Goal: Task Accomplishment & Management: Manage account settings

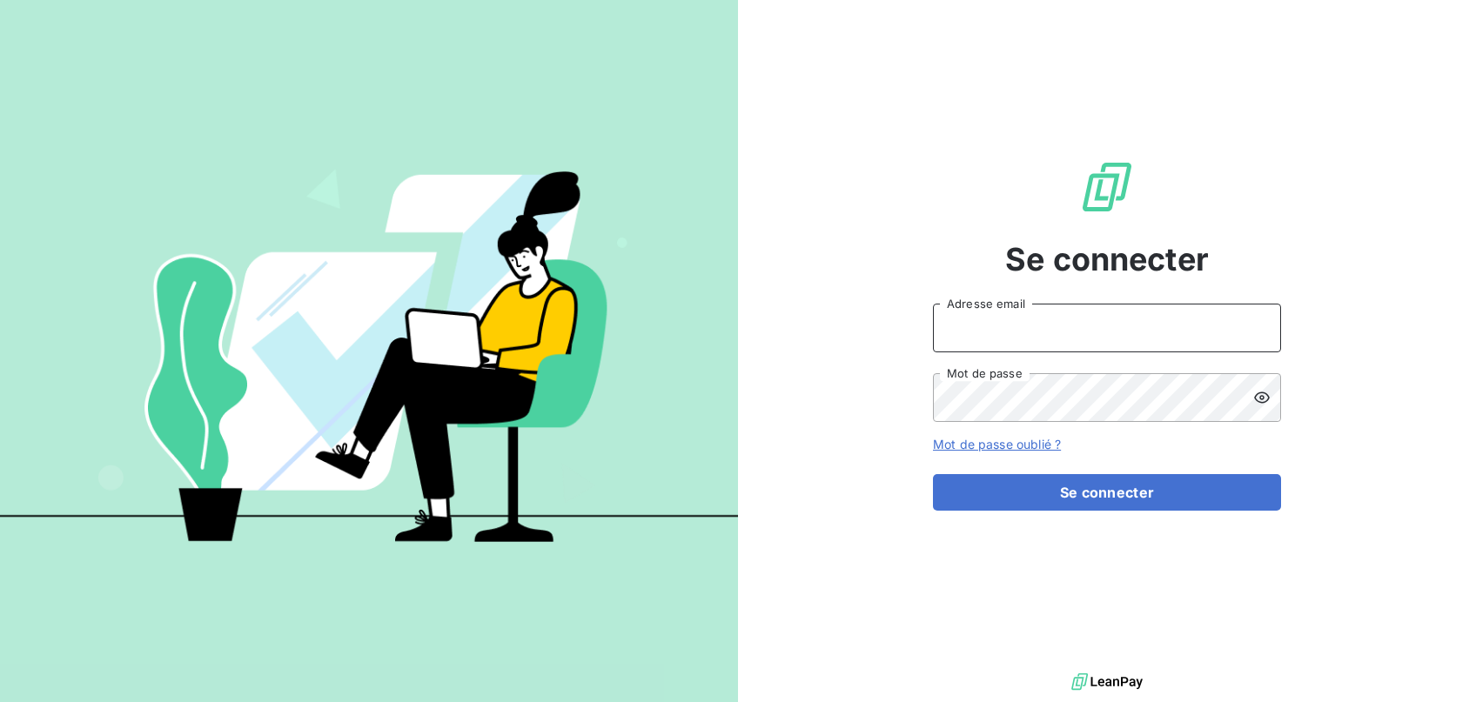
click at [1095, 320] on input "Adresse email" at bounding box center [1107, 328] width 348 height 49
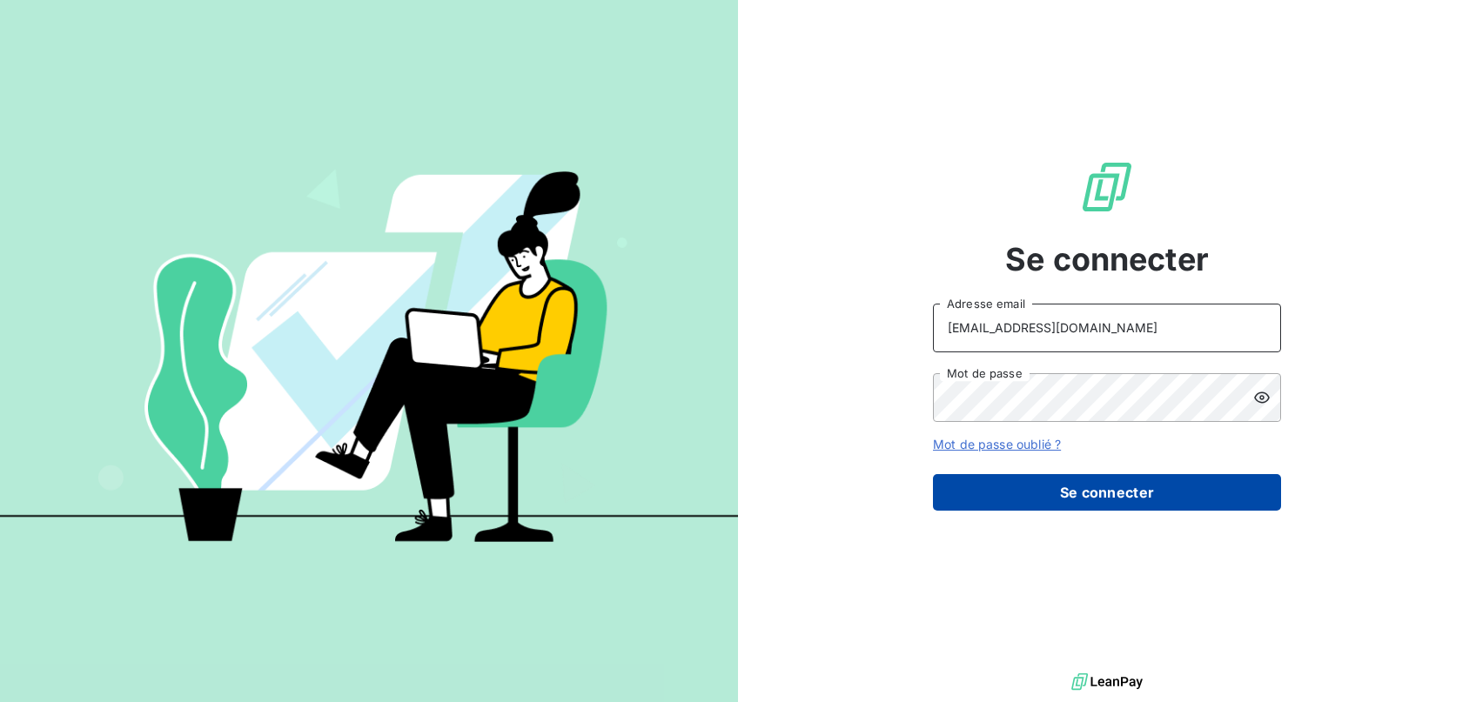
type input "secretariat@domoselec.com"
click at [1040, 481] on button "Se connecter" at bounding box center [1107, 492] width 348 height 37
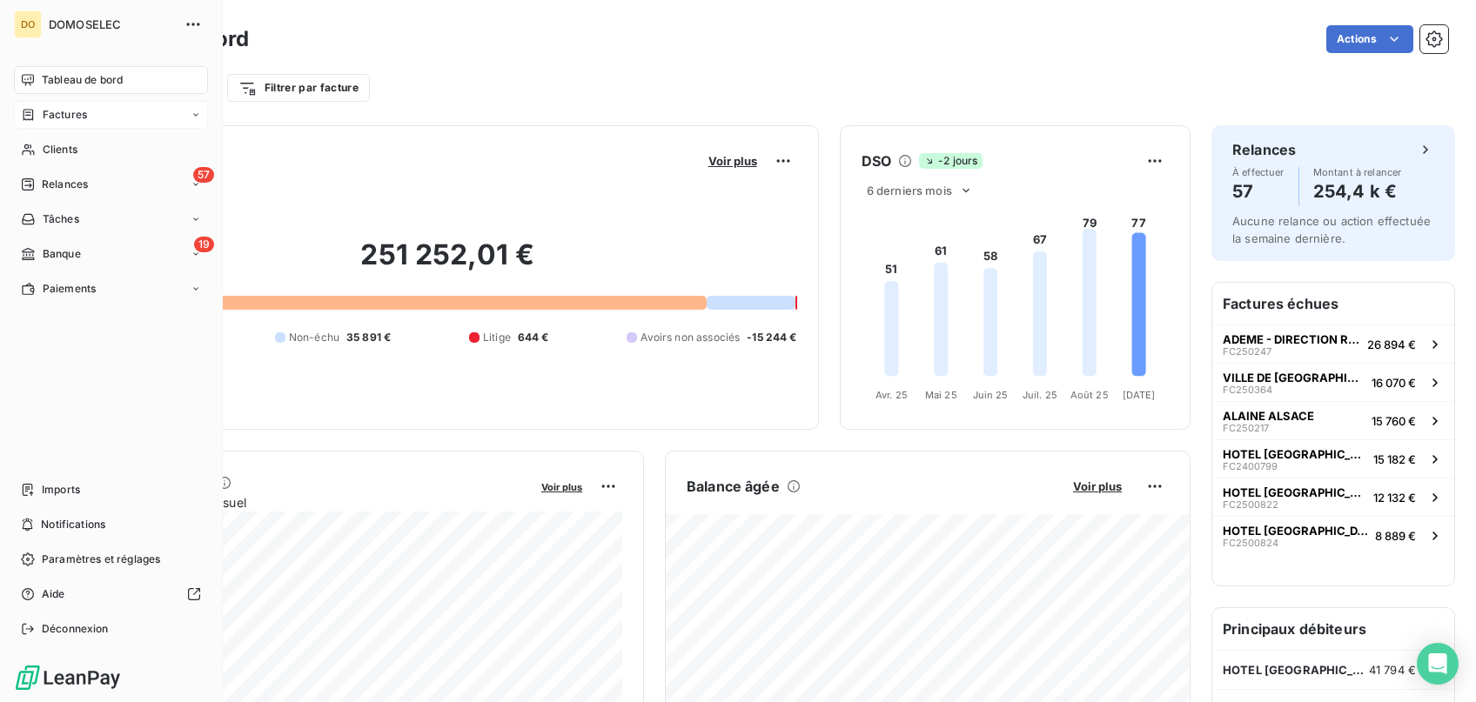
click at [90, 111] on div "Factures" at bounding box center [111, 115] width 194 height 28
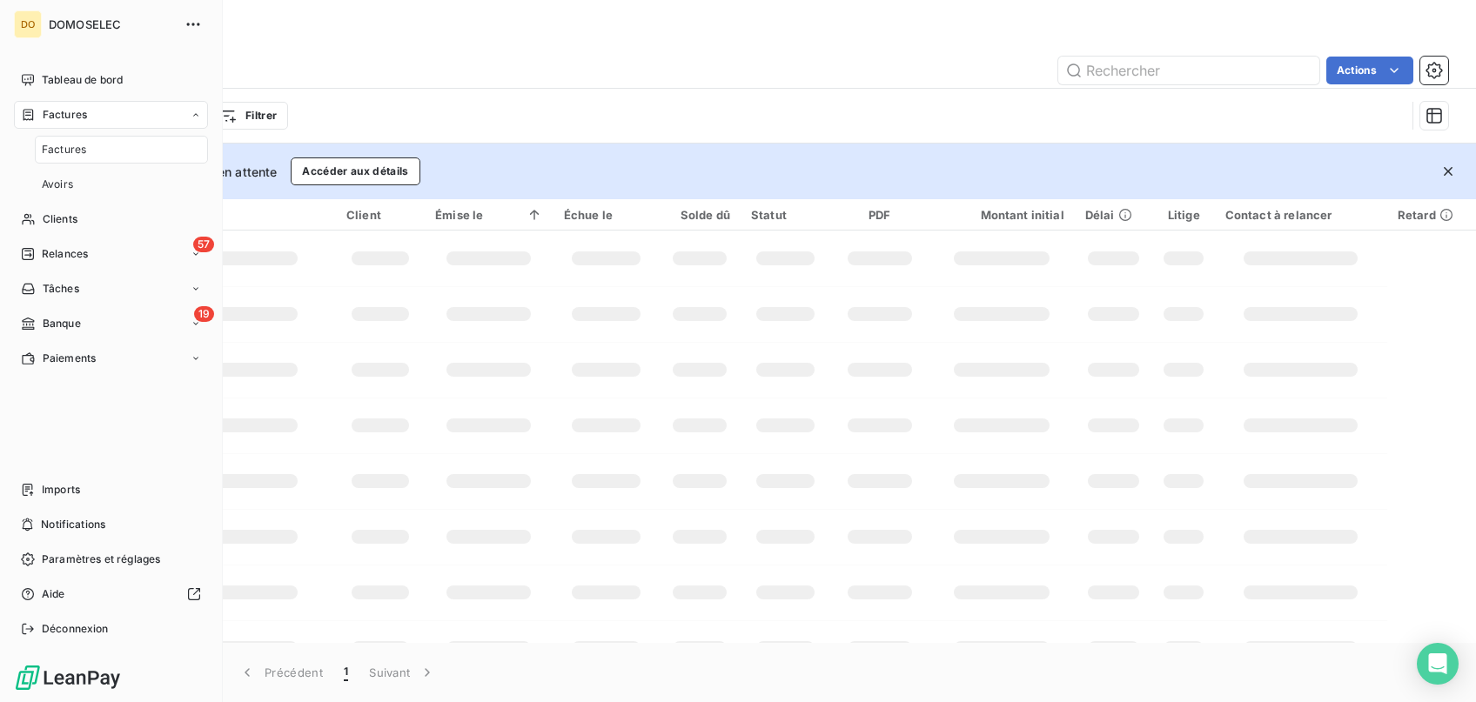
click at [82, 147] on span "Factures" at bounding box center [64, 150] width 44 height 16
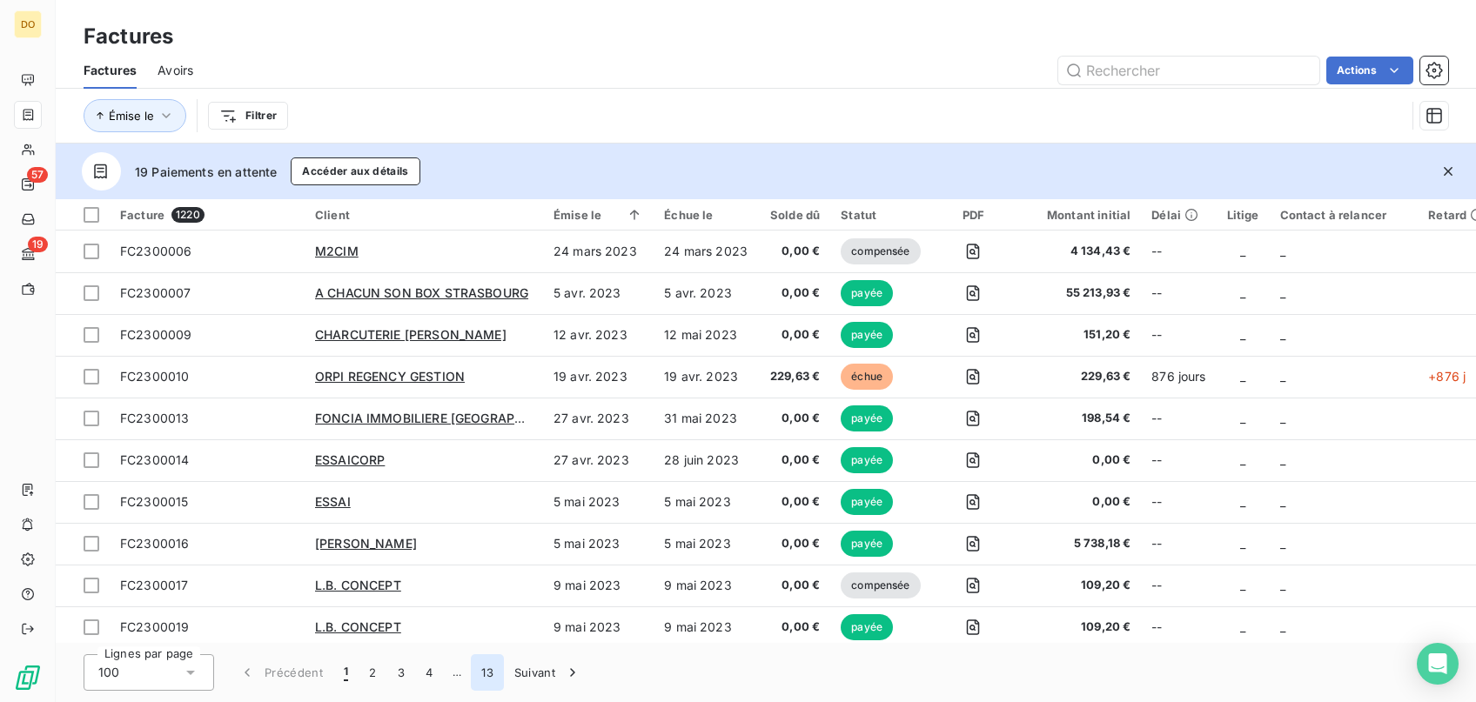
click at [486, 670] on button "13" at bounding box center [487, 672] width 33 height 37
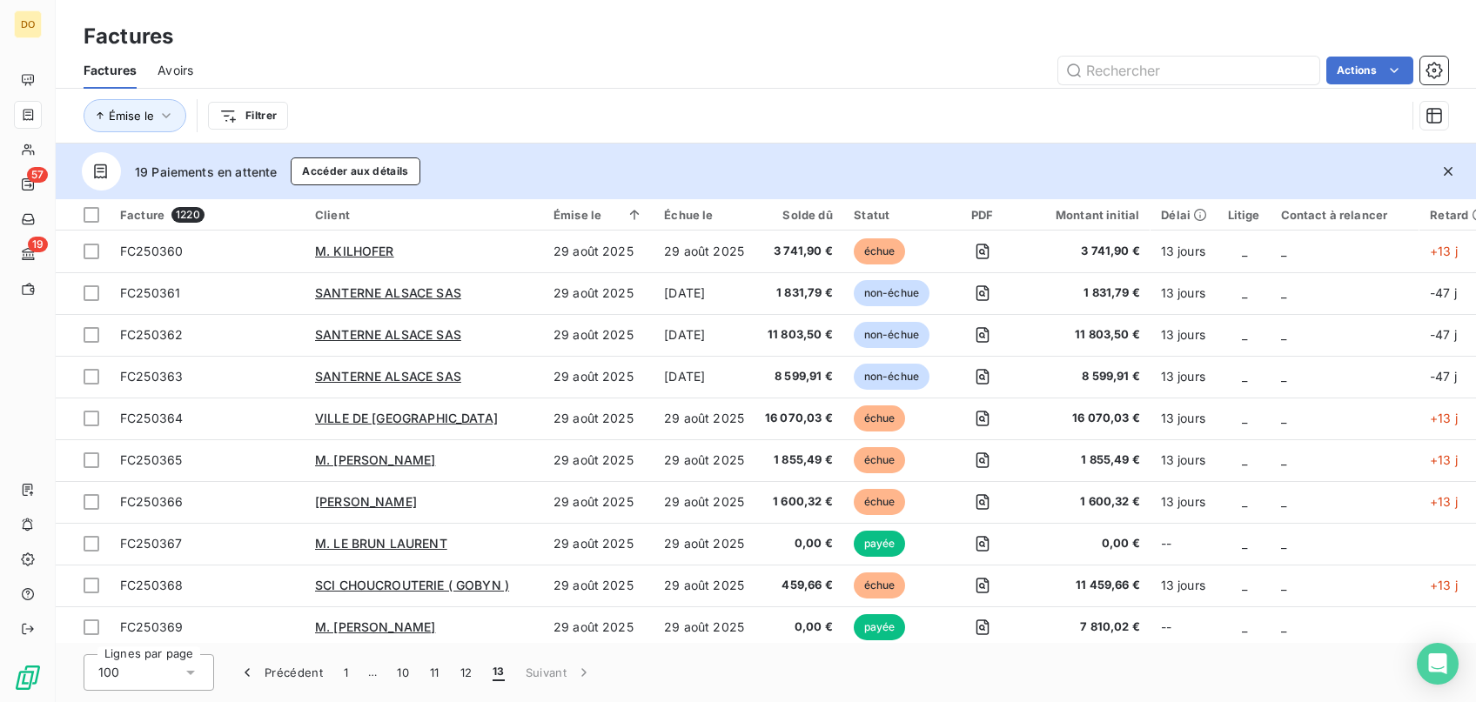
scroll to position [422, 0]
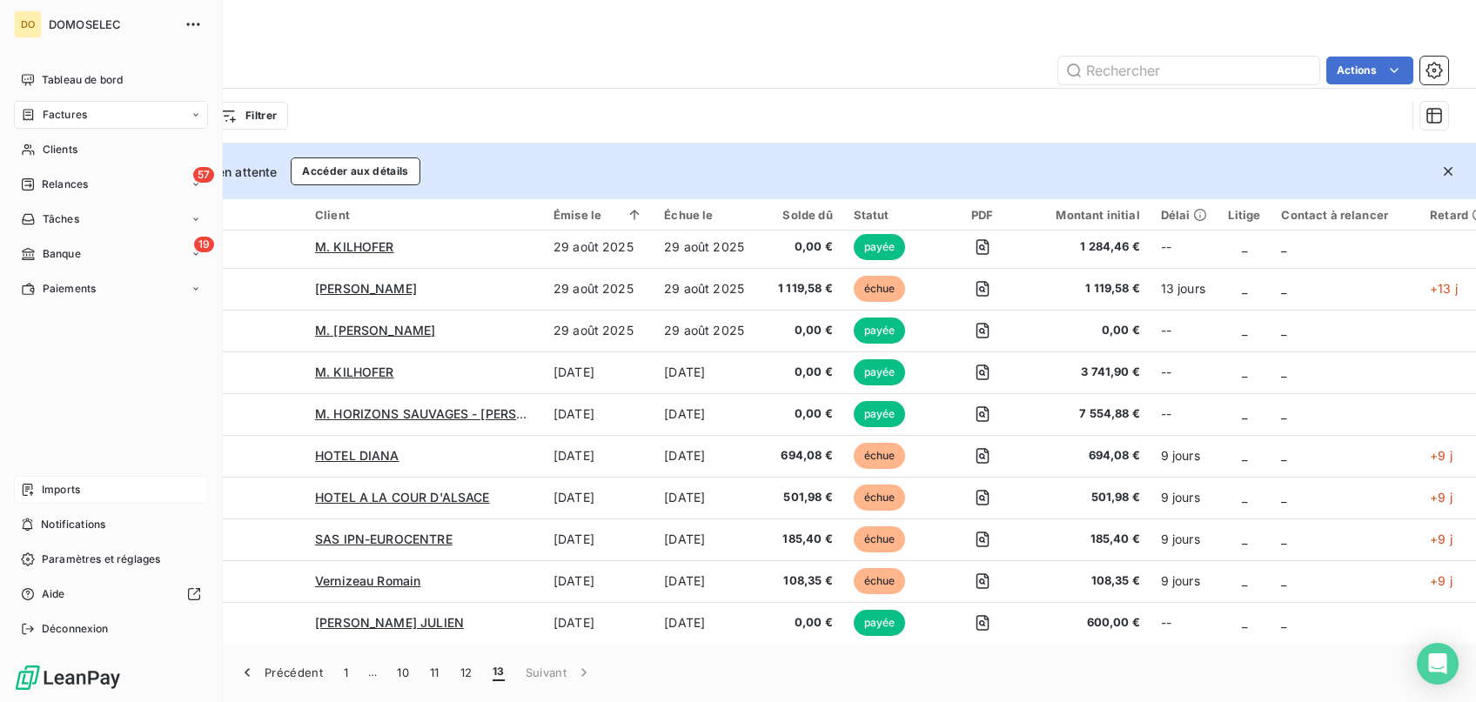
click at [56, 491] on span "Imports" at bounding box center [61, 490] width 38 height 16
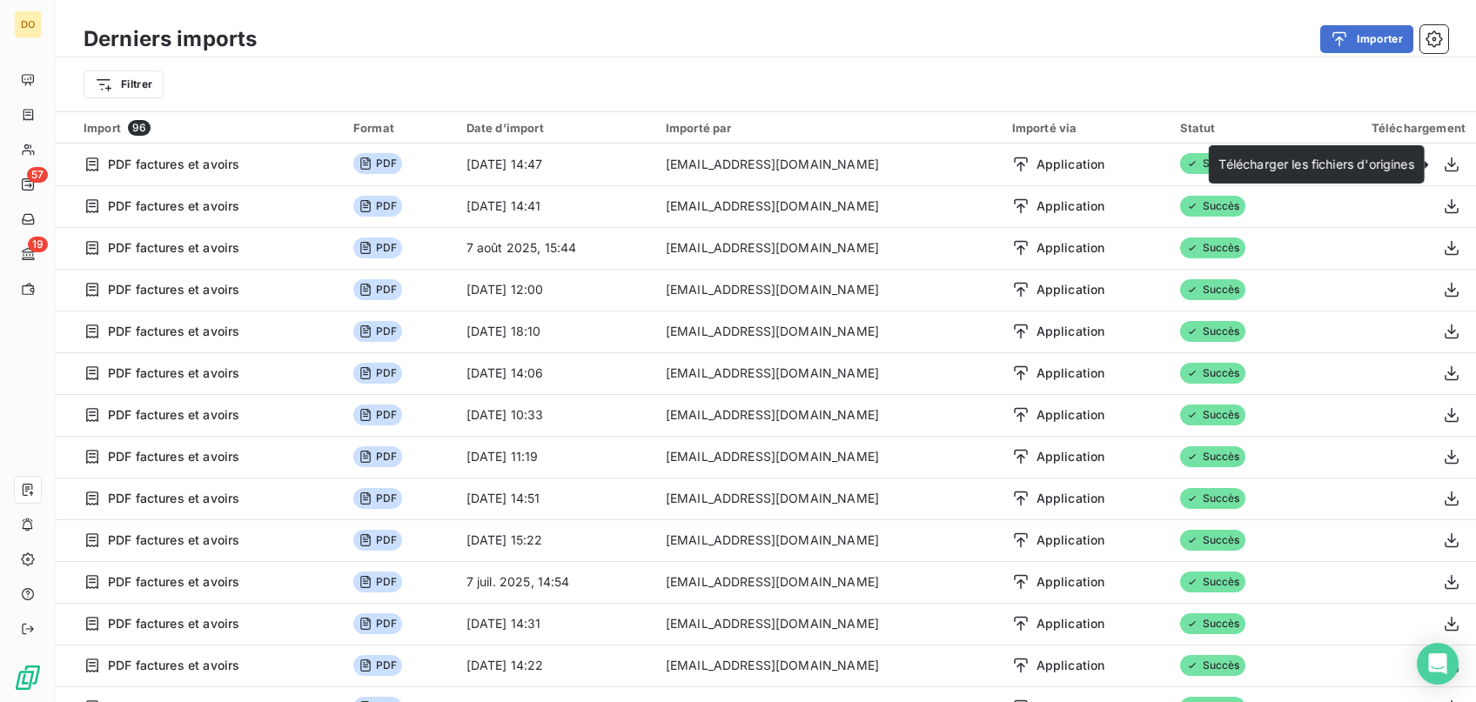
click at [1364, 164] on span "Télécharger les fichiers d'origines" at bounding box center [1316, 164] width 195 height 15
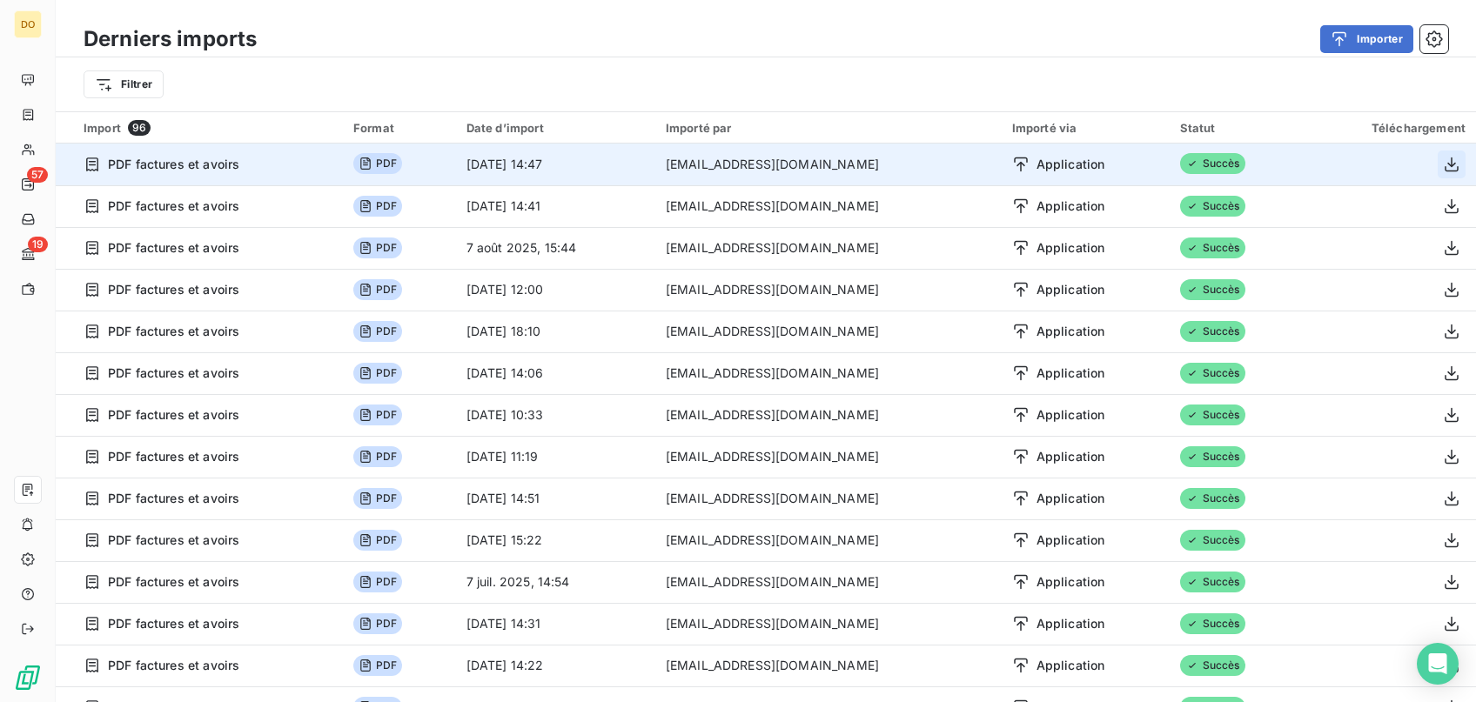
click at [1448, 158] on icon "button" at bounding box center [1451, 164] width 17 height 17
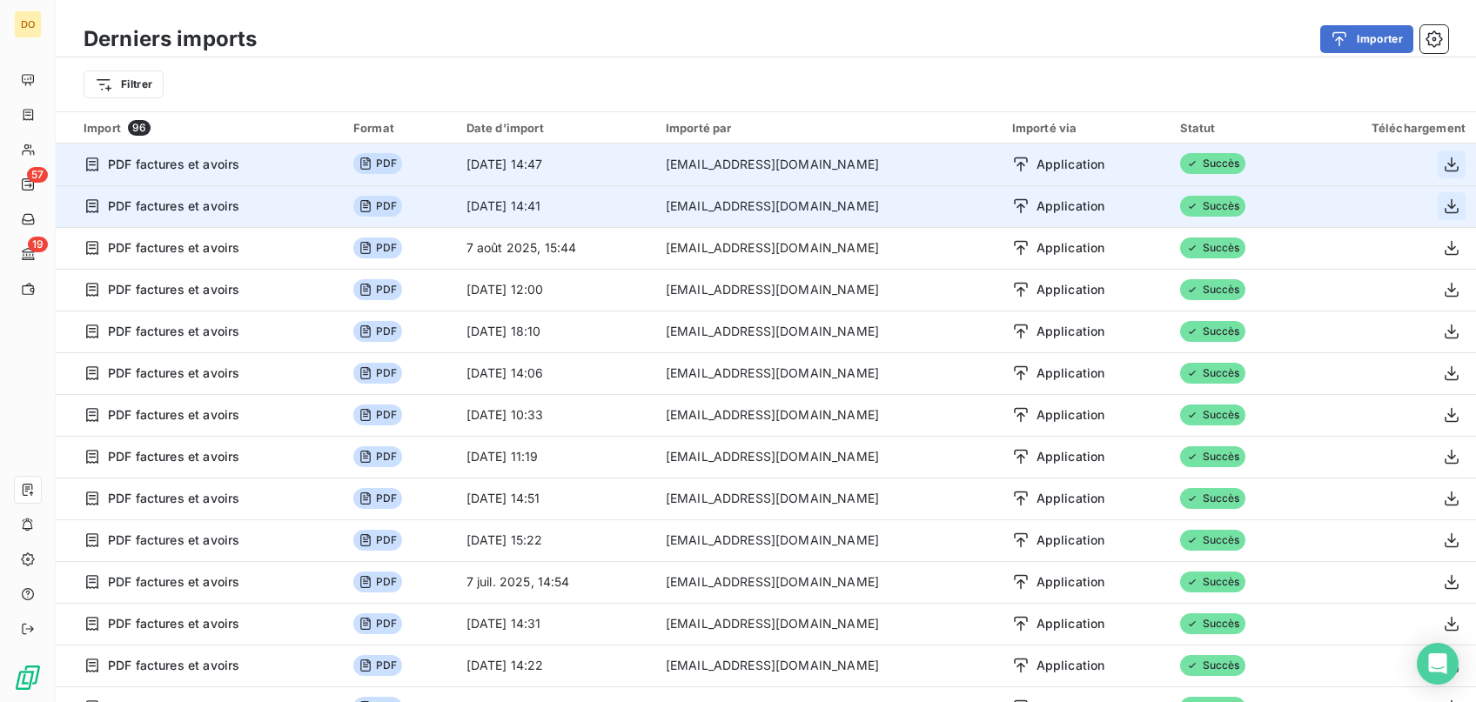
click at [1444, 210] on icon "button" at bounding box center [1451, 206] width 17 height 17
click at [1366, 36] on button "Importer" at bounding box center [1366, 39] width 93 height 28
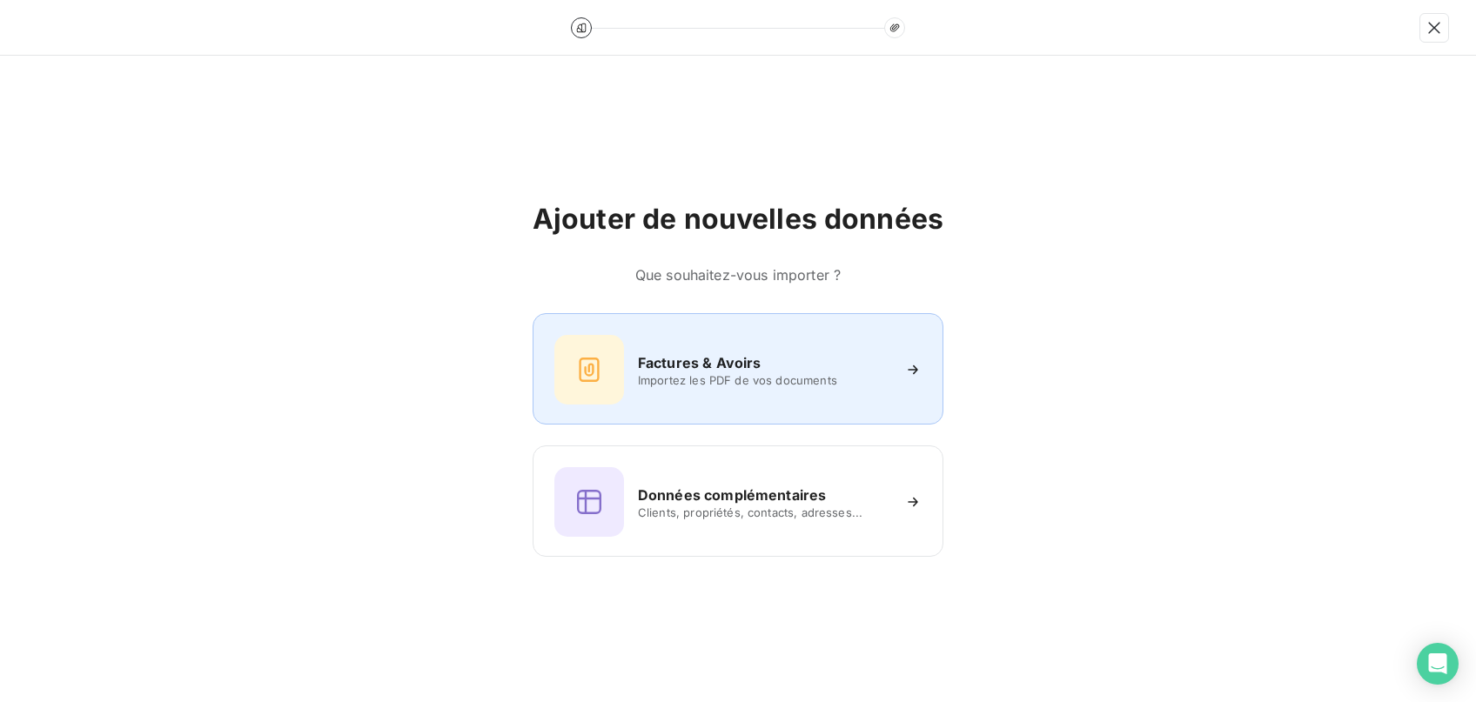
click at [834, 394] on div "Factures & Avoirs Importez les PDF de vos documents" at bounding box center [737, 370] width 367 height 70
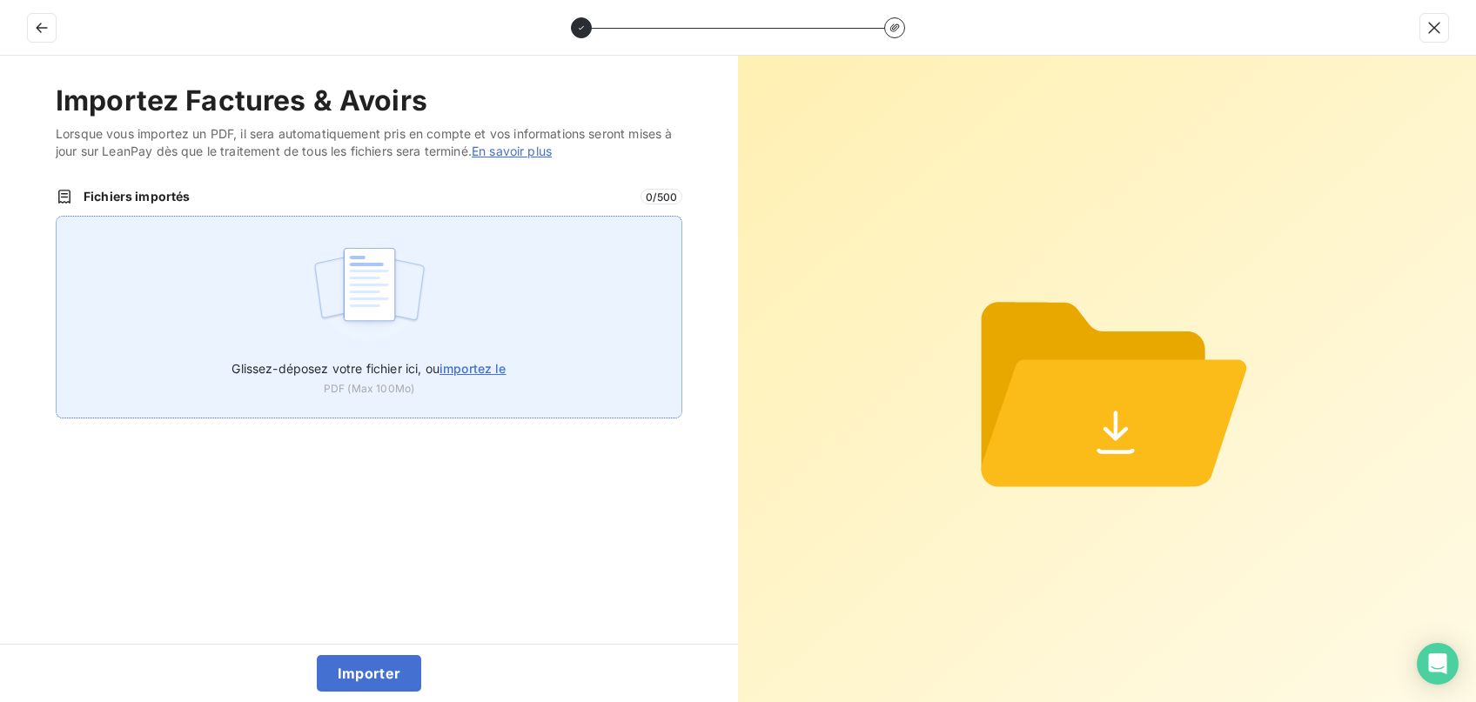
click at [475, 359] on label "Glissez-déposez votre fichier ici, ou importez le" at bounding box center [368, 365] width 274 height 32
click at [57, 217] on input "Glissez-déposez votre fichier ici, ou importez le" at bounding box center [56, 216] width 1 height 1
type input "C:\fakepath\Facture FC250396 - 02090020 - Création de 2 compteurs et rénovation…"
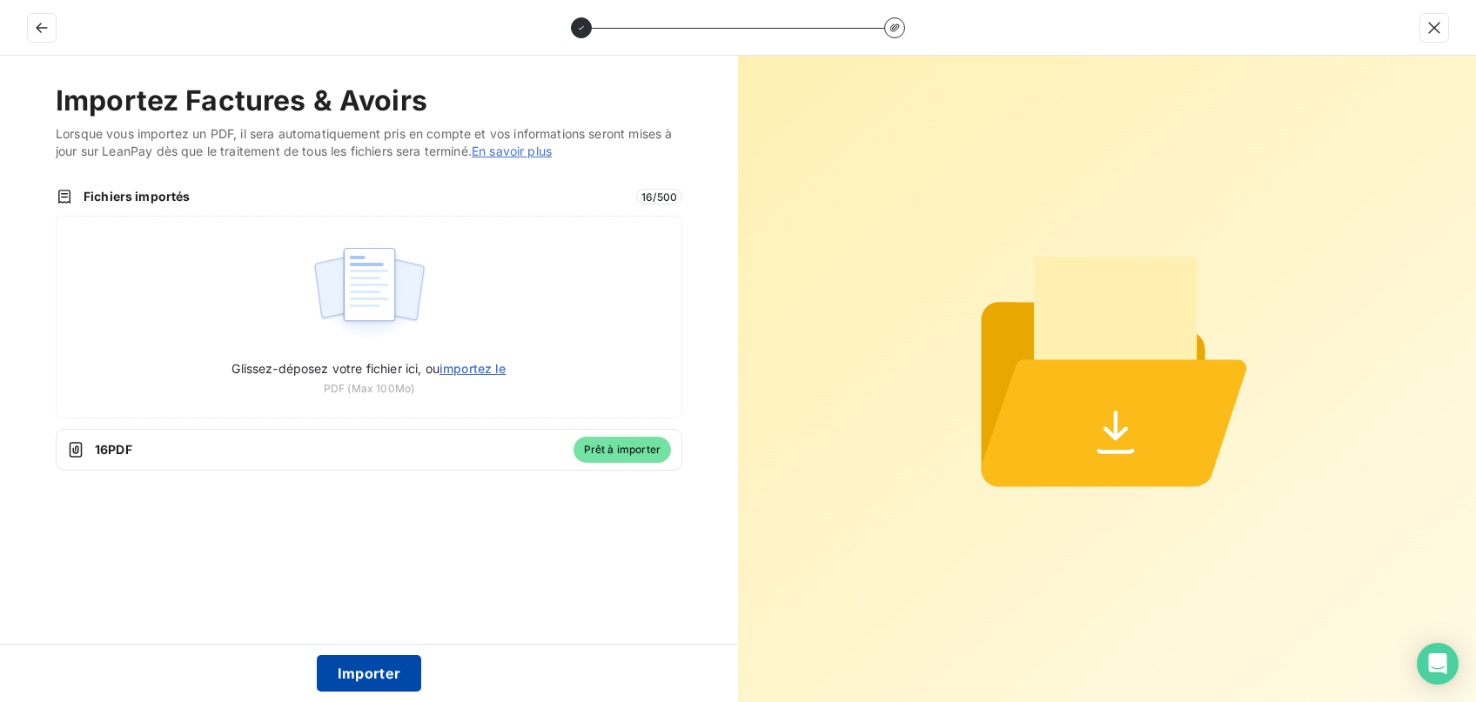
click at [380, 680] on button "Importer" at bounding box center [369, 673] width 105 height 37
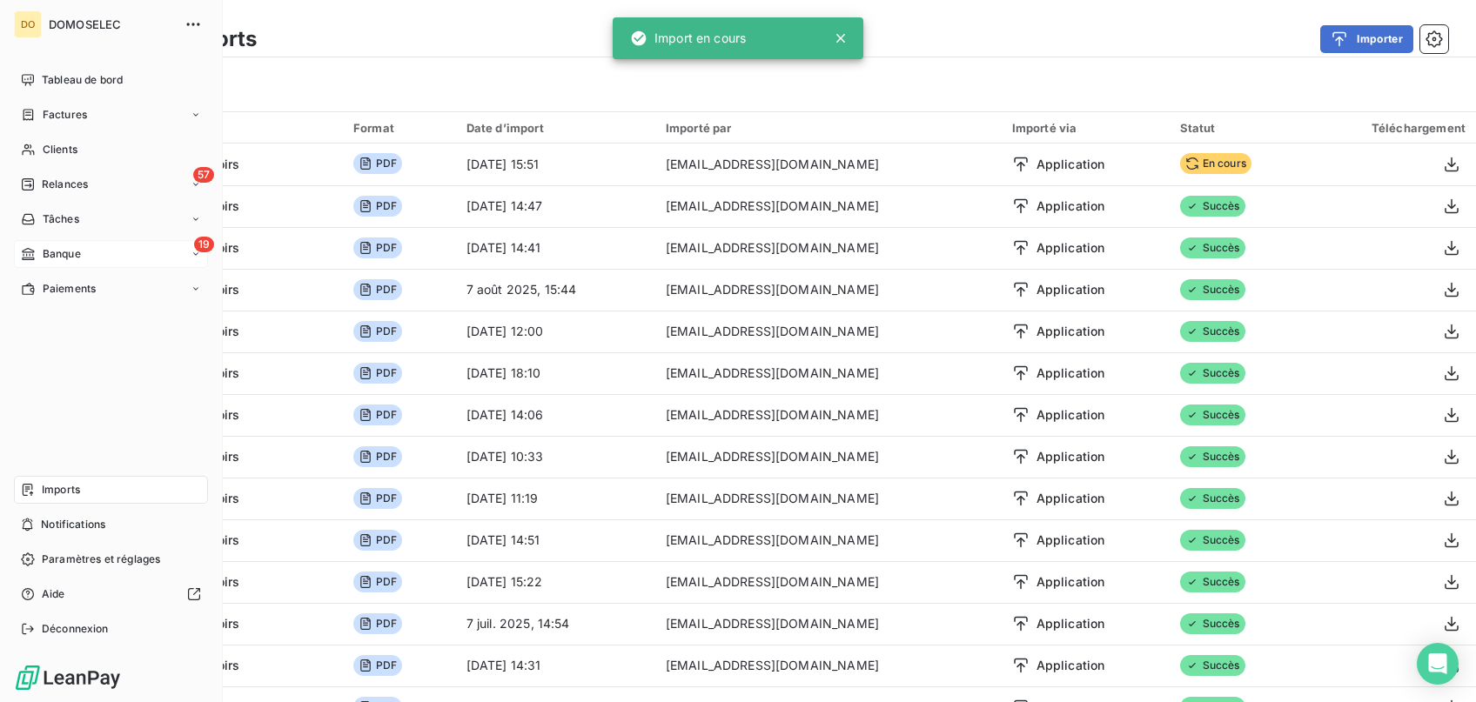
click at [83, 254] on div "19 Banque" at bounding box center [111, 254] width 194 height 28
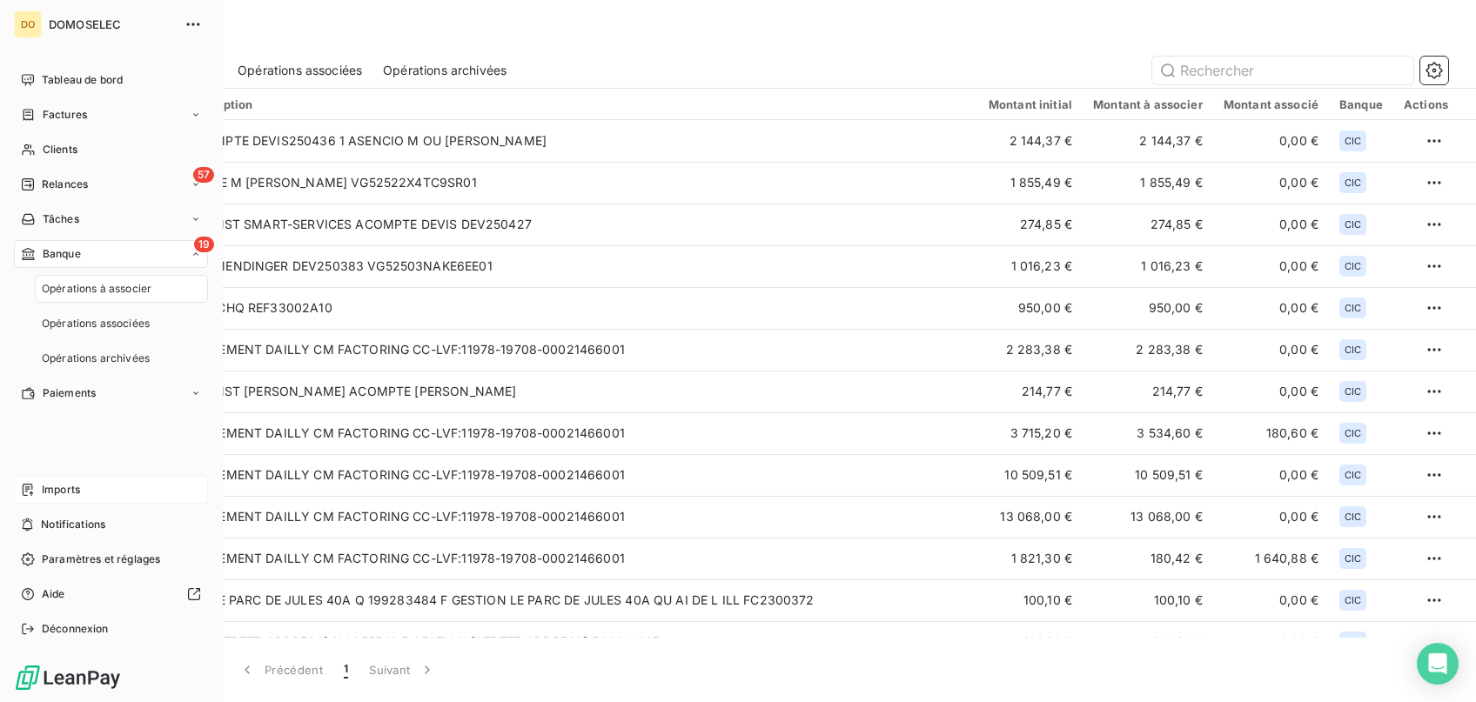
click at [81, 256] on span "Banque" at bounding box center [62, 254] width 38 height 16
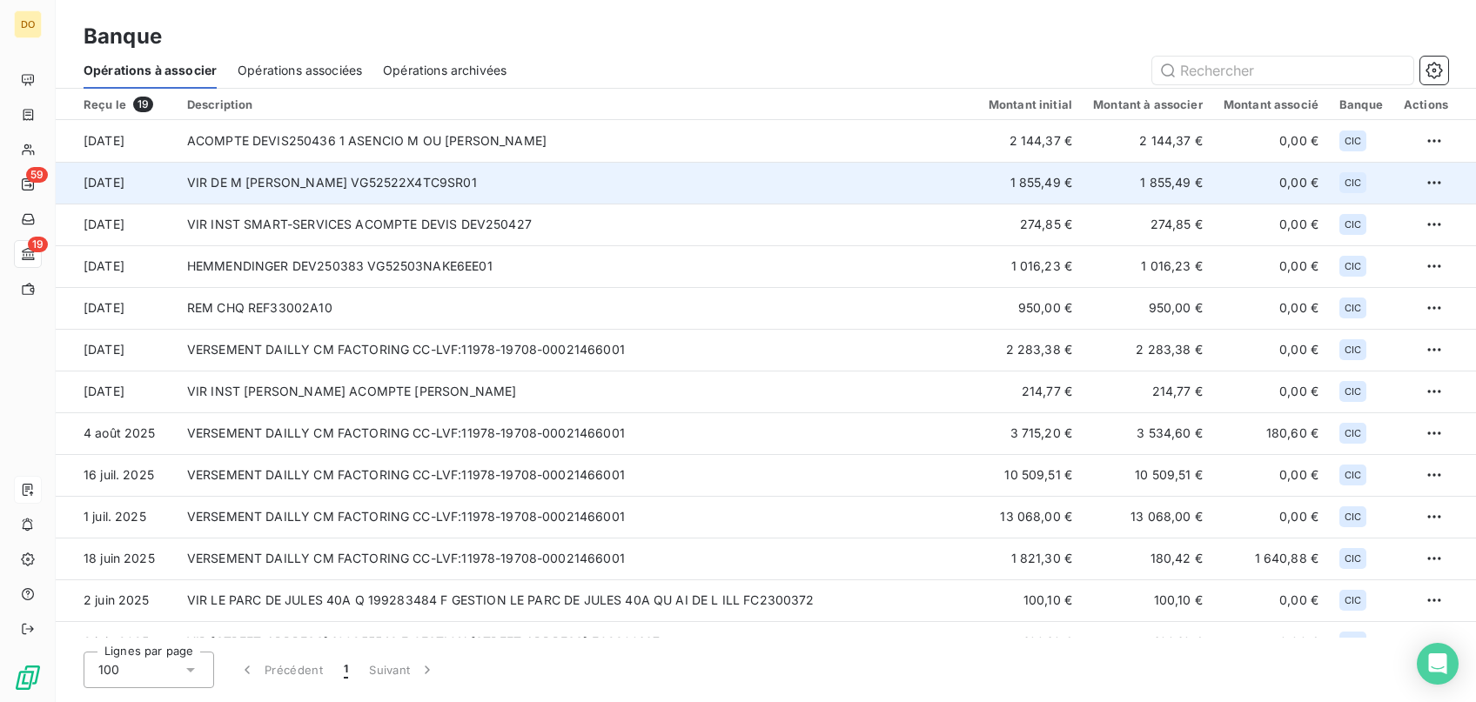
click at [478, 197] on td "VIR DE M FRANCOIS SCHREIBER VG52522X4TC9SR01" at bounding box center [577, 183] width 801 height 42
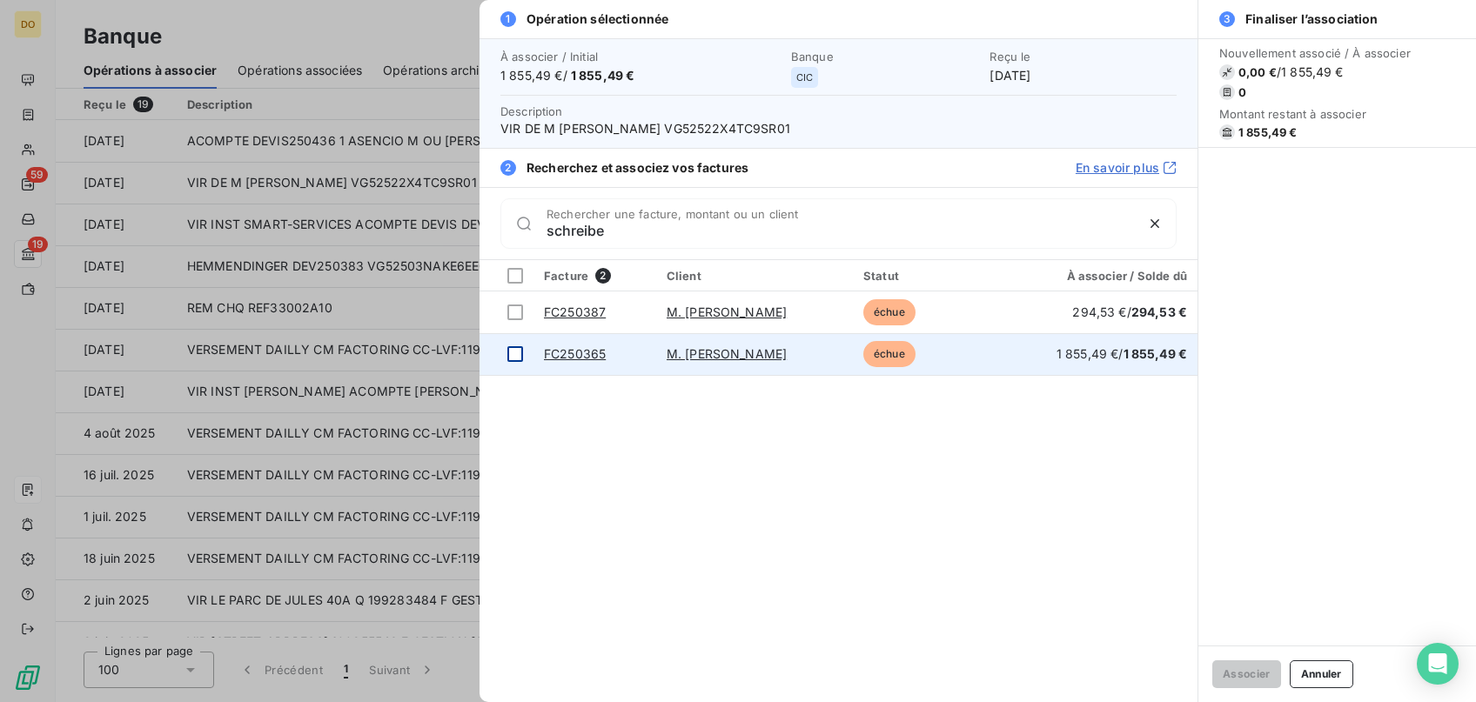
type input "schreibe"
click at [519, 357] on div at bounding box center [515, 354] width 16 height 16
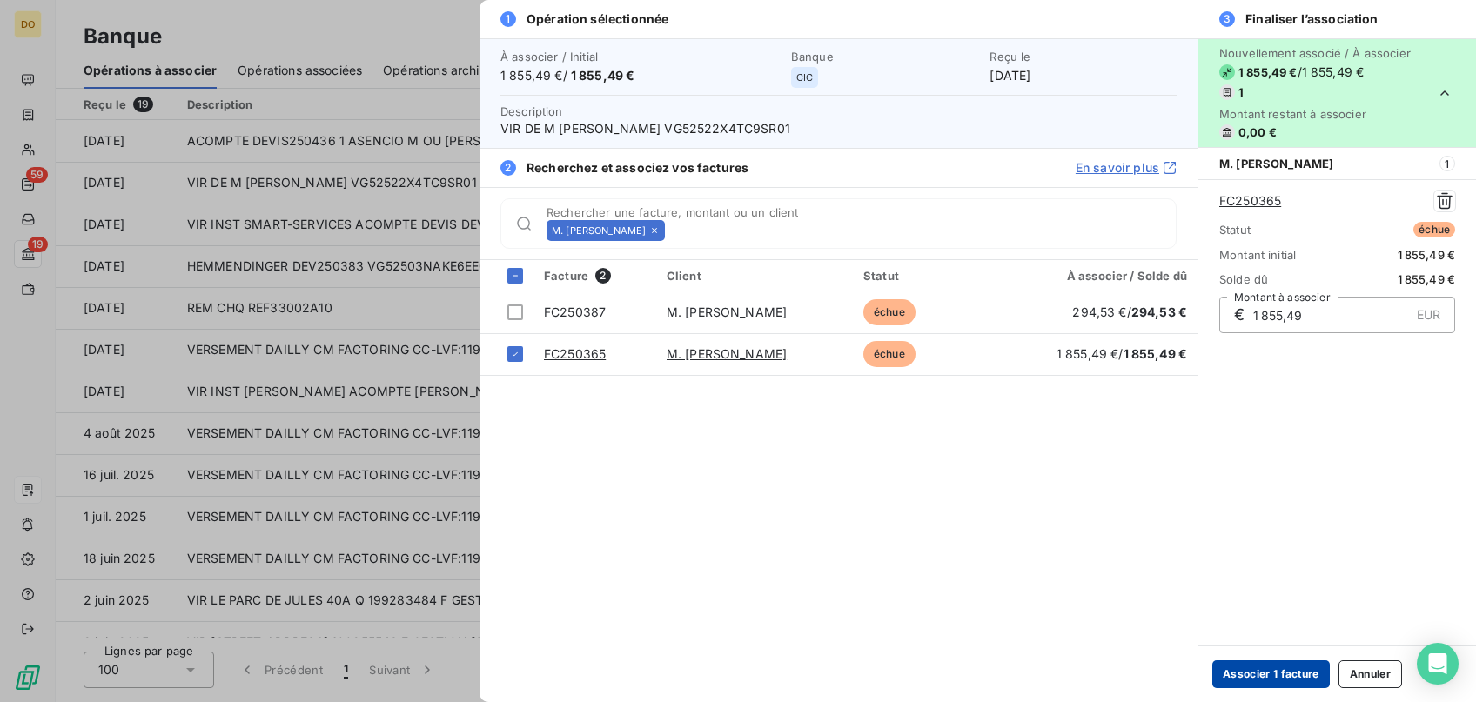
click at [1241, 662] on button "Associer 1 facture" at bounding box center [1270, 674] width 117 height 28
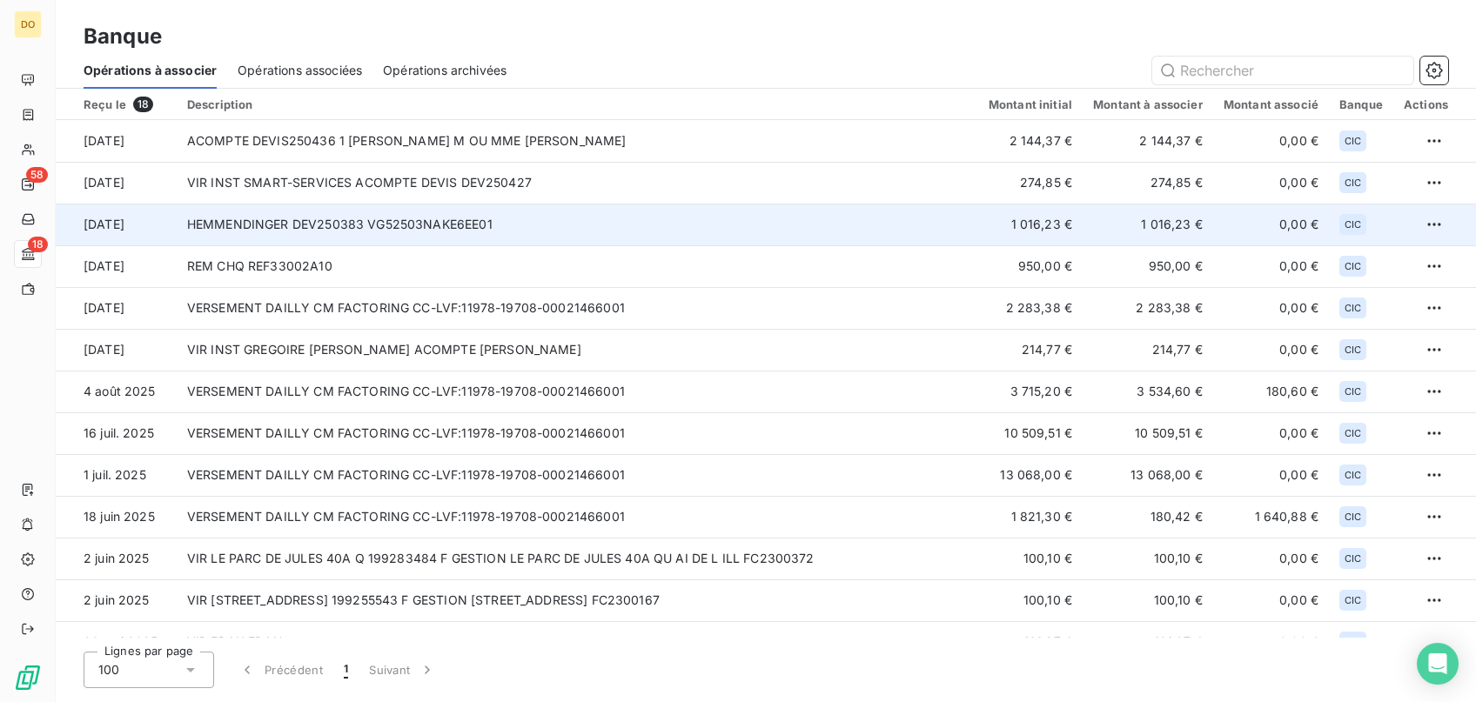
click at [365, 221] on td "HEMMENDINGER DEV250383 VG52503NAKE6EE01" at bounding box center [577, 225] width 801 height 42
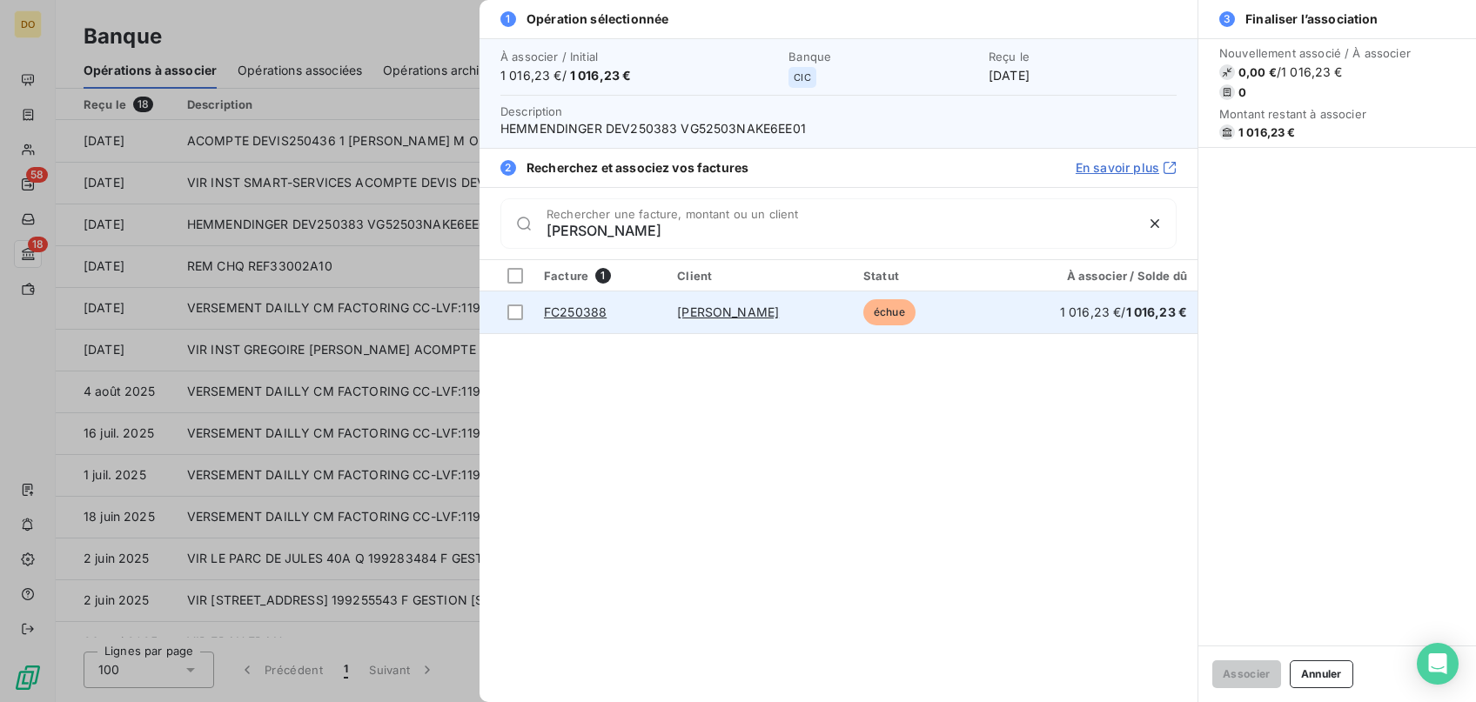
type input "hemm"
click at [701, 315] on link "HEMMENDINGER Cléa" at bounding box center [728, 312] width 102 height 15
click at [517, 314] on div at bounding box center [515, 313] width 16 height 16
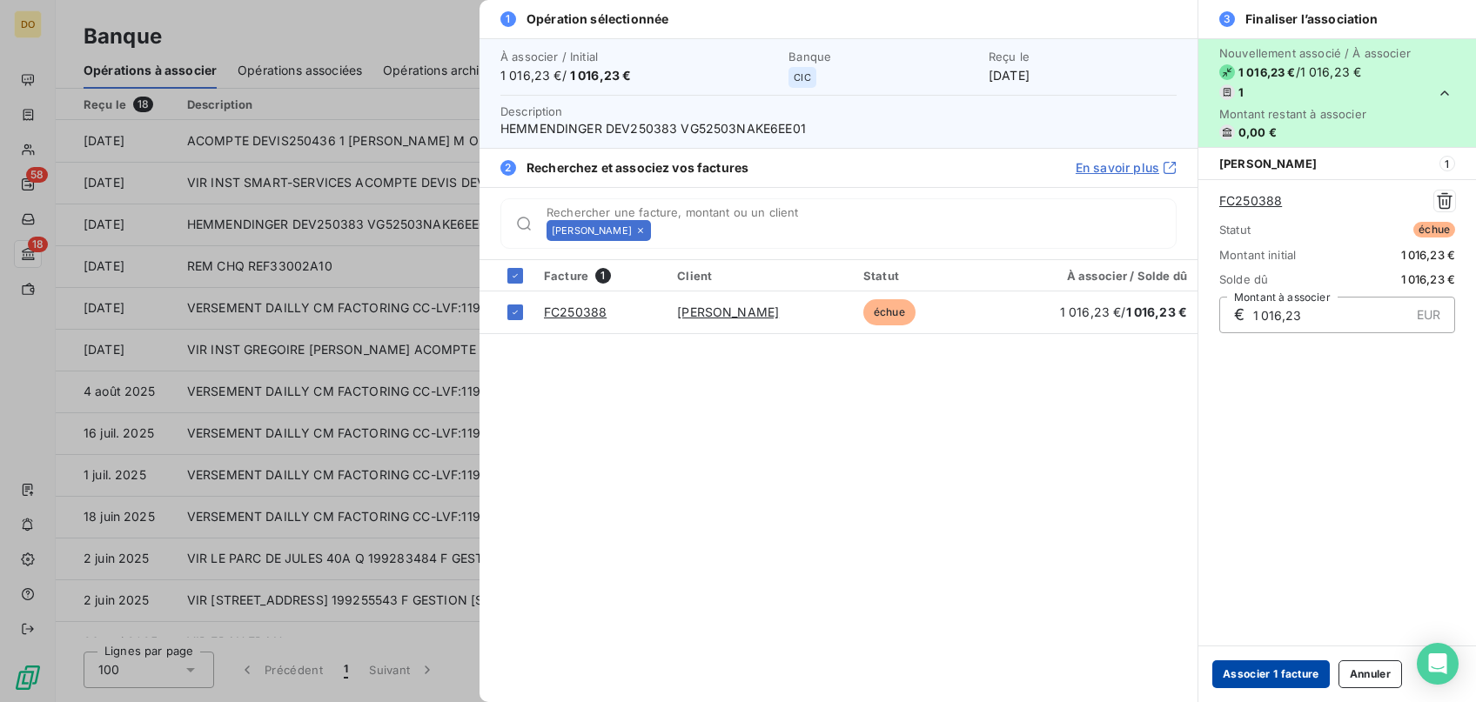
click at [1249, 682] on button "Associer 1 facture" at bounding box center [1270, 674] width 117 height 28
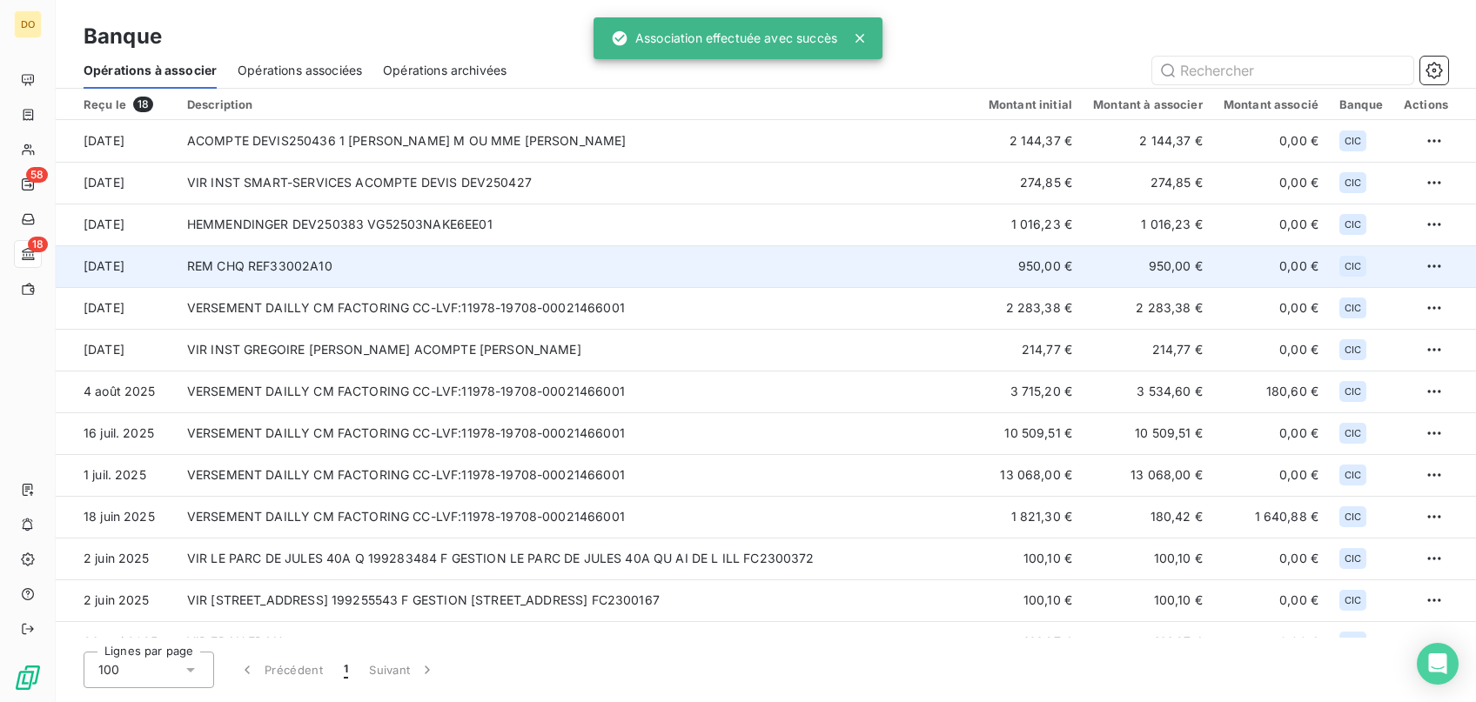
click at [296, 266] on td "REM CHQ REF33002A10" at bounding box center [577, 266] width 801 height 42
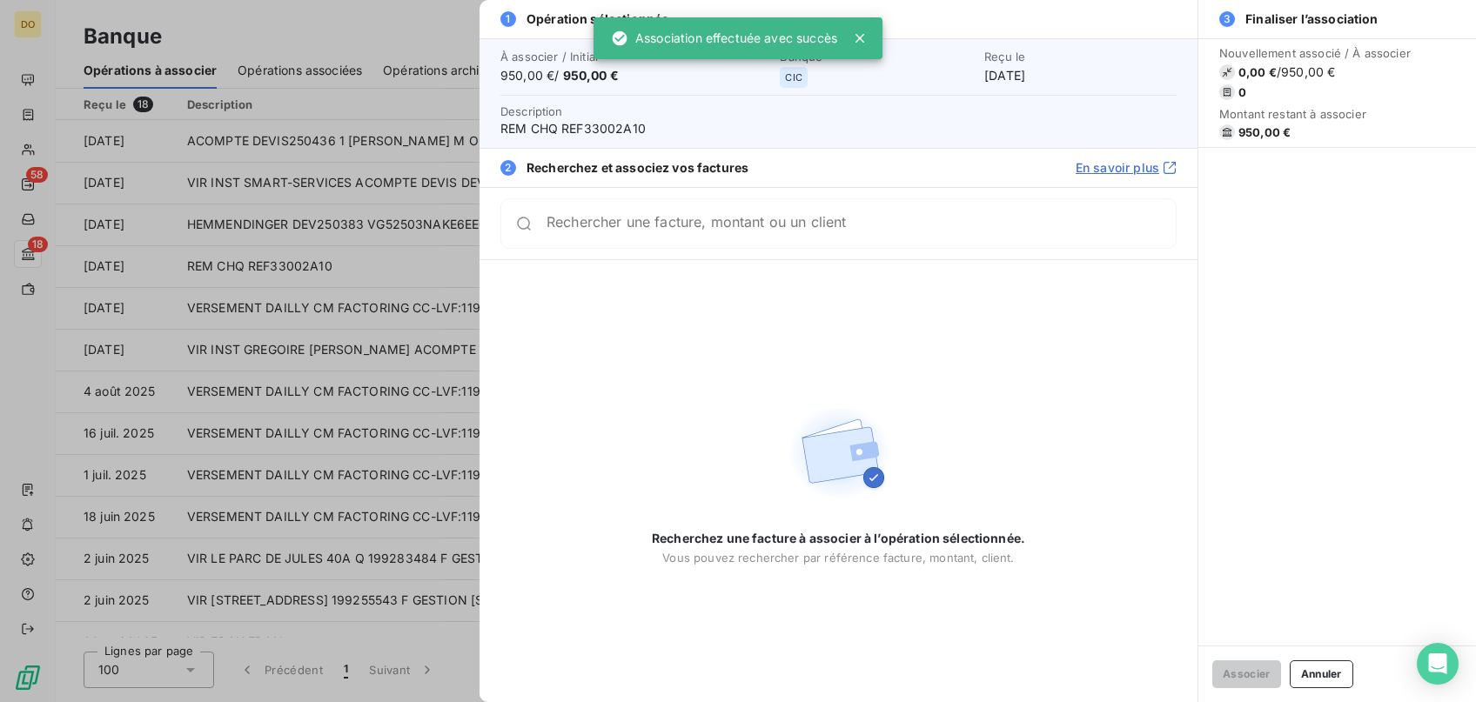
click at [710, 230] on input "Rechercher une facture, montant ou un client" at bounding box center [860, 223] width 629 height 17
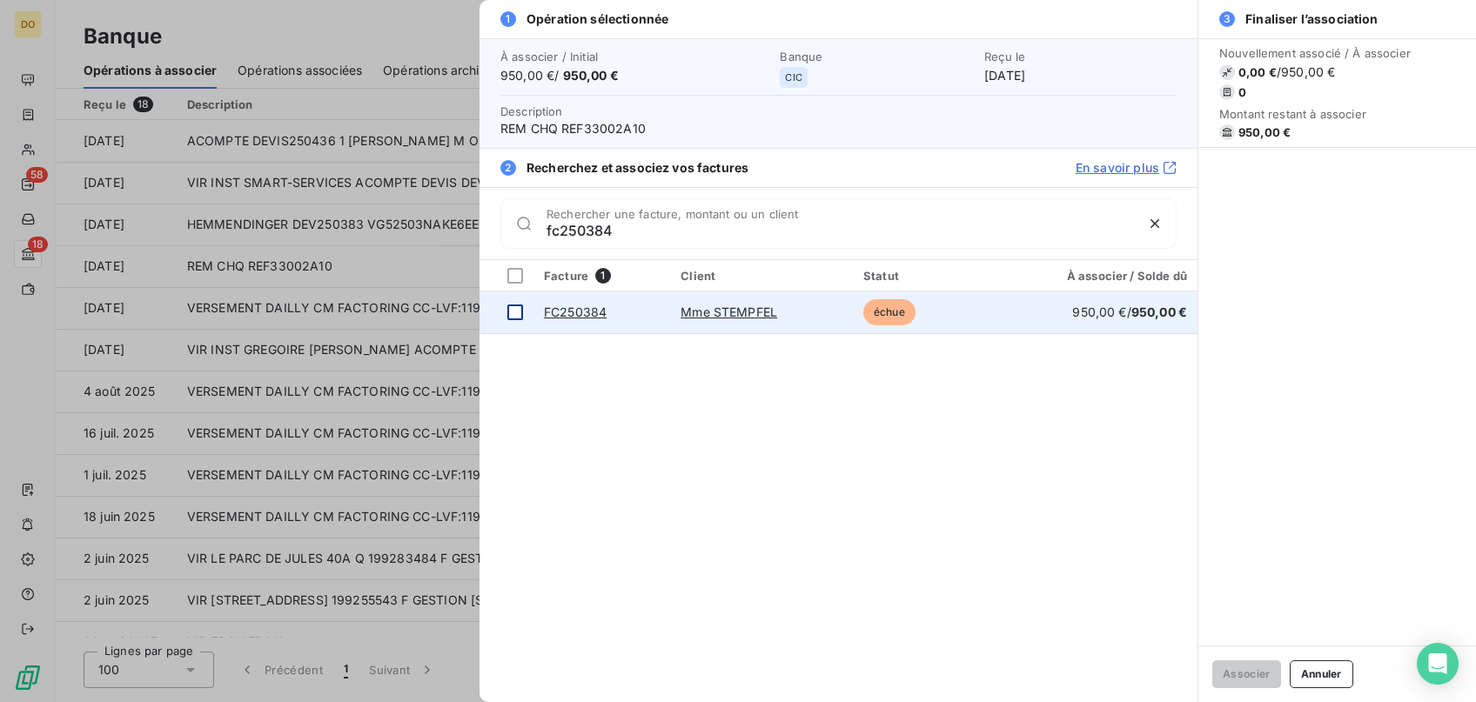
type input "fc250384"
click at [510, 315] on div at bounding box center [515, 313] width 16 height 16
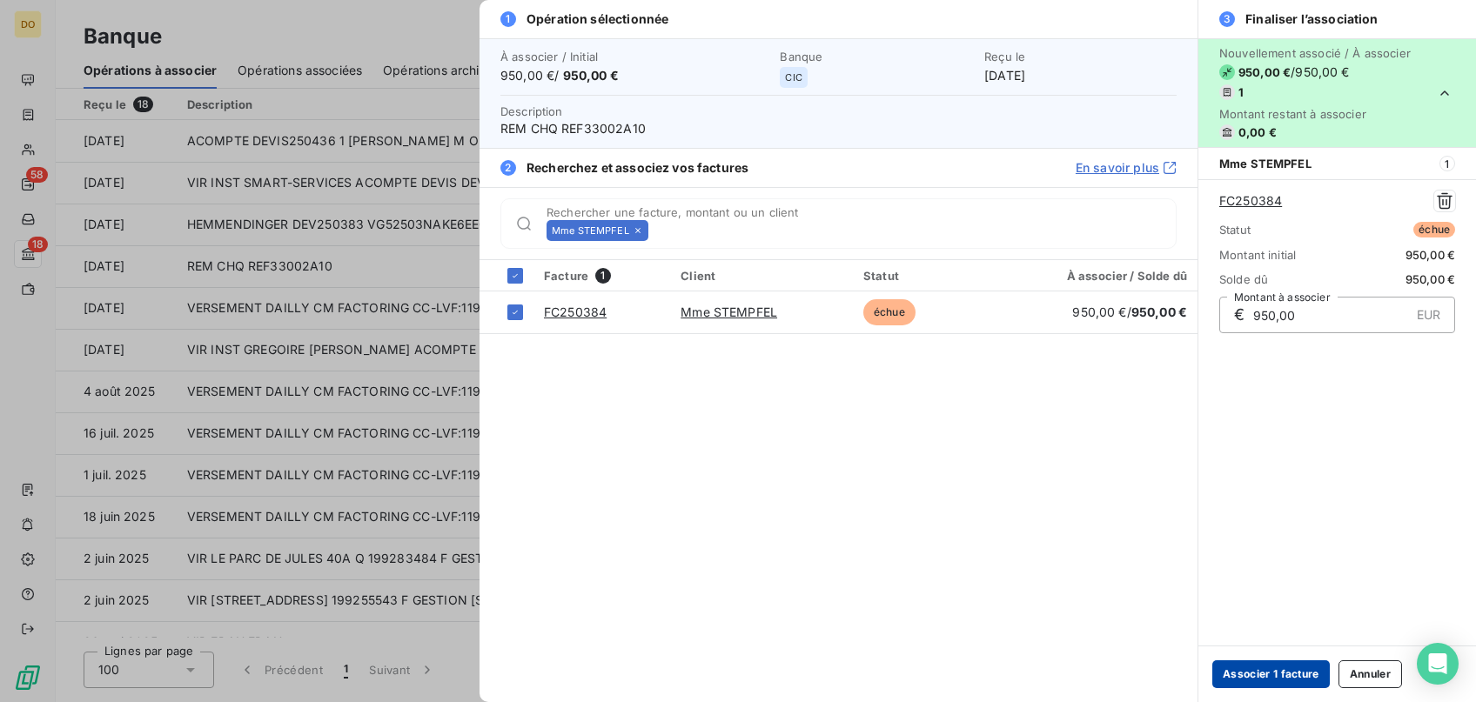
click at [1309, 676] on button "Associer 1 facture" at bounding box center [1270, 674] width 117 height 28
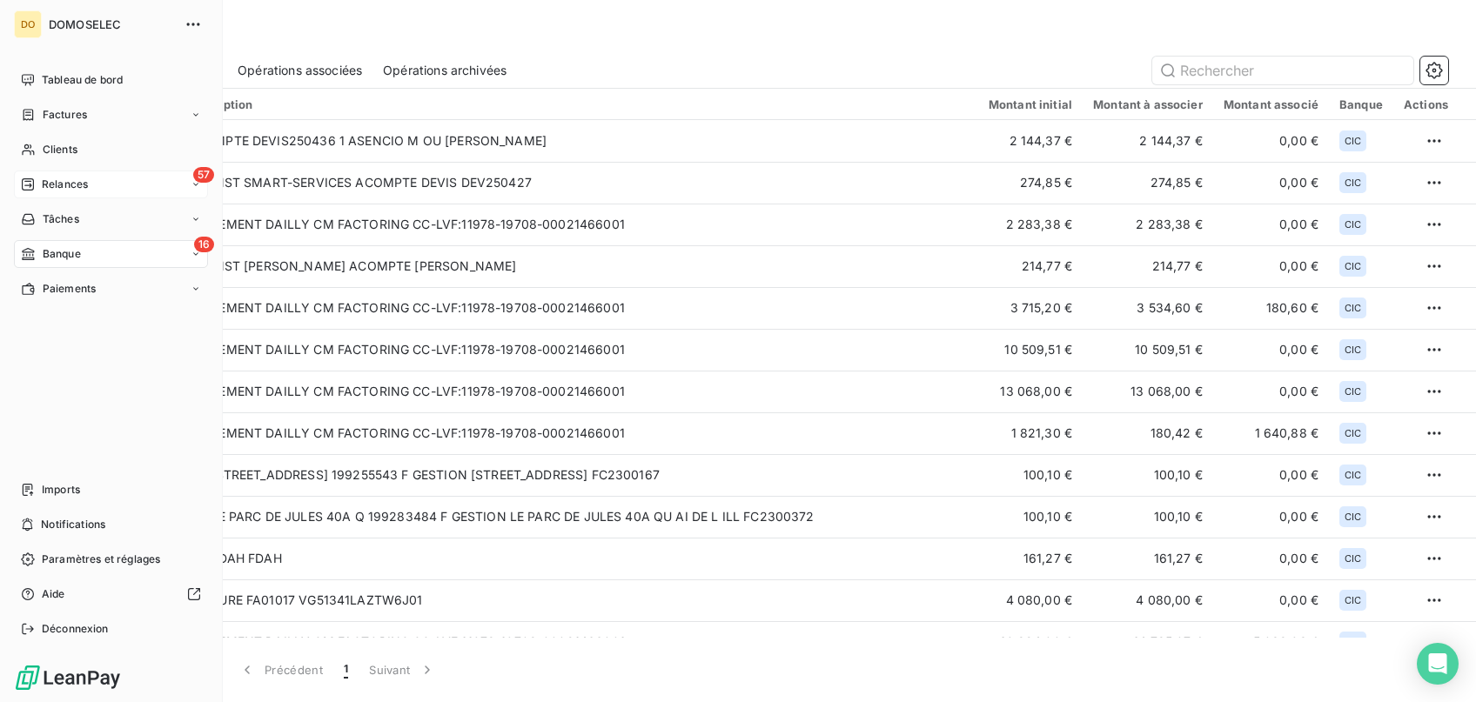
click at [75, 175] on div "57 Relances" at bounding box center [111, 185] width 194 height 28
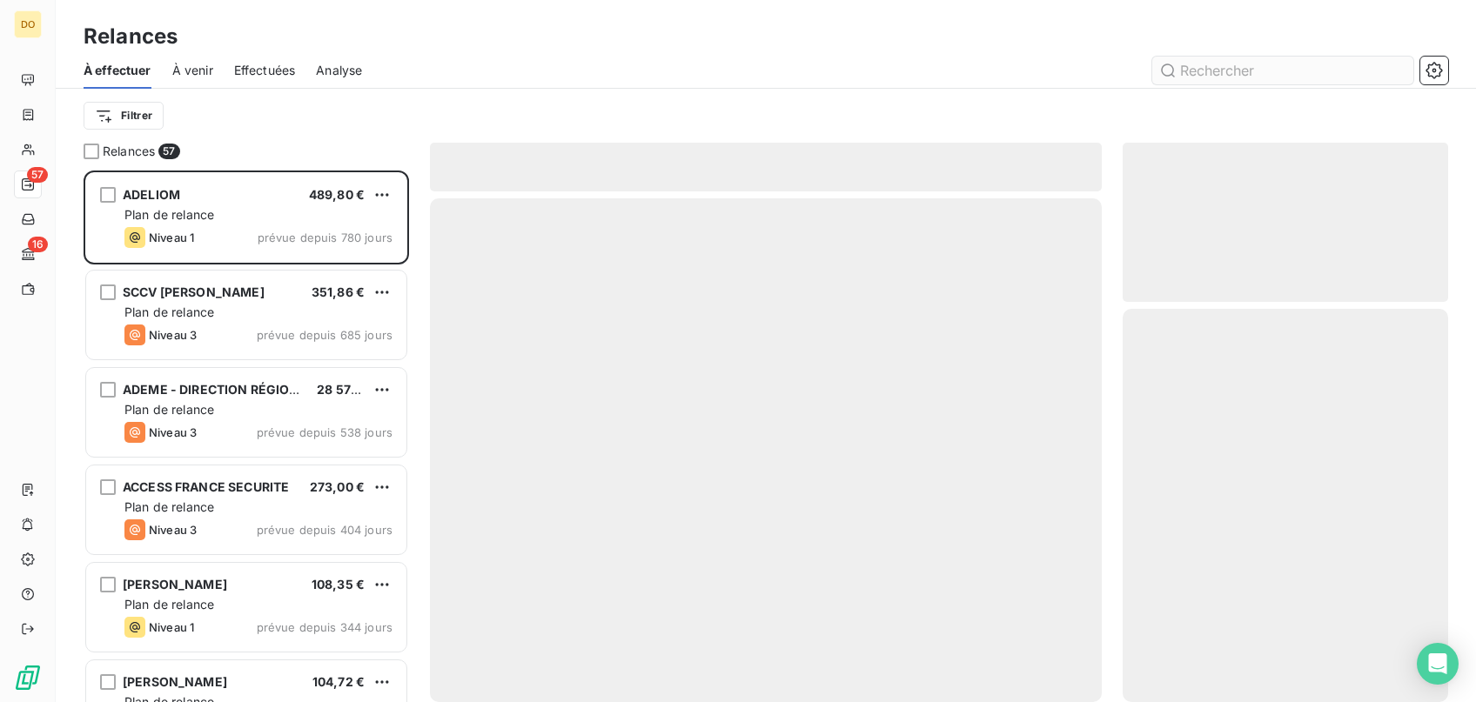
scroll to position [532, 325]
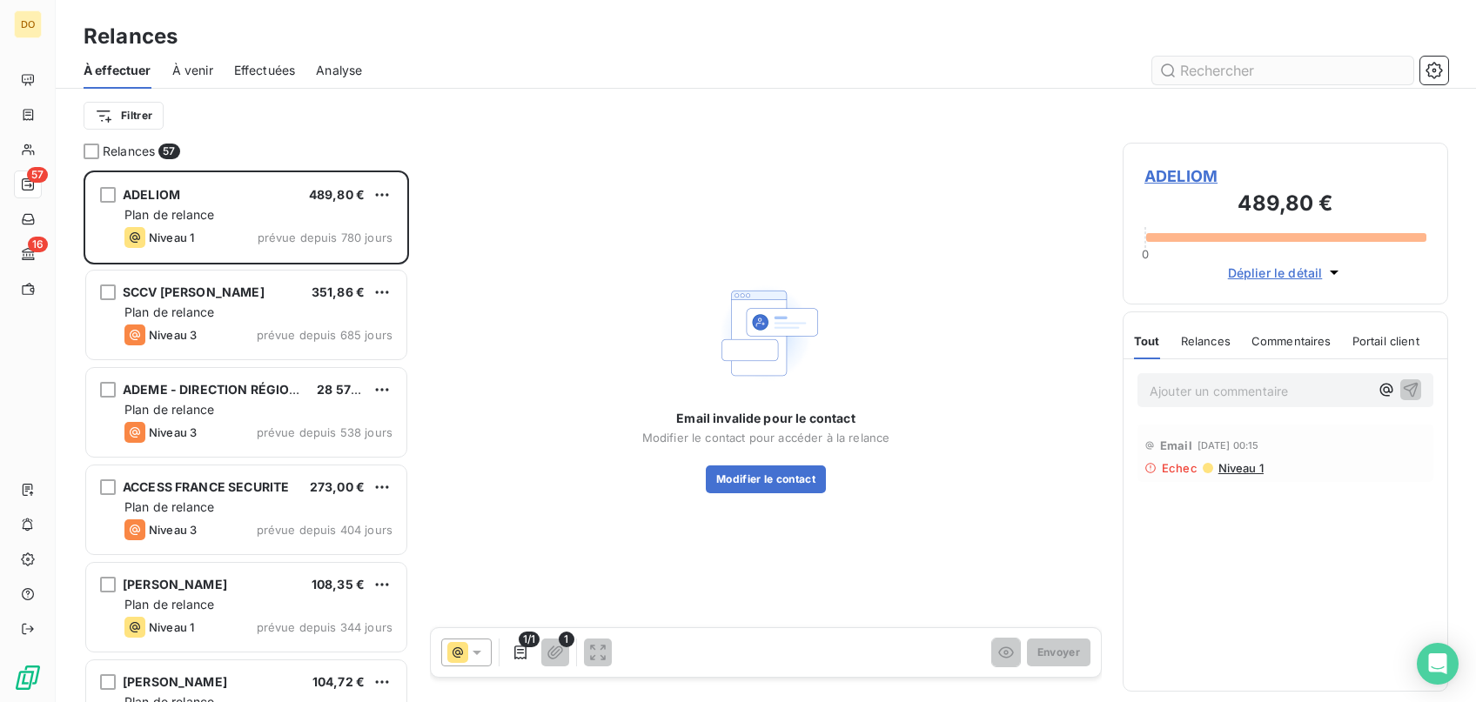
click at [1269, 72] on input "text" at bounding box center [1282, 71] width 261 height 28
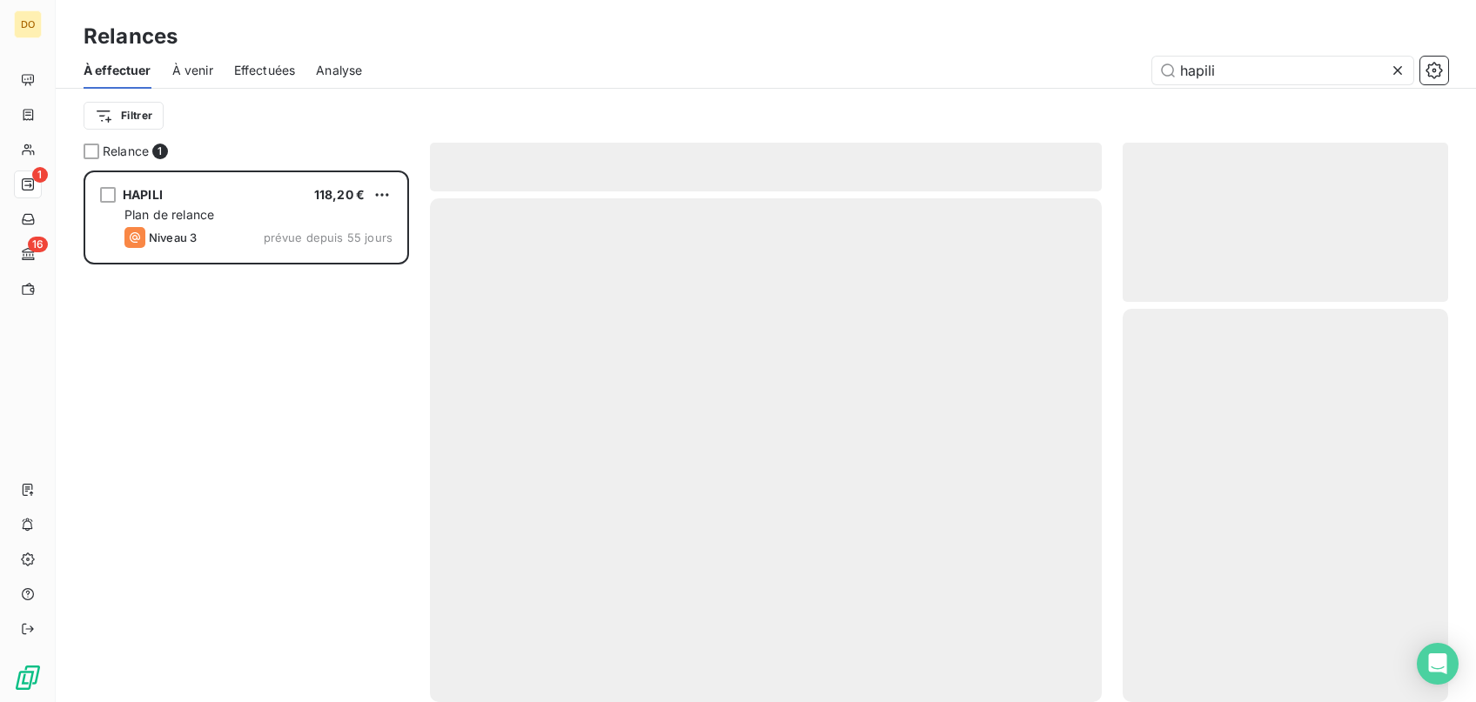
scroll to position [532, 325]
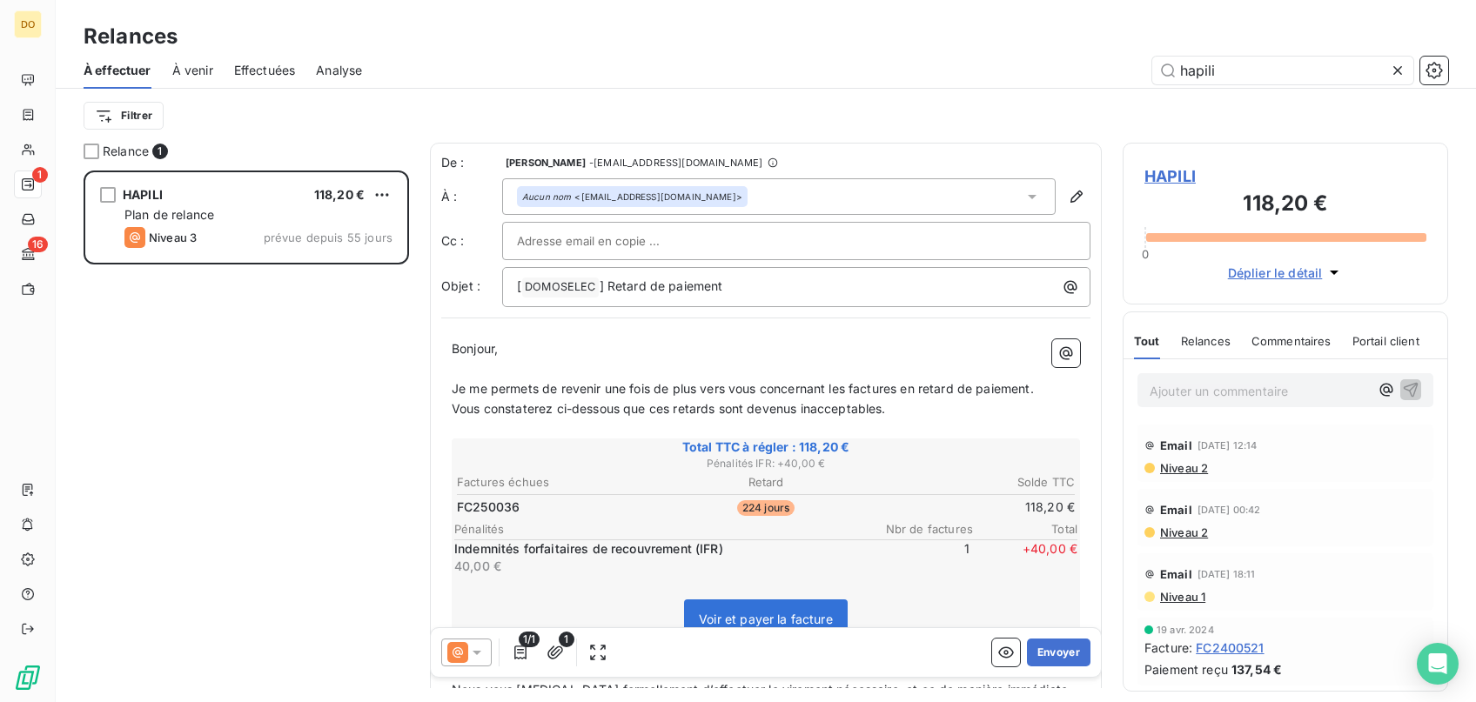
click at [498, 649] on div "1/1 1" at bounding box center [526, 653] width 171 height 28
click at [485, 649] on icon at bounding box center [476, 652] width 17 height 17
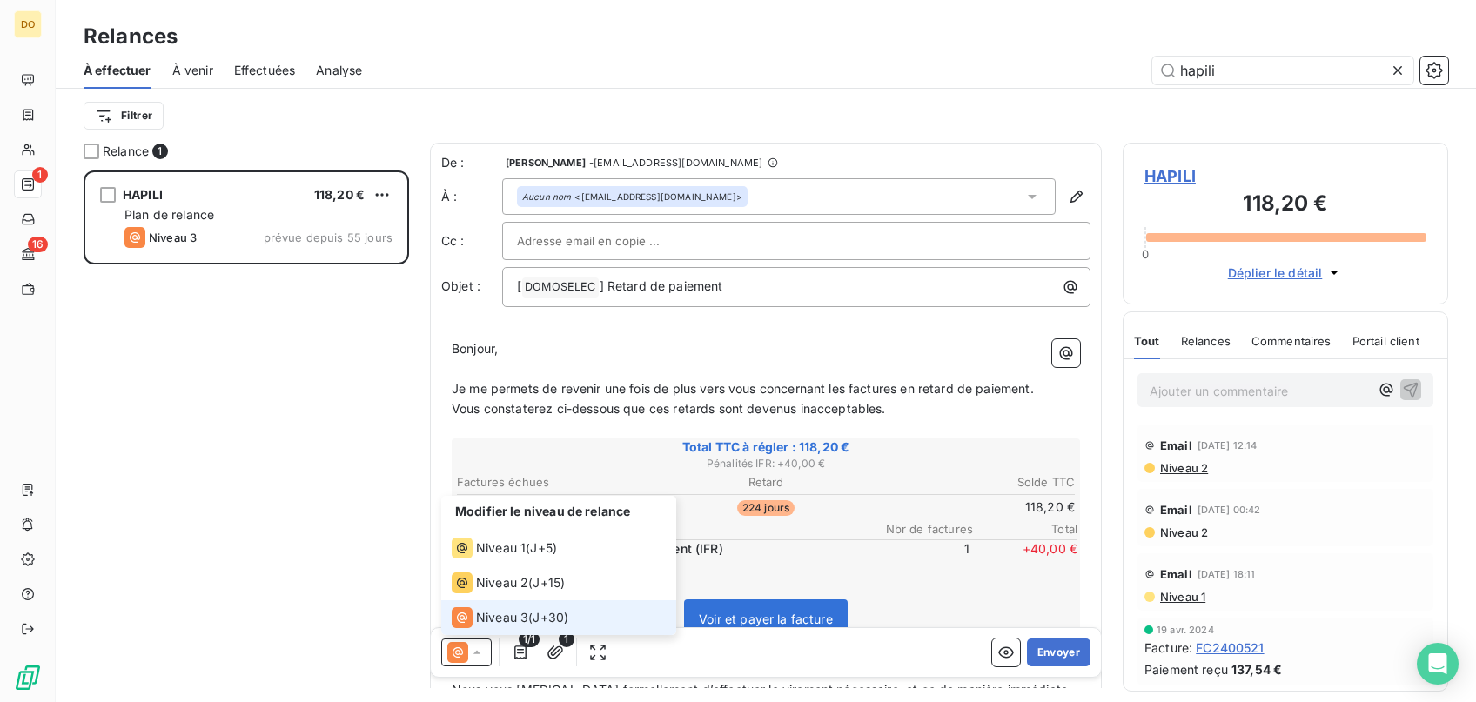
click at [492, 617] on span "Niveau 3" at bounding box center [502, 617] width 52 height 17
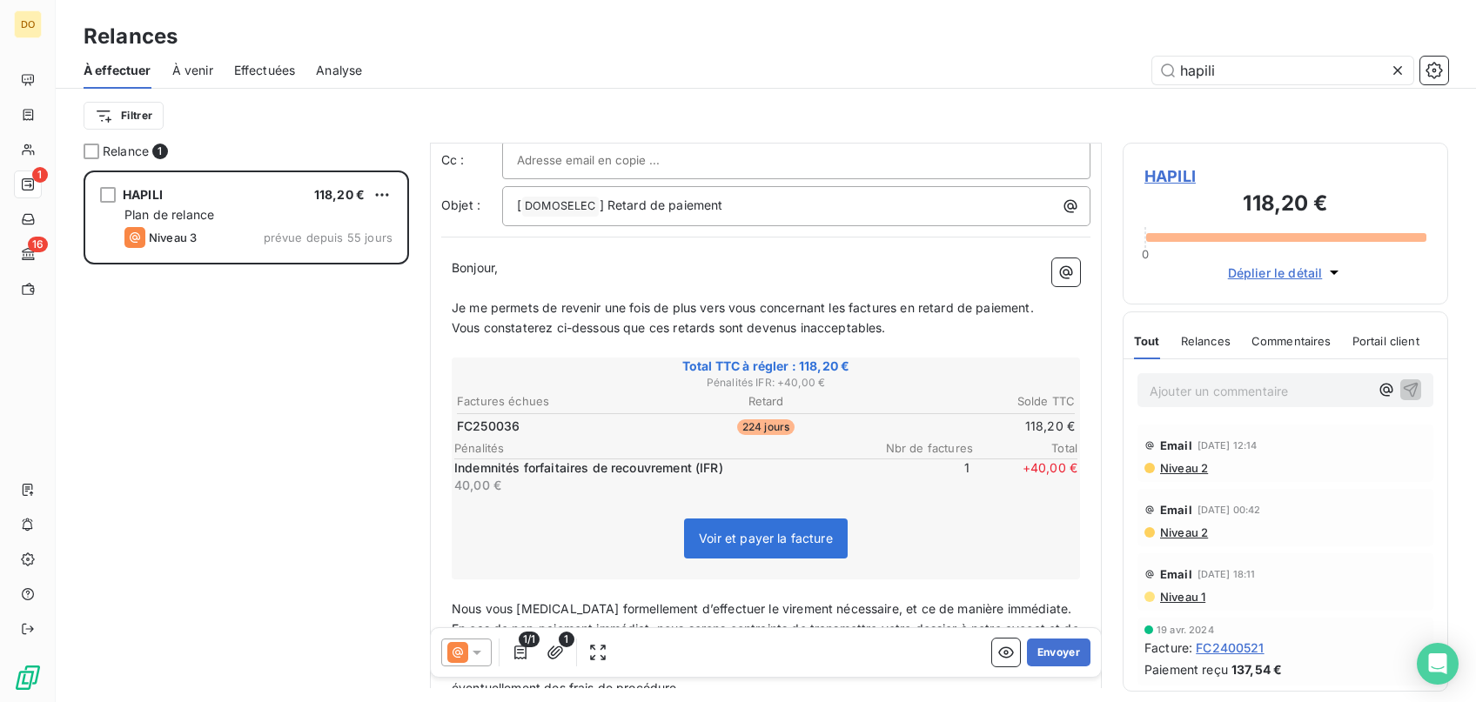
scroll to position [176, 0]
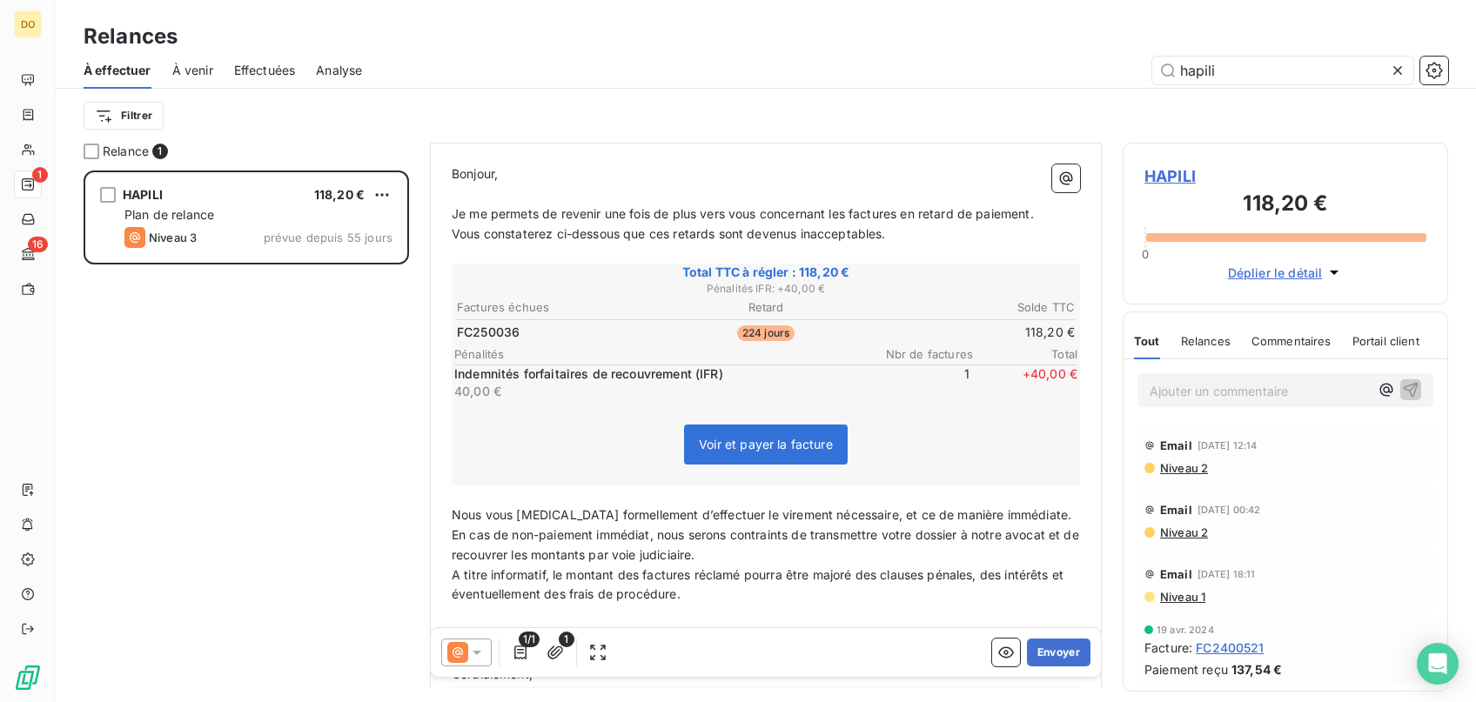
click at [479, 647] on icon at bounding box center [476, 652] width 17 height 17
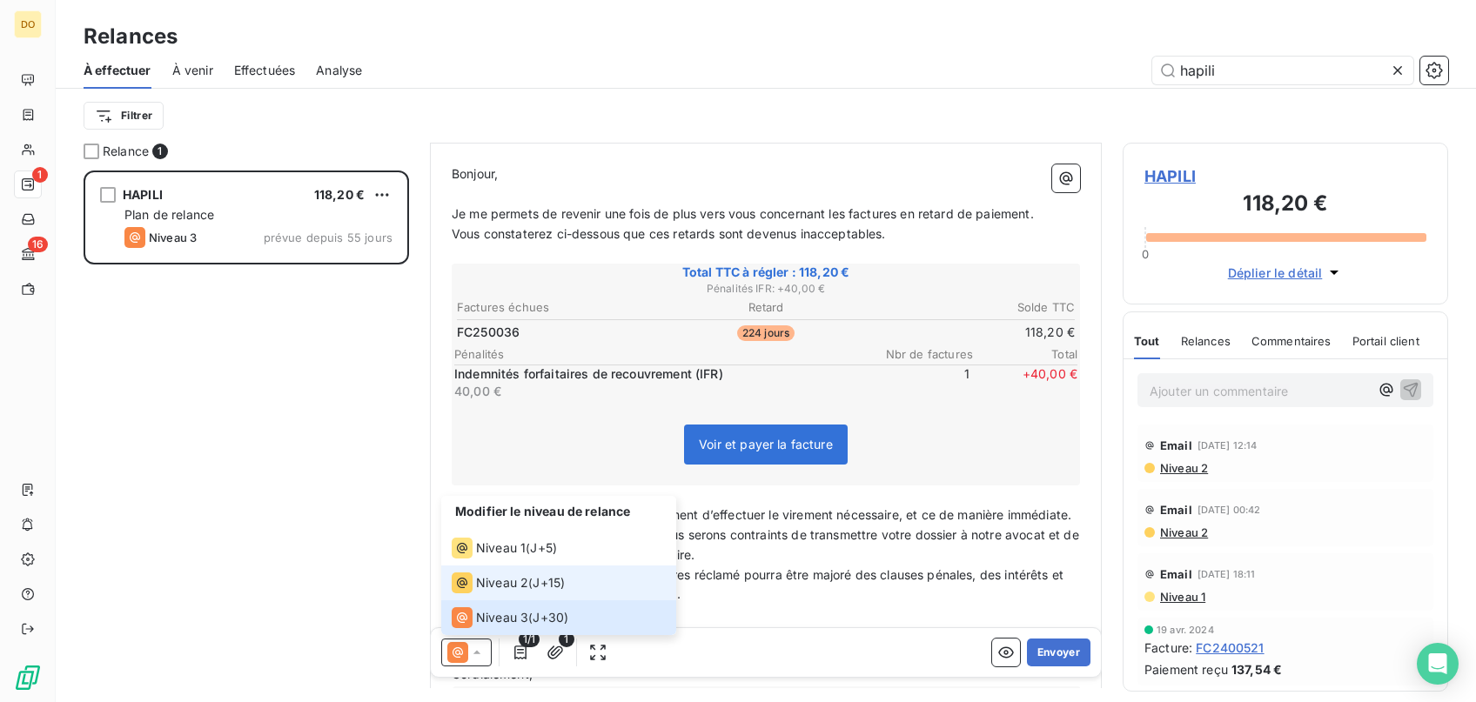
click at [487, 590] on span "Niveau 2" at bounding box center [502, 582] width 52 height 17
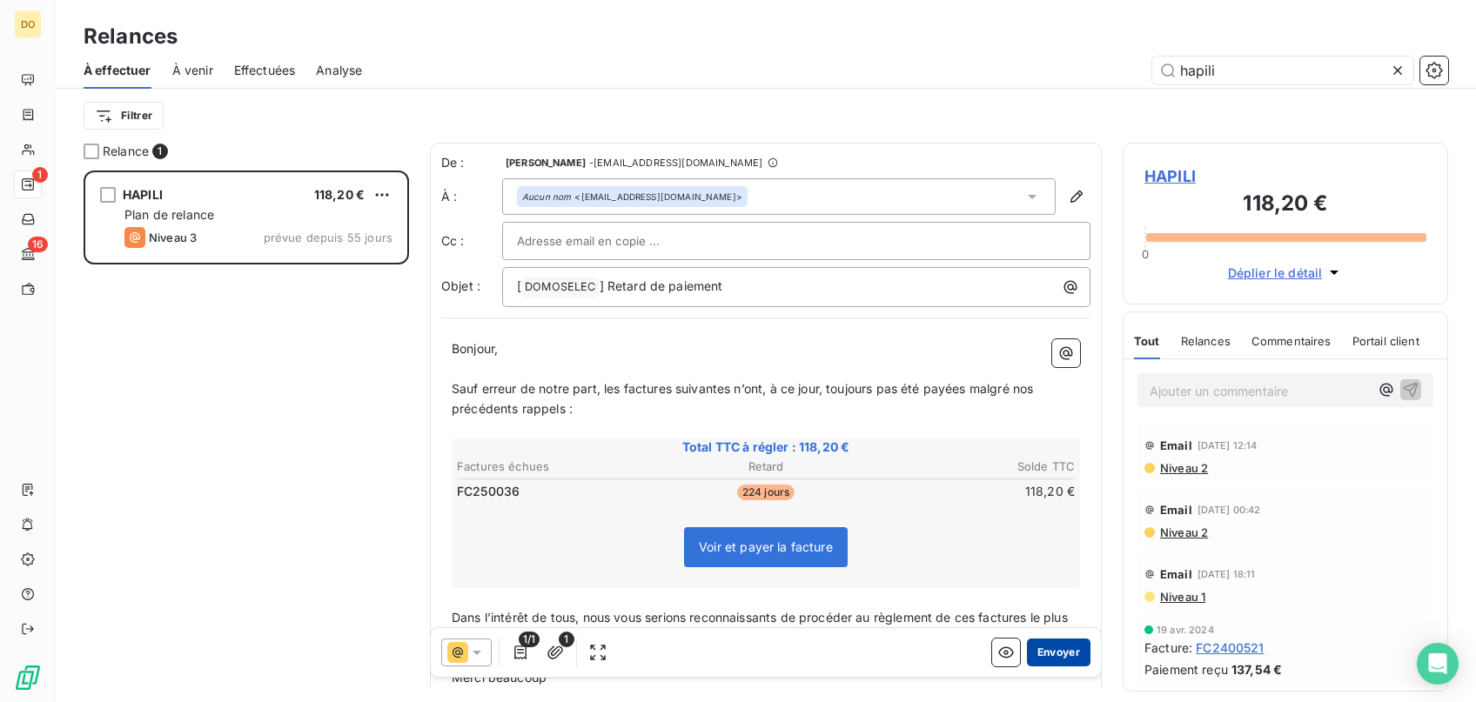
click at [1058, 655] on button "Envoyer" at bounding box center [1059, 653] width 64 height 28
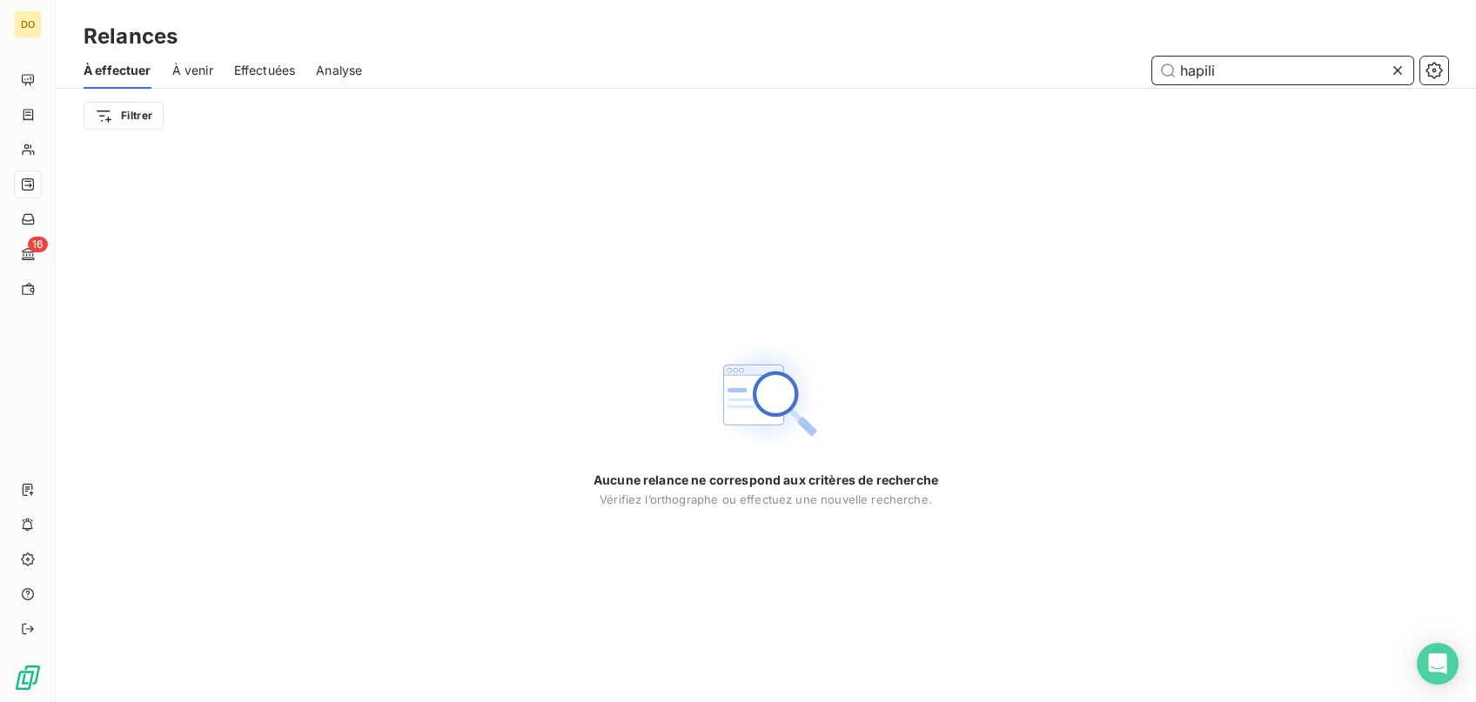
drag, startPoint x: 1288, startPoint y: 70, endPoint x: 583, endPoint y: 51, distance: 705.0
click at [1152, 57] on input "hapili" at bounding box center [1282, 71] width 261 height 28
type input "alliance"
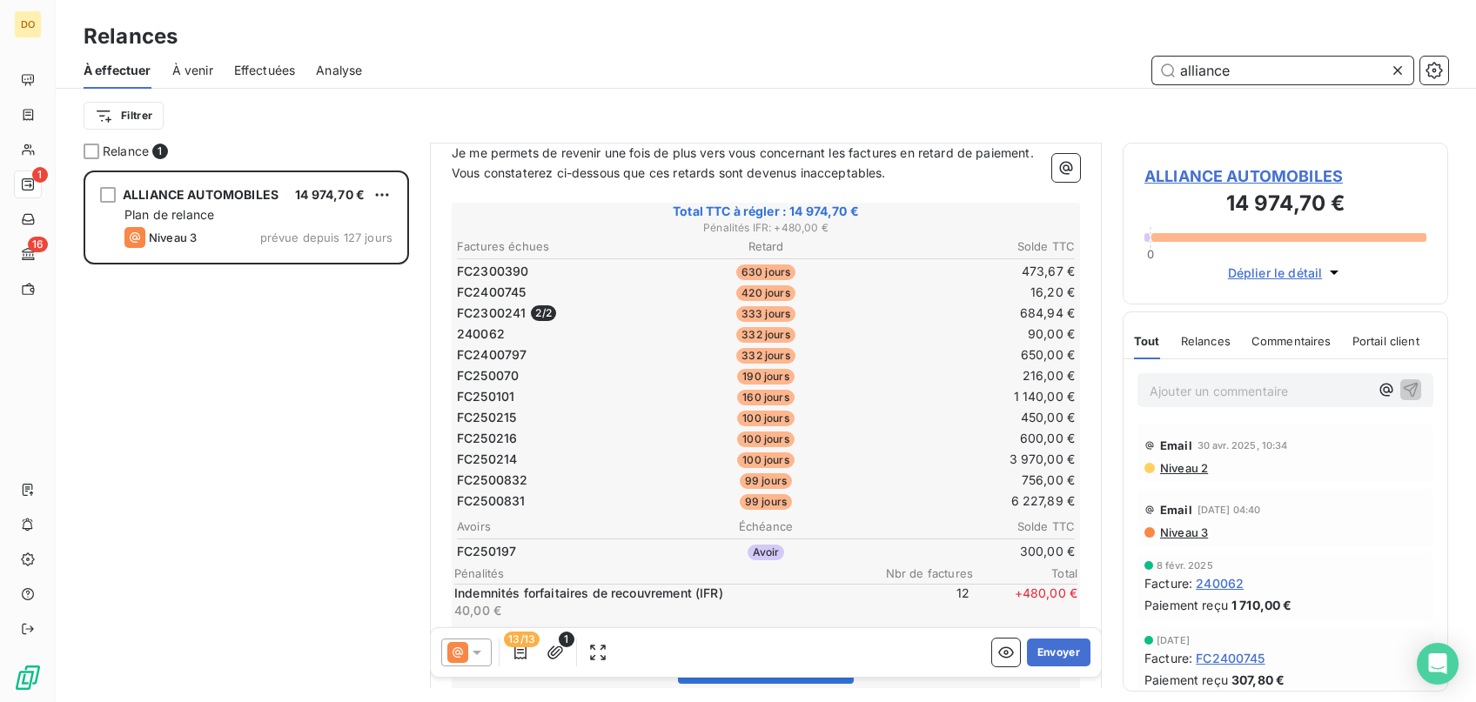
scroll to position [263, 0]
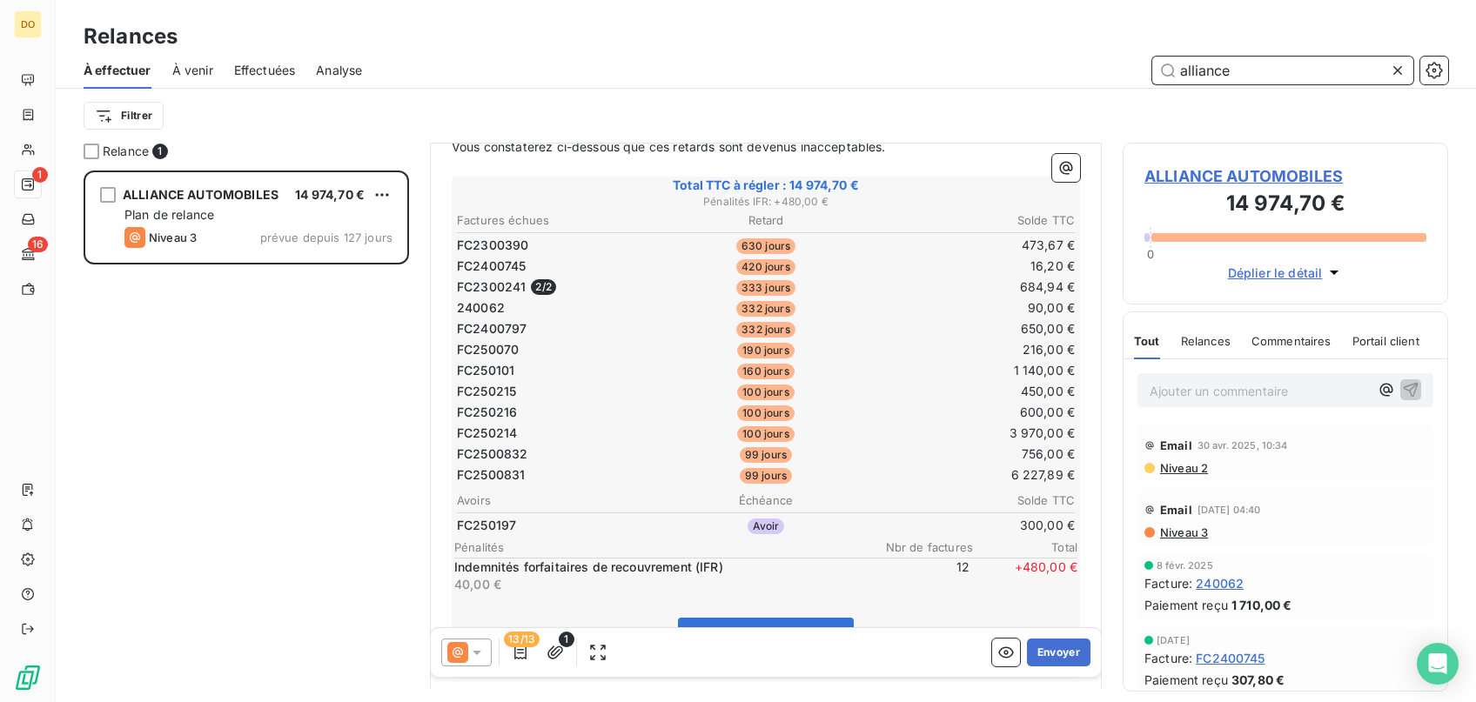
click at [1387, 70] on input "alliance" at bounding box center [1282, 71] width 261 height 28
click at [1405, 70] on icon at bounding box center [1397, 70] width 17 height 17
click at [1248, 72] on input "text" at bounding box center [1282, 71] width 261 height 28
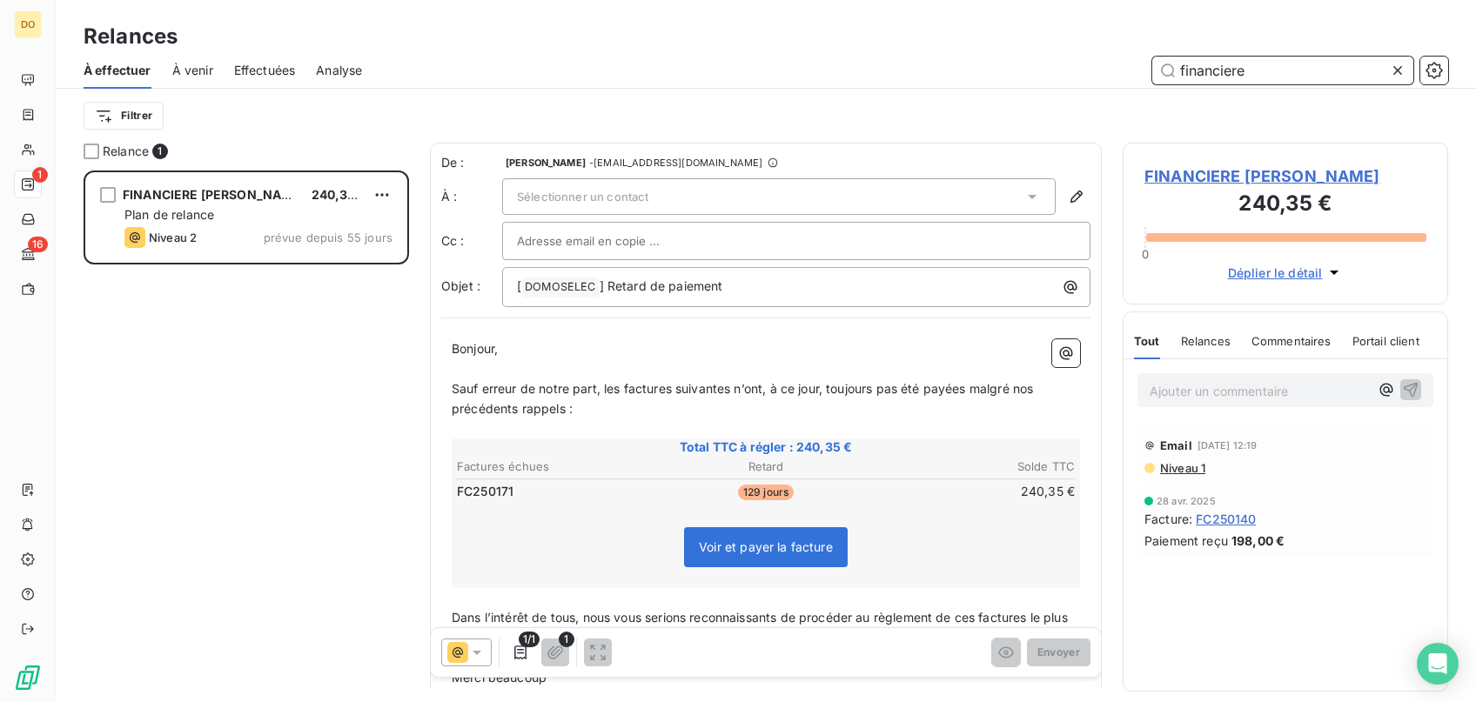
scroll to position [532, 325]
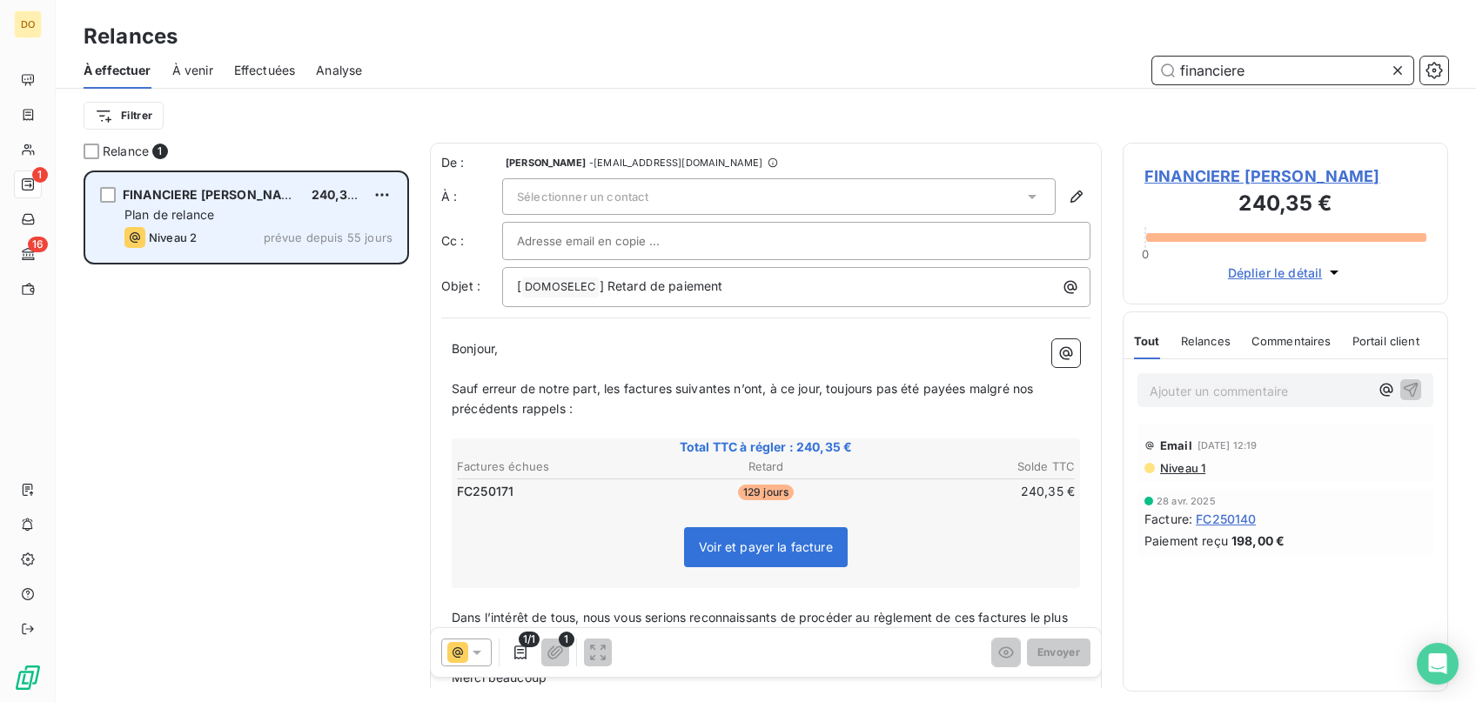
type input "financiere"
click at [291, 211] on div "Plan de relance" at bounding box center [258, 214] width 268 height 17
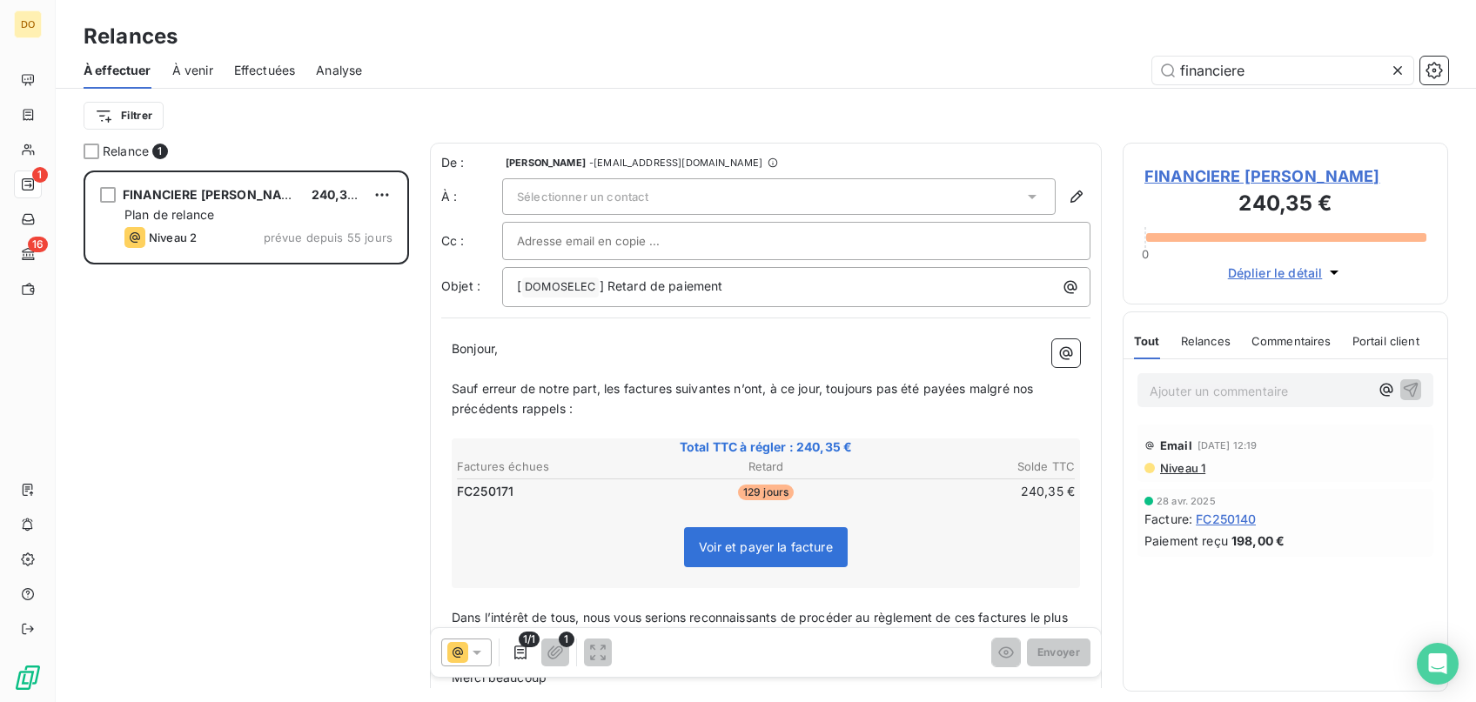
click at [695, 208] on div "Sélectionner un contact" at bounding box center [778, 196] width 553 height 37
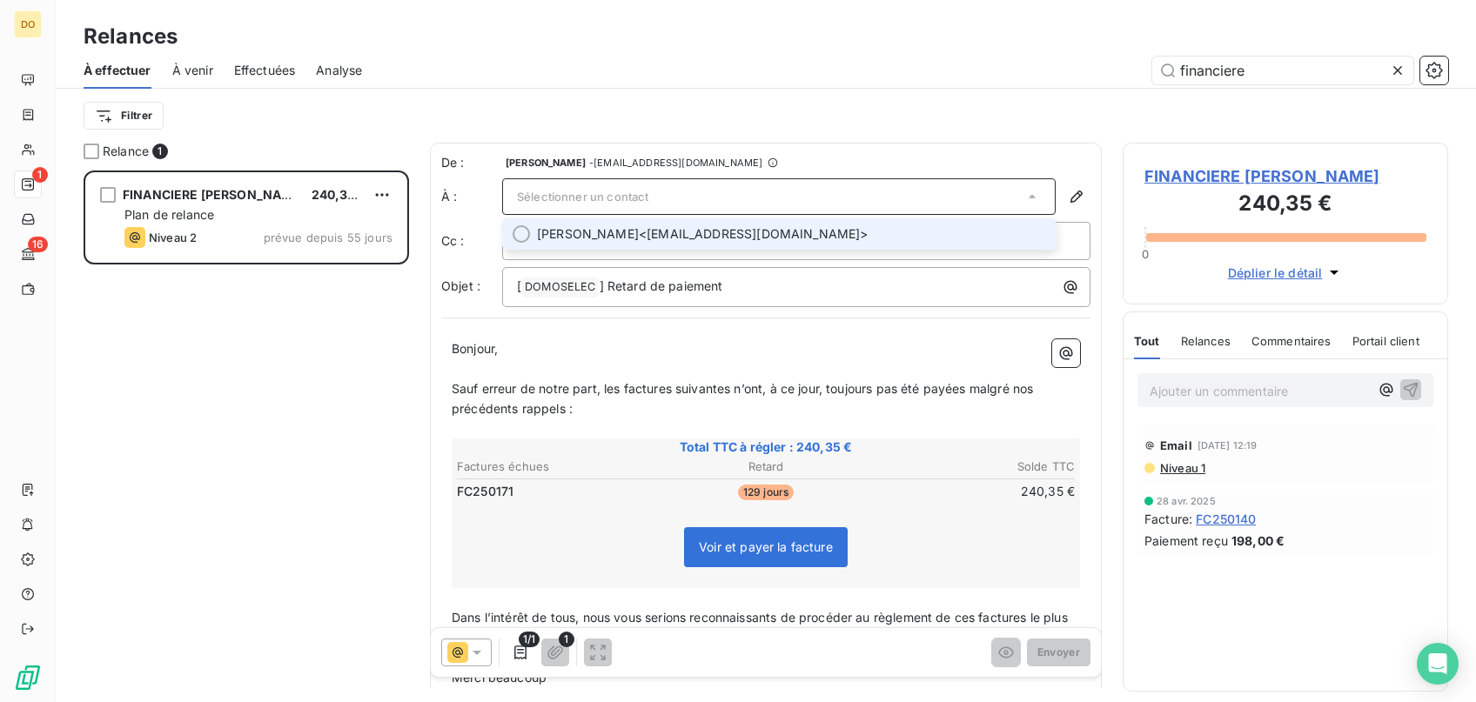
click at [682, 227] on span "[PERSON_NAME] <[EMAIL_ADDRESS][DOMAIN_NAME]>" at bounding box center [791, 233] width 508 height 17
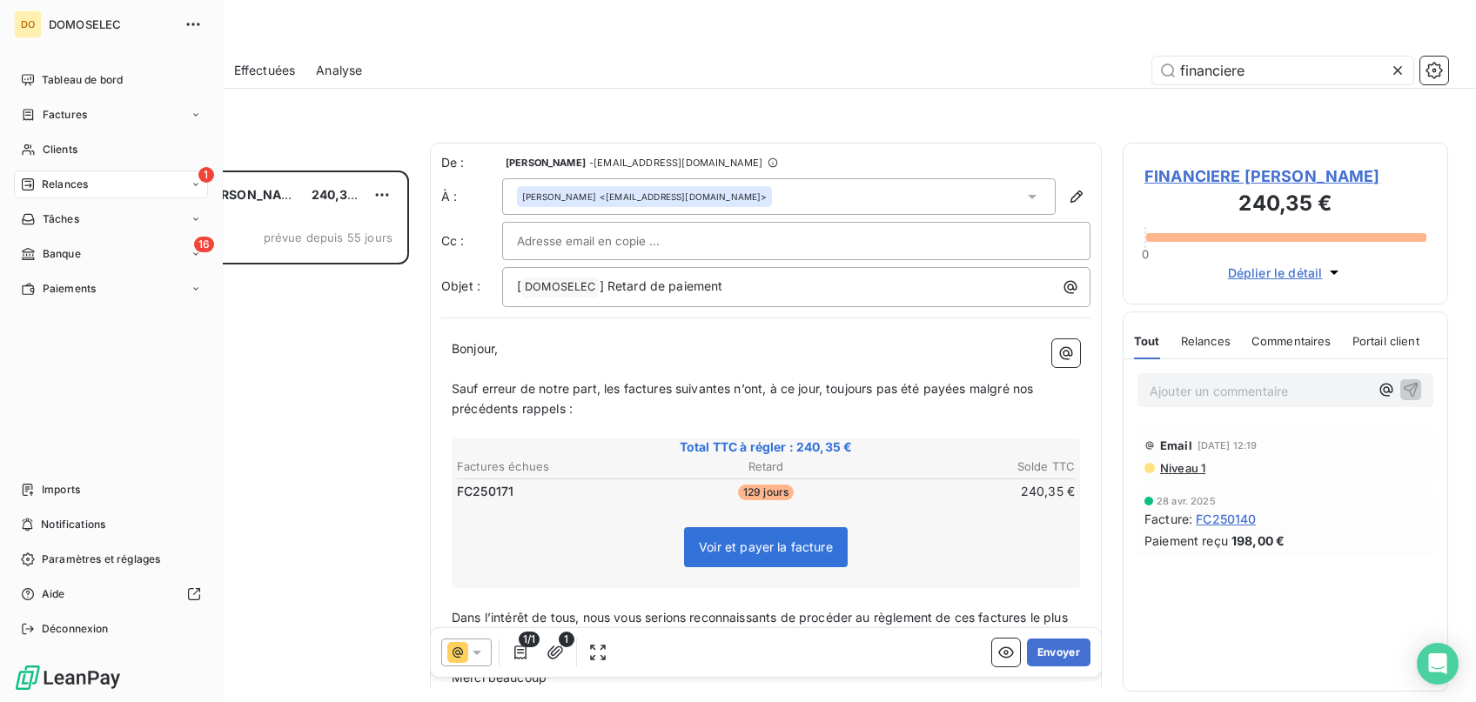
drag, startPoint x: 1072, startPoint y: 656, endPoint x: 133, endPoint y: 53, distance: 1115.8
click at [91, 65] on div "Relances À effectuer À venir Effectuées Analyse financiere Filtrer Relance 1 FI…" at bounding box center [766, 351] width 1420 height 702
click at [75, 114] on span "Factures" at bounding box center [65, 115] width 44 height 16
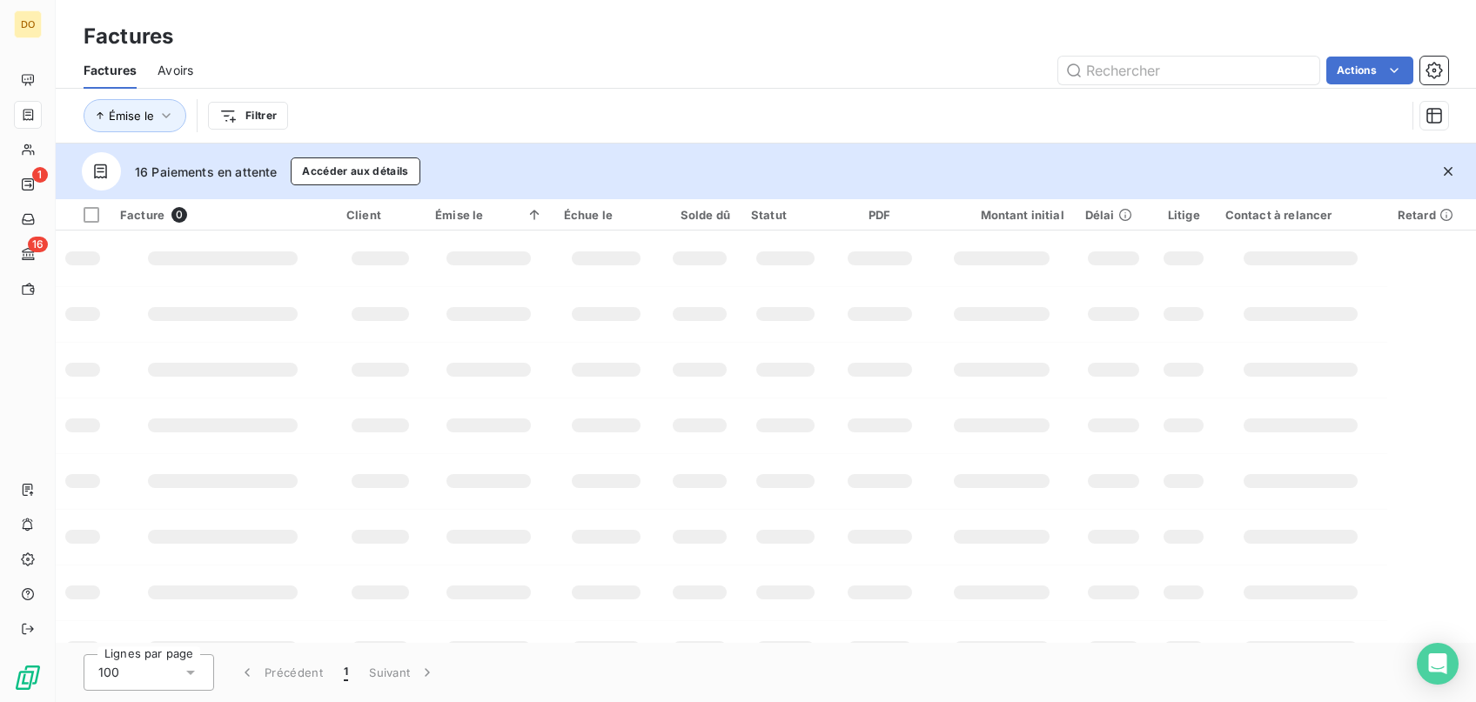
click at [171, 75] on span "Avoirs" at bounding box center [175, 70] width 36 height 17
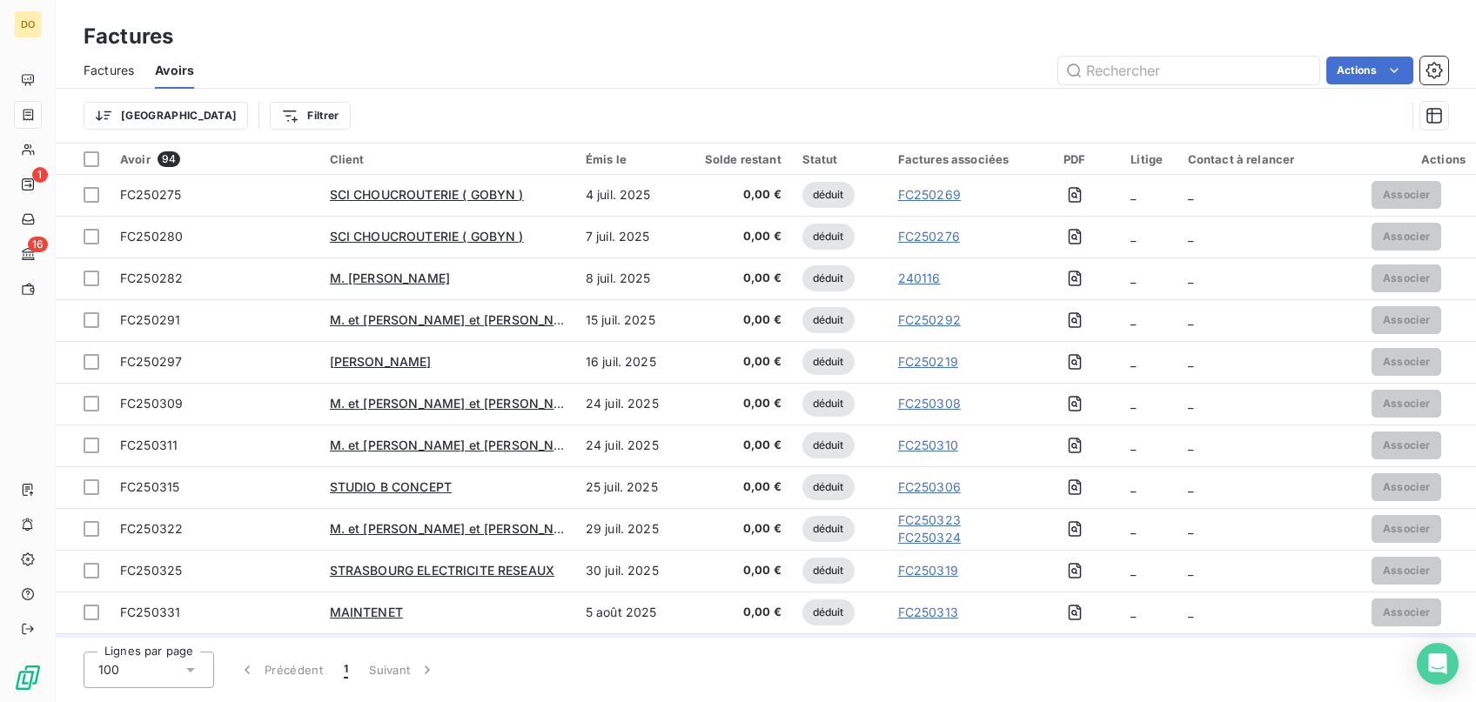
scroll to position [3463, 0]
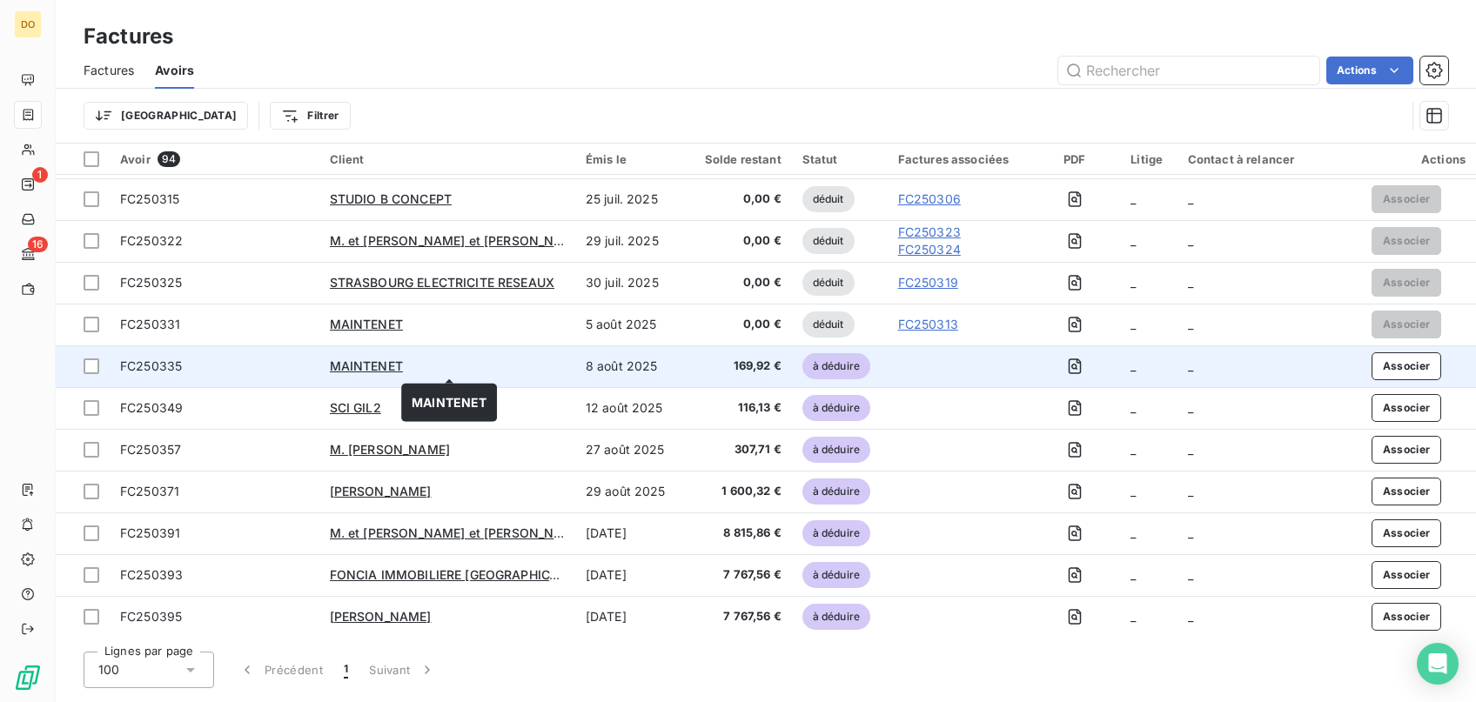
click at [550, 371] on div "MAINTENET" at bounding box center [447, 366] width 235 height 17
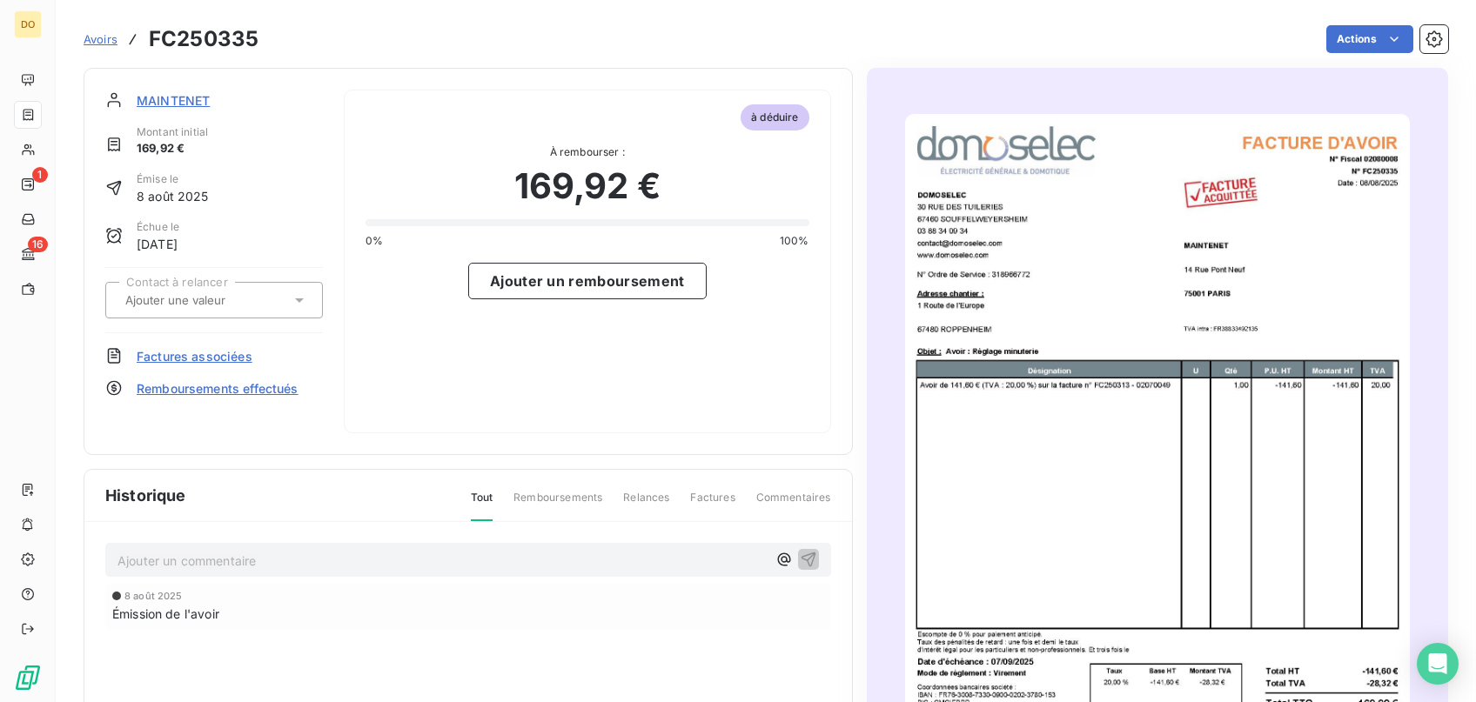
click at [196, 352] on span "Factures associées" at bounding box center [195, 356] width 116 height 18
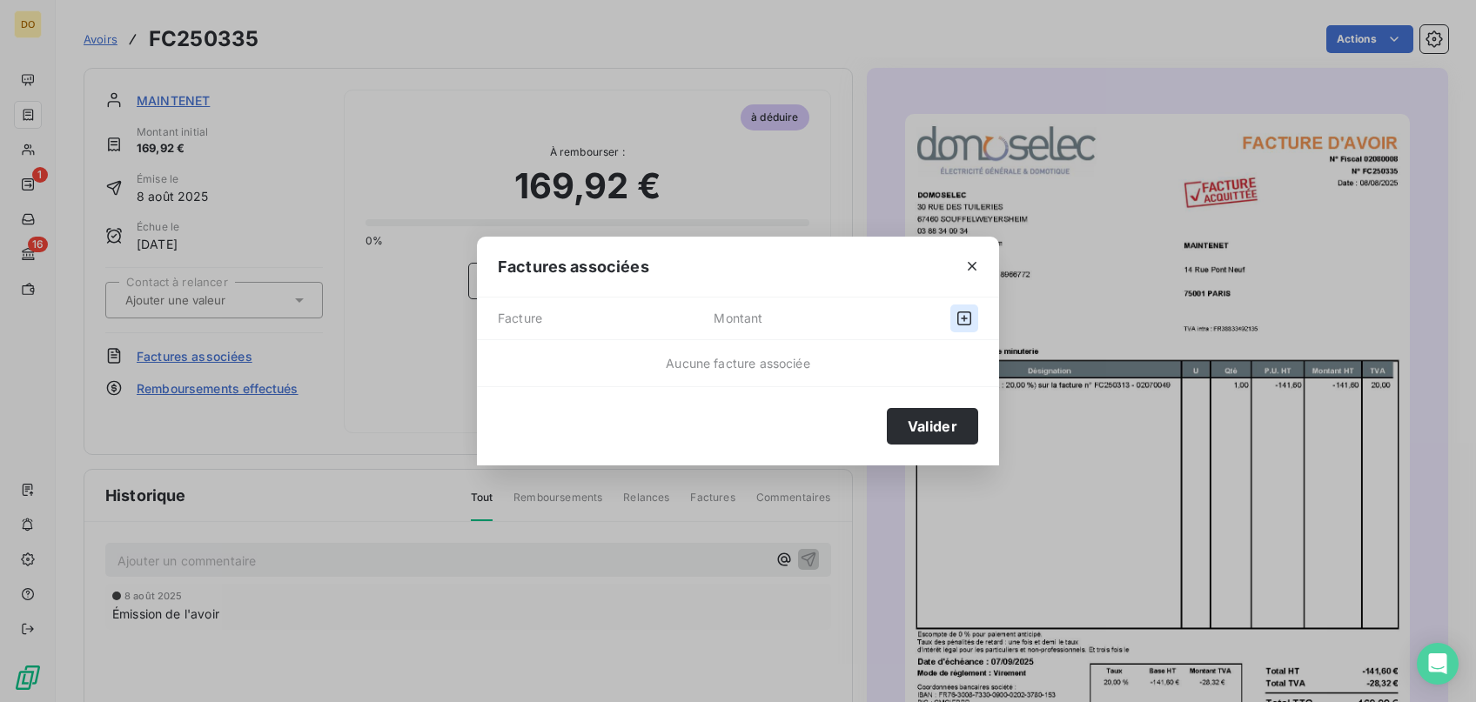
click at [965, 321] on icon "button" at bounding box center [964, 319] width 14 height 14
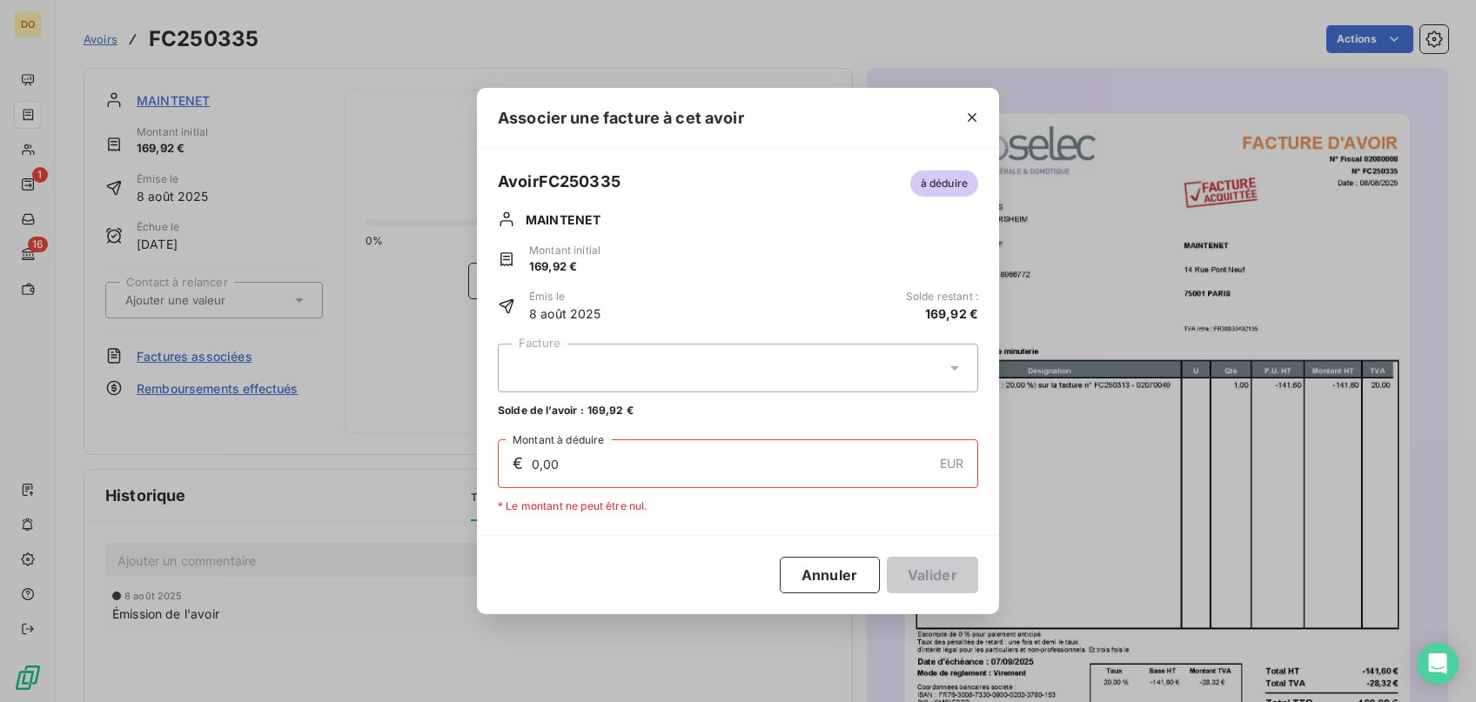
click at [906, 365] on div at bounding box center [738, 368] width 480 height 49
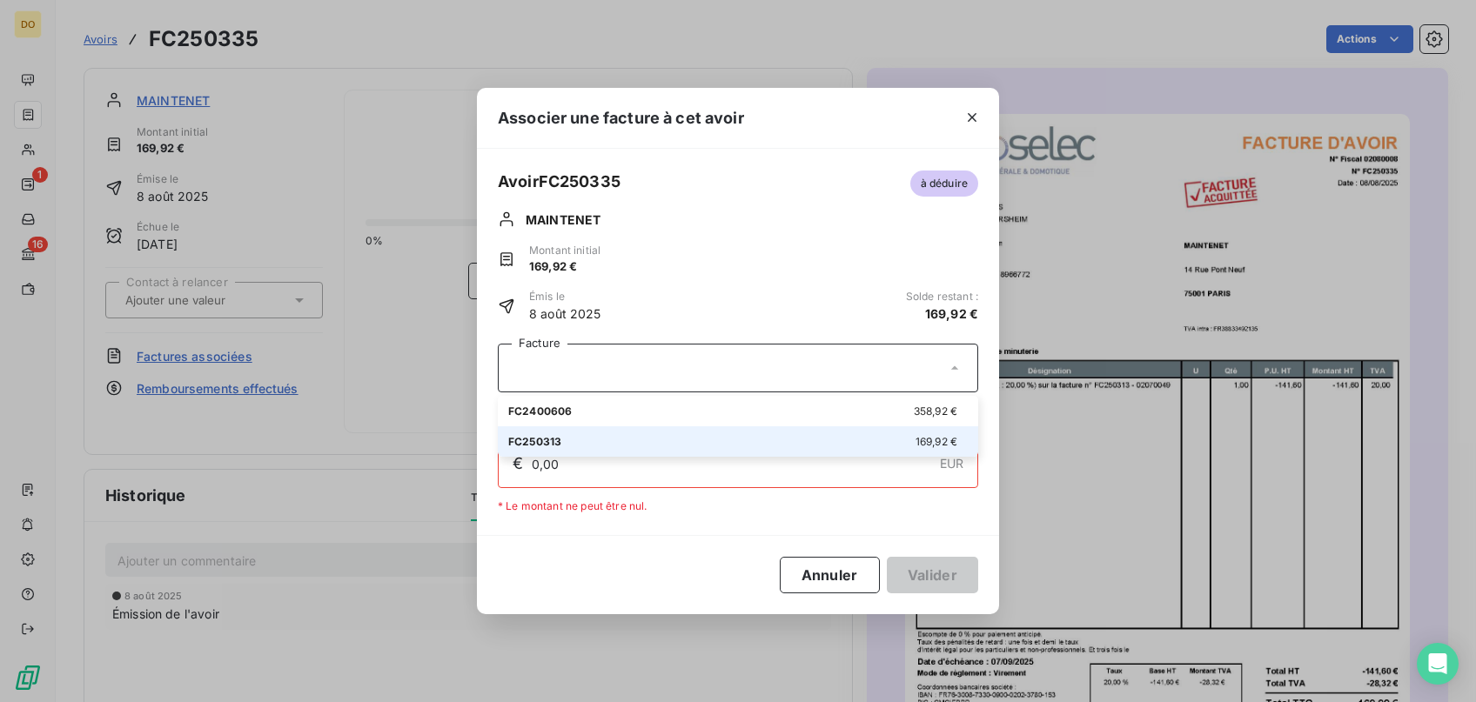
click at [854, 449] on div "FC250313 169,92 €" at bounding box center [737, 441] width 459 height 17
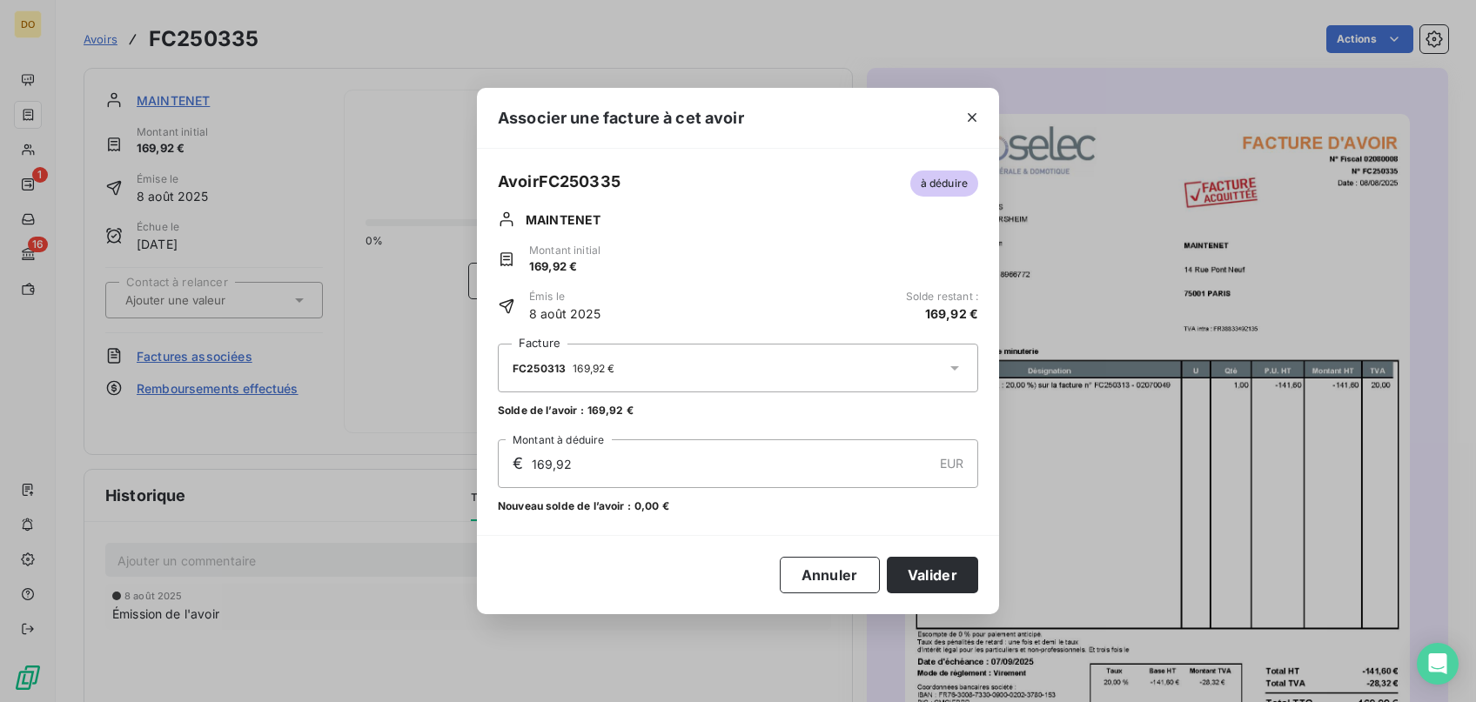
type input "169,92"
click at [952, 562] on button "Valider" at bounding box center [932, 575] width 91 height 37
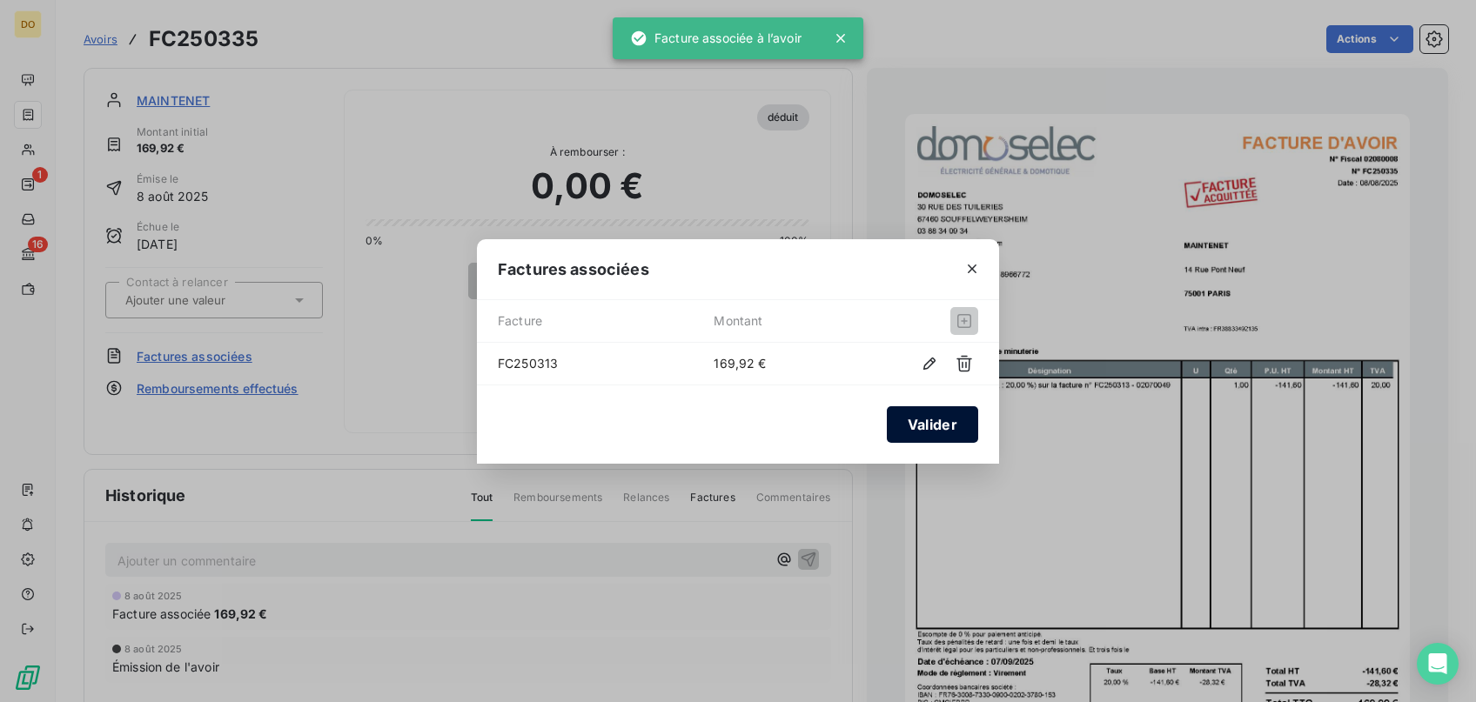
click at [923, 425] on button "Valider" at bounding box center [932, 424] width 91 height 37
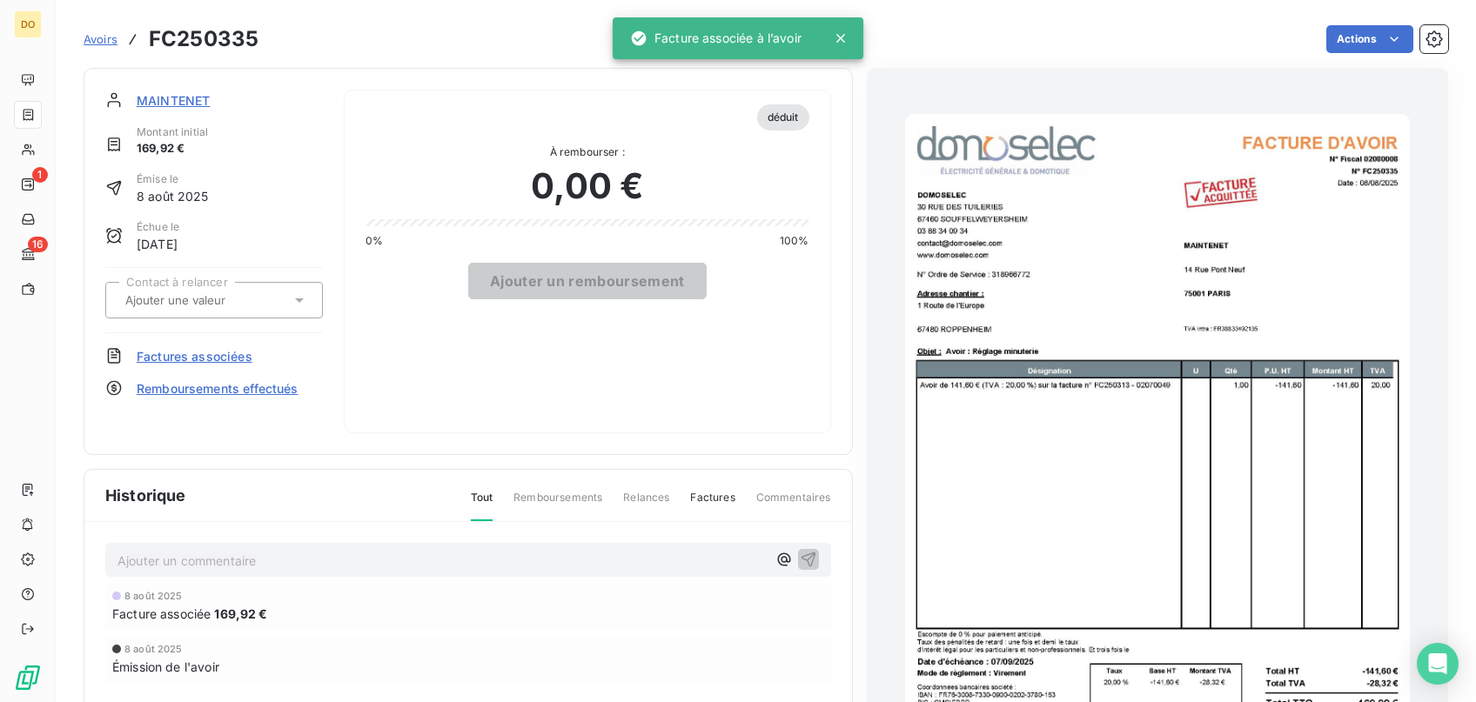
click at [93, 37] on span "Avoirs" at bounding box center [101, 39] width 34 height 14
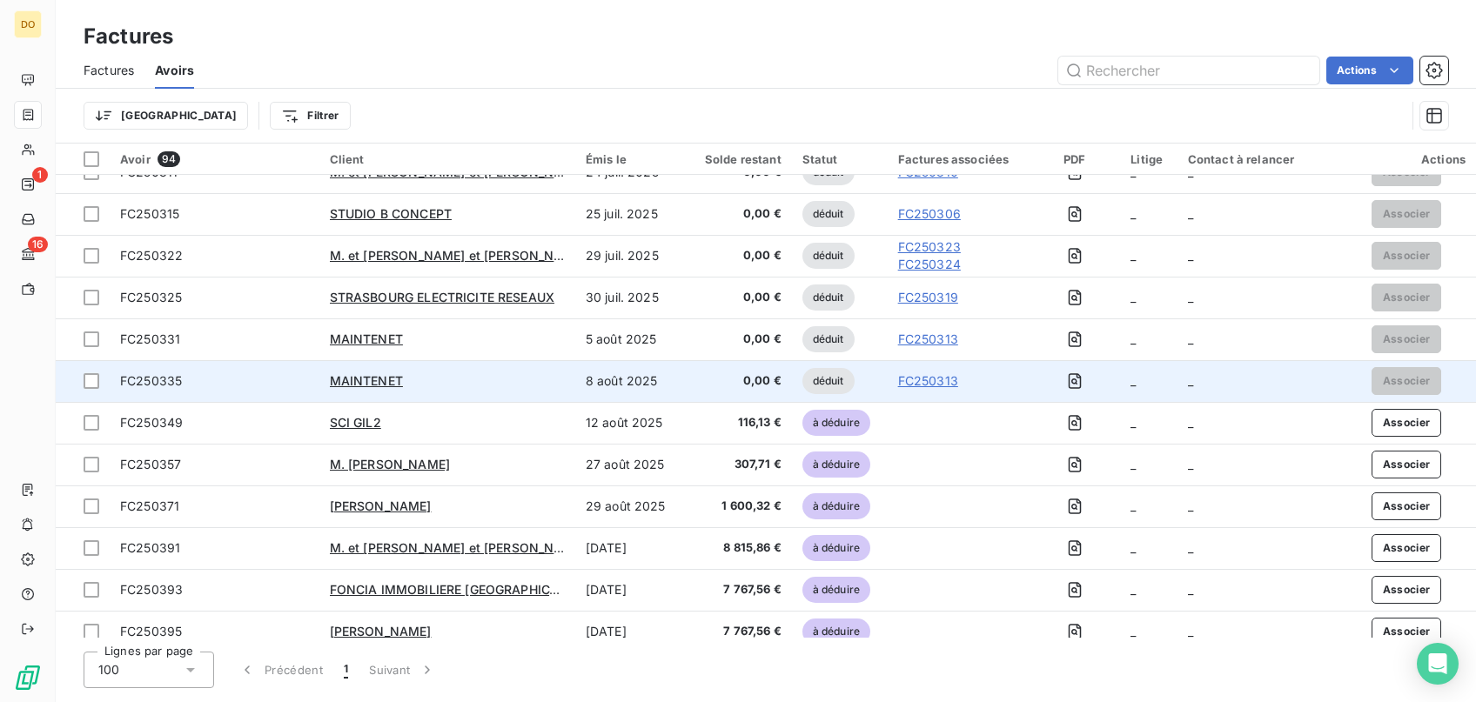
scroll to position [3463, 0]
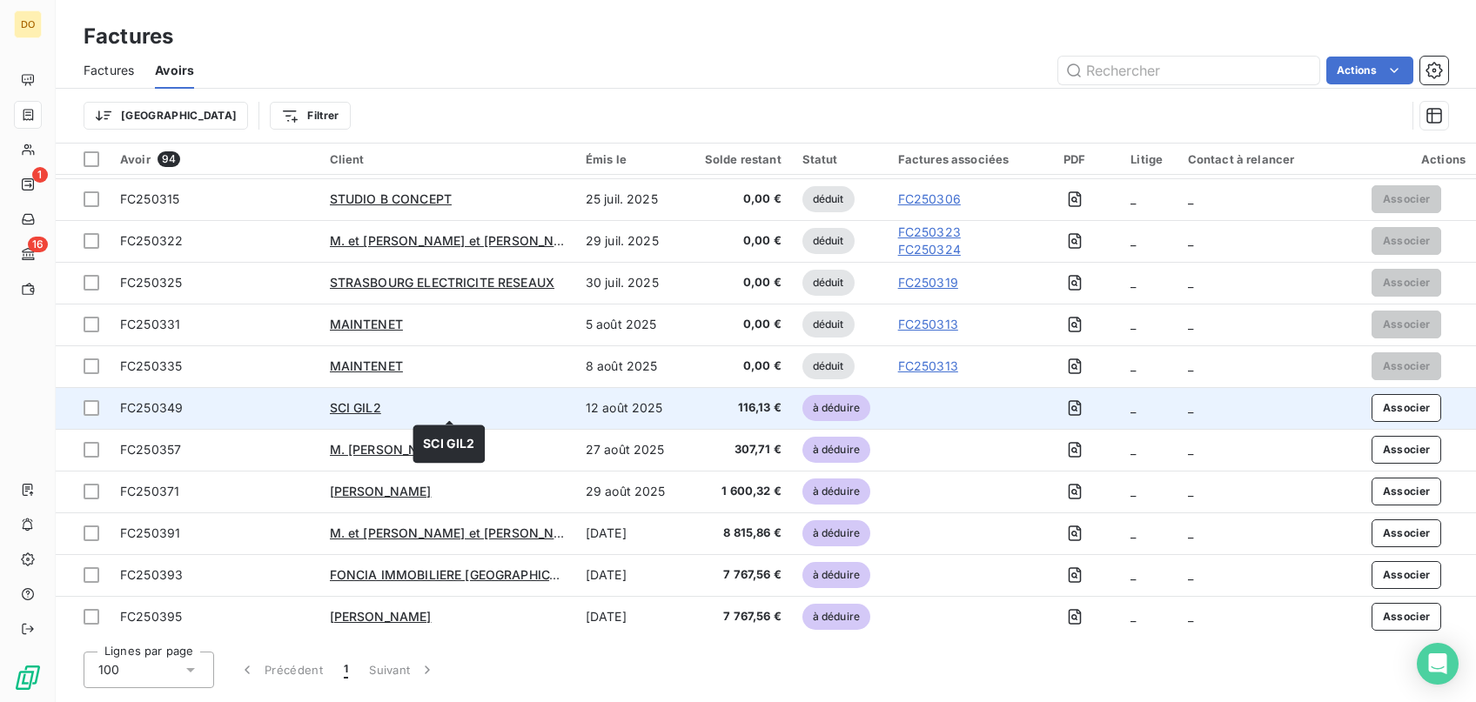
click at [479, 410] on div "SCI GIL2" at bounding box center [447, 407] width 235 height 17
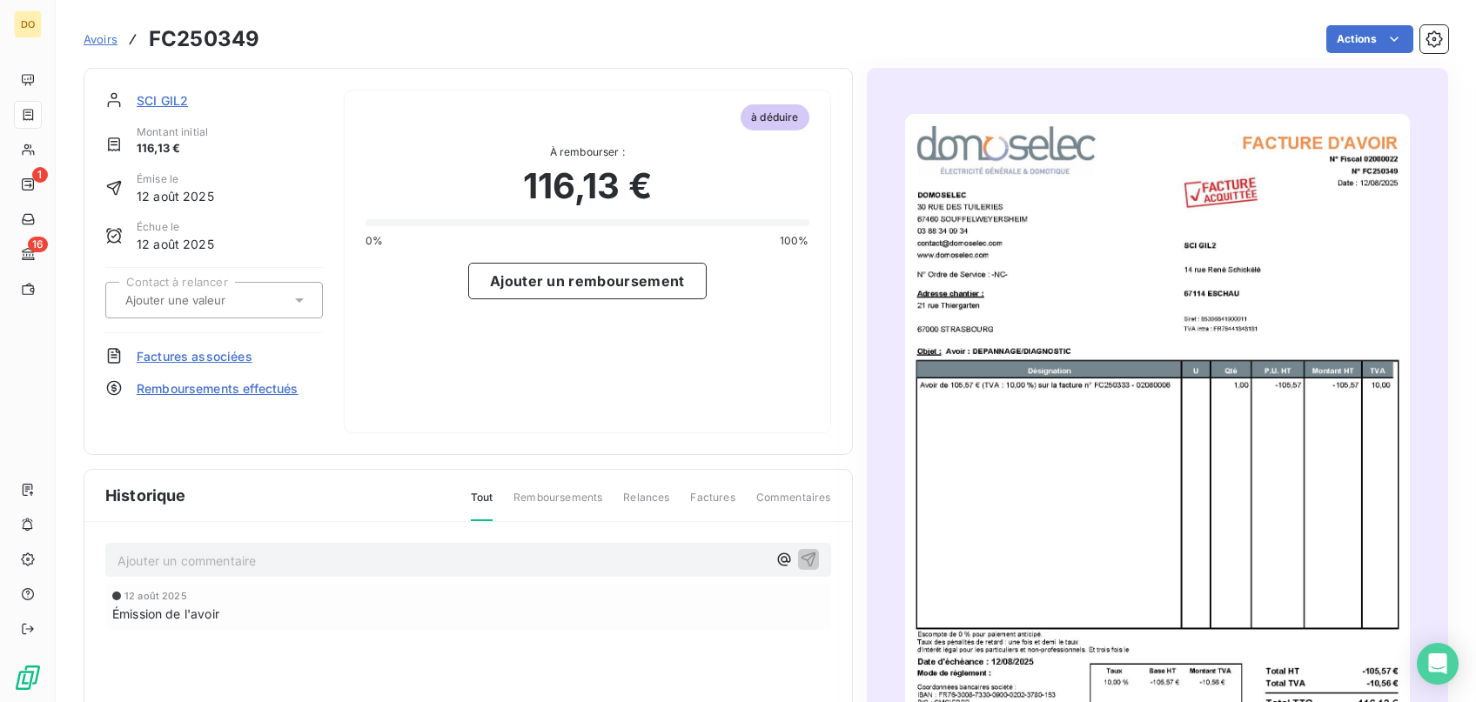
click at [185, 290] on div at bounding box center [205, 300] width 171 height 23
click at [212, 300] on input "text" at bounding box center [211, 300] width 175 height 16
click at [207, 357] on span "Factures associées" at bounding box center [195, 356] width 116 height 18
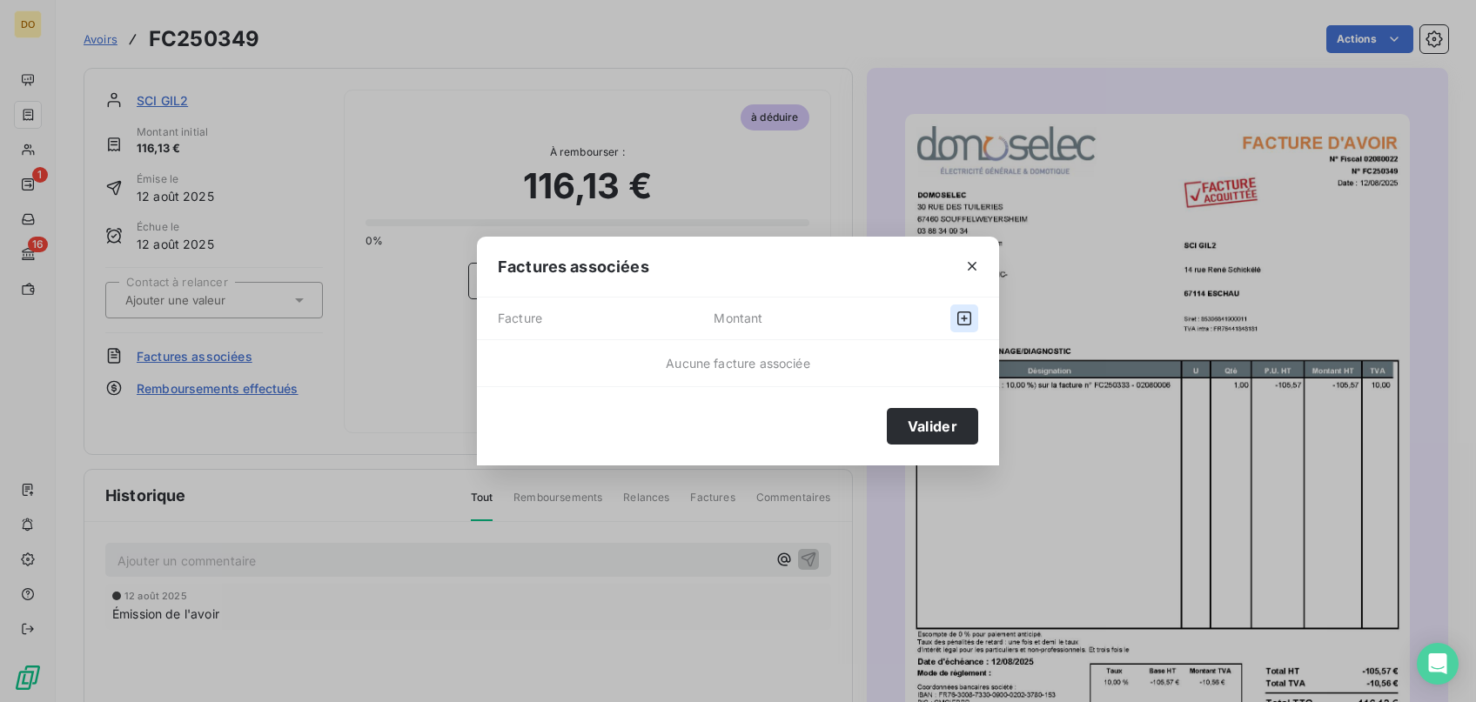
click at [957, 313] on icon "button" at bounding box center [963, 318] width 17 height 17
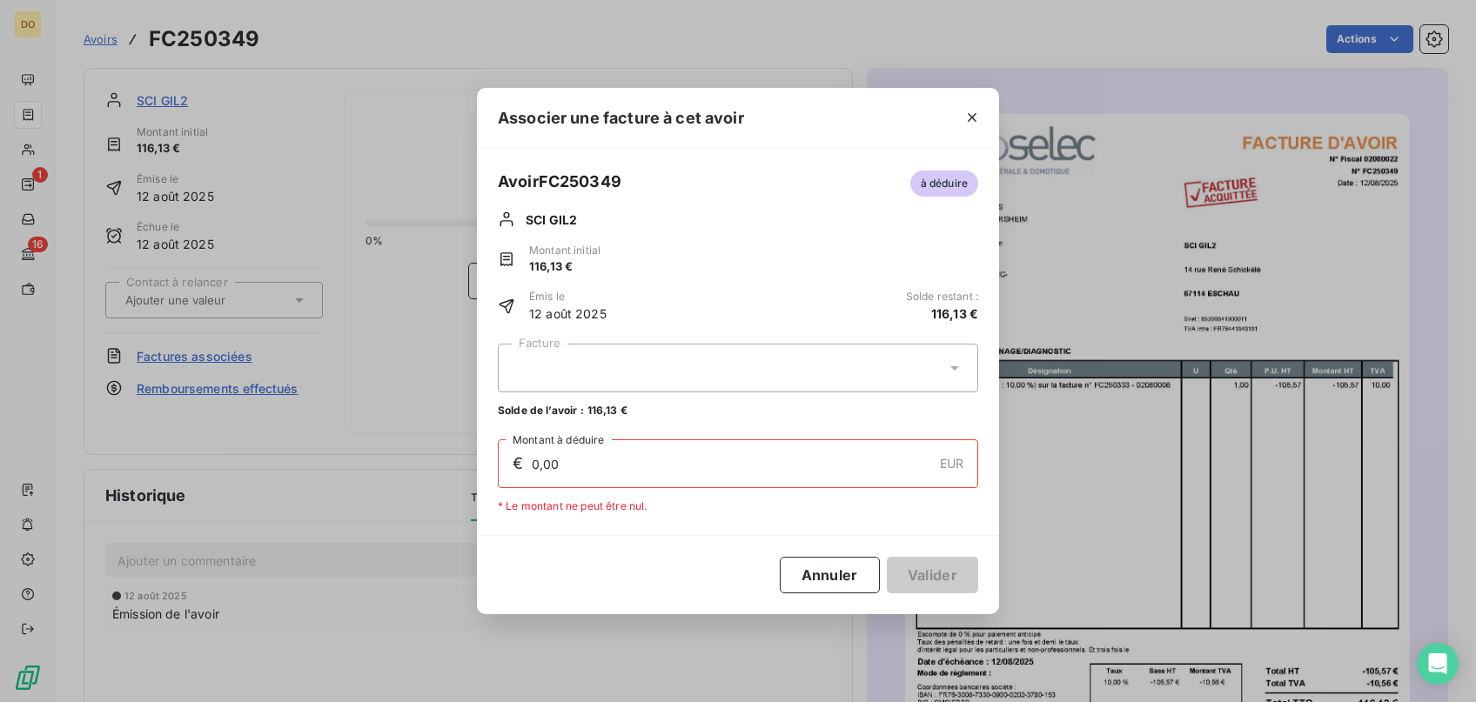
click at [928, 338] on div "Facture Solde de l’avoir : 116,13 € € 0,00 EUR Montant à déduire * Le montant n…" at bounding box center [738, 429] width 522 height 212
click at [927, 350] on div at bounding box center [738, 368] width 480 height 49
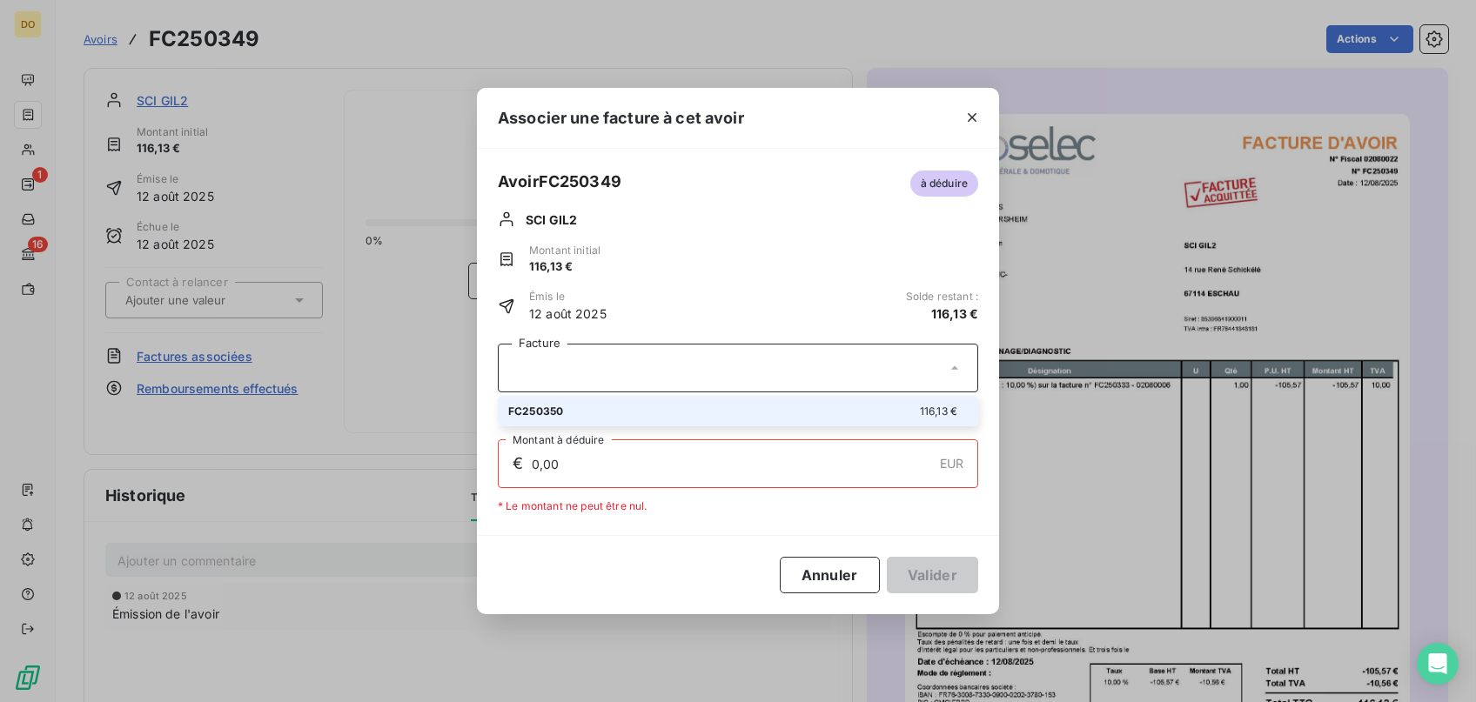
click at [767, 405] on div "FC250350 116,13 €" at bounding box center [737, 411] width 459 height 17
type input "116,13"
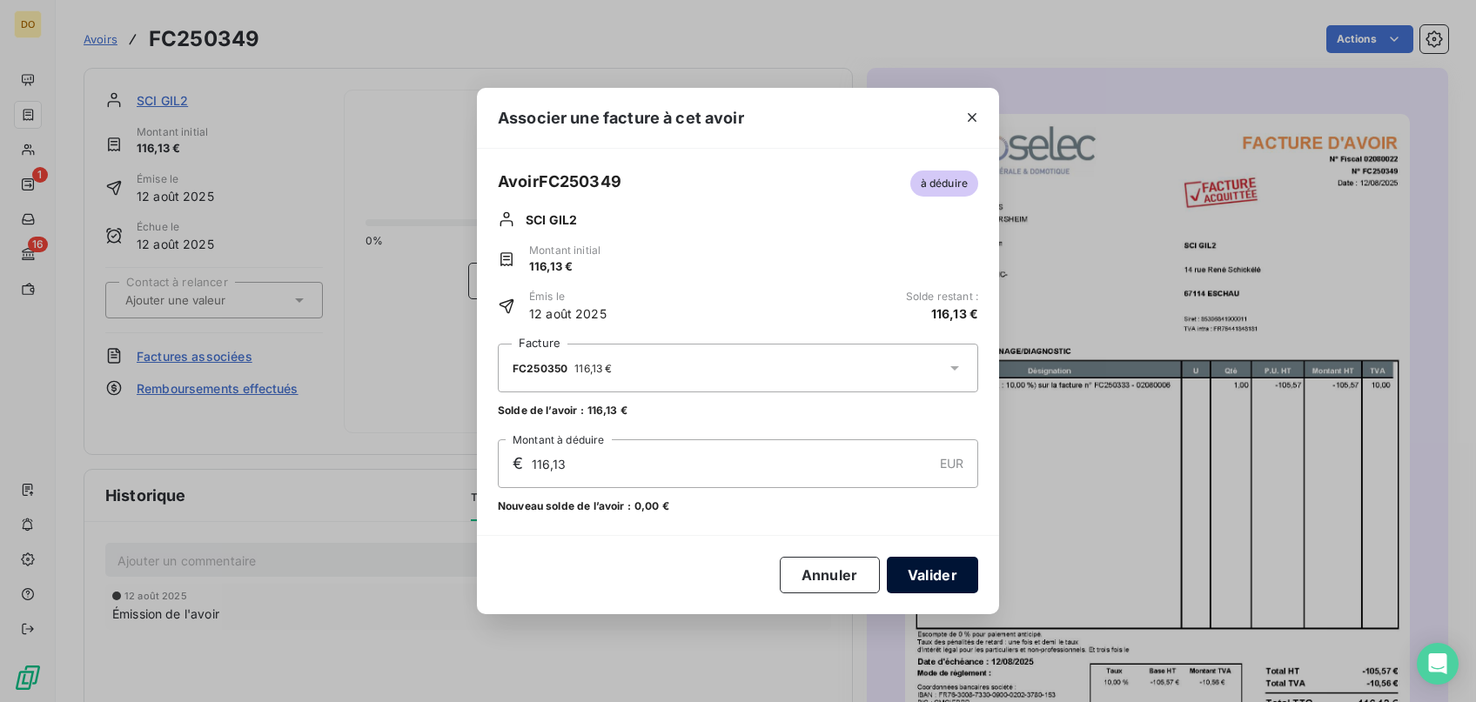
click at [916, 573] on button "Valider" at bounding box center [932, 575] width 91 height 37
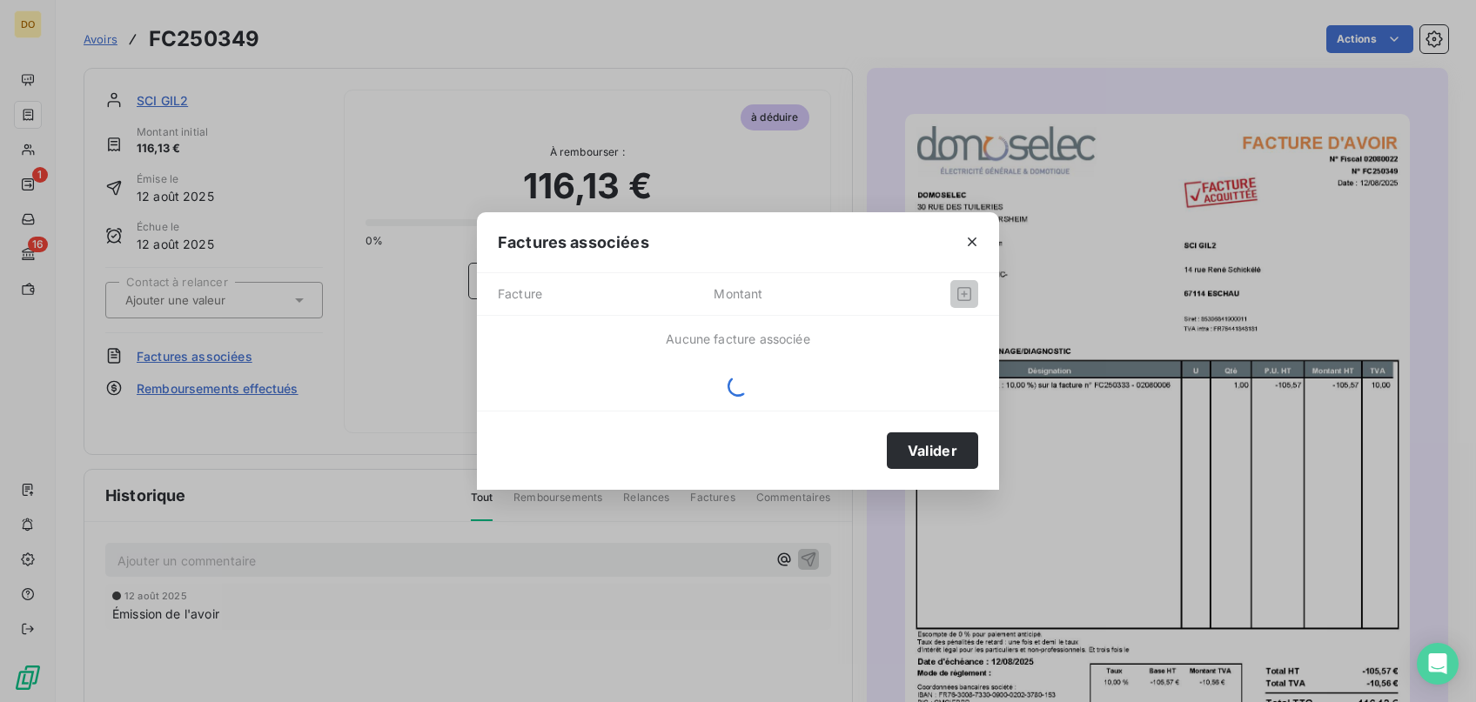
click at [918, 425] on div "Valider" at bounding box center [738, 450] width 522 height 79
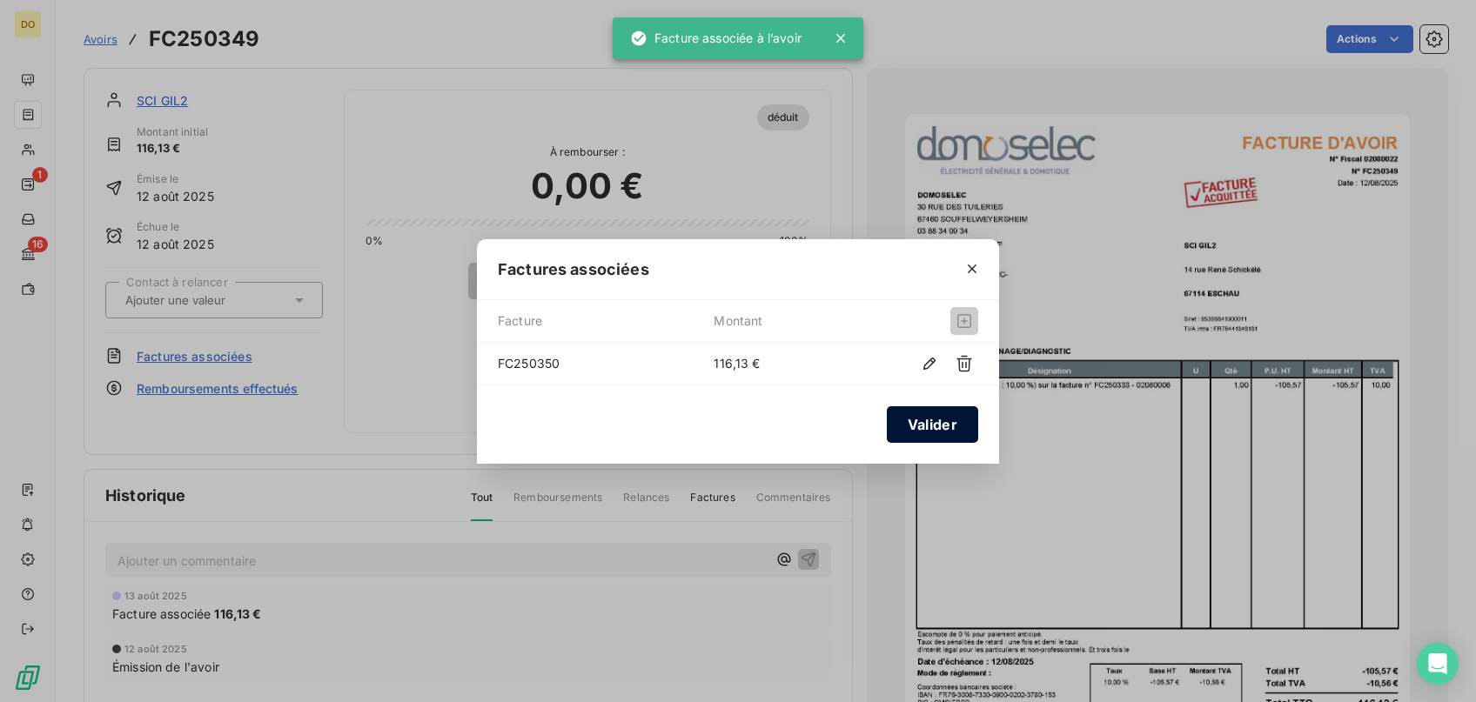
click at [932, 432] on button "Valider" at bounding box center [932, 424] width 91 height 37
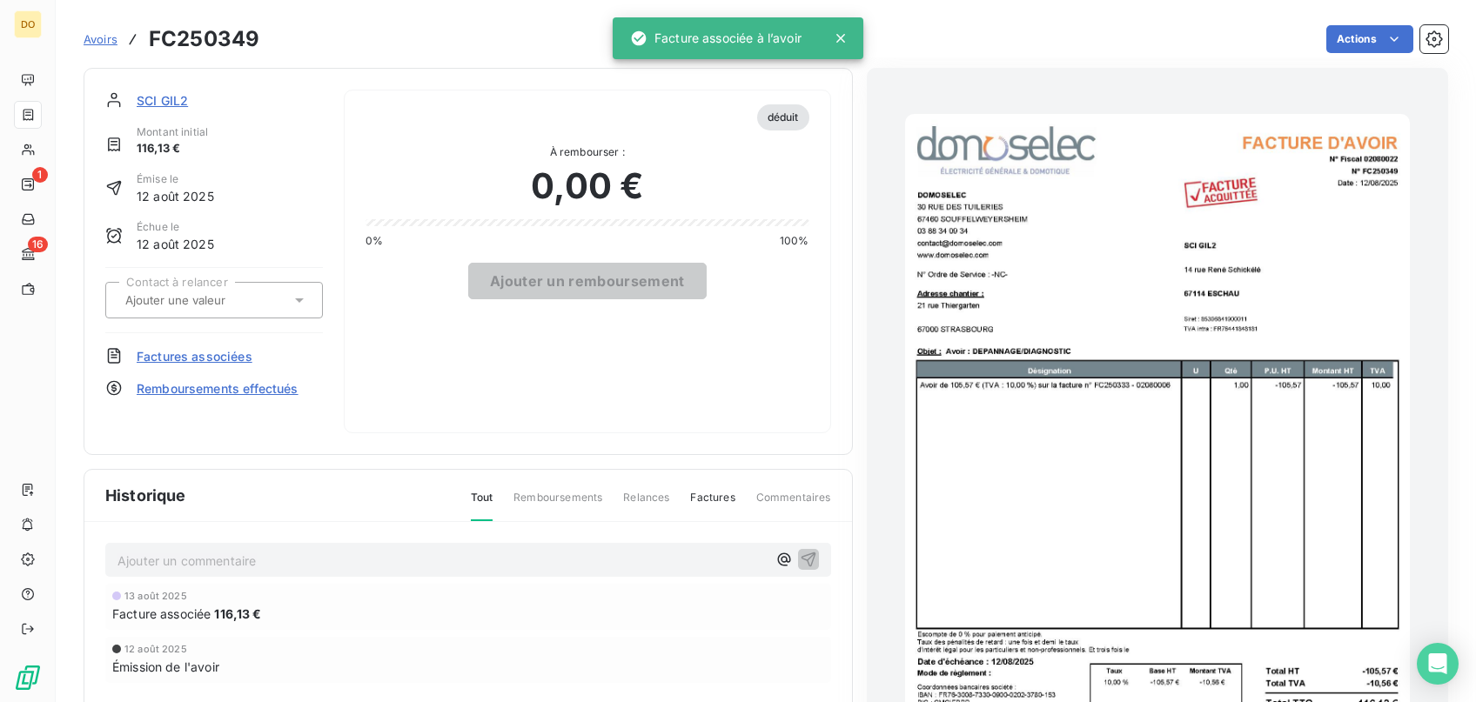
click at [104, 40] on span "Avoirs" at bounding box center [101, 39] width 34 height 14
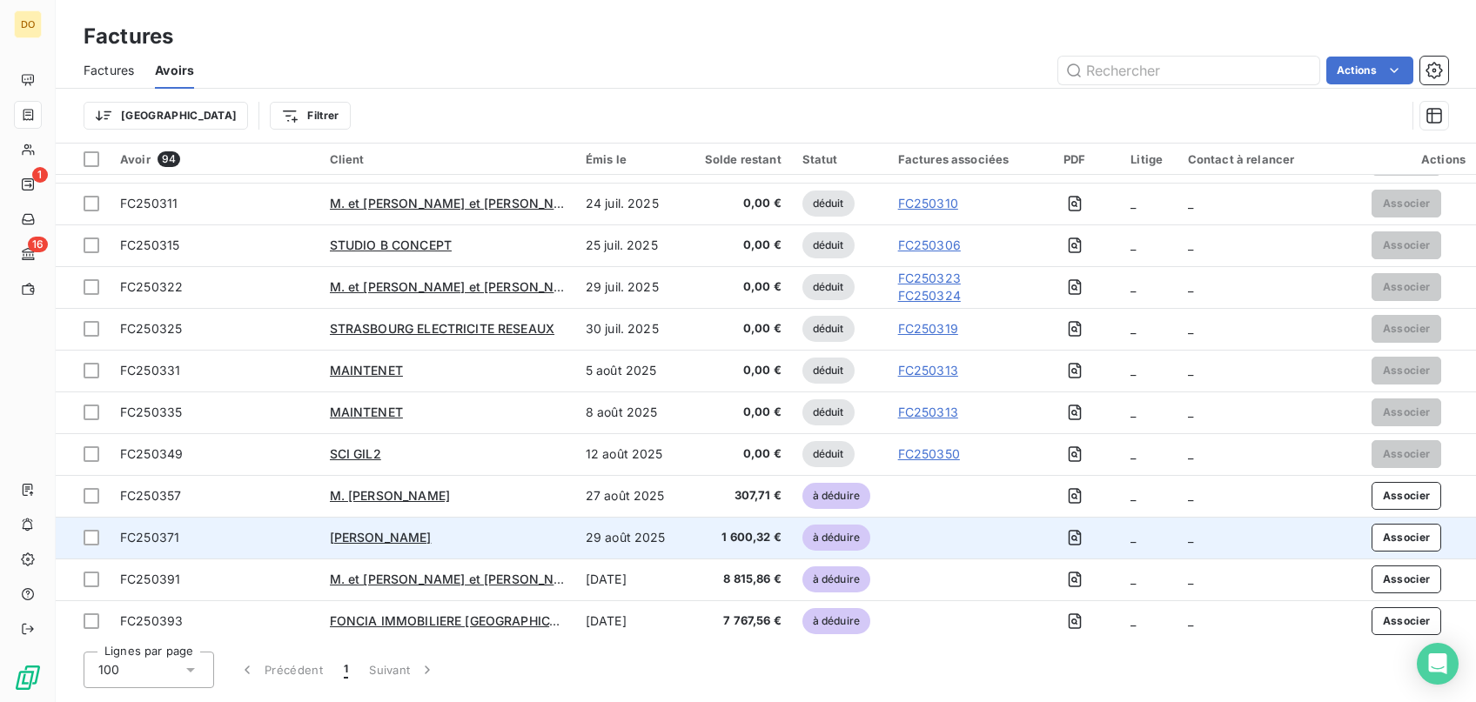
scroll to position [3463, 0]
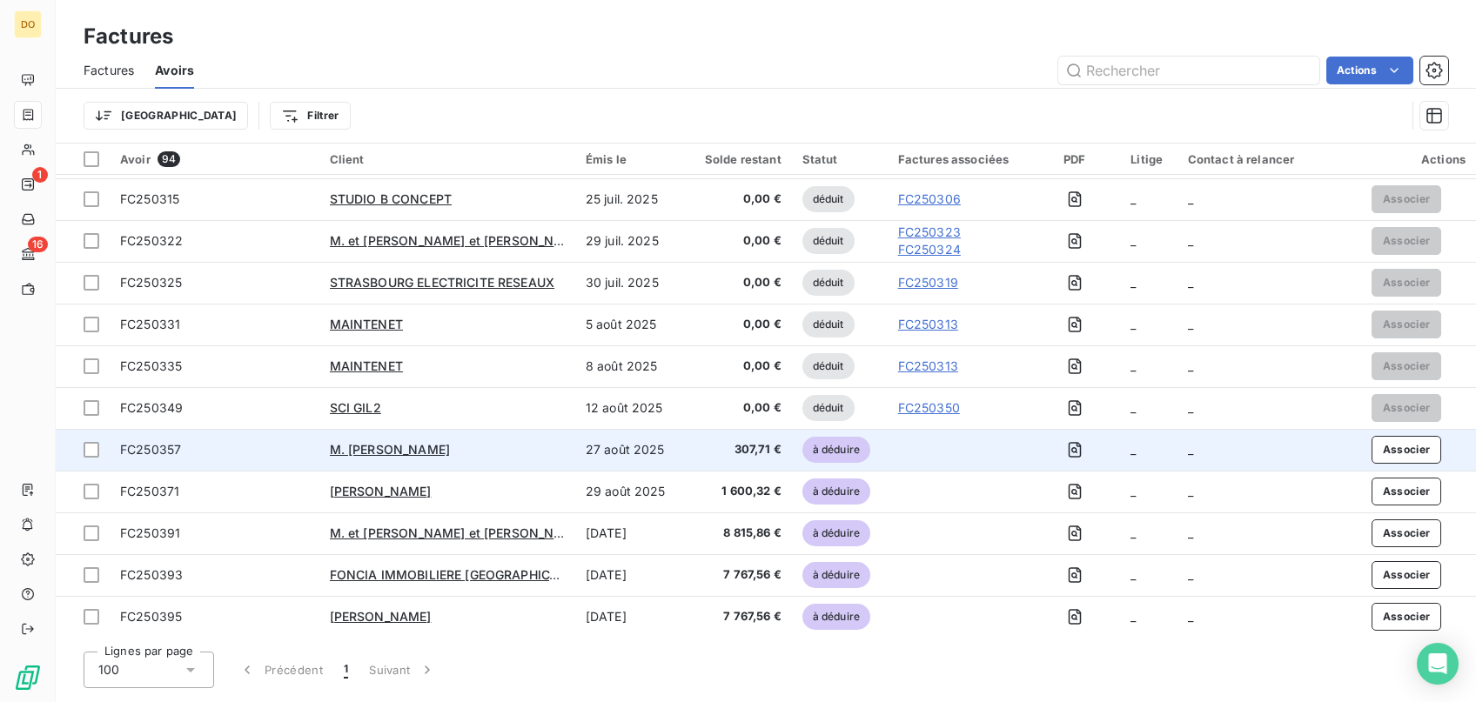
click at [476, 451] on div "M. [PERSON_NAME]" at bounding box center [447, 449] width 235 height 17
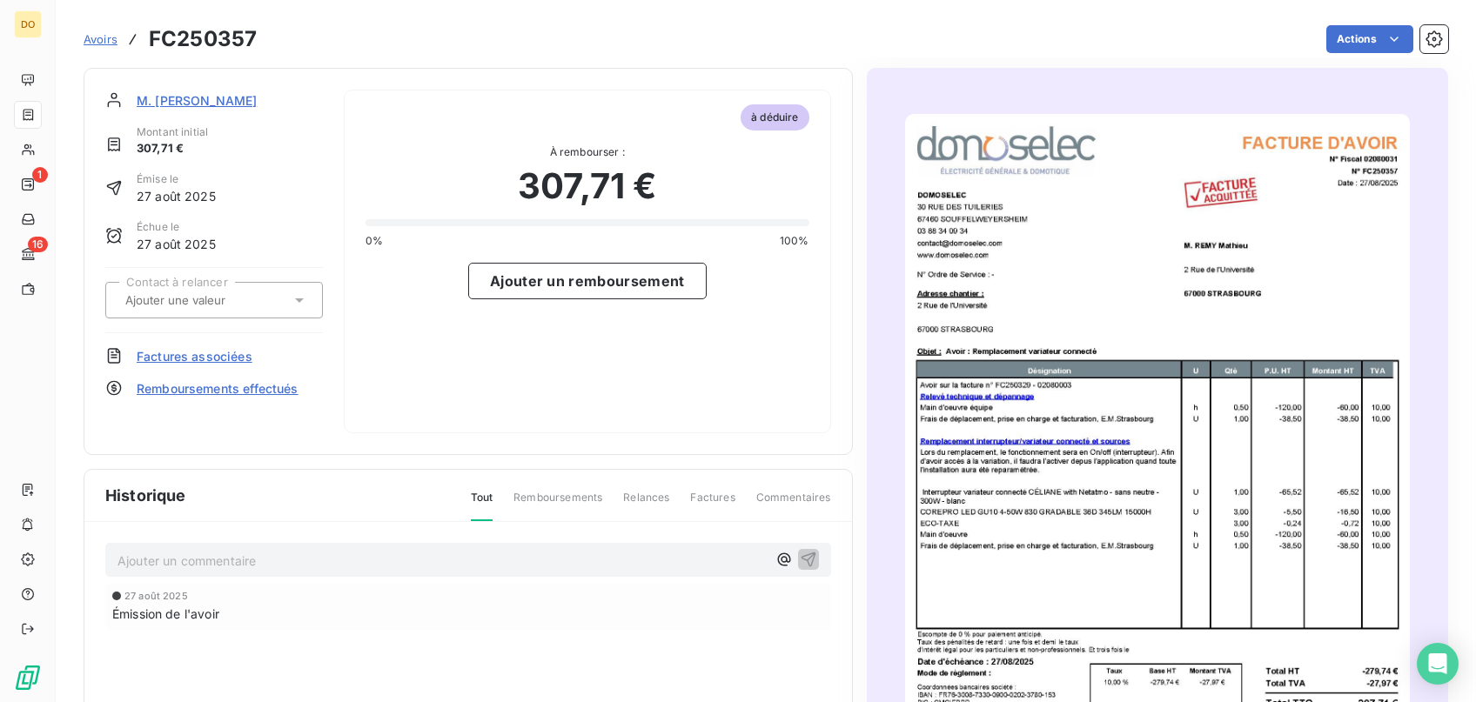
click at [220, 352] on span "Factures associées" at bounding box center [195, 356] width 116 height 18
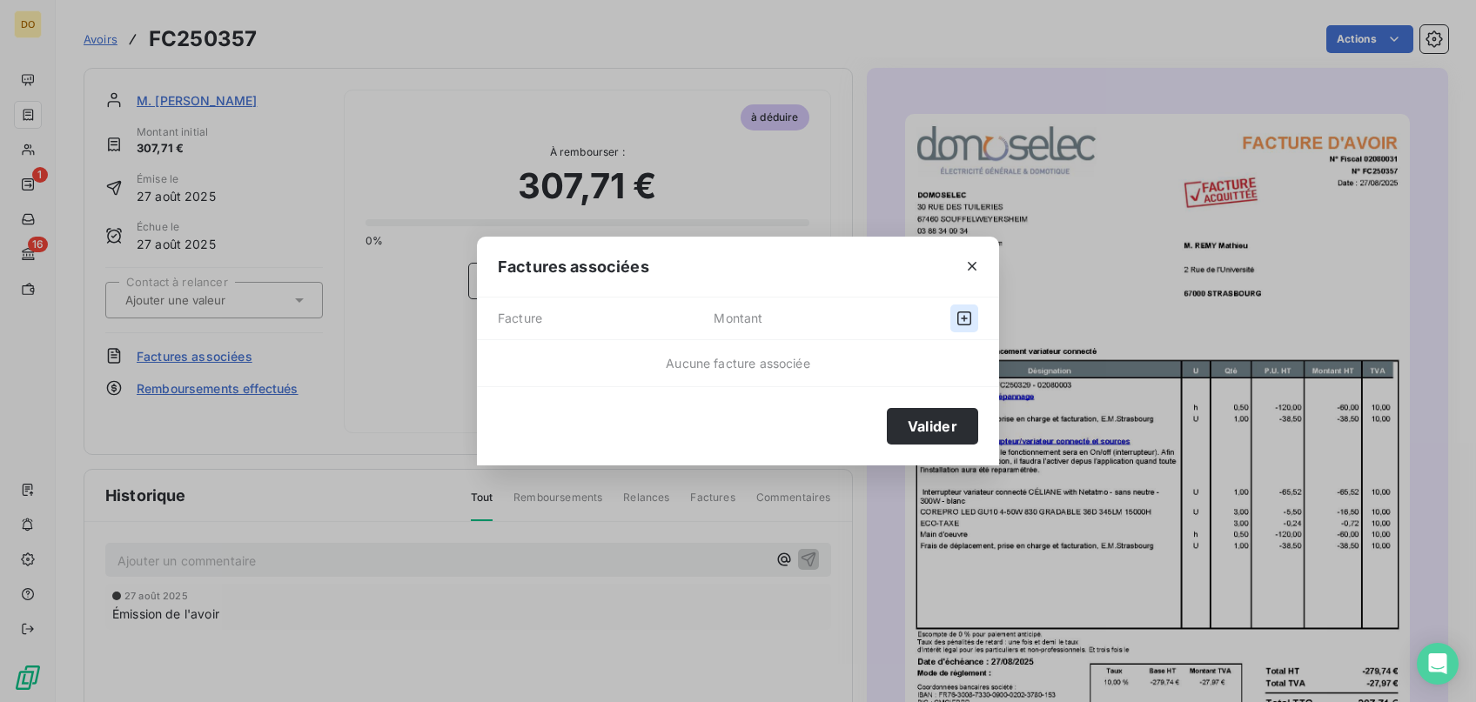
drag, startPoint x: 941, startPoint y: 327, endPoint x: 961, endPoint y: 319, distance: 21.5
click at [947, 324] on div at bounding box center [930, 319] width 96 height 28
click at [961, 319] on icon "button" at bounding box center [963, 318] width 17 height 17
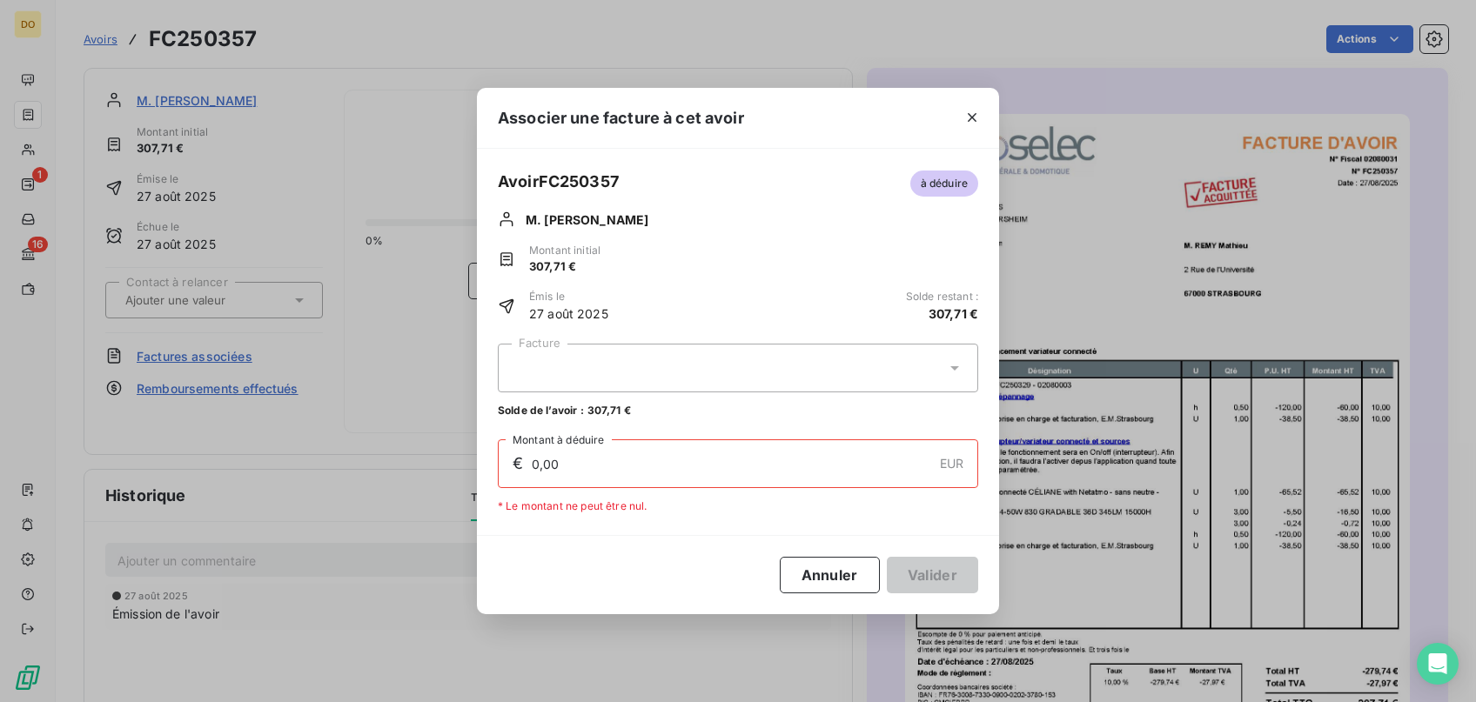
click at [639, 347] on div at bounding box center [738, 368] width 480 height 49
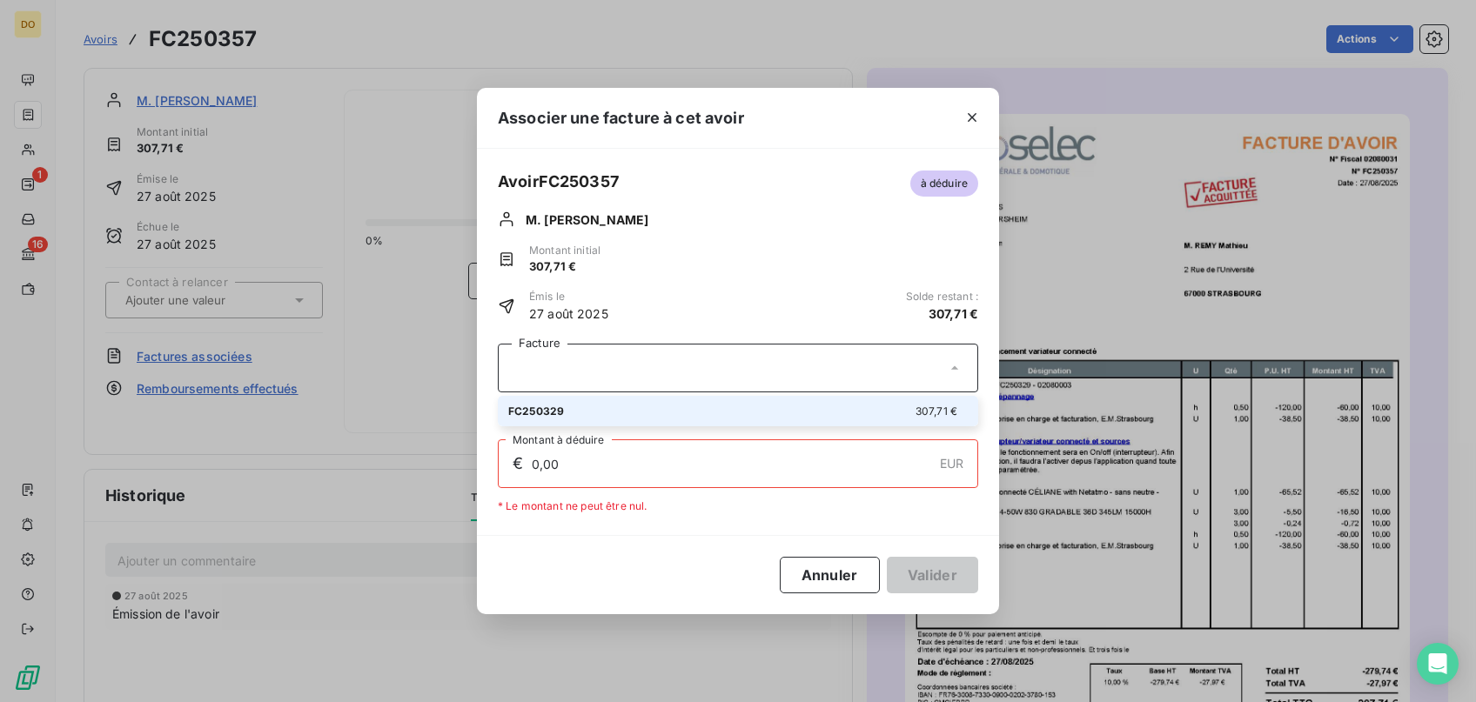
click at [640, 358] on div at bounding box center [738, 368] width 480 height 49
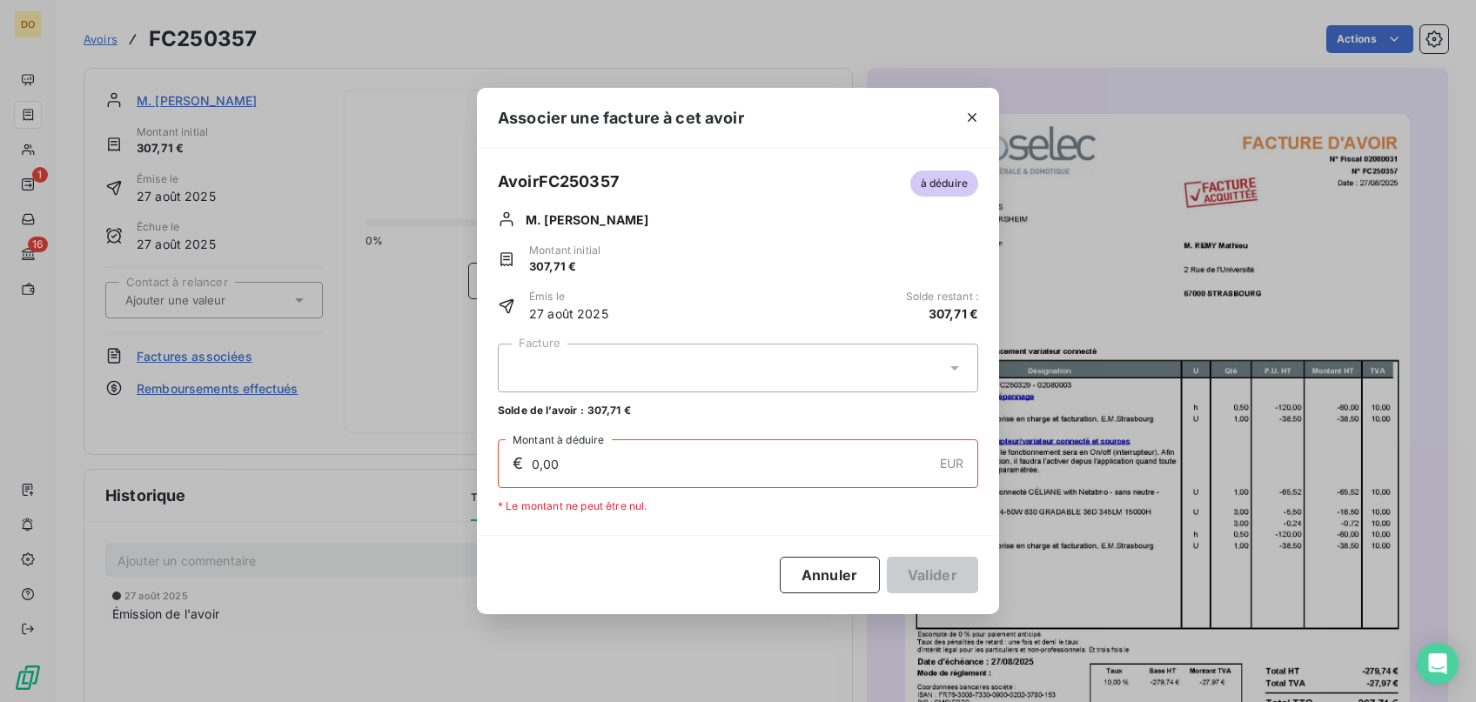
click at [640, 358] on div at bounding box center [738, 368] width 480 height 49
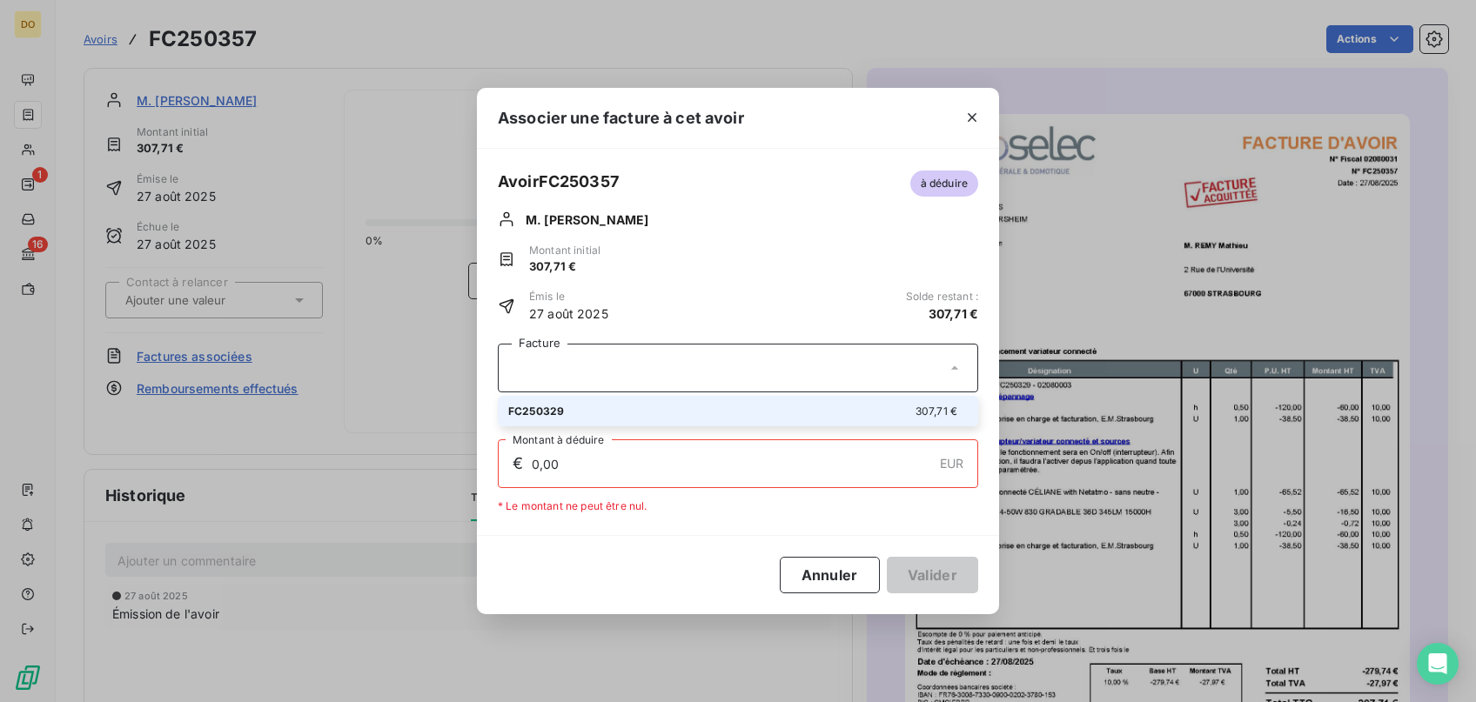
click at [635, 408] on div "FC250329 307,71 €" at bounding box center [737, 411] width 459 height 17
type input "307,71"
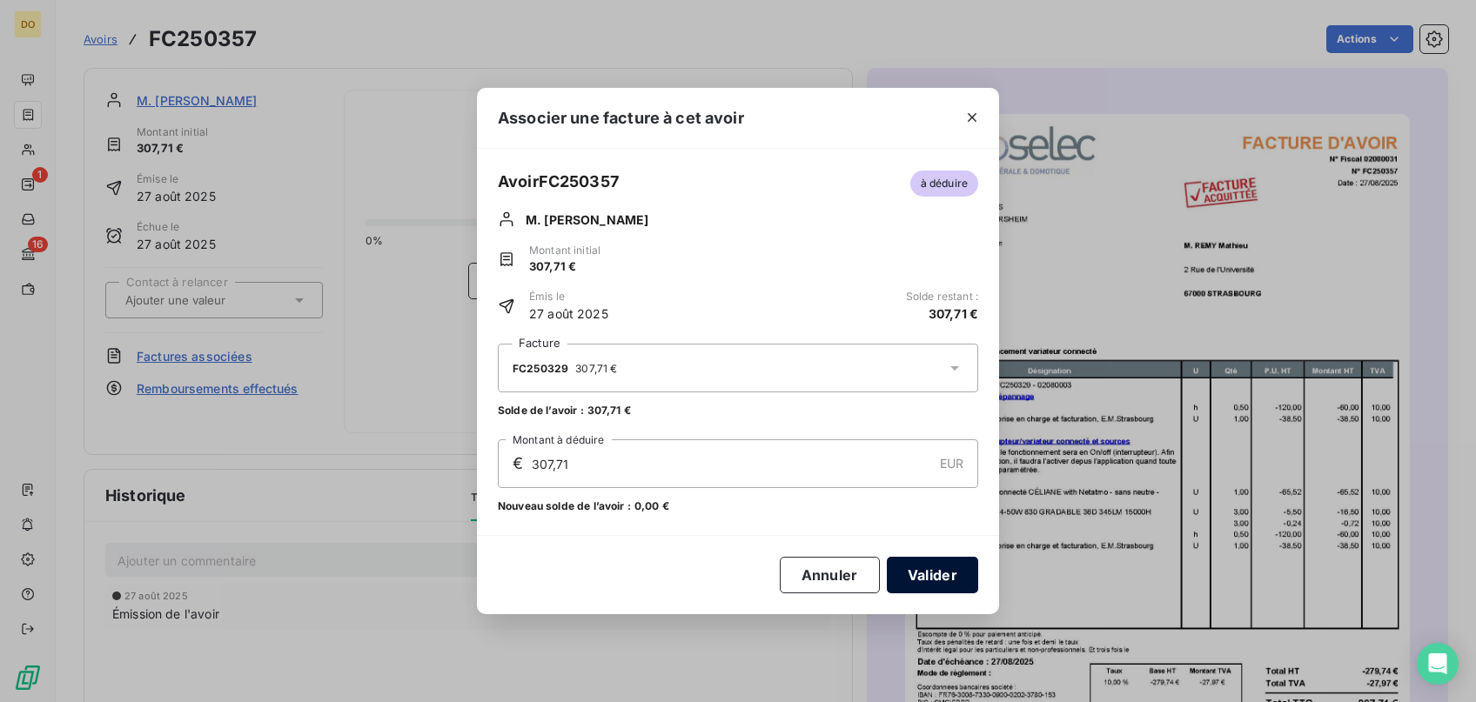
click at [934, 573] on button "Valider" at bounding box center [932, 575] width 91 height 37
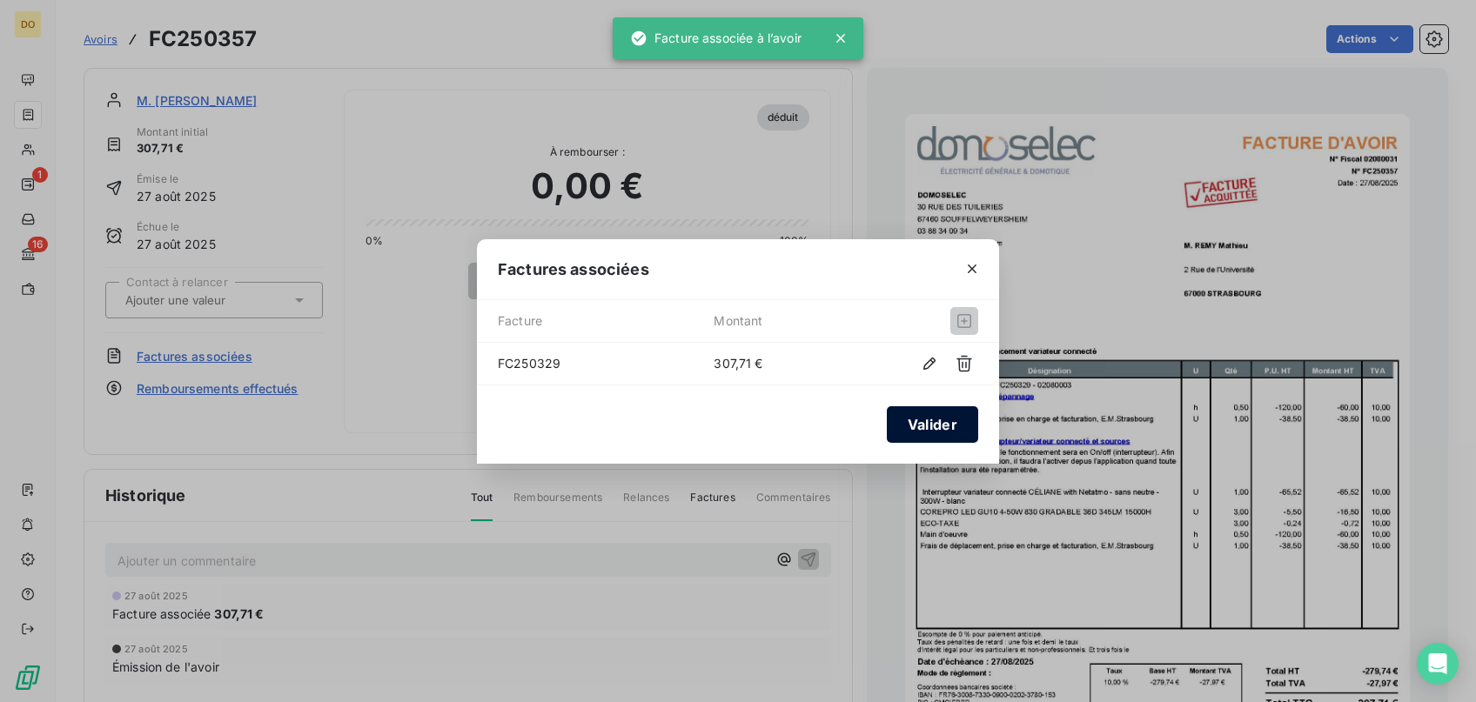
click at [955, 427] on button "Valider" at bounding box center [932, 424] width 91 height 37
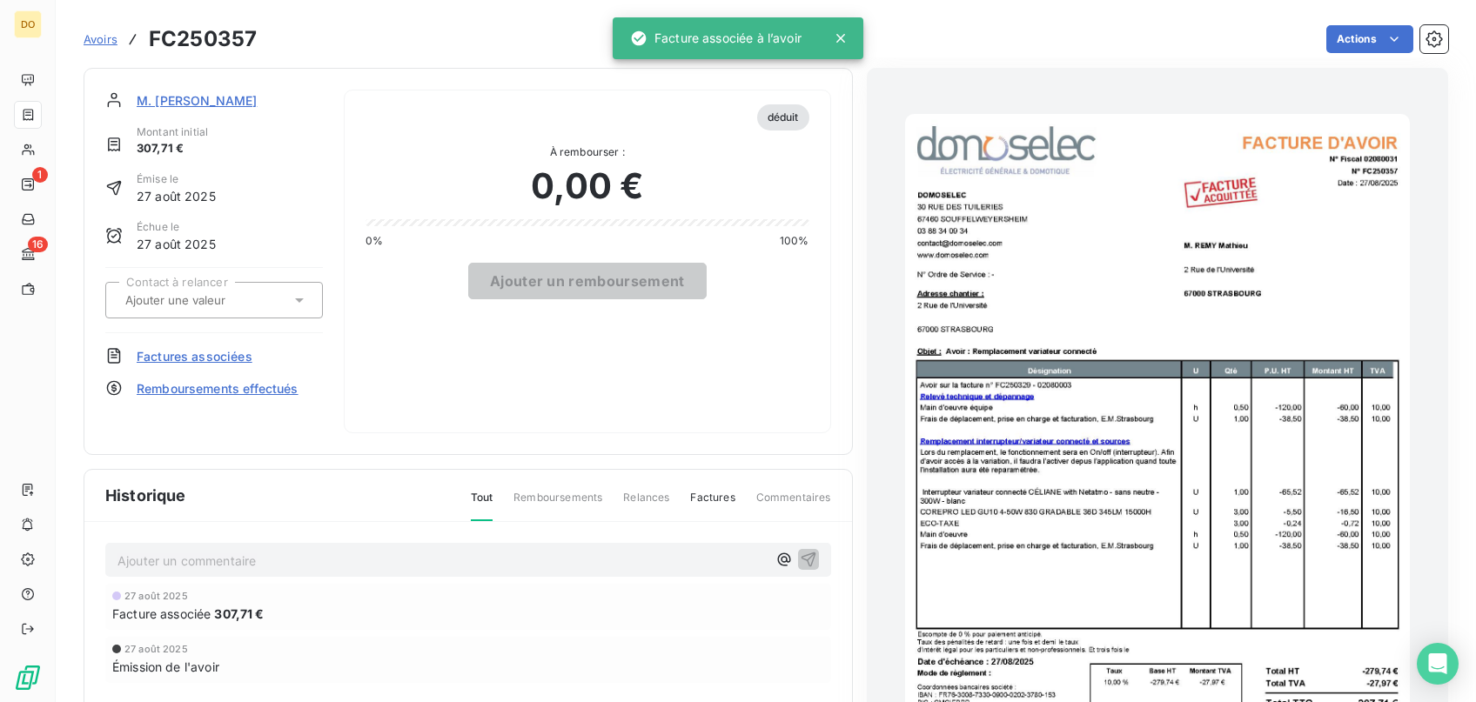
click at [91, 41] on span "Avoirs" at bounding box center [101, 39] width 34 height 14
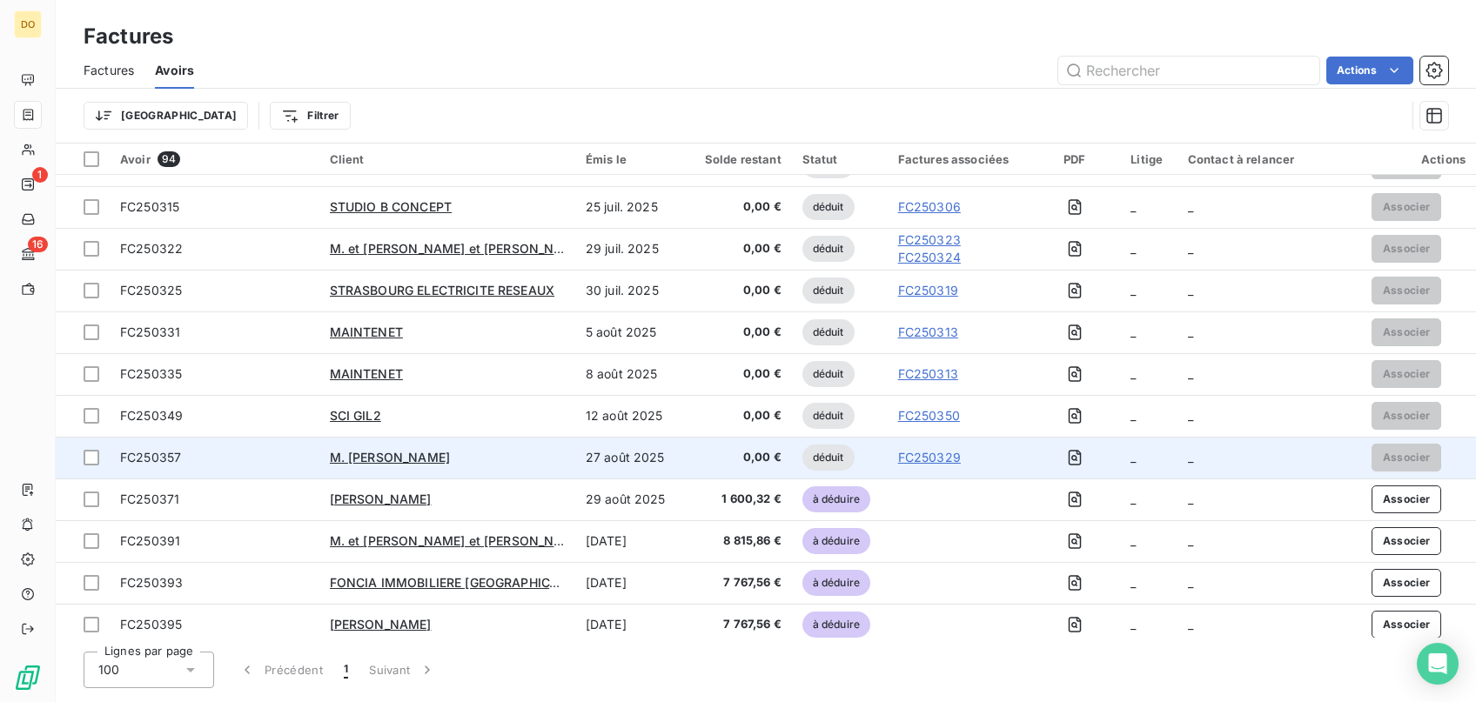
scroll to position [3463, 0]
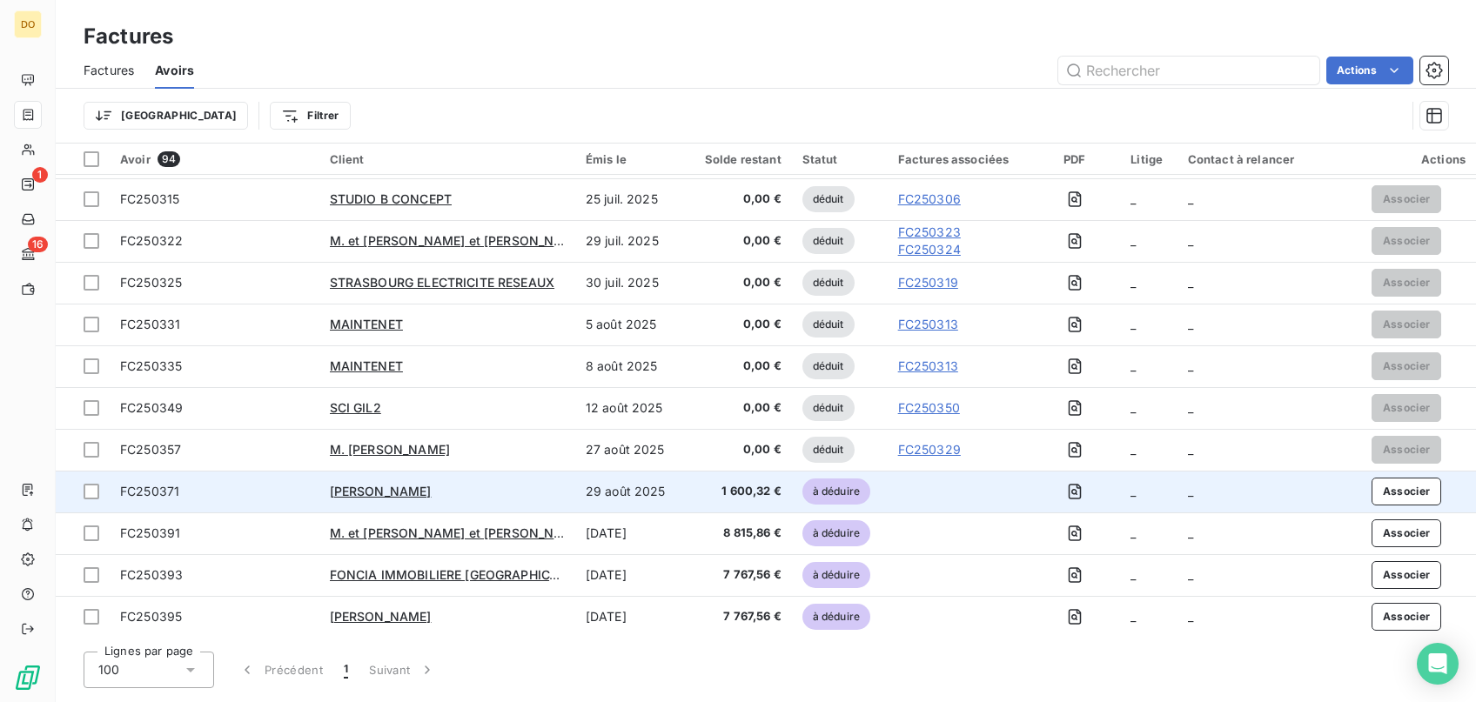
click at [494, 499] on div "[PERSON_NAME]" at bounding box center [447, 491] width 235 height 17
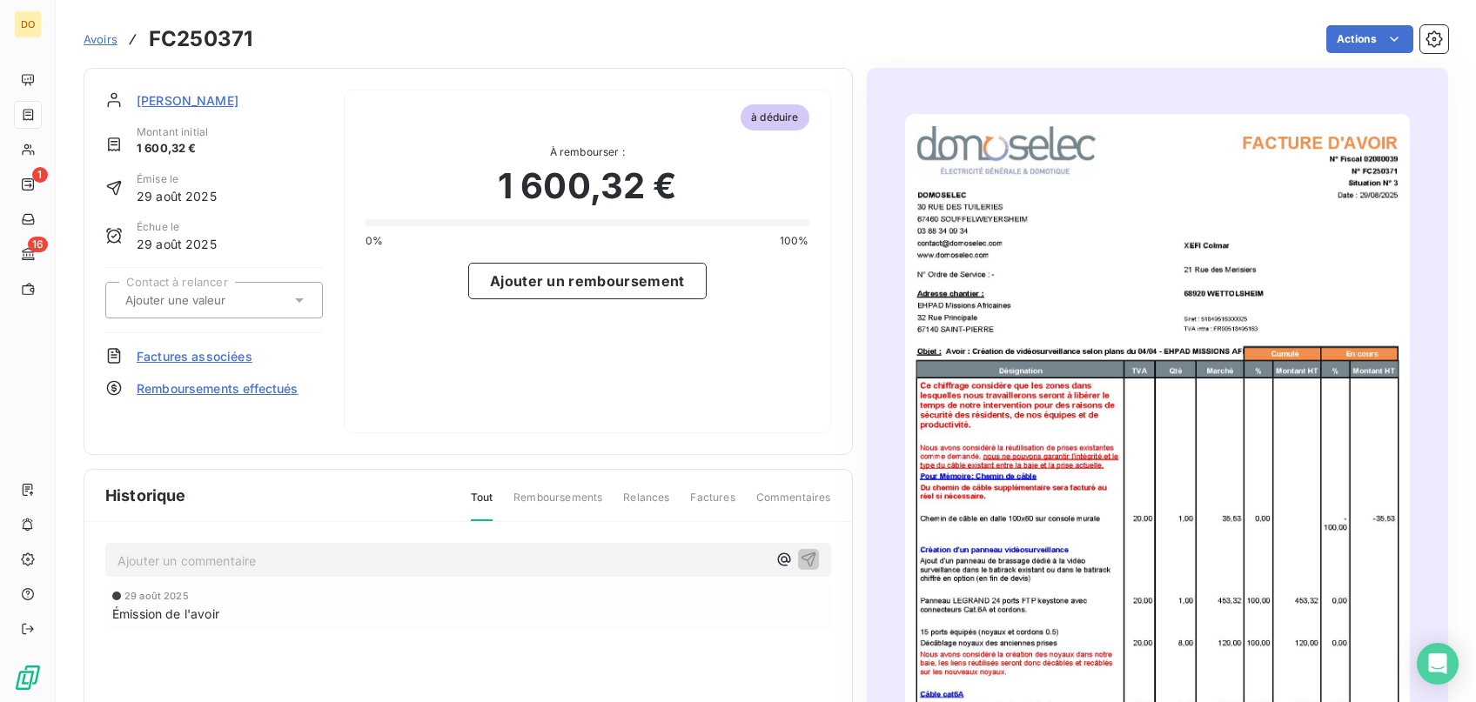
click at [239, 363] on span "Factures associées" at bounding box center [195, 356] width 116 height 18
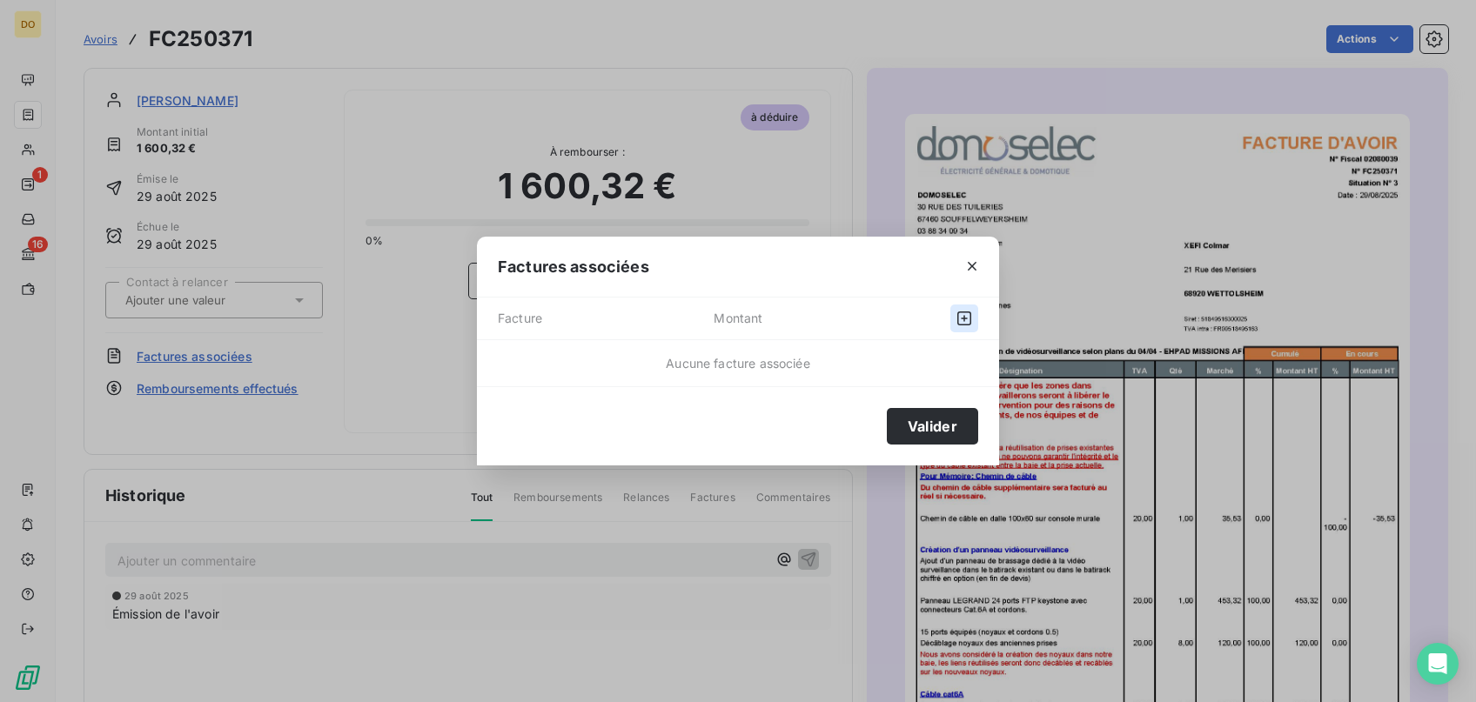
click at [956, 318] on icon "button" at bounding box center [963, 318] width 17 height 17
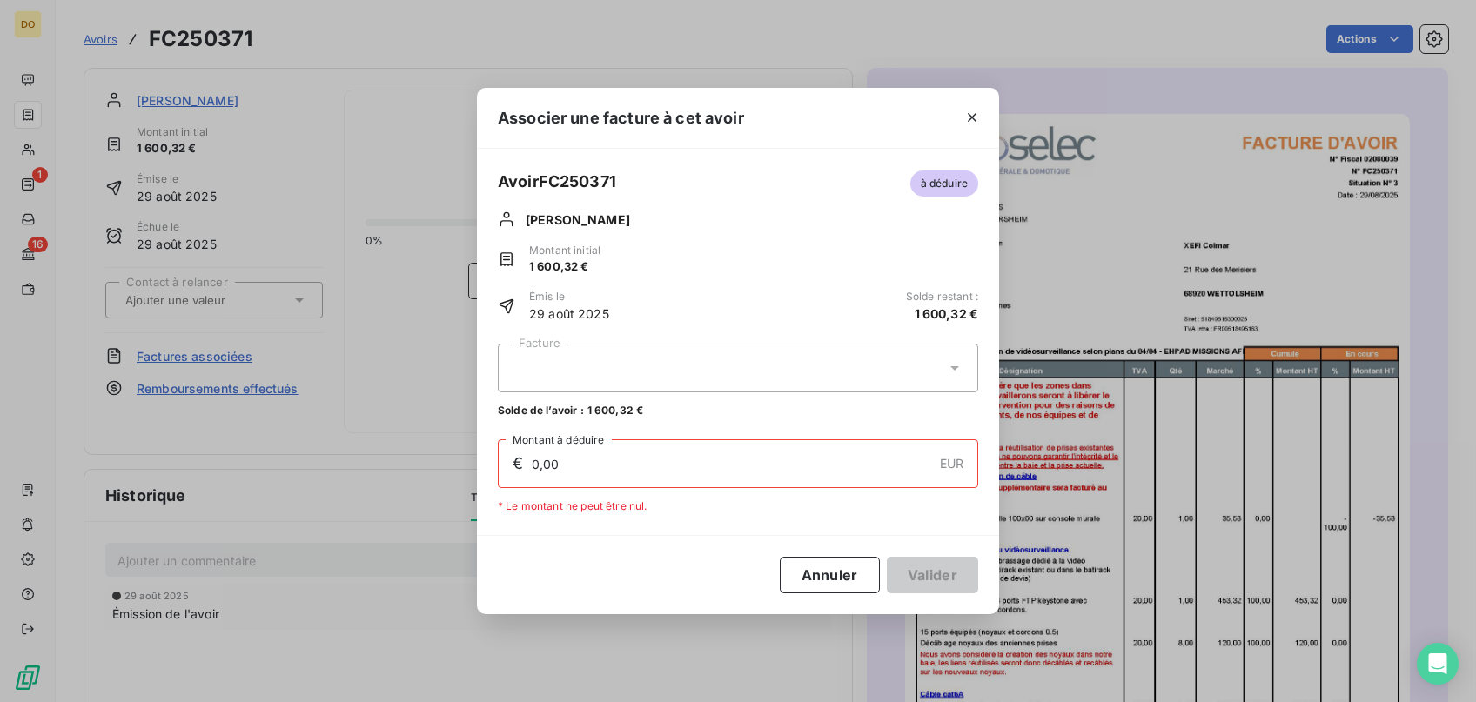
click at [794, 367] on div at bounding box center [738, 368] width 480 height 49
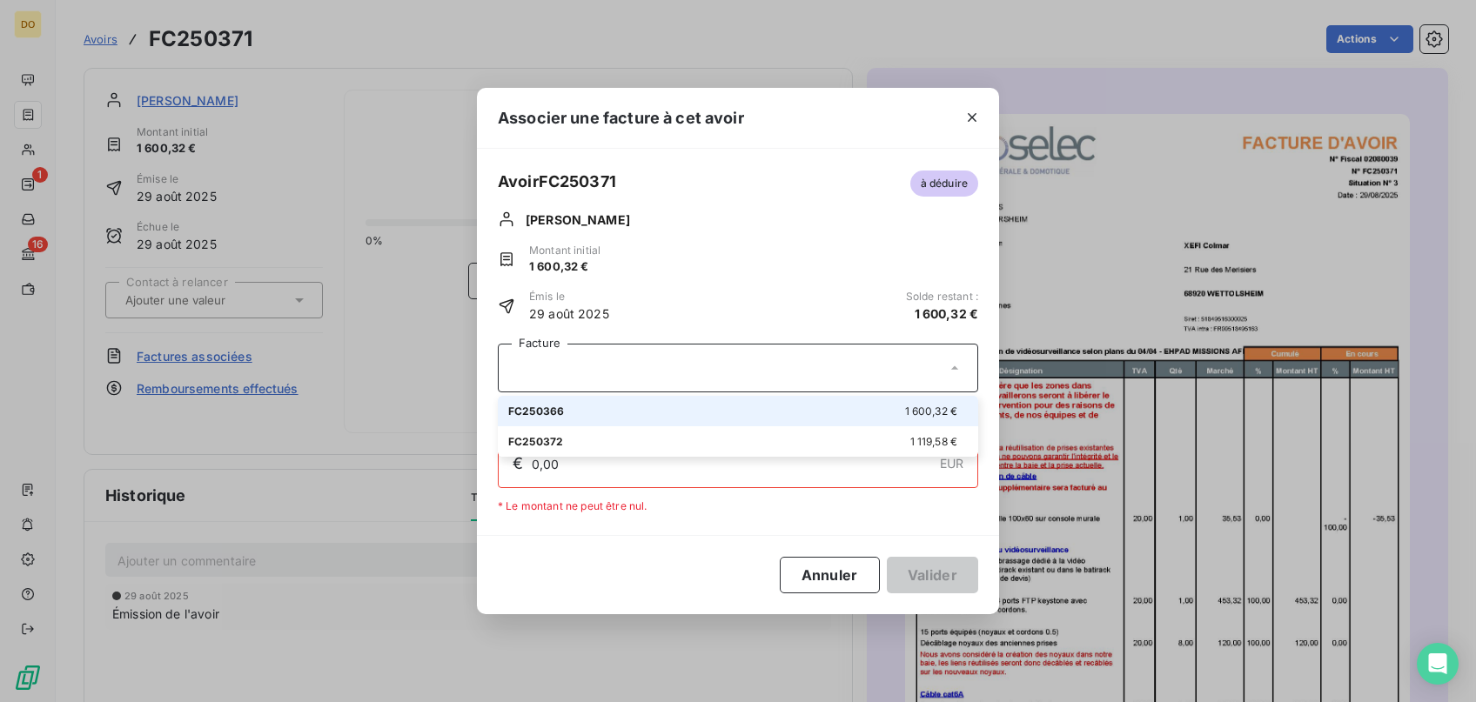
click at [717, 409] on div "FC250366 1 600,32 €" at bounding box center [737, 411] width 459 height 17
type input "1 600,32"
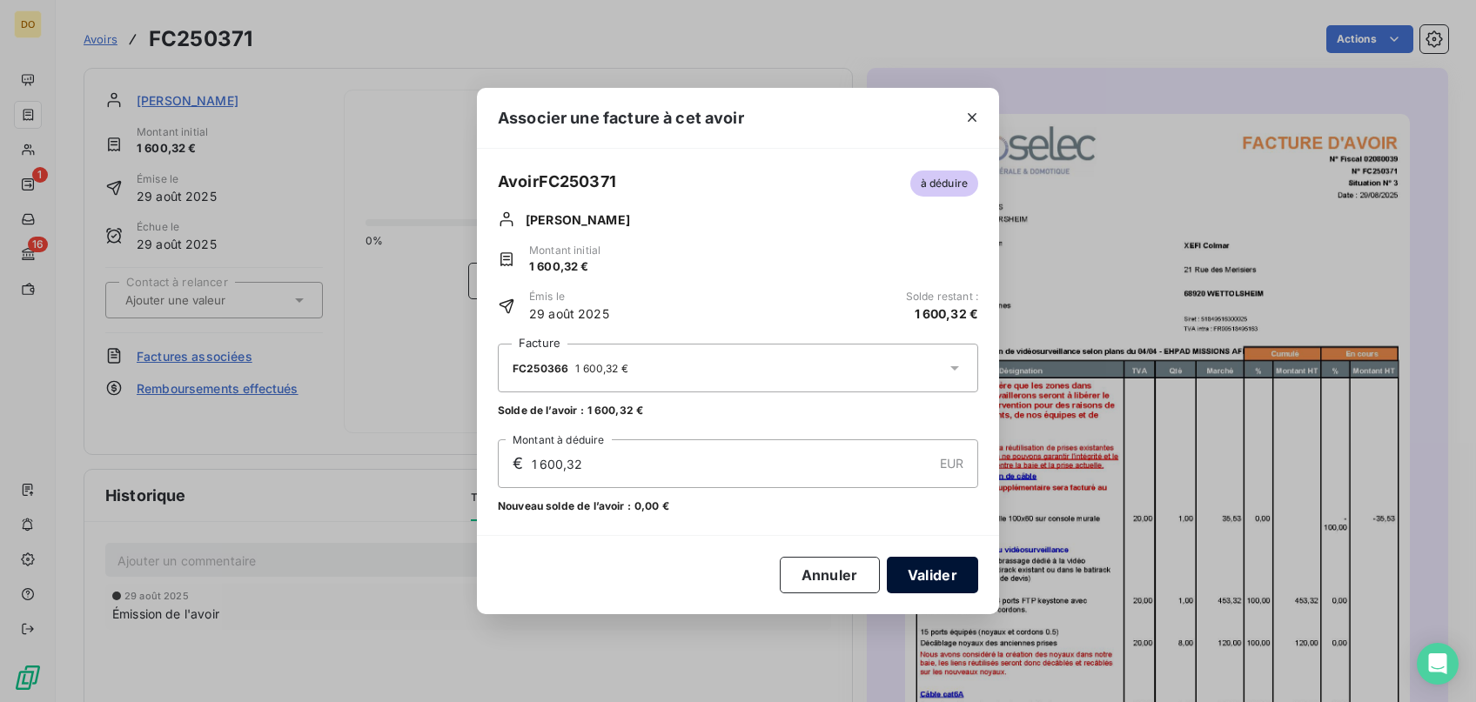
click at [932, 575] on button "Valider" at bounding box center [932, 575] width 91 height 37
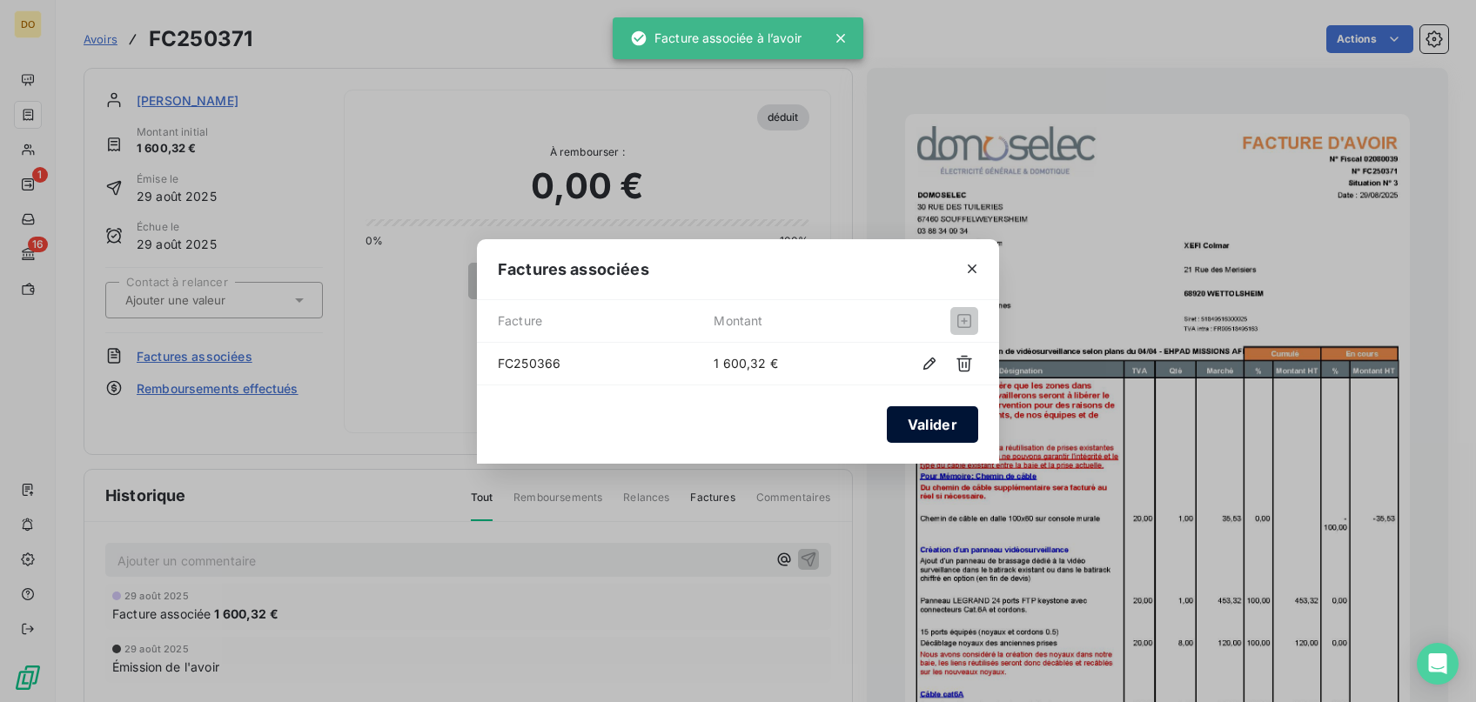
click at [929, 430] on button "Valider" at bounding box center [932, 424] width 91 height 37
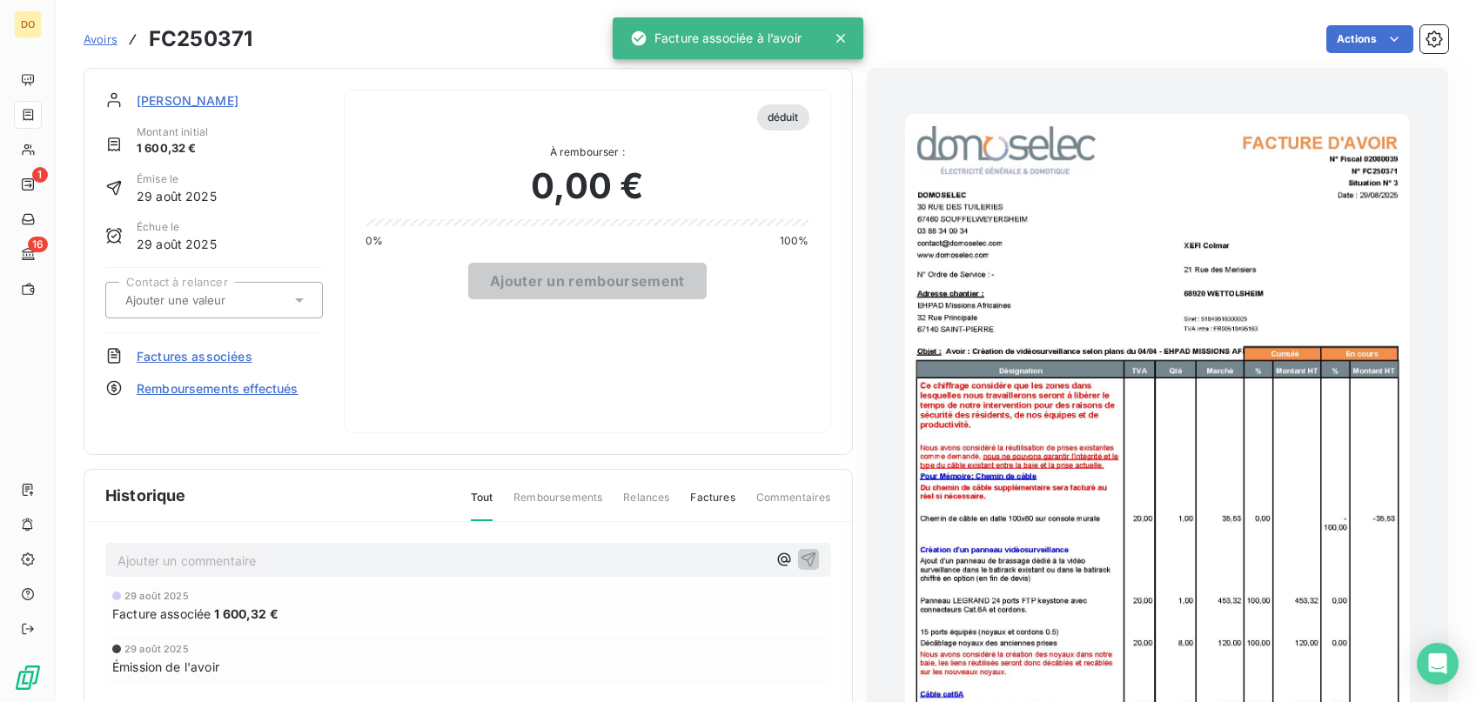
click at [100, 38] on span "Avoirs" at bounding box center [101, 39] width 34 height 14
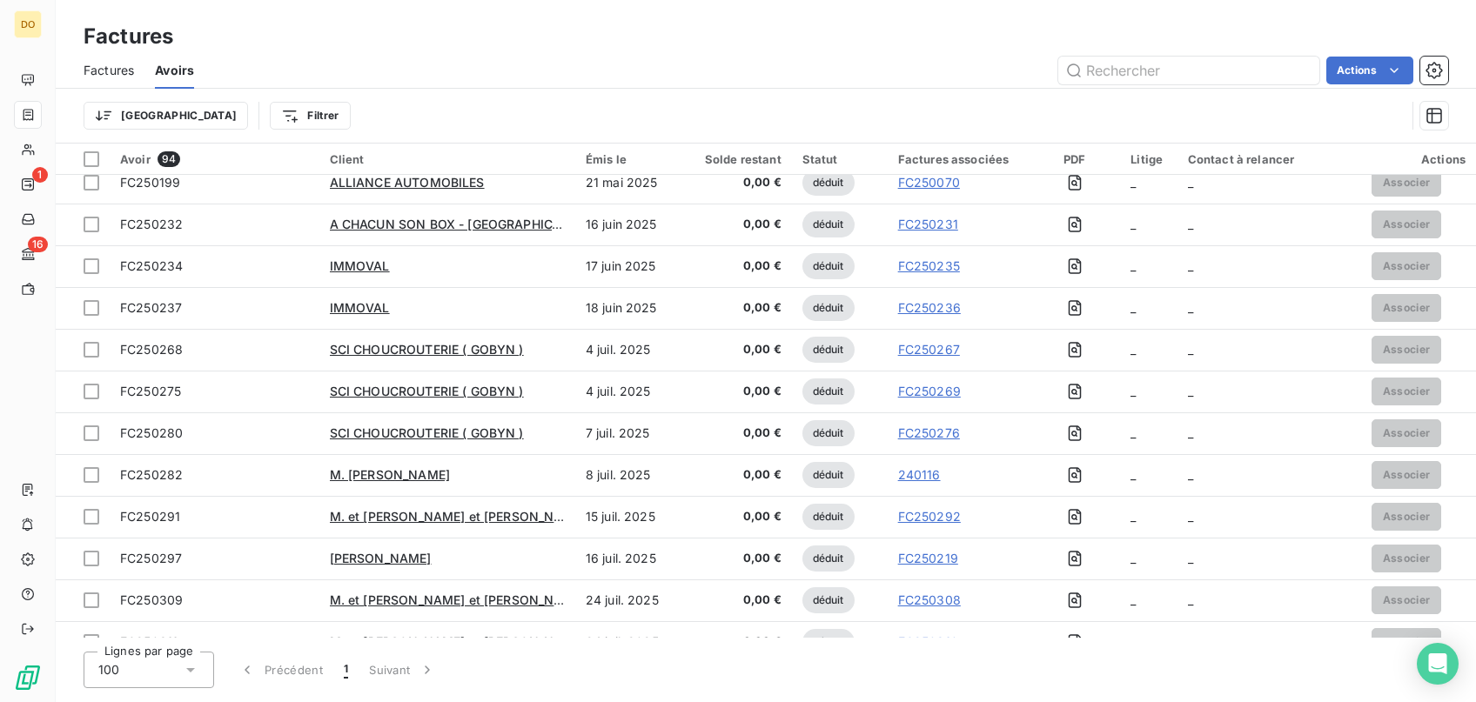
scroll to position [3463, 0]
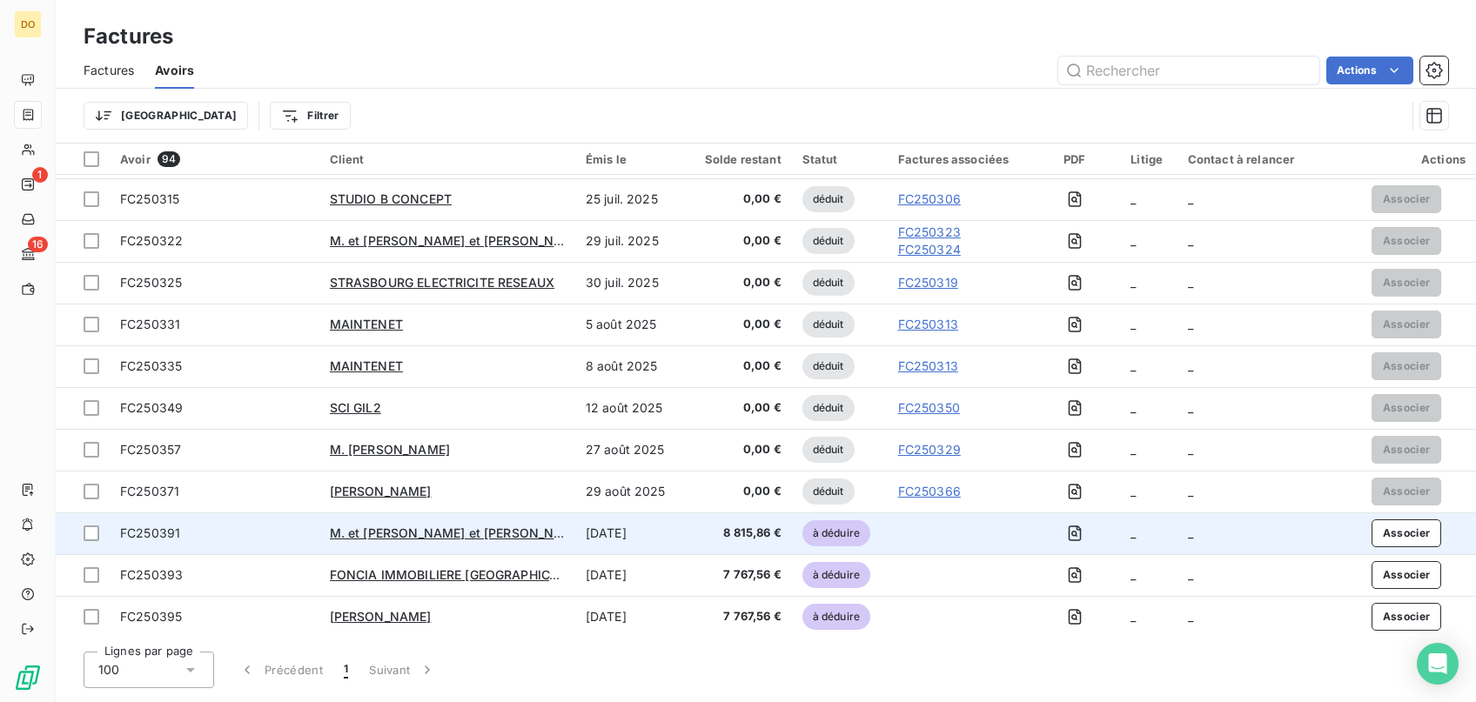
click at [582, 532] on td "[DATE]" at bounding box center [631, 533] width 112 height 42
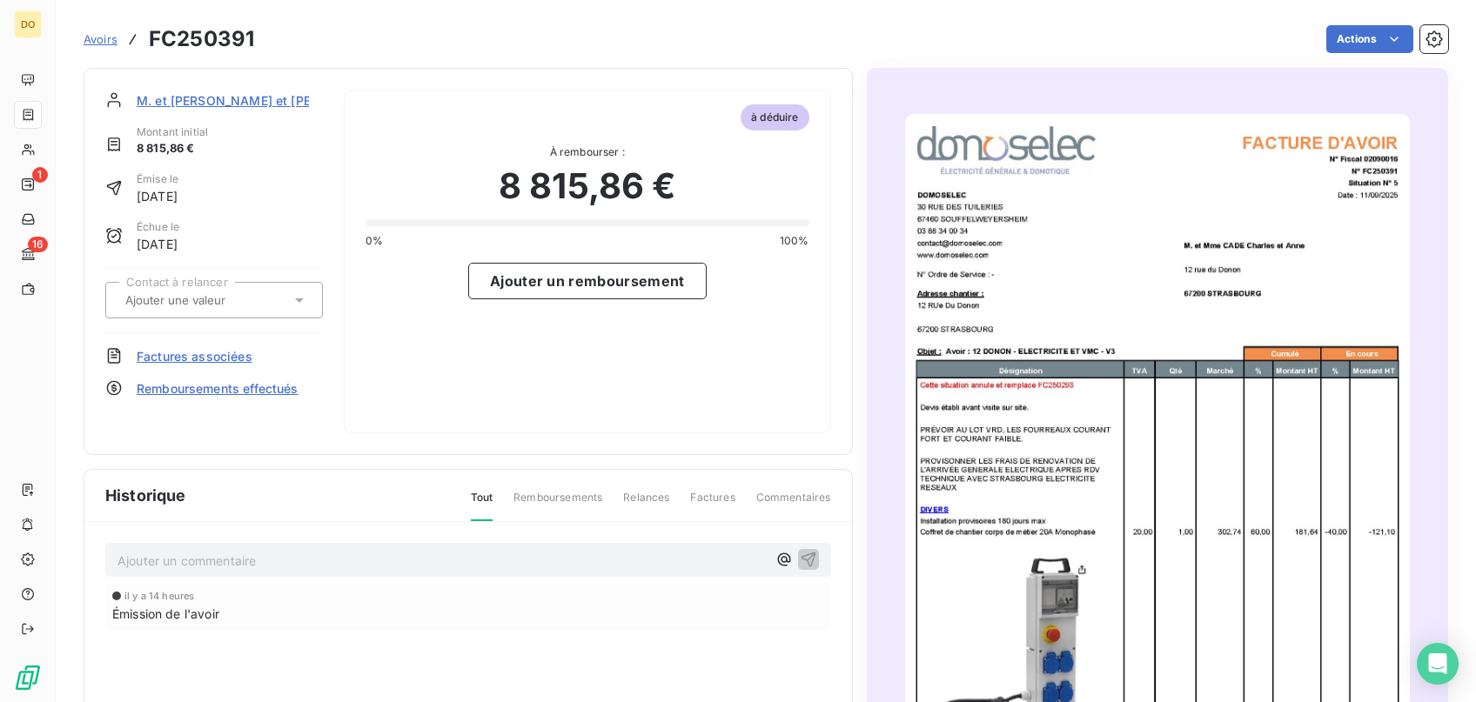
click at [211, 359] on span "Factures associées" at bounding box center [195, 356] width 116 height 18
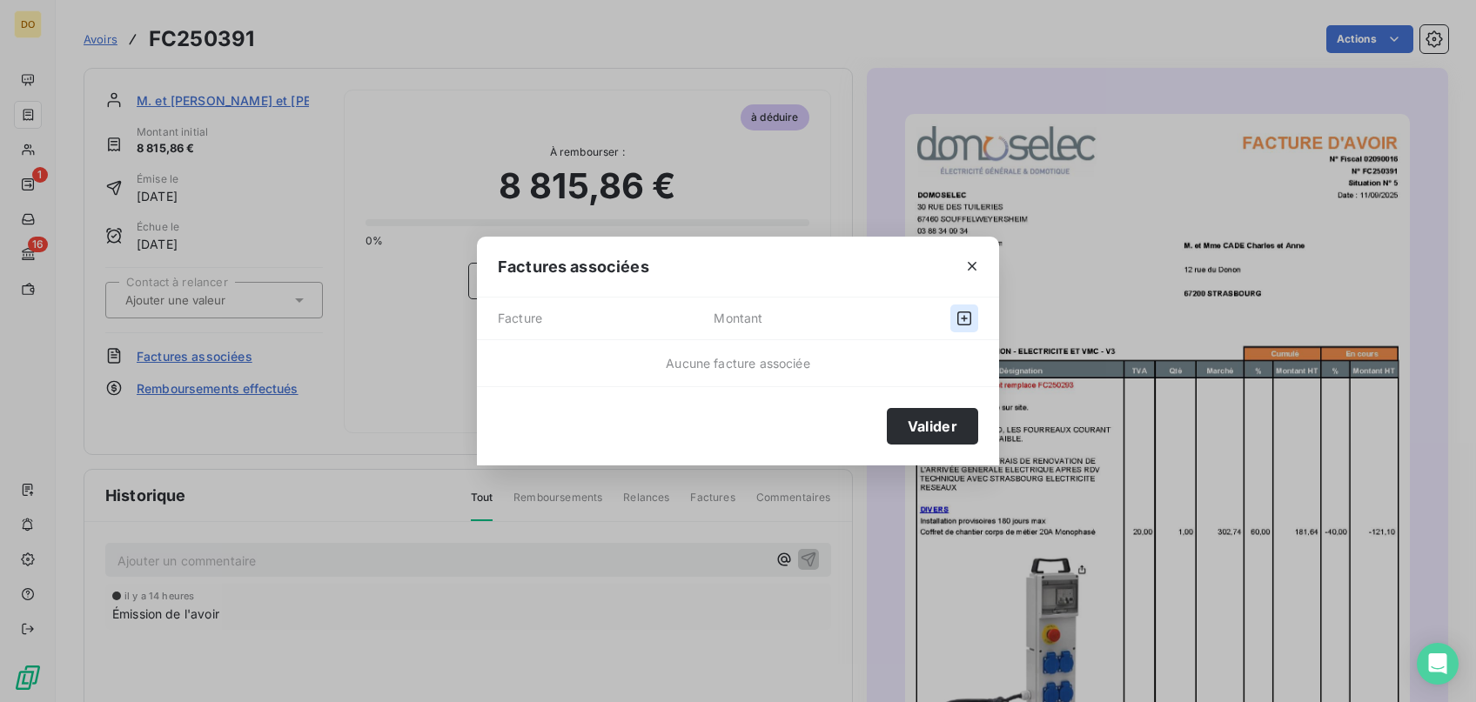
click at [967, 323] on icon "button" at bounding box center [963, 318] width 17 height 17
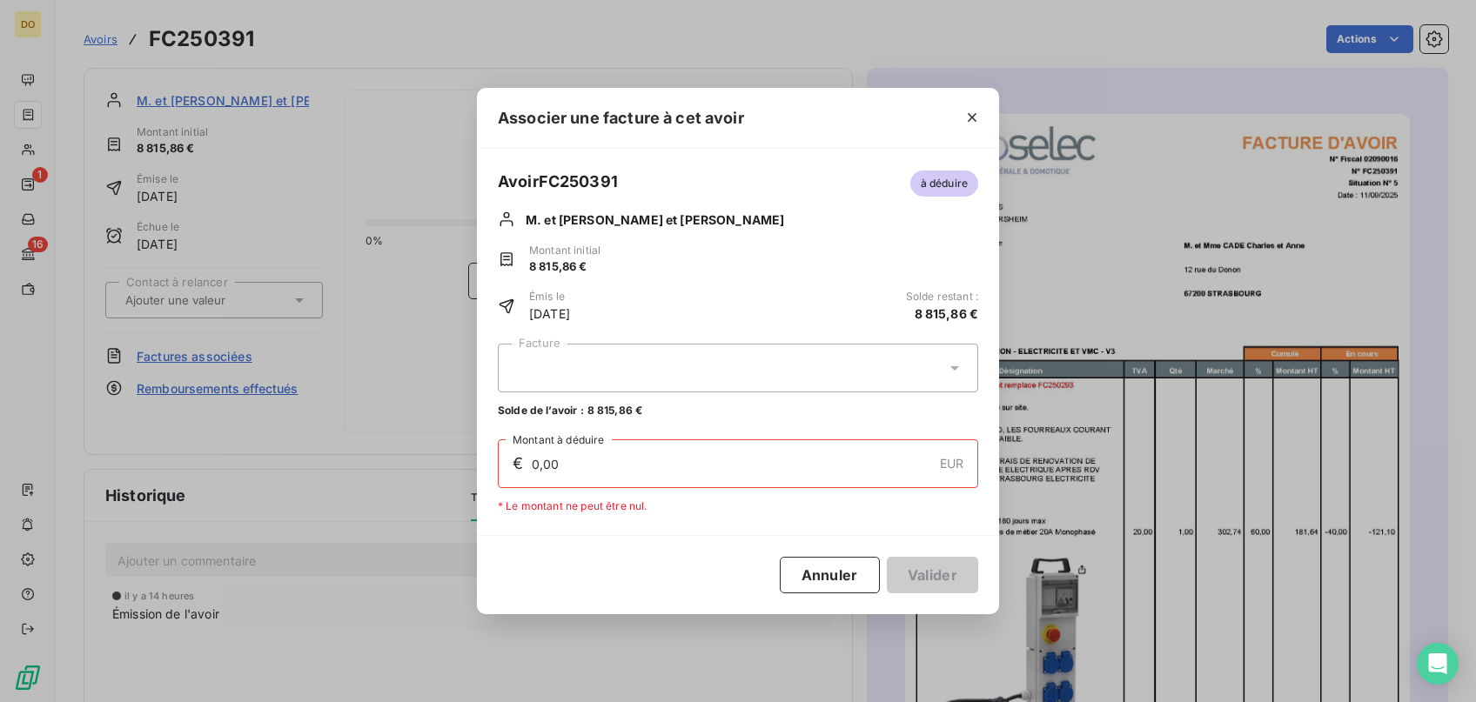
click at [648, 372] on div at bounding box center [738, 368] width 480 height 49
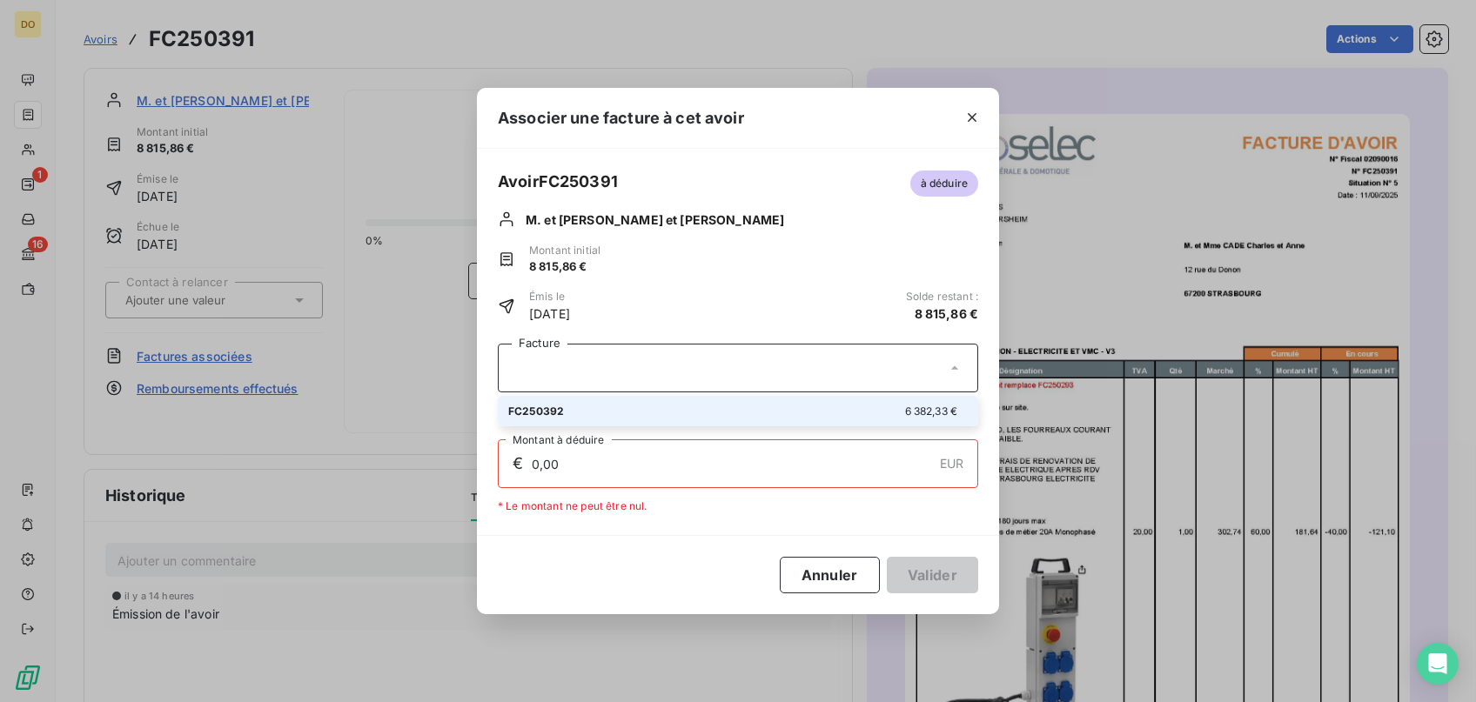
click at [381, 403] on div "Associer une facture à cet avoir Avoir FC250391 à déduire M. et [PERSON_NAME] e…" at bounding box center [738, 351] width 1476 height 702
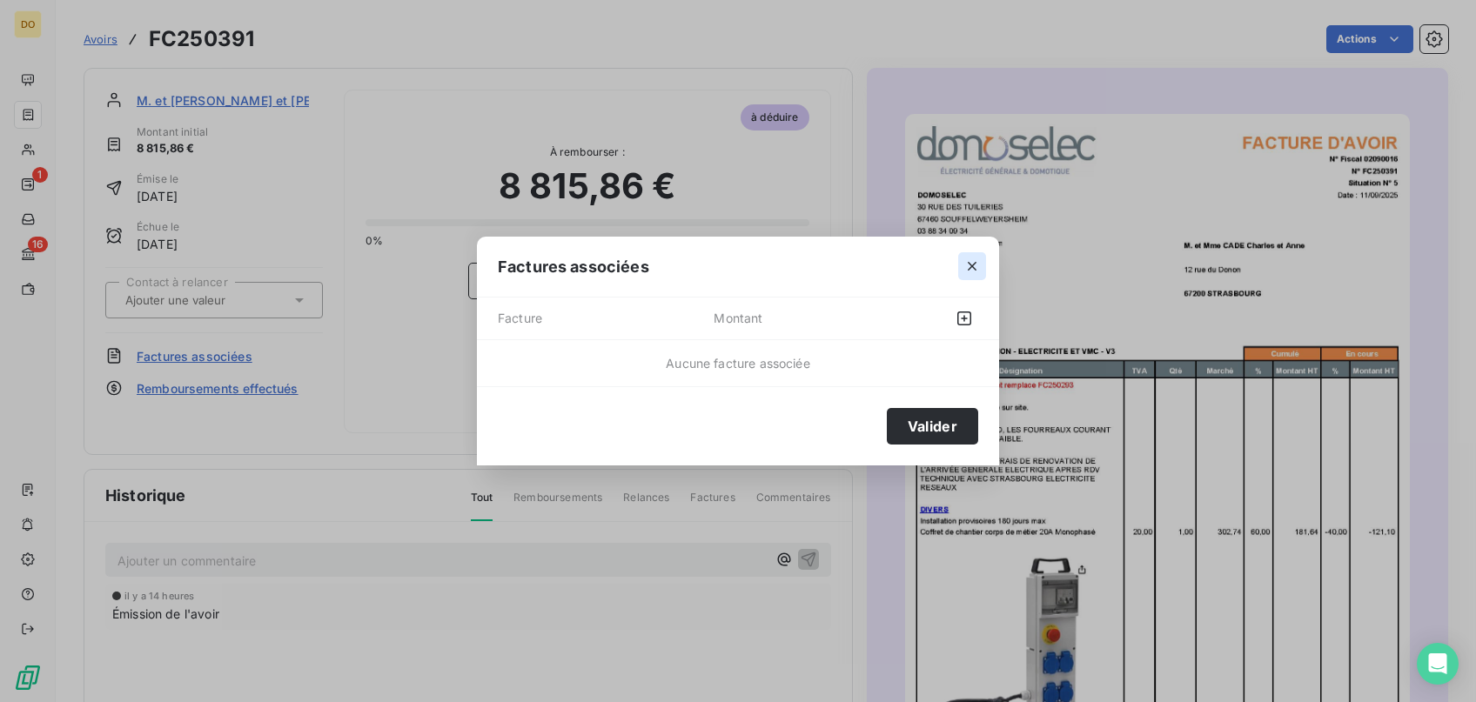
click at [967, 261] on icon "button" at bounding box center [971, 266] width 17 height 17
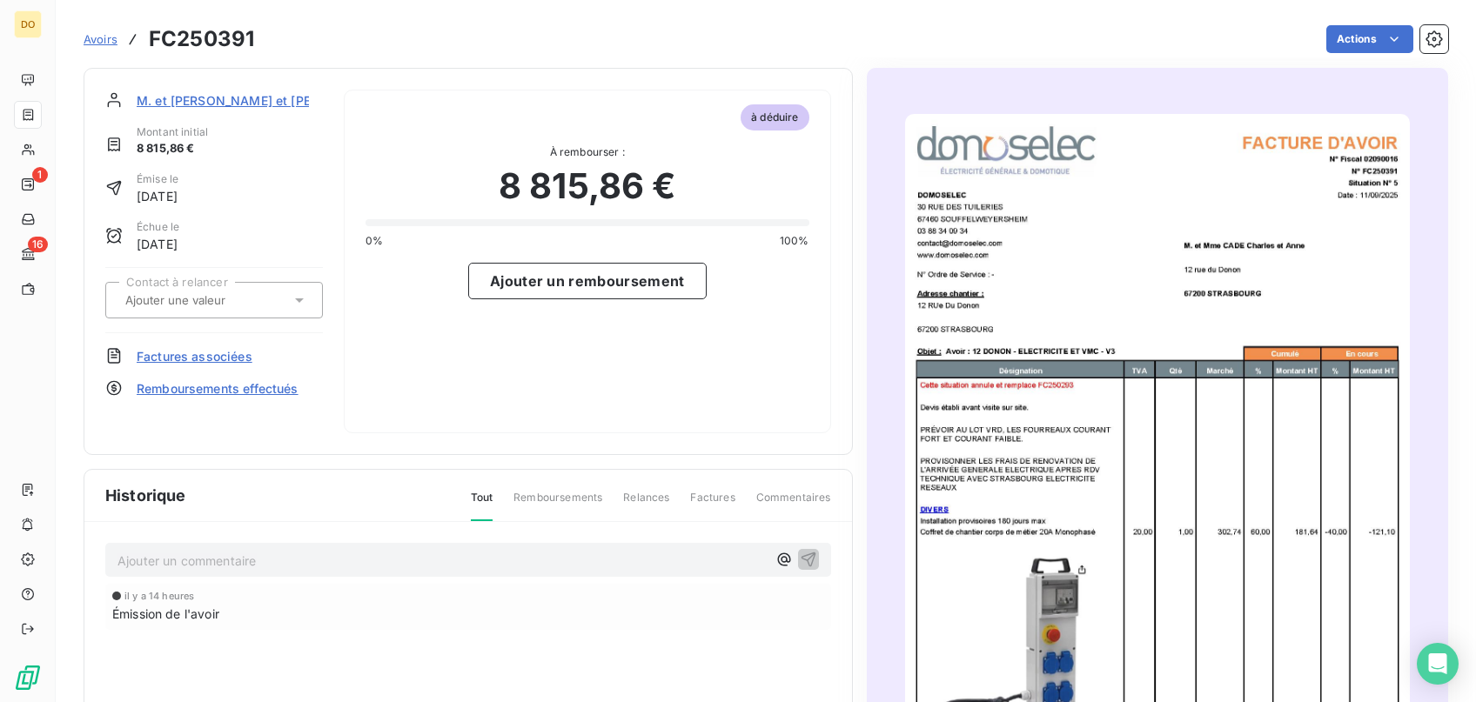
click at [109, 40] on span "Avoirs" at bounding box center [101, 39] width 34 height 14
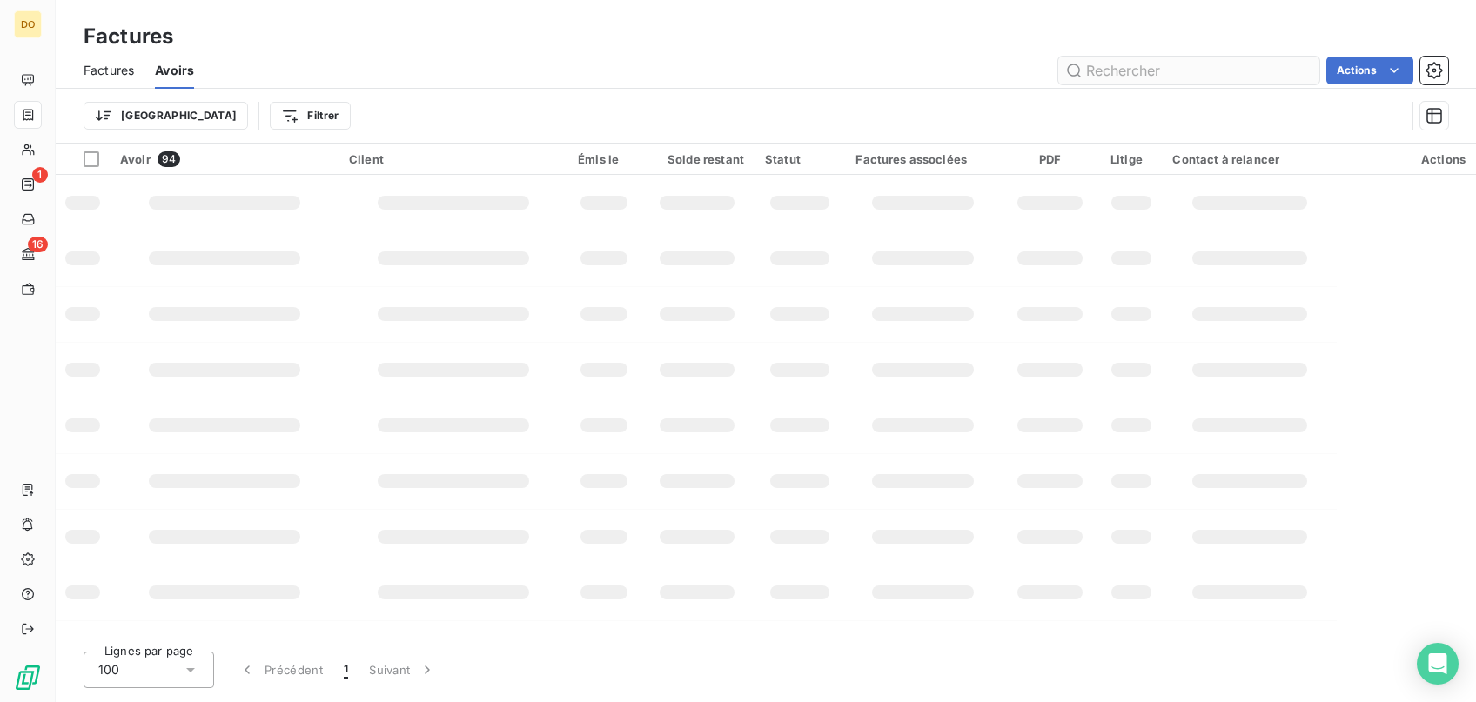
click at [1189, 73] on input "text" at bounding box center [1188, 71] width 261 height 28
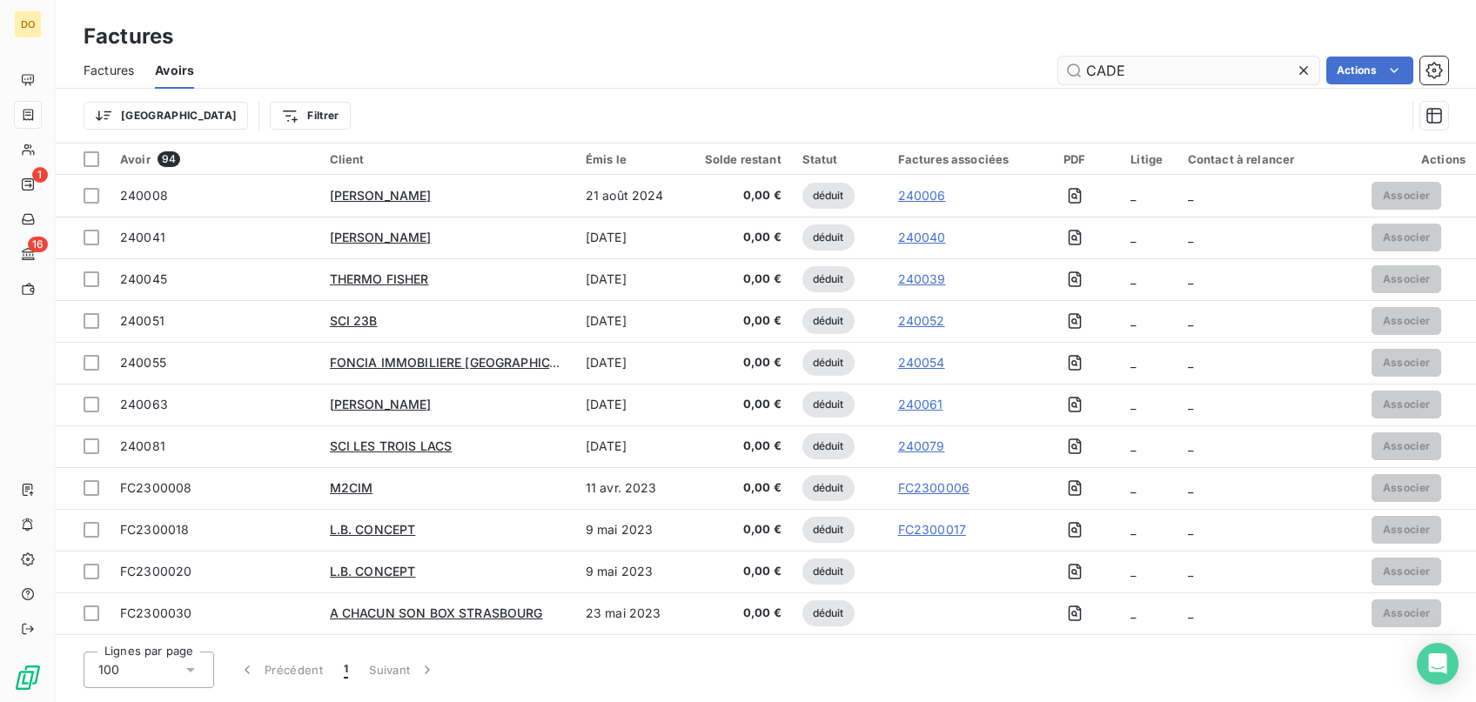
type input "CADE"
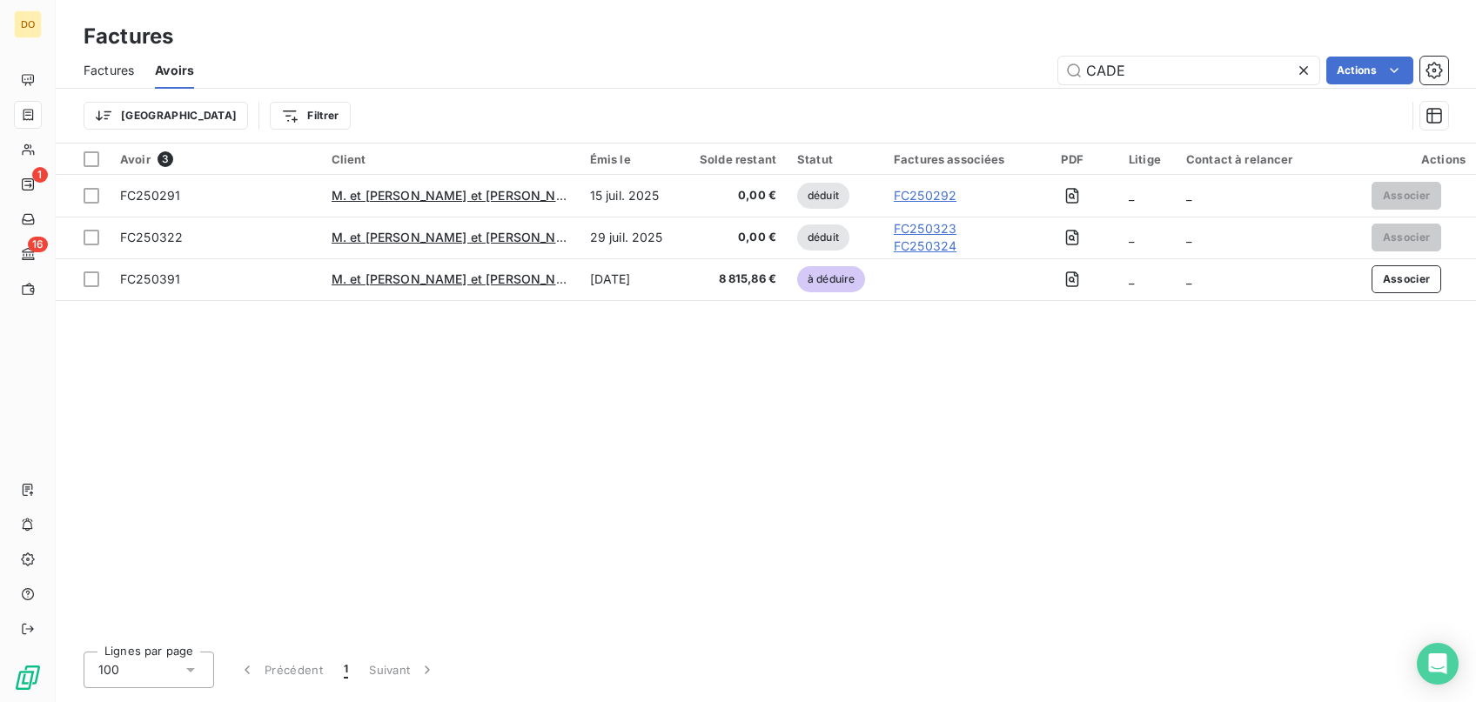
click at [99, 75] on span "Factures" at bounding box center [109, 70] width 50 height 17
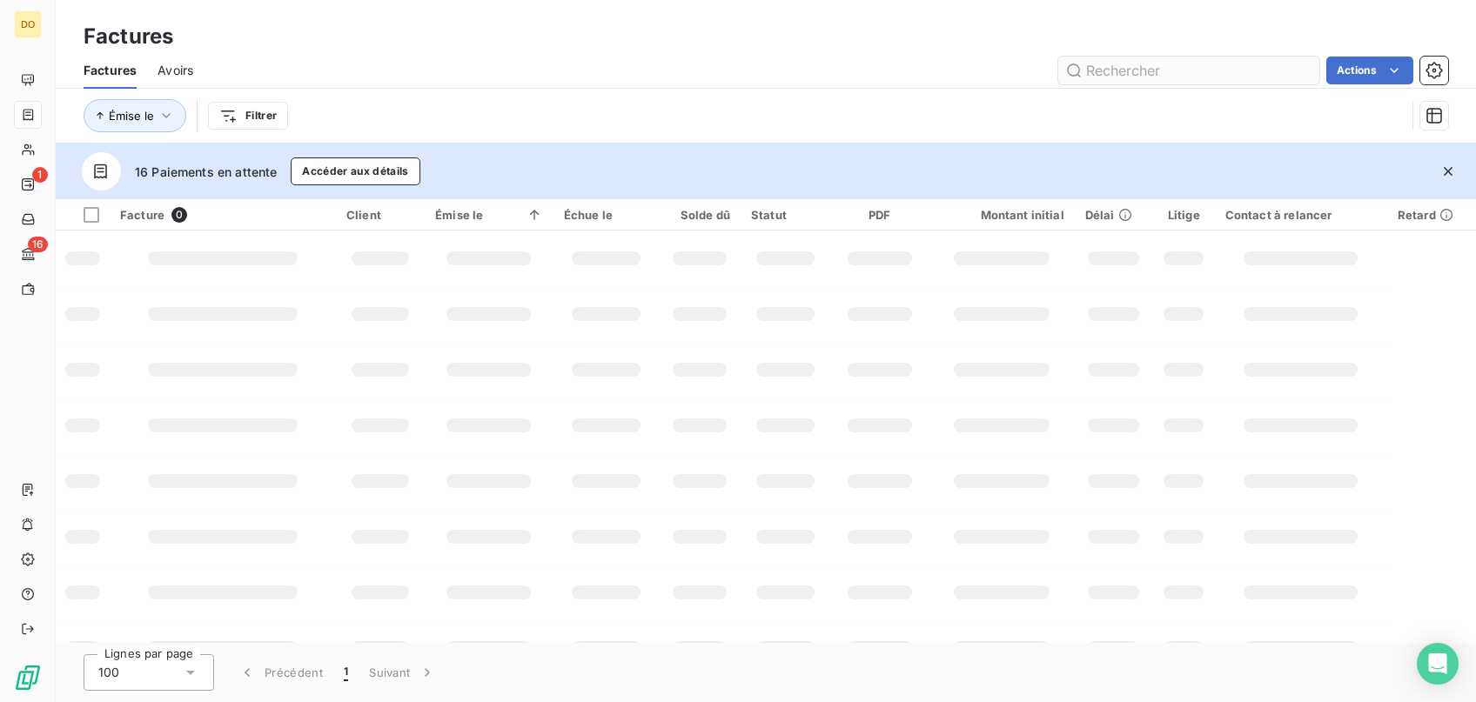
click at [1130, 75] on input "text" at bounding box center [1188, 71] width 261 height 28
type input "CADE"
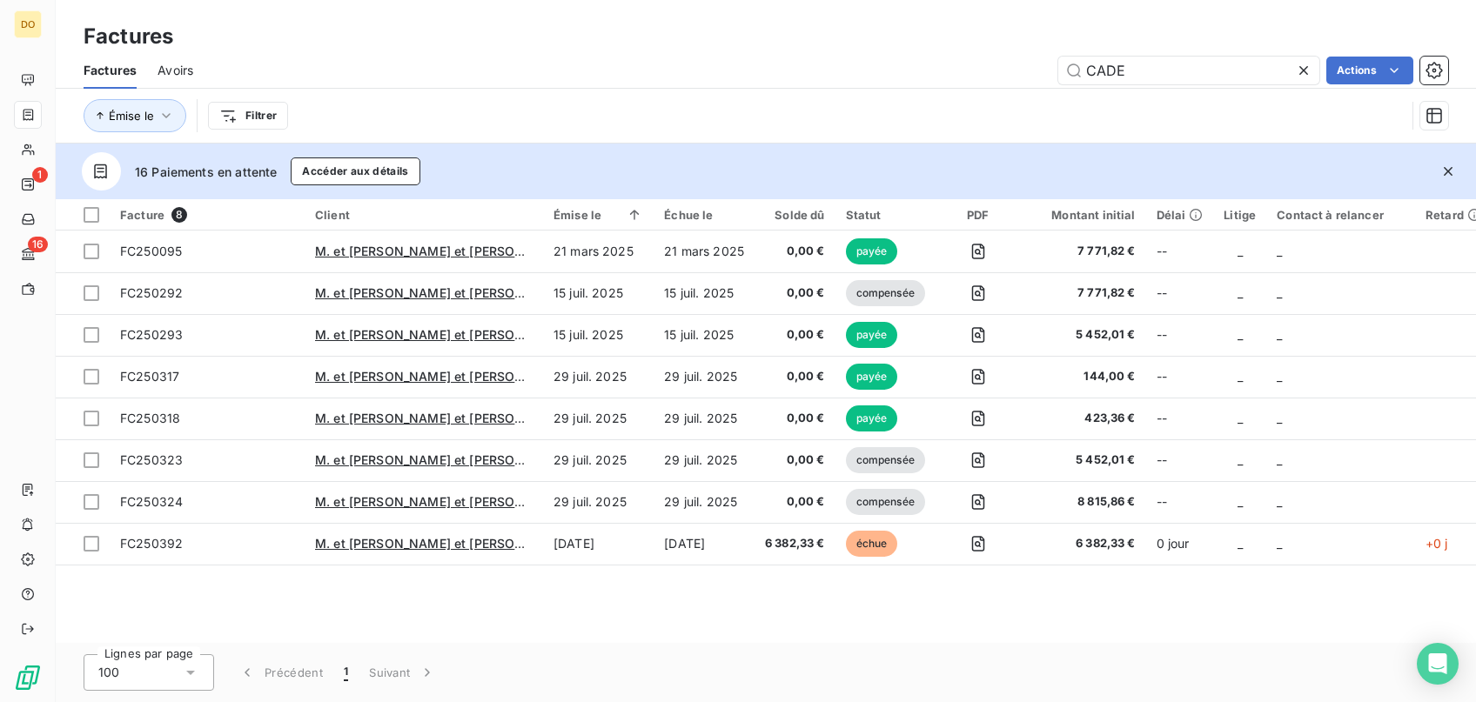
click at [164, 66] on span "Avoirs" at bounding box center [175, 70] width 36 height 17
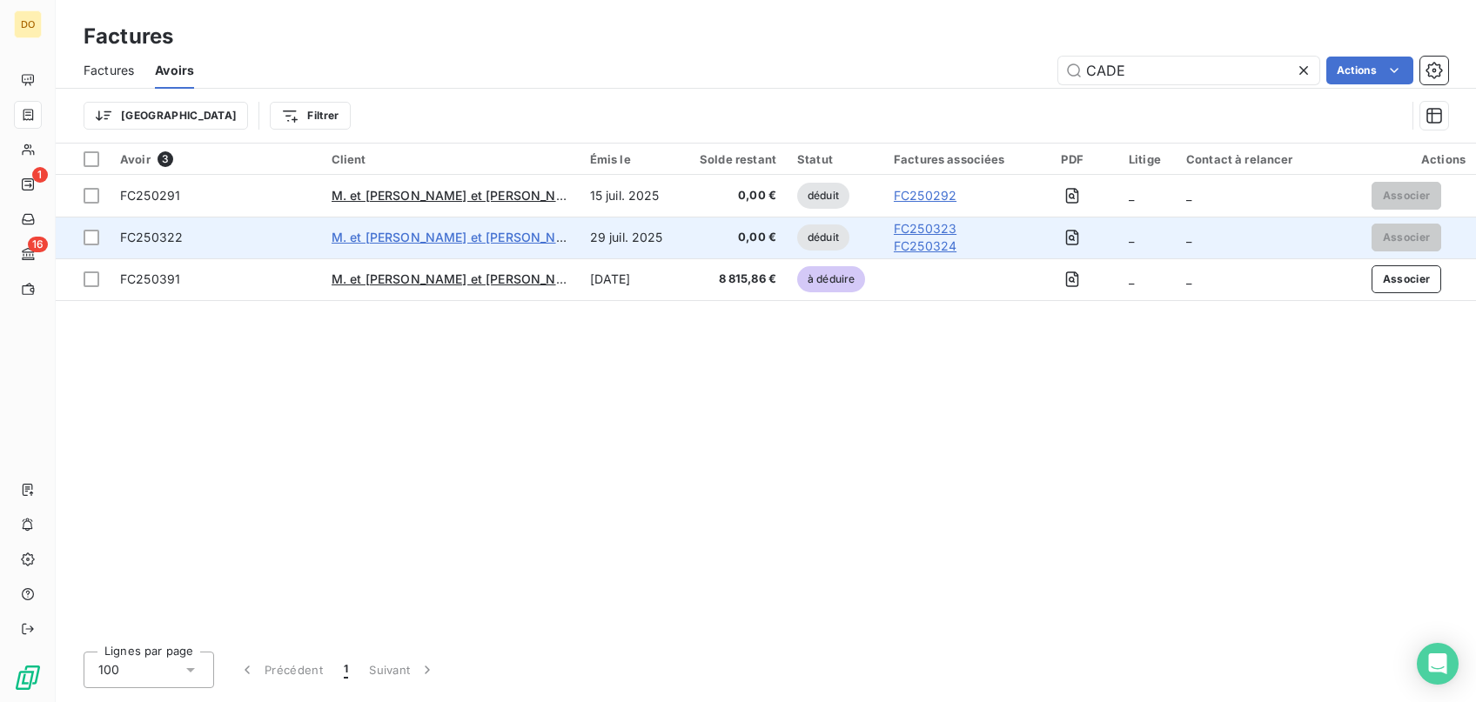
click at [401, 234] on span "M. et [PERSON_NAME] et [PERSON_NAME]" at bounding box center [460, 237] width 256 height 15
click at [157, 240] on span "FC250322" at bounding box center [151, 237] width 63 height 15
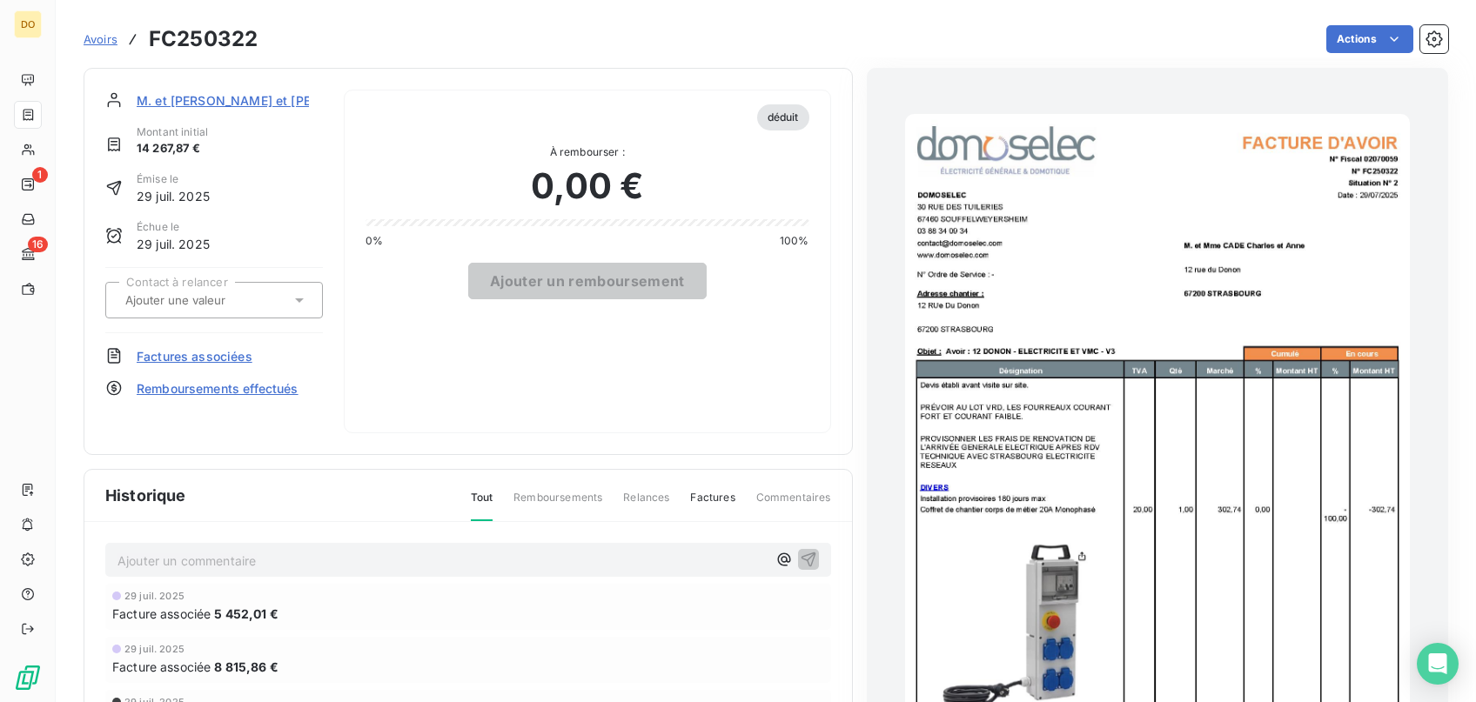
click at [1193, 319] on img "button" at bounding box center [1157, 470] width 505 height 713
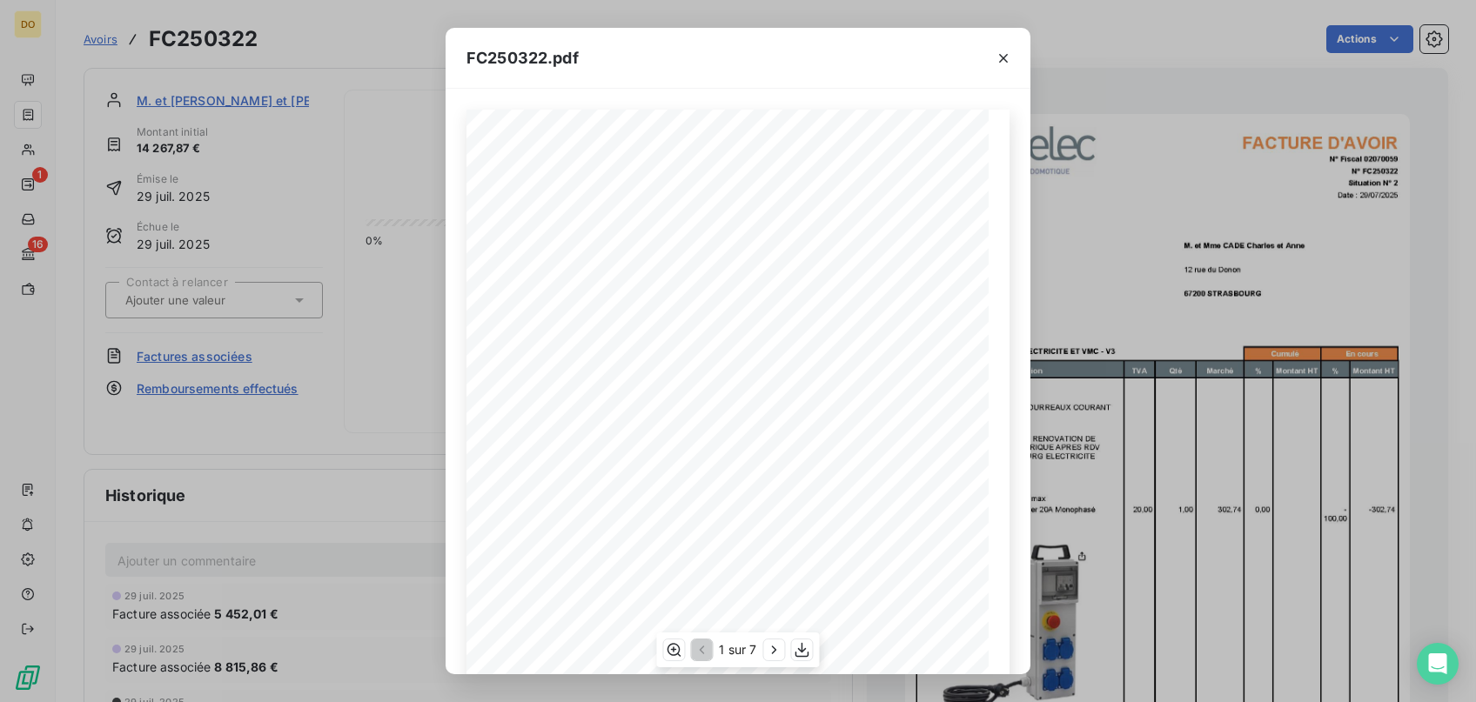
scroll to position [193, 0]
click at [777, 643] on icon "button" at bounding box center [774, 649] width 17 height 17
click at [779, 642] on icon "button" at bounding box center [775, 649] width 17 height 17
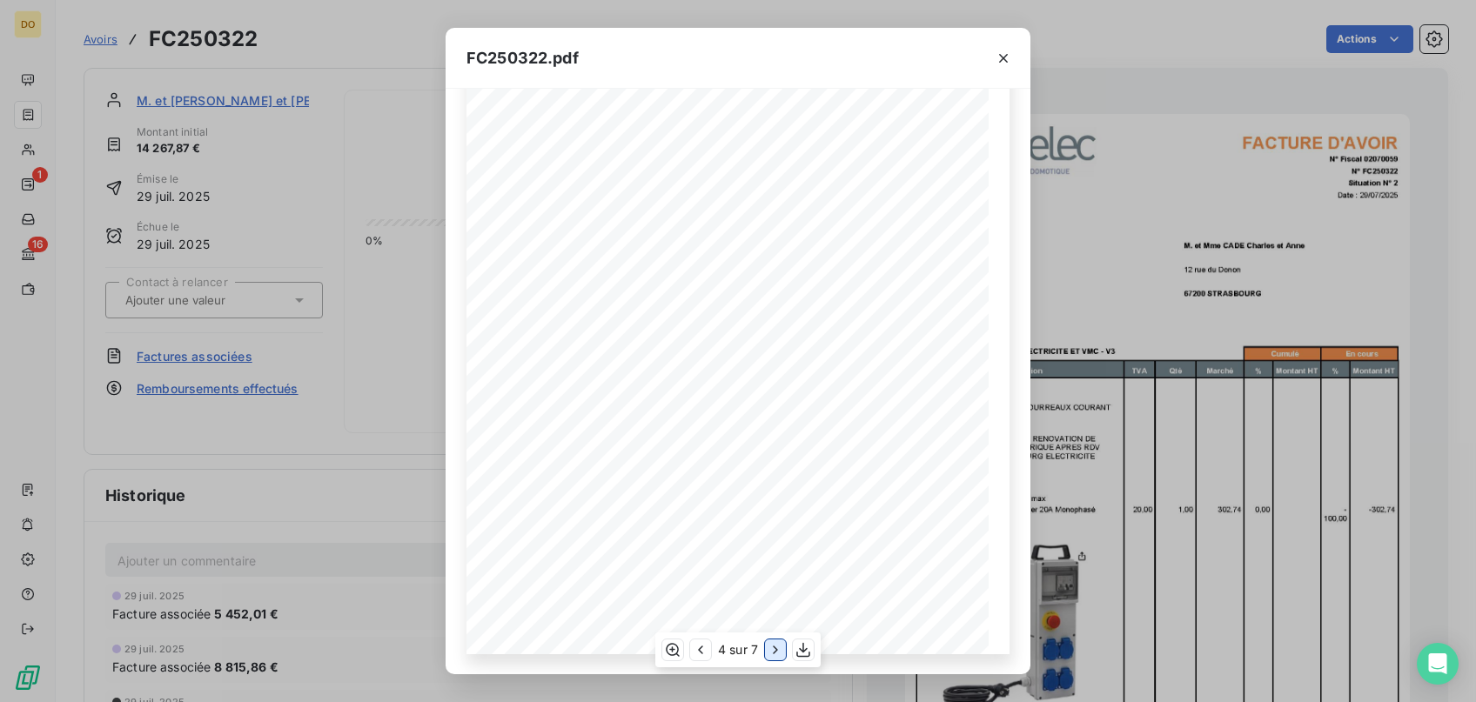
click at [779, 642] on icon "button" at bounding box center [775, 649] width 17 height 17
click at [700, 649] on icon "button" at bounding box center [701, 650] width 5 height 9
click at [700, 649] on icon "button" at bounding box center [700, 650] width 5 height 9
click at [700, 649] on icon "button" at bounding box center [701, 650] width 5 height 9
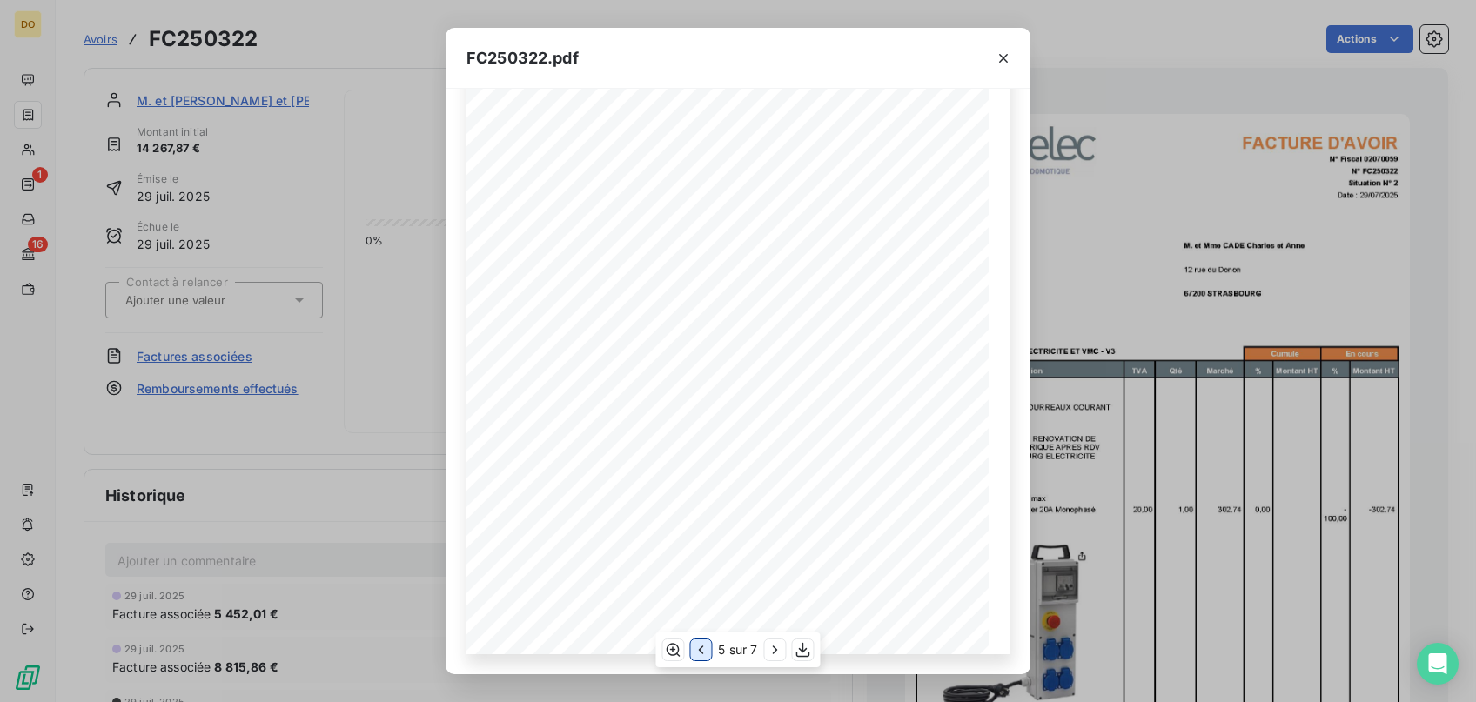
click at [700, 649] on icon "button" at bounding box center [701, 650] width 5 height 9
click at [700, 649] on icon "button" at bounding box center [700, 650] width 5 height 9
click at [1002, 55] on icon "button" at bounding box center [1003, 58] width 17 height 17
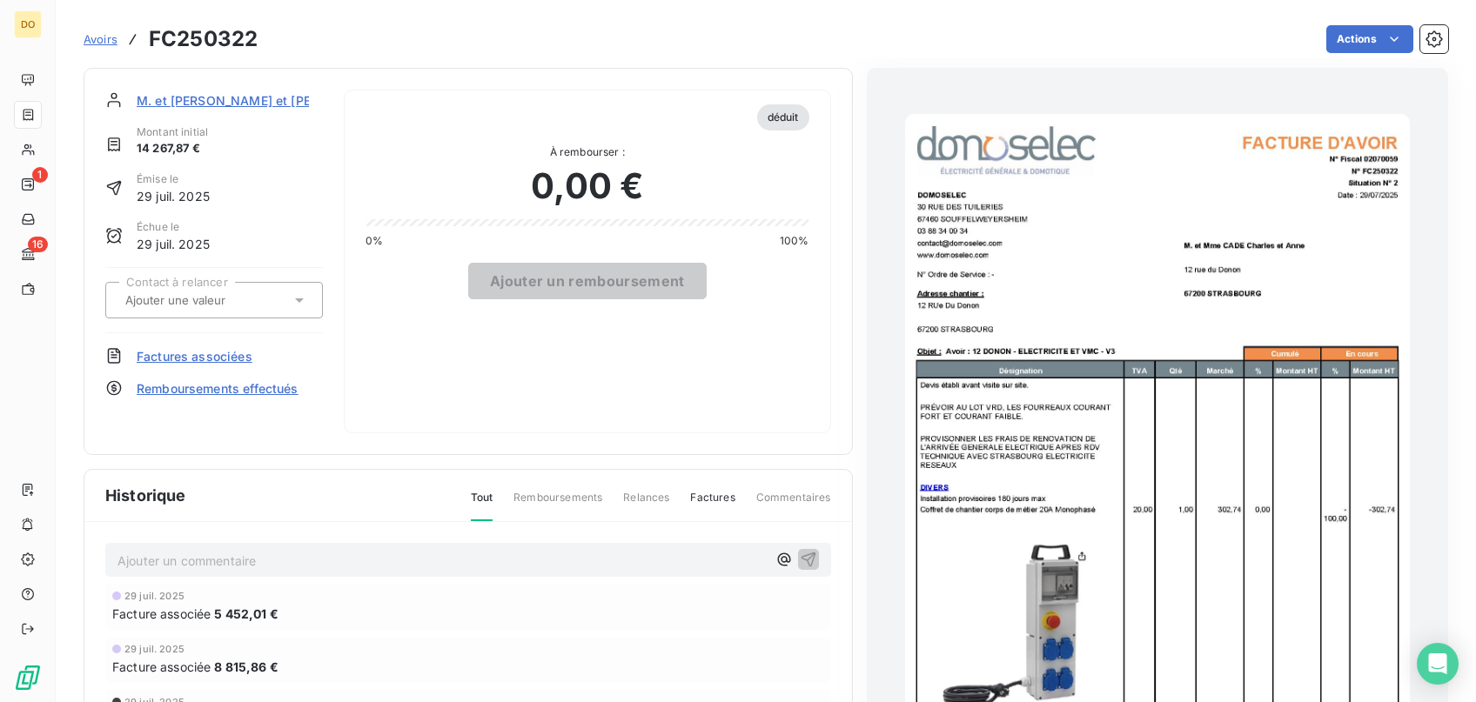
click at [105, 26] on div "Avoirs FC250322" at bounding box center [171, 38] width 174 height 31
click at [115, 36] on span "Avoirs" at bounding box center [101, 39] width 34 height 14
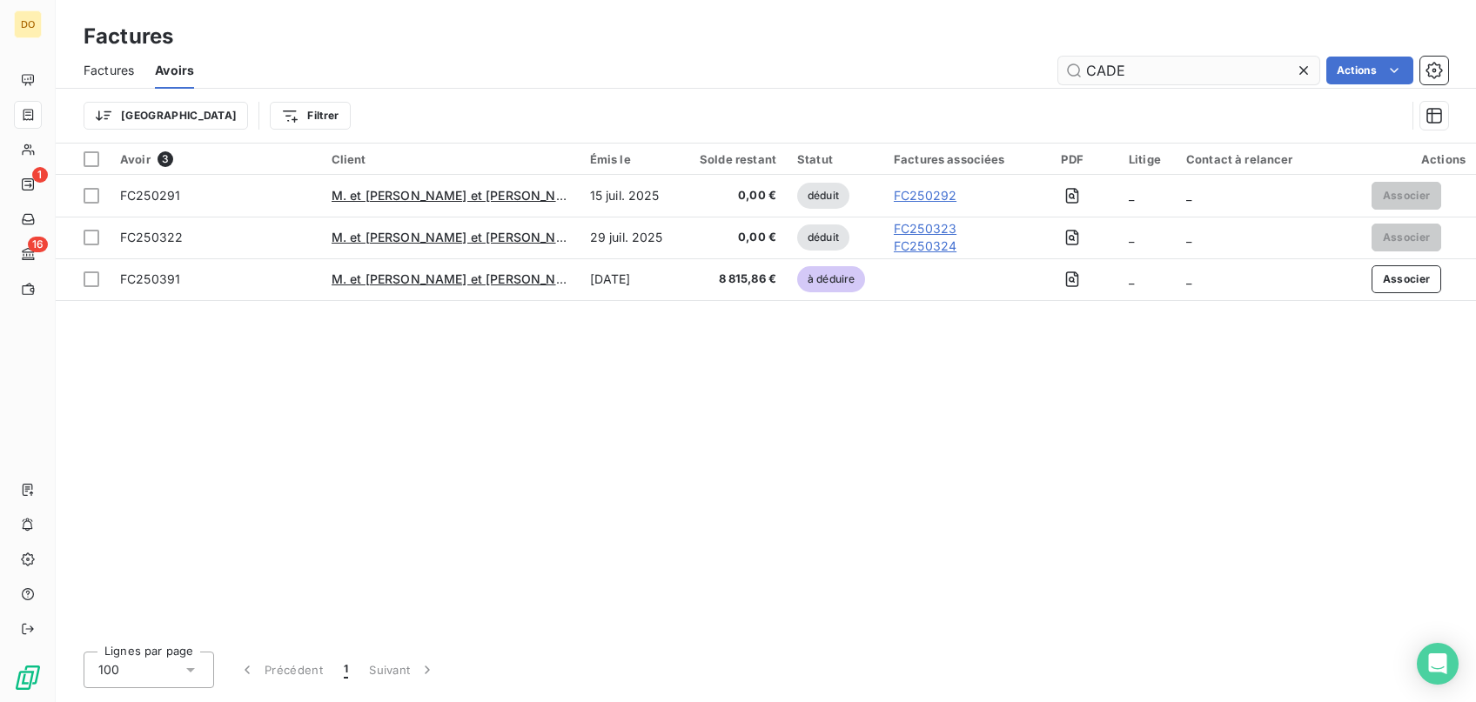
click at [1307, 70] on icon at bounding box center [1303, 70] width 17 height 17
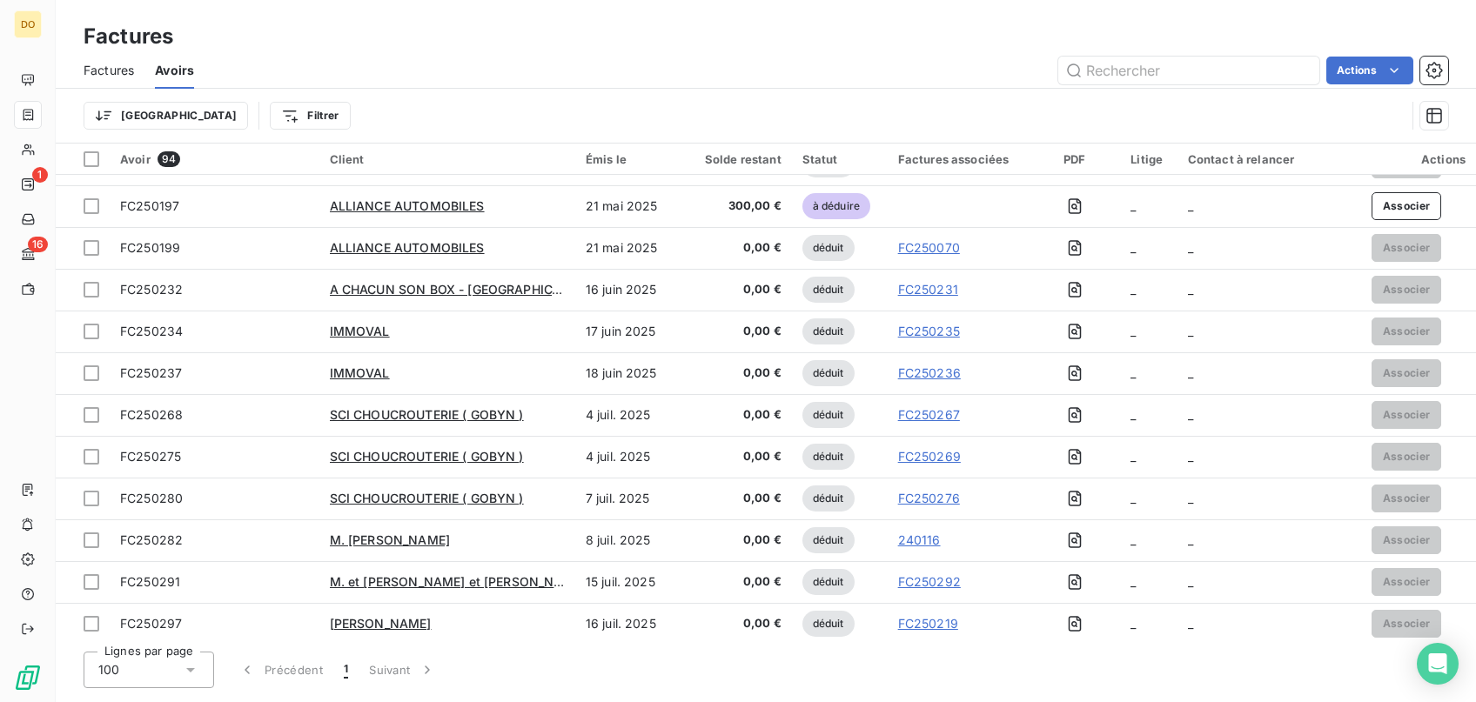
scroll to position [3463, 0]
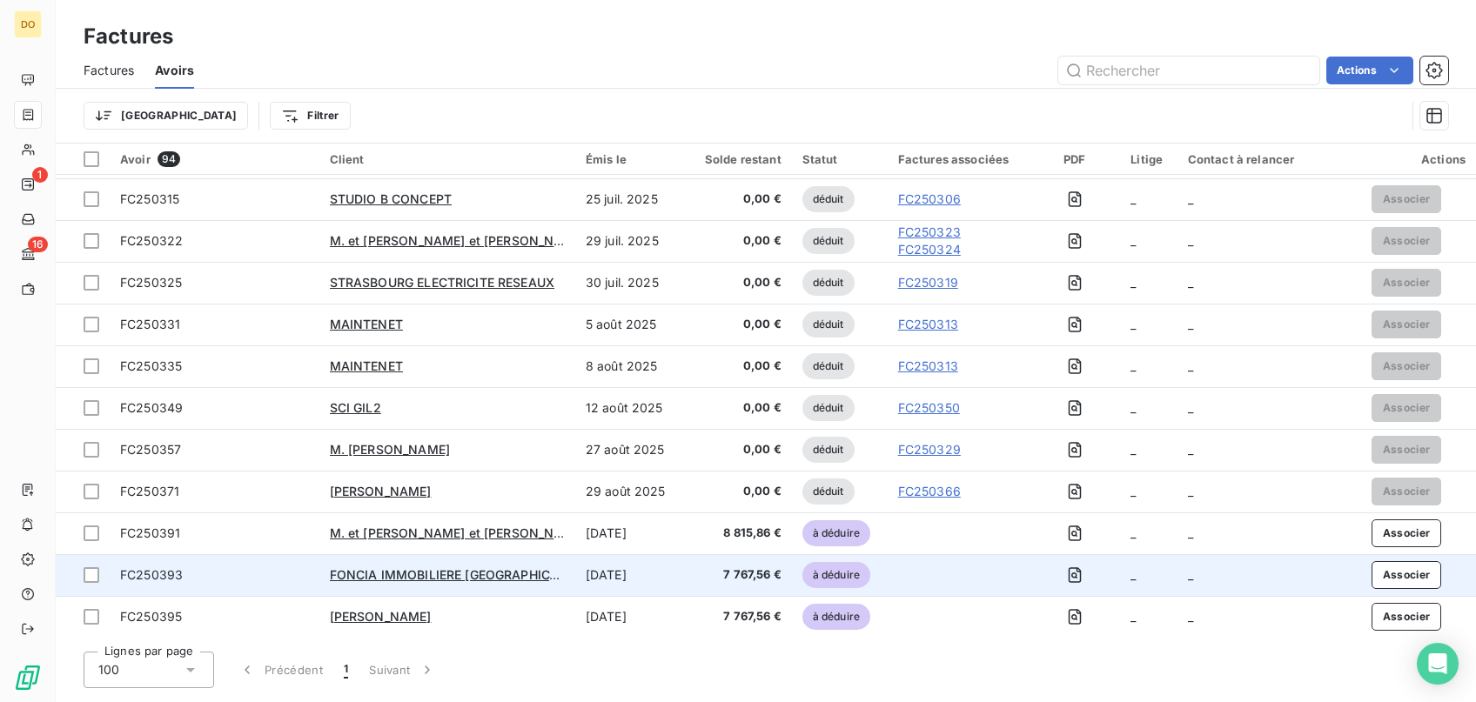
click at [713, 577] on span "7 767,56 €" at bounding box center [740, 574] width 84 height 17
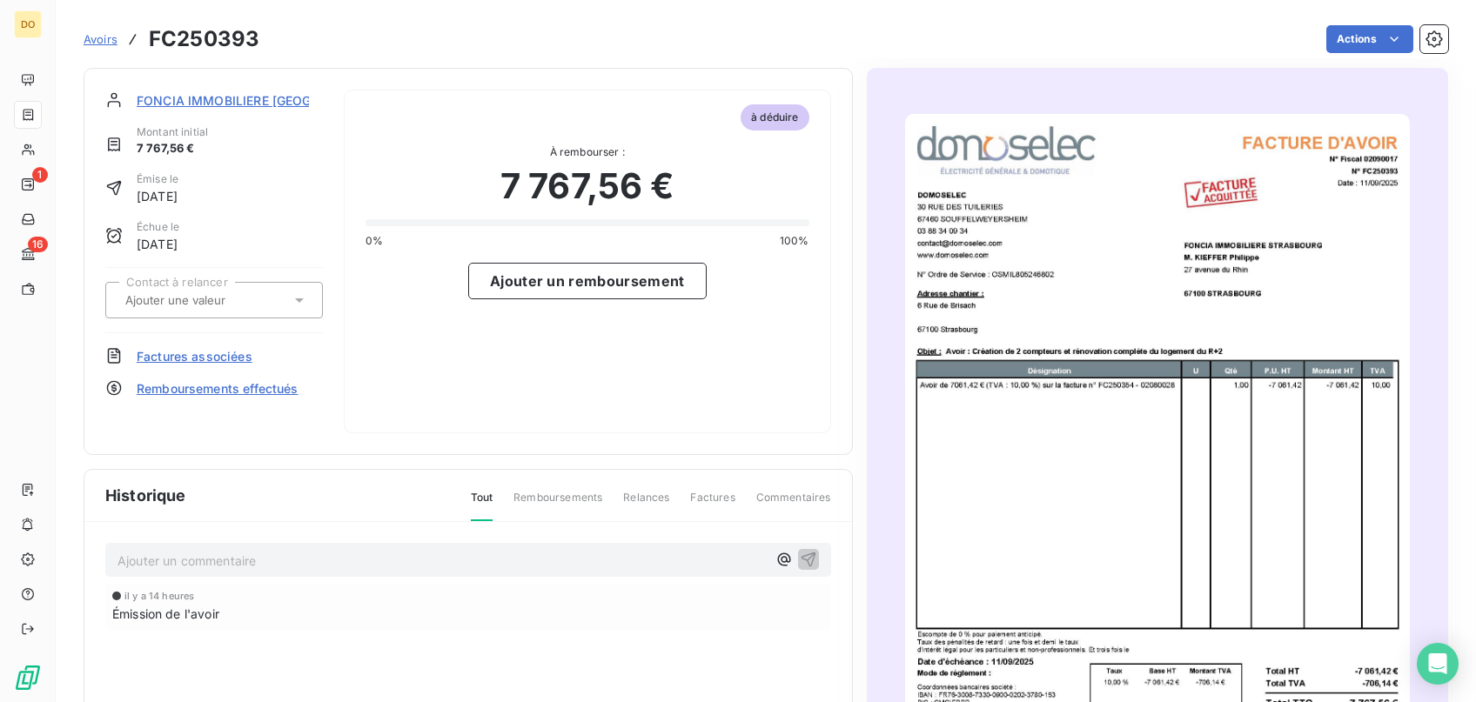
click at [232, 354] on span "Factures associées" at bounding box center [195, 356] width 116 height 18
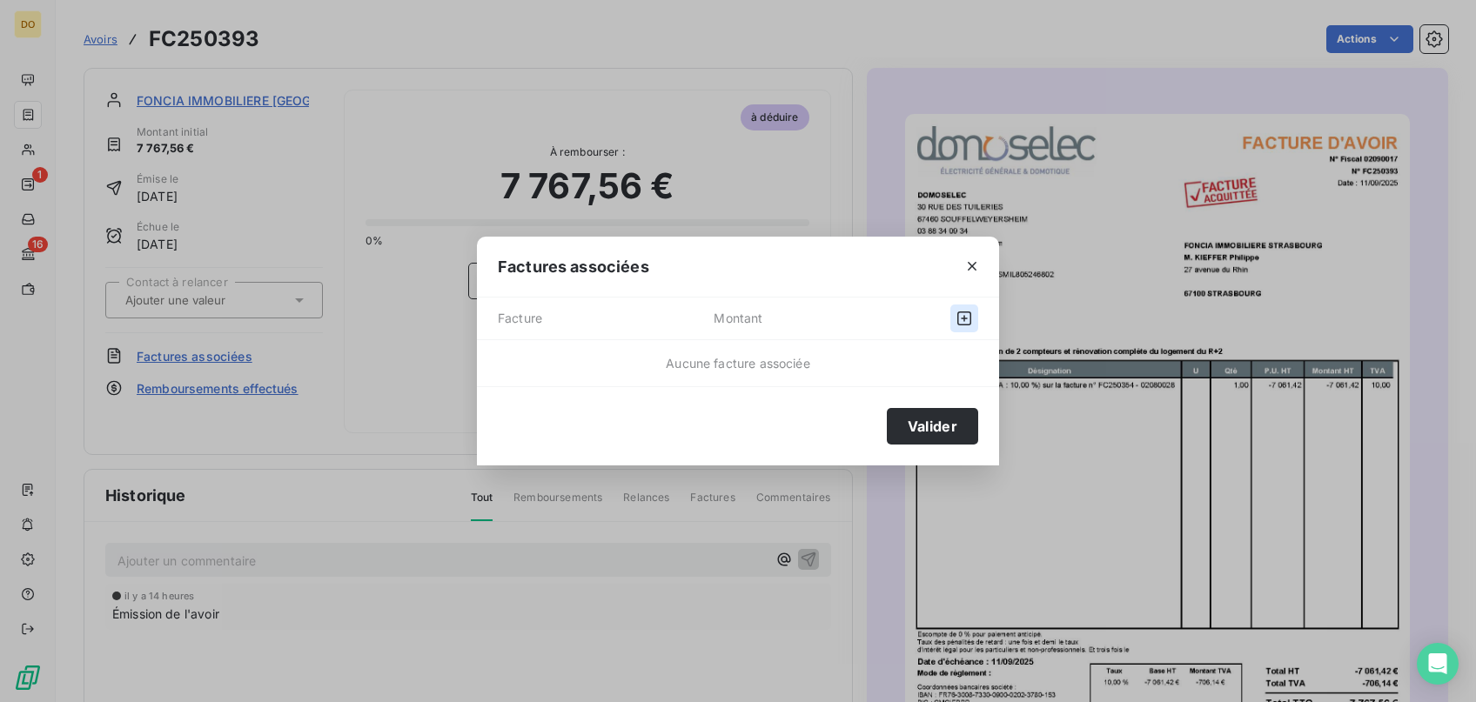
click at [956, 318] on icon "button" at bounding box center [963, 318] width 17 height 17
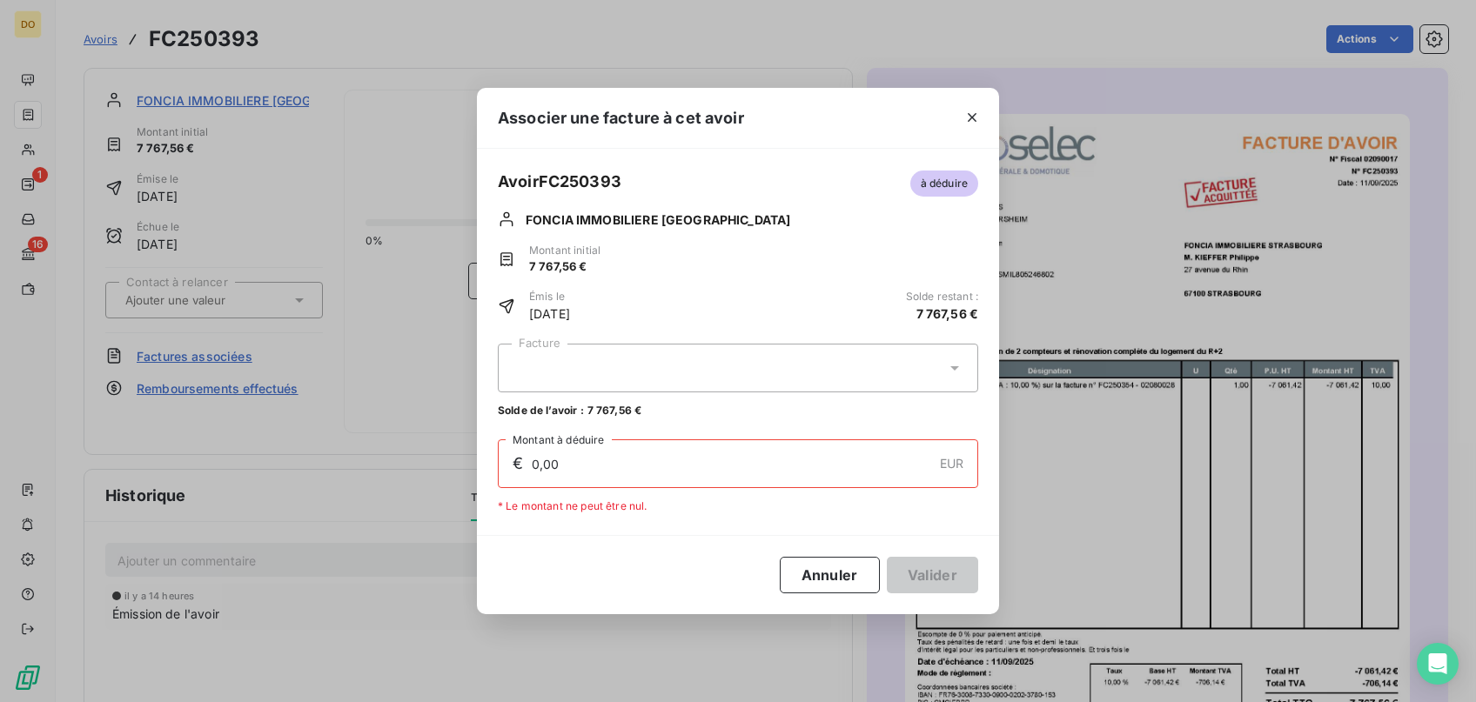
click at [630, 368] on div at bounding box center [738, 368] width 480 height 49
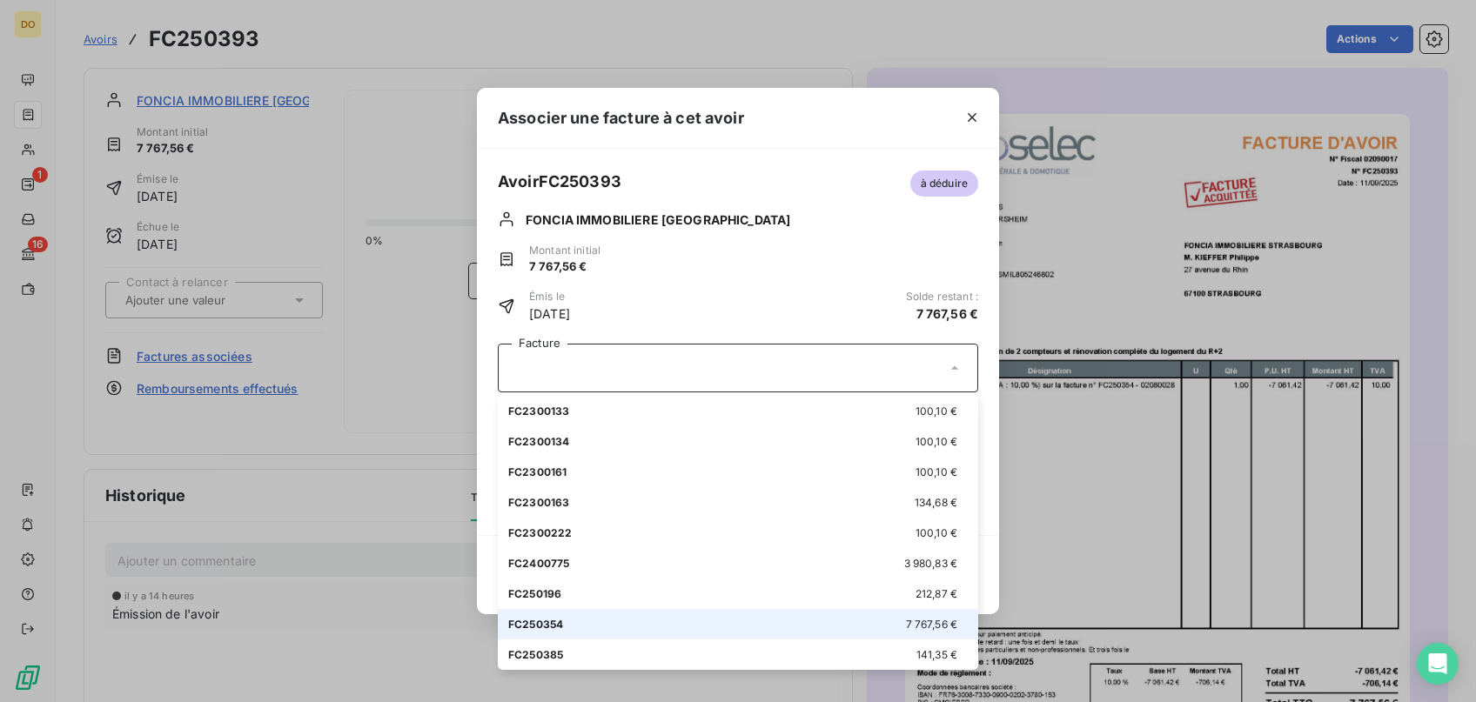
click at [698, 624] on div "FC250354 7 767,56 €" at bounding box center [737, 624] width 459 height 17
type input "7 767,56"
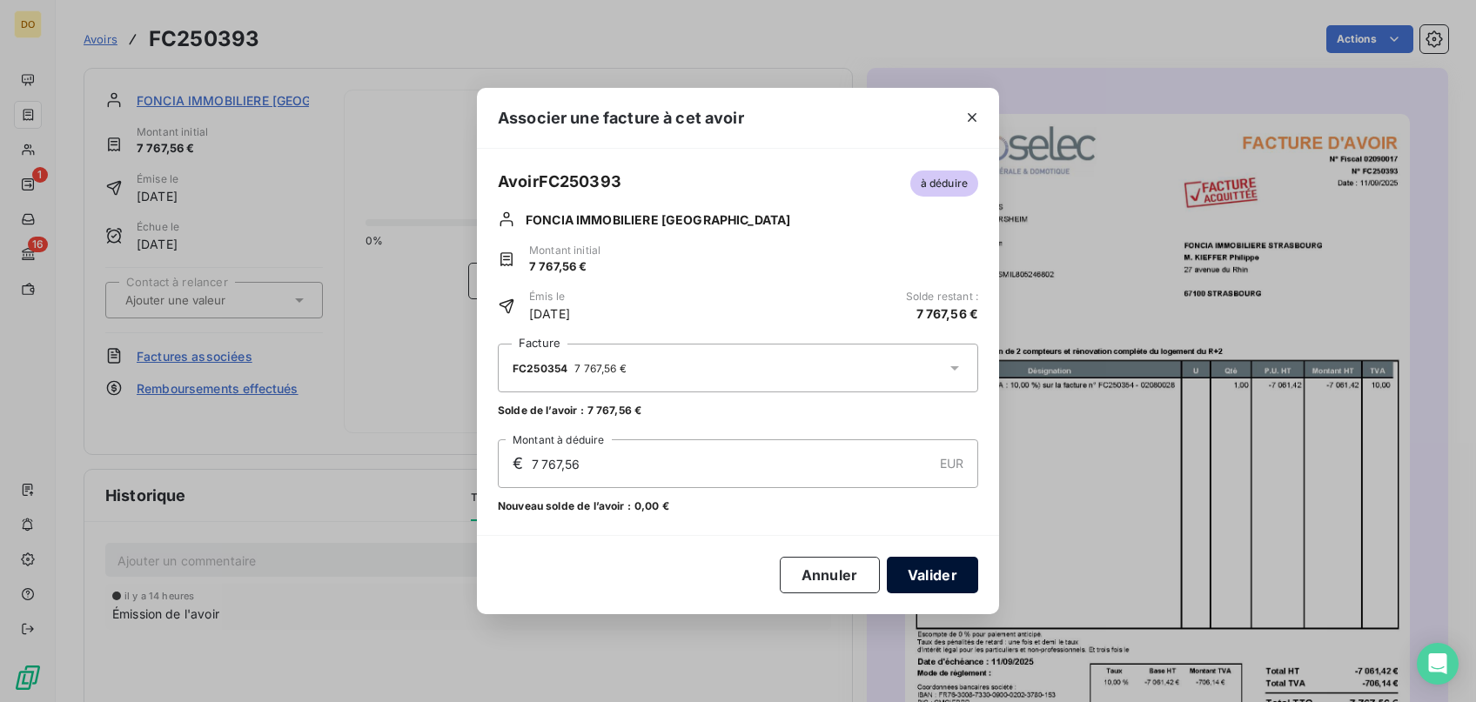
click at [935, 579] on button "Valider" at bounding box center [932, 575] width 91 height 37
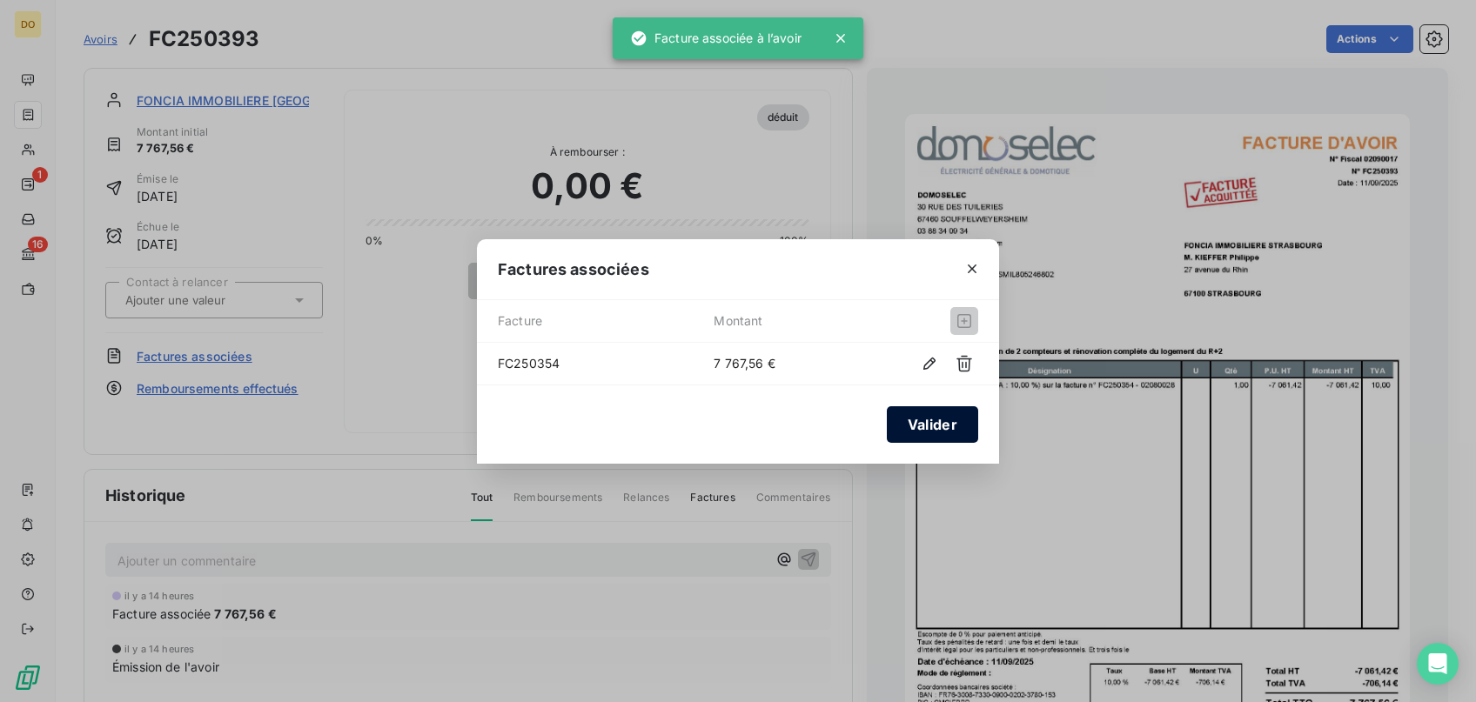
click at [936, 420] on button "Valider" at bounding box center [932, 424] width 91 height 37
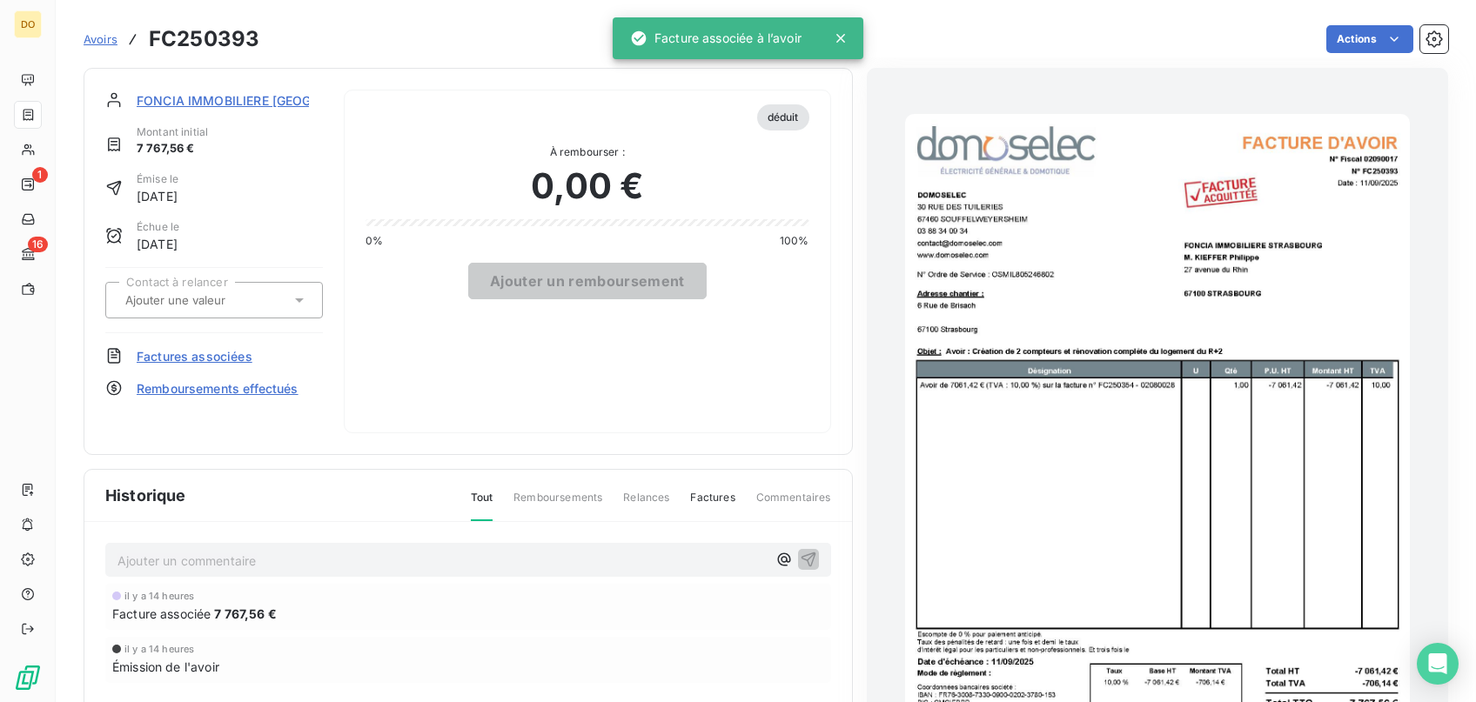
drag, startPoint x: 91, startPoint y: 49, endPoint x: 92, endPoint y: 37, distance: 11.3
click at [91, 48] on div "Avoirs FC250393" at bounding box center [172, 38] width 176 height 31
click at [92, 37] on span "Avoirs" at bounding box center [101, 39] width 34 height 14
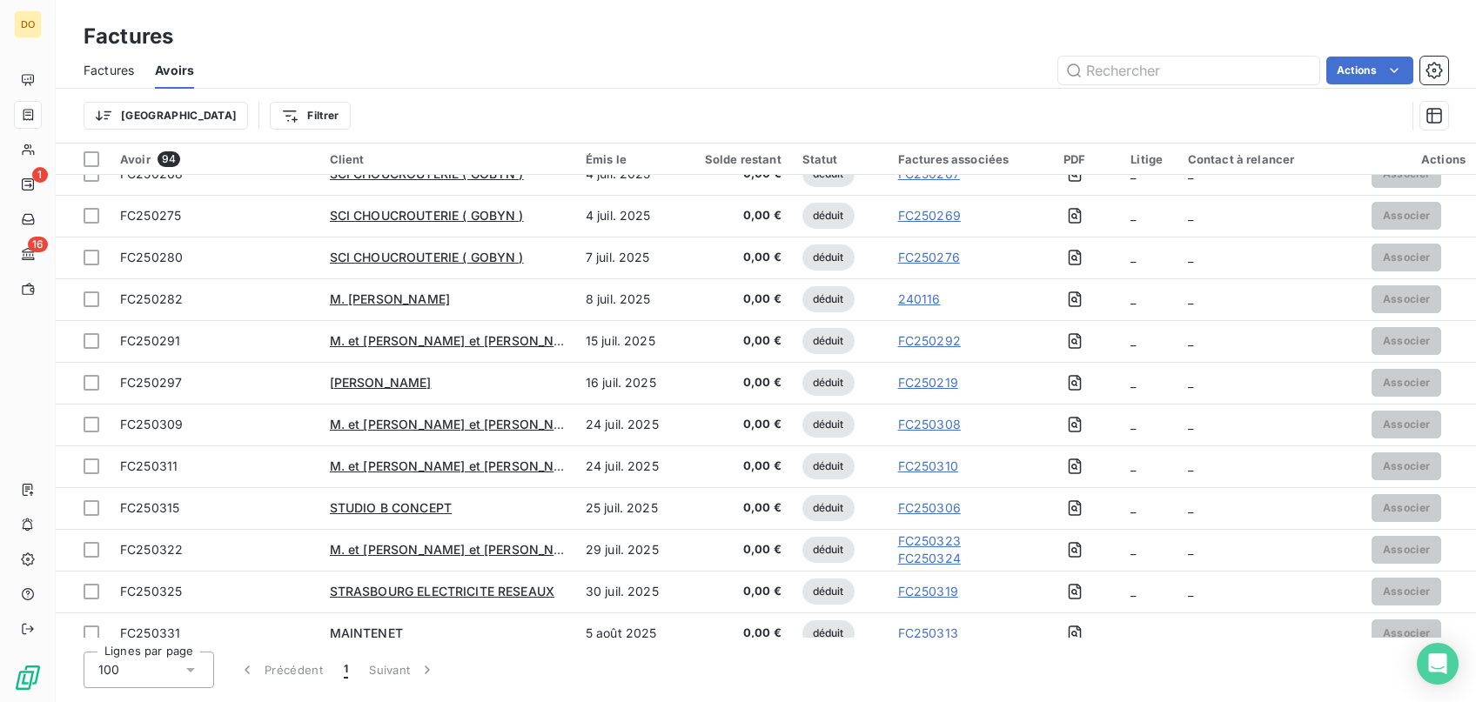
scroll to position [3463, 0]
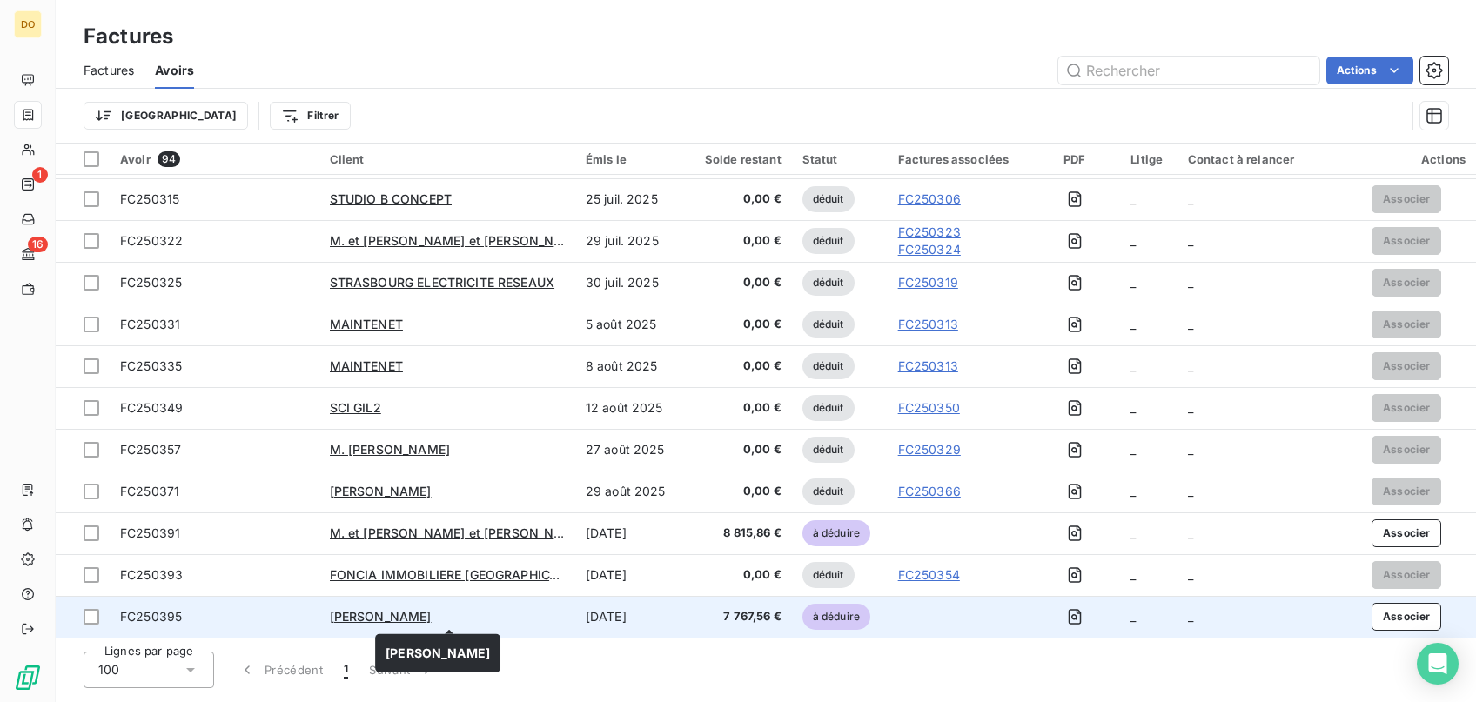
click at [504, 613] on div "[PERSON_NAME]" at bounding box center [447, 616] width 235 height 17
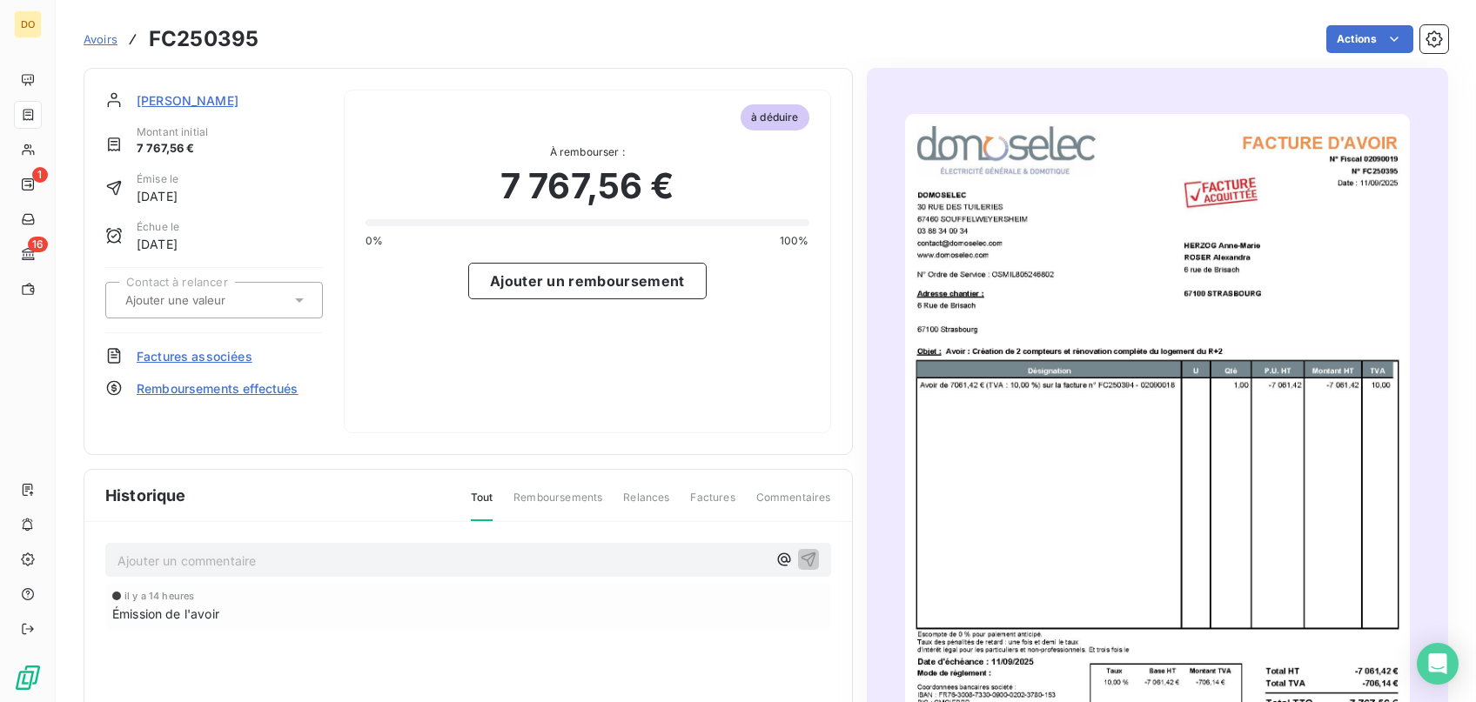
click at [224, 352] on span "Factures associées" at bounding box center [195, 356] width 116 height 18
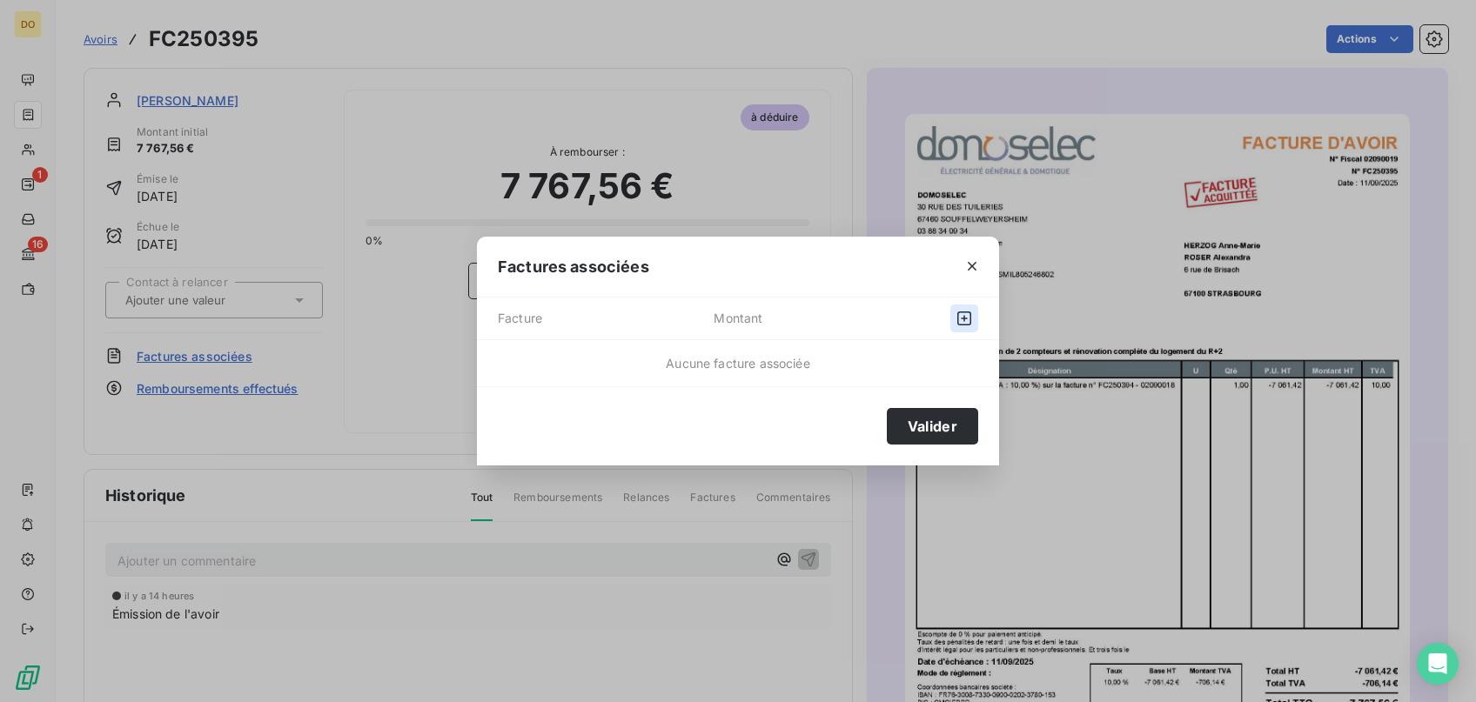
click at [958, 320] on icon "button" at bounding box center [964, 319] width 14 height 14
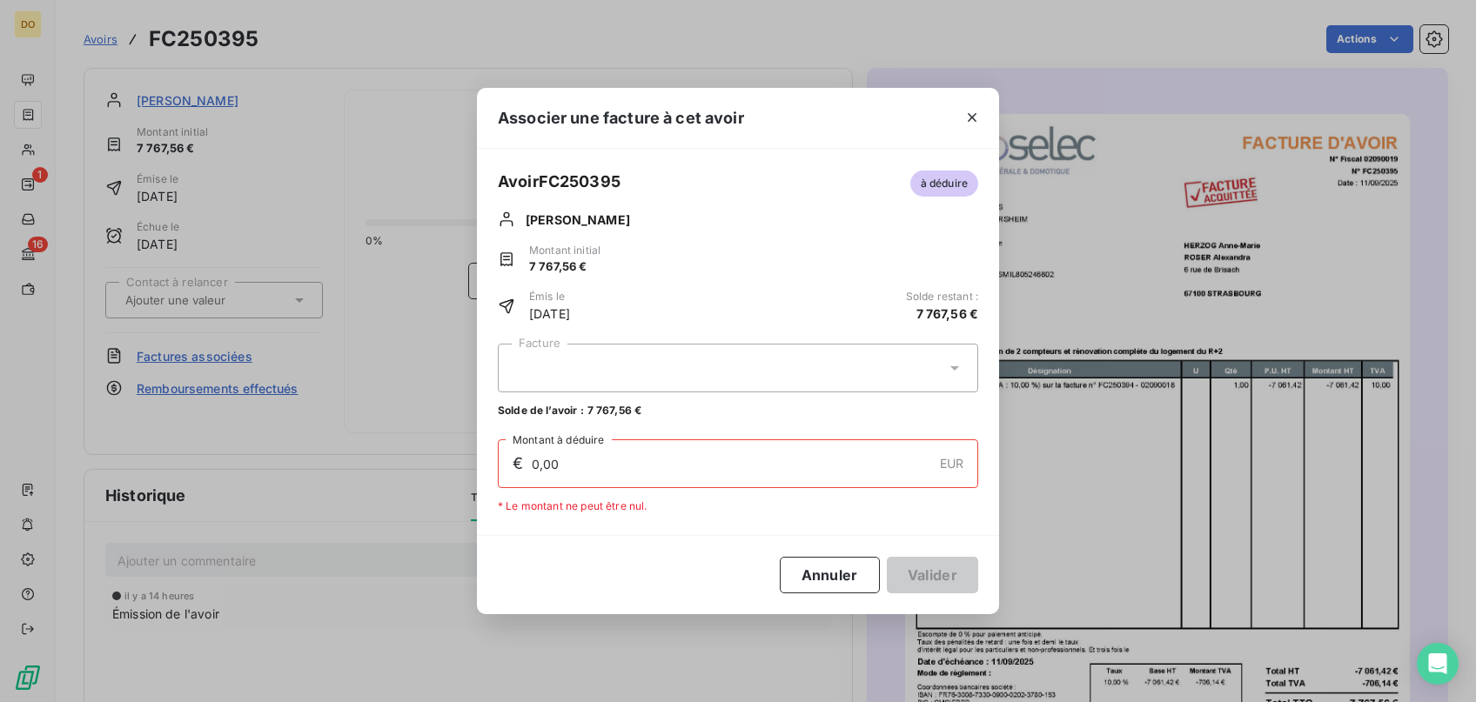
click at [790, 364] on div at bounding box center [738, 368] width 480 height 49
click at [1111, 346] on div "Associer une facture à cet avoir Avoir FC250395 à déduire [PERSON_NAME] initial…" at bounding box center [738, 351] width 1476 height 702
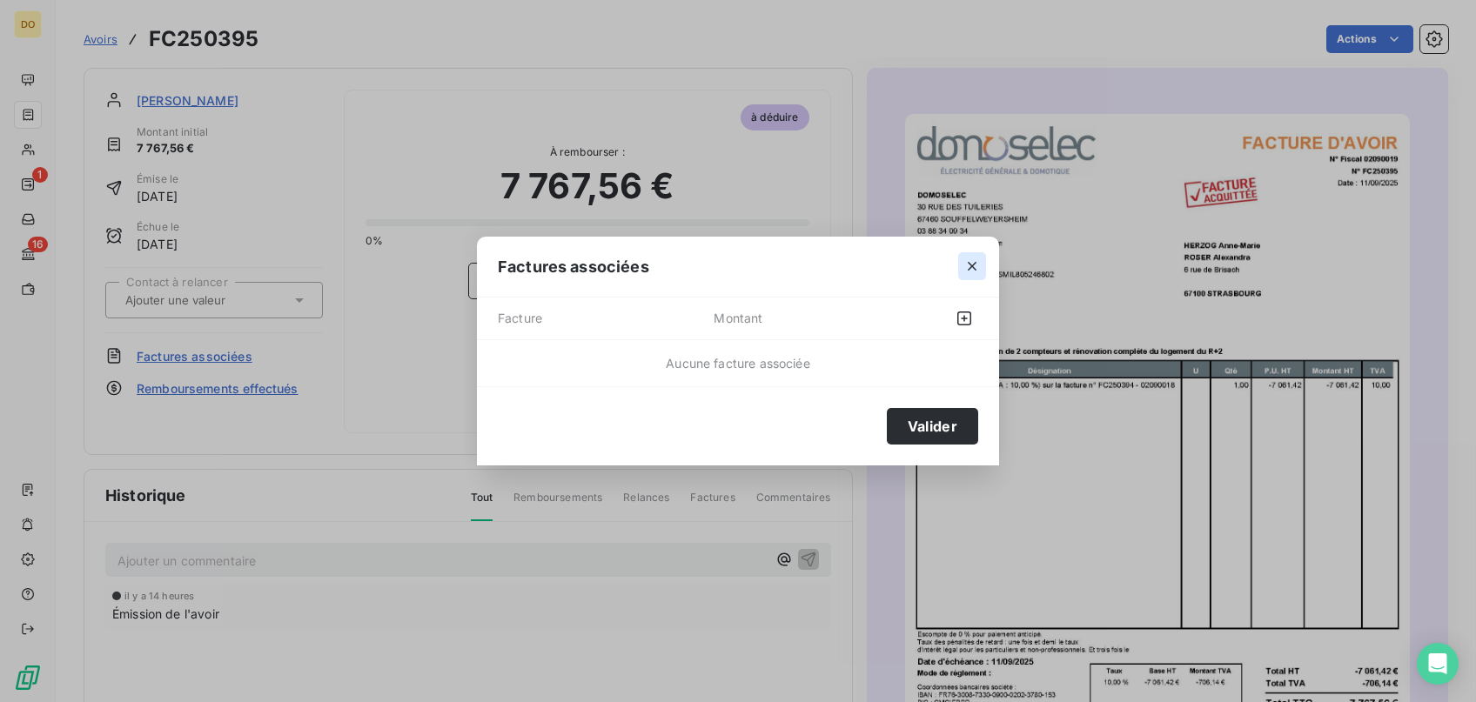
click at [975, 261] on icon "button" at bounding box center [971, 266] width 17 height 17
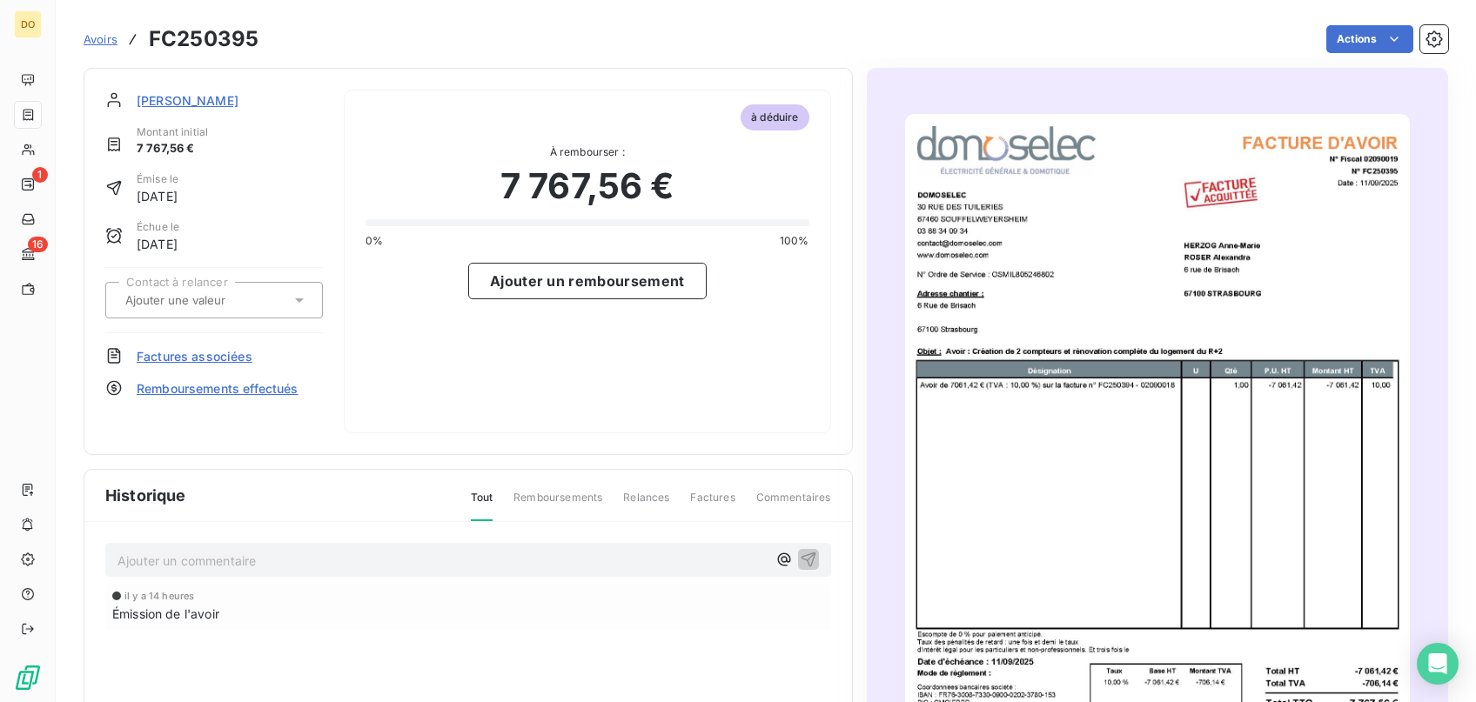
click at [240, 350] on span "Factures associées" at bounding box center [195, 356] width 116 height 18
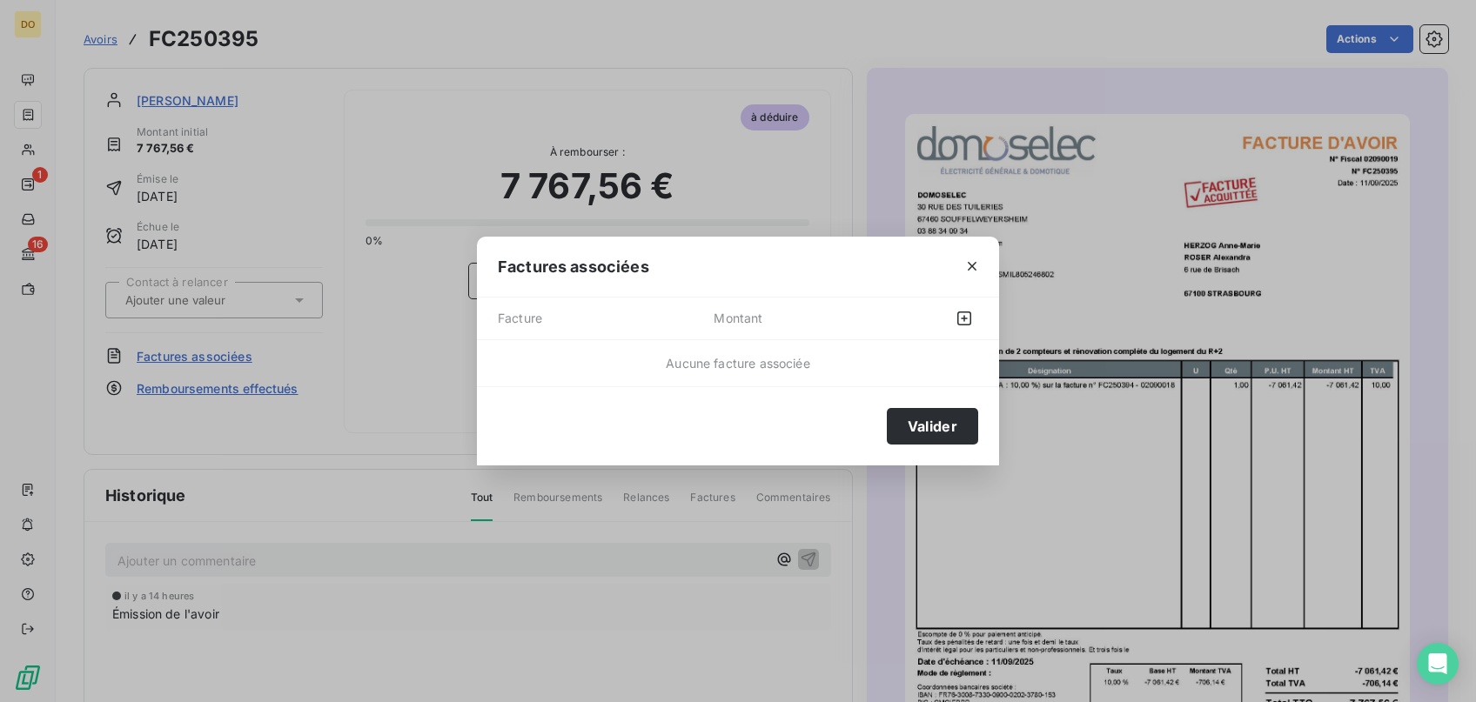
click at [927, 312] on div at bounding box center [930, 319] width 96 height 28
click at [963, 313] on icon "button" at bounding box center [963, 318] width 17 height 17
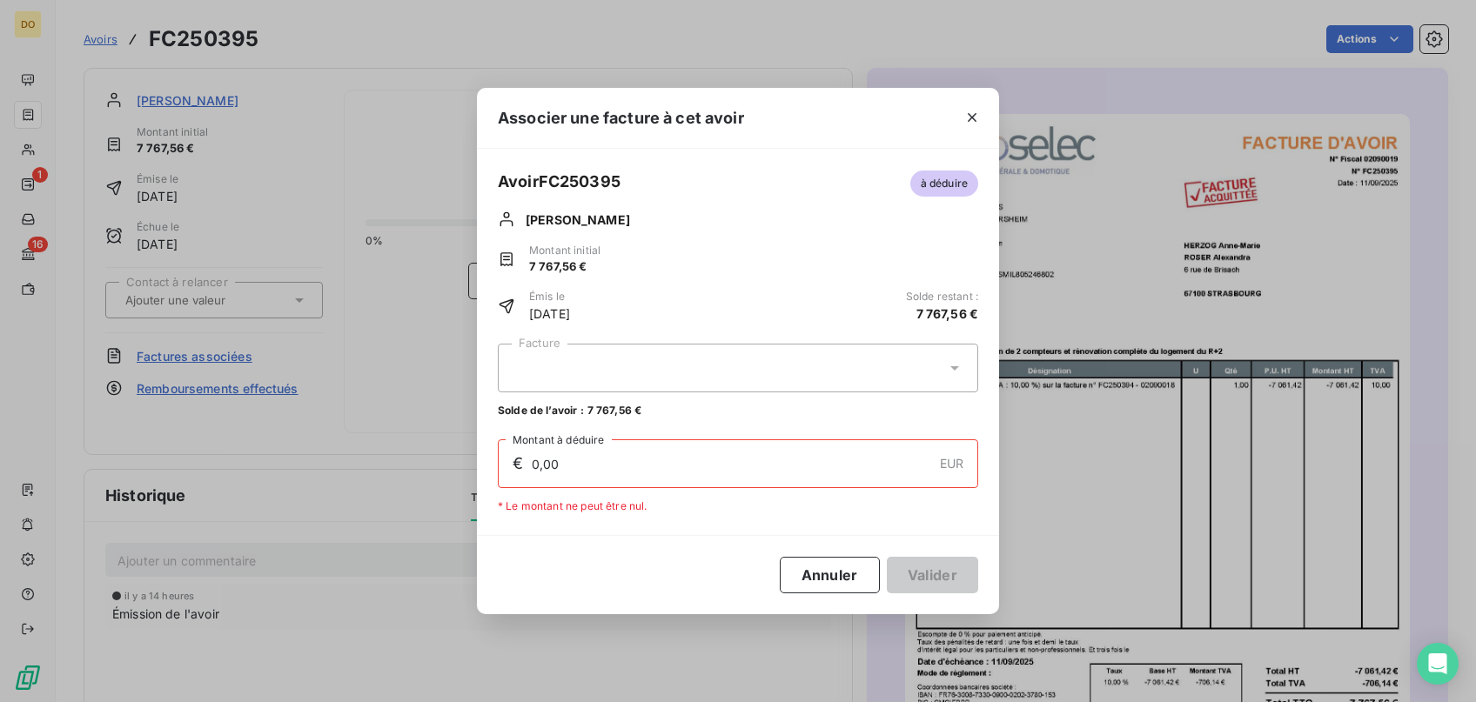
click at [747, 356] on div at bounding box center [738, 368] width 480 height 49
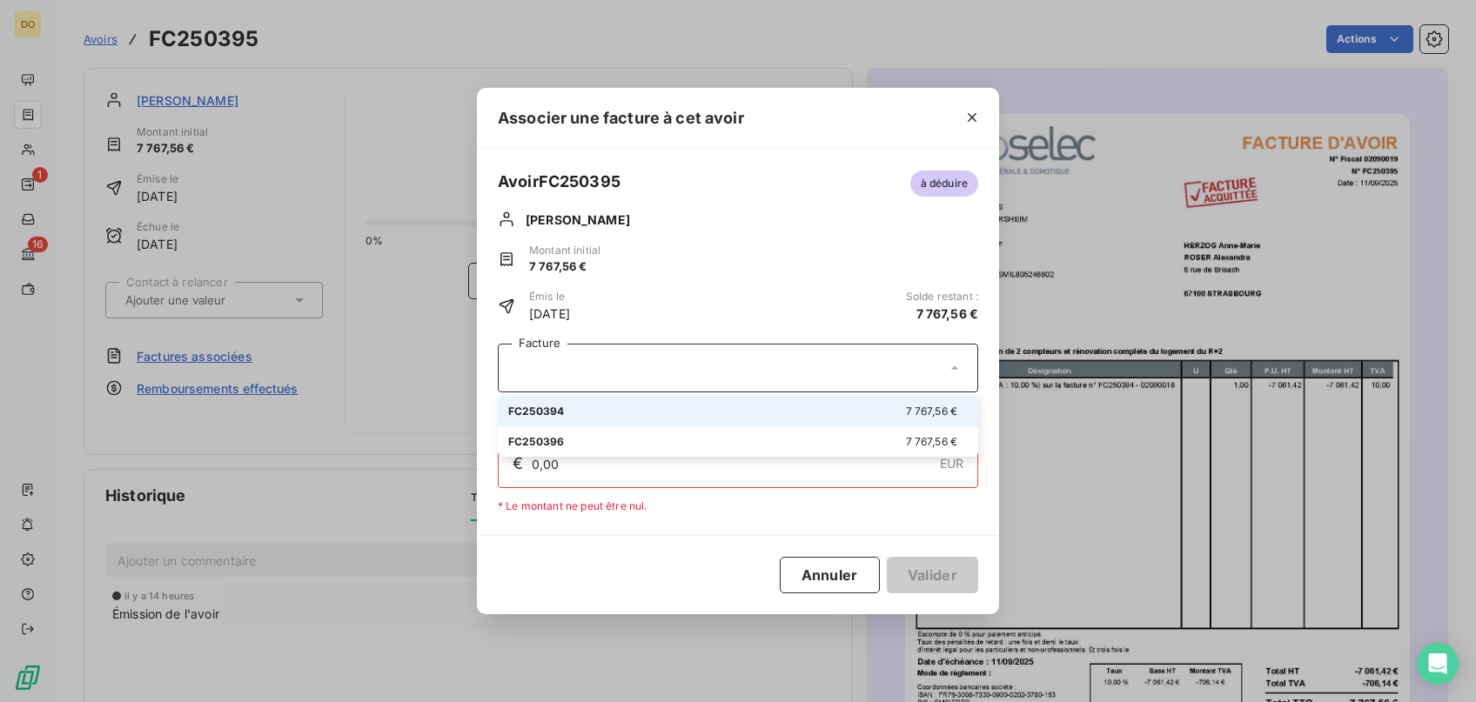
click at [716, 411] on div "FC250394 7 767,56 €" at bounding box center [737, 411] width 459 height 17
type input "7 767,56"
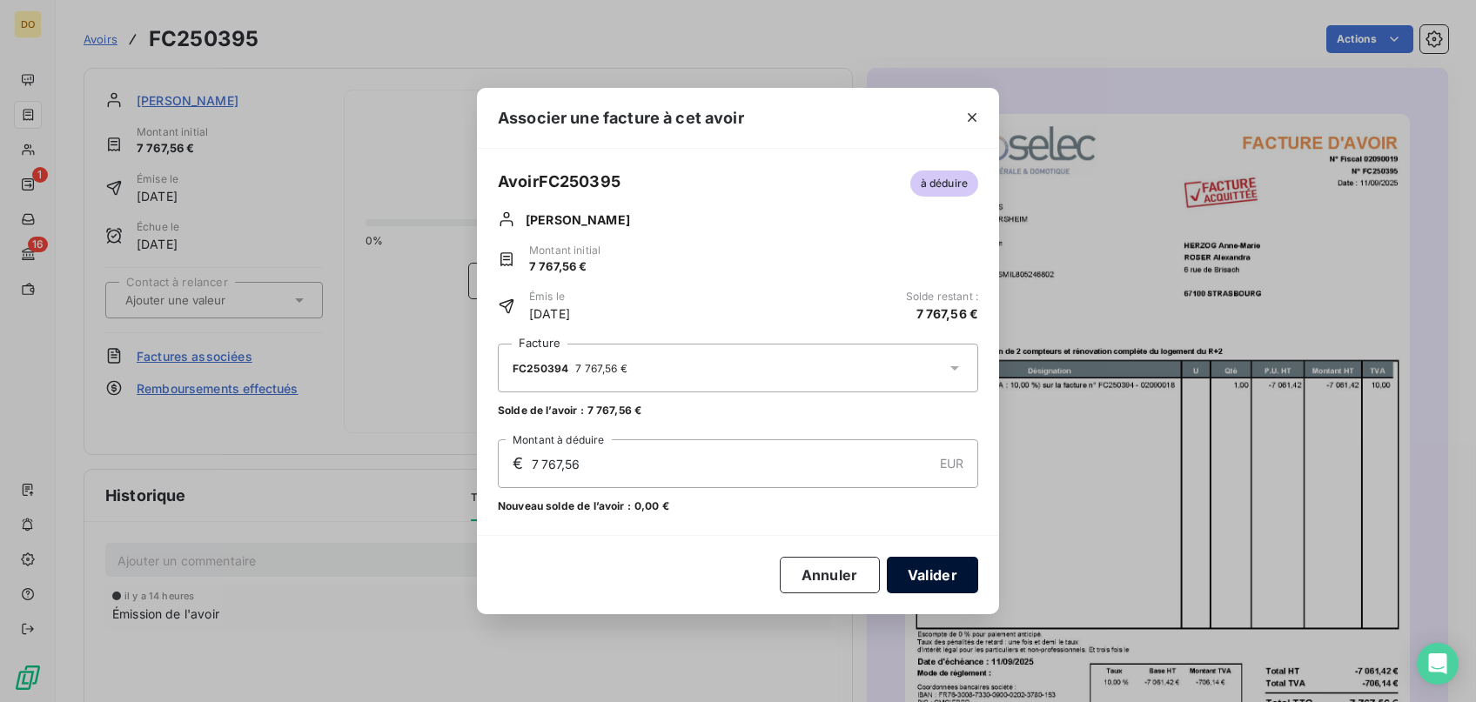
click at [932, 577] on button "Valider" at bounding box center [932, 575] width 91 height 37
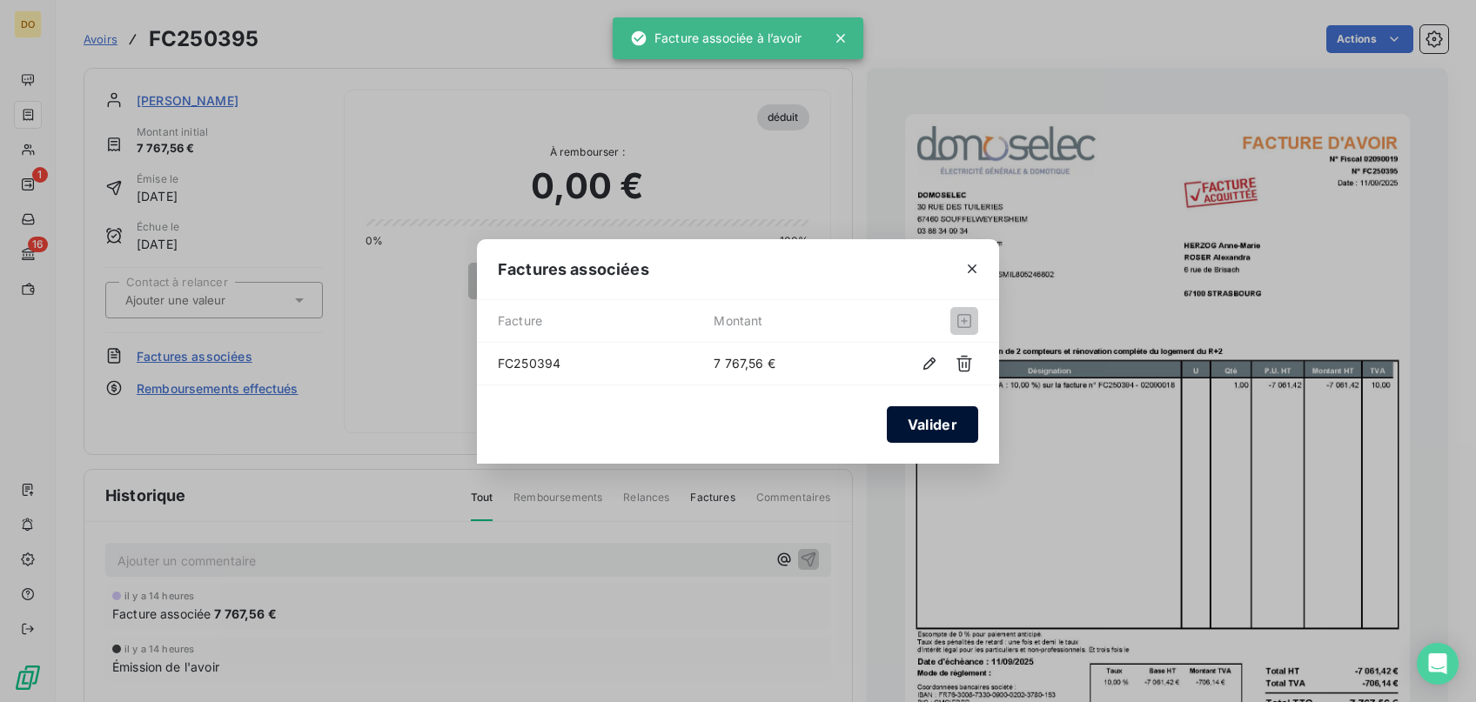
click at [901, 416] on button "Valider" at bounding box center [932, 424] width 91 height 37
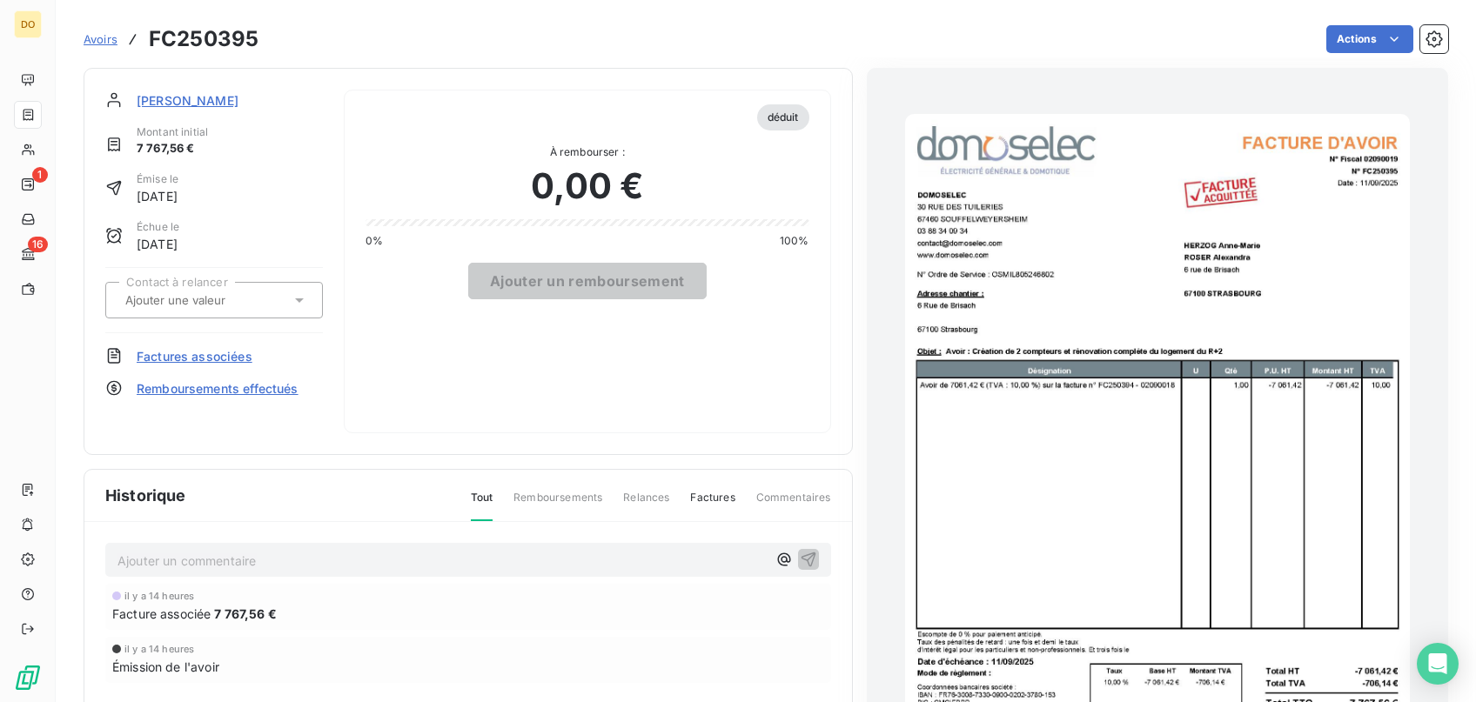
click at [92, 37] on span "Avoirs" at bounding box center [101, 39] width 34 height 14
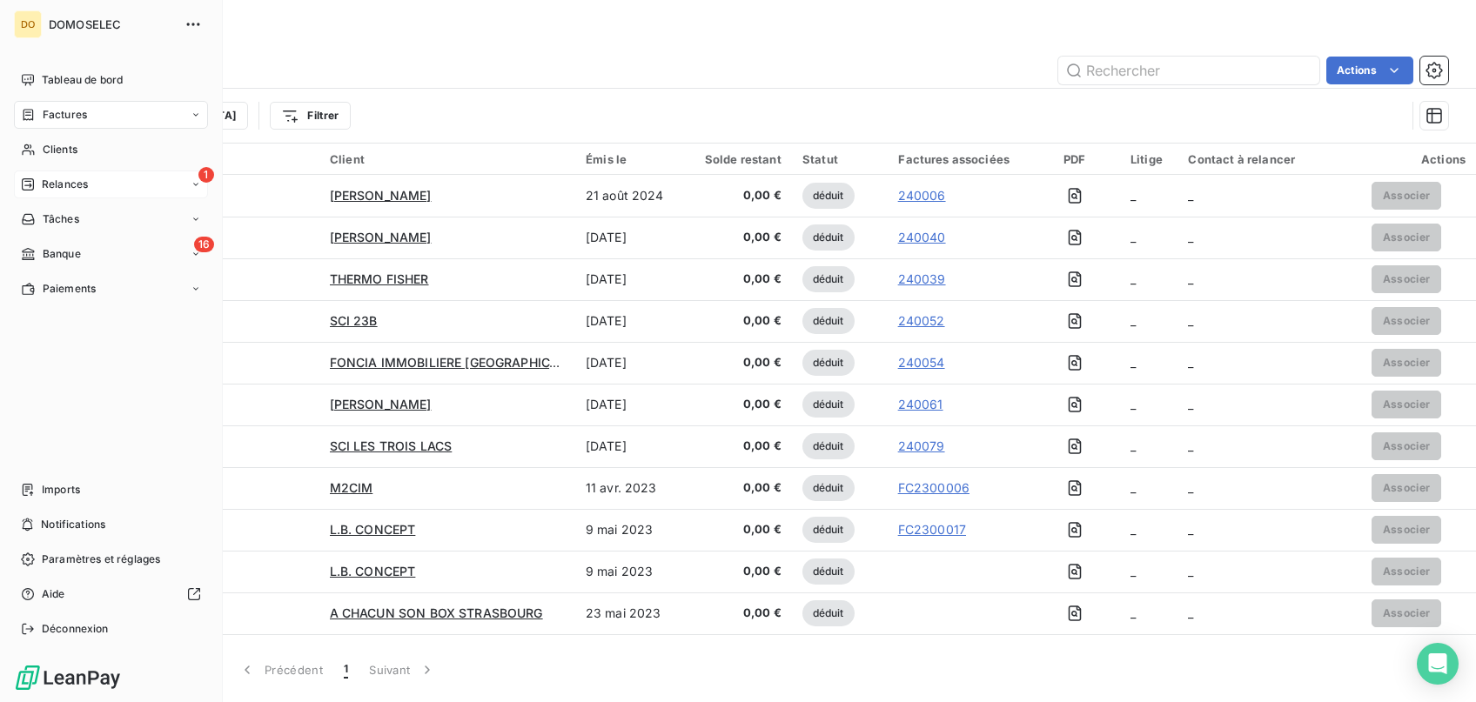
click at [96, 184] on div "1 Relances" at bounding box center [111, 185] width 194 height 28
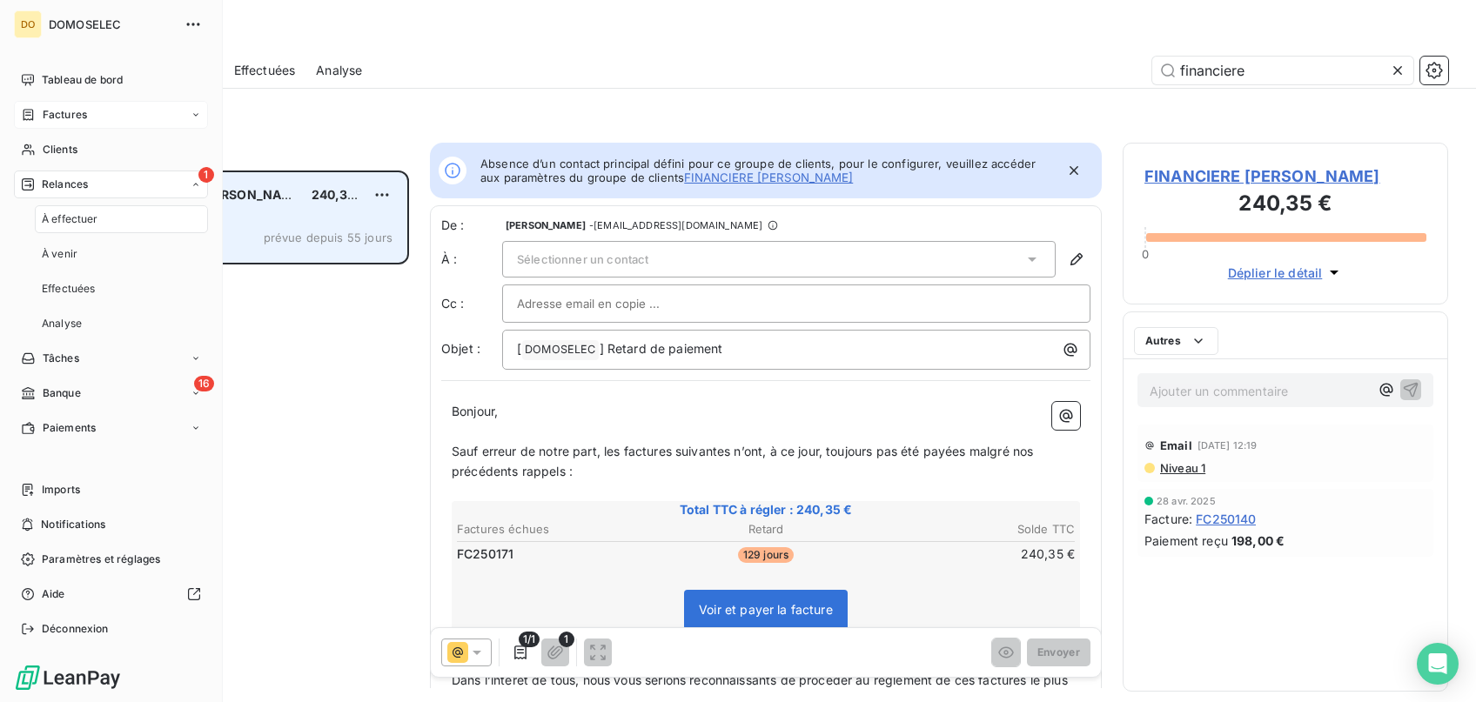
scroll to position [532, 325]
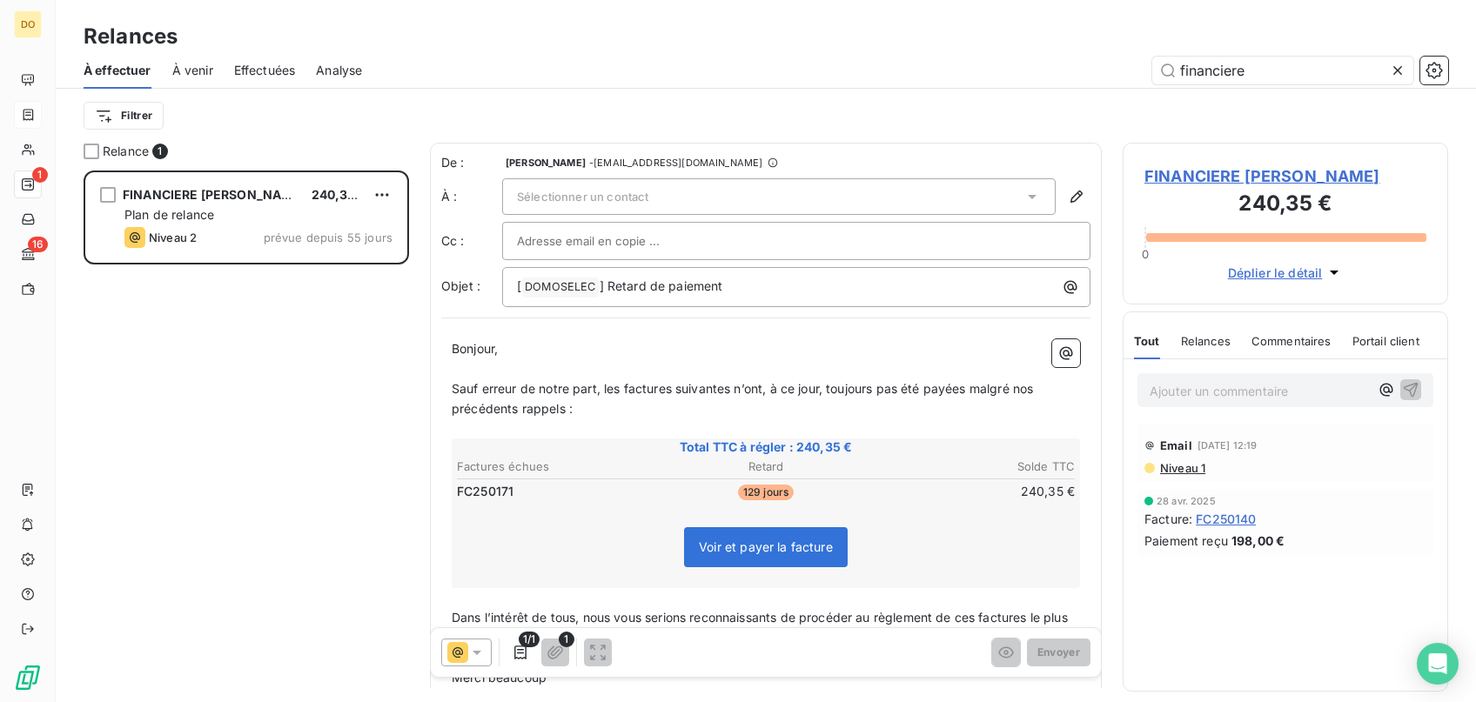
click at [719, 198] on div "Sélectionner un contact" at bounding box center [778, 196] width 553 height 37
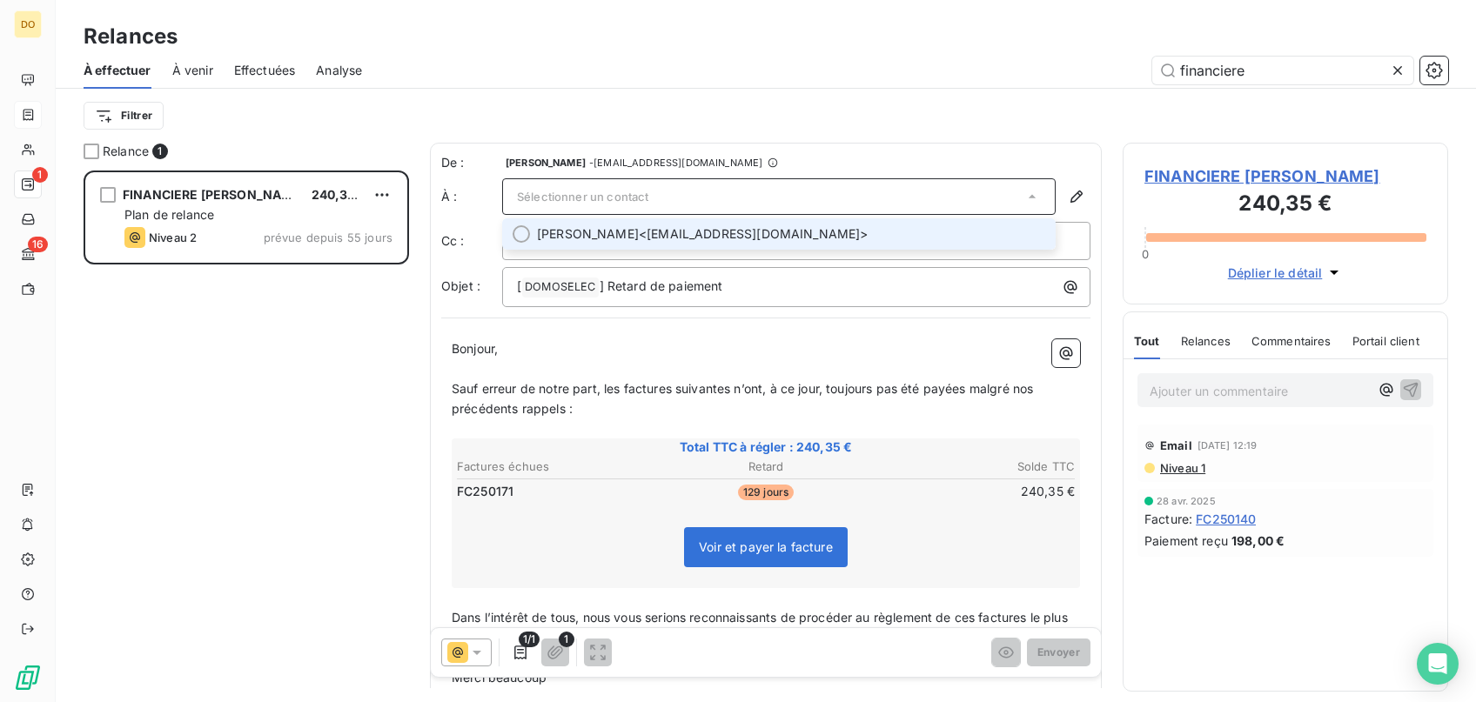
click at [586, 243] on li "[PERSON_NAME] <[EMAIL_ADDRESS][DOMAIN_NAME]>" at bounding box center [778, 233] width 553 height 31
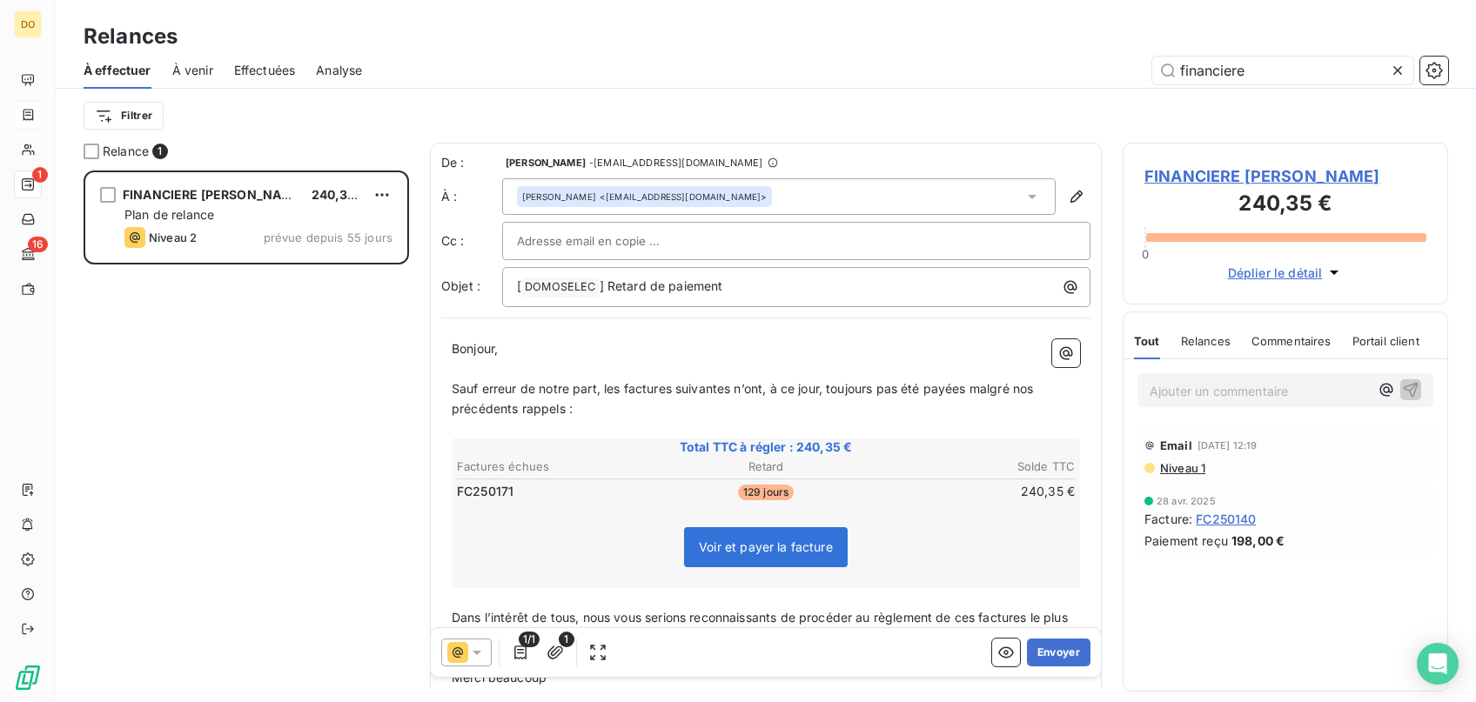
click at [491, 653] on div at bounding box center [466, 653] width 50 height 28
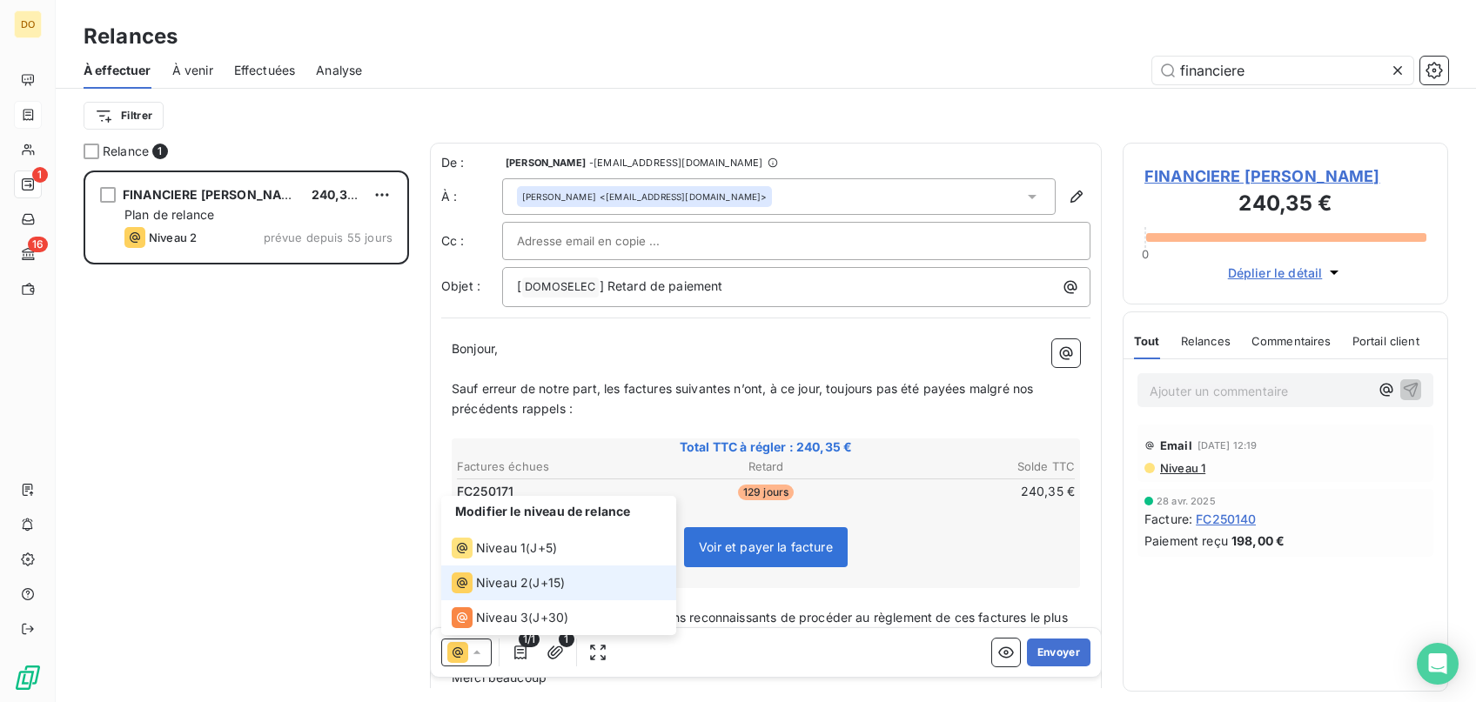
click at [484, 653] on icon at bounding box center [476, 652] width 17 height 17
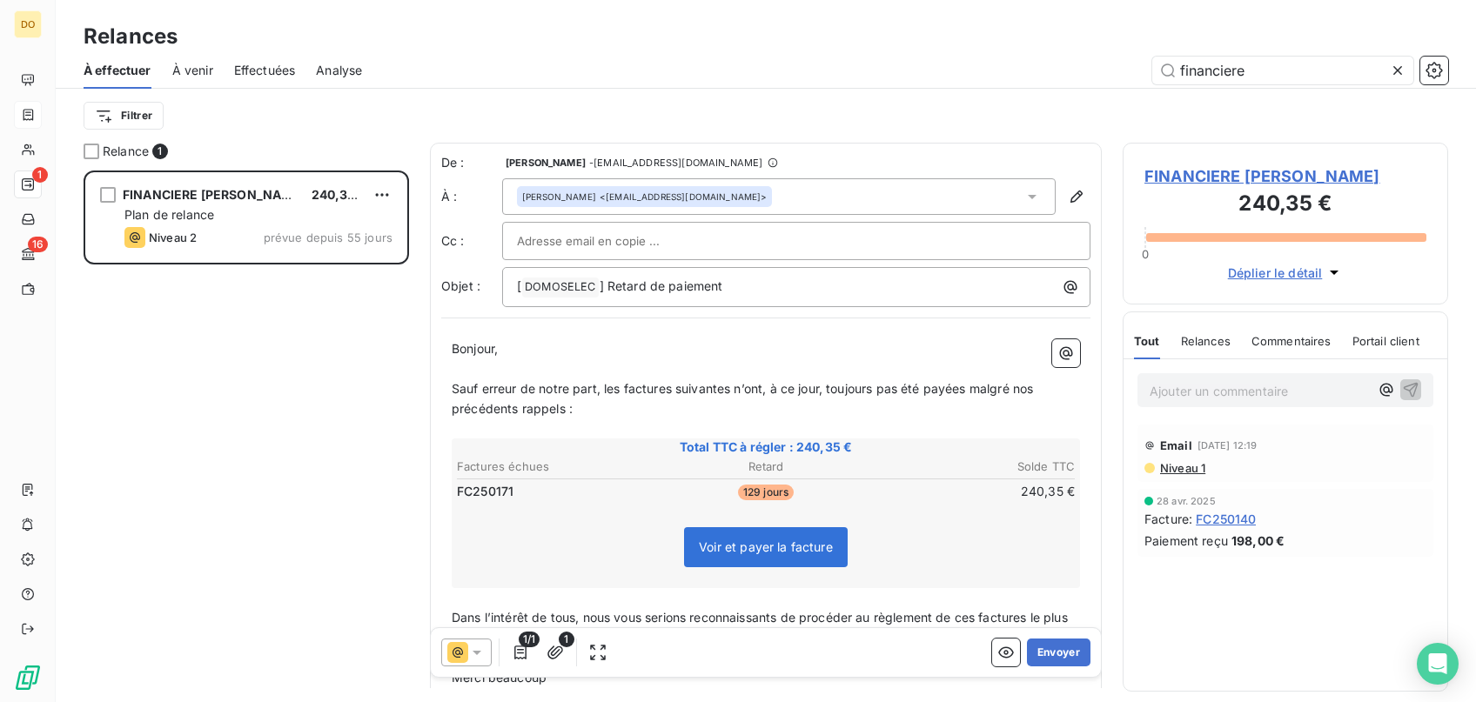
click at [484, 640] on div at bounding box center [466, 653] width 50 height 28
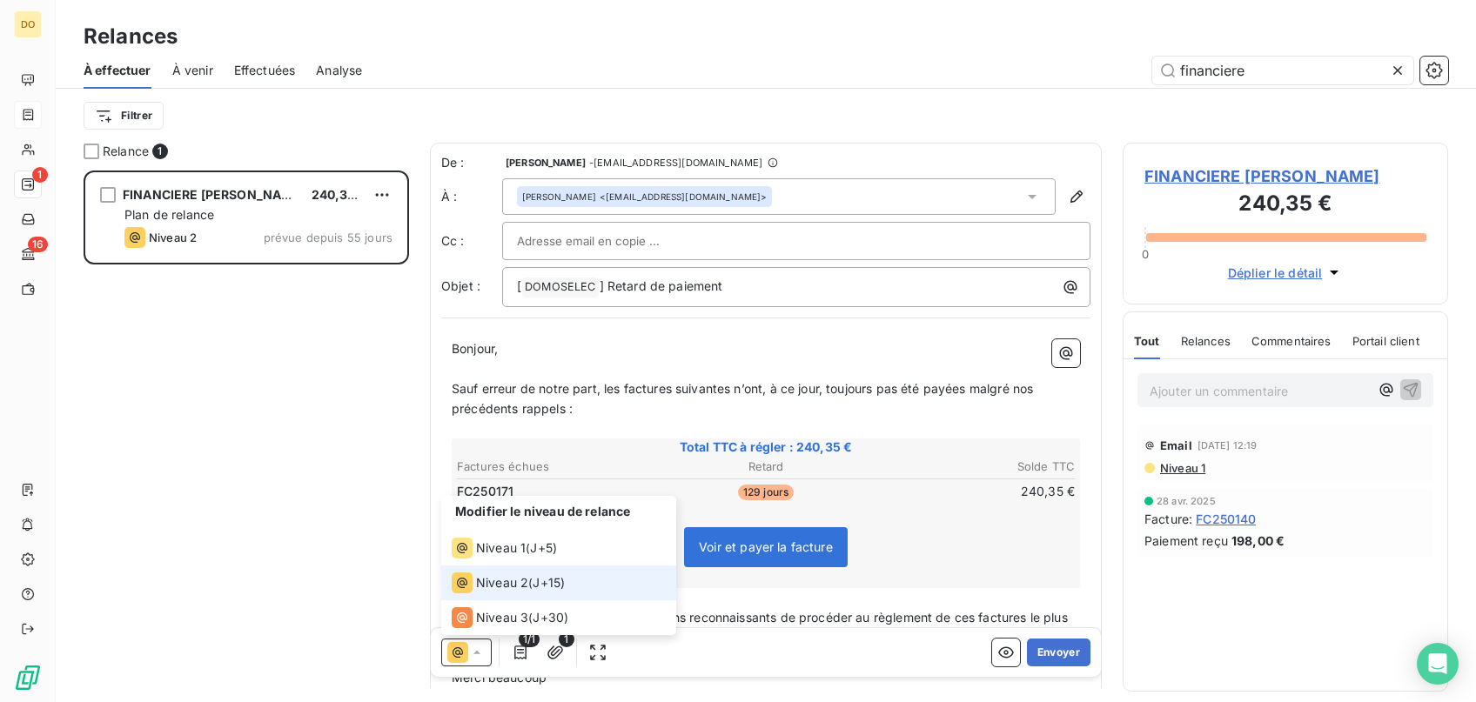
click at [499, 582] on span "Niveau 2" at bounding box center [502, 582] width 52 height 17
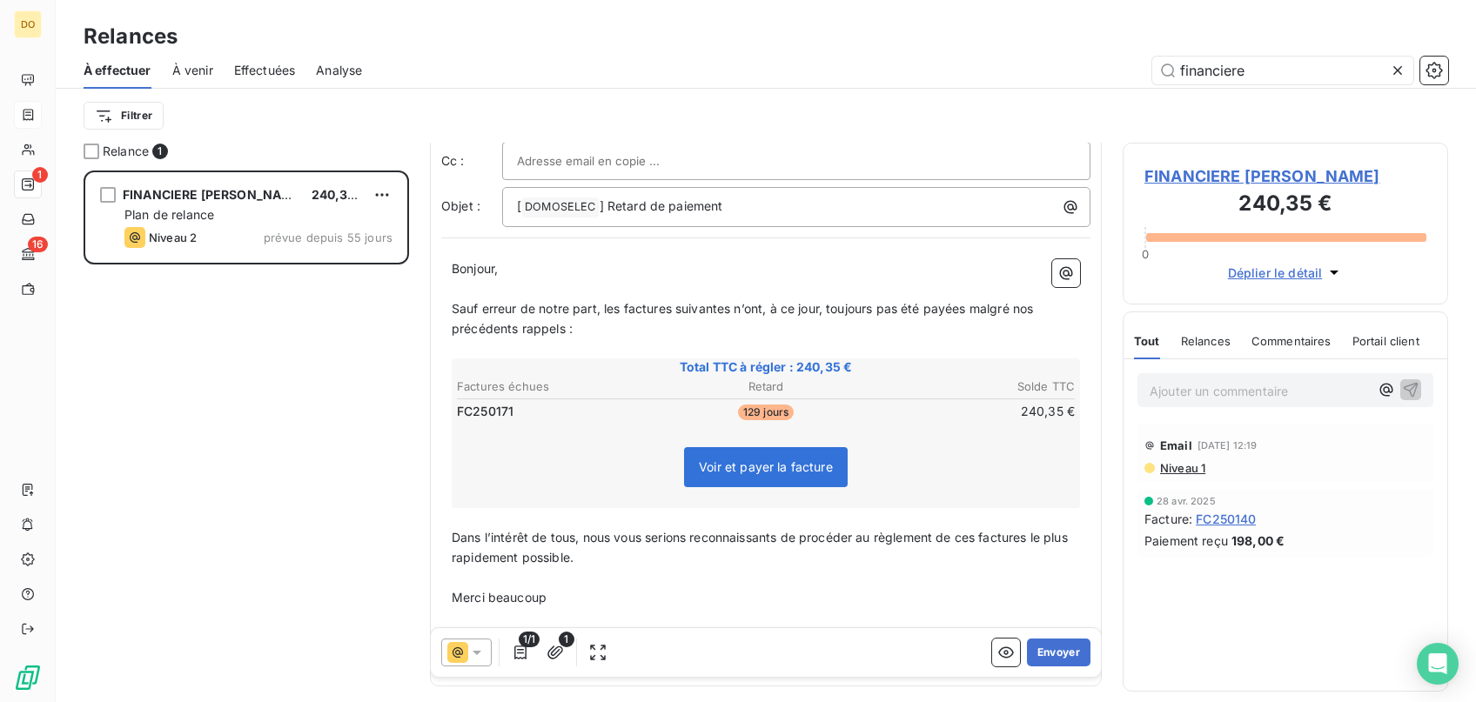
scroll to position [149, 0]
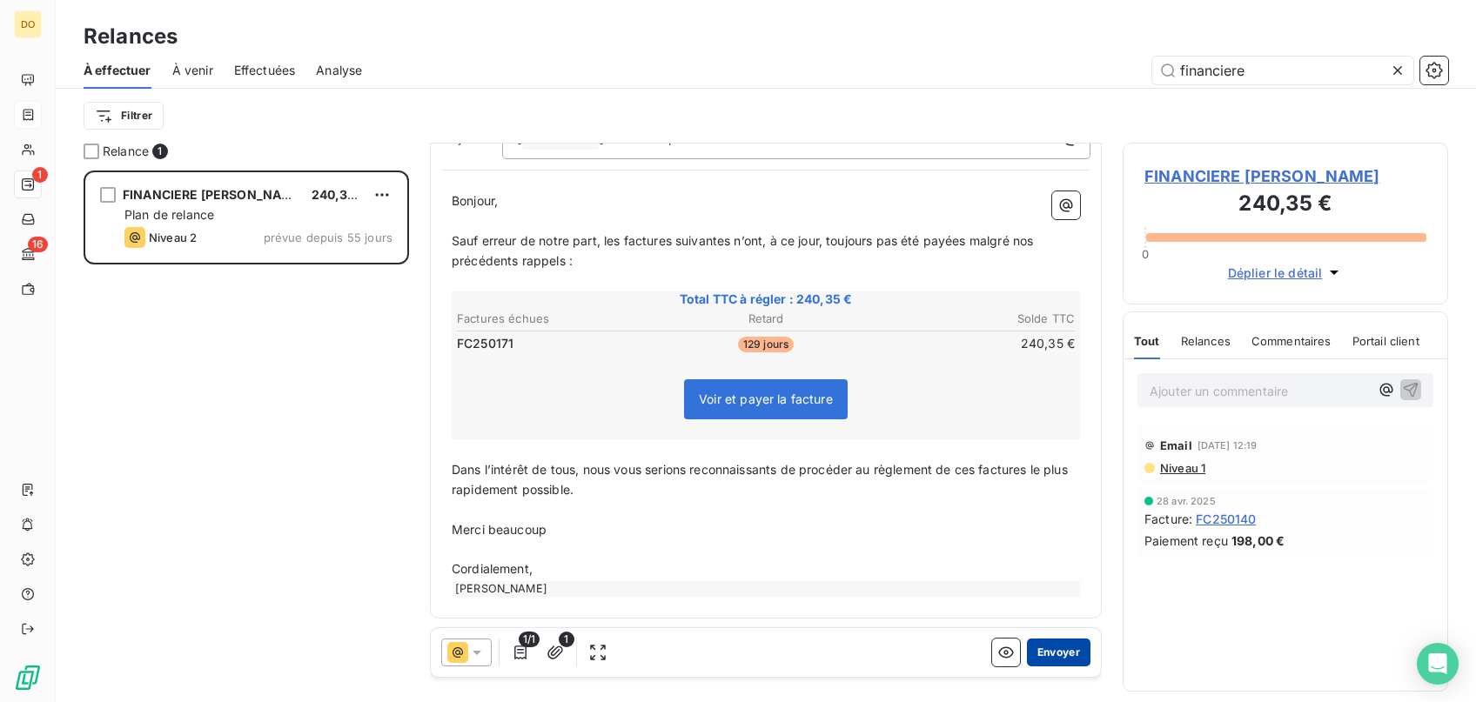
click at [1062, 659] on button "Envoyer" at bounding box center [1059, 653] width 64 height 28
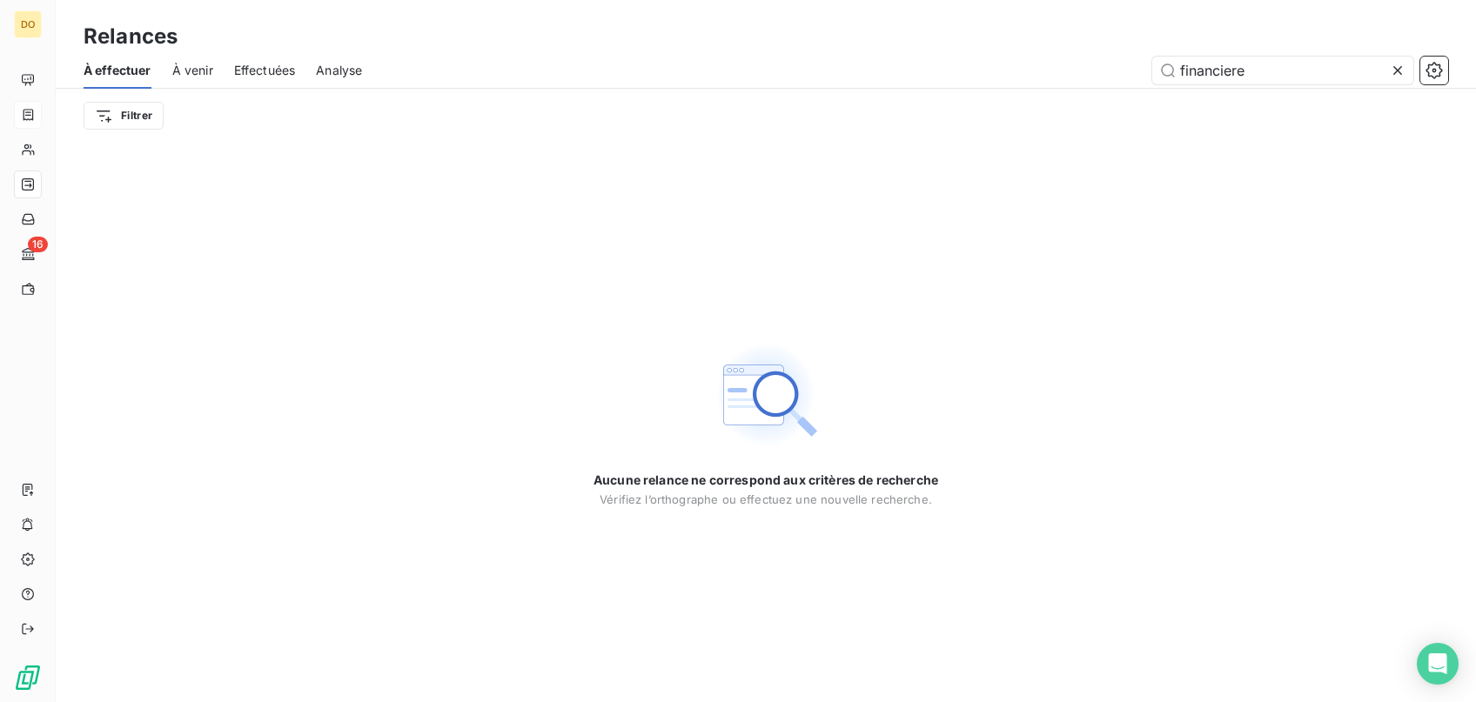
click at [1392, 70] on icon at bounding box center [1397, 70] width 17 height 17
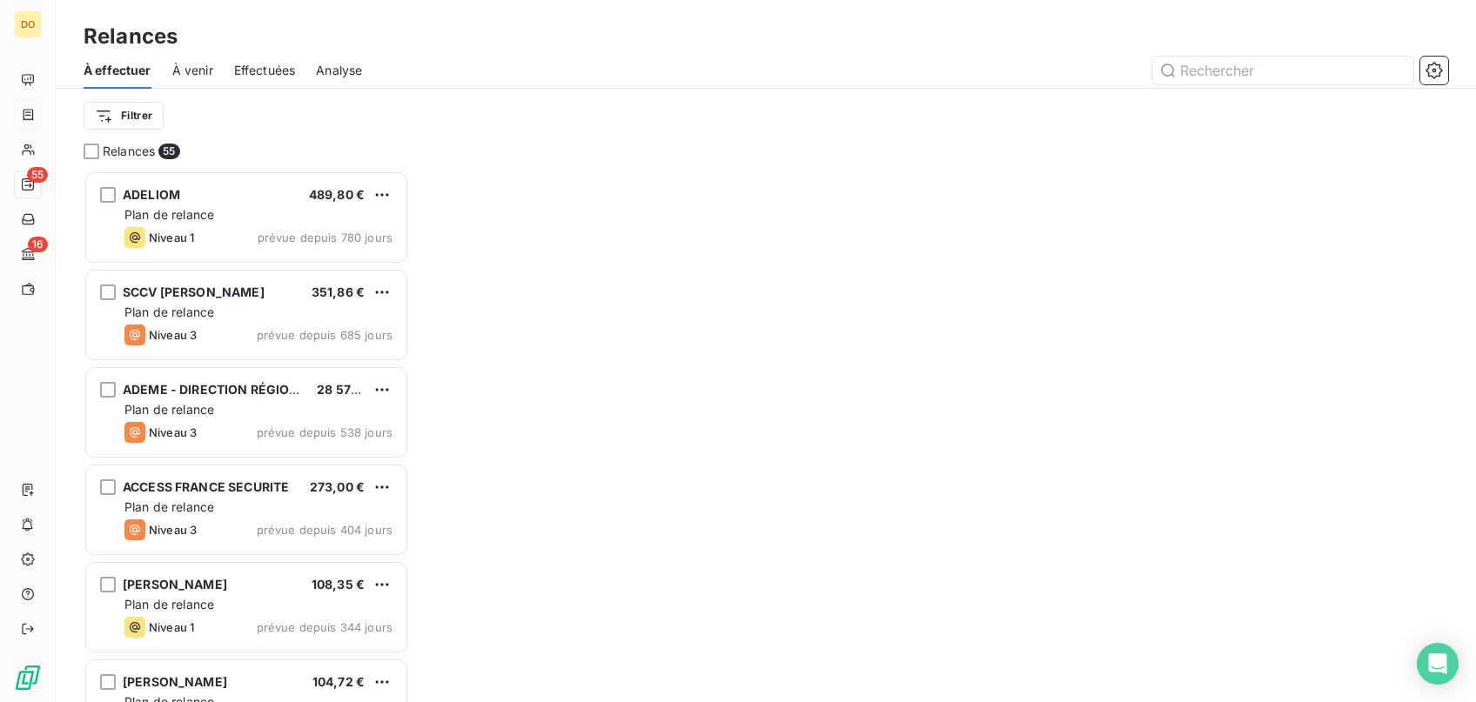
scroll to position [532, 325]
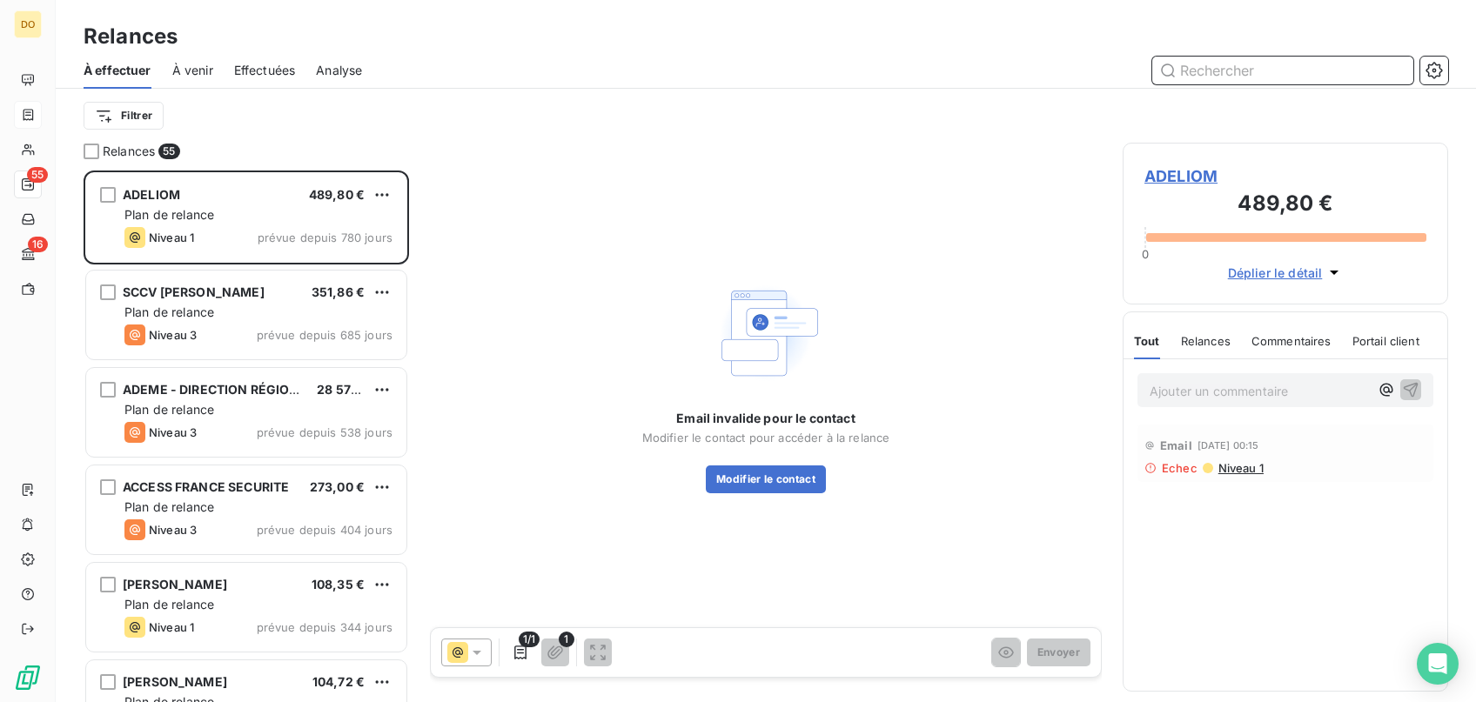
click at [1278, 76] on input "text" at bounding box center [1282, 71] width 261 height 28
type input "M"
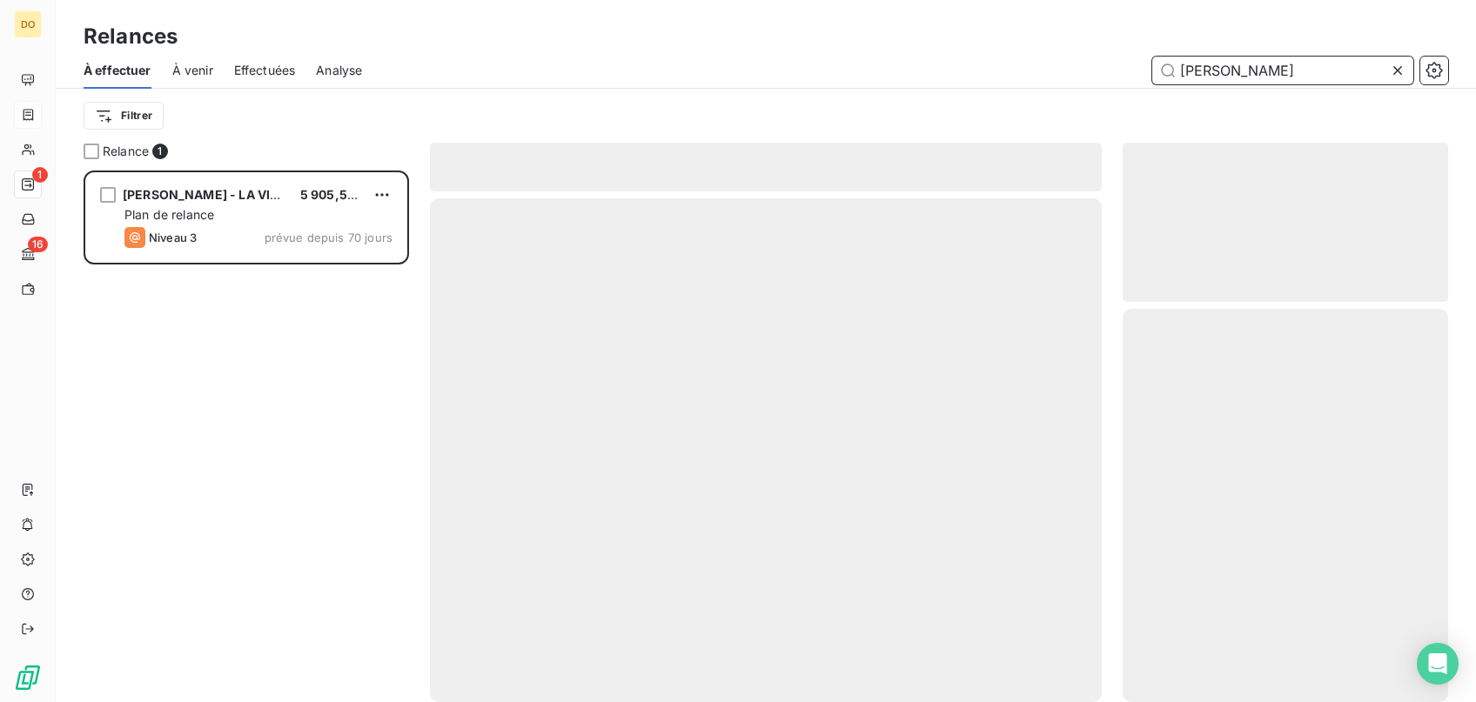
scroll to position [532, 325]
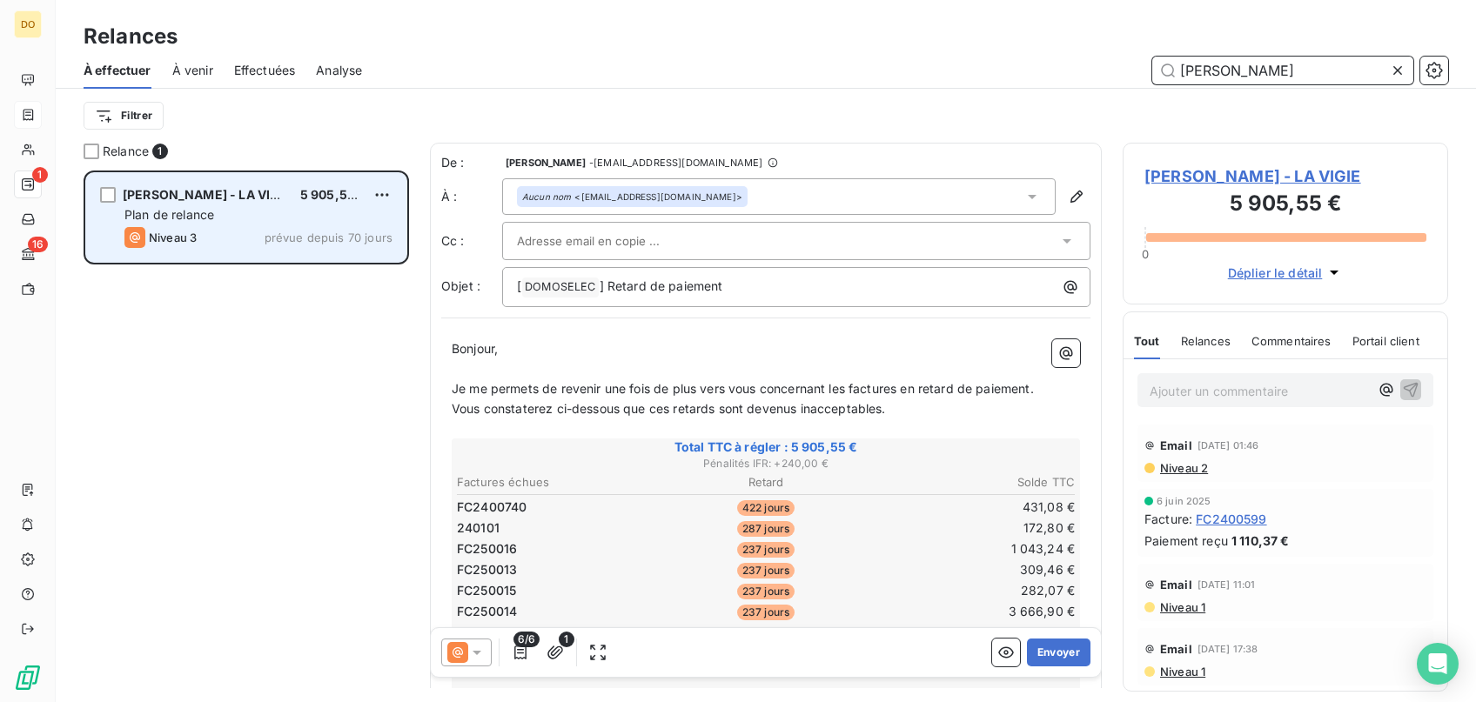
type input "[PERSON_NAME]"
click at [339, 205] on div "[PERSON_NAME] - LA VIGIE 5 905,55 € Plan de relance Niveau 3 prévue depuis 70 j…" at bounding box center [246, 217] width 320 height 89
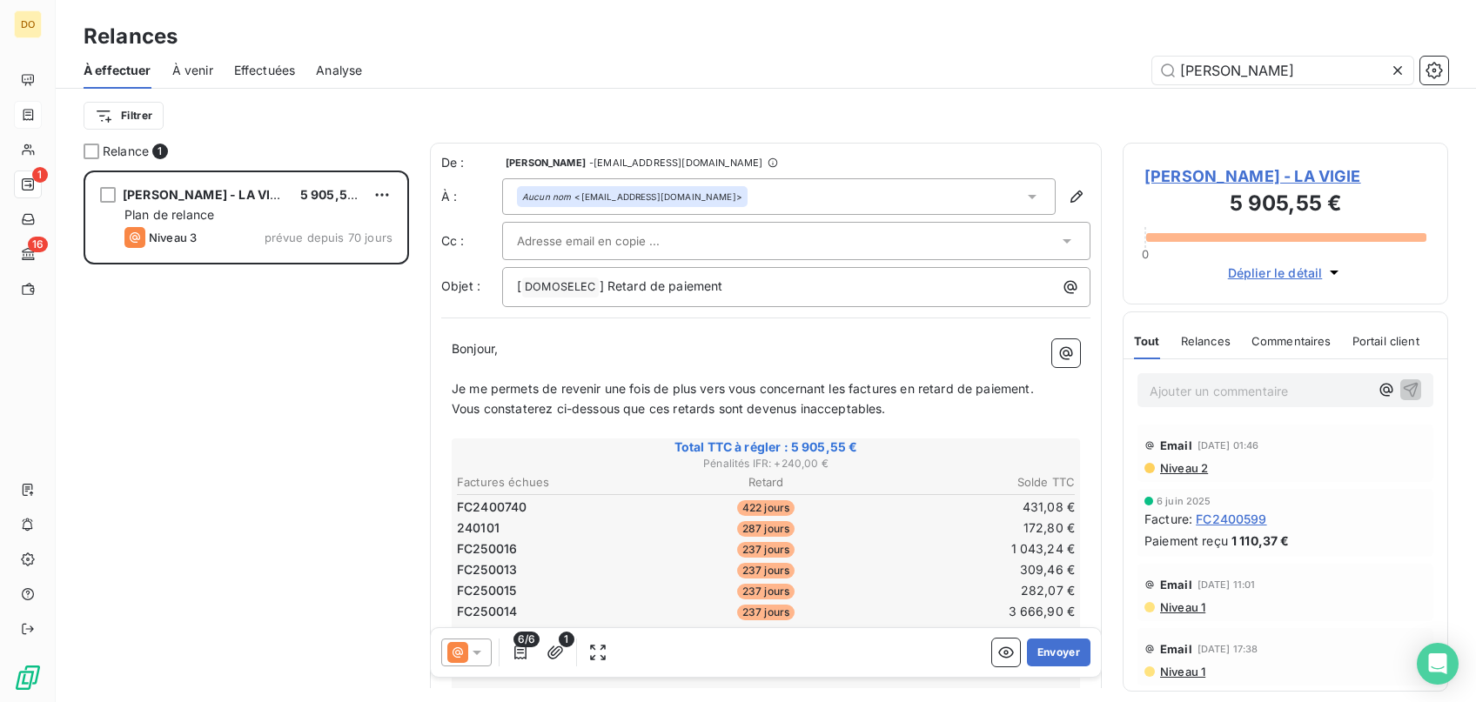
click at [354, 503] on div "[PERSON_NAME] - LA VIGIE 5 905,55 € Plan de relance Niveau 3 prévue depuis 70 j…" at bounding box center [246, 437] width 325 height 532
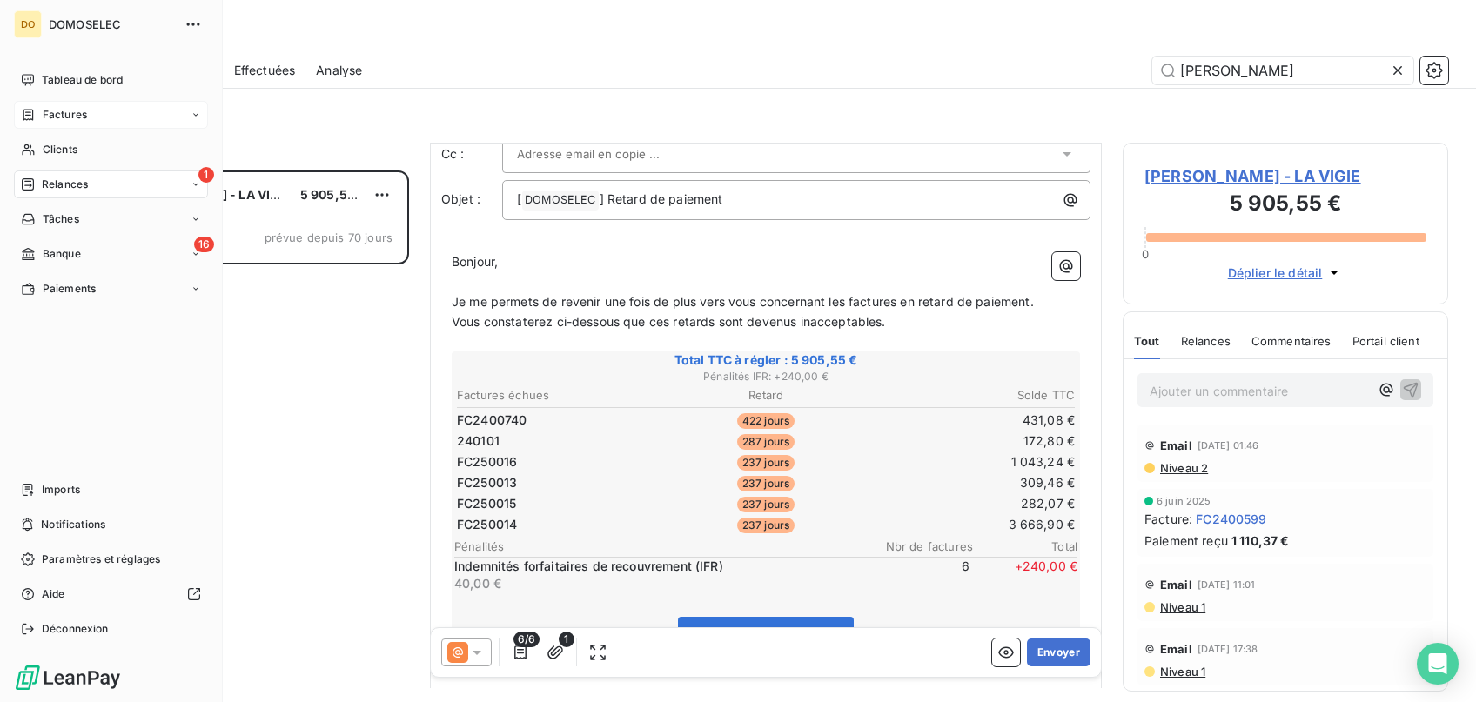
click at [35, 118] on icon at bounding box center [28, 115] width 15 height 14
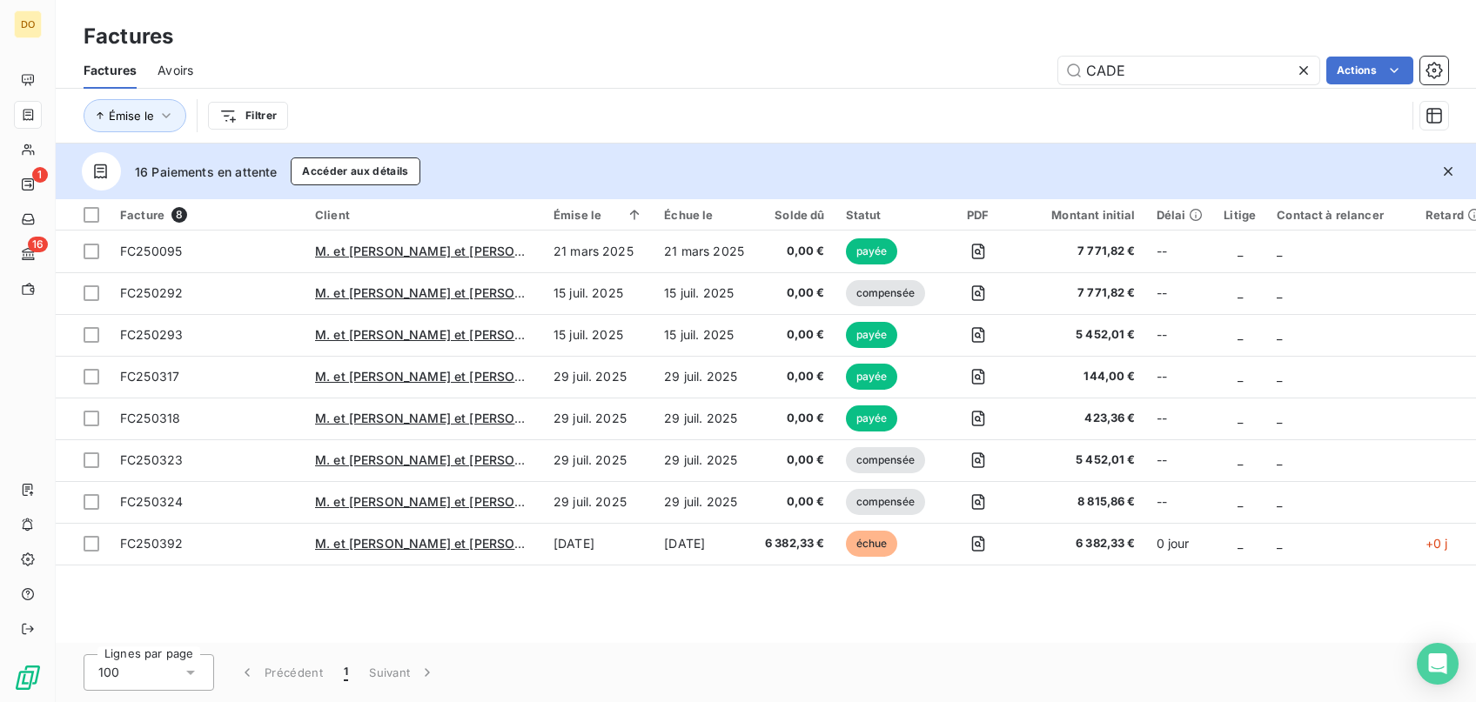
drag, startPoint x: 1157, startPoint y: 75, endPoint x: 817, endPoint y: 66, distance: 340.3
click at [1058, 70] on input "CADE" at bounding box center [1188, 71] width 261 height 28
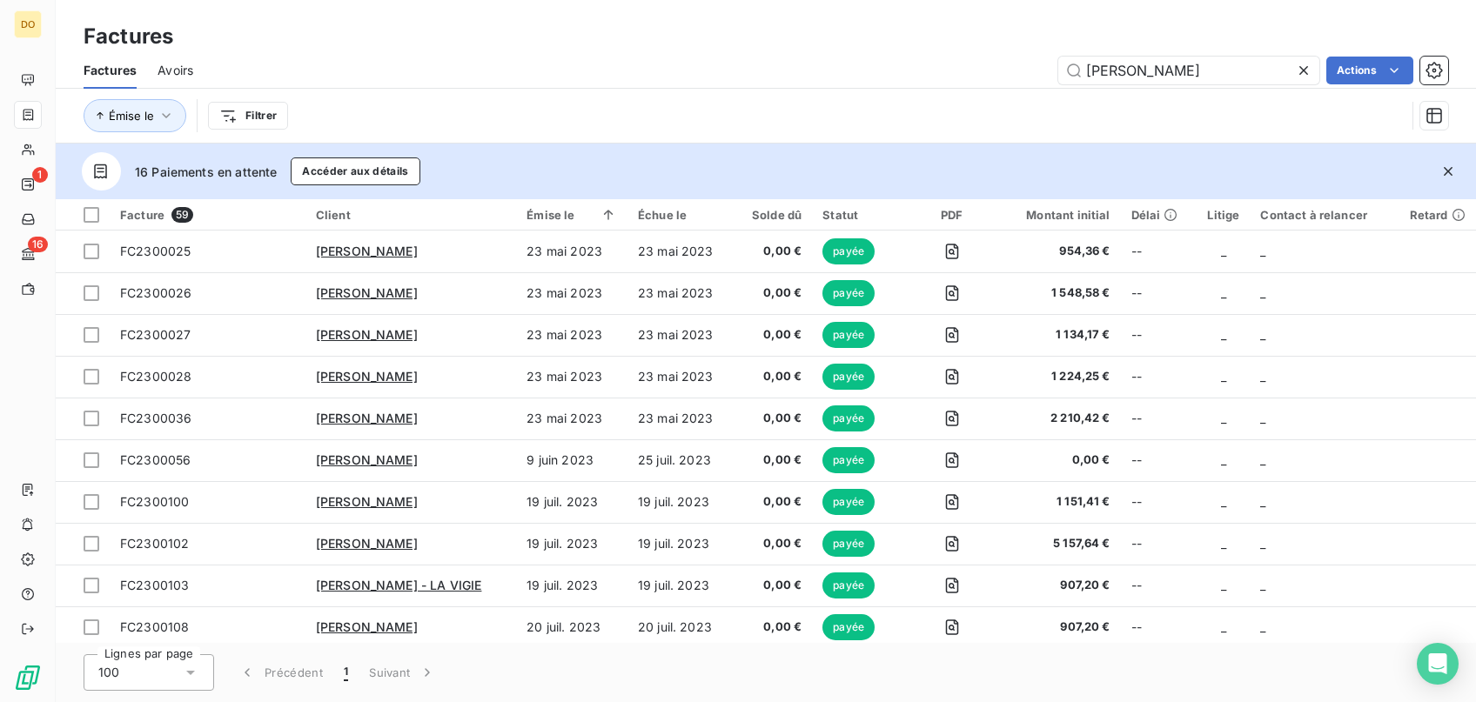
type input "[PERSON_NAME]"
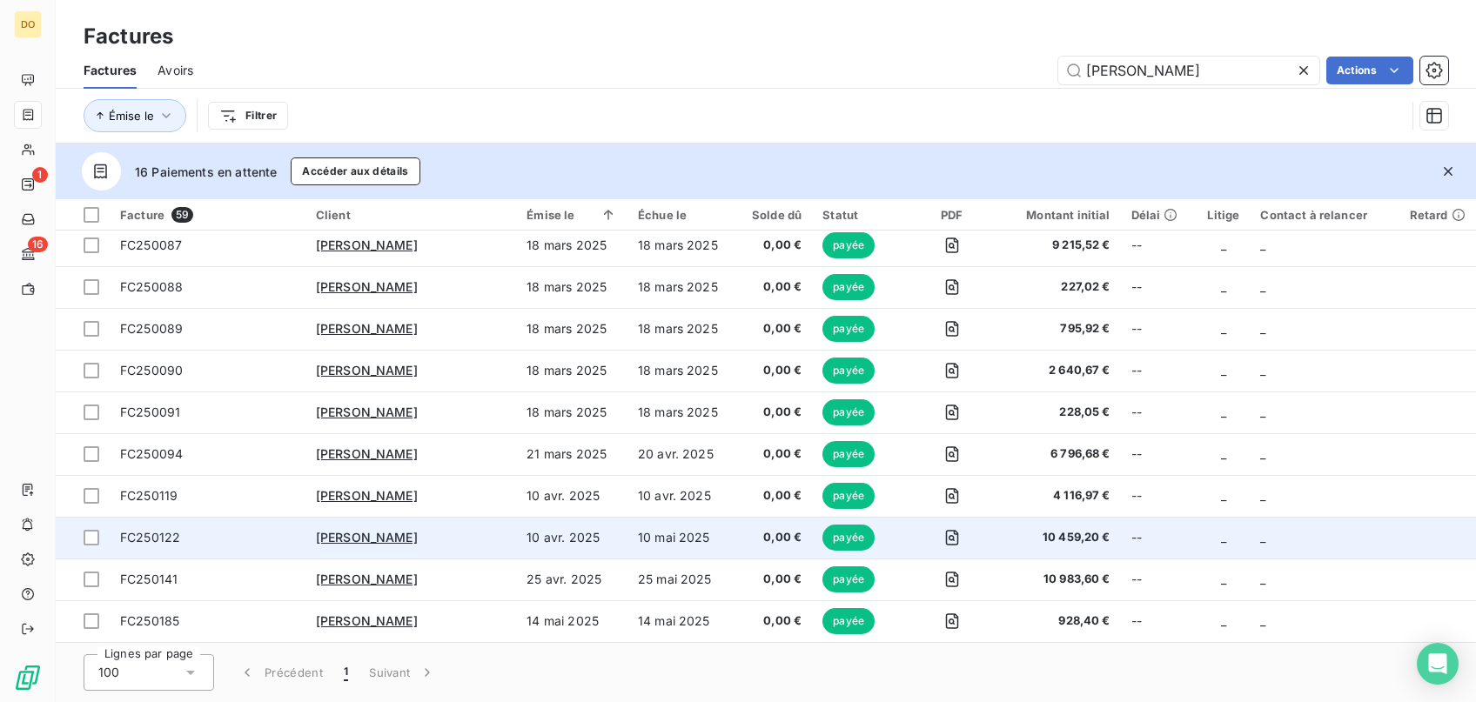
scroll to position [2051, 0]
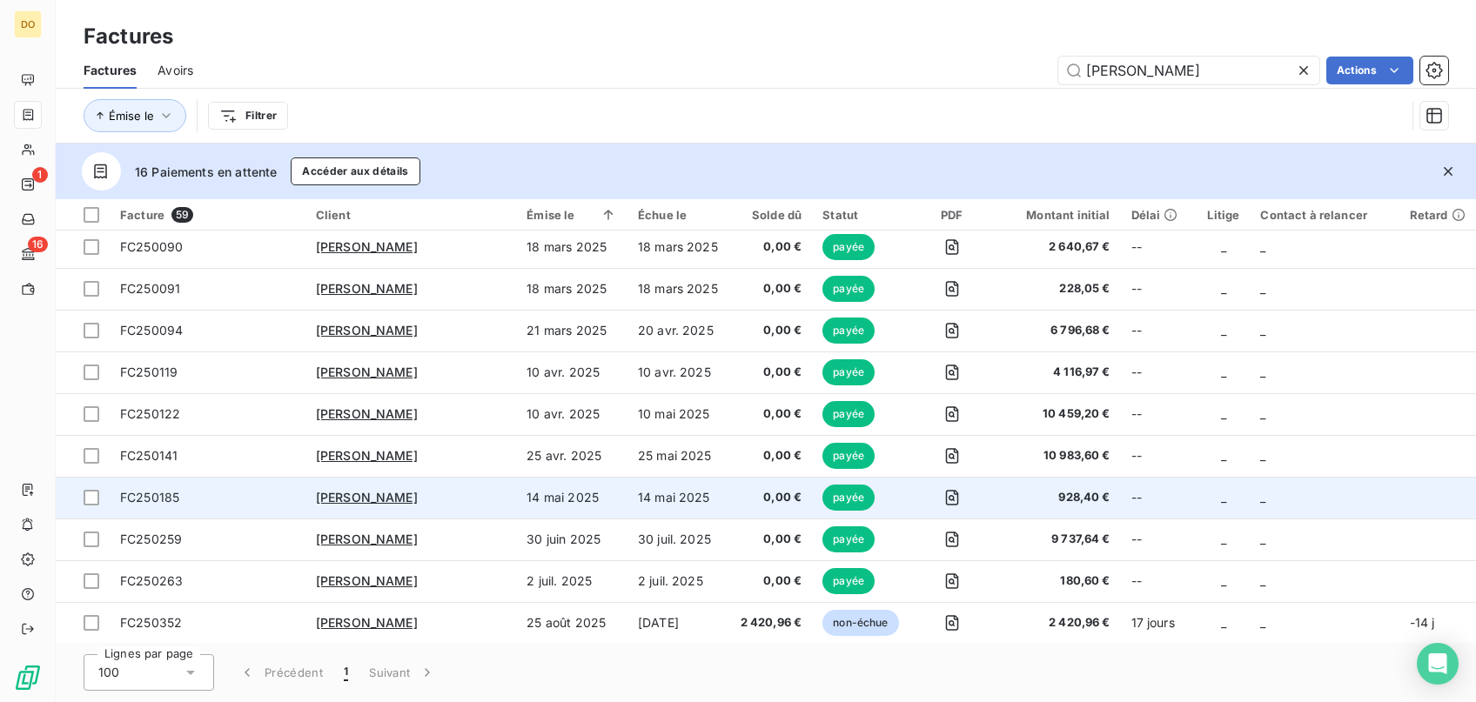
click at [725, 496] on td "14 mai 2025" at bounding box center [678, 498] width 102 height 42
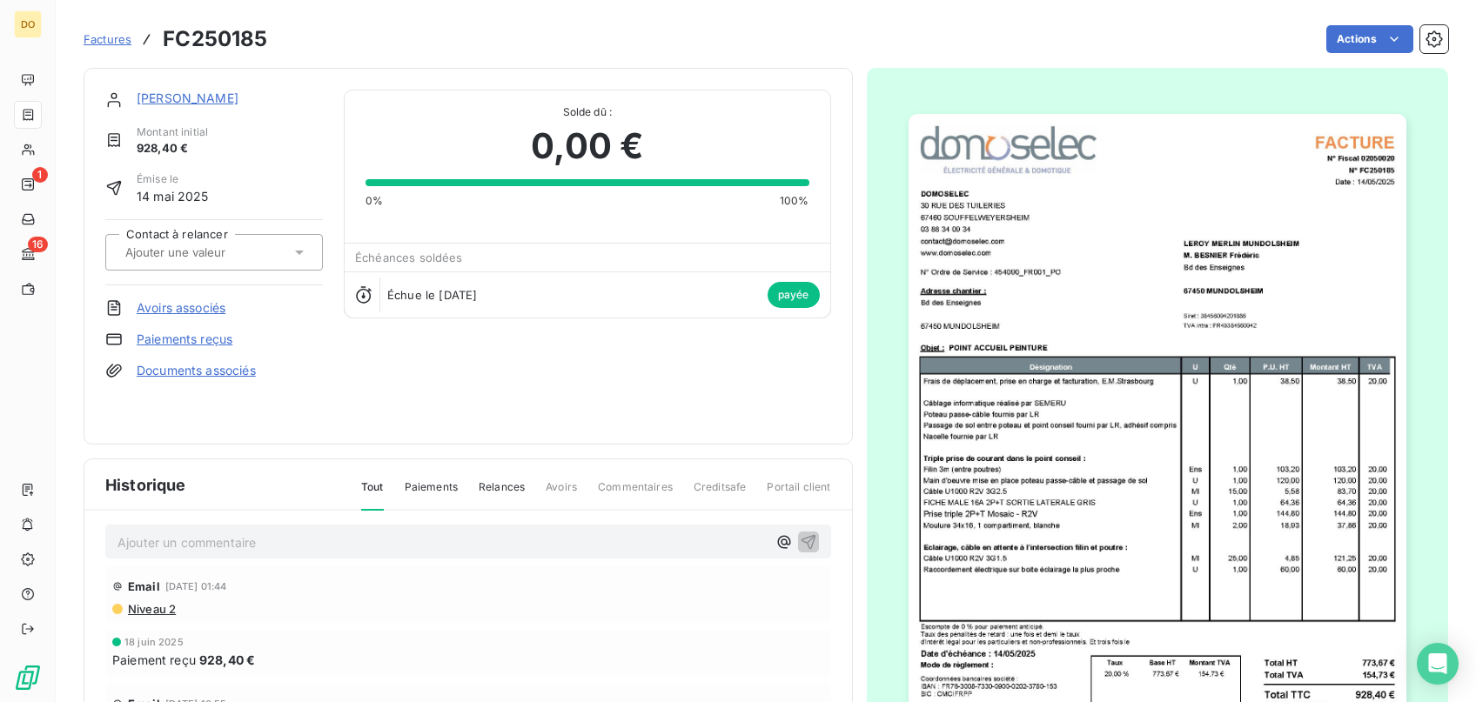
scroll to position [10, 0]
click at [128, 45] on span "Factures" at bounding box center [108, 39] width 48 height 14
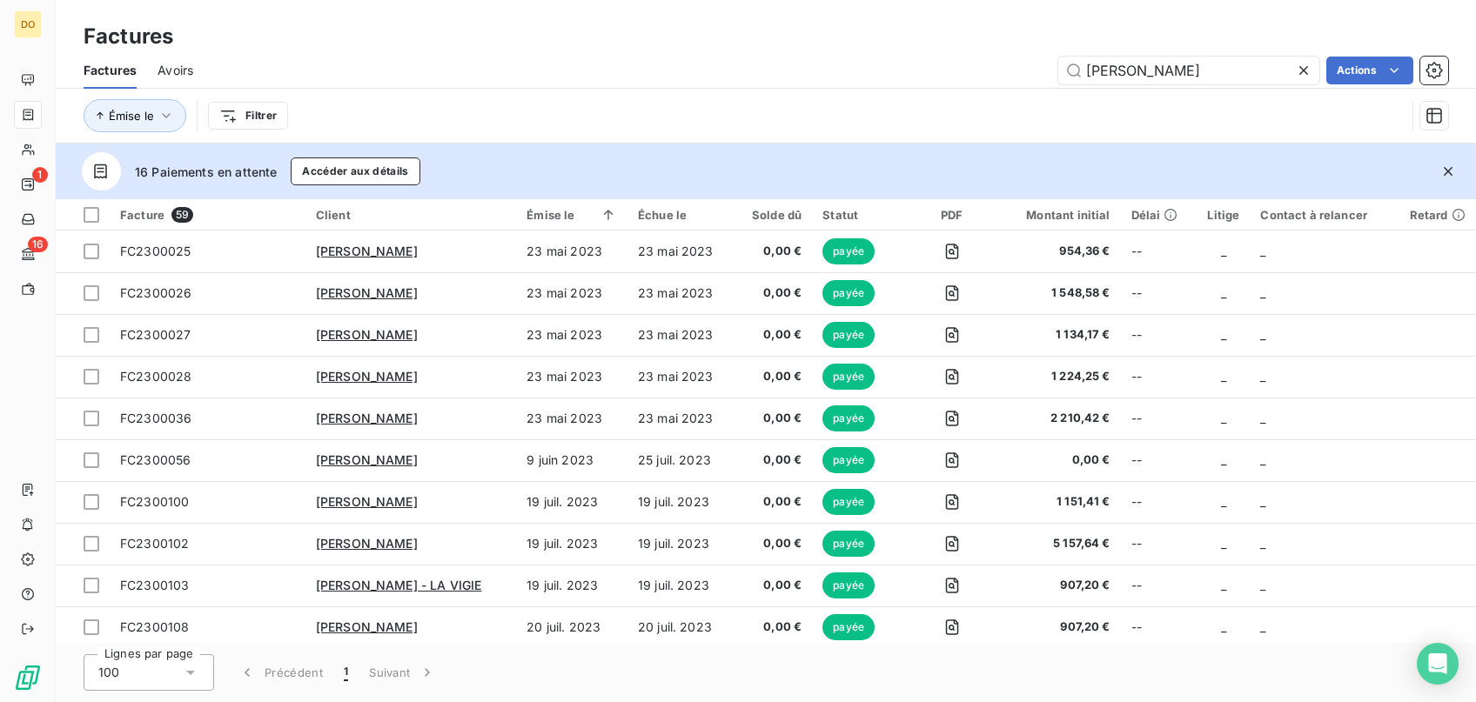
click at [1305, 66] on icon at bounding box center [1303, 70] width 17 height 17
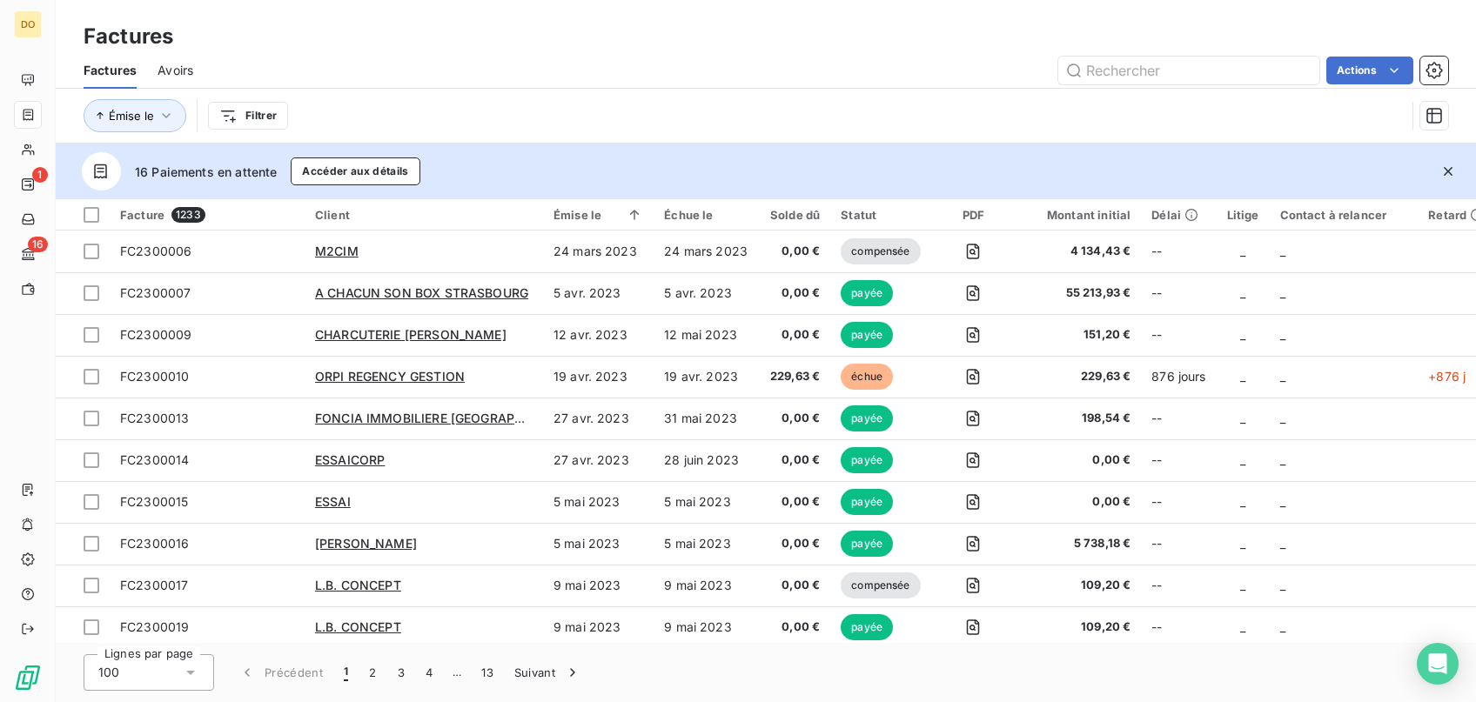
click at [1189, 53] on div "Factures Avoirs Actions" at bounding box center [766, 70] width 1420 height 37
click at [1182, 64] on input "text" at bounding box center [1188, 71] width 261 height 28
type input "FONCIA"
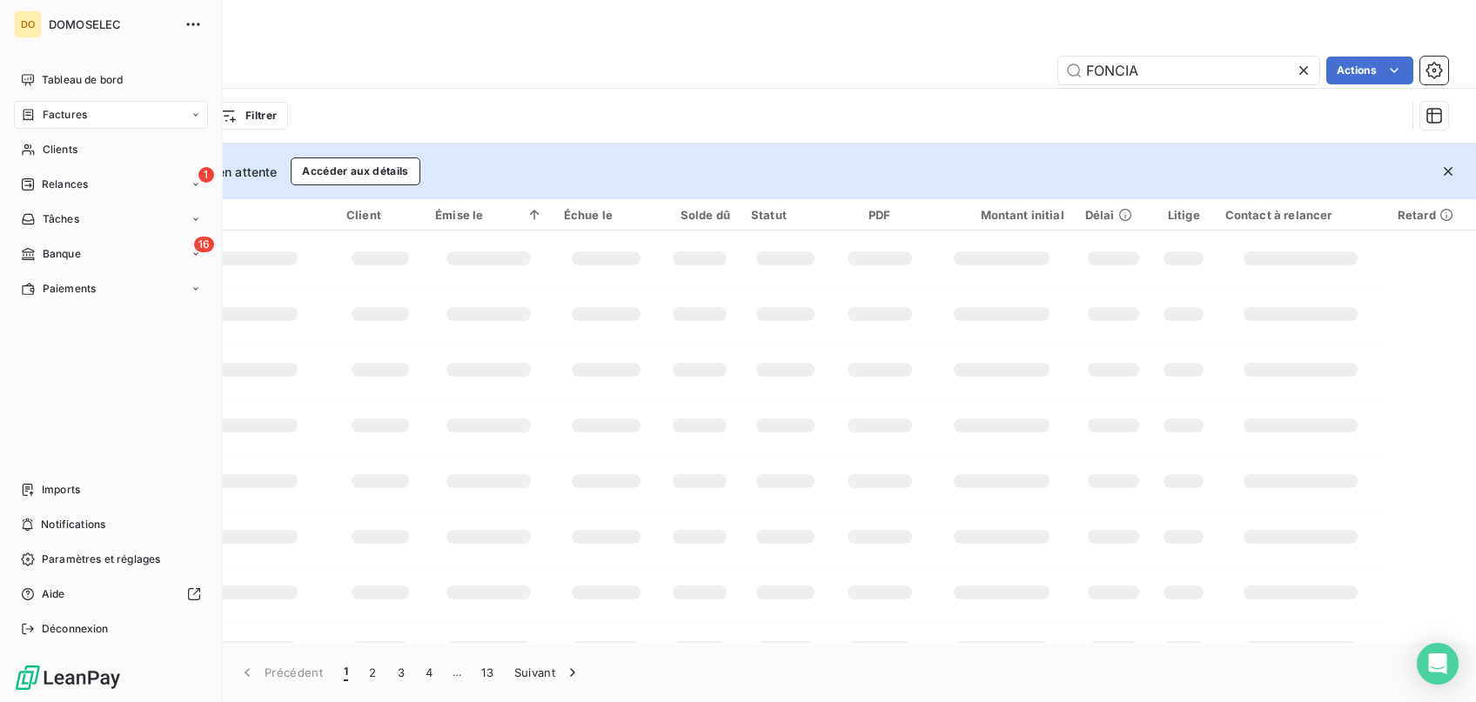
click at [55, 185] on span "Relances" at bounding box center [65, 185] width 46 height 16
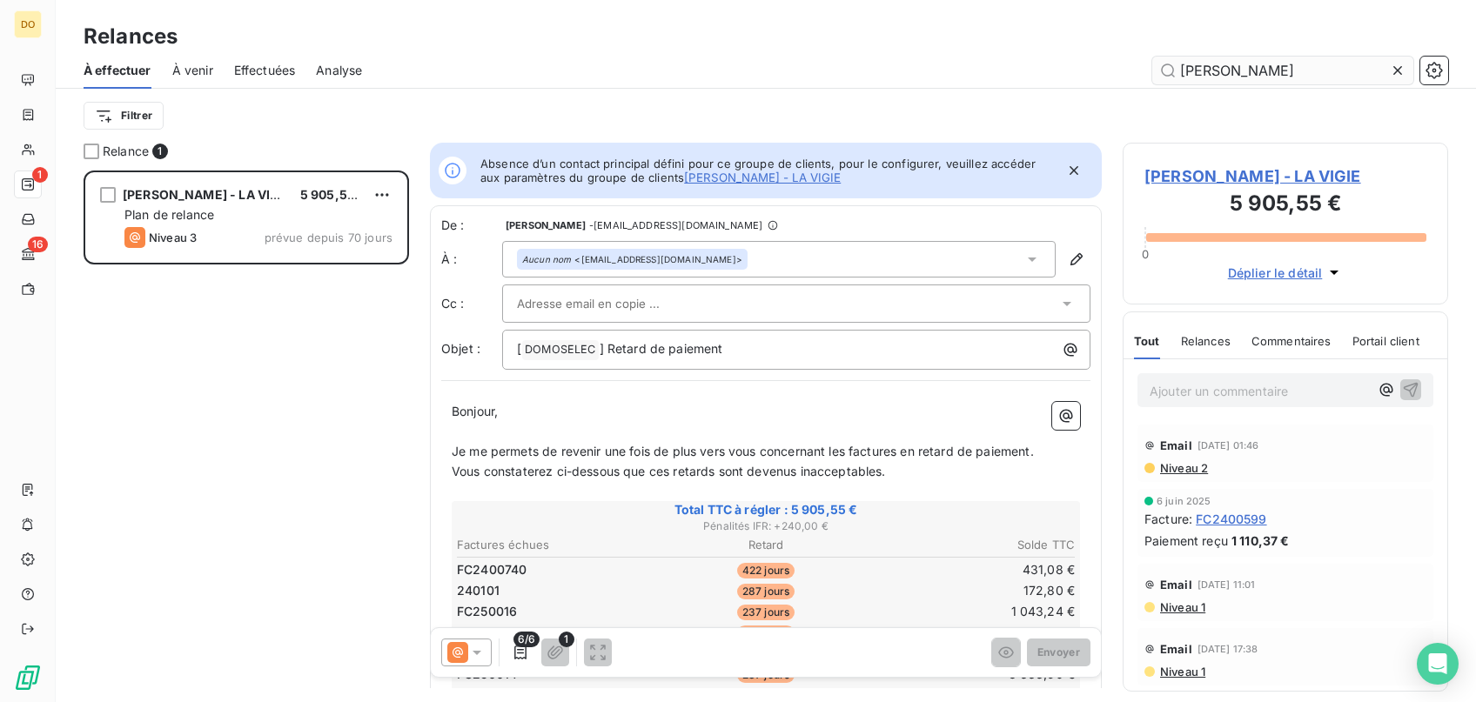
scroll to position [532, 325]
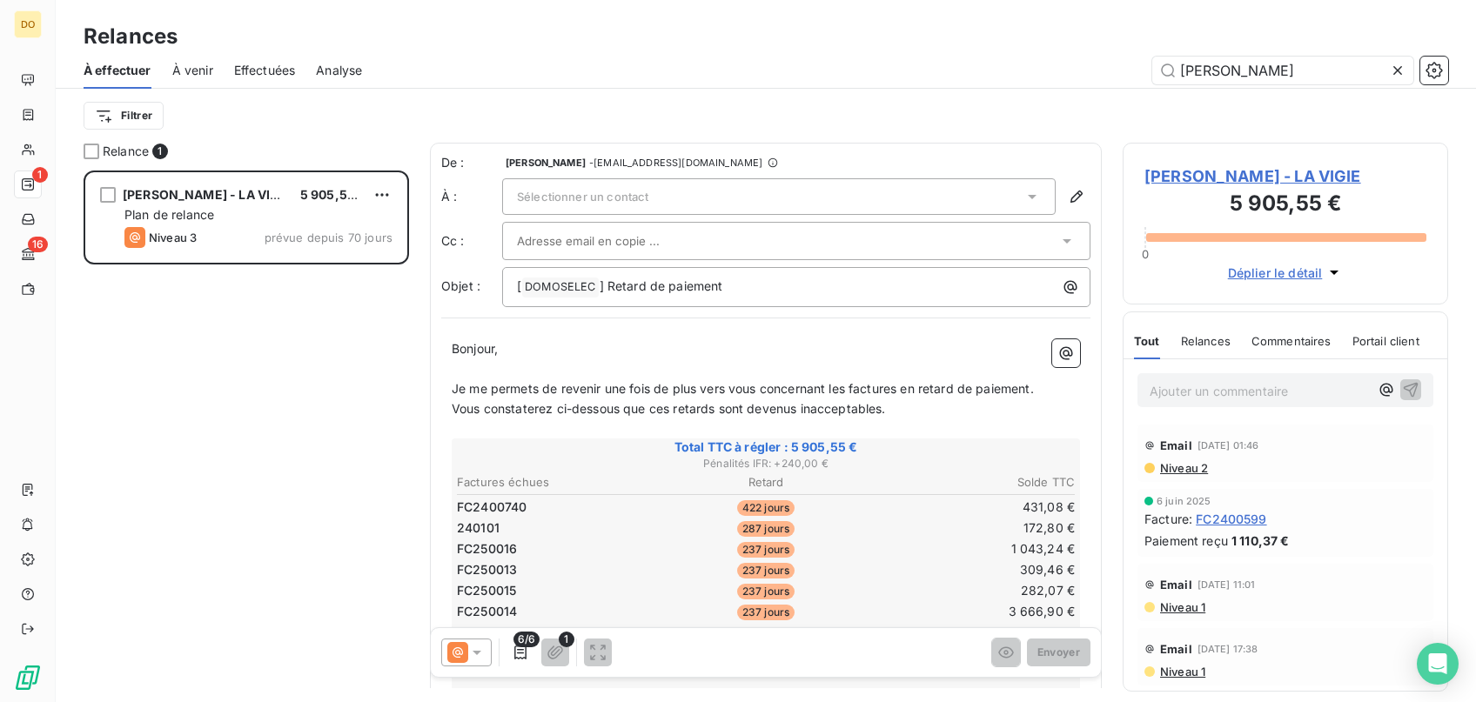
click at [1404, 66] on icon at bounding box center [1397, 70] width 17 height 17
click at [1349, 70] on input "text" at bounding box center [1282, 71] width 261 height 28
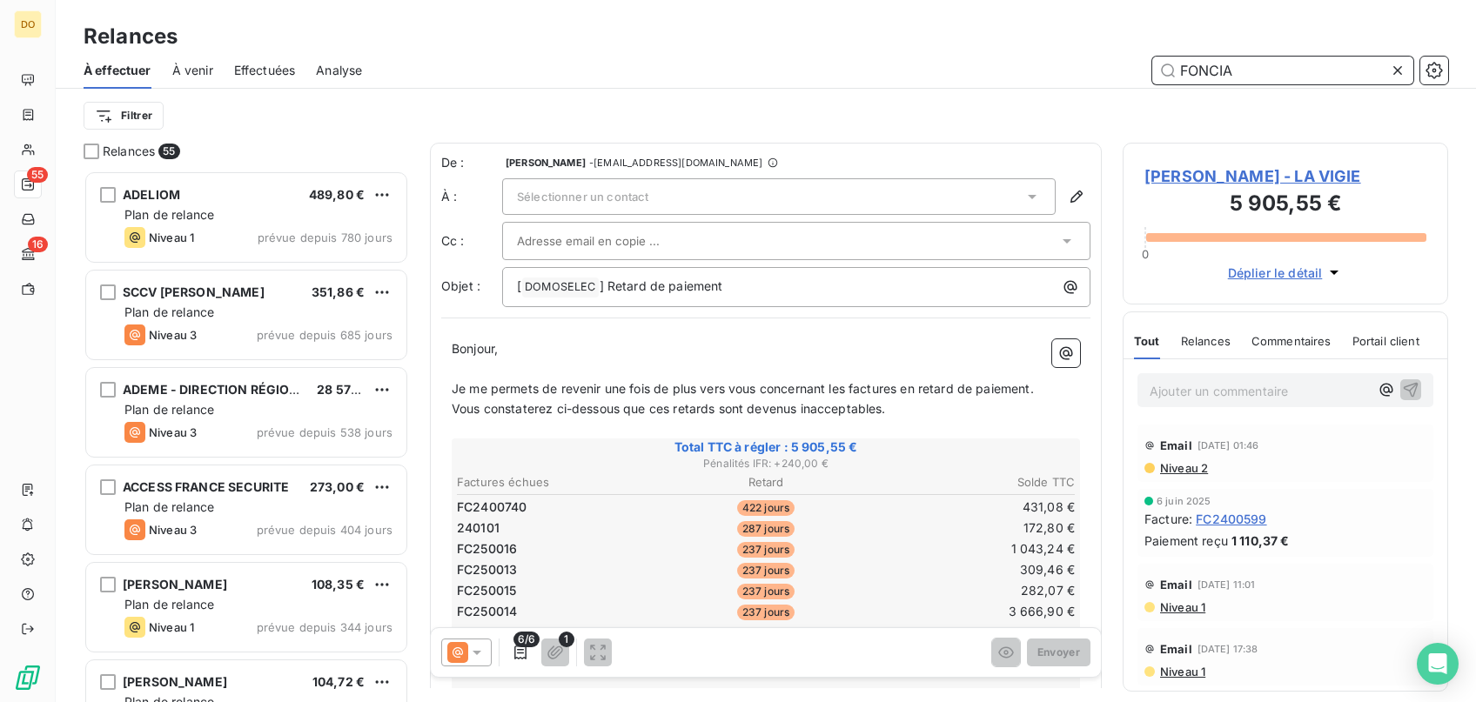
type input "FONCIA"
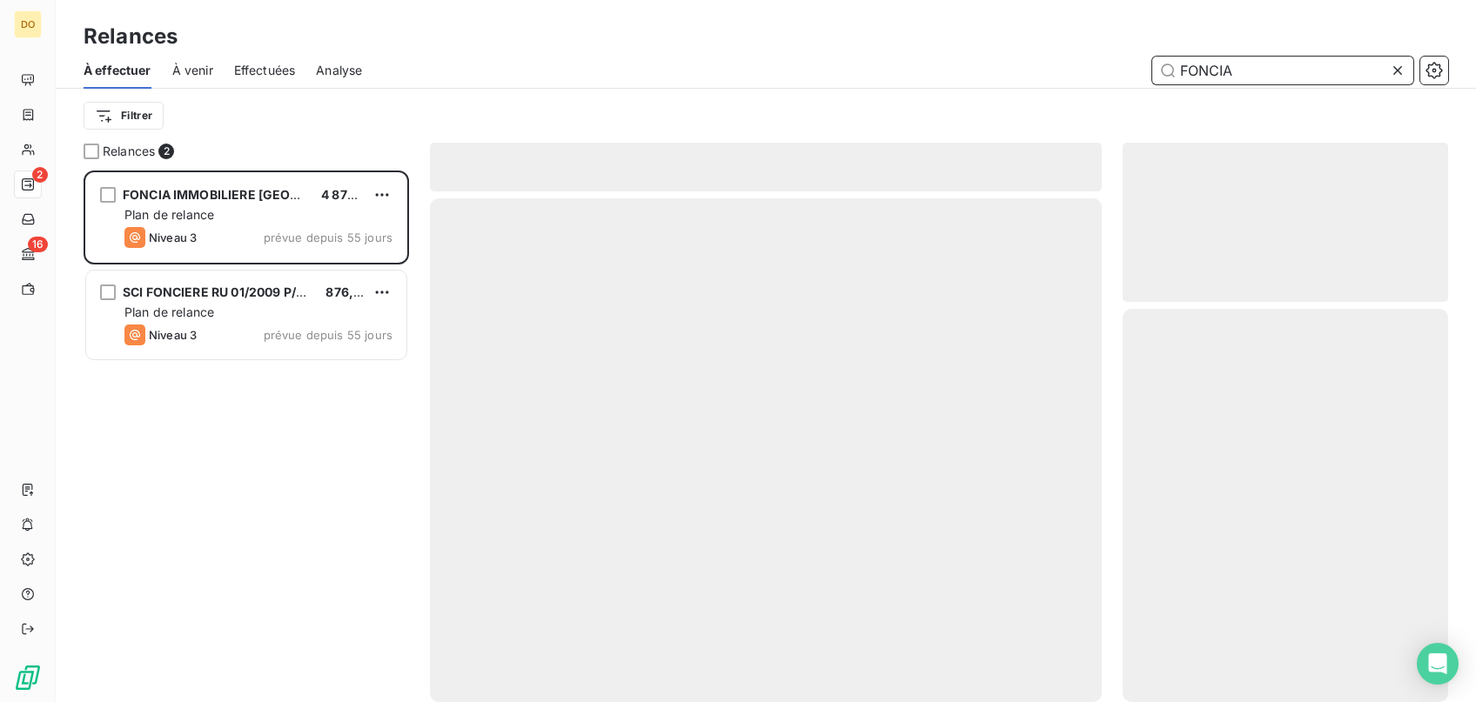
scroll to position [532, 325]
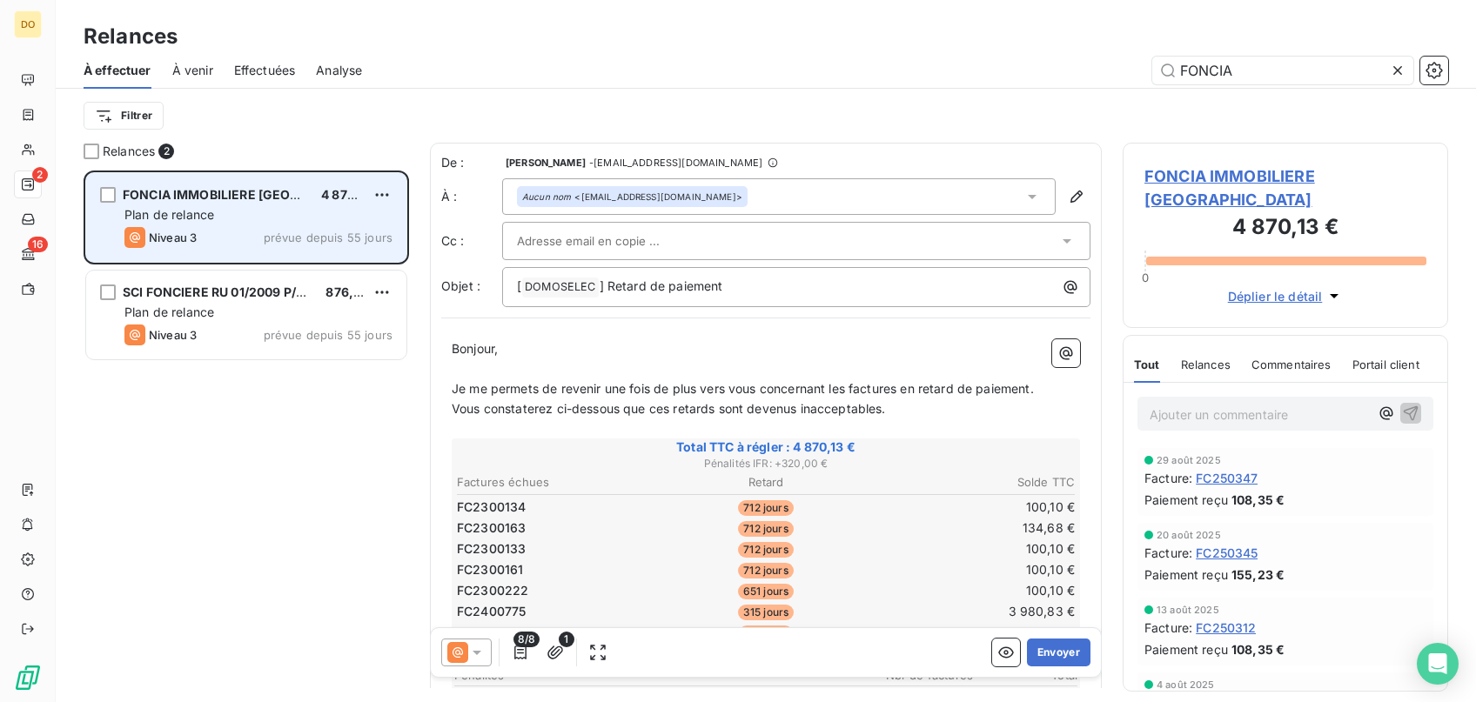
click at [265, 234] on div "Niveau 3 prévue depuis 55 jours" at bounding box center [258, 237] width 268 height 21
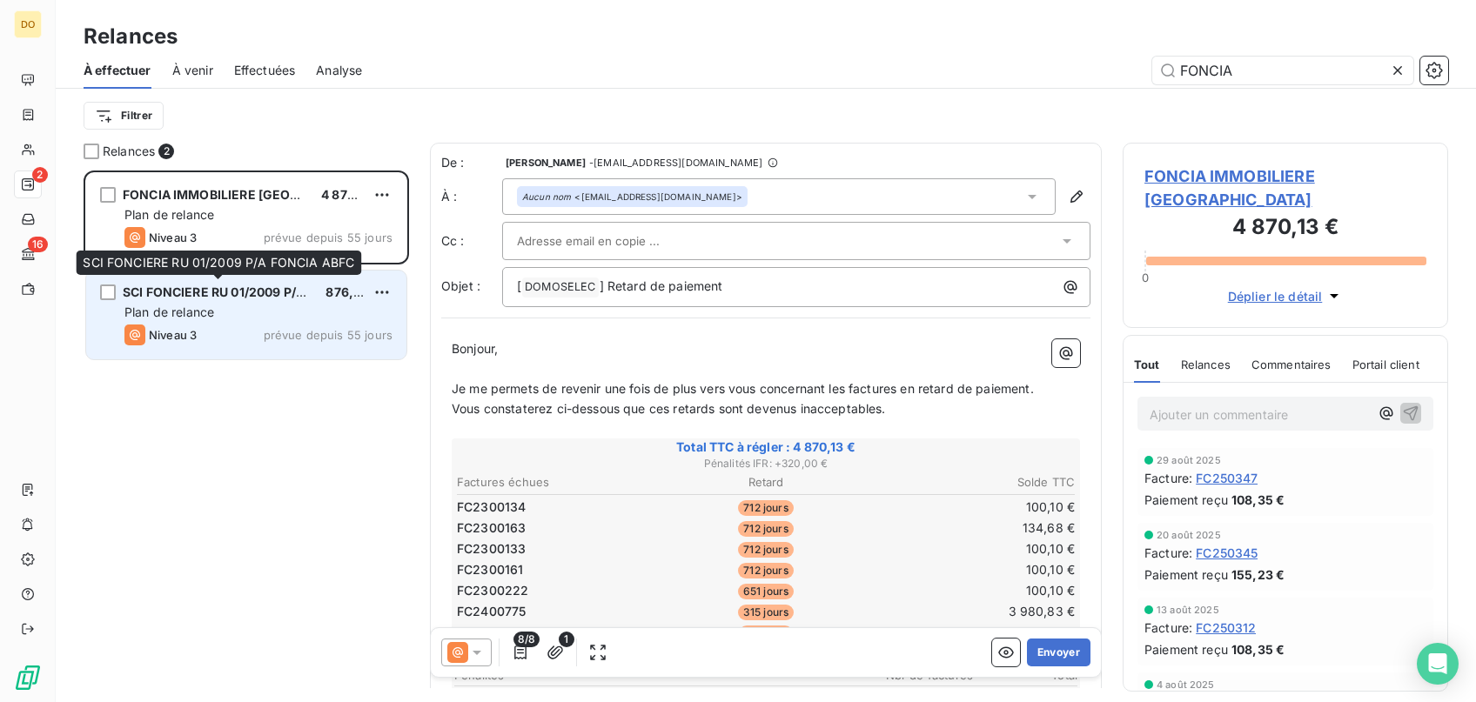
click at [269, 299] on span "SCI FONCIERE RU 01/2009 P/A FONCIA ABFC" at bounding box center [257, 292] width 268 height 15
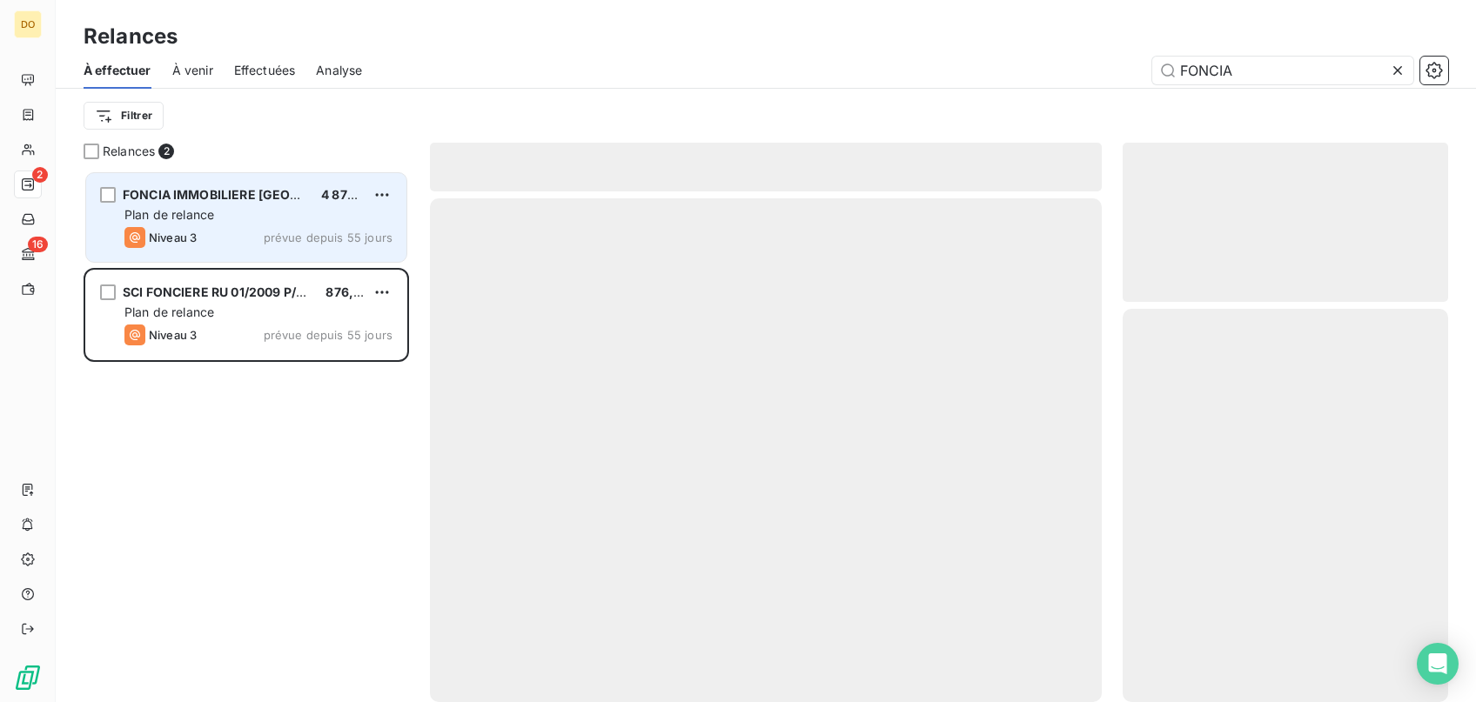
click at [273, 226] on div "FONCIA IMMOBILIERE STRASBOURG 4 870,13 € Plan de relance Niveau 3 prévue depuis…" at bounding box center [246, 217] width 320 height 89
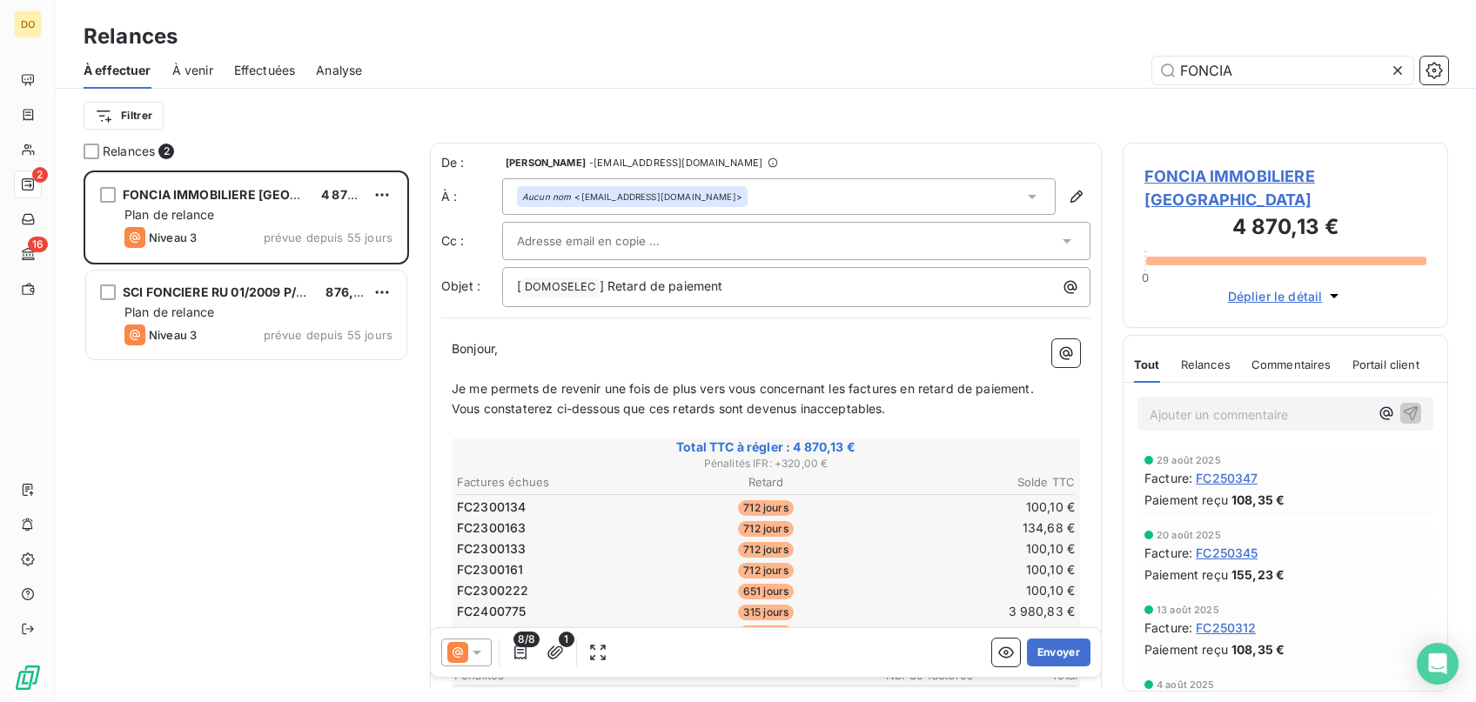
scroll to position [88, 0]
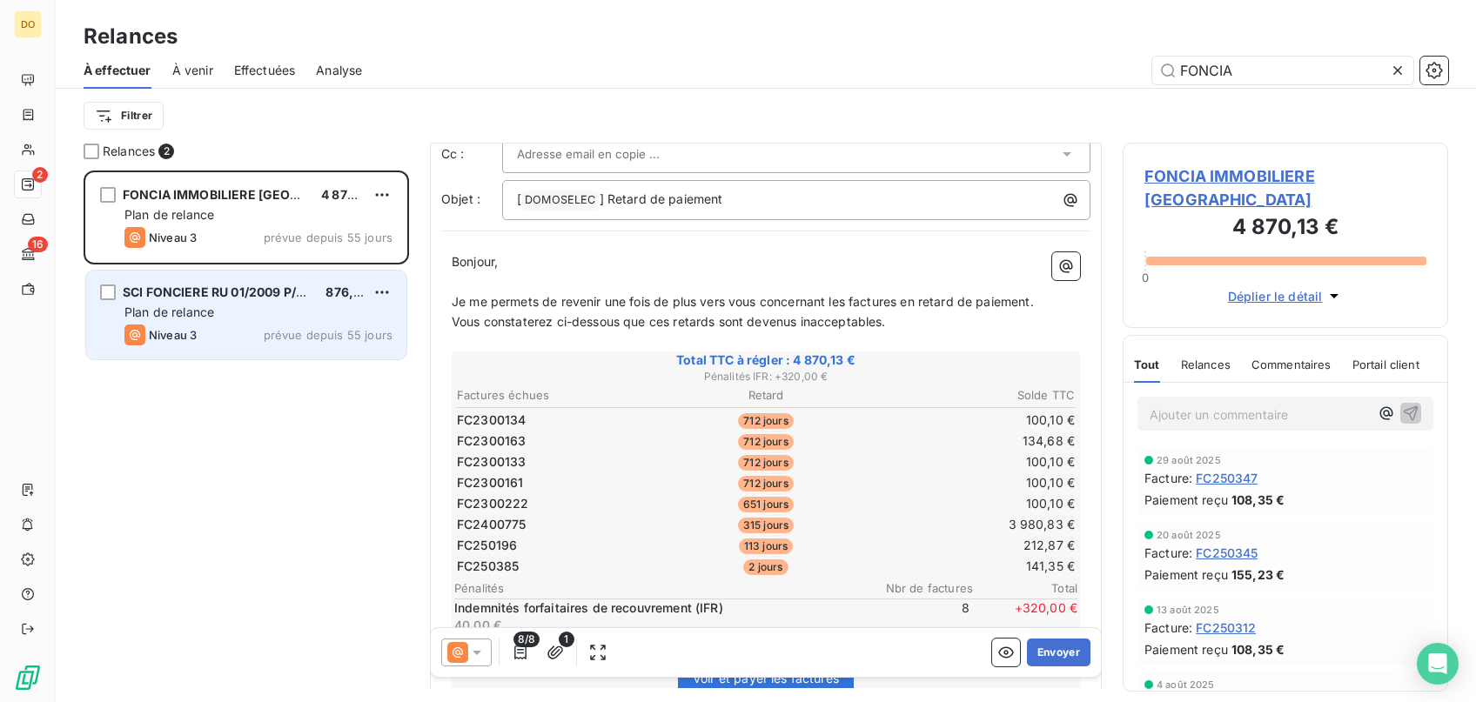
click at [222, 313] on div "Plan de relance" at bounding box center [258, 312] width 268 height 17
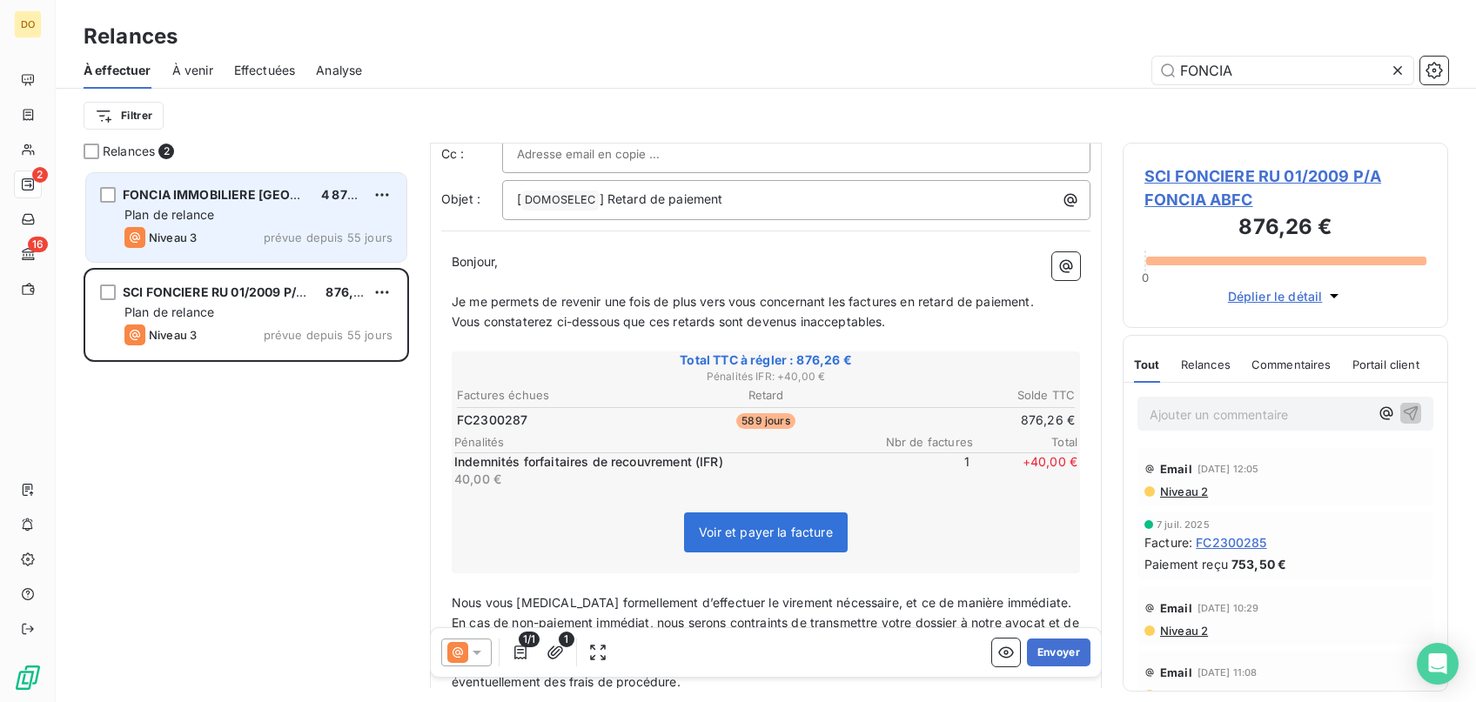
click at [208, 212] on span "Plan de relance" at bounding box center [169, 214] width 90 height 15
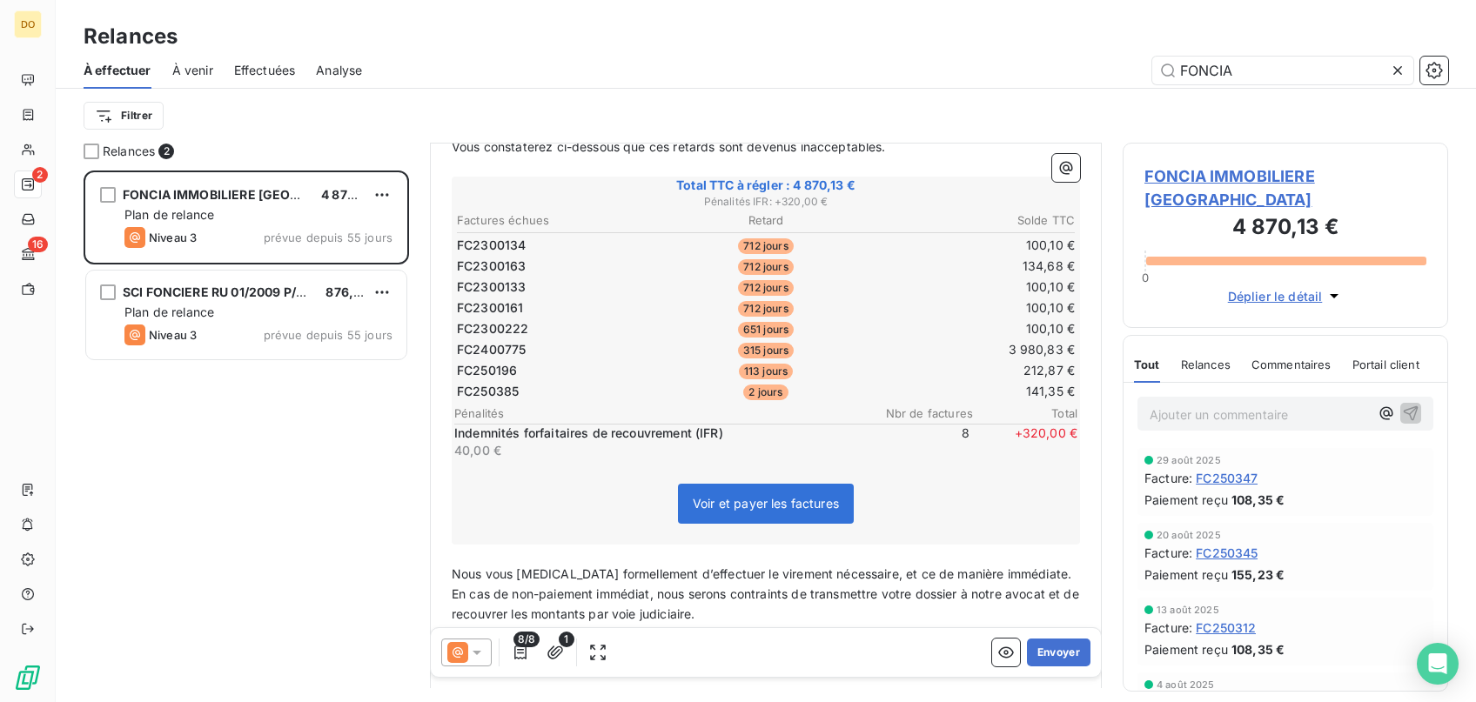
scroll to position [427, 0]
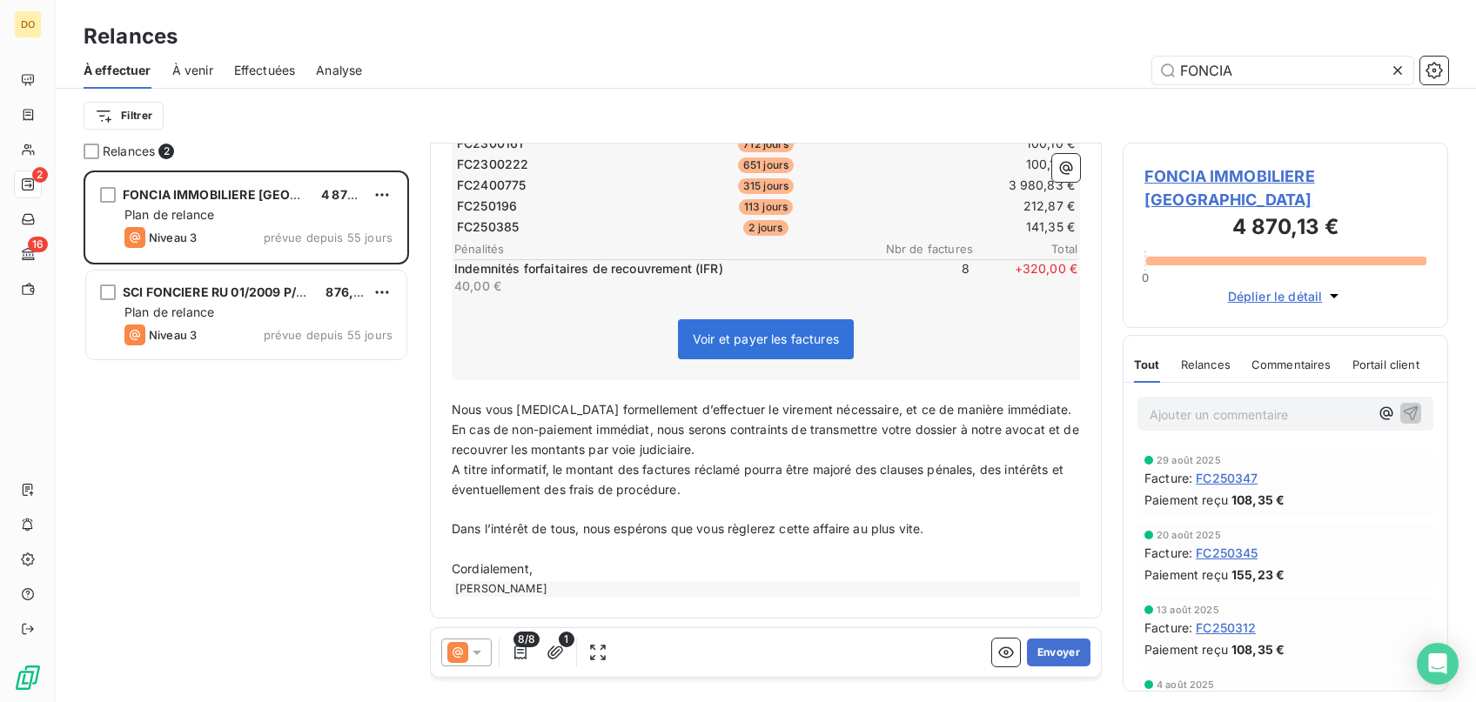
click at [481, 649] on icon at bounding box center [476, 652] width 17 height 17
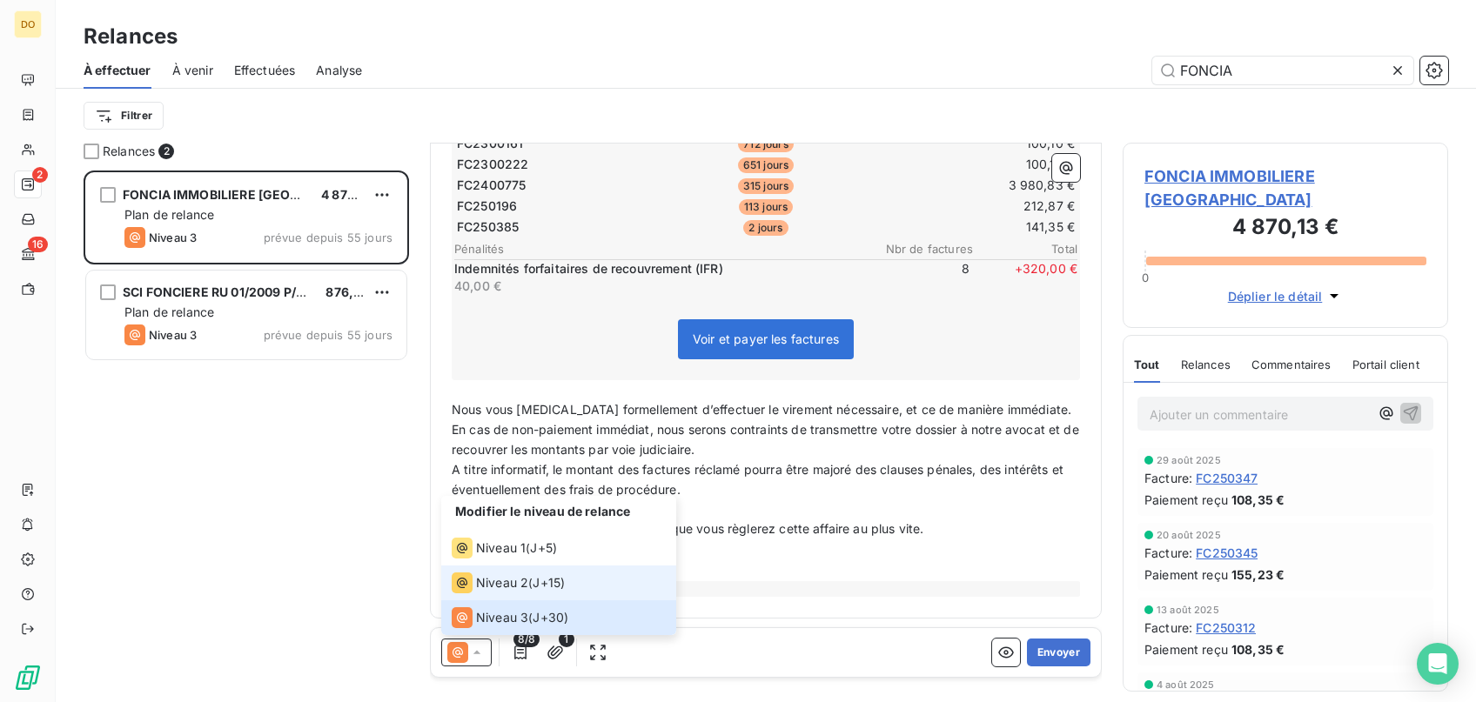
click at [506, 583] on span "Niveau 2" at bounding box center [502, 582] width 52 height 17
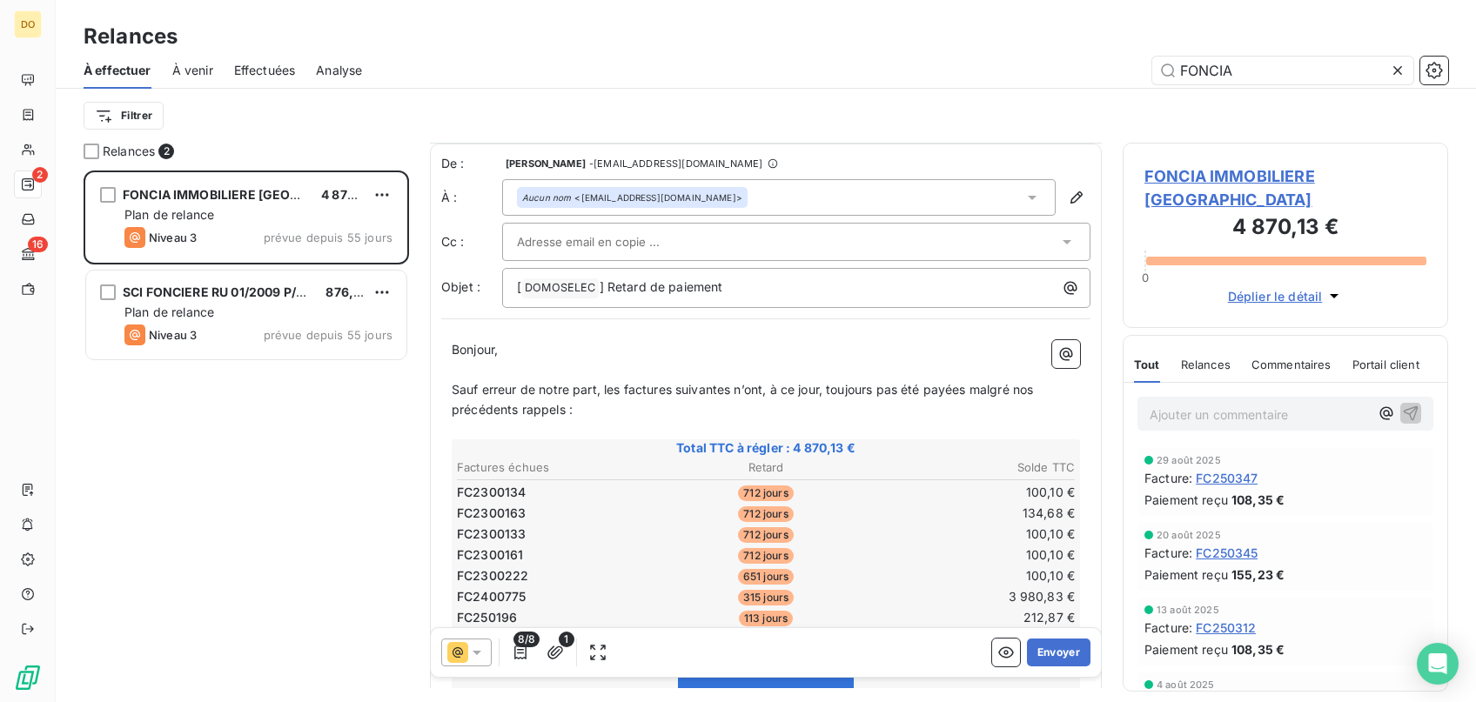
scroll to position [0, 0]
click at [1052, 647] on button "Envoyer" at bounding box center [1059, 653] width 64 height 28
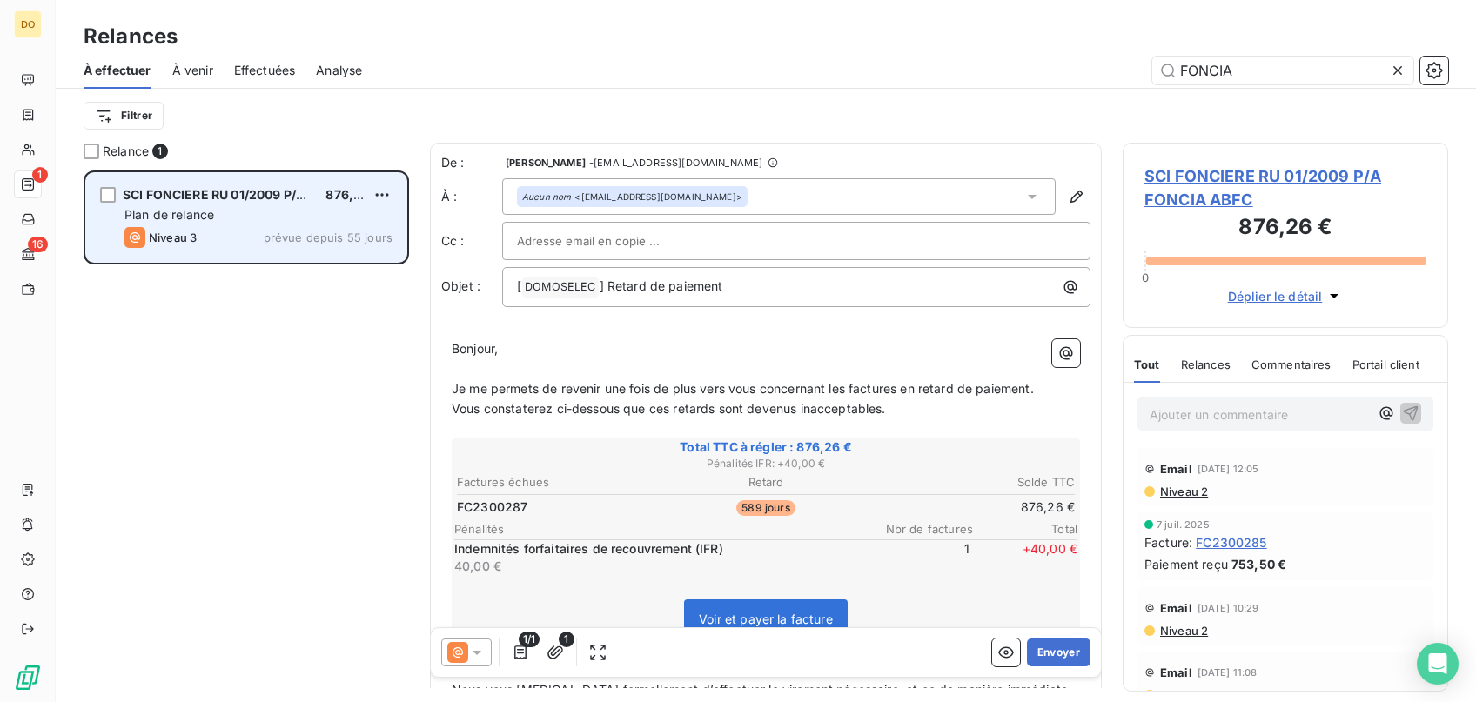
click at [287, 226] on div "SCI FONCIERE RU 01/2009 P/A FONCIA ABFC 876,26 € Plan de relance Niveau 3 prévu…" at bounding box center [246, 217] width 320 height 89
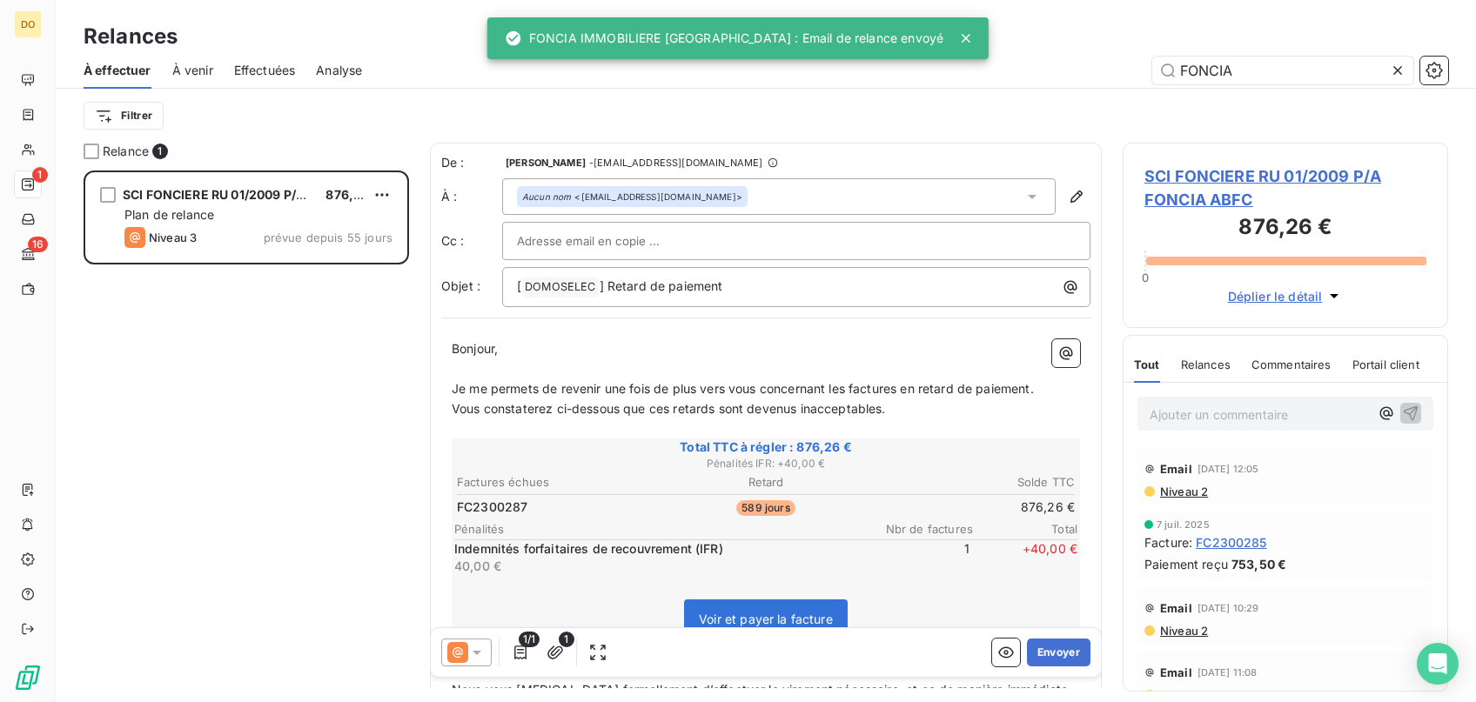
click at [473, 649] on icon at bounding box center [476, 652] width 17 height 17
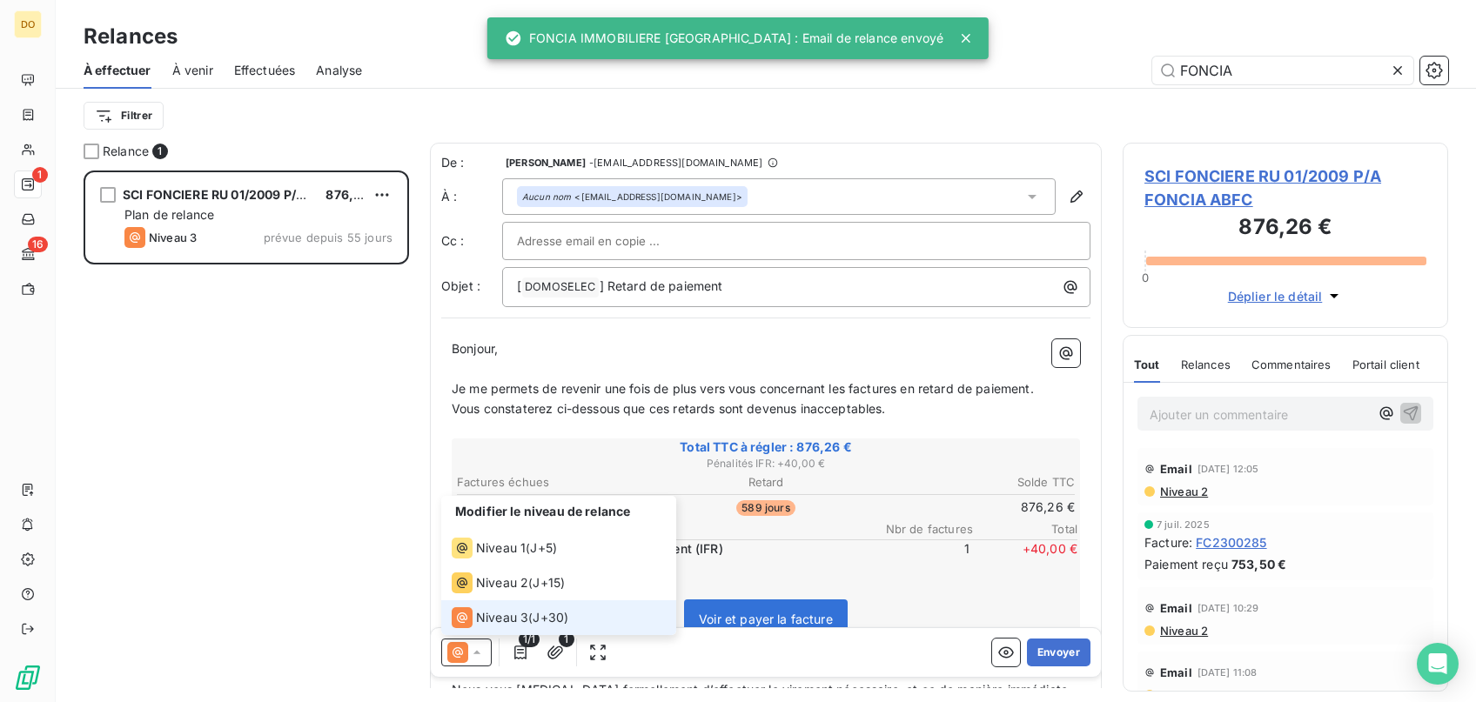
click at [489, 613] on span "Niveau 3" at bounding box center [502, 617] width 52 height 17
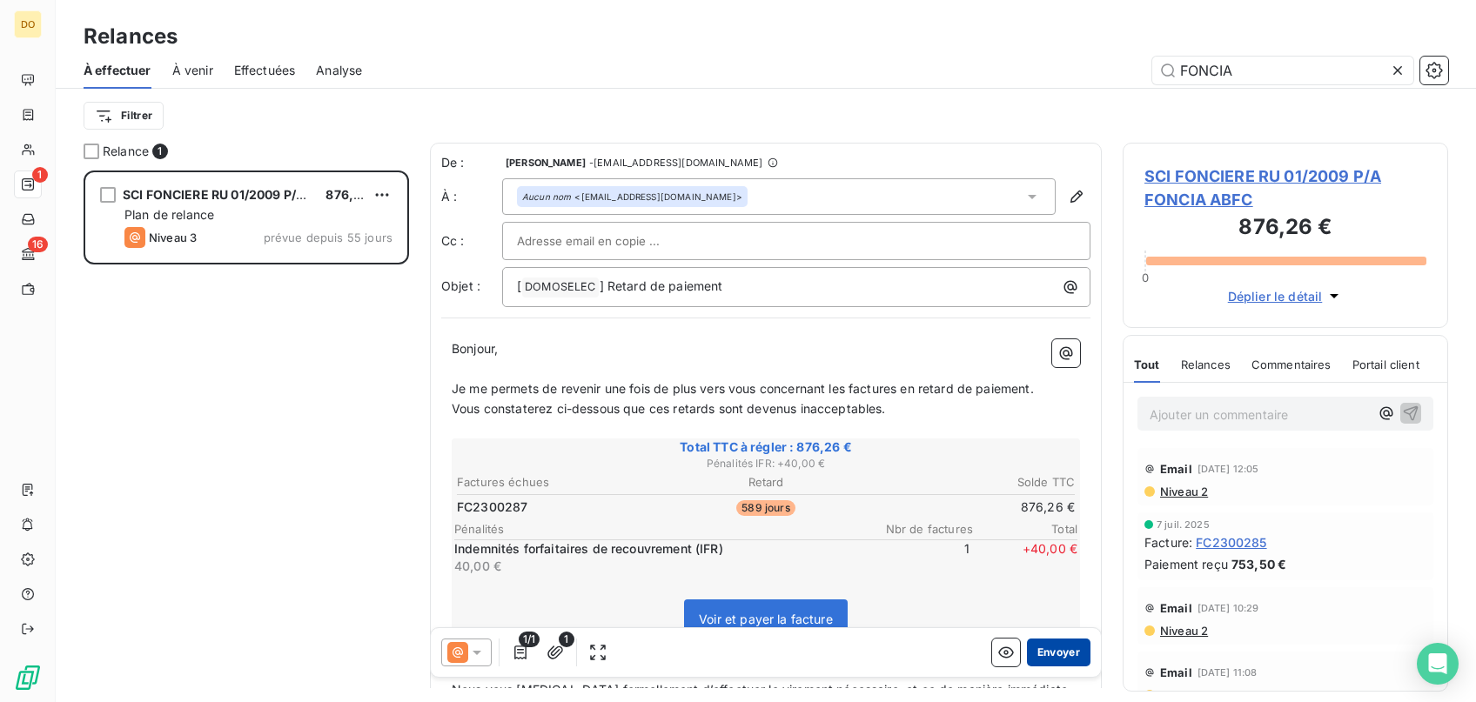
click at [1054, 646] on button "Envoyer" at bounding box center [1059, 653] width 64 height 28
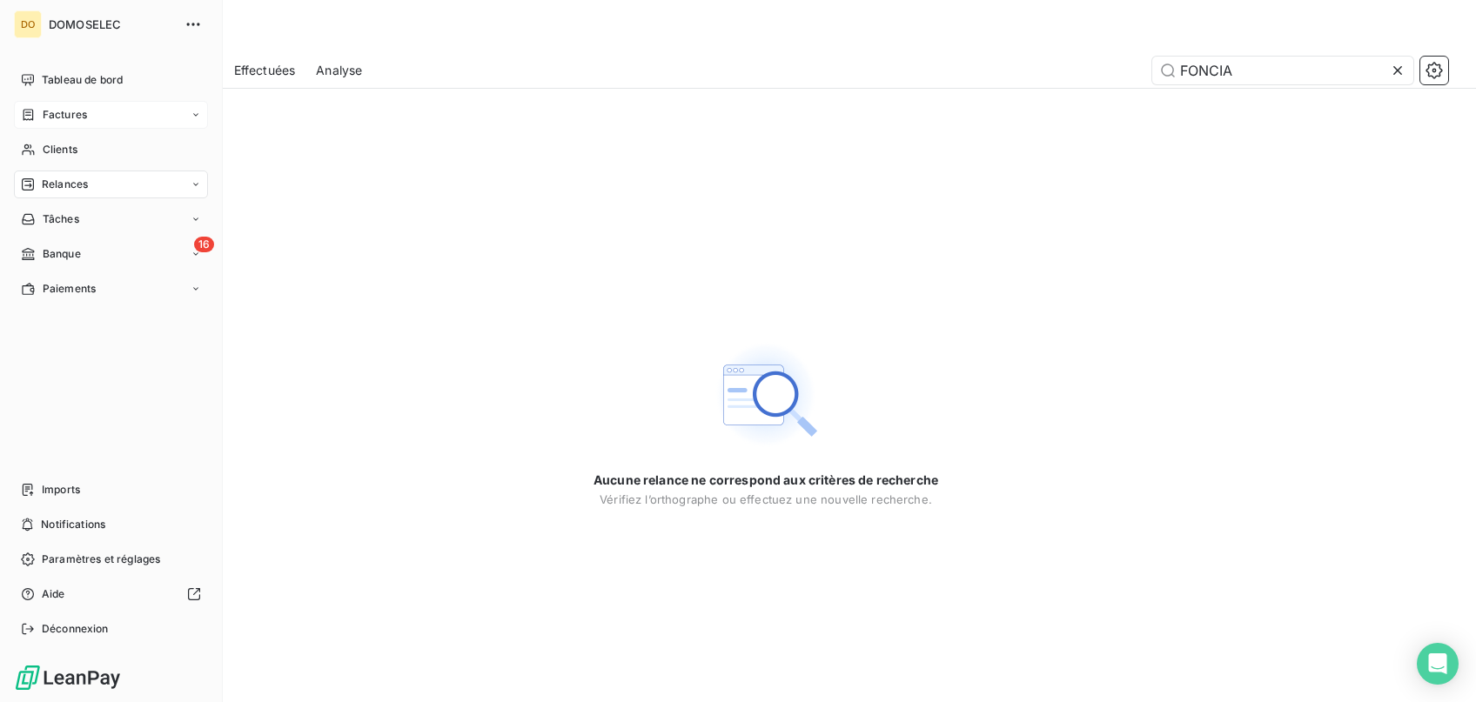
click at [50, 103] on div "Factures" at bounding box center [111, 115] width 194 height 28
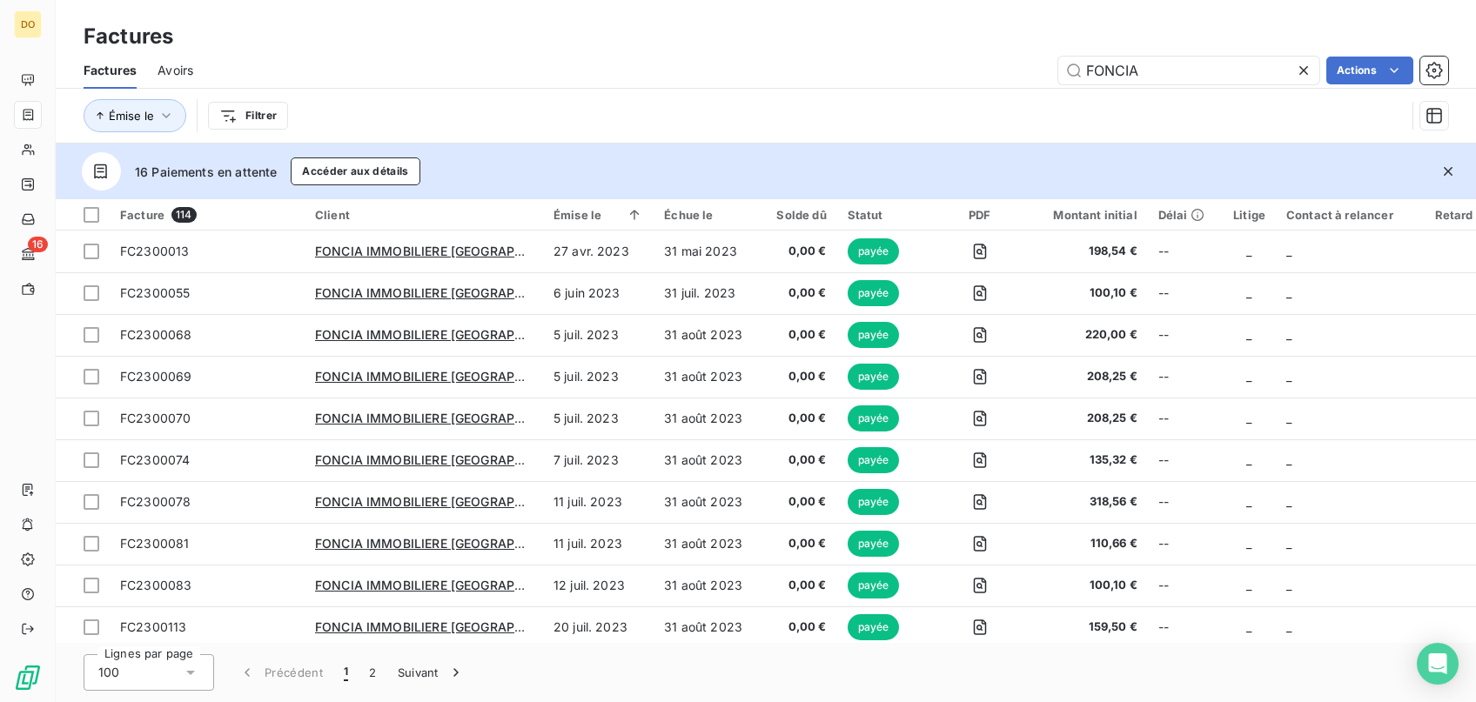
click at [1303, 76] on icon at bounding box center [1303, 70] width 17 height 17
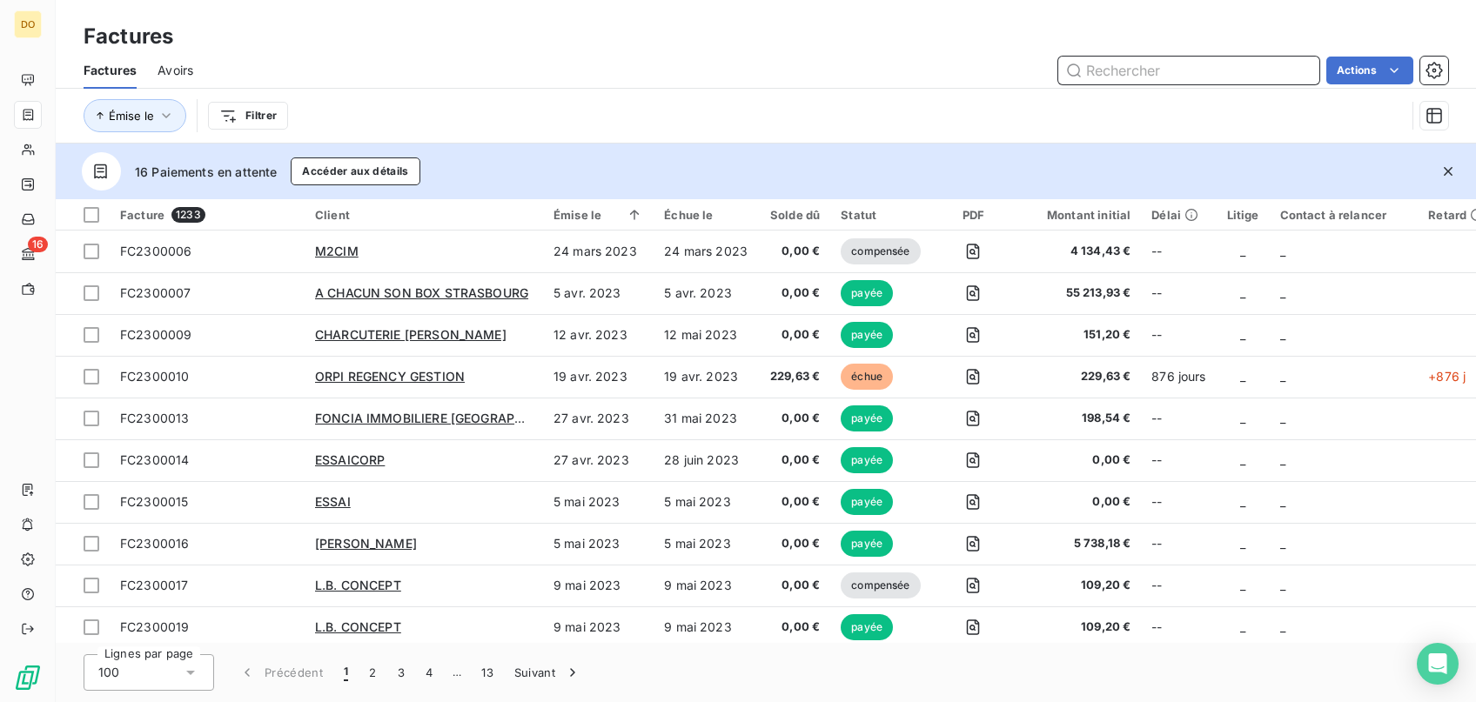
click at [1241, 74] on input "text" at bounding box center [1188, 71] width 261 height 28
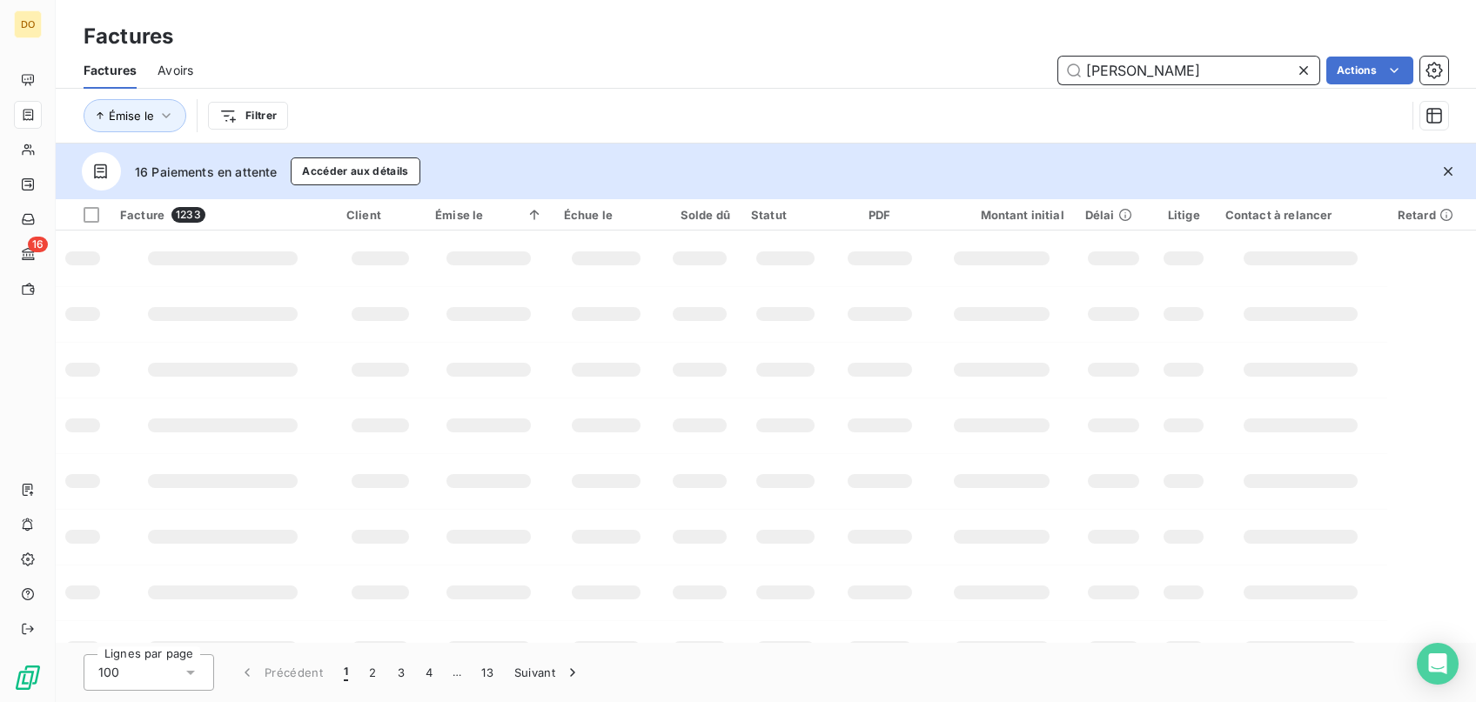
type input "[PERSON_NAME]"
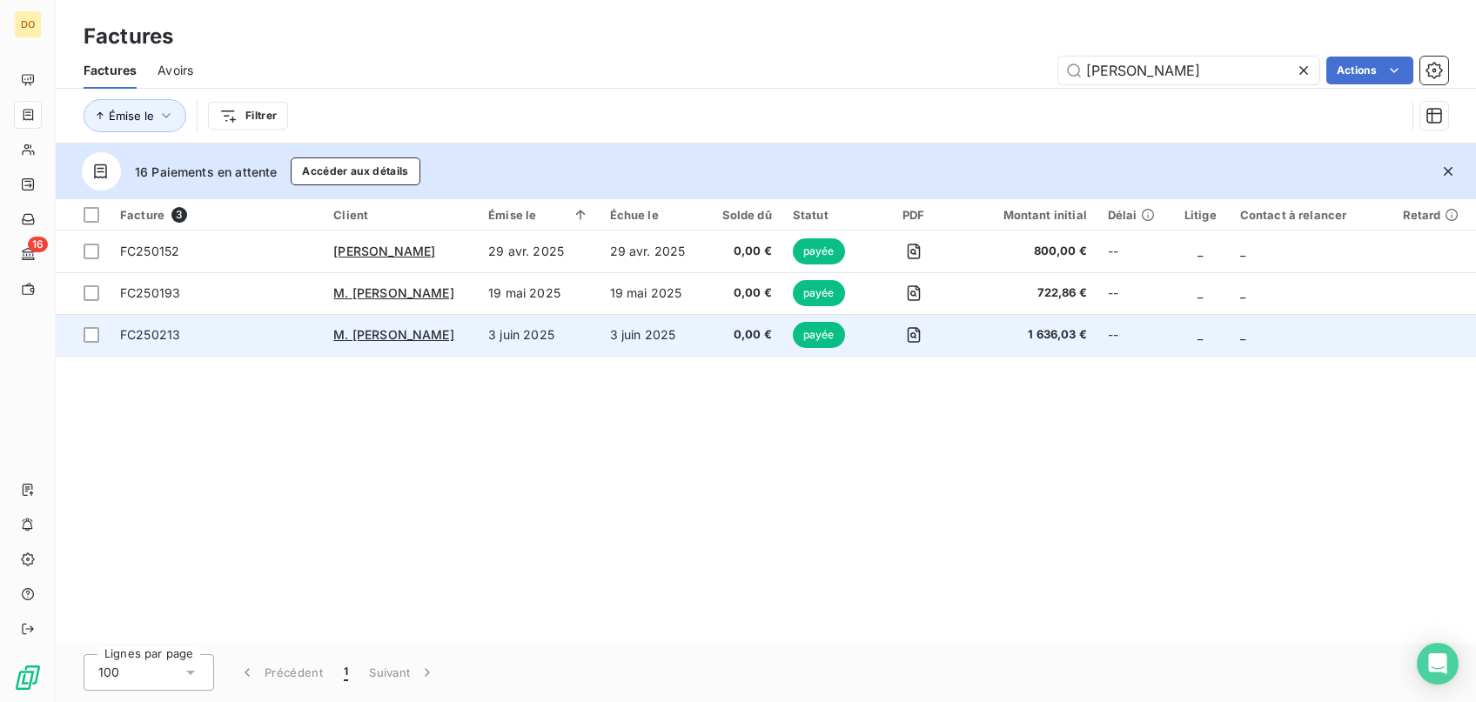
click at [695, 342] on td "3 juin 2025" at bounding box center [652, 335] width 105 height 42
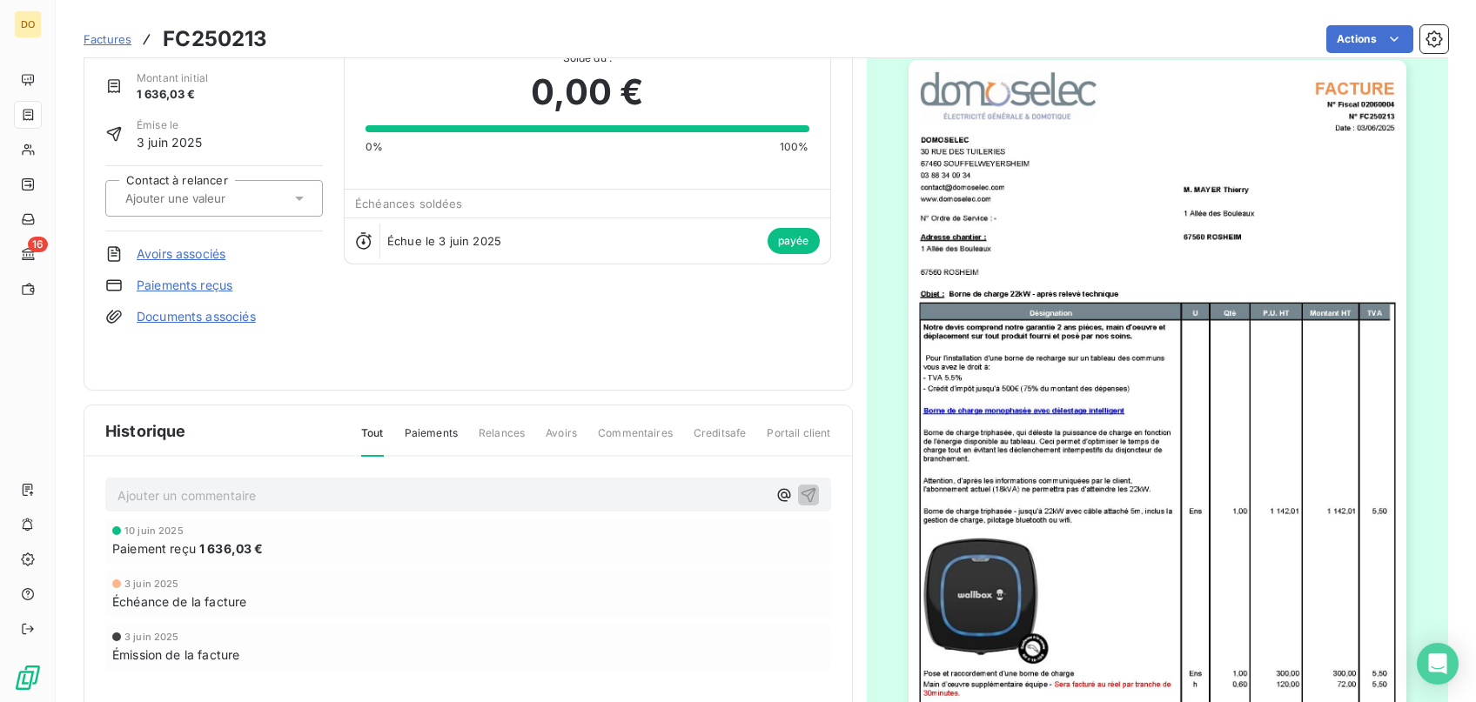
scroll to position [88, 0]
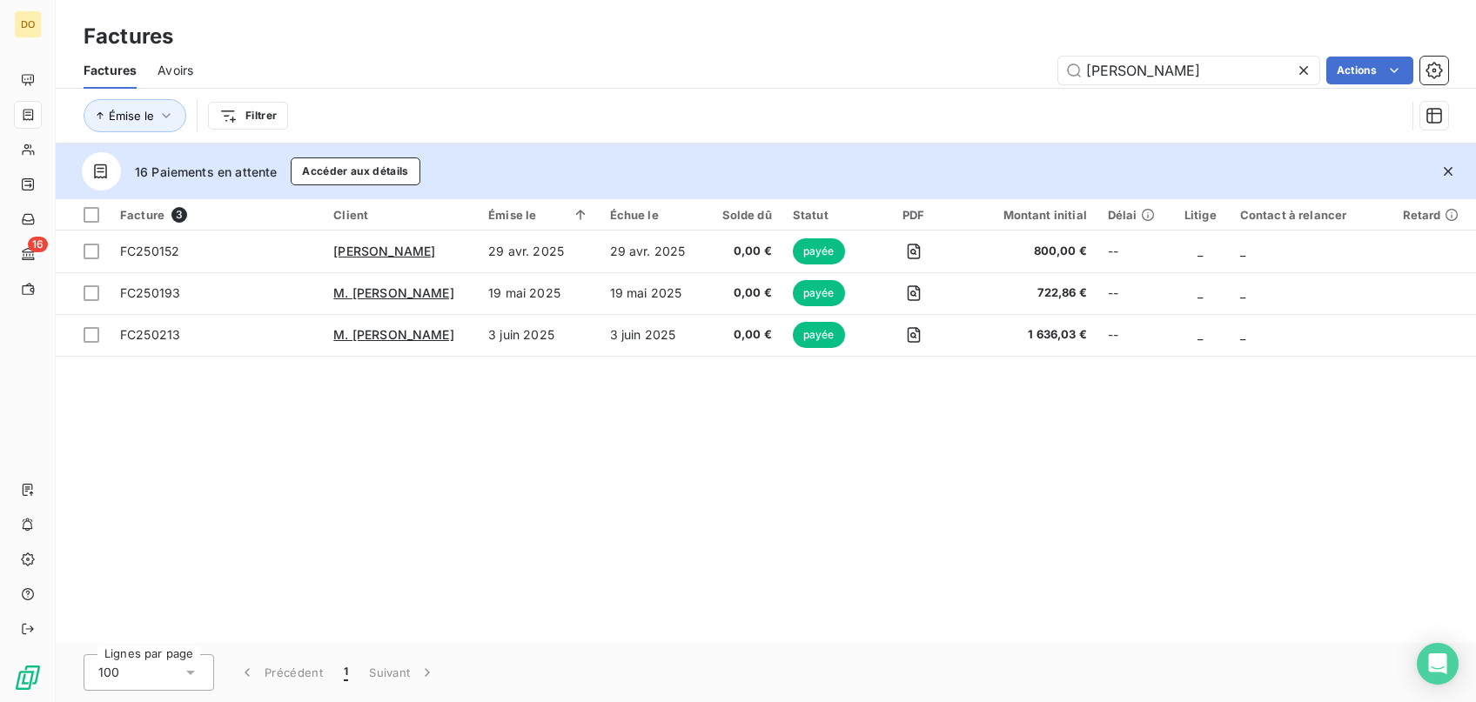
click at [1301, 69] on icon at bounding box center [1303, 70] width 9 height 9
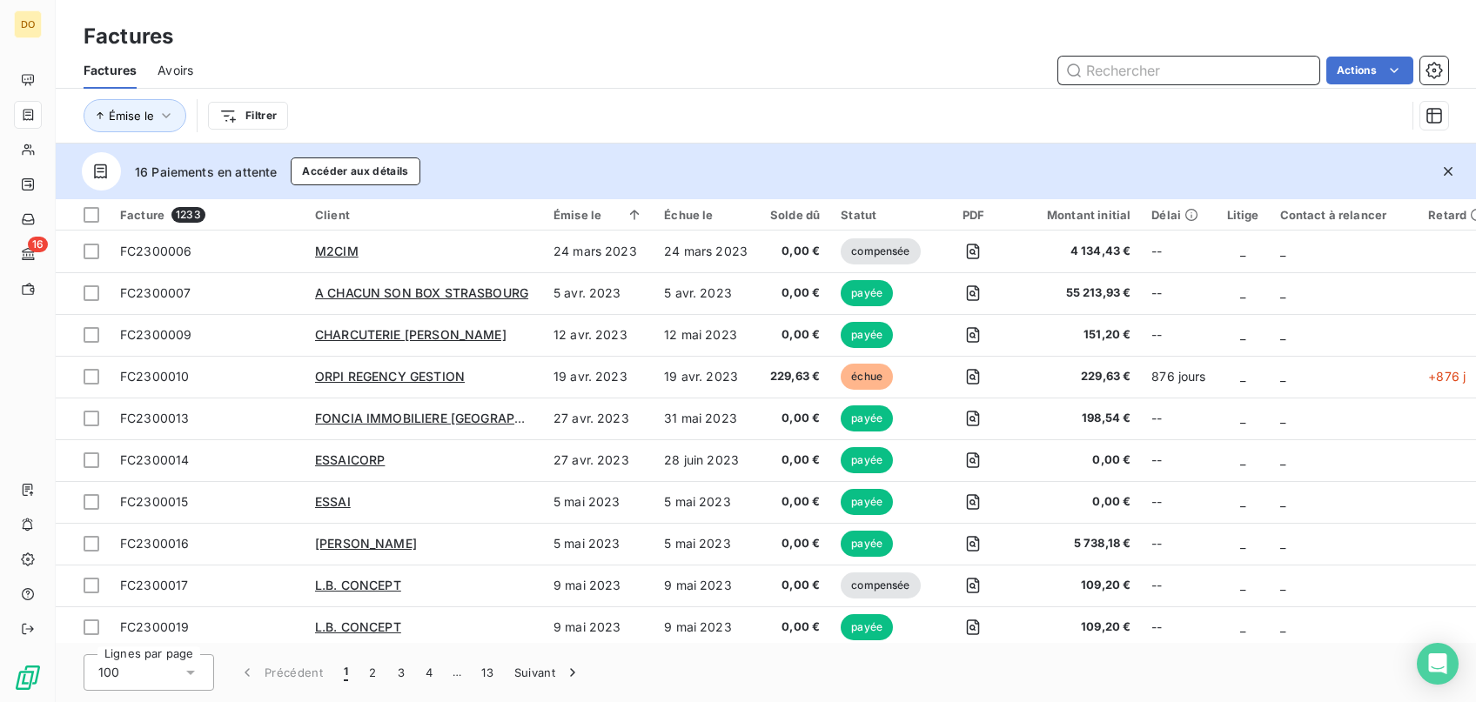
click at [1188, 63] on input "text" at bounding box center [1188, 71] width 261 height 28
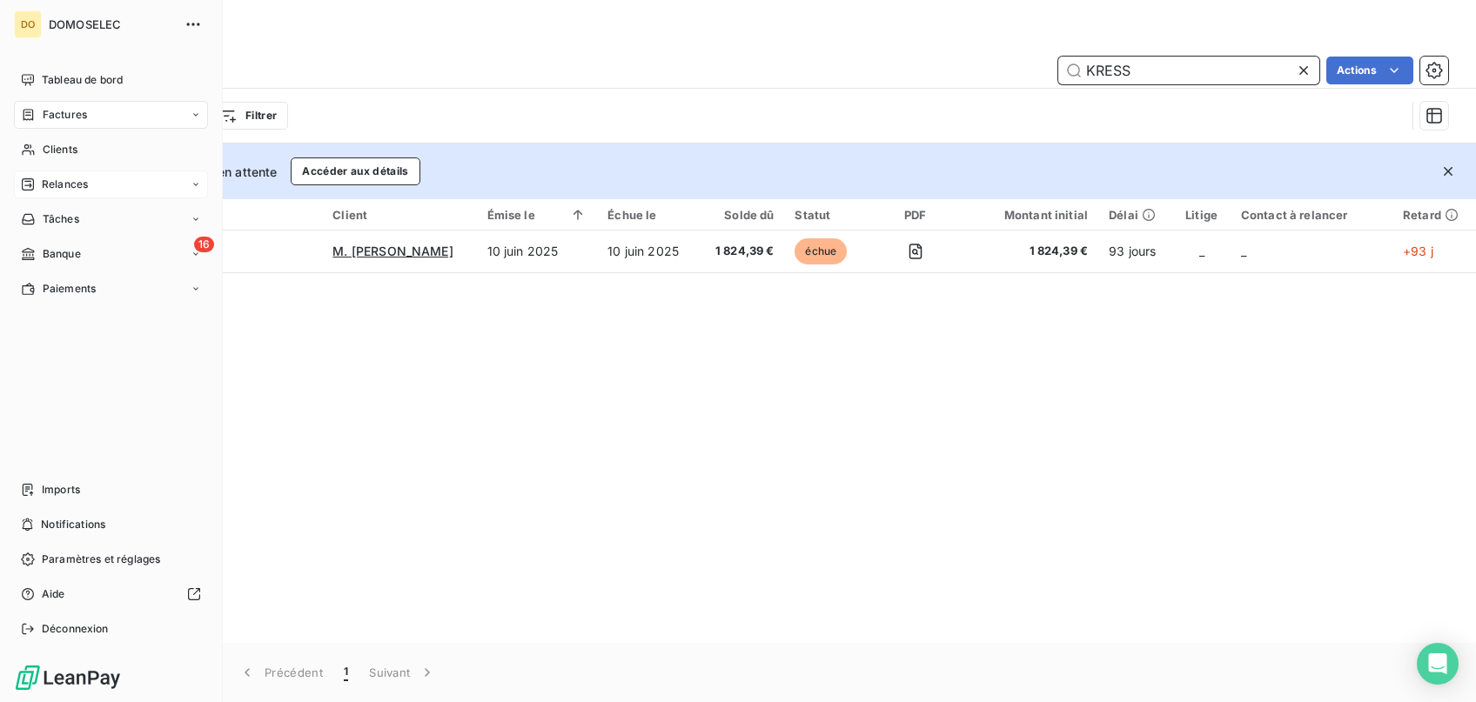
type input "KRESS"
click at [74, 185] on span "Relances" at bounding box center [65, 185] width 46 height 16
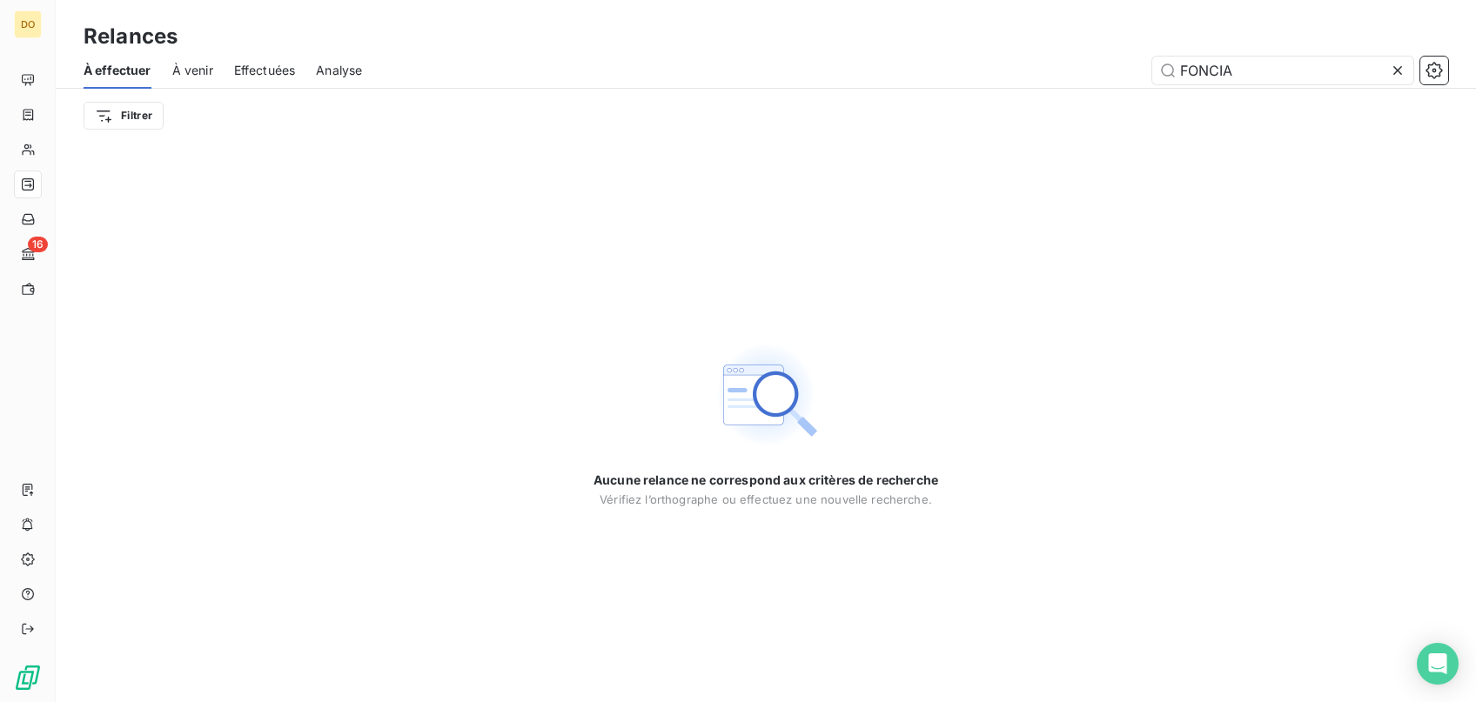
click at [1396, 69] on icon at bounding box center [1397, 70] width 9 height 9
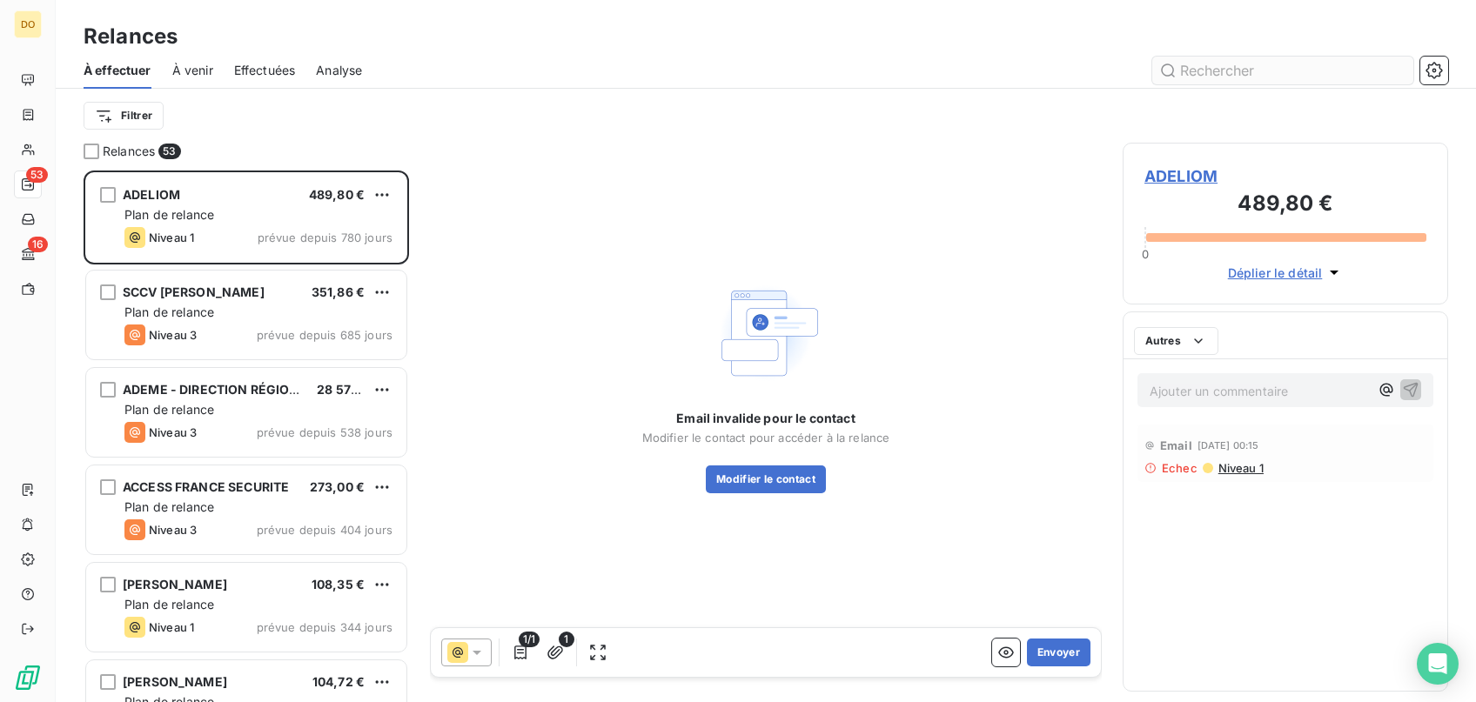
scroll to position [532, 325]
click at [1308, 62] on input "text" at bounding box center [1282, 71] width 261 height 28
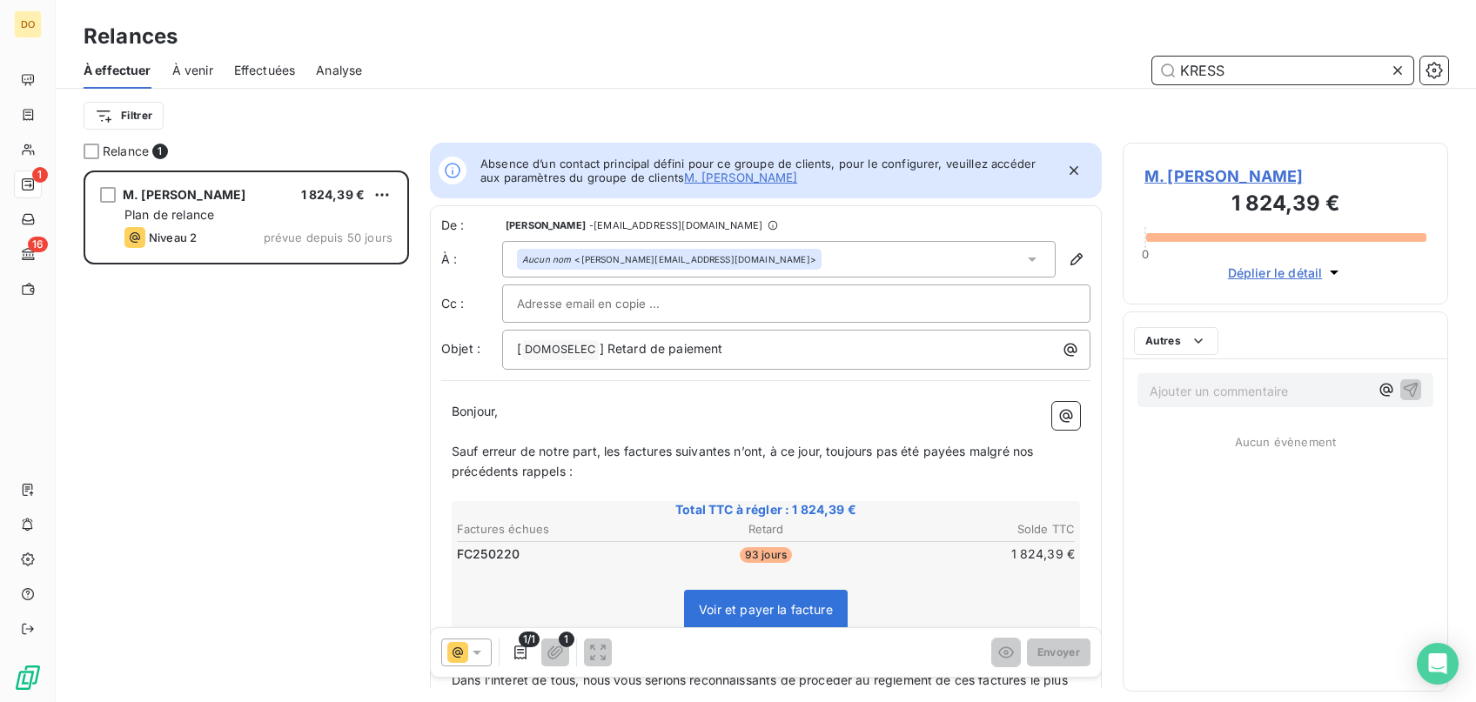
scroll to position [532, 325]
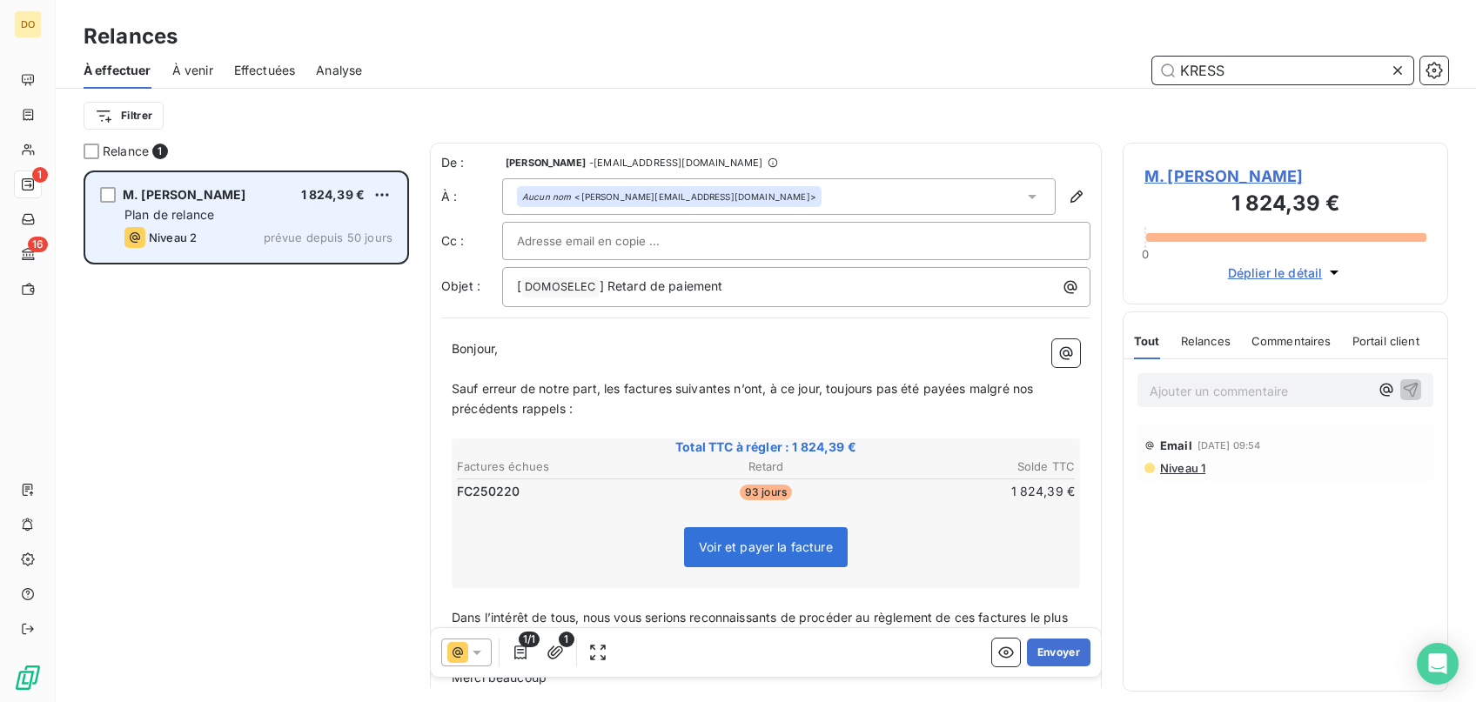
type input "KRESS"
click at [218, 237] on div "Niveau 2 prévue depuis 50 jours" at bounding box center [258, 237] width 268 height 21
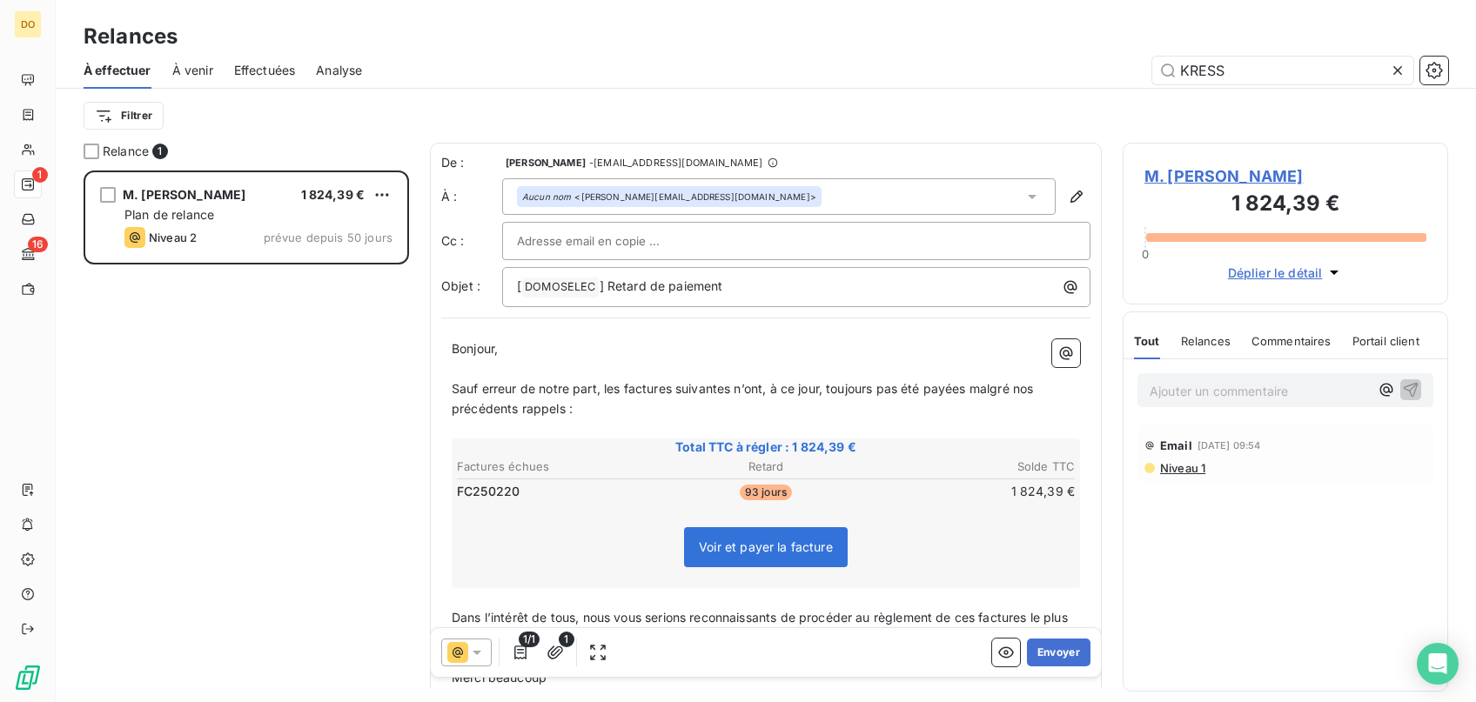
click at [467, 651] on icon at bounding box center [457, 652] width 21 height 21
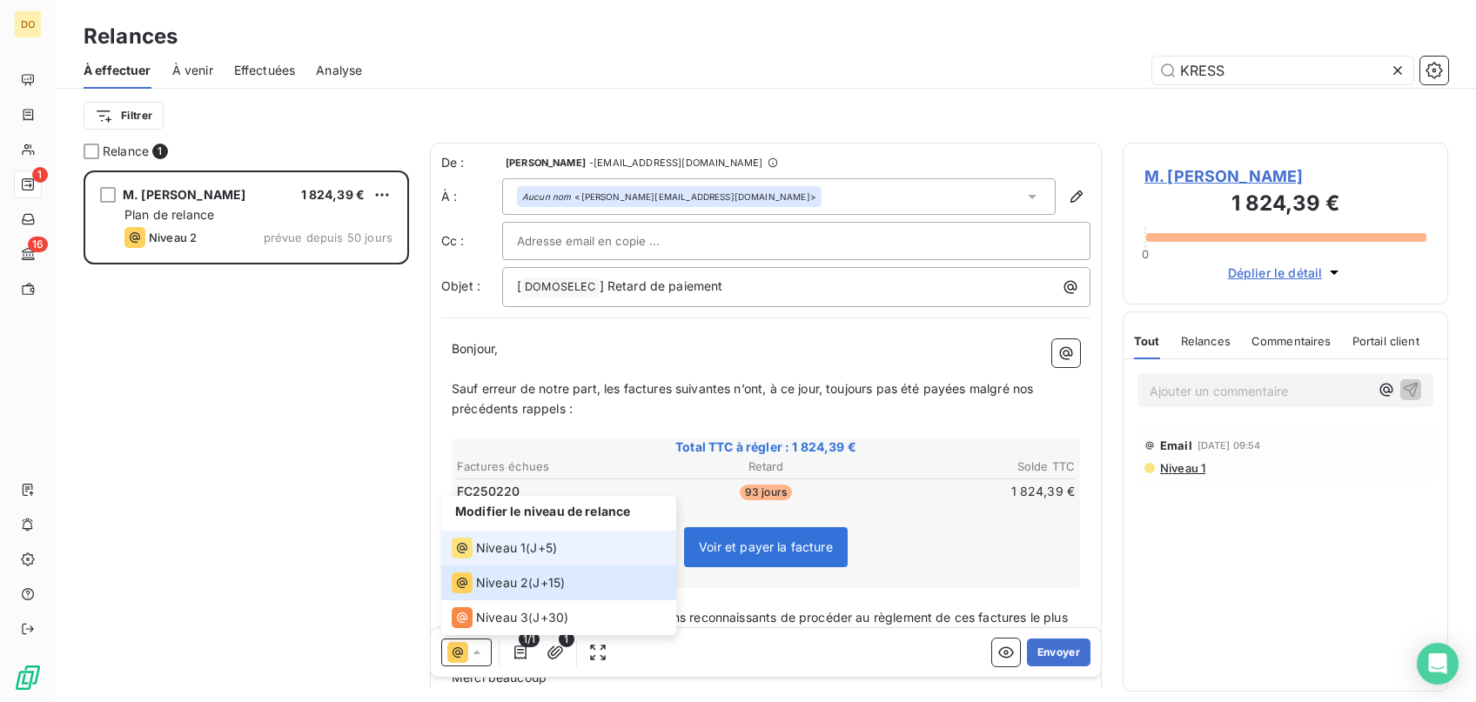
click at [512, 553] on span "Niveau 1" at bounding box center [501, 547] width 50 height 17
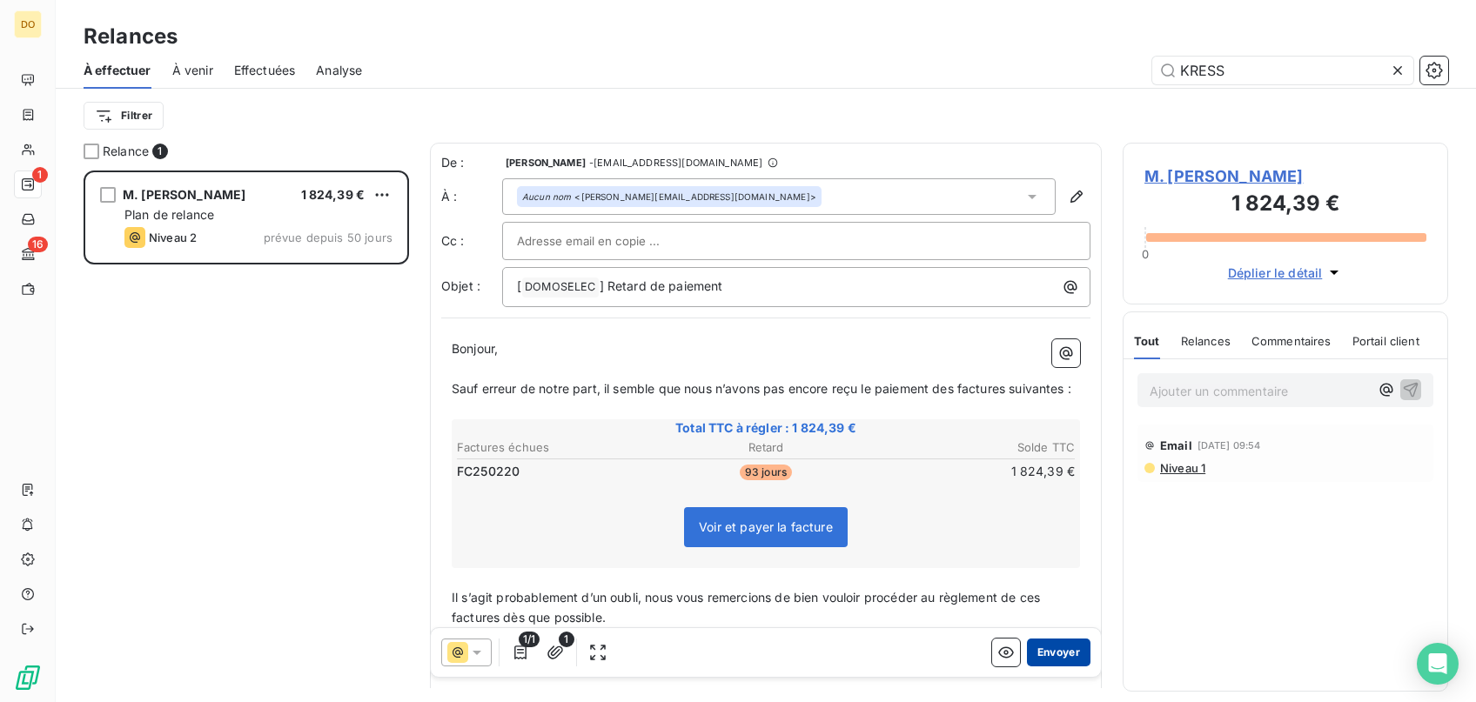
click at [1066, 653] on button "Envoyer" at bounding box center [1059, 653] width 64 height 28
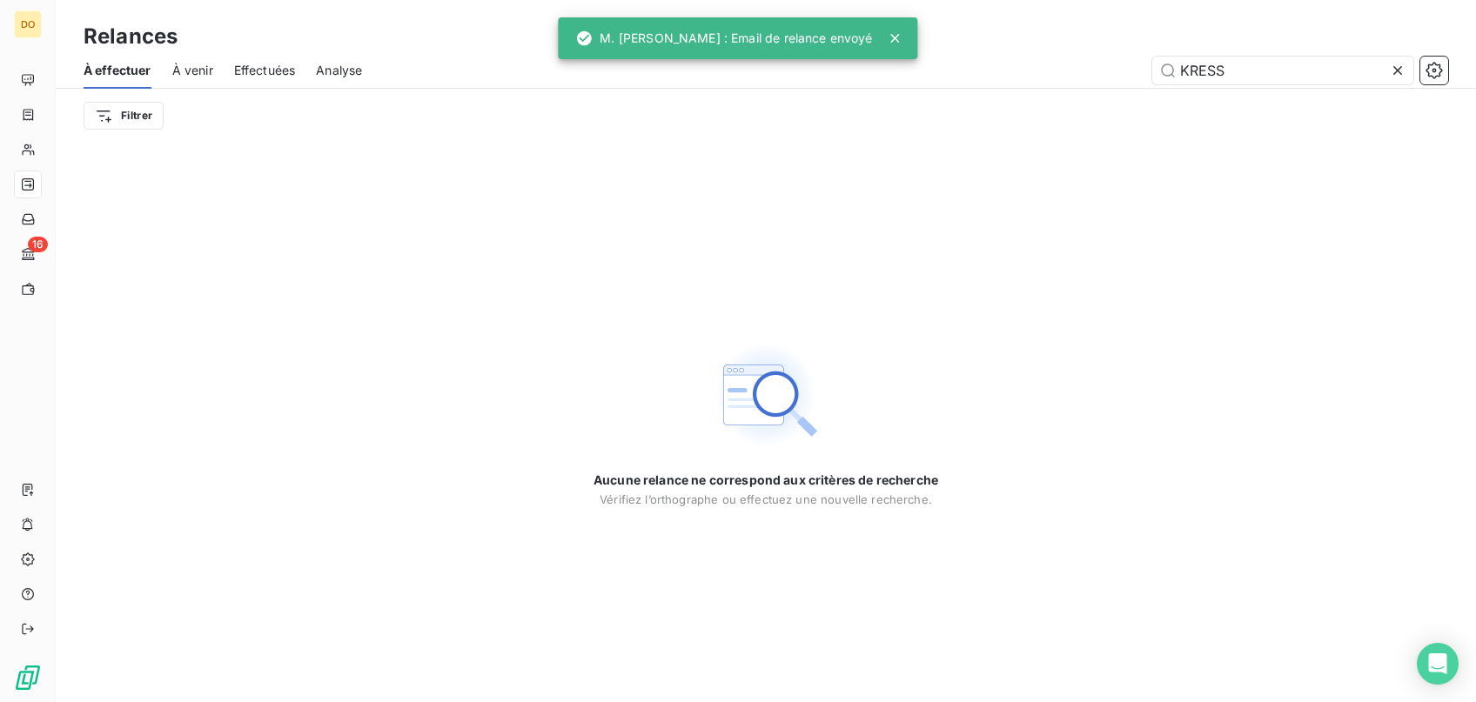
click at [1400, 69] on icon at bounding box center [1397, 70] width 17 height 17
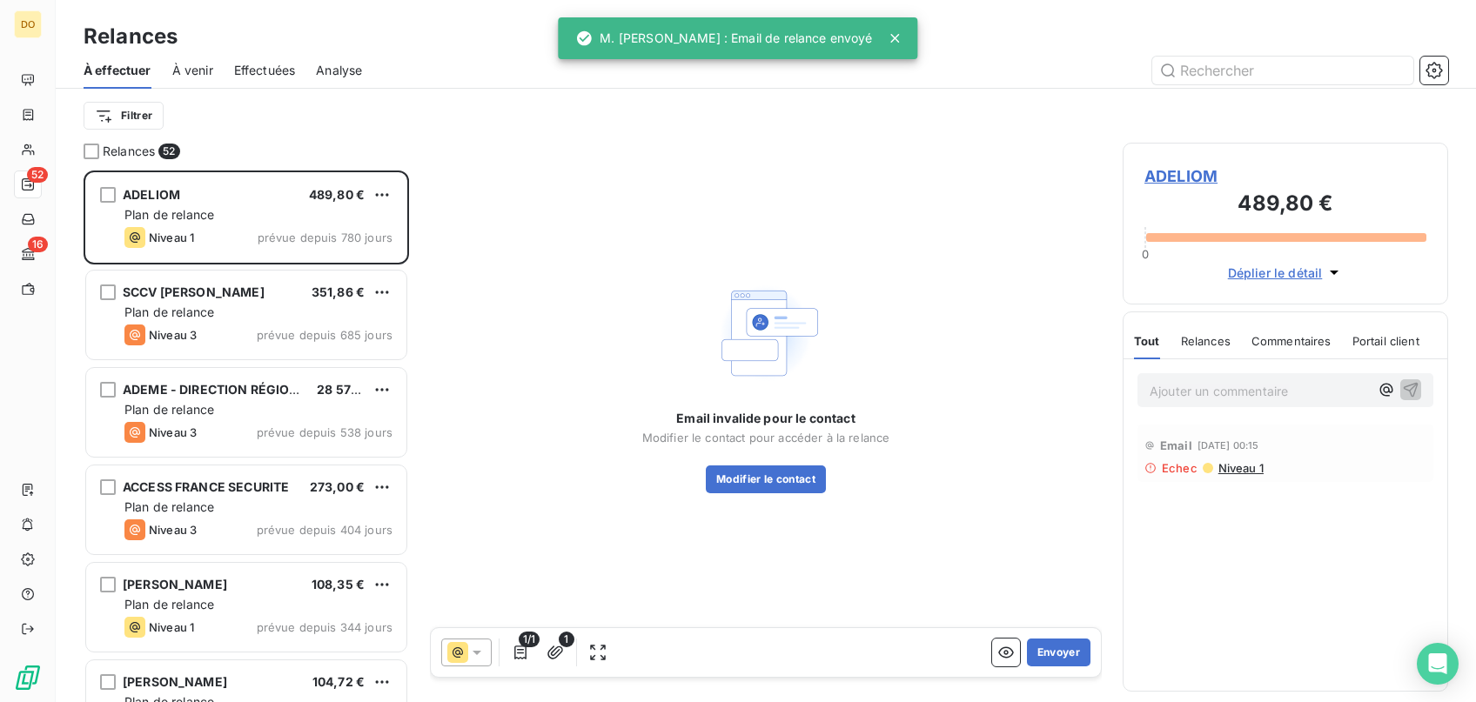
scroll to position [532, 325]
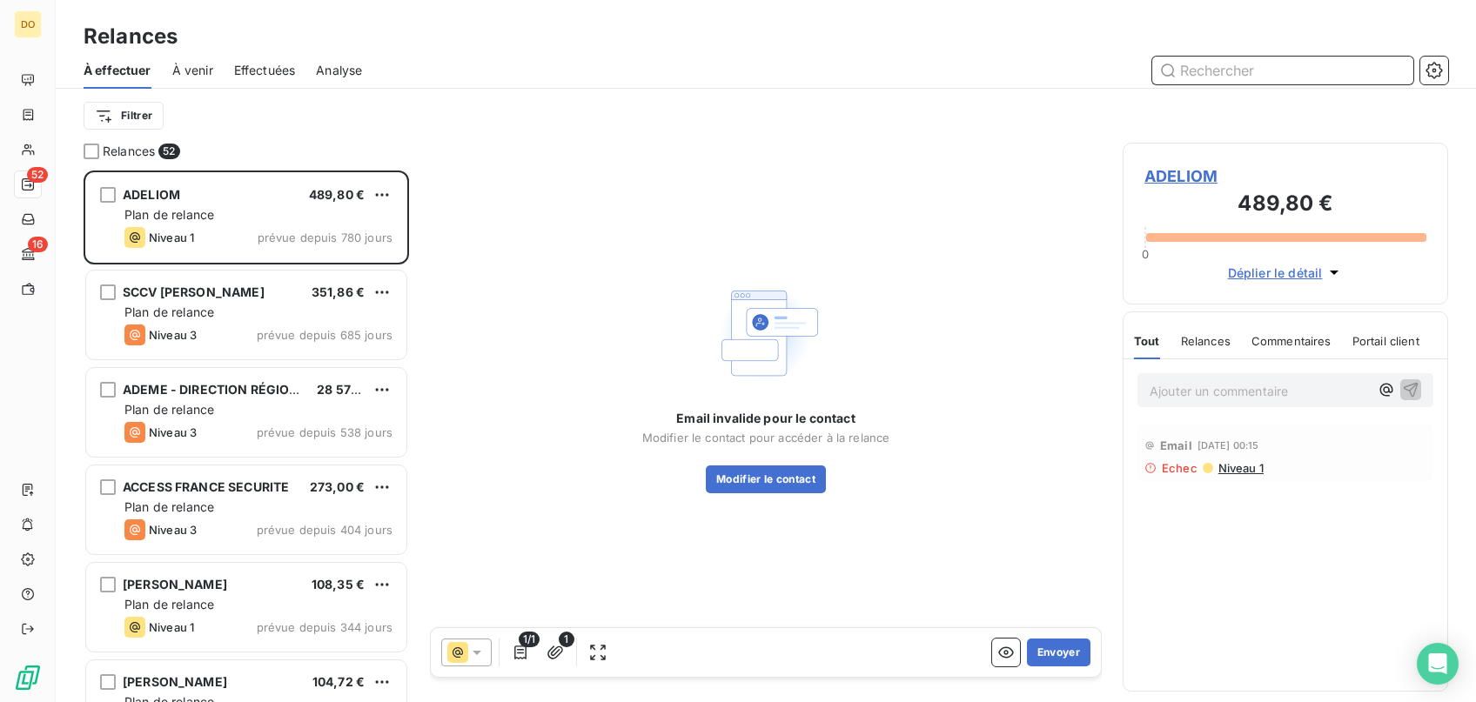
click at [1290, 61] on input "text" at bounding box center [1282, 71] width 261 height 28
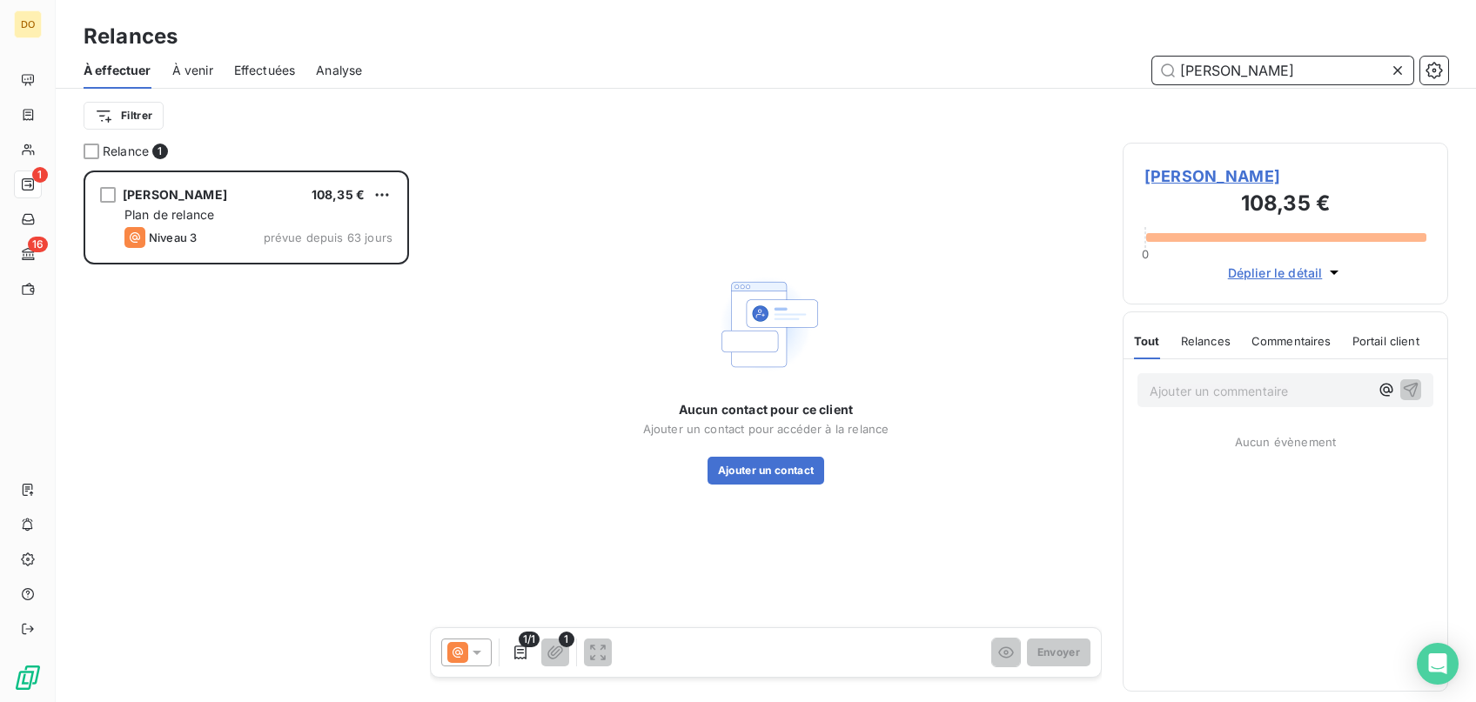
scroll to position [532, 325]
drag, startPoint x: 1287, startPoint y: 76, endPoint x: 695, endPoint y: 73, distance: 591.7
click at [1152, 64] on input "[PERSON_NAME]" at bounding box center [1282, 71] width 261 height 28
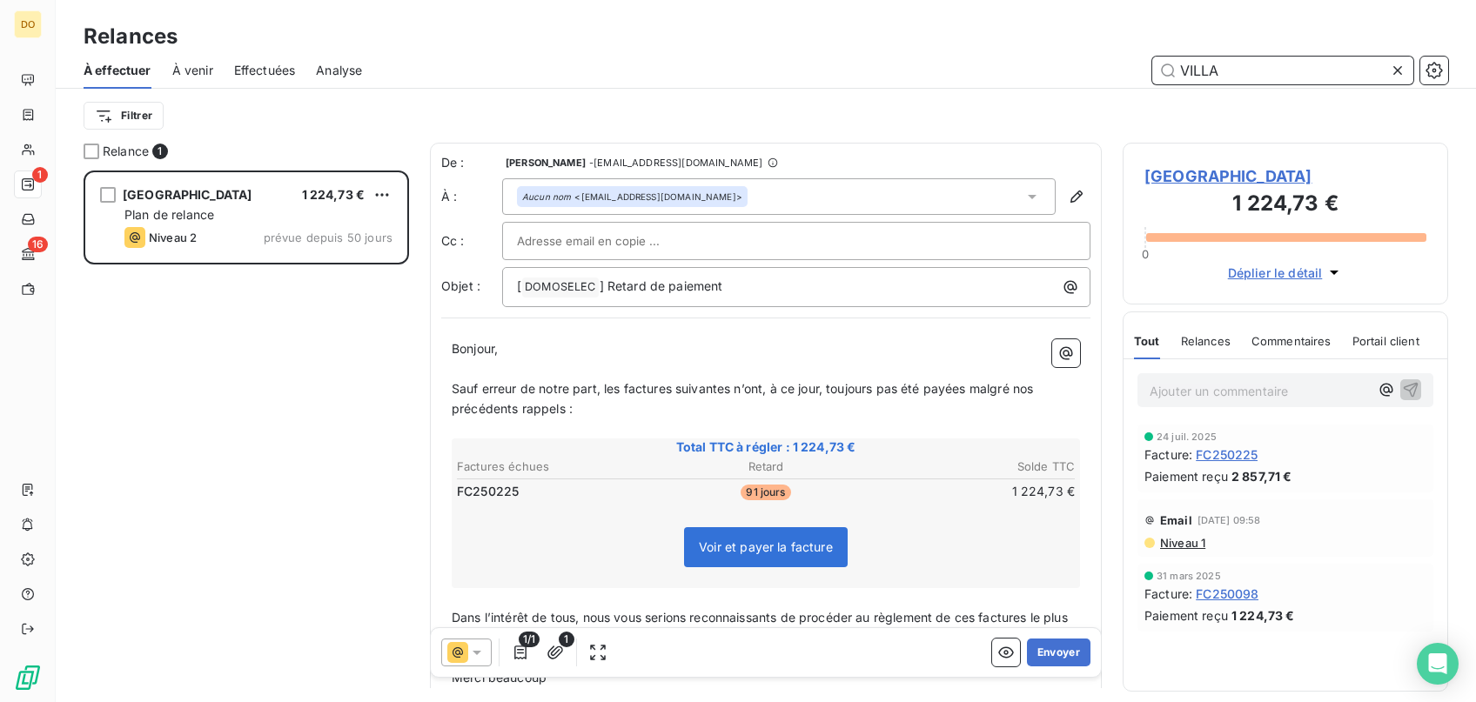
type input "VILLA"
click at [478, 646] on icon at bounding box center [476, 652] width 17 height 17
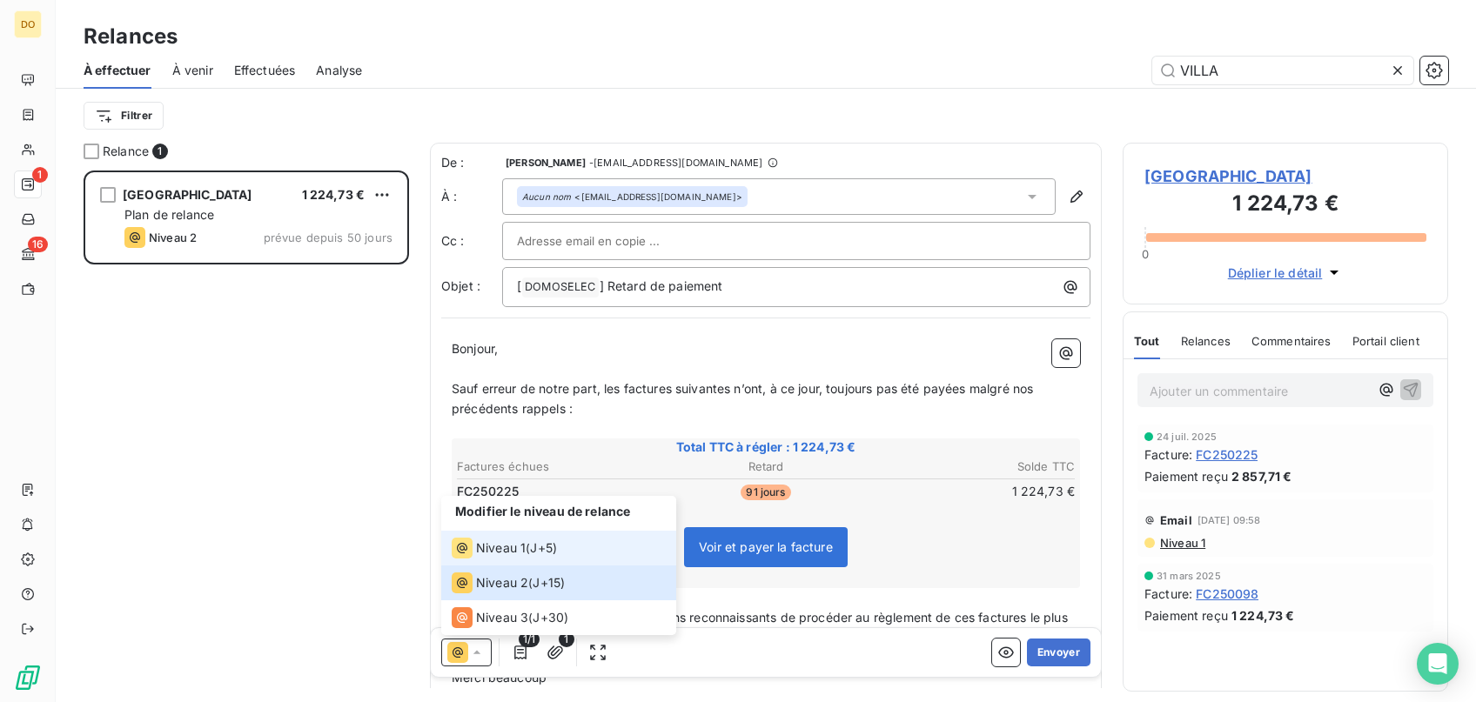
click at [501, 553] on span "Niveau 1" at bounding box center [501, 547] width 50 height 17
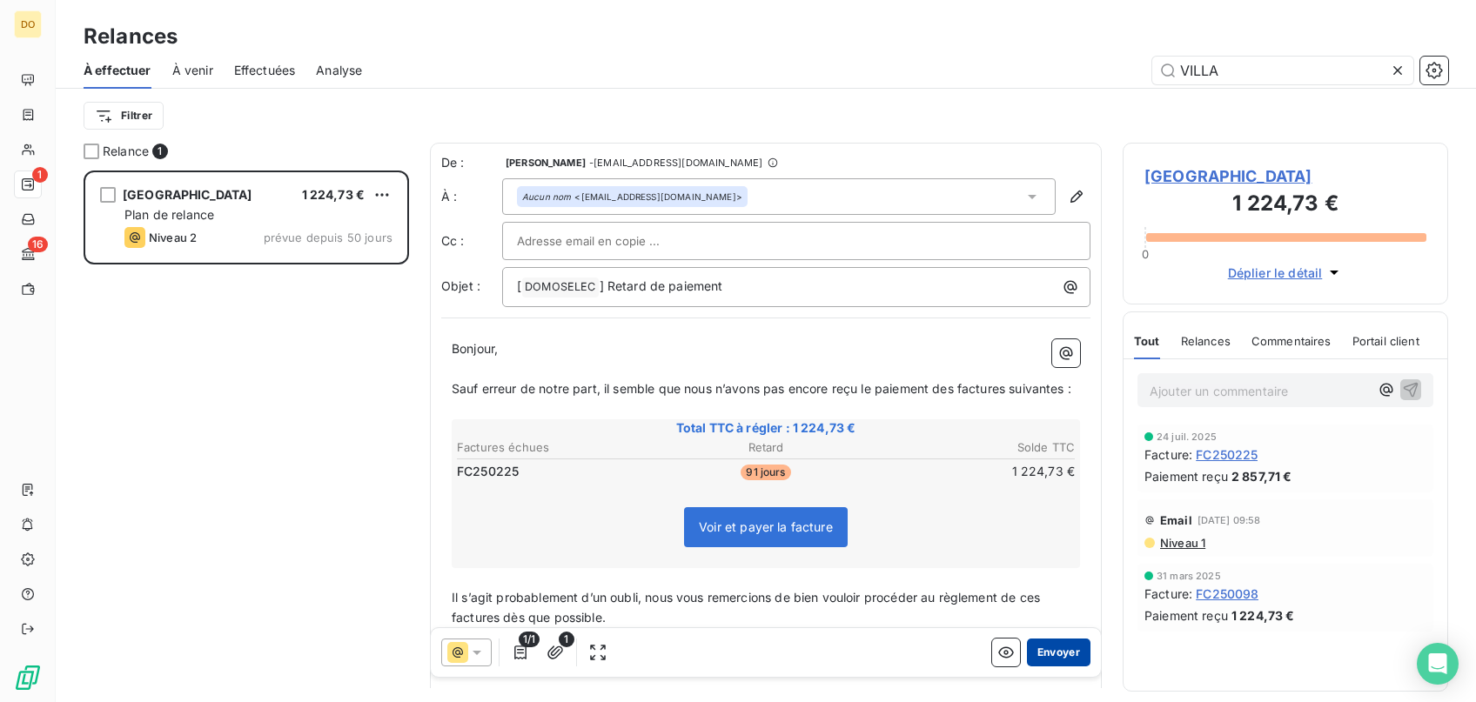
click at [1046, 650] on button "Envoyer" at bounding box center [1059, 653] width 64 height 28
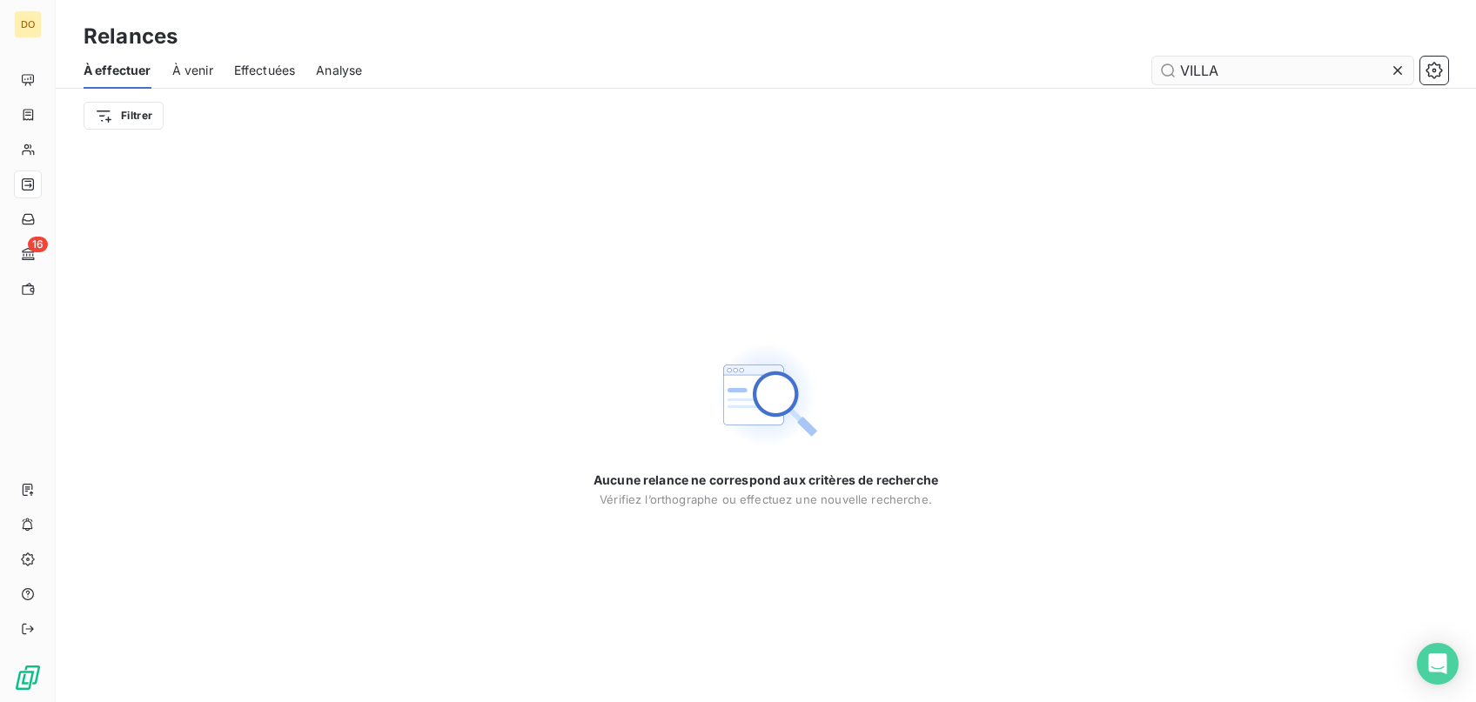
click at [1412, 62] on div at bounding box center [1401, 71] width 24 height 28
click at [1400, 63] on input "text" at bounding box center [1282, 71] width 261 height 28
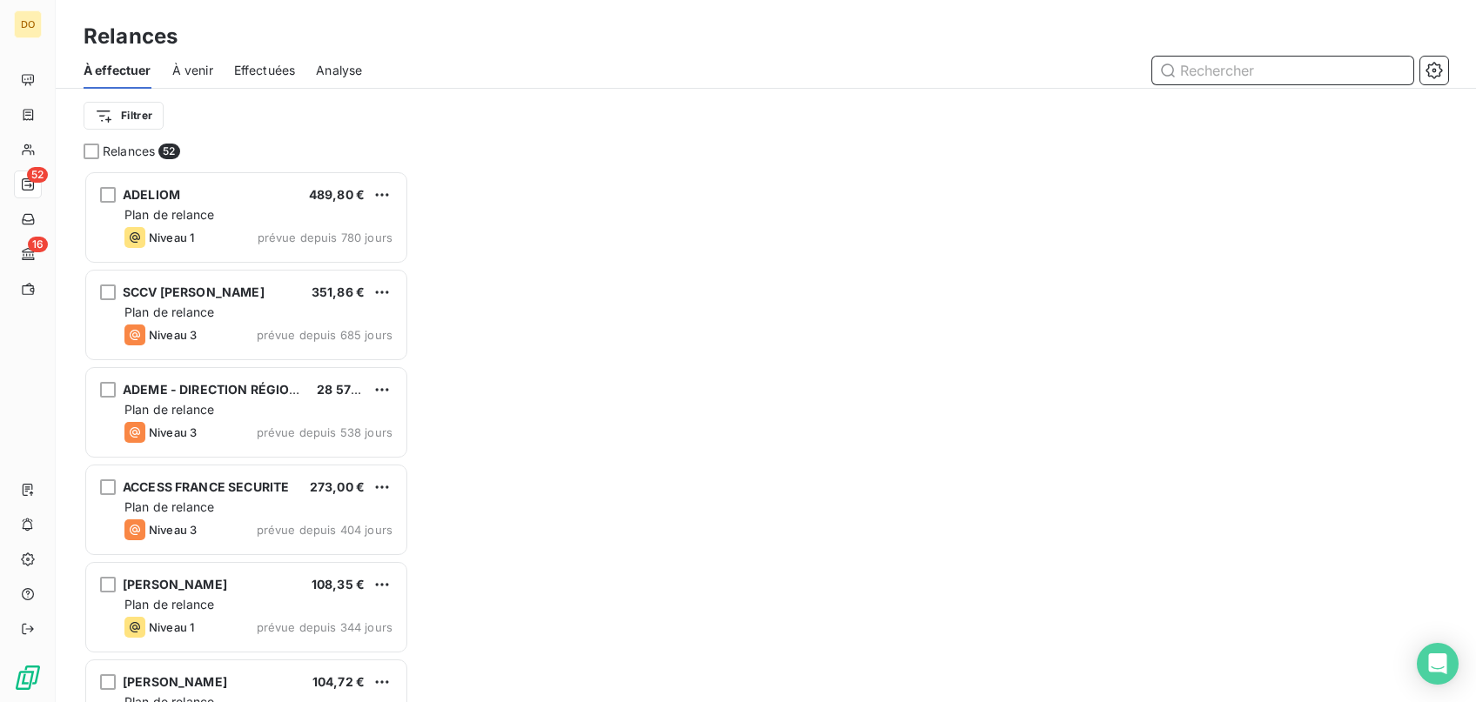
scroll to position [532, 325]
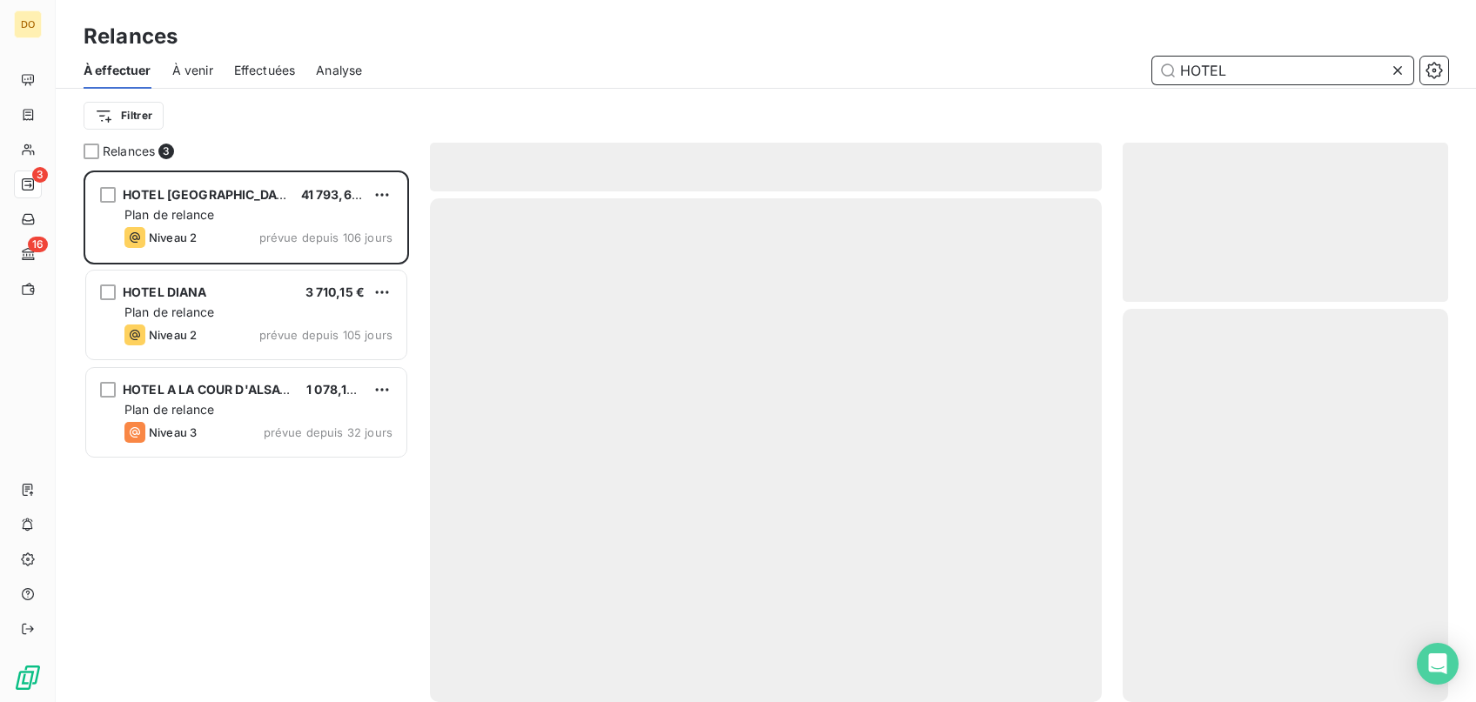
scroll to position [532, 325]
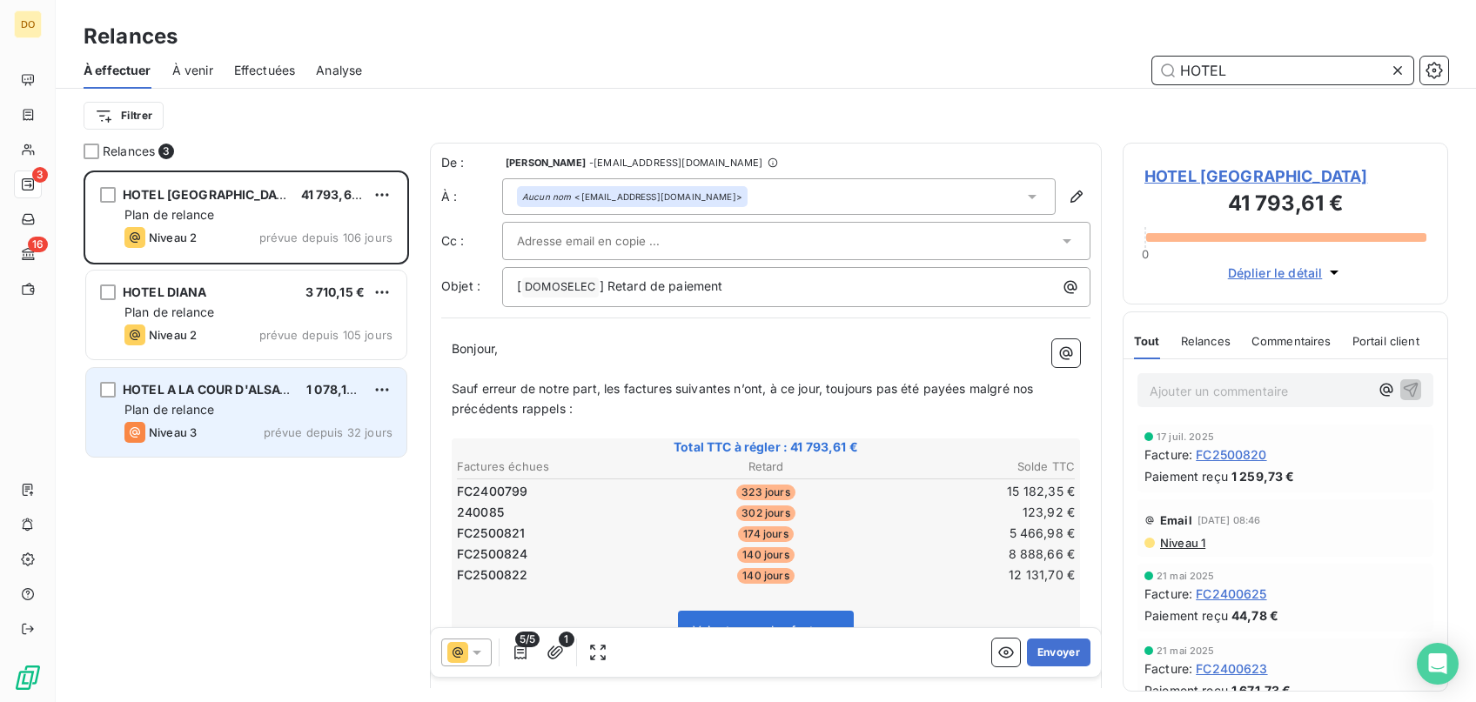
type input "HOTEL"
click at [300, 412] on div "Plan de relance" at bounding box center [258, 409] width 268 height 17
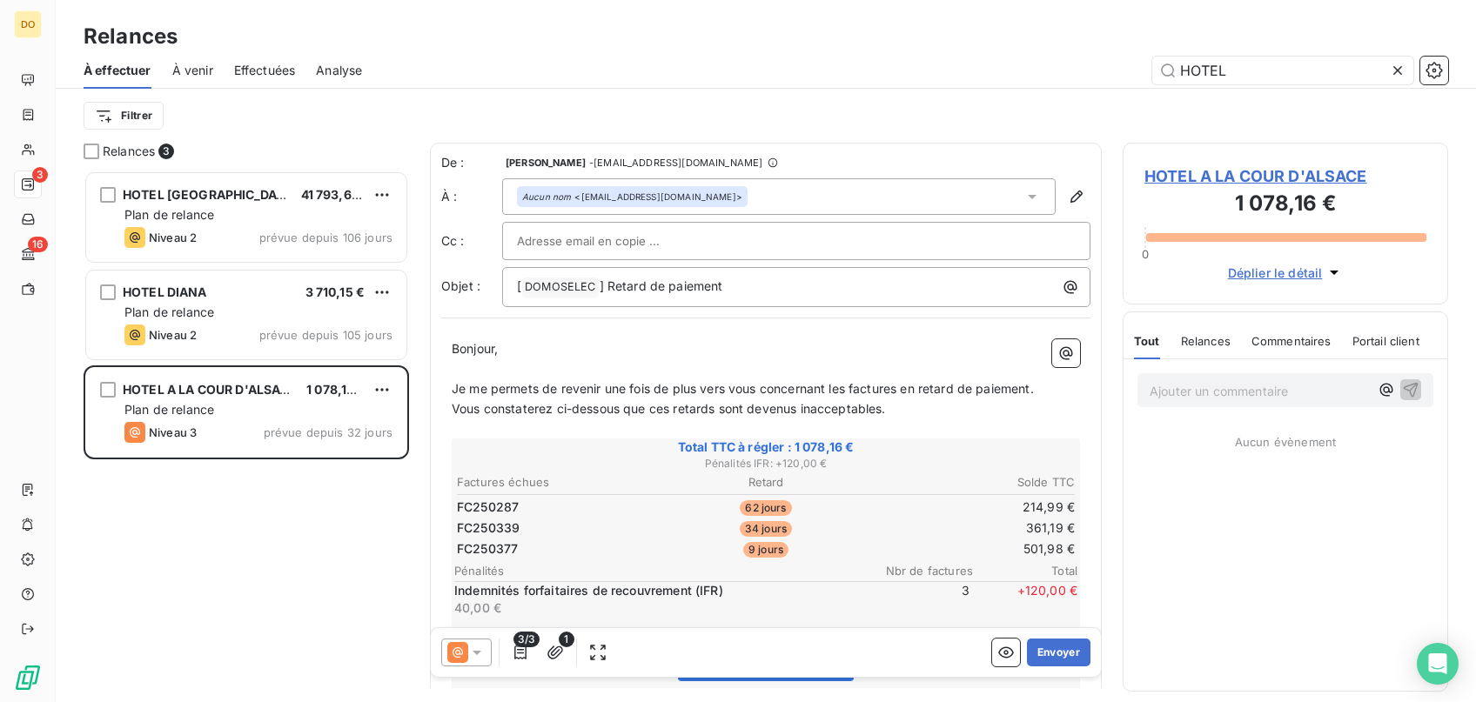
click at [476, 653] on icon at bounding box center [476, 653] width 9 height 4
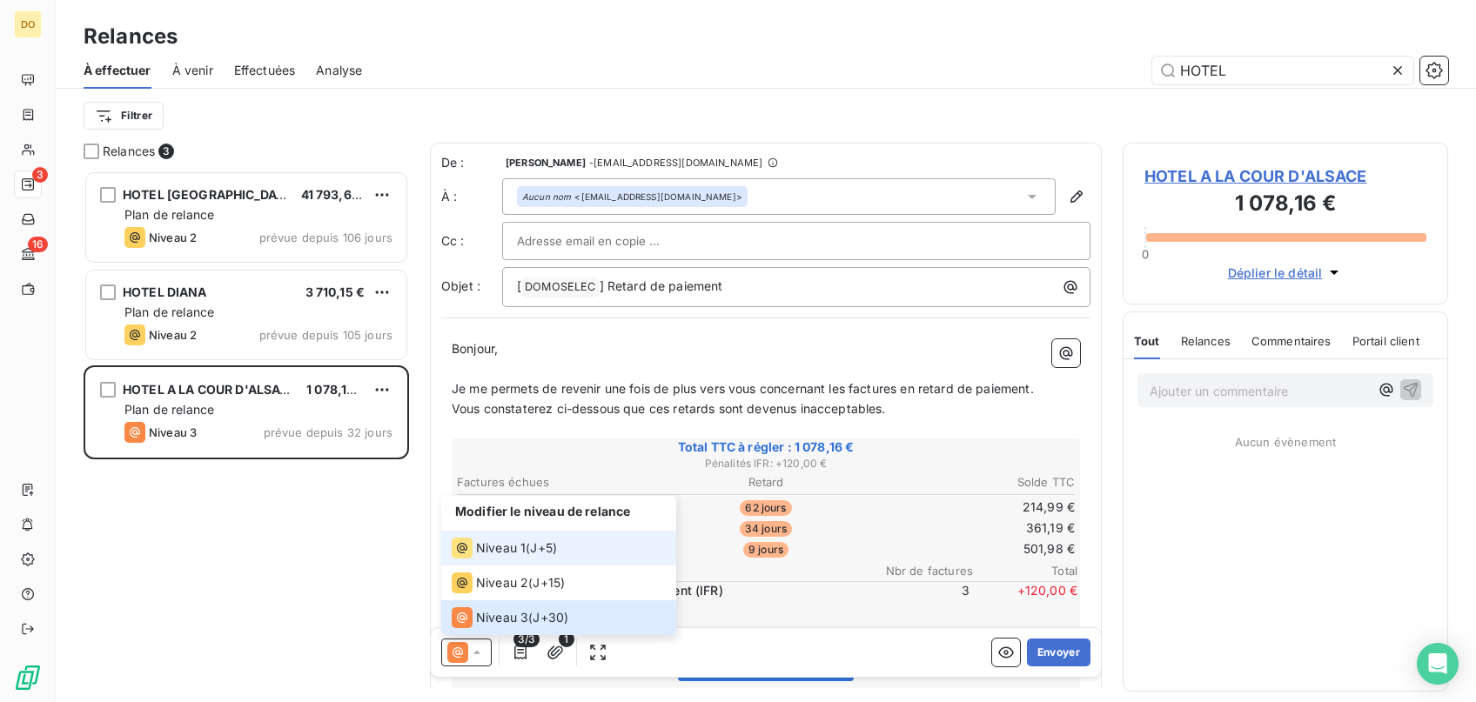
click at [499, 555] on span "Niveau 1" at bounding box center [501, 547] width 50 height 17
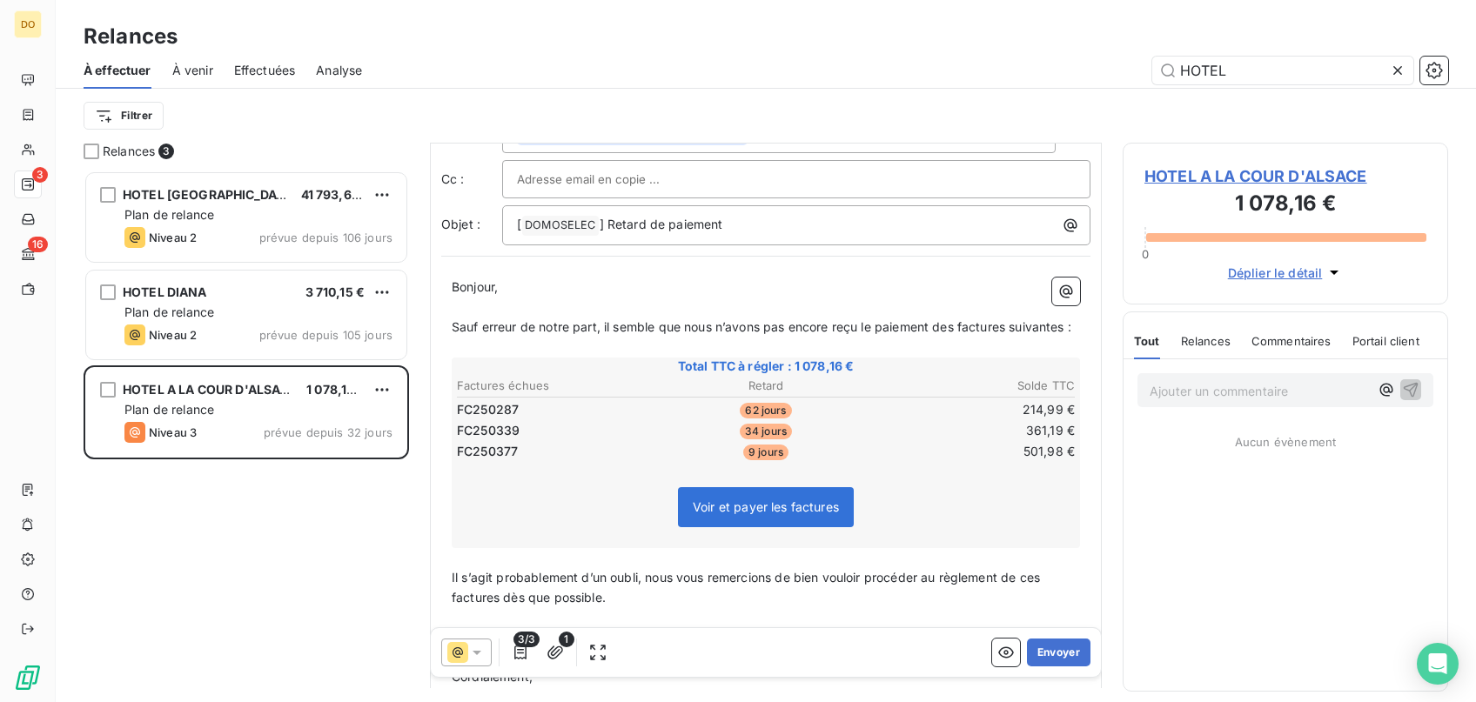
scroll to position [88, 0]
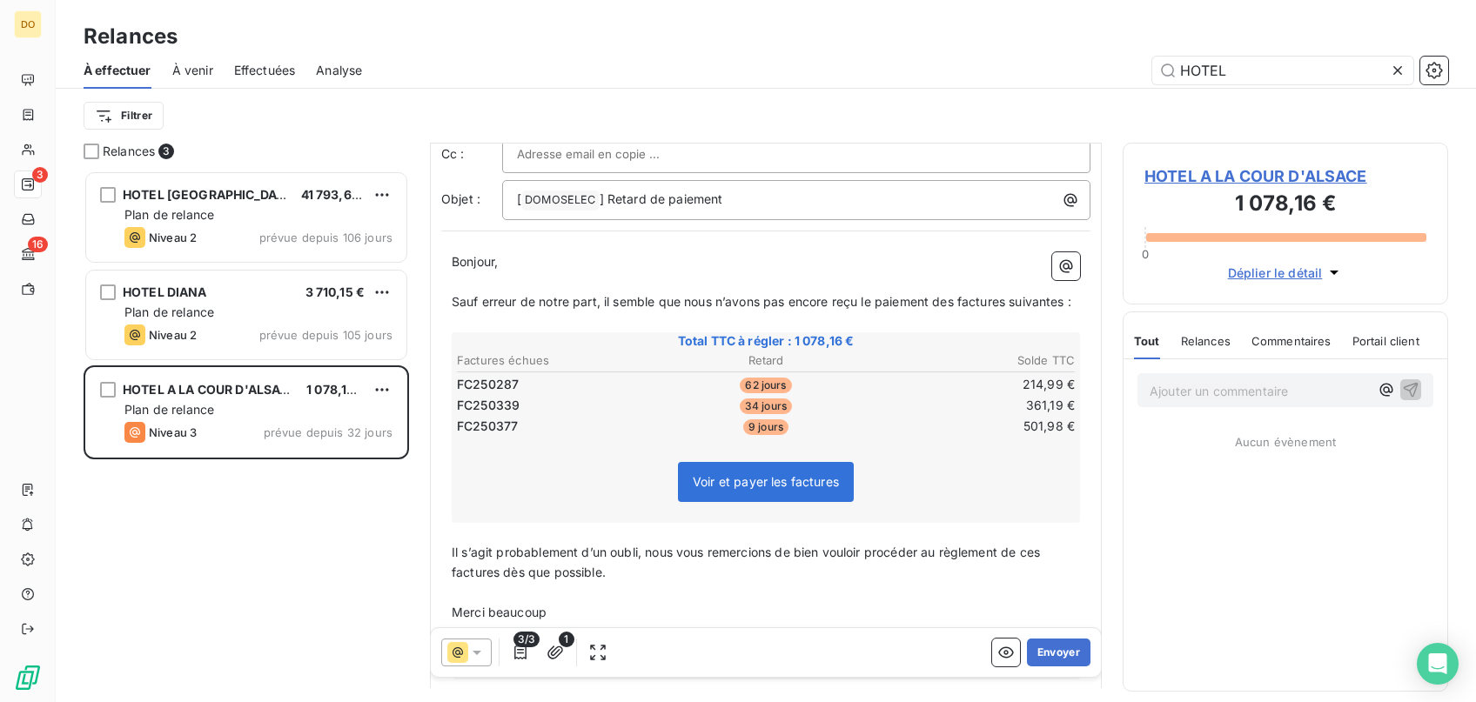
click at [658, 576] on p "Il s’agit probablement d’un oubli, nous vous remercions de bien vouloir procéde…" at bounding box center [766, 563] width 628 height 40
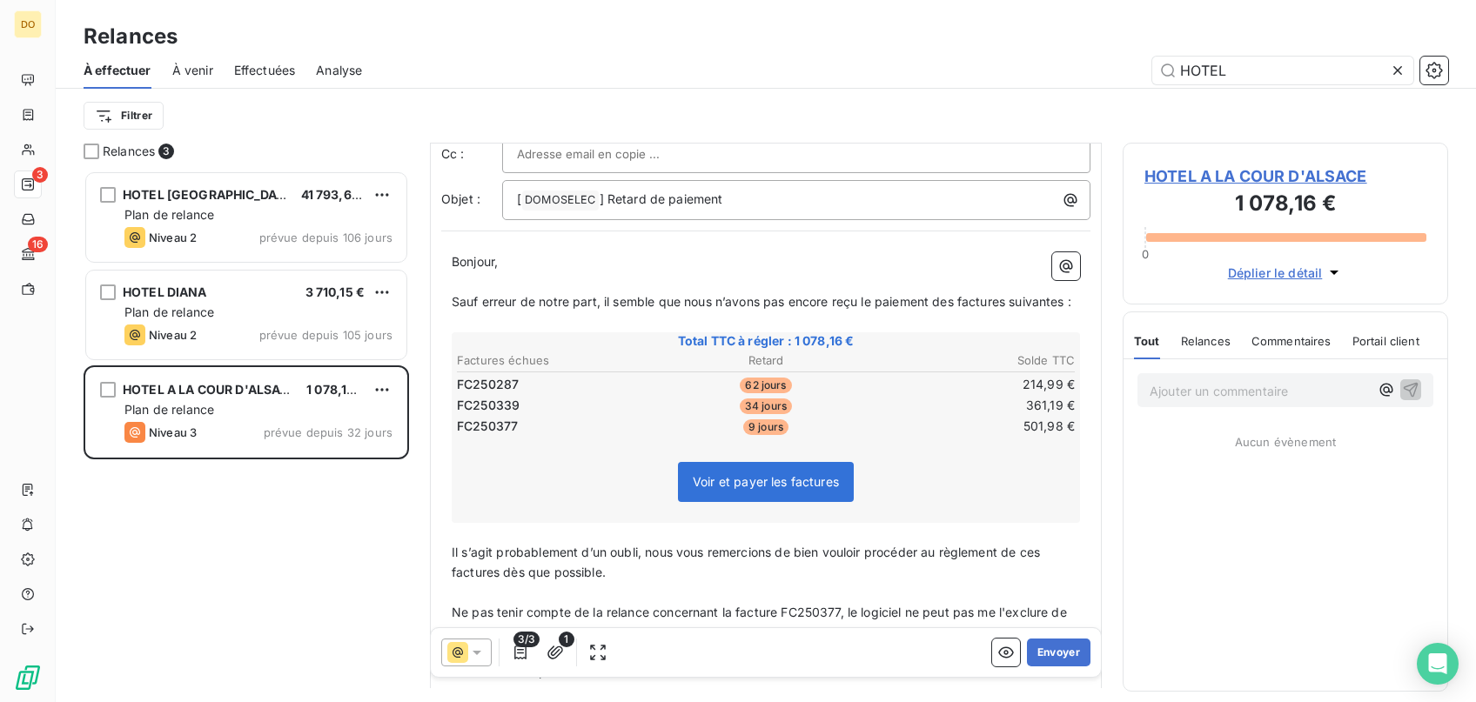
scroll to position [231, 0]
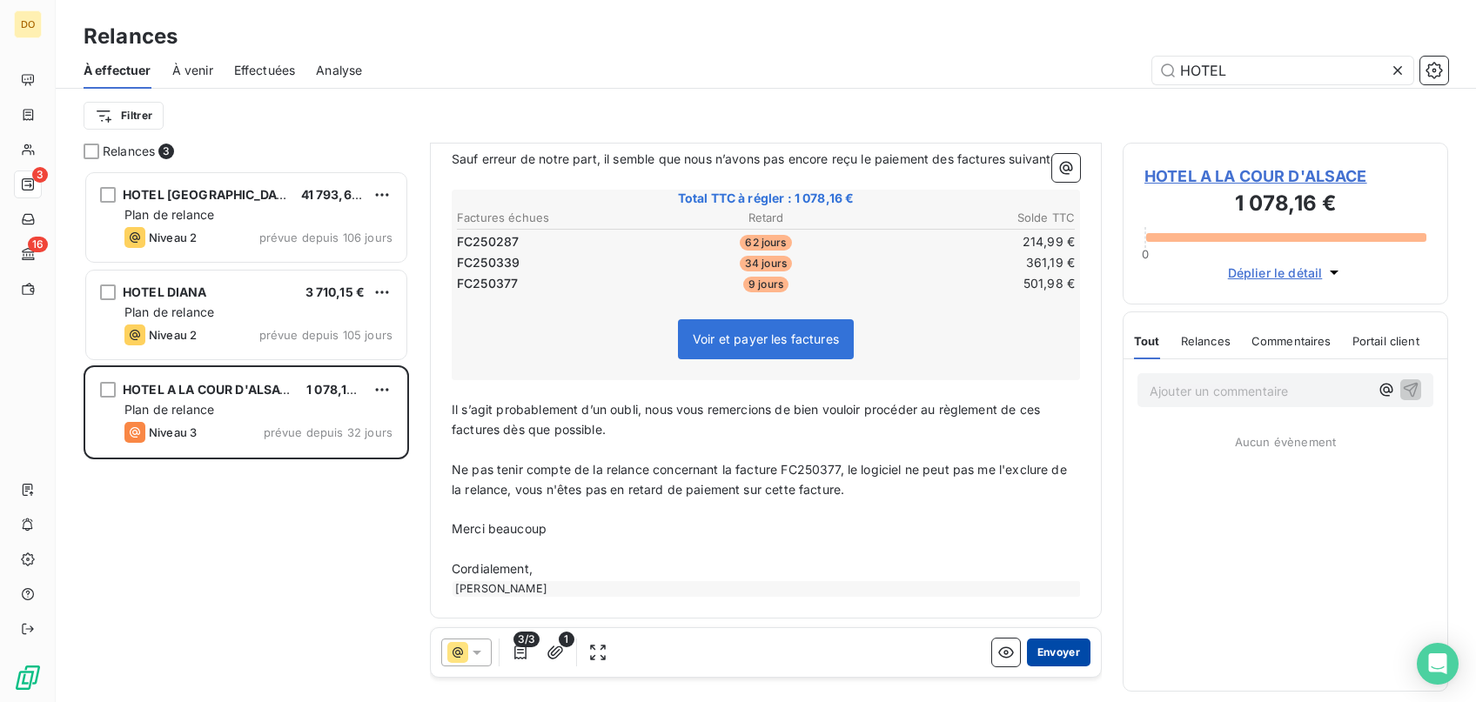
click at [1054, 657] on button "Envoyer" at bounding box center [1059, 653] width 64 height 28
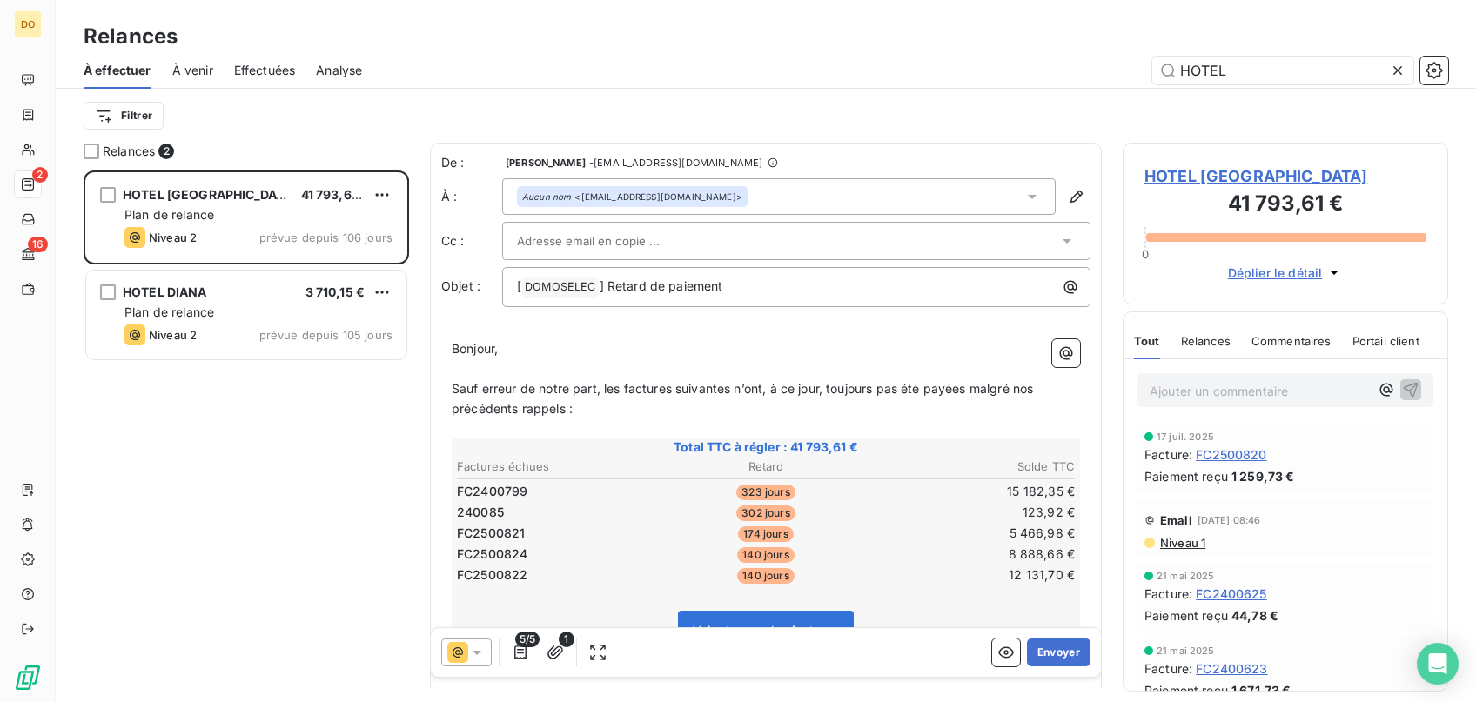
click at [1395, 70] on icon at bounding box center [1397, 70] width 17 height 17
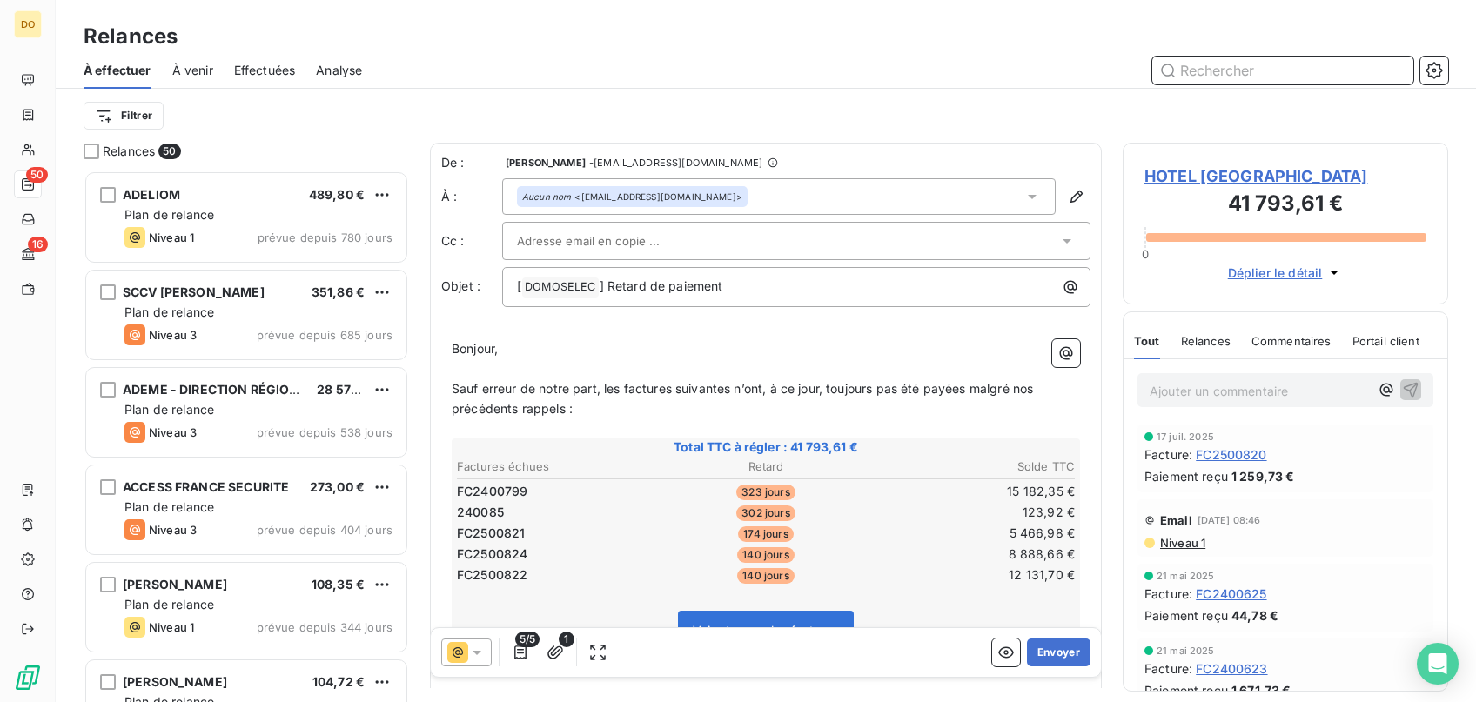
click at [1290, 69] on input "text" at bounding box center [1282, 71] width 261 height 28
type input "cote nature"
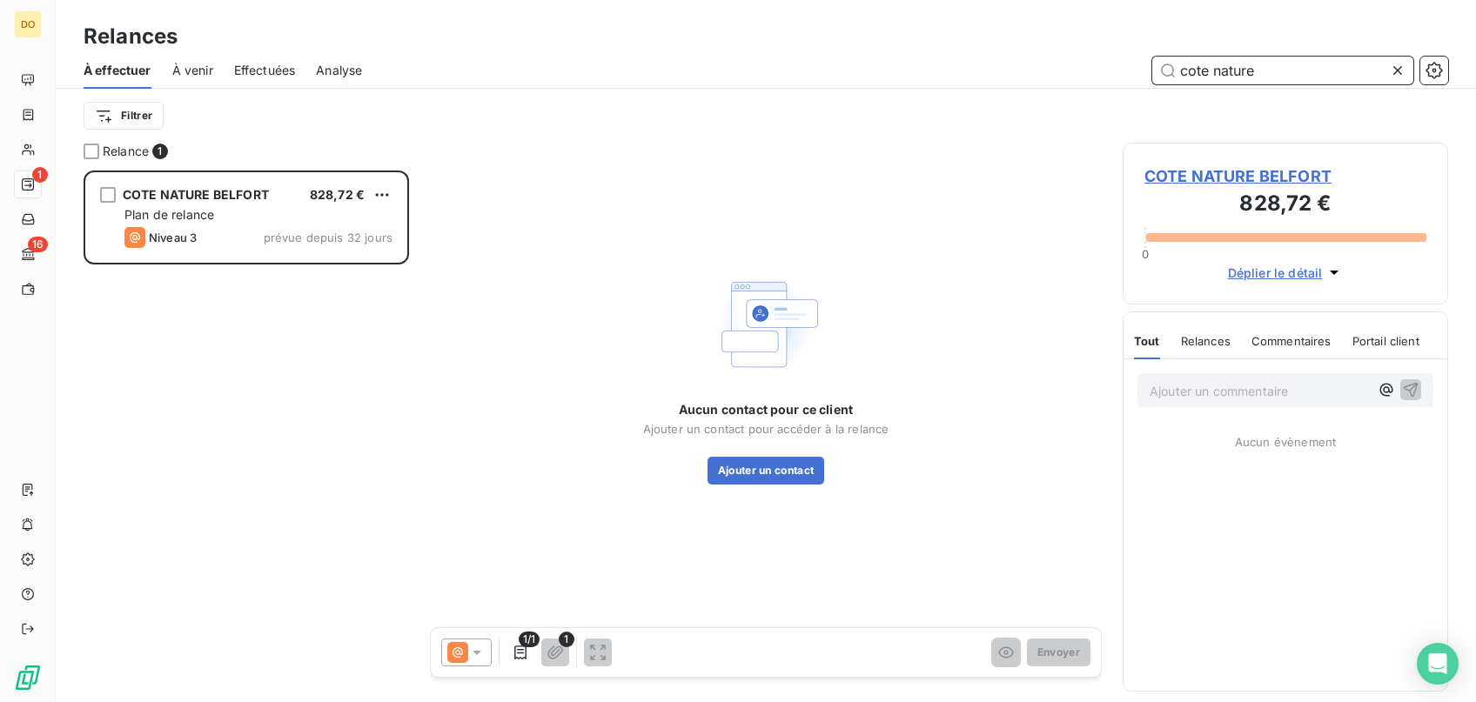
scroll to position [532, 325]
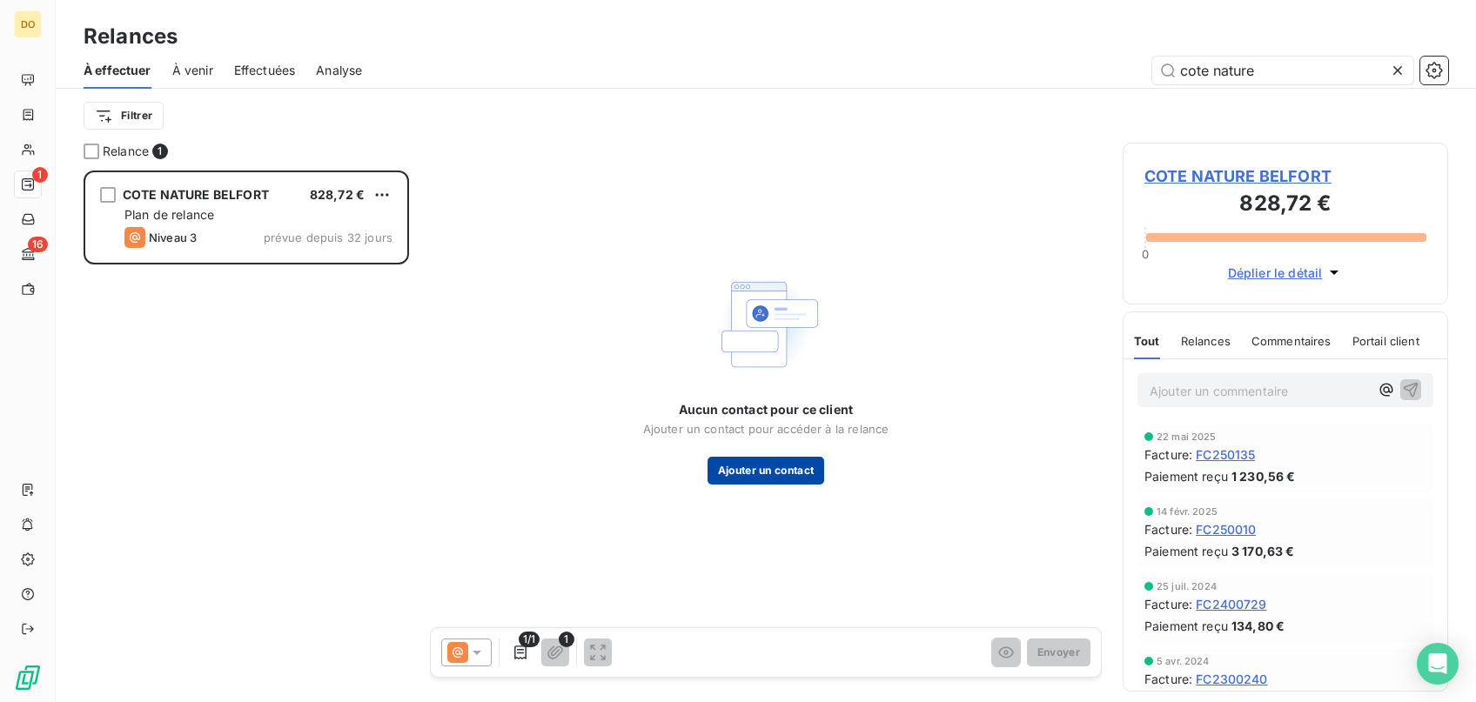
click at [775, 466] on button "Ajouter un contact" at bounding box center [765, 471] width 117 height 28
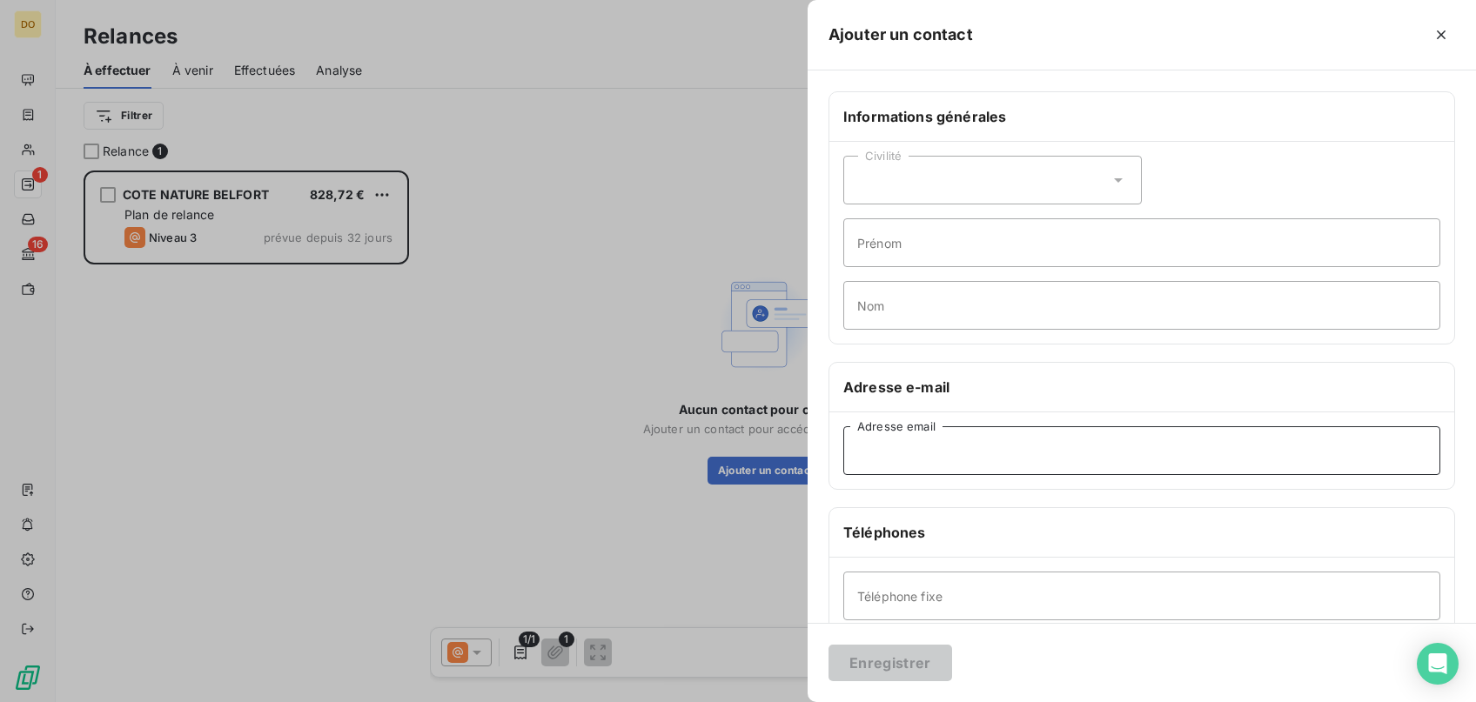
click at [906, 450] on input "Adresse email" at bounding box center [1141, 450] width 597 height 49
paste input "[EMAIL_ADDRESS][DOMAIN_NAME]"
type input "[EMAIL_ADDRESS][DOMAIN_NAME]"
click at [887, 660] on button "Enregistrer" at bounding box center [890, 663] width 124 height 37
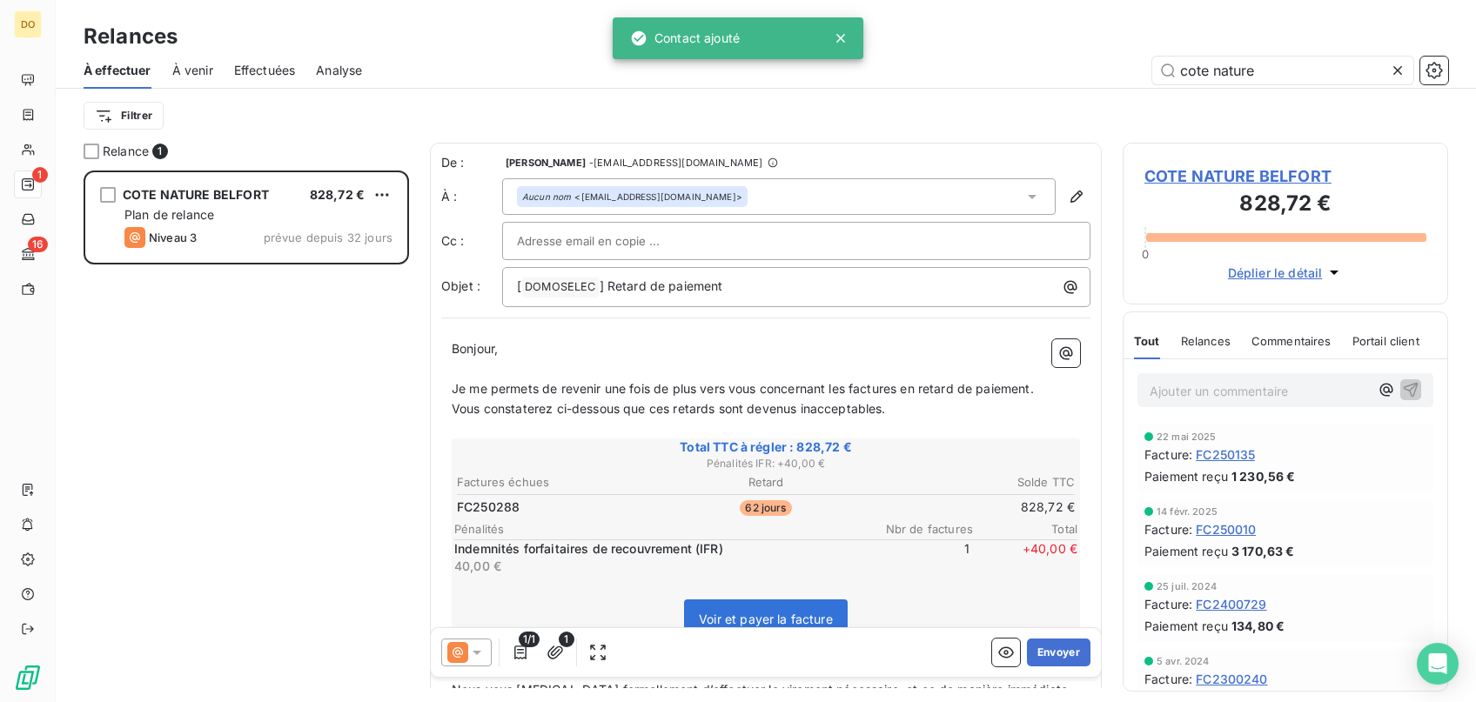
click at [478, 655] on icon at bounding box center [476, 652] width 17 height 17
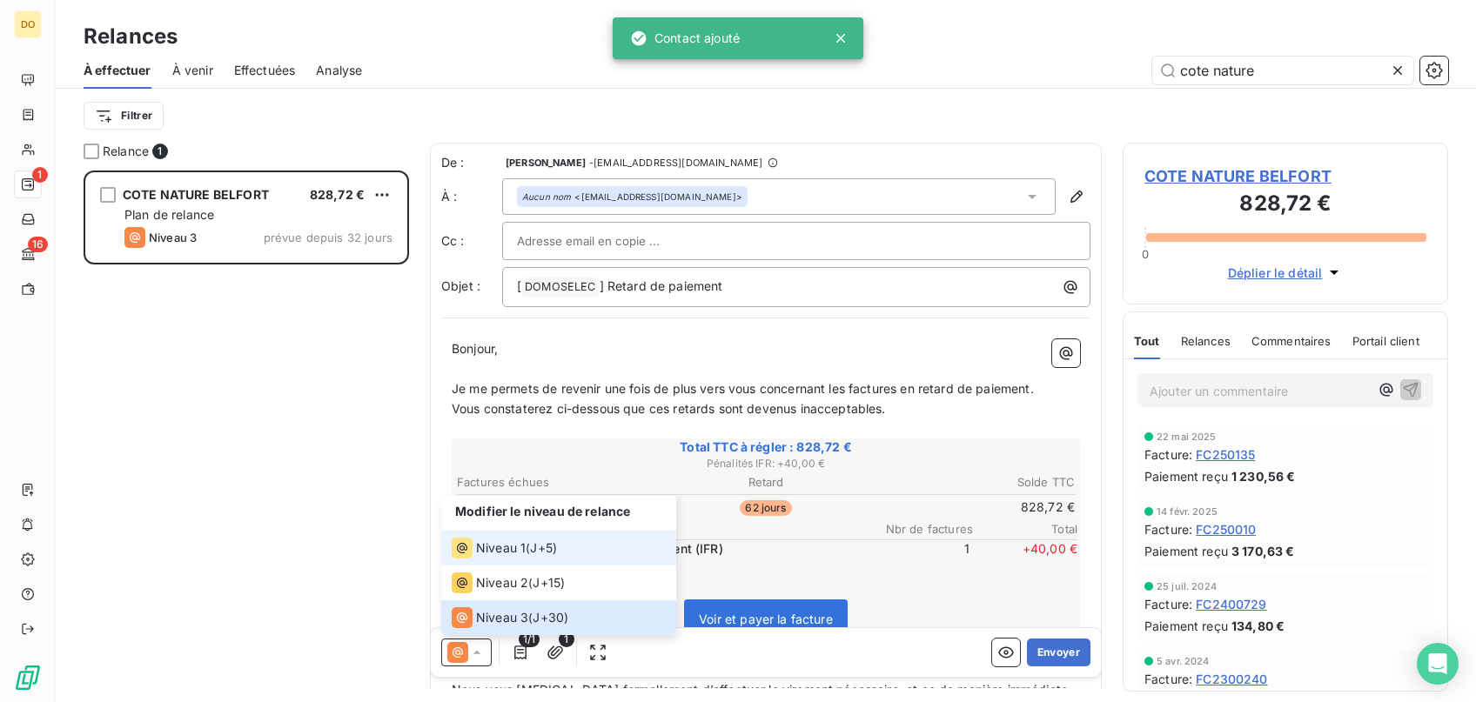
click at [518, 549] on span "Niveau 1" at bounding box center [501, 547] width 50 height 17
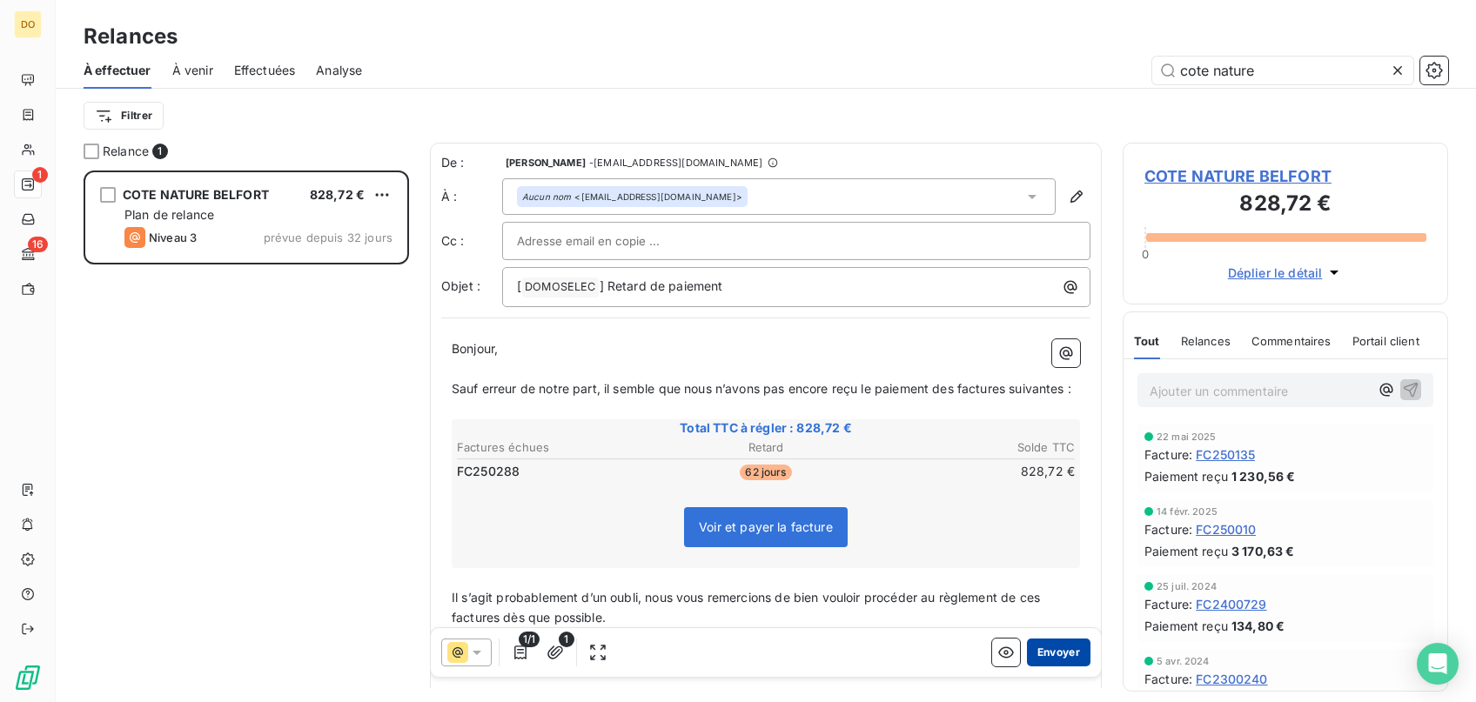
click at [1042, 653] on button "Envoyer" at bounding box center [1059, 653] width 64 height 28
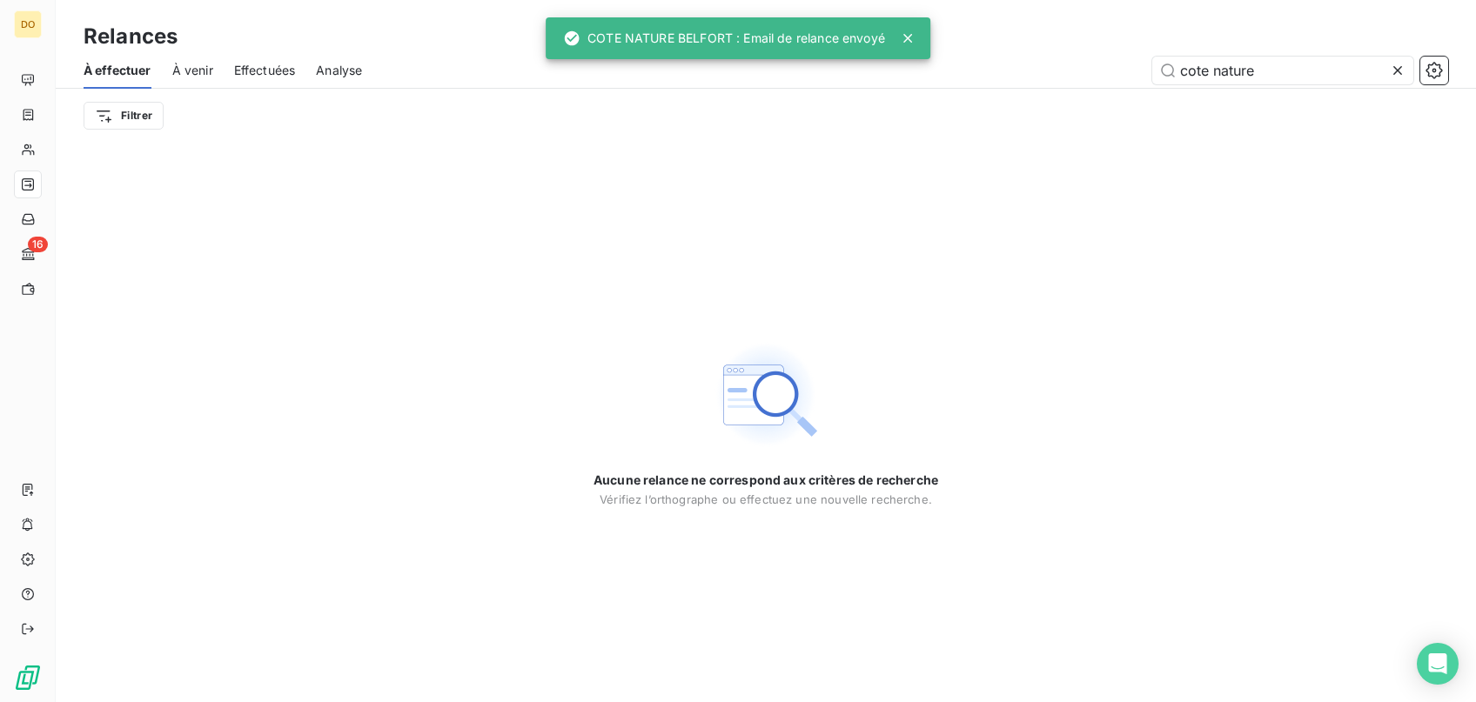
click at [1399, 65] on icon at bounding box center [1397, 70] width 17 height 17
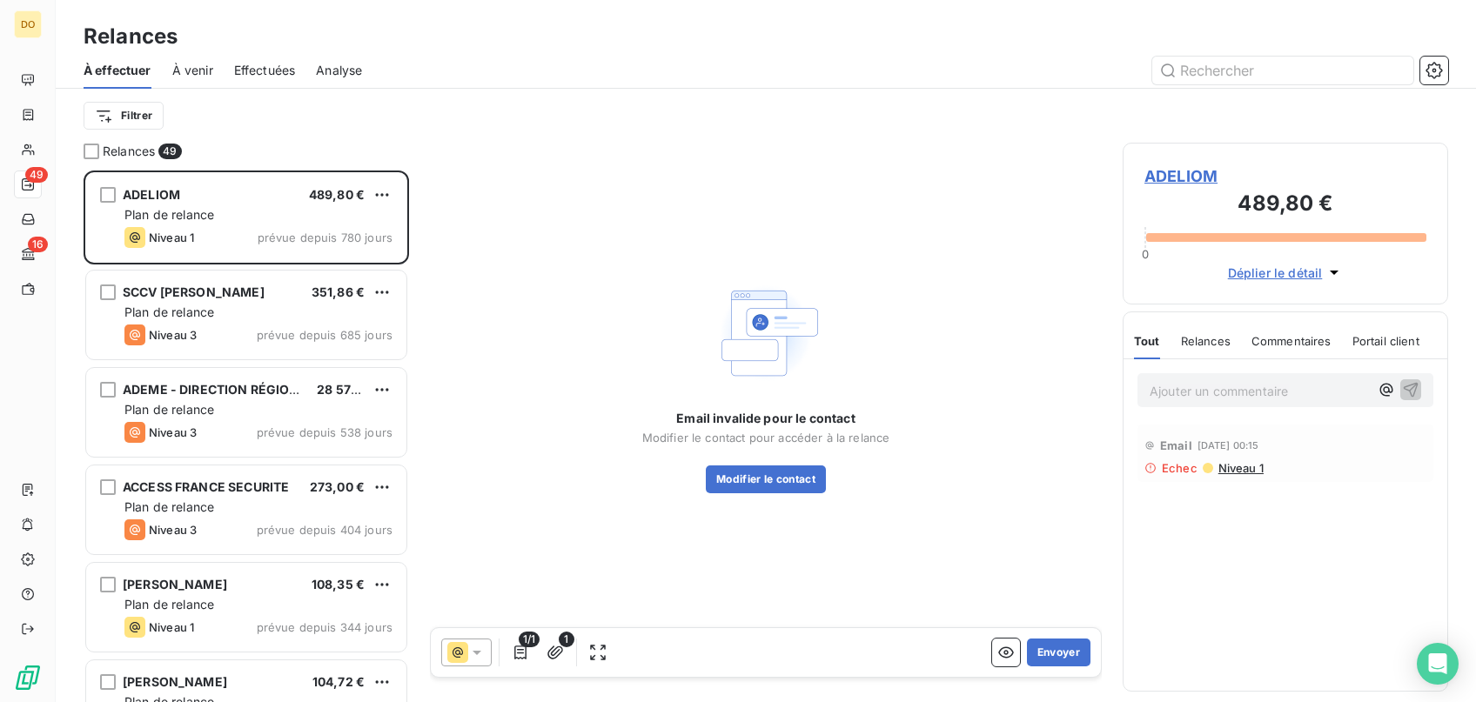
scroll to position [532, 325]
click at [1262, 64] on input "text" at bounding box center [1282, 71] width 261 height 28
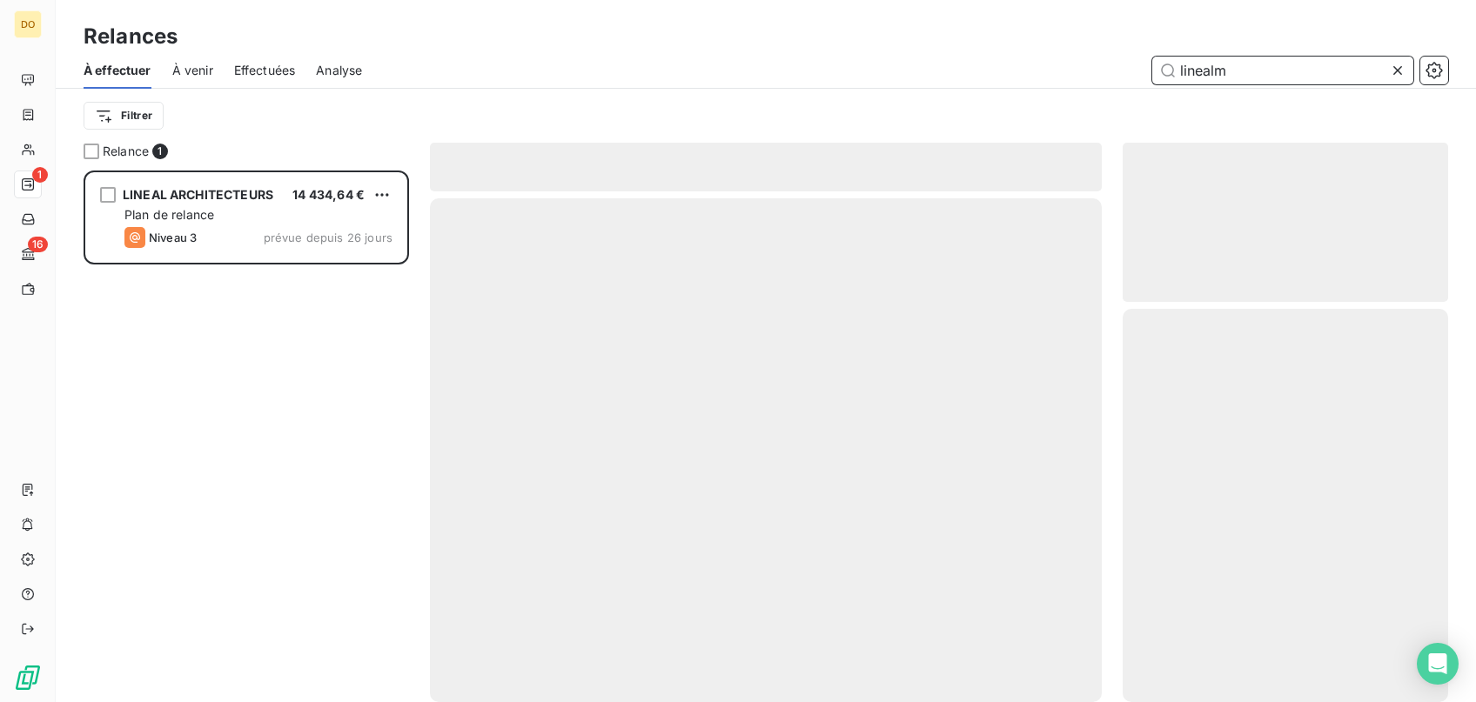
scroll to position [532, 325]
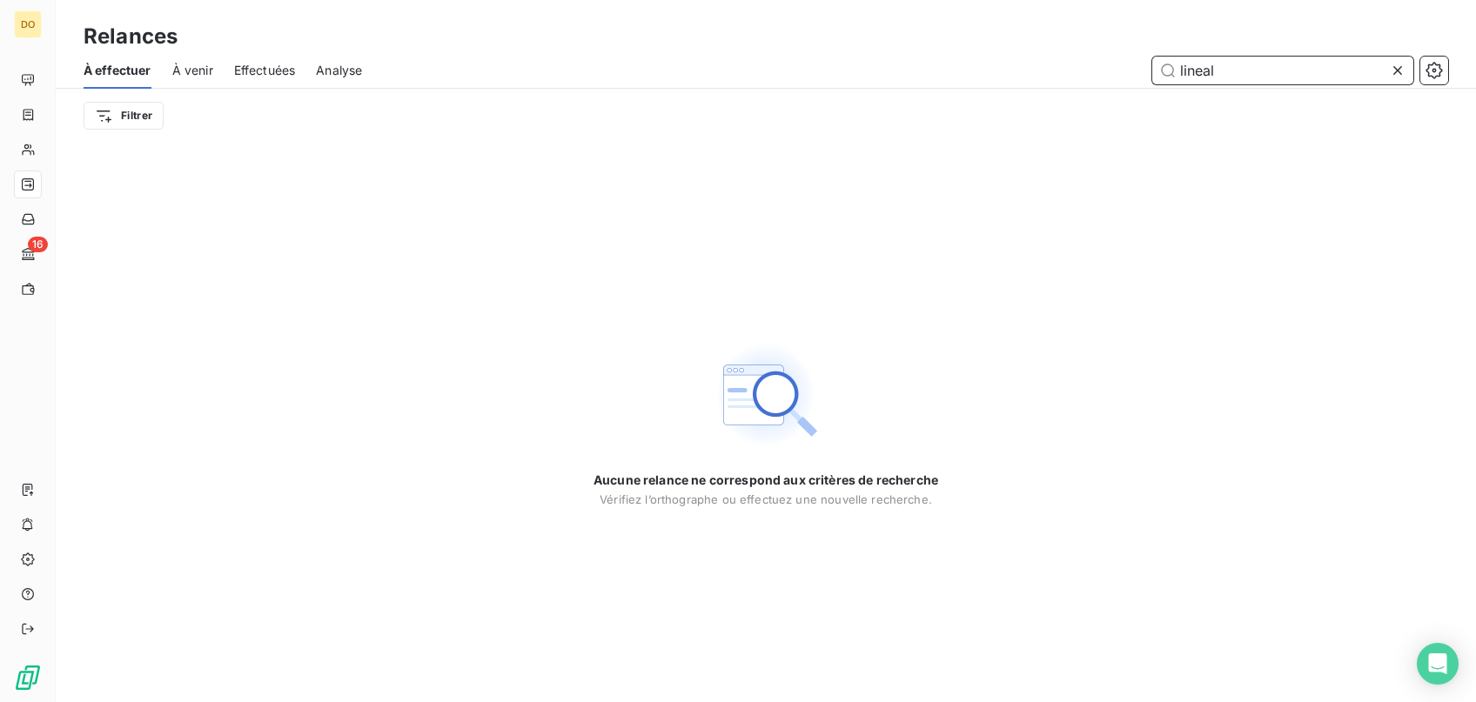
type input "lineal"
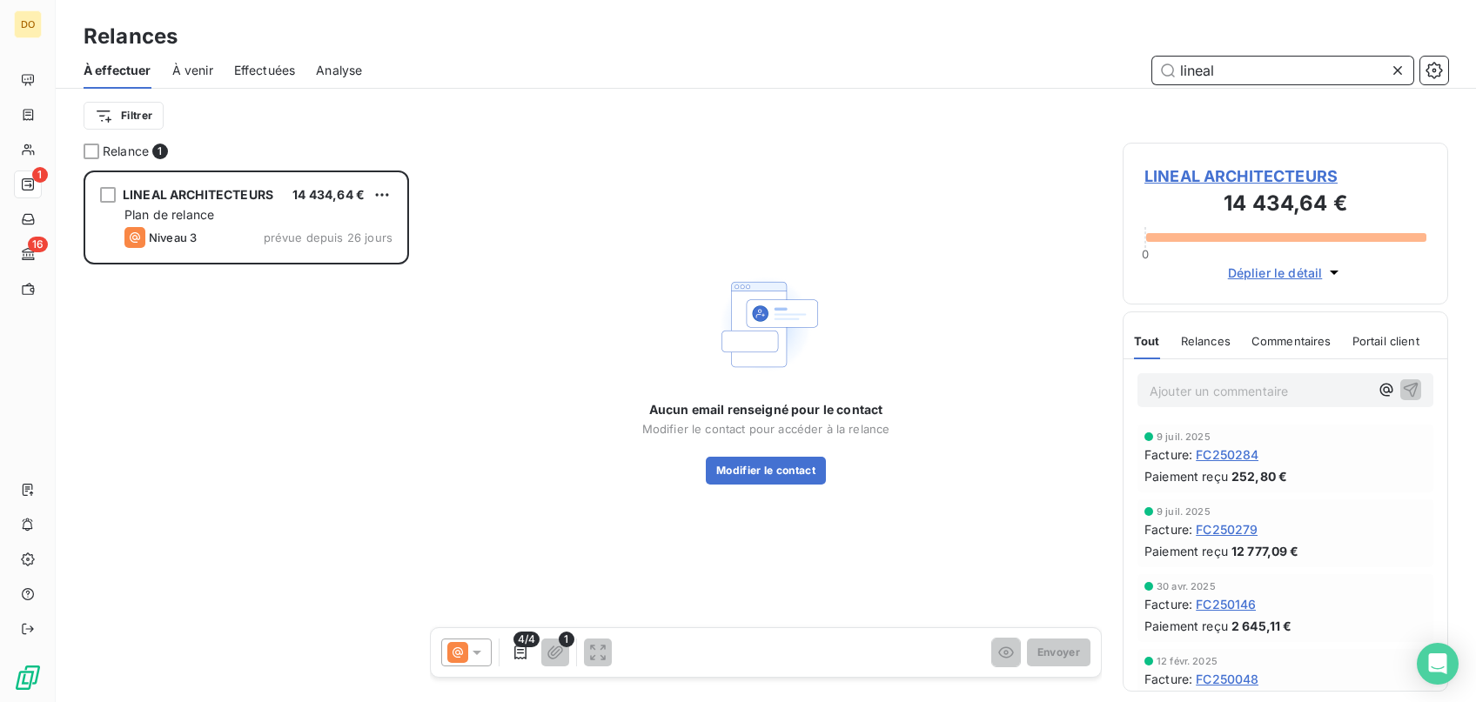
scroll to position [532, 325]
click at [1223, 171] on span "LINEAL ARCHITECTEURS" at bounding box center [1285, 175] width 282 height 23
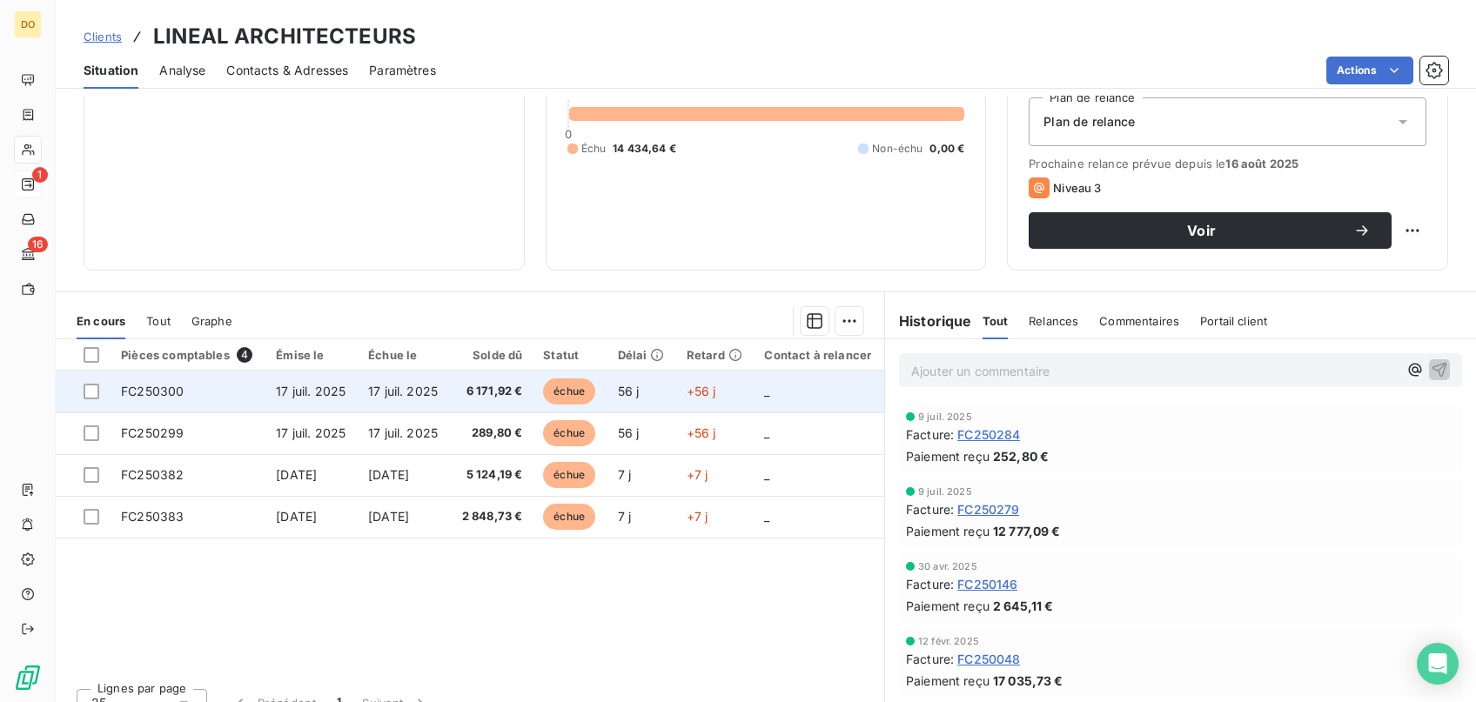
scroll to position [216, 0]
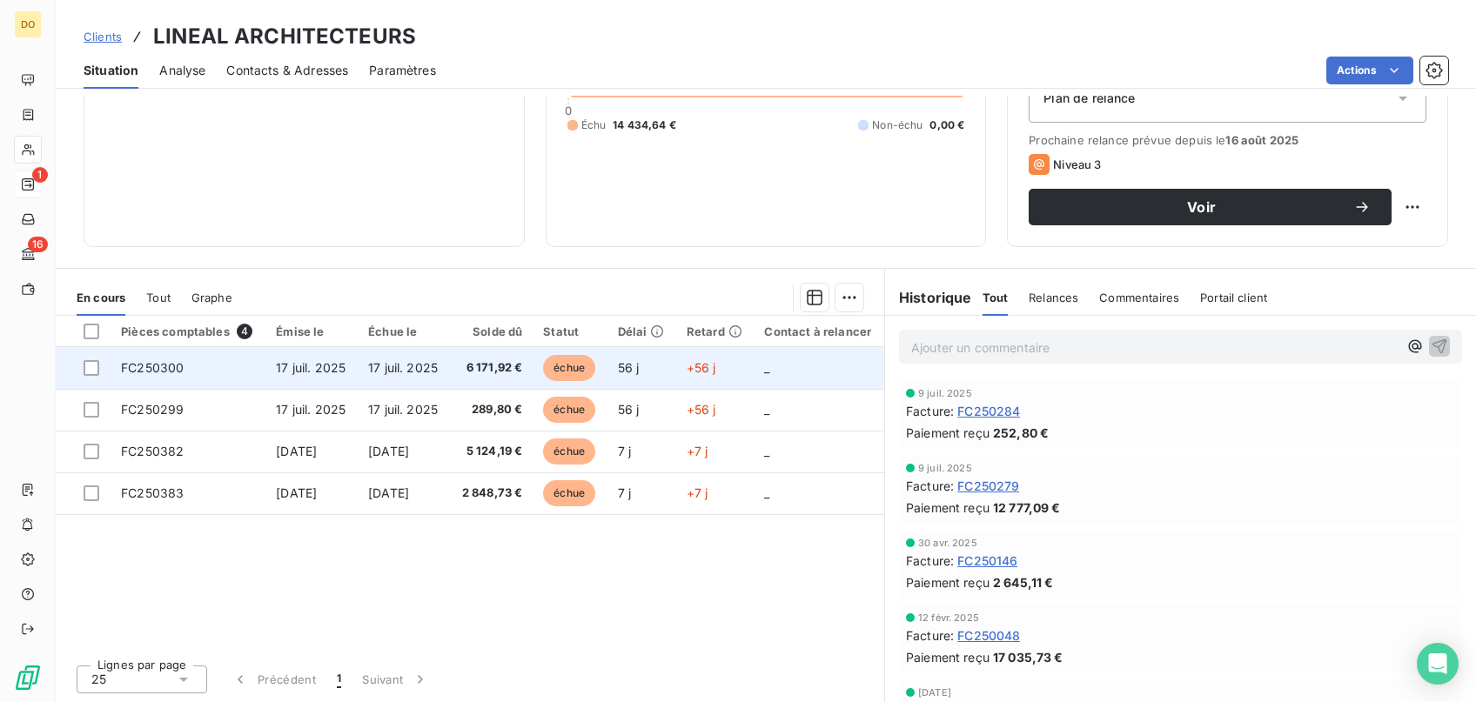
click at [141, 361] on span "FC250300" at bounding box center [152, 367] width 63 height 15
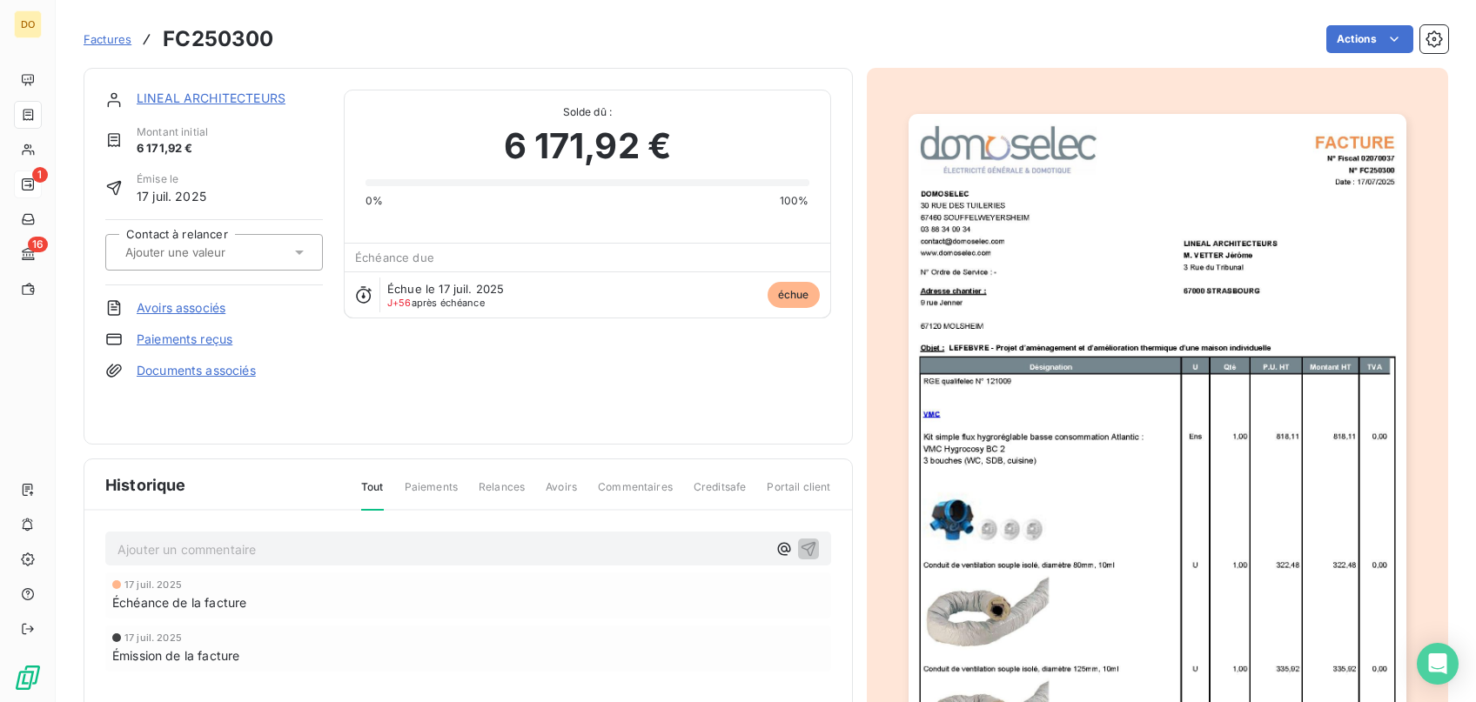
click at [819, 114] on div "Solde dû : 6 171,92 € 0% 100%" at bounding box center [587, 159] width 485 height 139
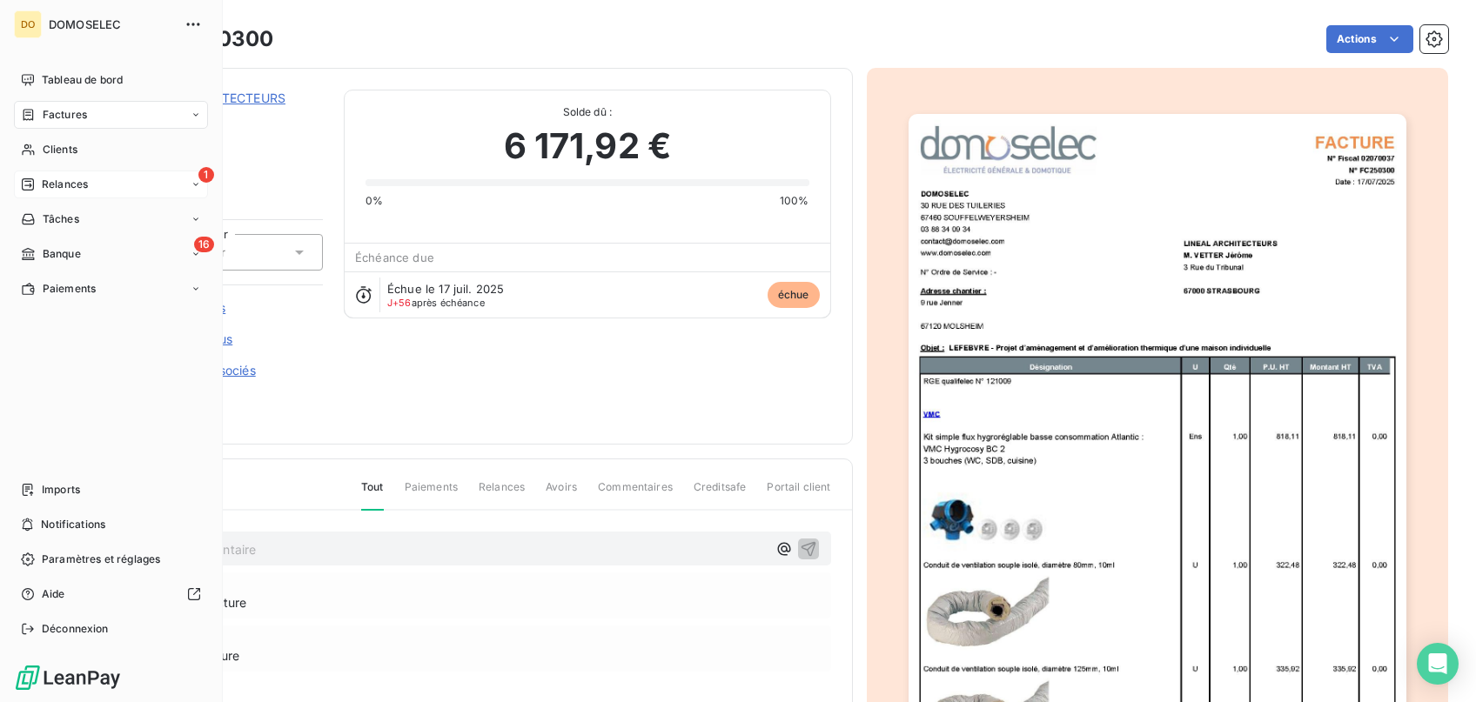
click at [84, 184] on span "Relances" at bounding box center [65, 185] width 46 height 16
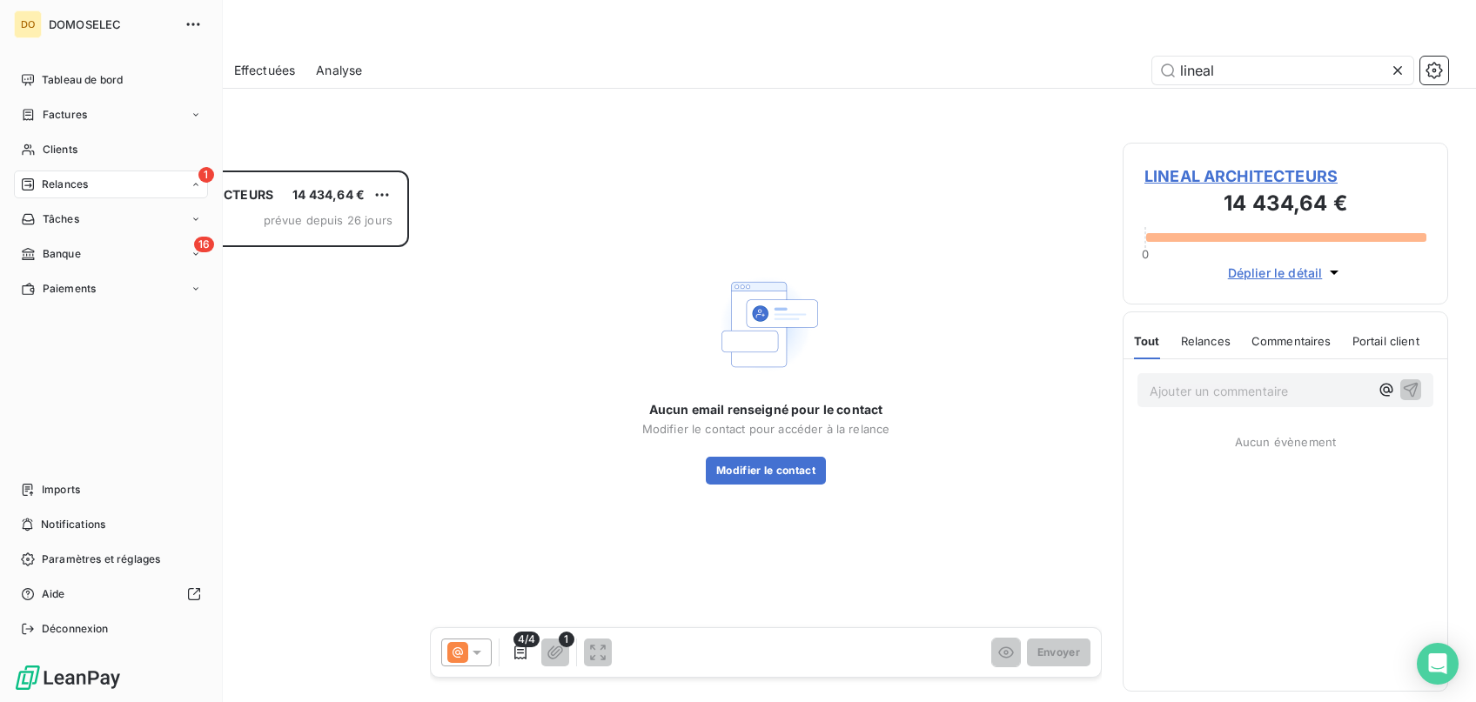
scroll to position [532, 325]
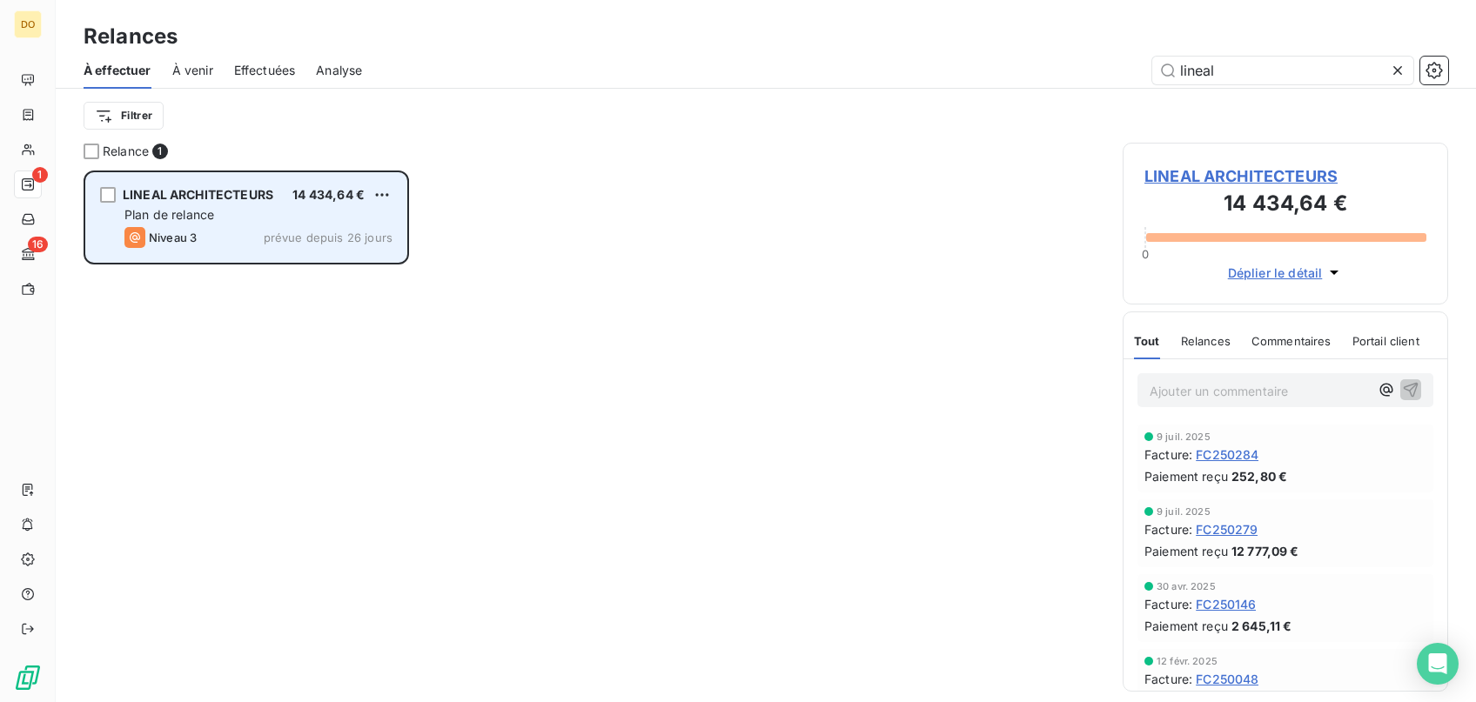
click at [221, 213] on div "Plan de relance" at bounding box center [258, 214] width 268 height 17
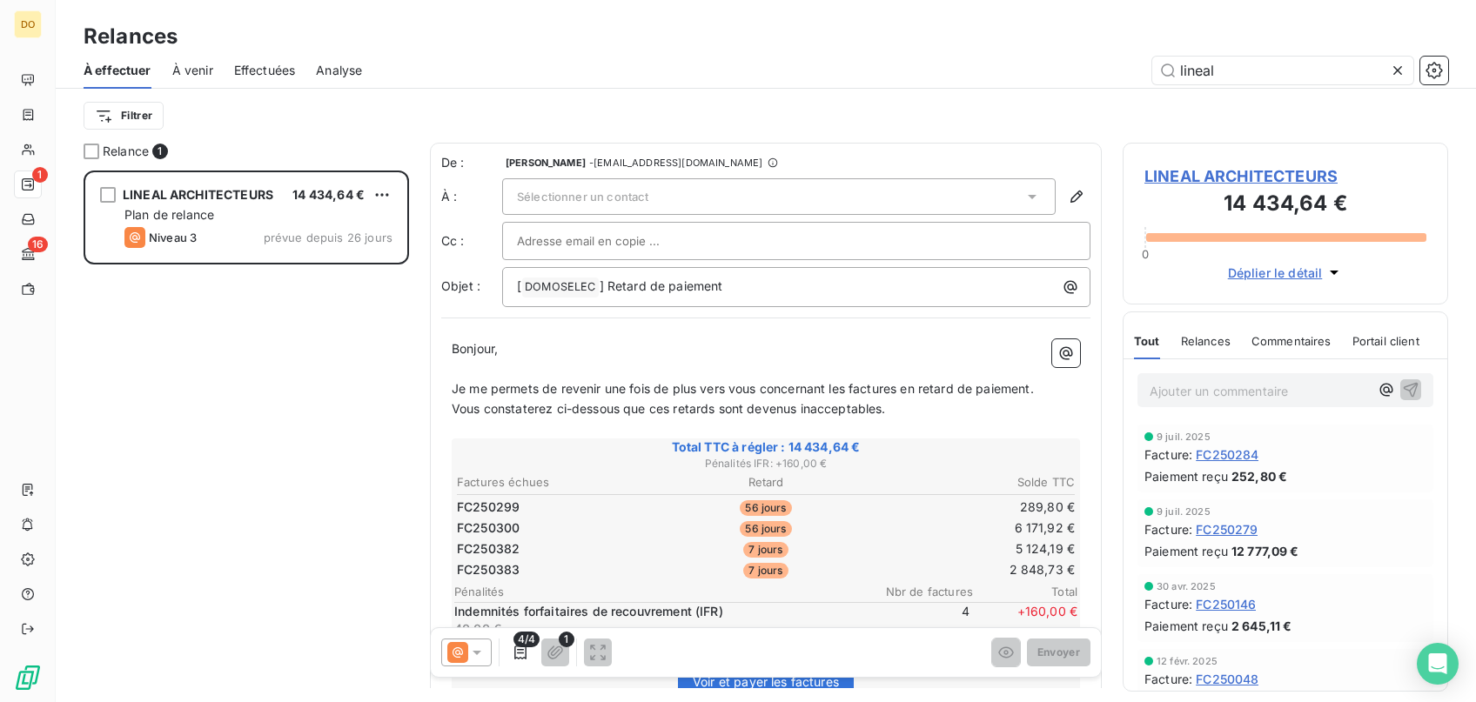
click at [642, 191] on span "Sélectionner un contact" at bounding box center [582, 197] width 131 height 14
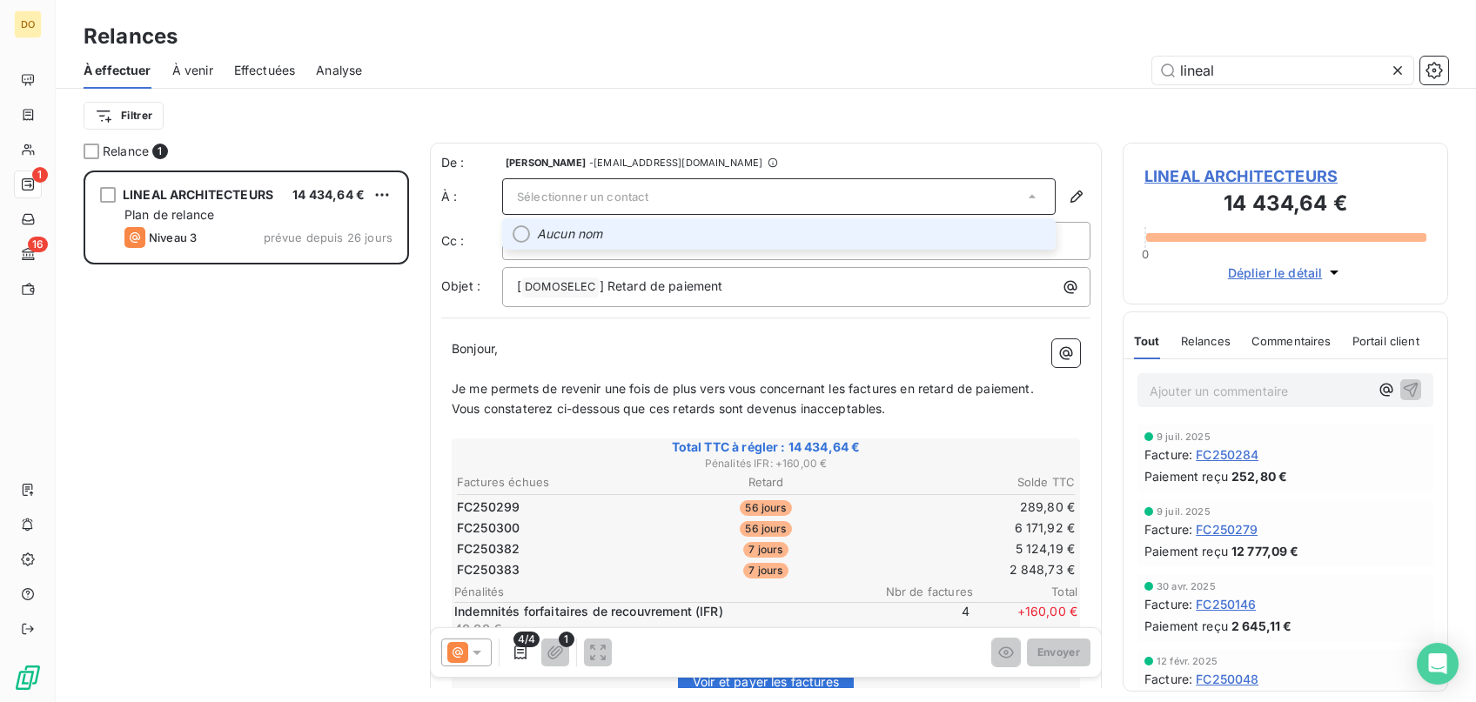
click at [636, 184] on div "Sélectionner un contact" at bounding box center [778, 196] width 553 height 37
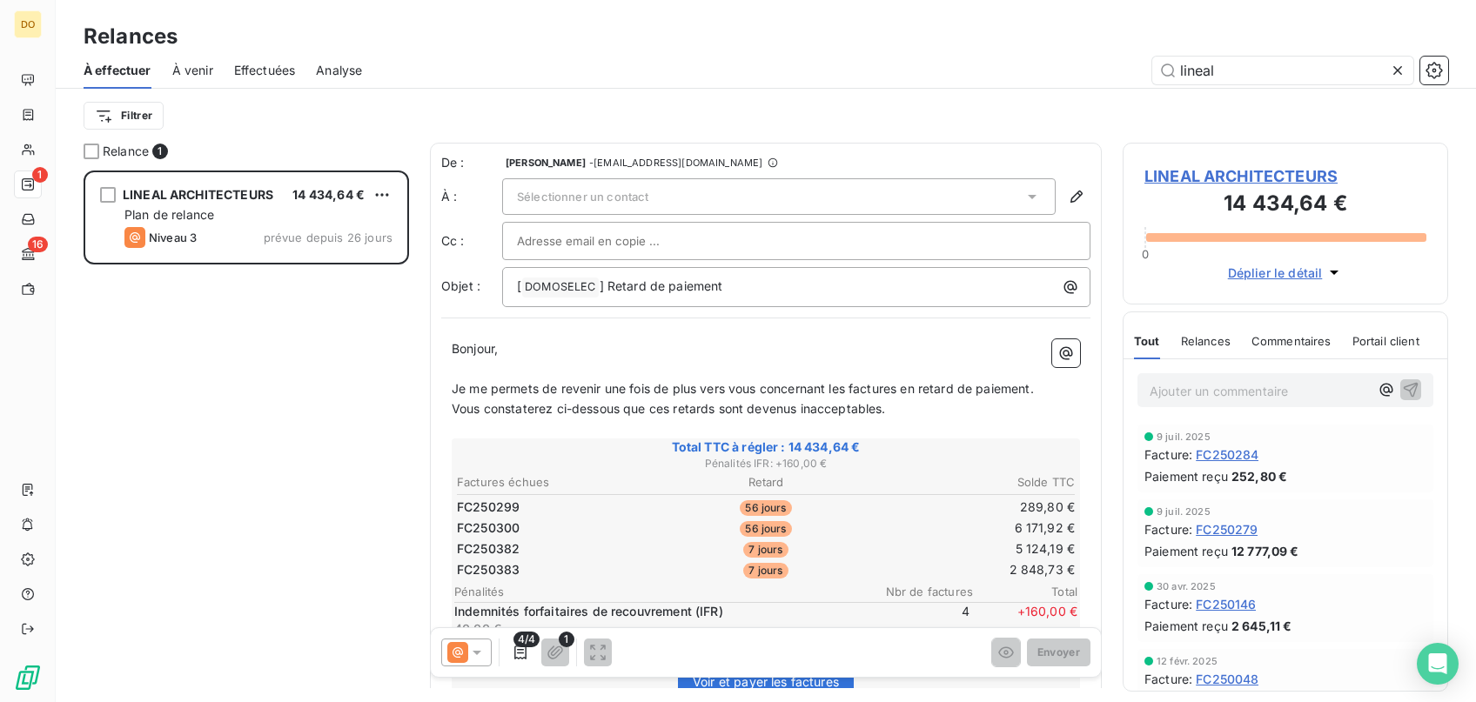
click at [636, 190] on span "Sélectionner un contact" at bounding box center [582, 197] width 131 height 14
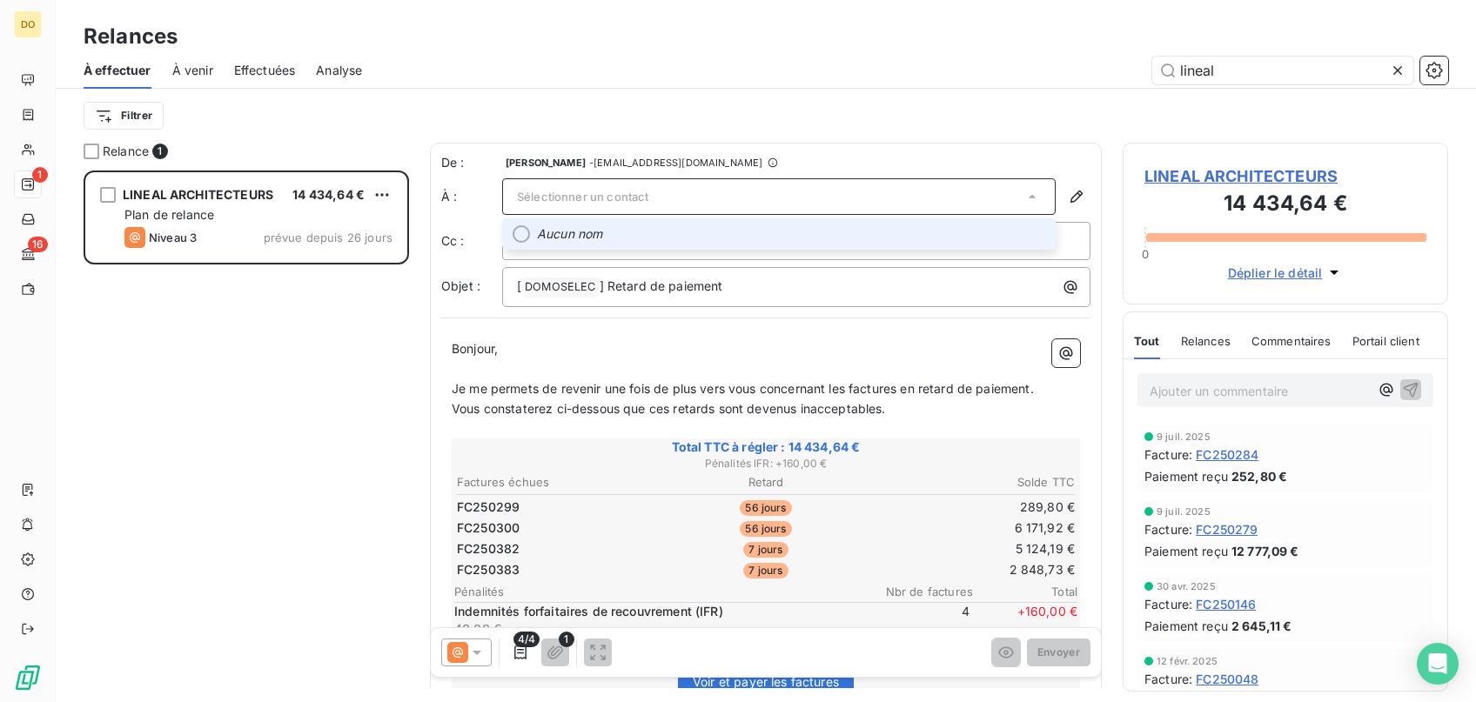
click at [598, 194] on span "Sélectionner un contact" at bounding box center [582, 197] width 131 height 14
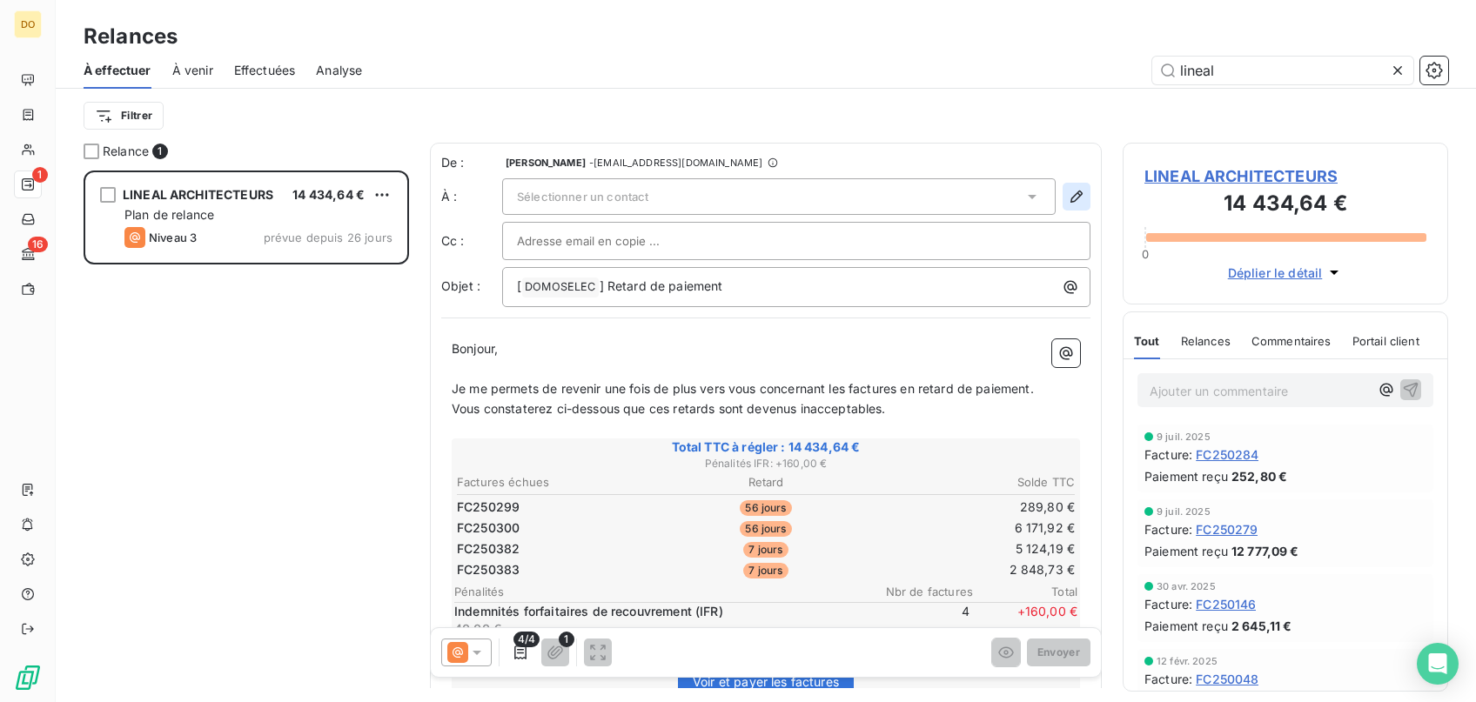
click at [1084, 195] on icon "button" at bounding box center [1076, 196] width 17 height 17
click at [1077, 198] on icon "button" at bounding box center [1076, 197] width 12 height 12
click at [1077, 197] on icon "button" at bounding box center [1076, 197] width 12 height 12
click at [1077, 194] on icon "button" at bounding box center [1076, 196] width 17 height 17
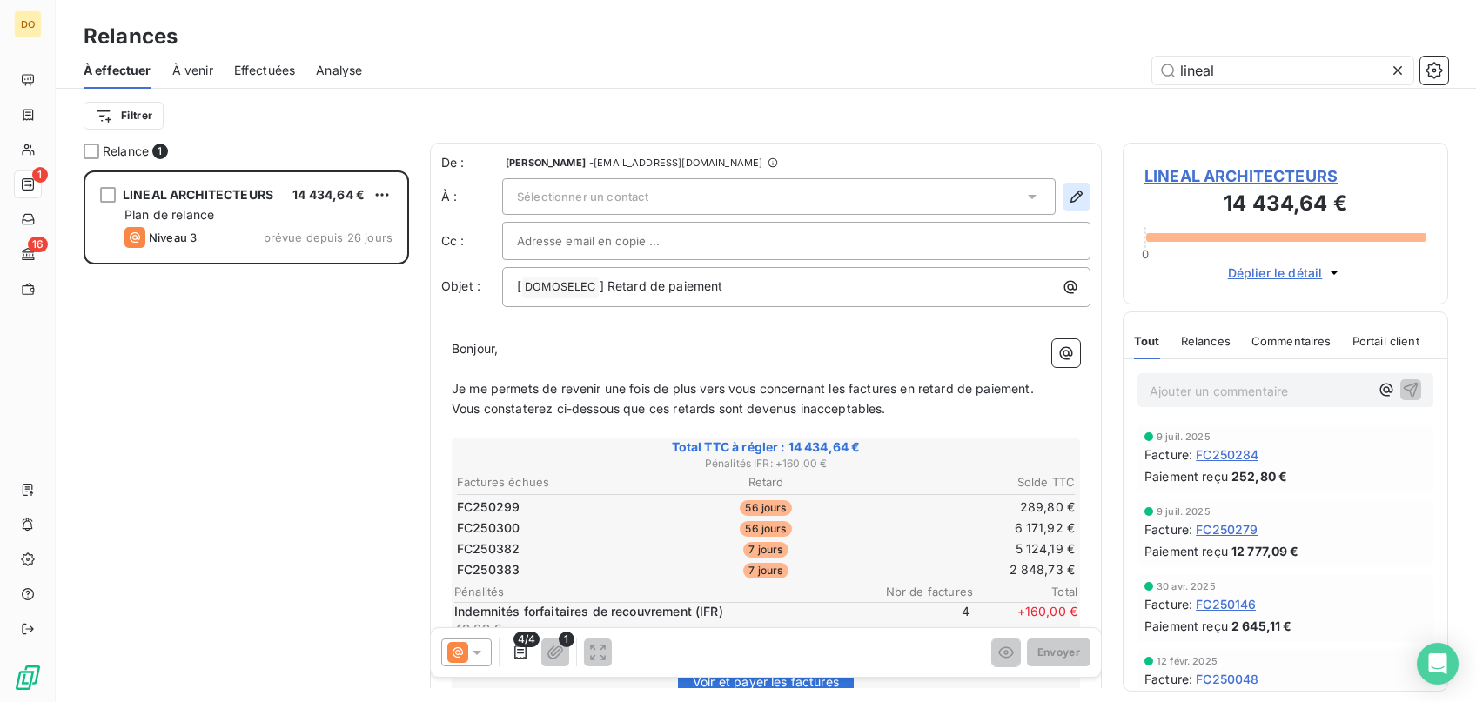
click at [1077, 194] on icon "button" at bounding box center [1076, 196] width 17 height 17
click at [766, 186] on div "Sélectionner un contact" at bounding box center [778, 196] width 553 height 37
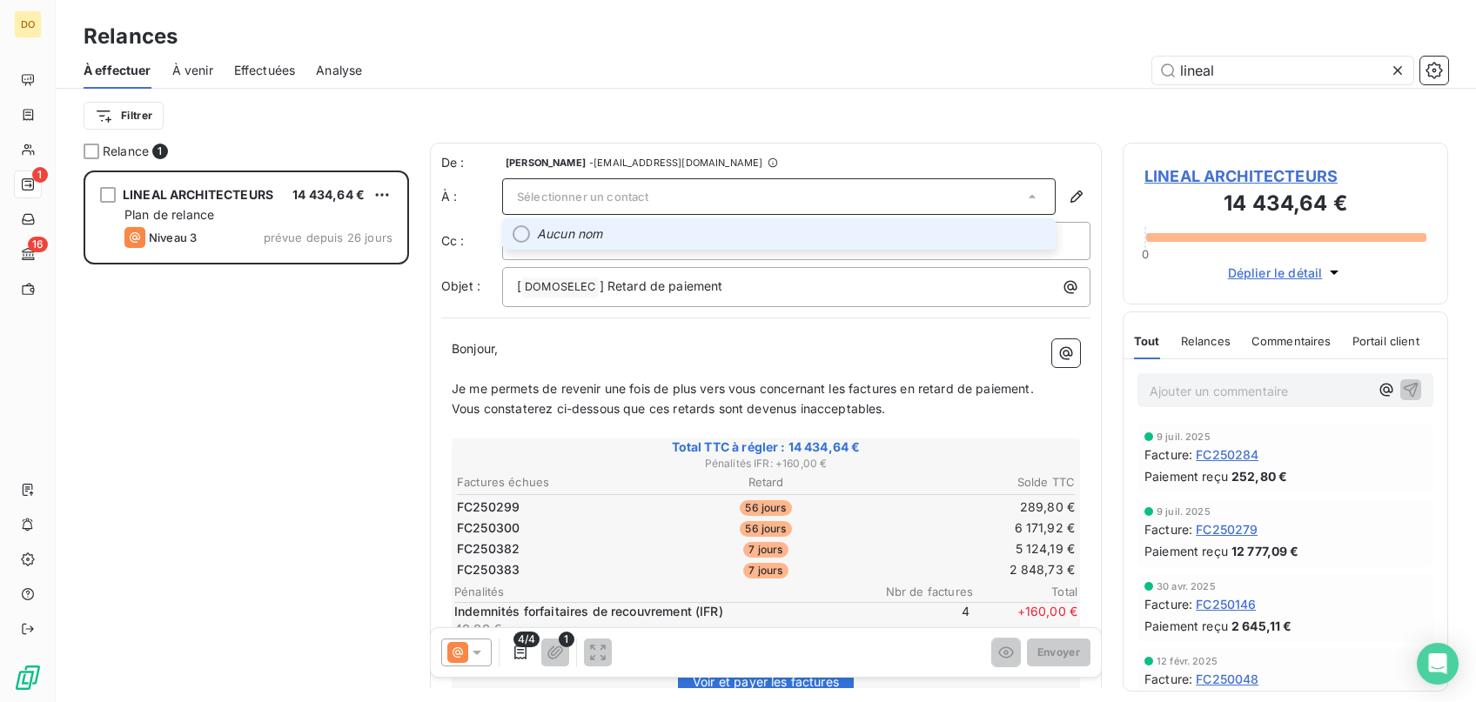
click at [767, 184] on div "Sélectionner un contact" at bounding box center [778, 196] width 553 height 37
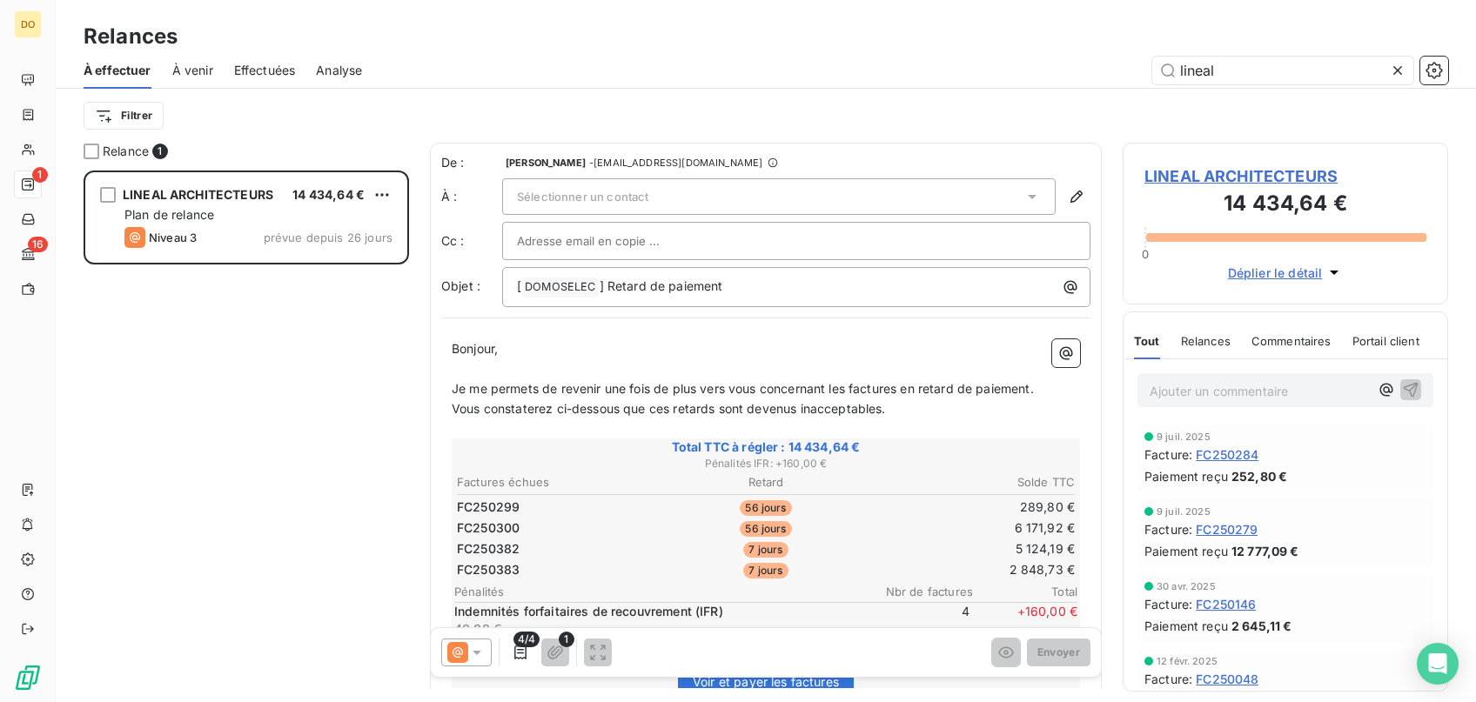
click at [1234, 181] on span "LINEAL ARCHITECTEURS" at bounding box center [1285, 175] width 282 height 23
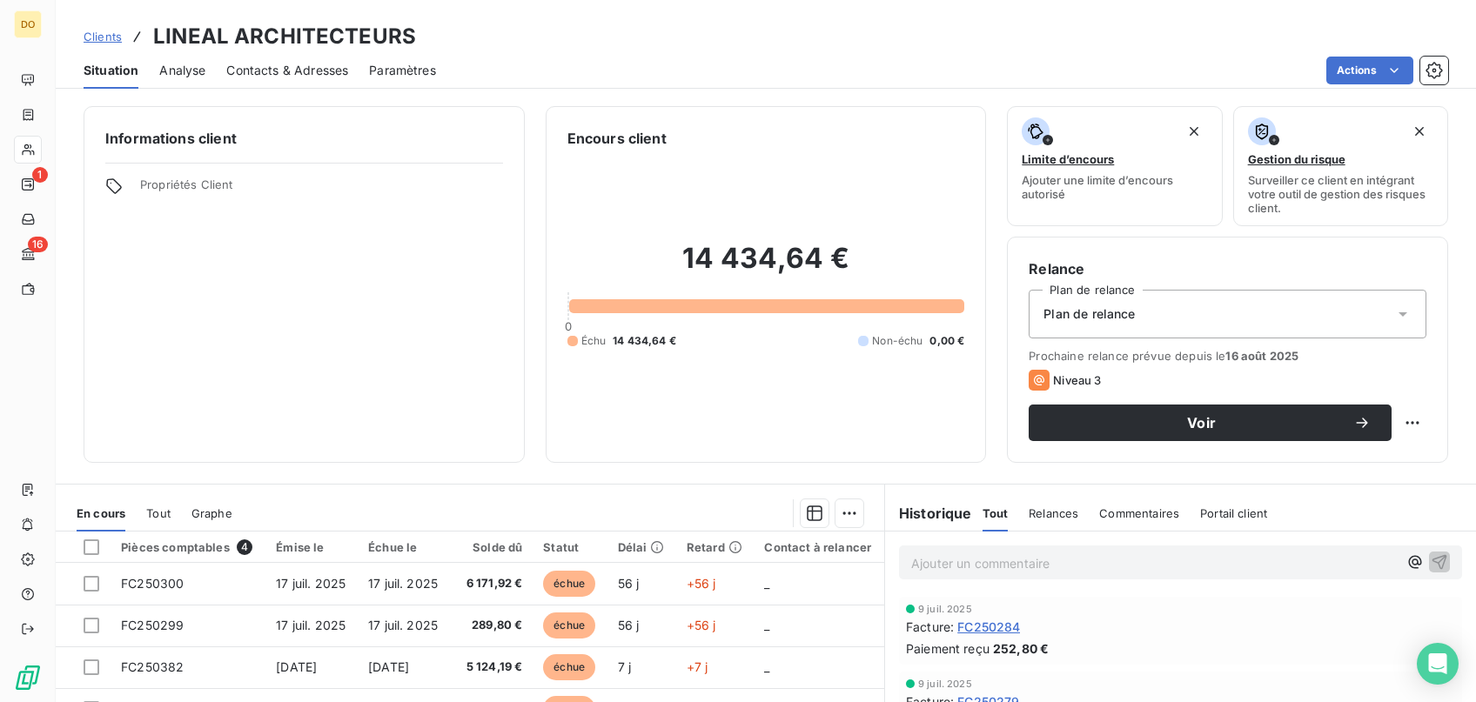
click at [297, 75] on span "Contacts & Adresses" at bounding box center [287, 70] width 122 height 17
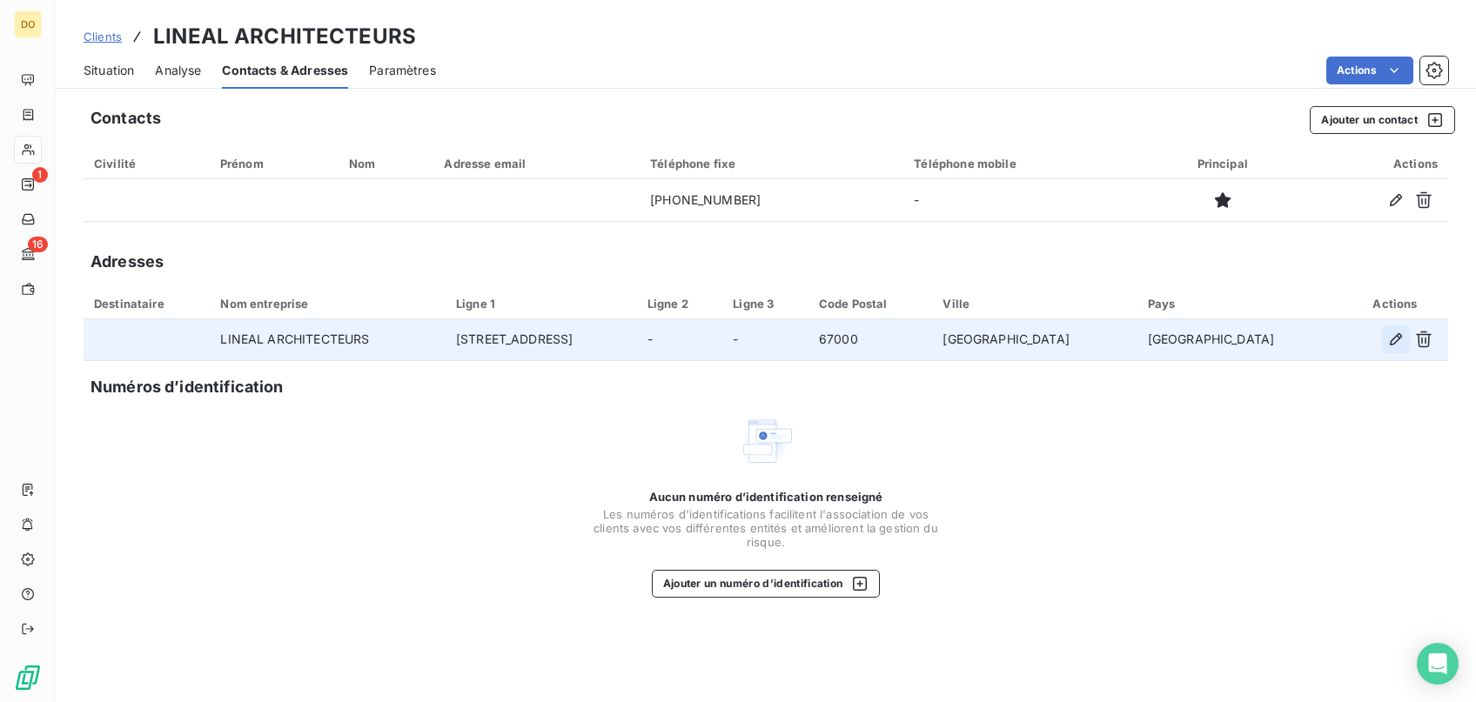
click at [1400, 339] on icon "button" at bounding box center [1395, 339] width 17 height 17
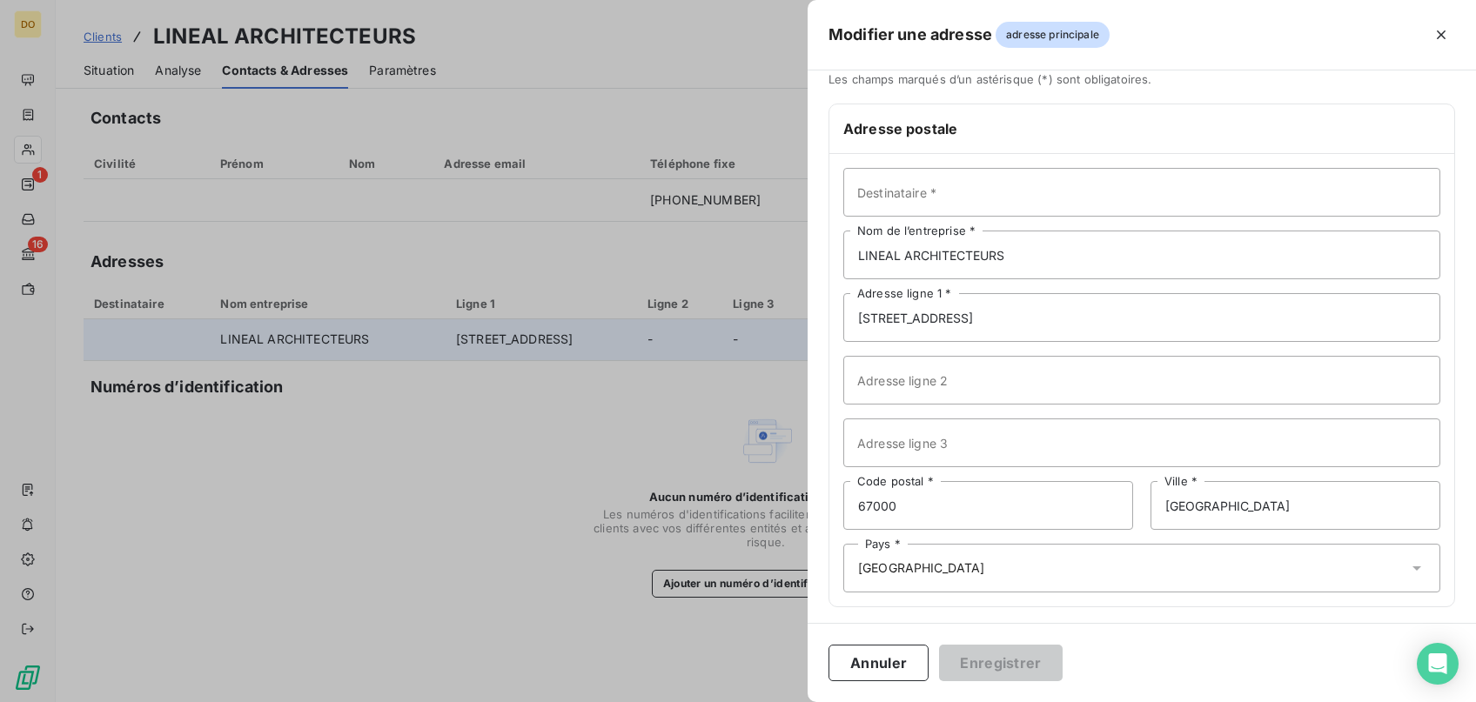
scroll to position [23, 0]
click at [866, 668] on button "Annuler" at bounding box center [878, 663] width 100 height 37
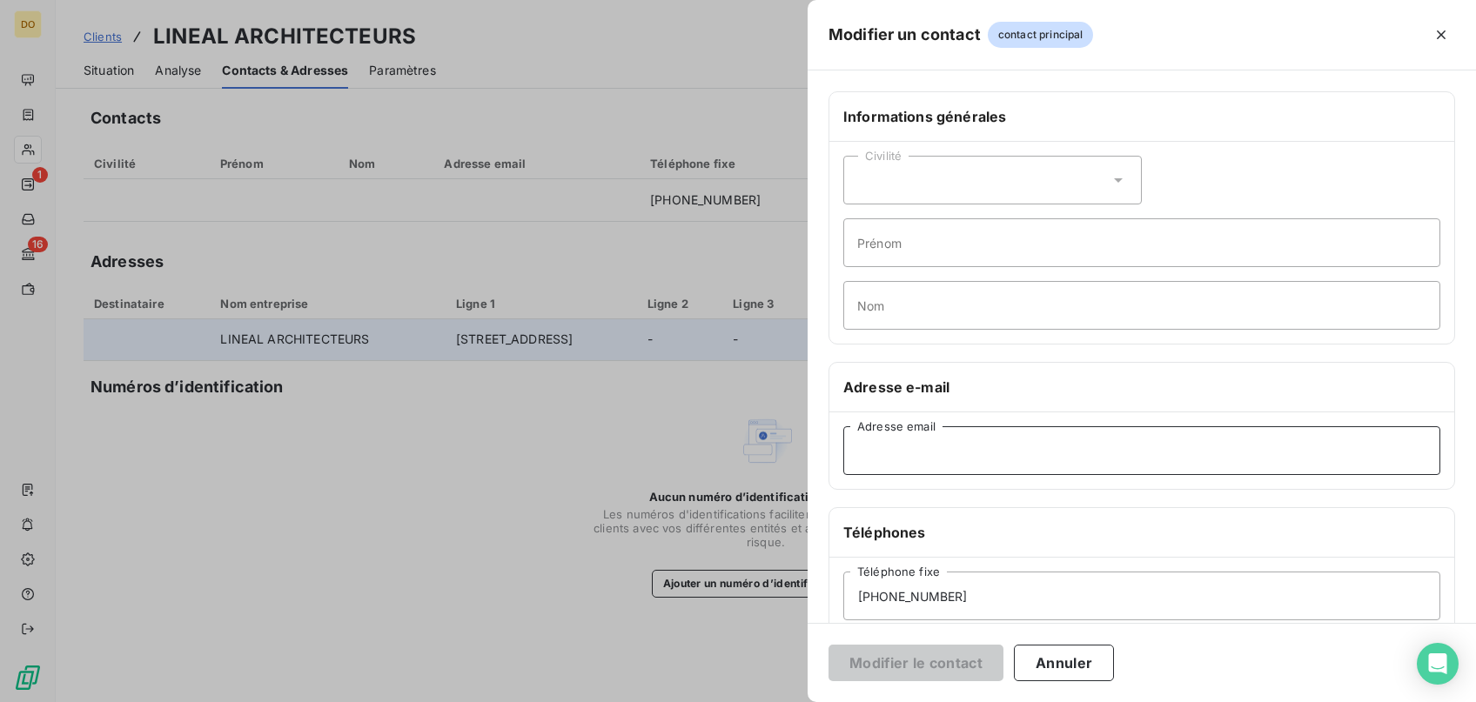
click at [931, 462] on input "Adresse email" at bounding box center [1141, 450] width 597 height 49
paste input "[PERSON_NAME]."
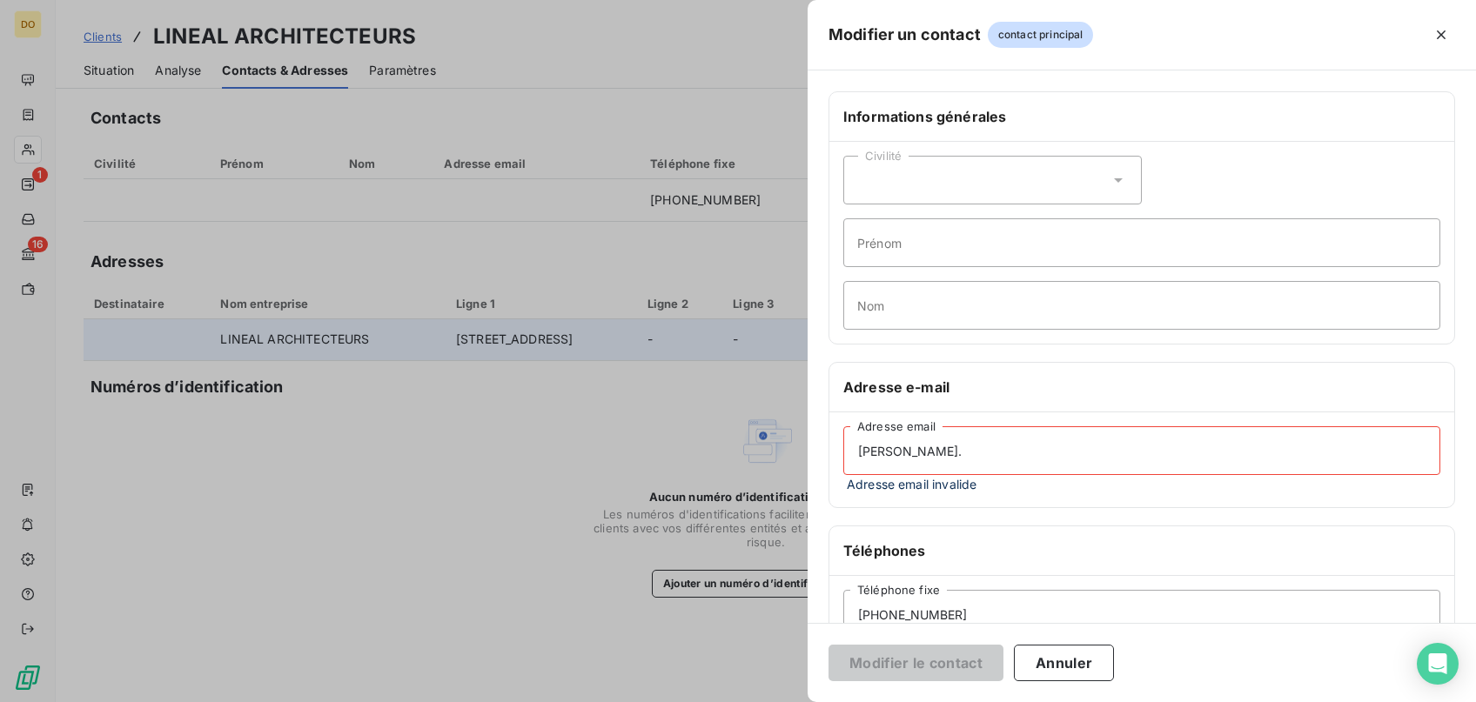
click at [1113, 451] on input "[PERSON_NAME]." at bounding box center [1141, 450] width 597 height 49
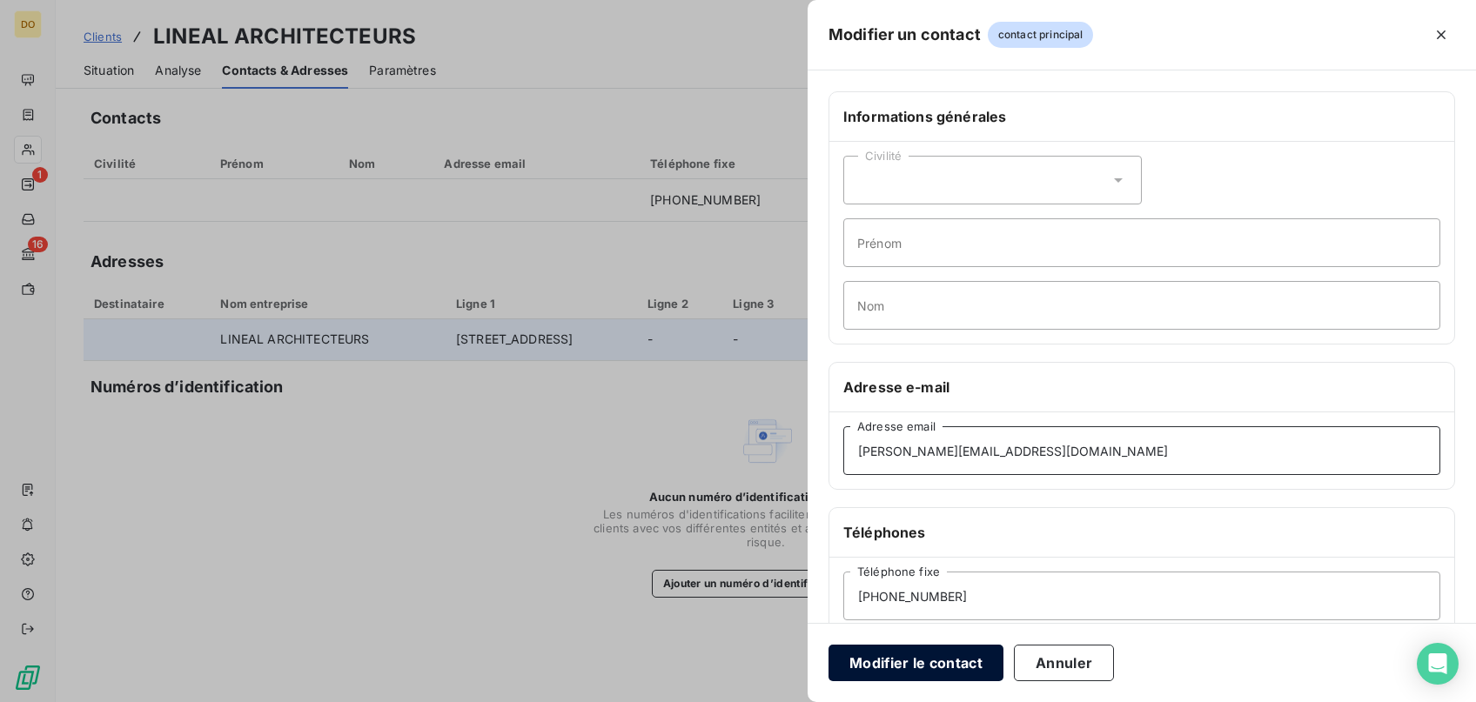
type input "[PERSON_NAME][EMAIL_ADDRESS][DOMAIN_NAME]"
click at [906, 669] on button "Modifier le contact" at bounding box center [915, 663] width 175 height 37
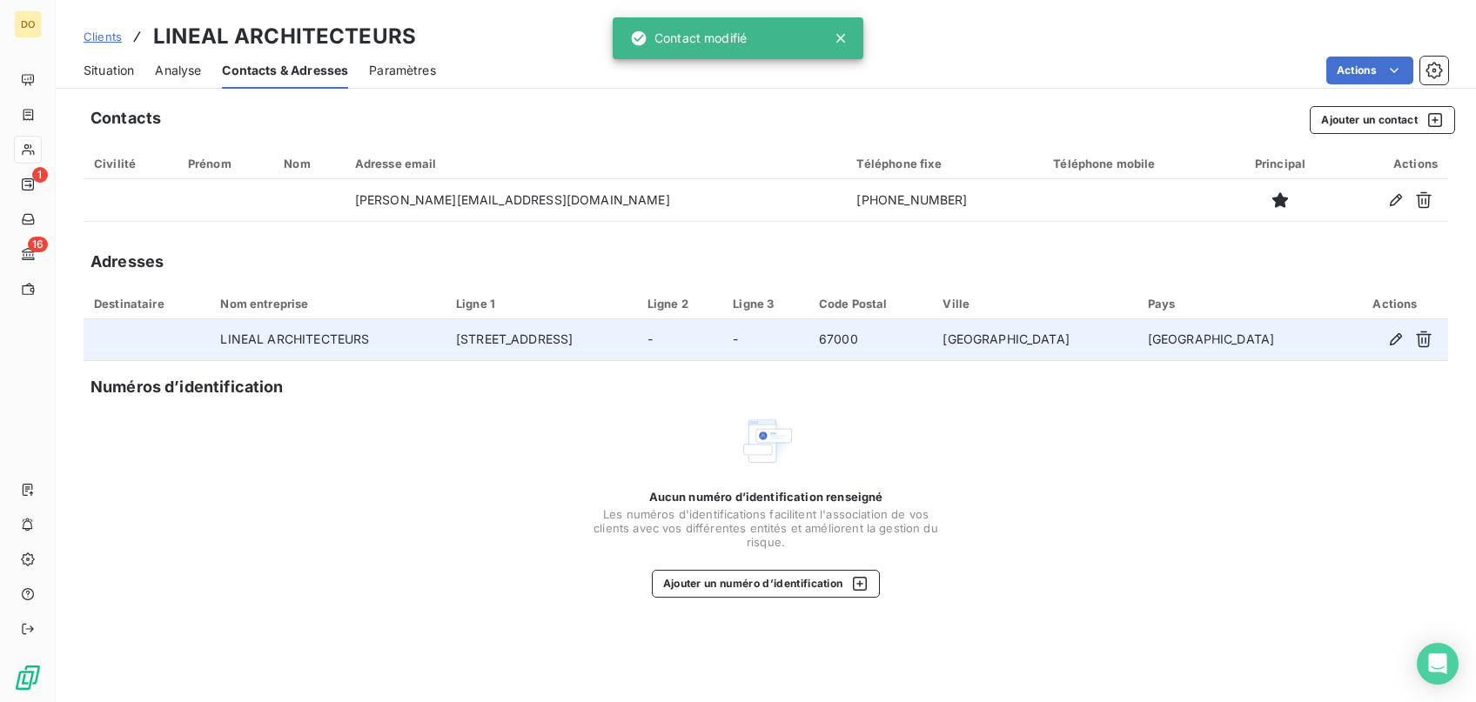
click at [106, 32] on span "Clients" at bounding box center [103, 37] width 38 height 14
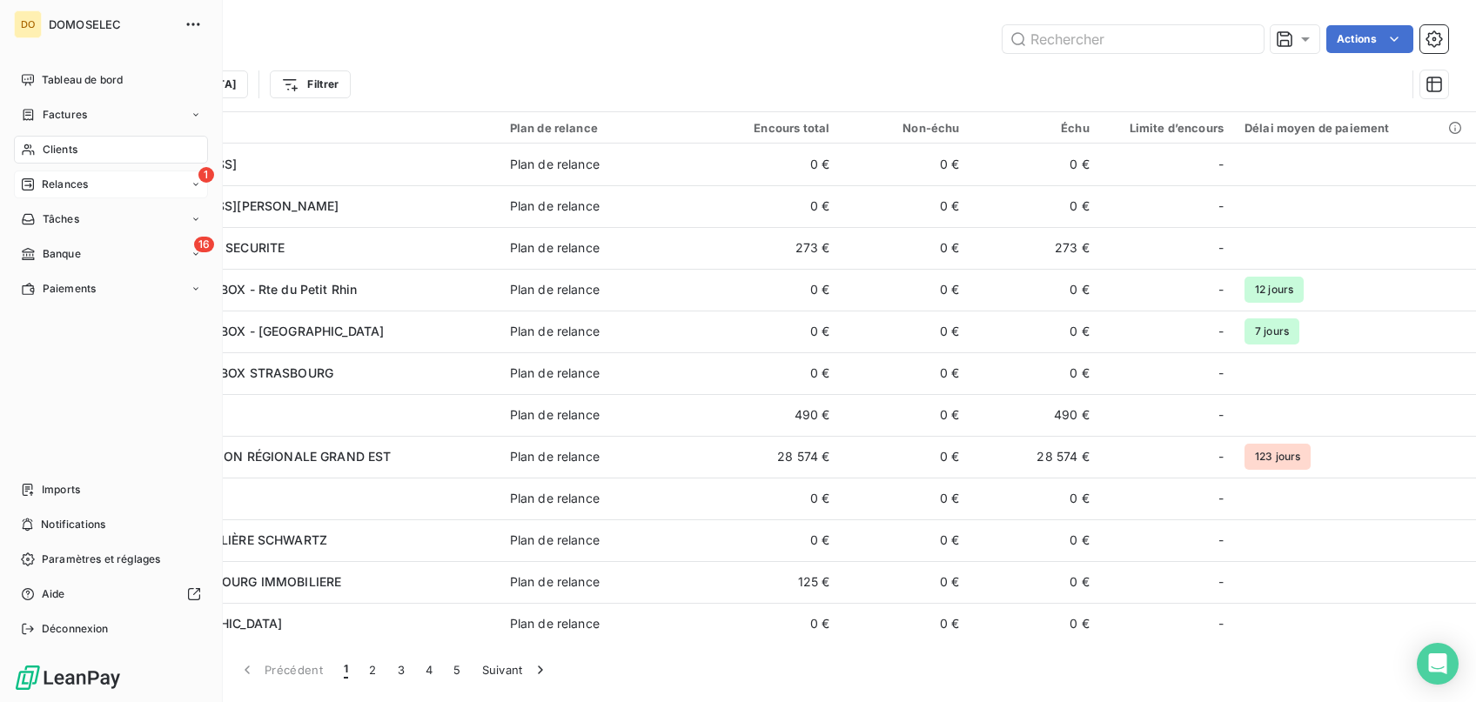
click at [78, 172] on div "1 Relances" at bounding box center [111, 185] width 194 height 28
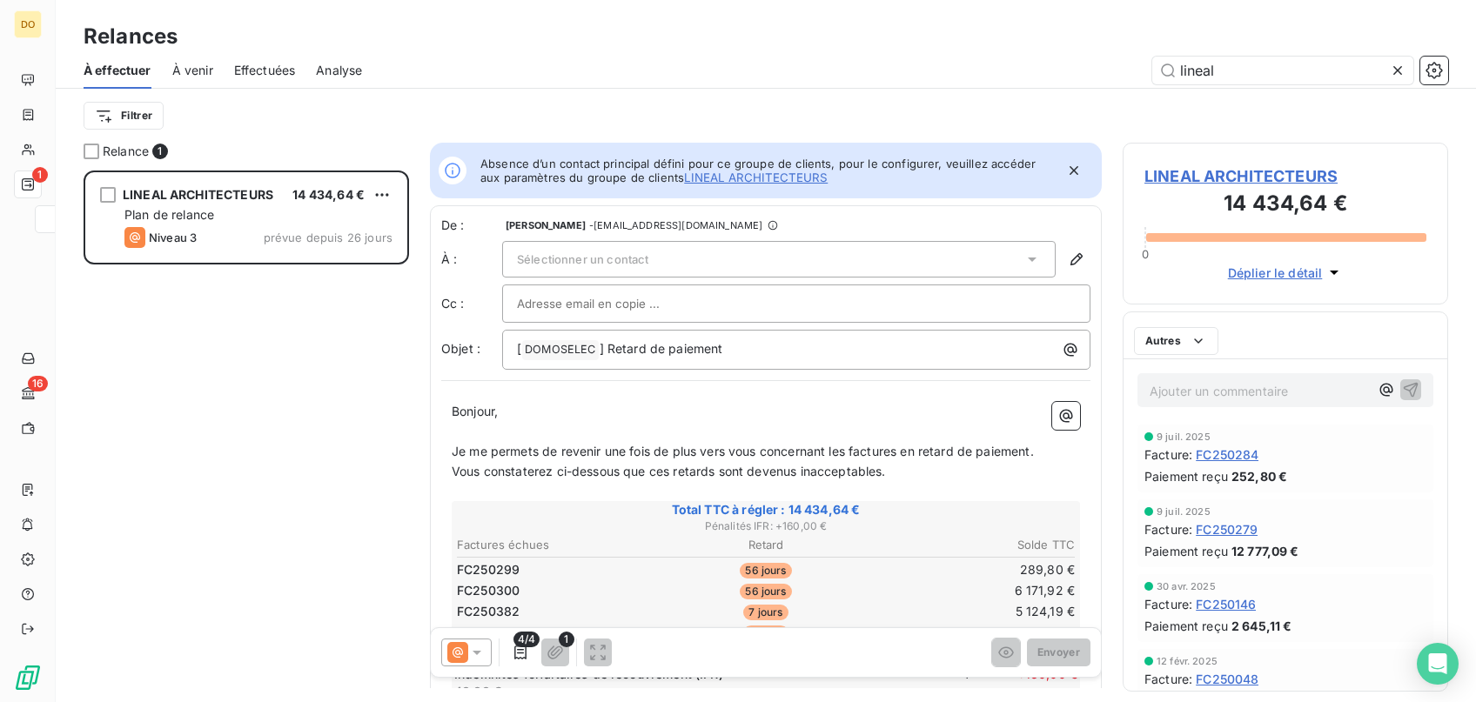
scroll to position [532, 325]
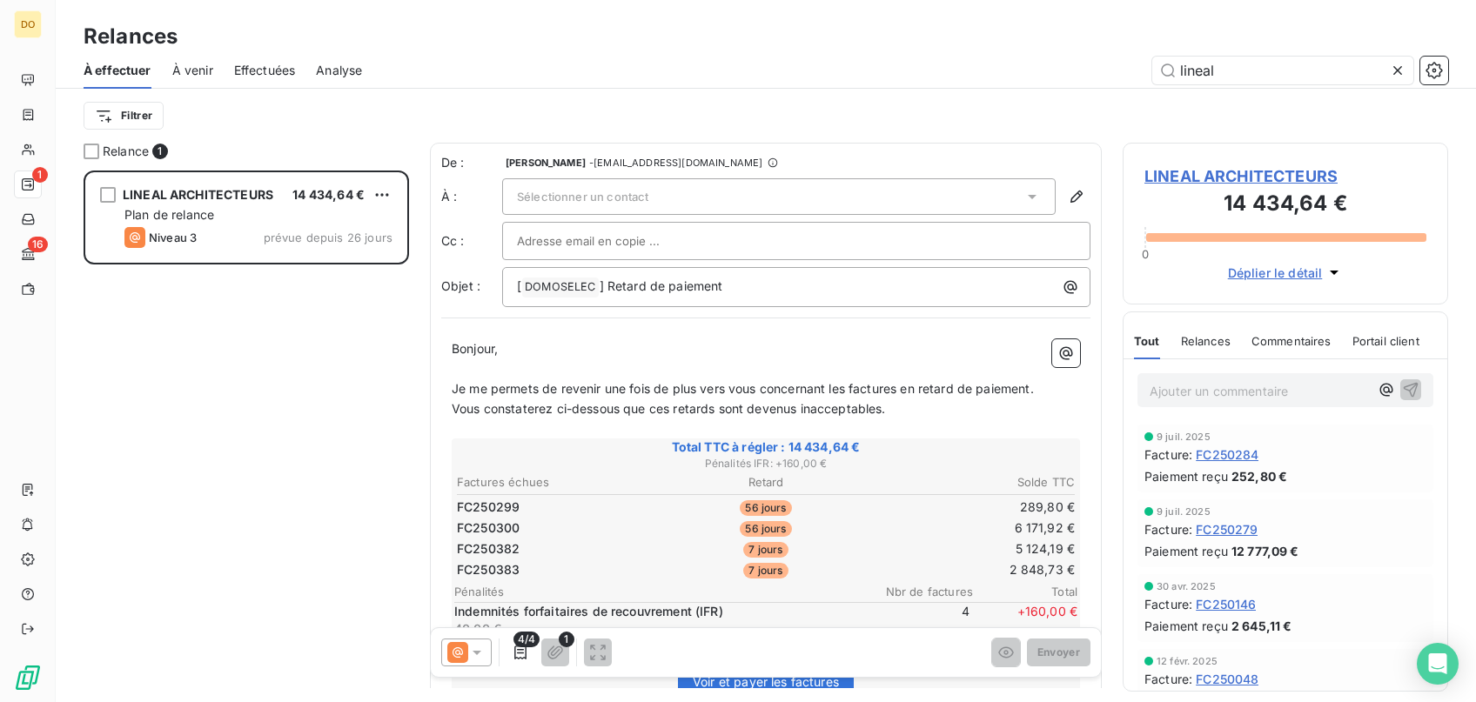
click at [612, 195] on span "Sélectionner un contact" at bounding box center [582, 197] width 131 height 14
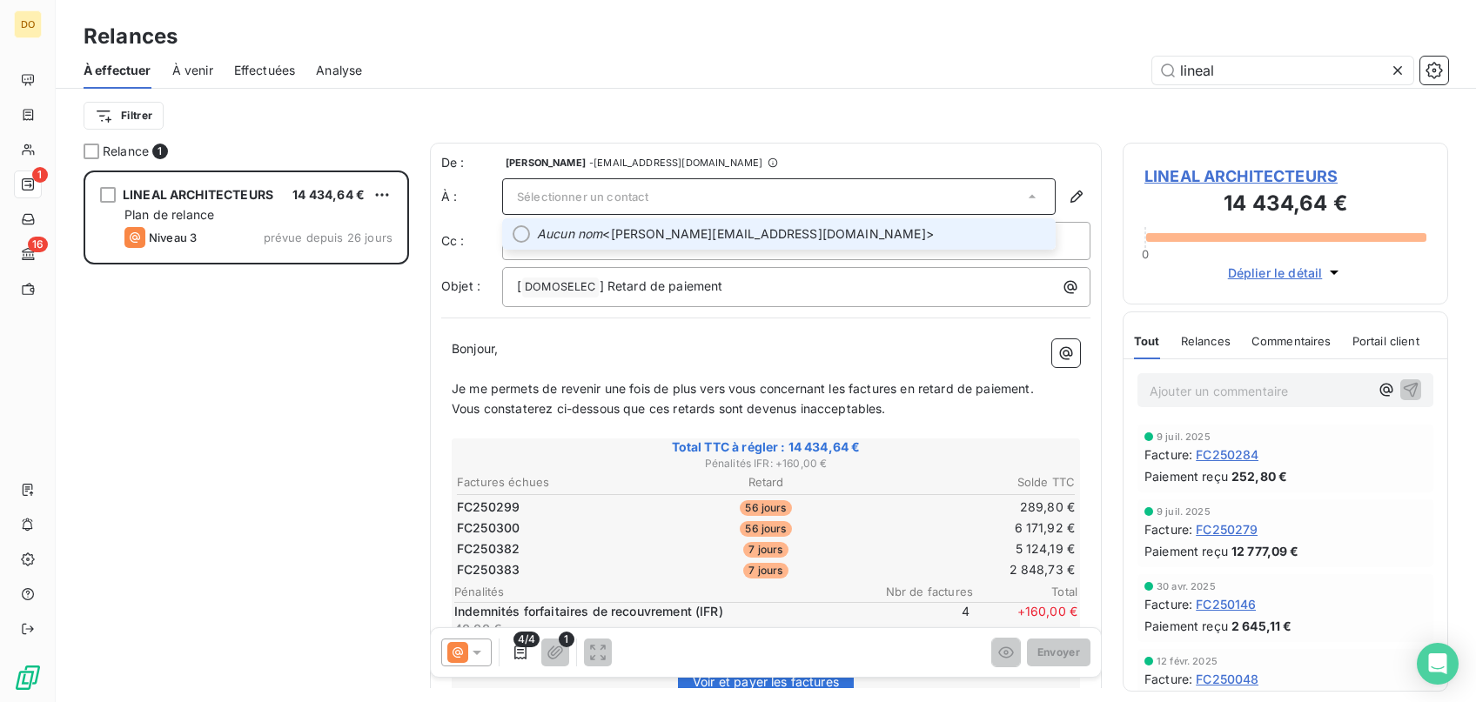
click at [606, 224] on li "Aucun nom <[PERSON_NAME][EMAIL_ADDRESS][DOMAIN_NAME]>" at bounding box center [778, 233] width 553 height 31
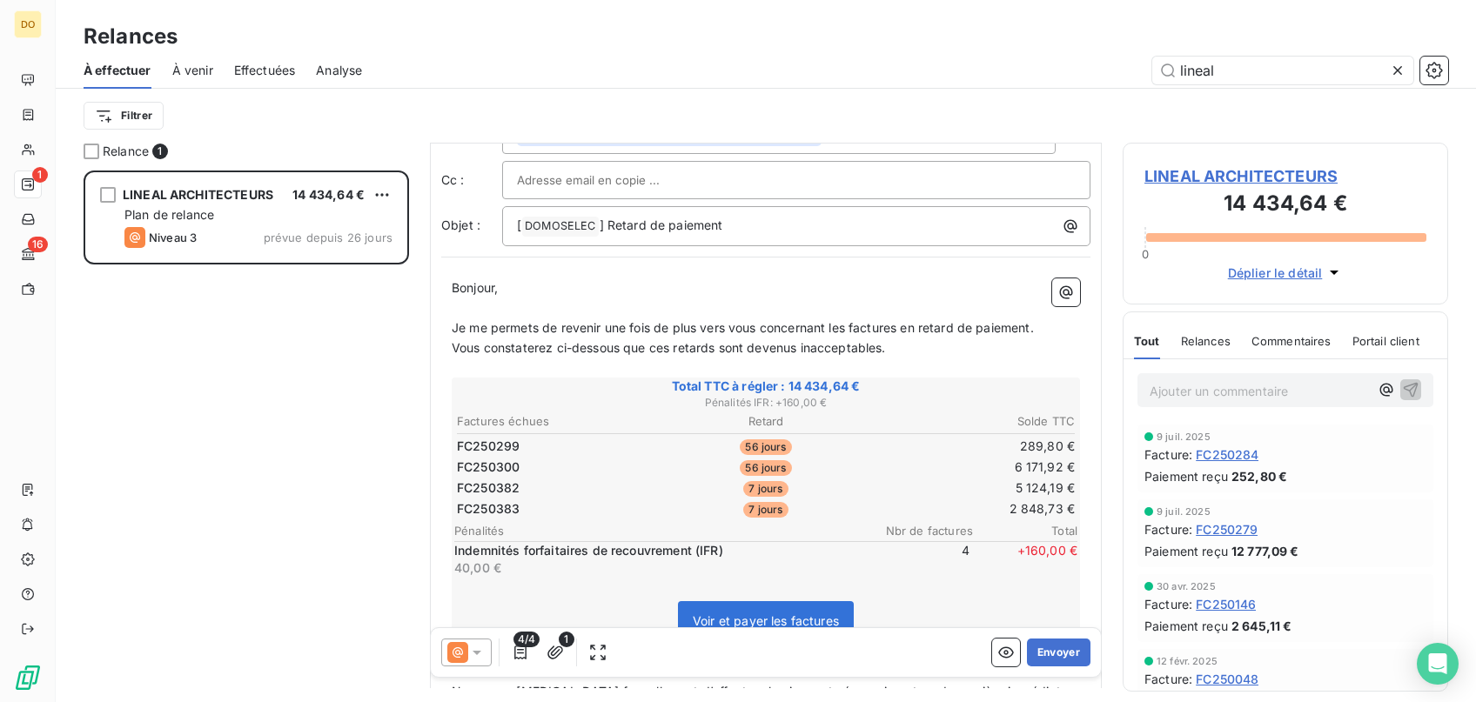
scroll to position [88, 0]
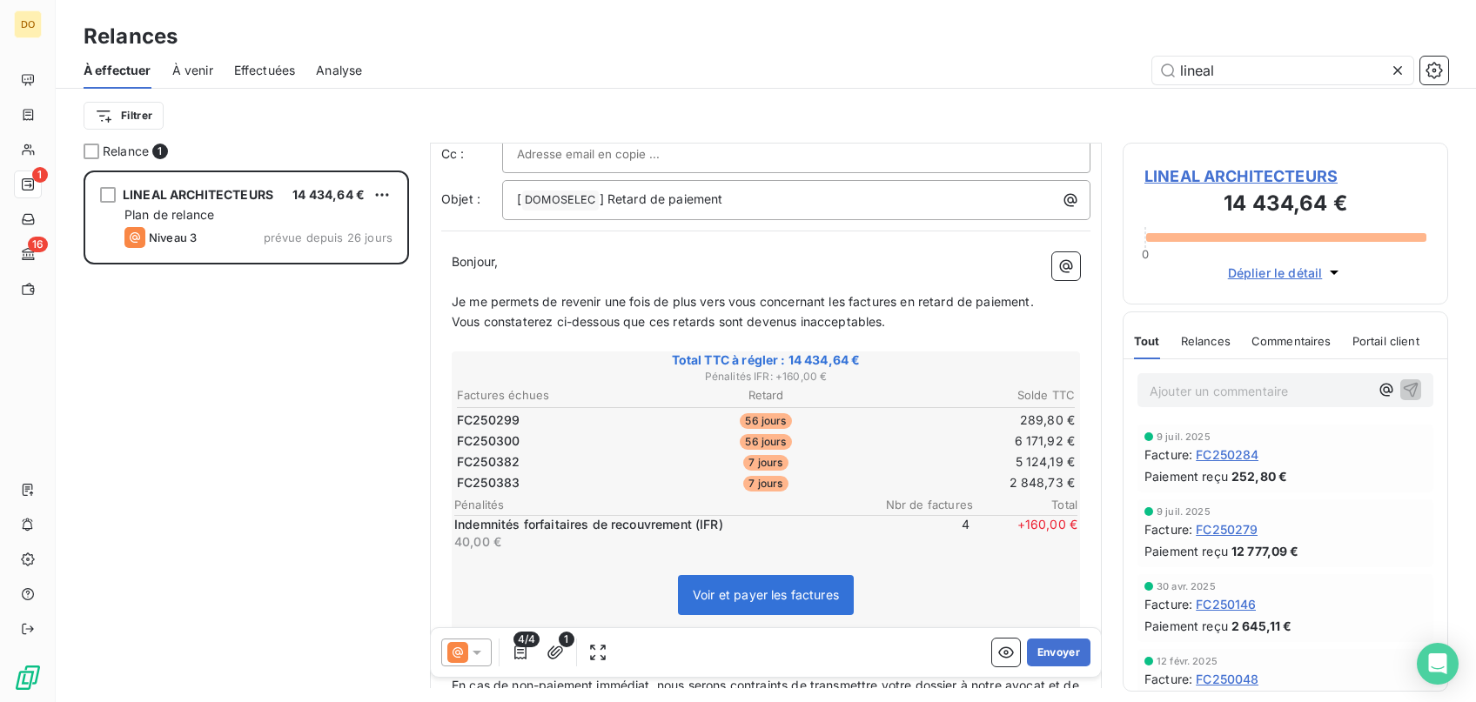
click at [484, 644] on div at bounding box center [466, 653] width 50 height 28
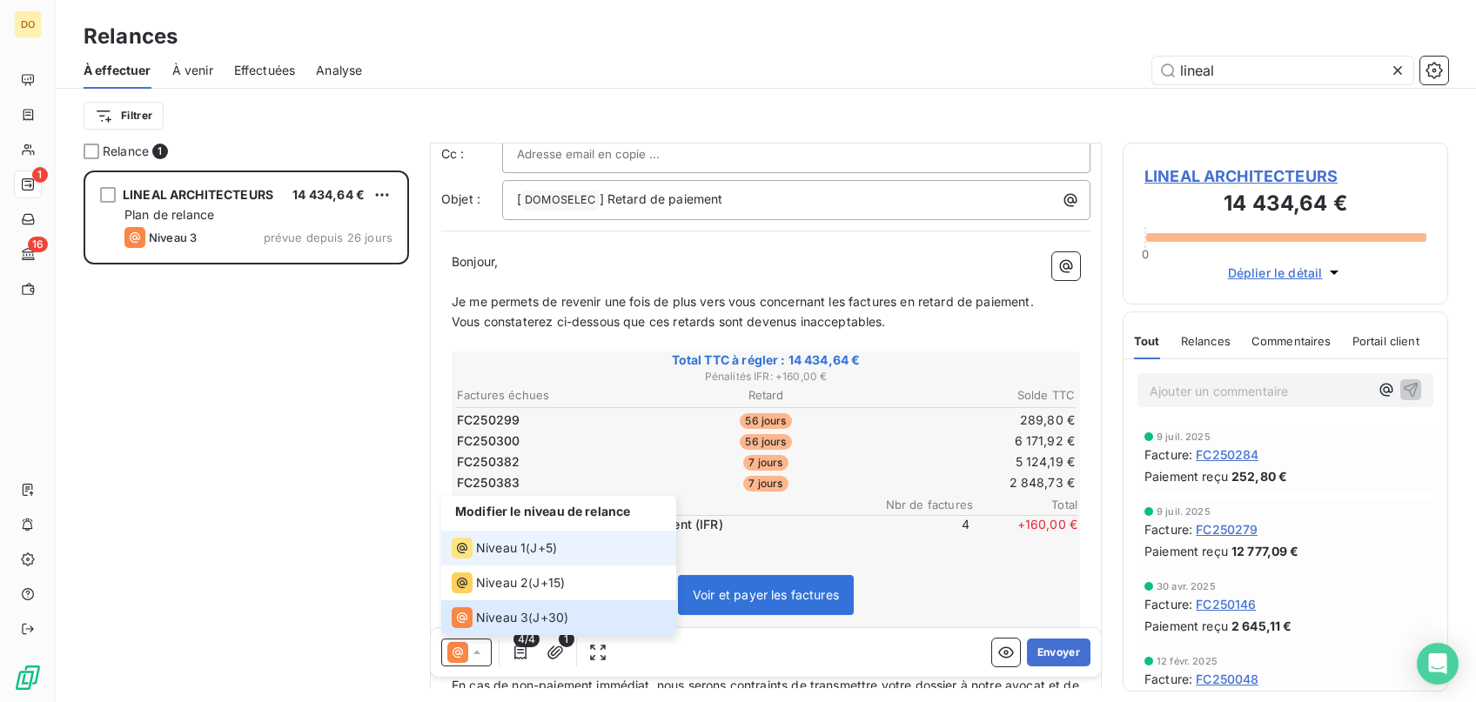
click at [498, 545] on span "Niveau 1" at bounding box center [501, 547] width 50 height 17
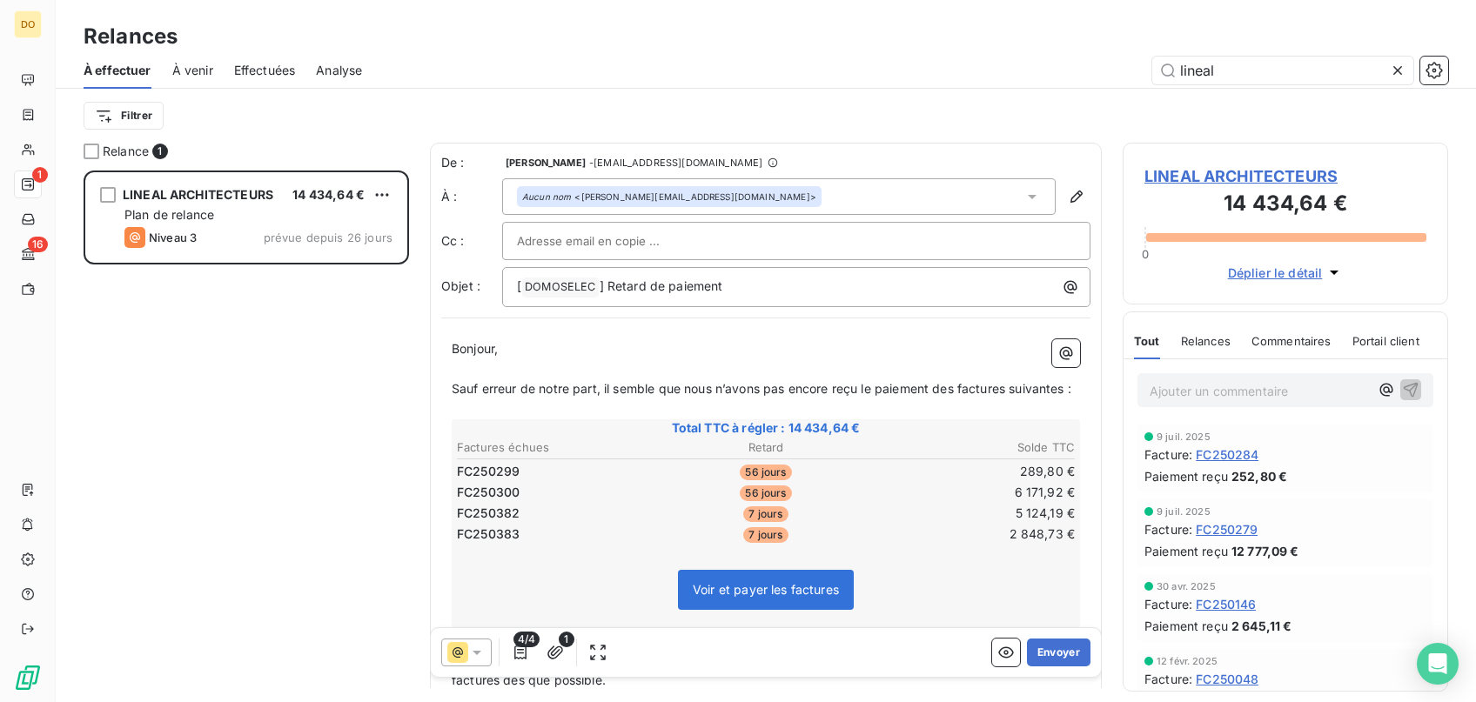
click at [493, 533] on span "FC250383" at bounding box center [488, 534] width 63 height 17
click at [1324, 278] on button "Déplier le détail" at bounding box center [1286, 273] width 126 height 20
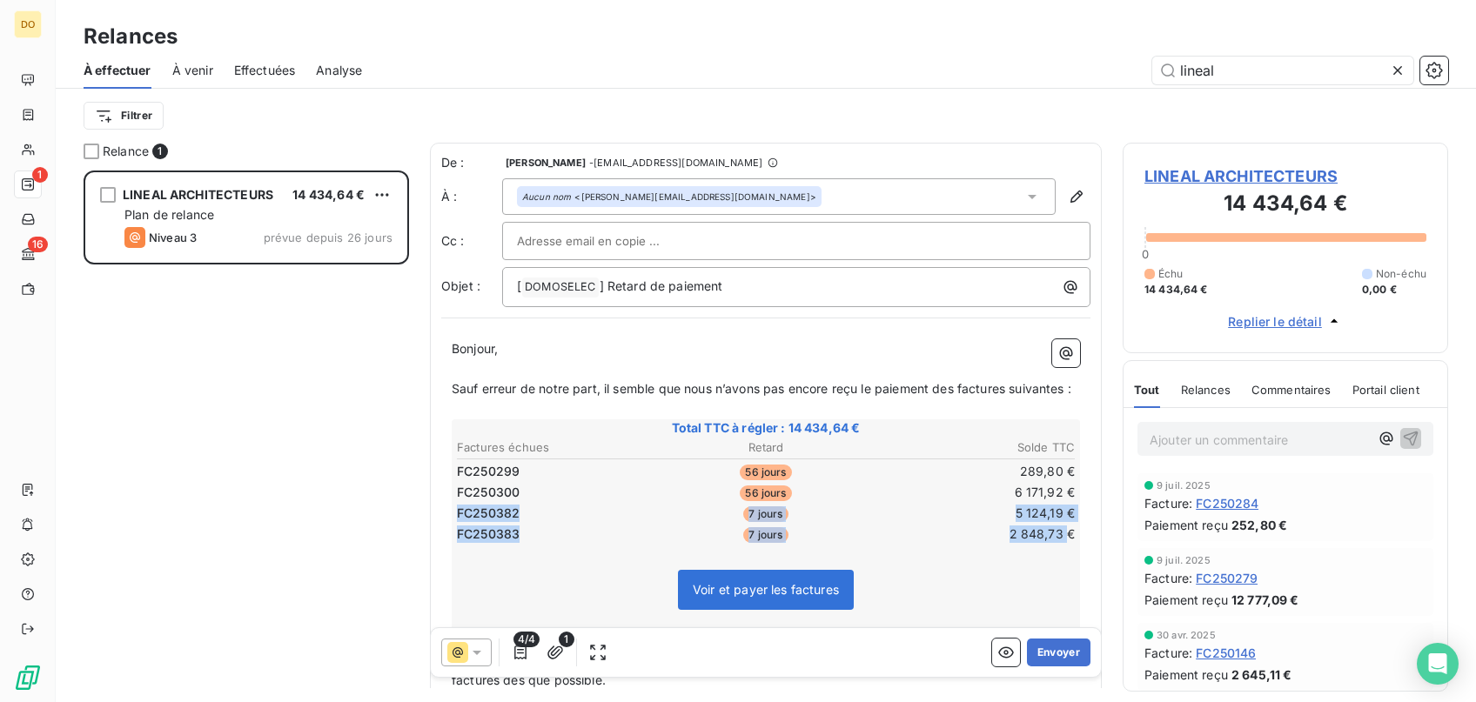
drag, startPoint x: 1024, startPoint y: 533, endPoint x: 422, endPoint y: 509, distance: 602.6
click at [430, 509] on div "De : [PERSON_NAME] - [EMAIL_ADDRESS][DOMAIN_NAME] À : Aucun nom <[PERSON_NAME][…" at bounding box center [766, 416] width 672 height 546
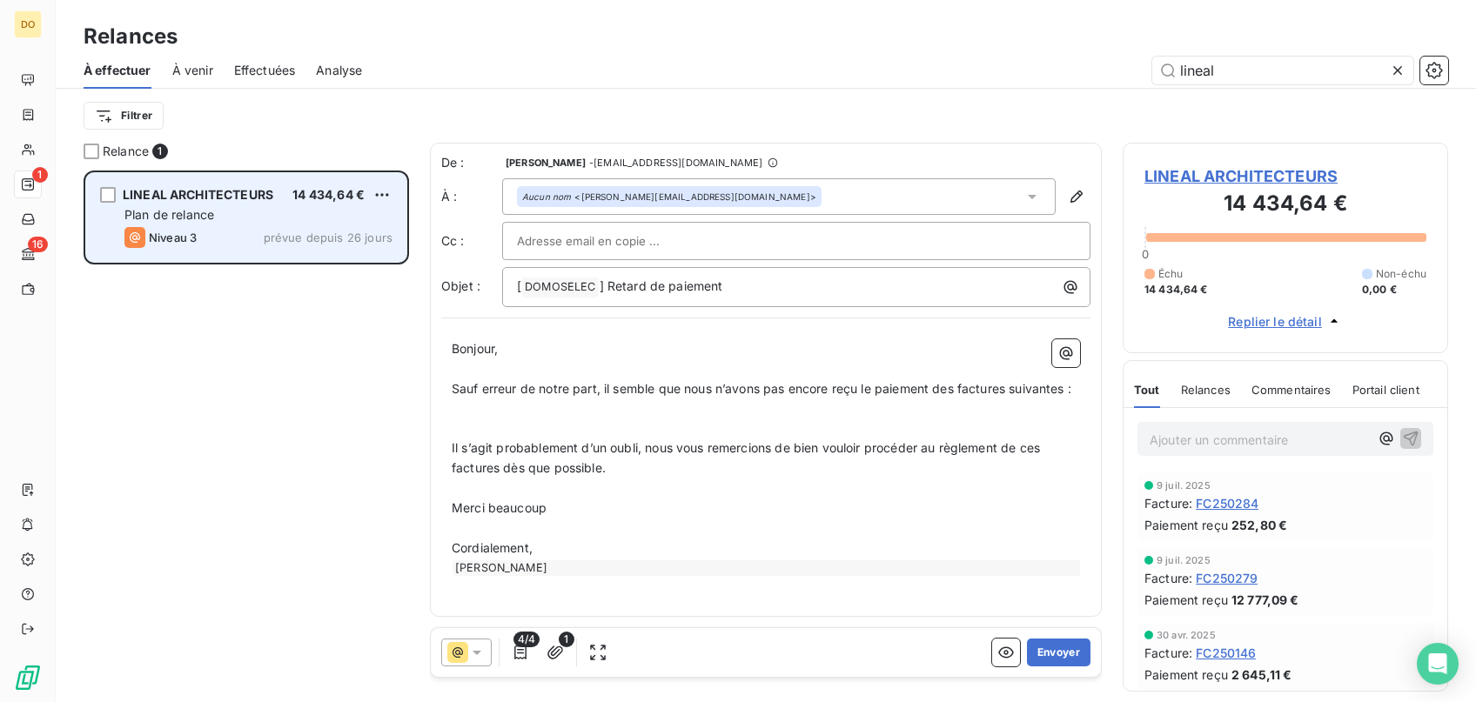
click at [260, 215] on div "Plan de relance" at bounding box center [258, 214] width 268 height 17
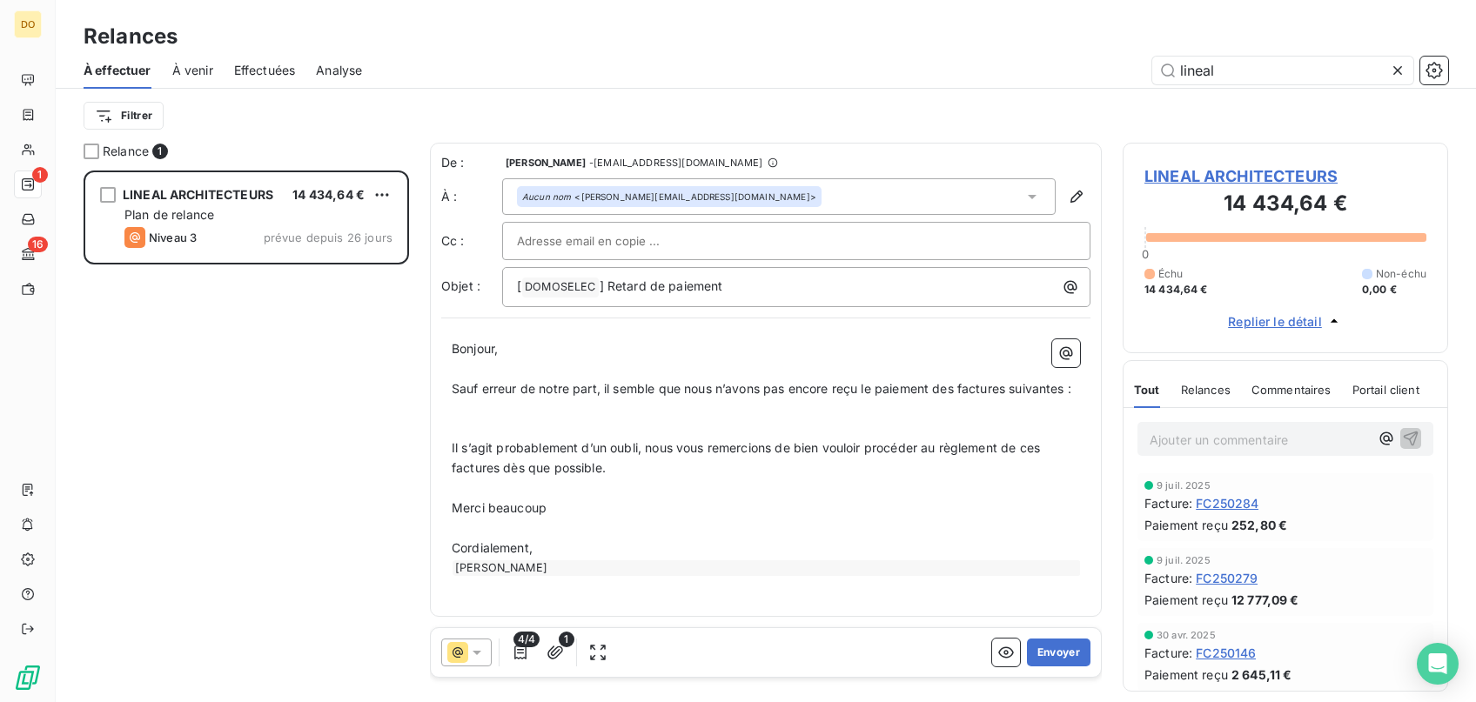
click at [1283, 86] on div "À effectuer À venir Effectuées Analyse lineal" at bounding box center [766, 70] width 1420 height 37
click at [1275, 76] on input "lineal" at bounding box center [1282, 71] width 261 height 28
type input "lineal"
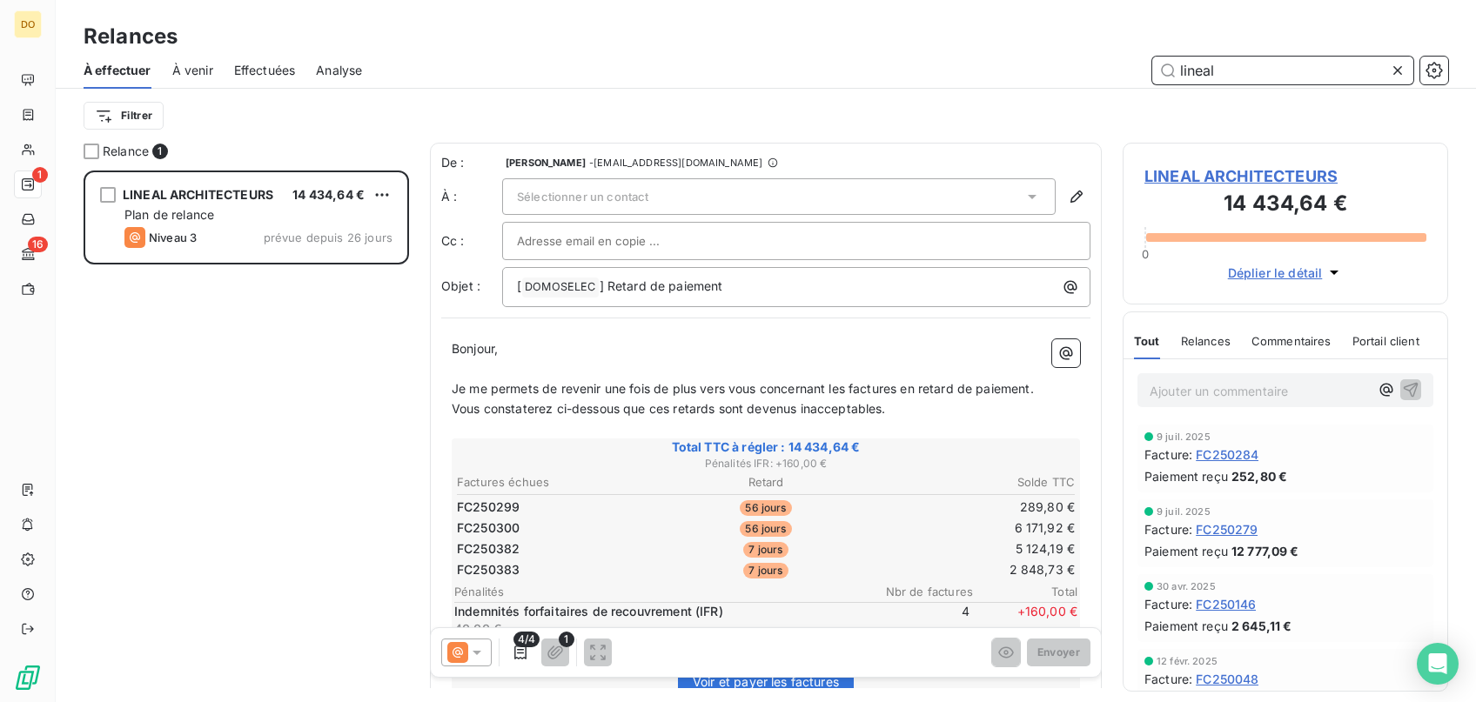
scroll to position [532, 325]
click at [474, 647] on icon at bounding box center [476, 652] width 17 height 17
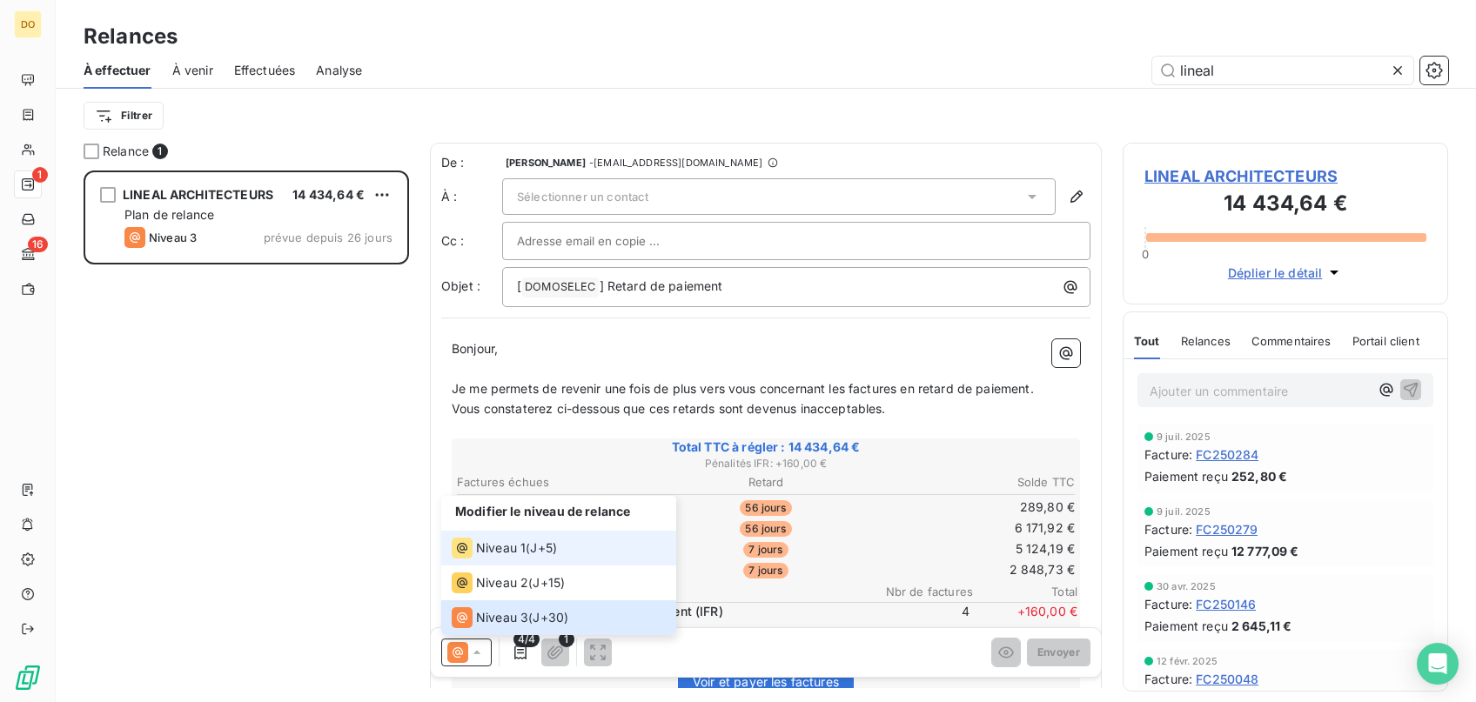
click at [503, 547] on span "Niveau 1" at bounding box center [501, 547] width 50 height 17
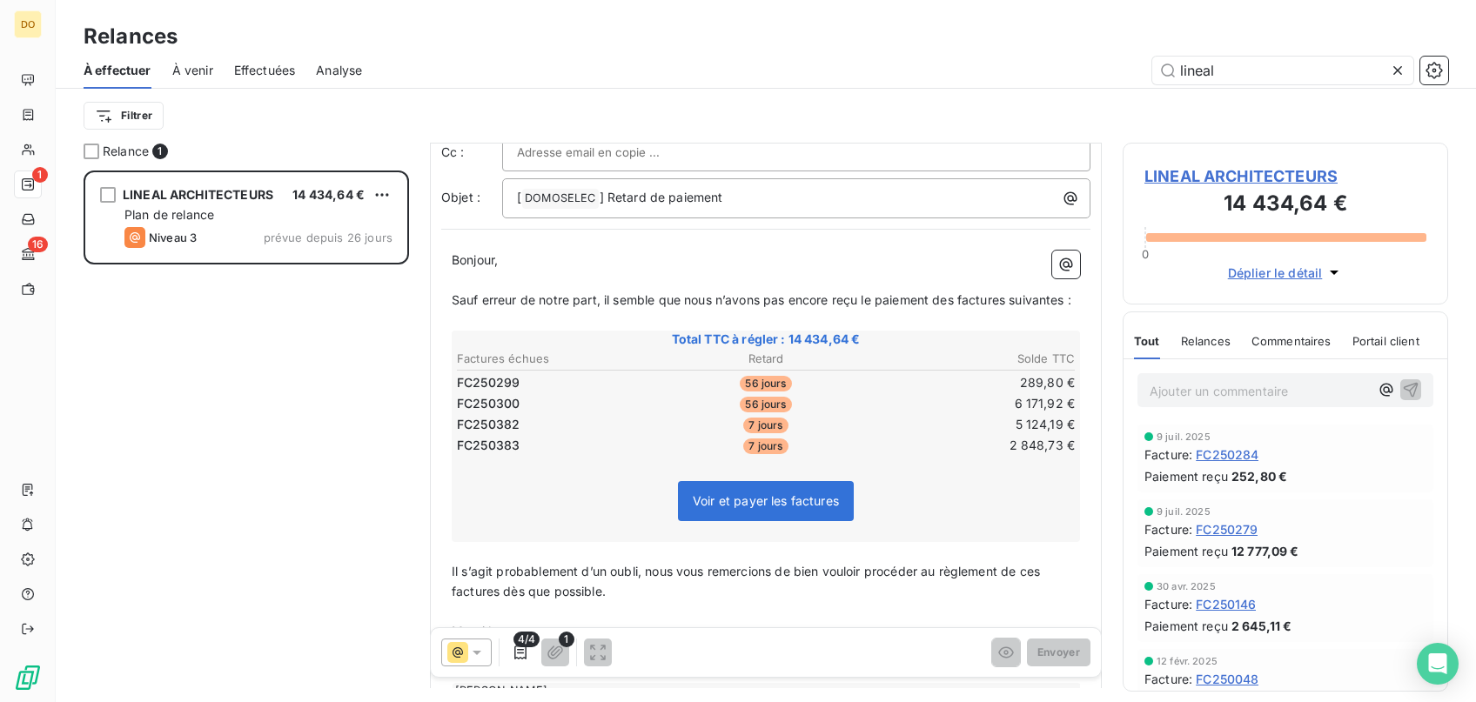
scroll to position [191, 0]
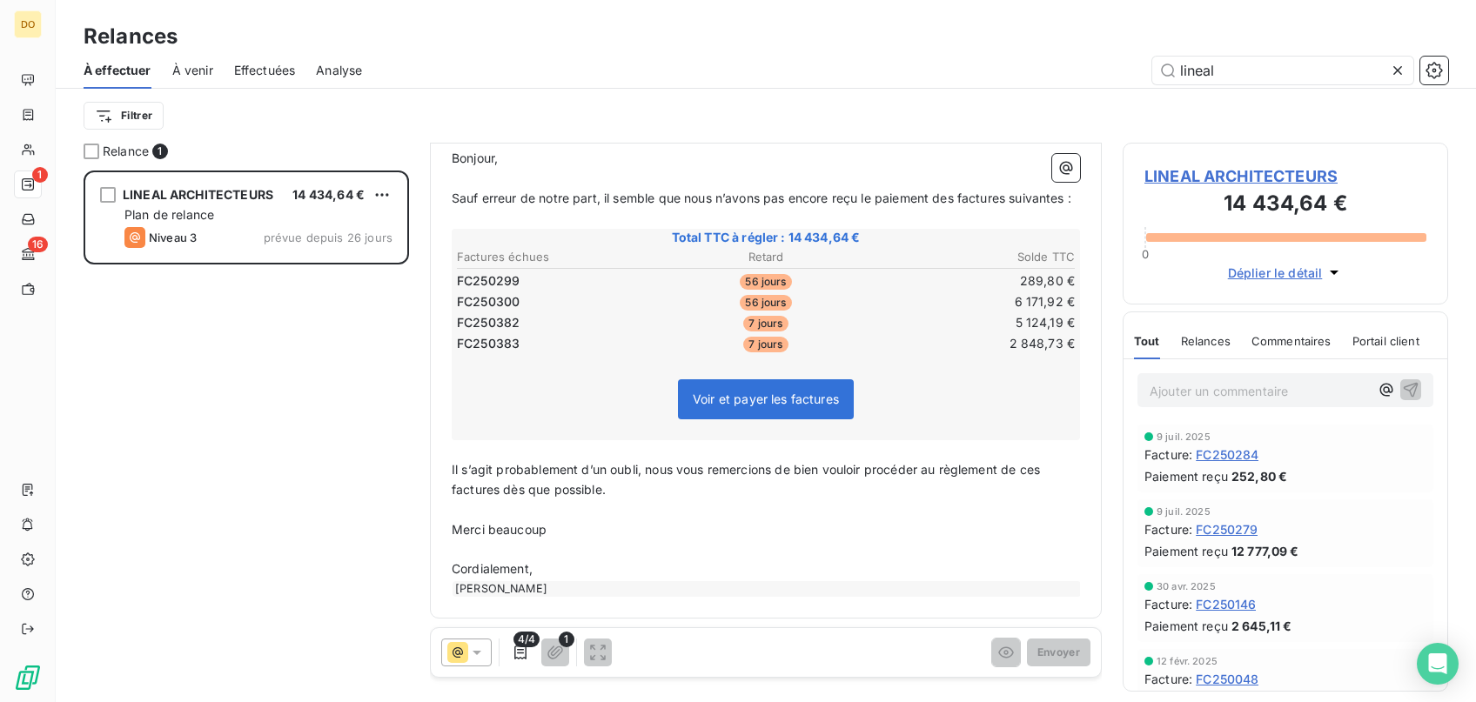
click at [697, 476] on span "Il s’agit probablement d’un oubli, nous vous remercions de bien vouloir procéde…" at bounding box center [748, 479] width 592 height 35
click at [679, 495] on p "Il s’agit probablement d’un oubli, nous vous remercions de bien vouloir procéde…" at bounding box center [766, 480] width 628 height 40
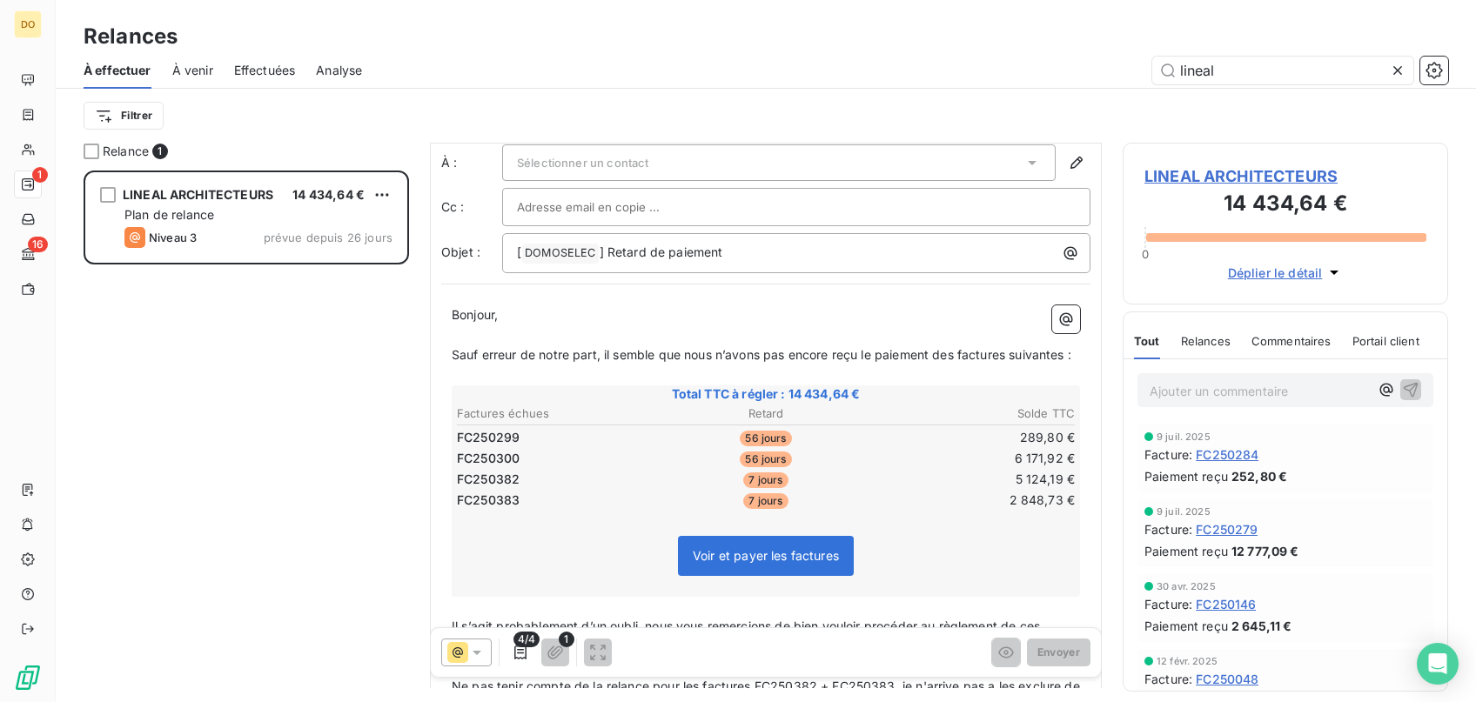
scroll to position [0, 0]
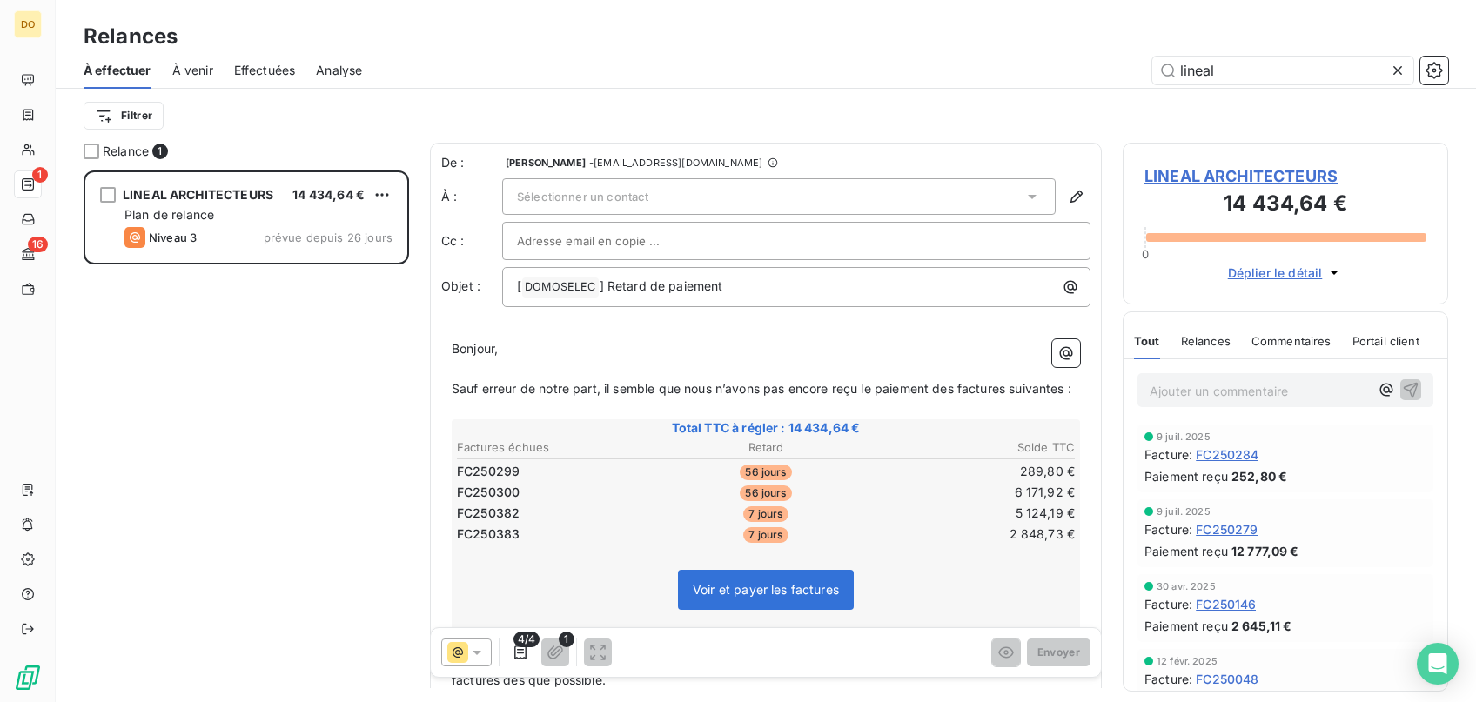
click at [769, 201] on div "Sélectionner un contact" at bounding box center [778, 196] width 553 height 37
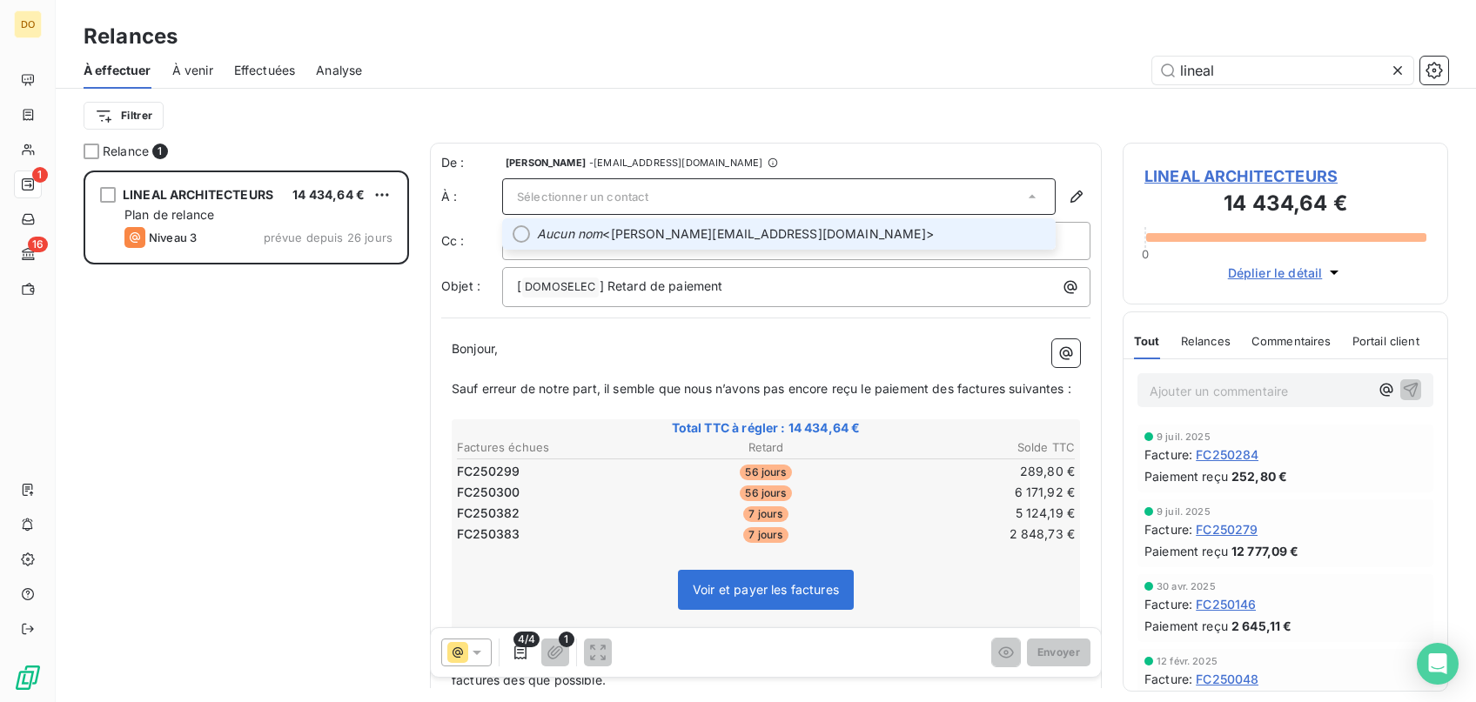
click at [761, 222] on li "Aucun nom <[PERSON_NAME][EMAIL_ADDRESS][DOMAIN_NAME]>" at bounding box center [778, 233] width 553 height 31
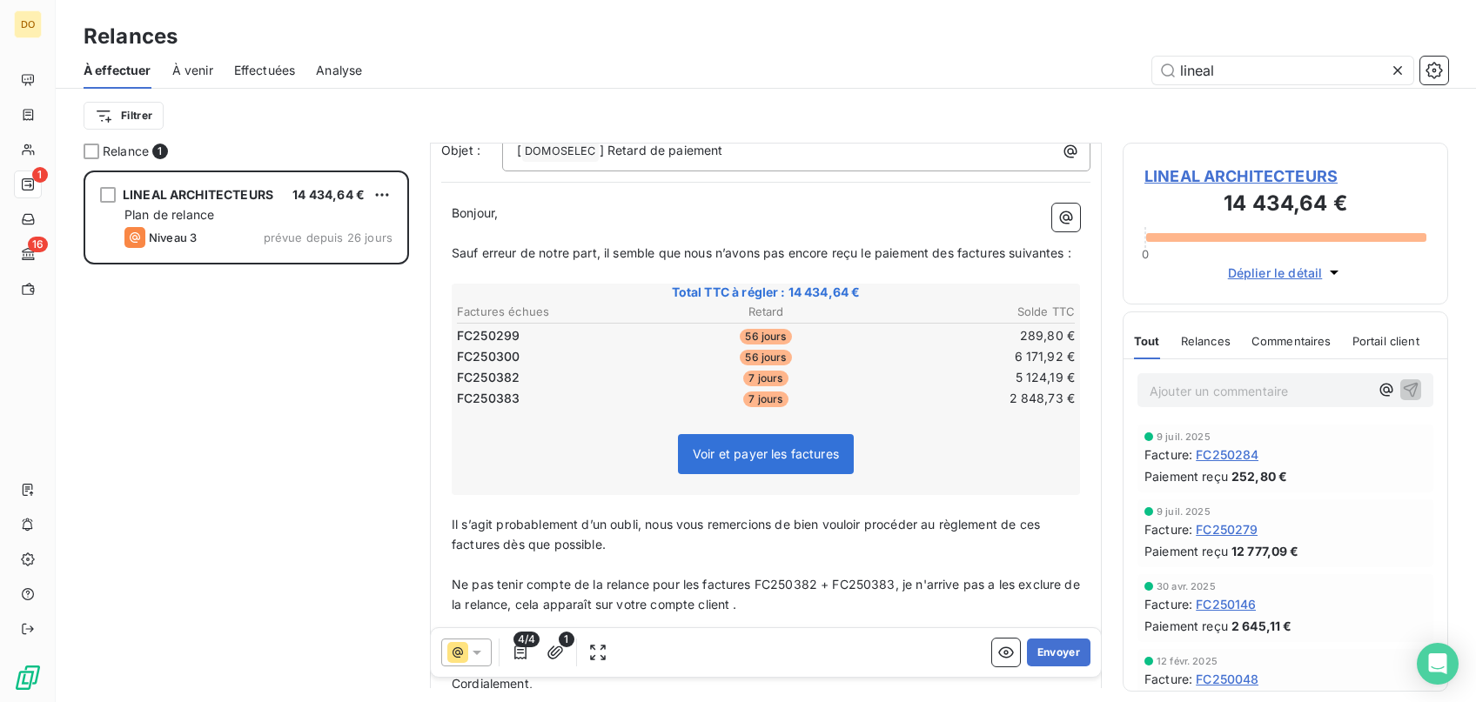
scroll to position [251, 0]
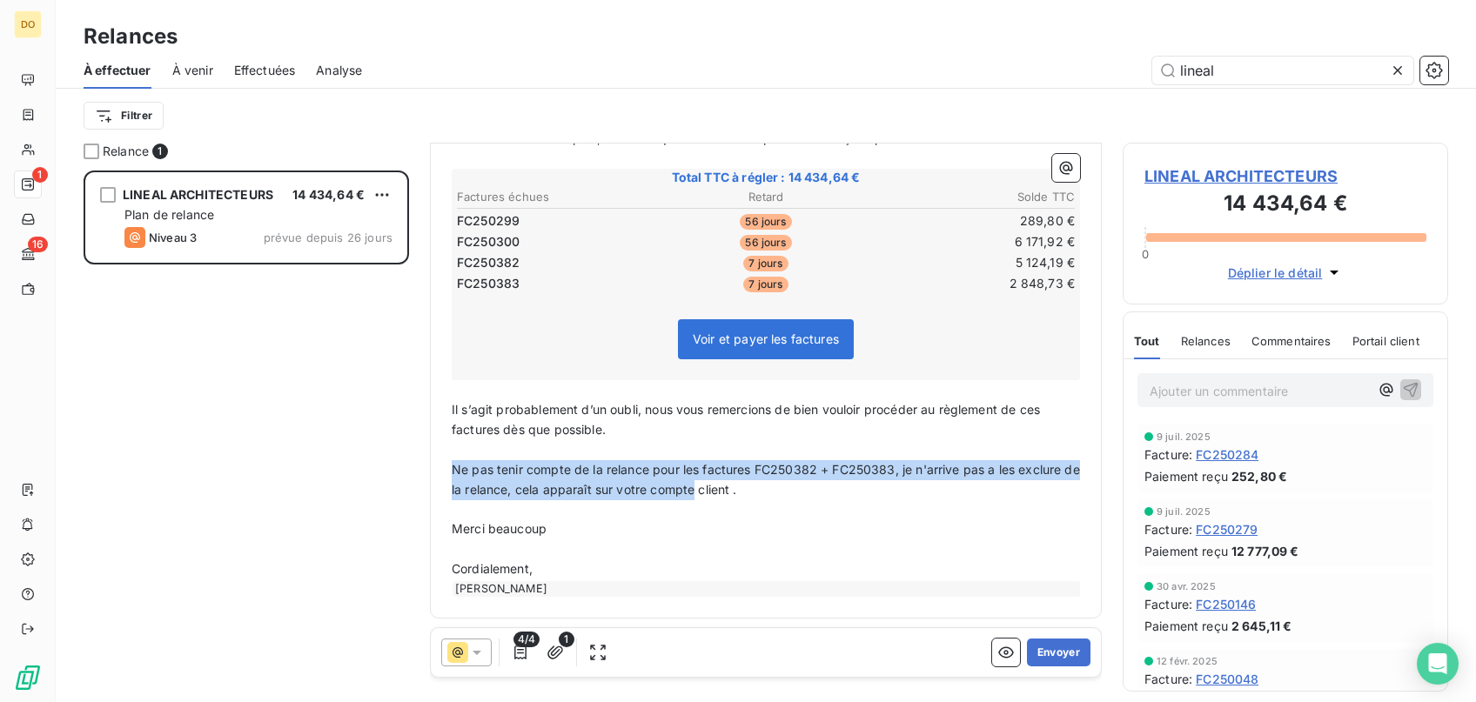
drag, startPoint x: 681, startPoint y: 487, endPoint x: 399, endPoint y: 468, distance: 282.6
click at [430, 468] on div "De : [PERSON_NAME] - [EMAIL_ADDRESS][DOMAIN_NAME] À : Aucun nom <[PERSON_NAME][…" at bounding box center [766, 416] width 672 height 546
drag, startPoint x: 688, startPoint y: 494, endPoint x: 496, endPoint y: 472, distance: 193.5
click at [430, 472] on div "De : [PERSON_NAME] - [EMAIL_ADDRESS][DOMAIN_NAME] À : Aucun nom <[PERSON_NAME][…" at bounding box center [766, 416] width 672 height 546
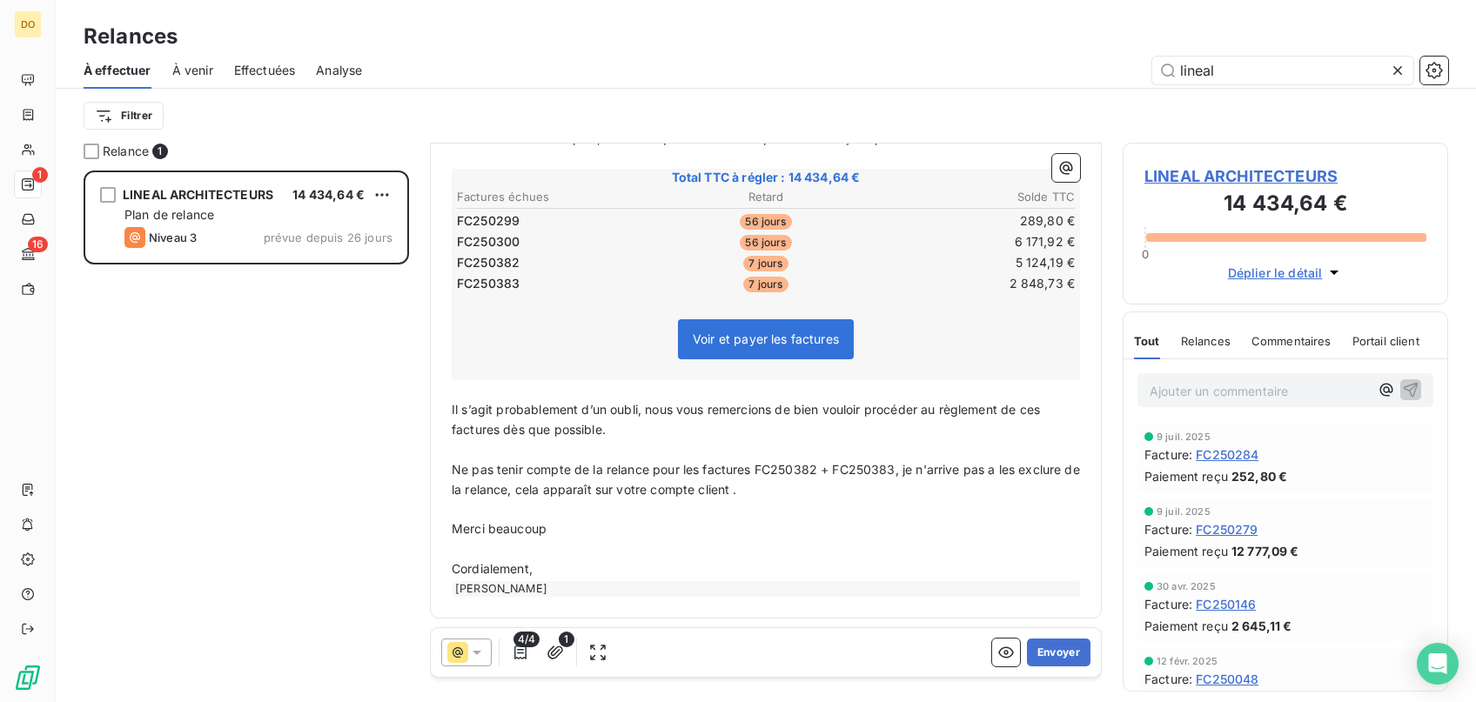
click at [909, 554] on p "﻿" at bounding box center [766, 549] width 628 height 20
click at [1060, 655] on button "Envoyer" at bounding box center [1059, 653] width 64 height 28
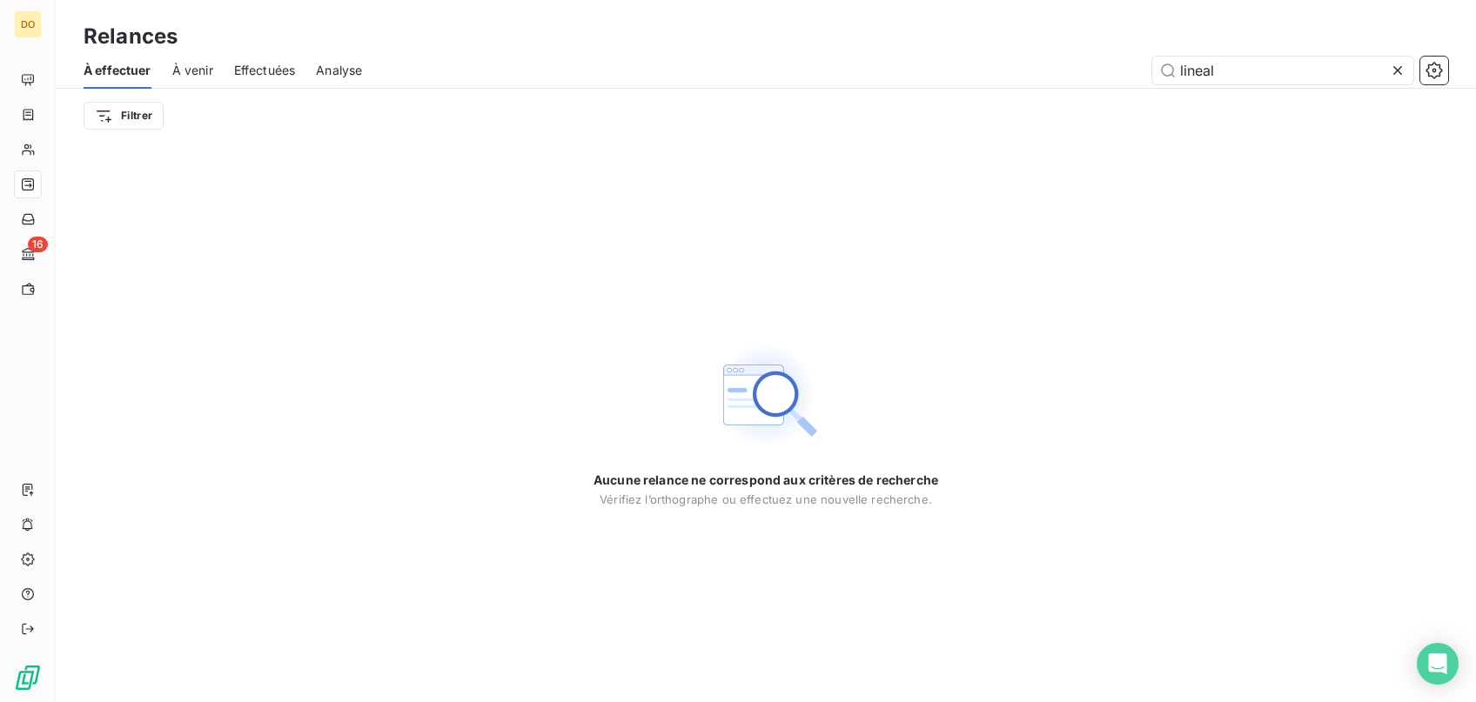
click at [1403, 71] on icon at bounding box center [1397, 70] width 17 height 17
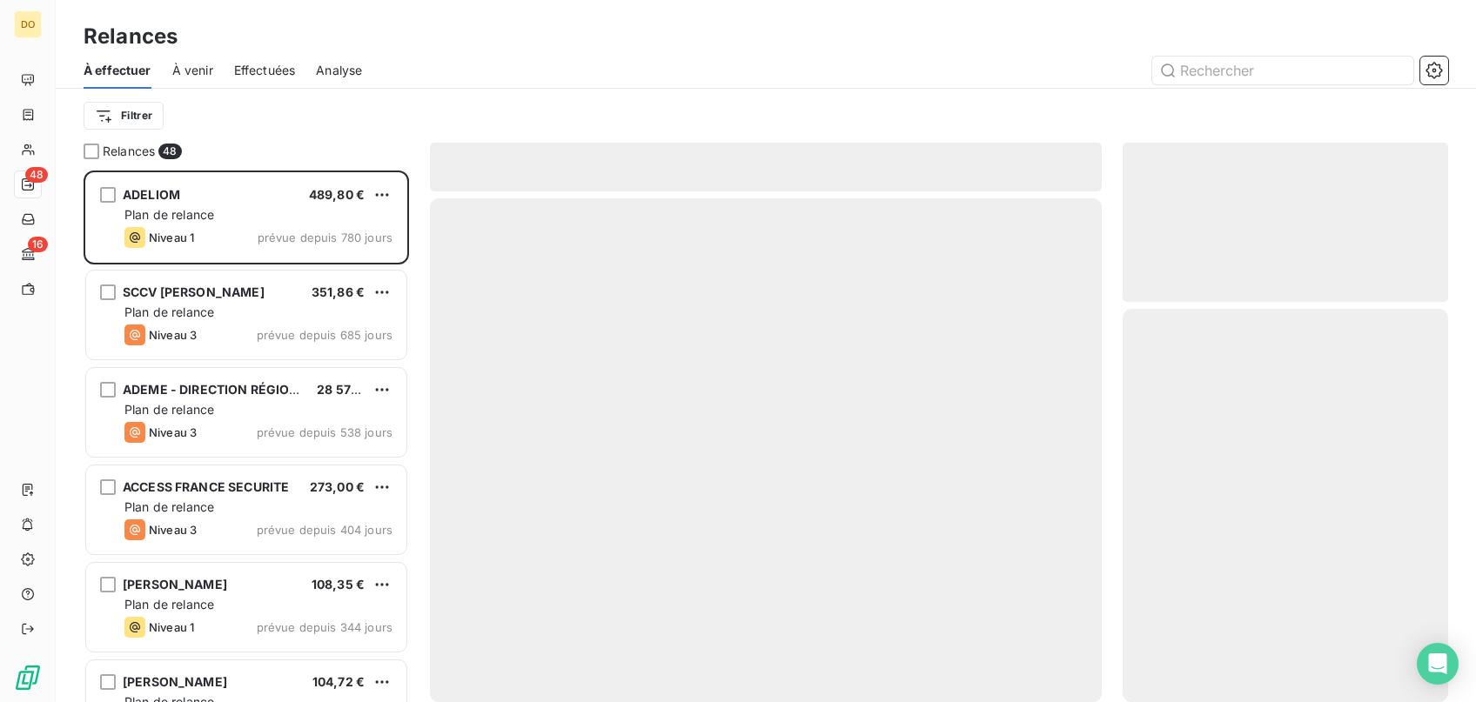
scroll to position [532, 325]
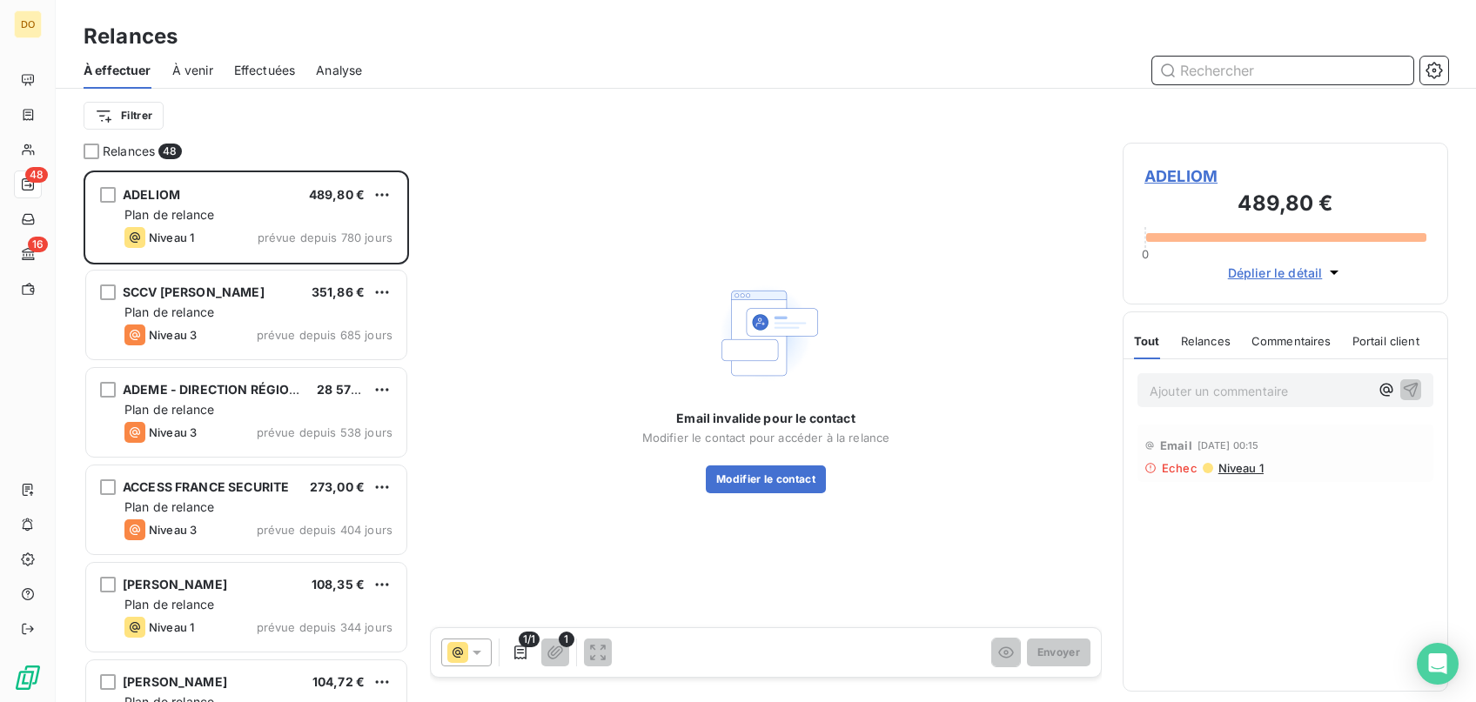
click at [1312, 65] on input "text" at bounding box center [1282, 71] width 261 height 28
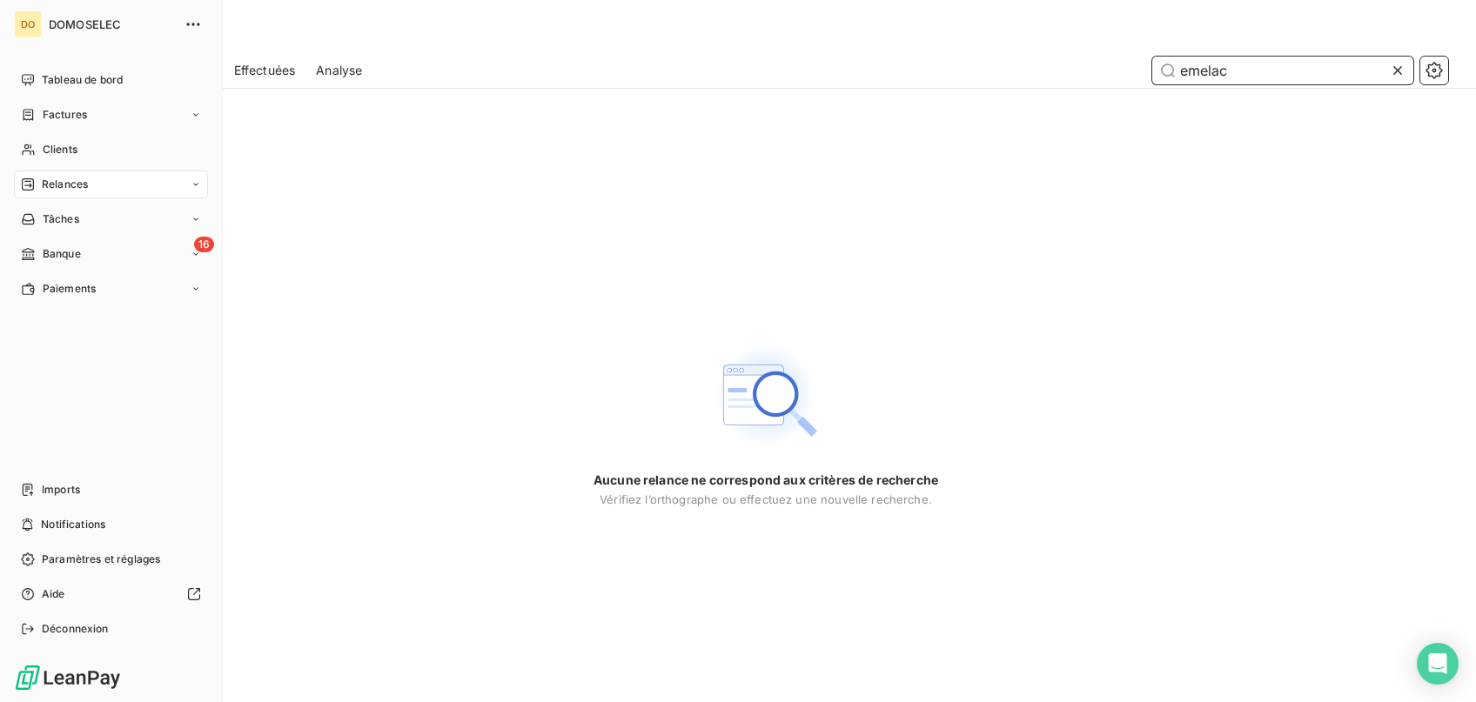
type input "emelac"
click at [77, 97] on nav "Tableau de bord Factures Clients Relances Tâches 16 Banque Paiements" at bounding box center [111, 184] width 194 height 237
click at [77, 120] on span "Factures" at bounding box center [65, 115] width 44 height 16
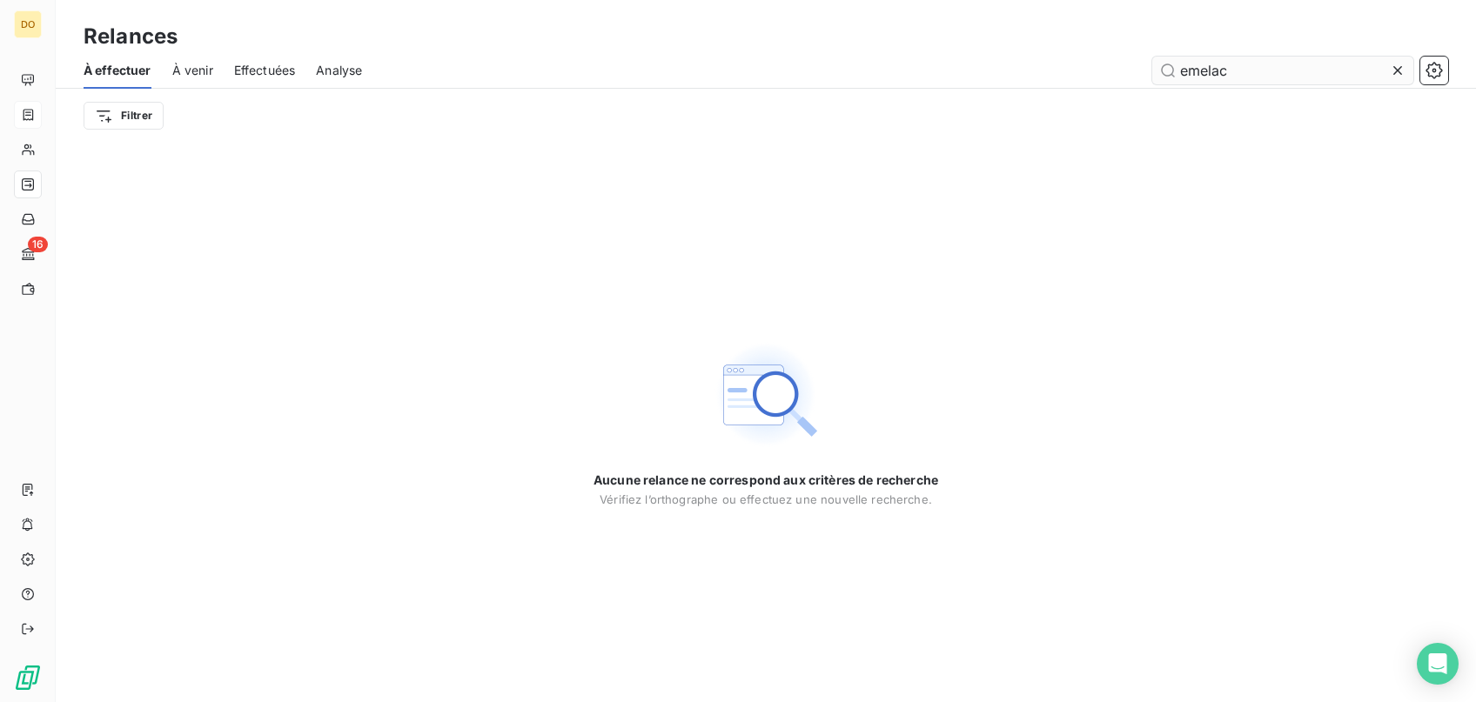
click at [1281, 71] on input "emelac" at bounding box center [1282, 71] width 261 height 28
click at [1400, 70] on icon at bounding box center [1397, 70] width 17 height 17
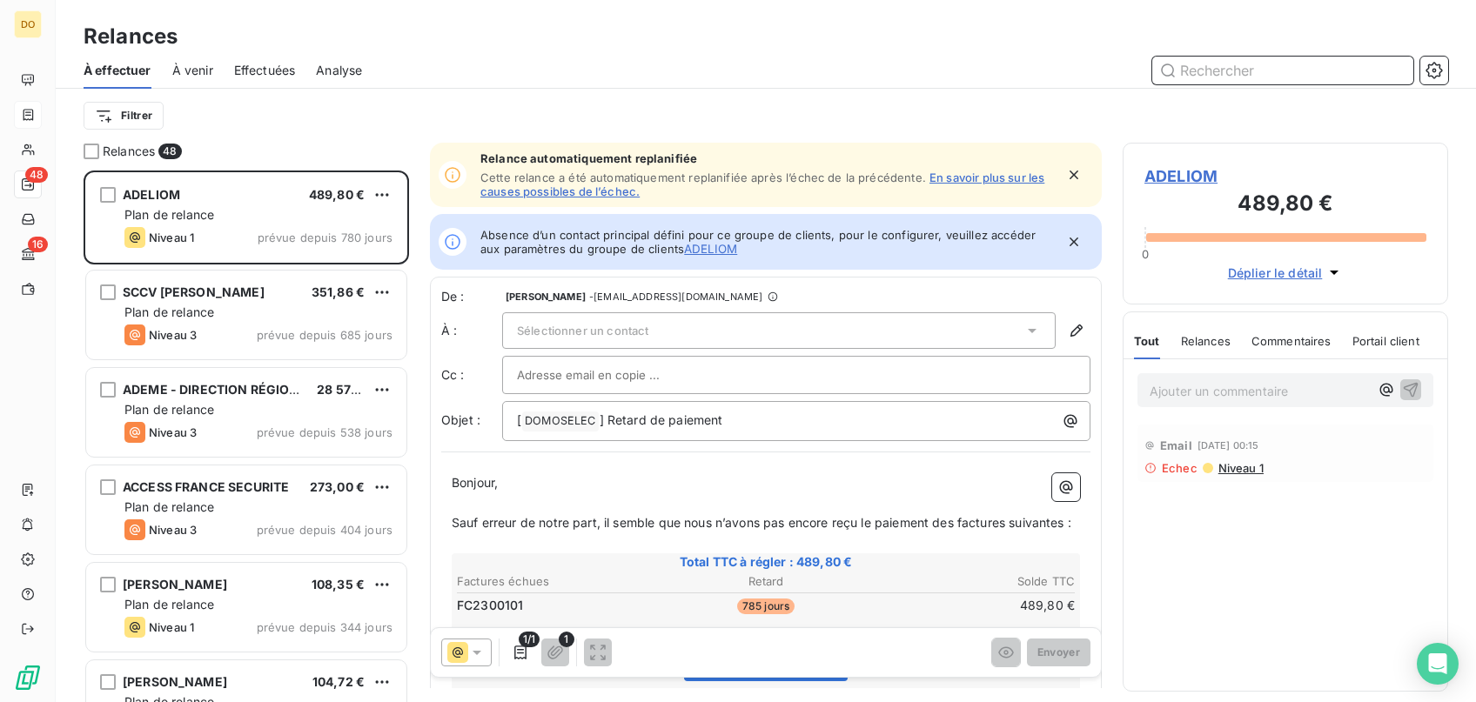
click at [1349, 76] on input "text" at bounding box center [1282, 71] width 261 height 28
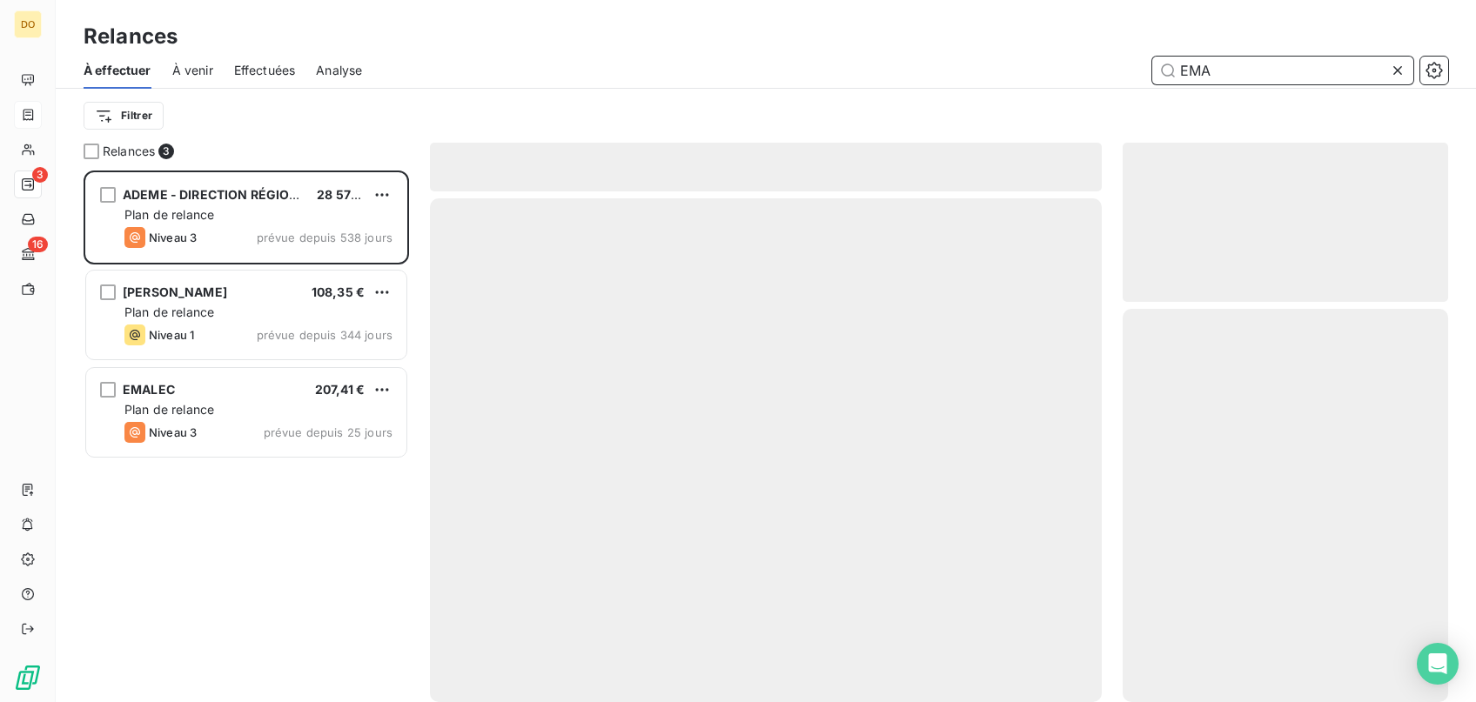
scroll to position [532, 325]
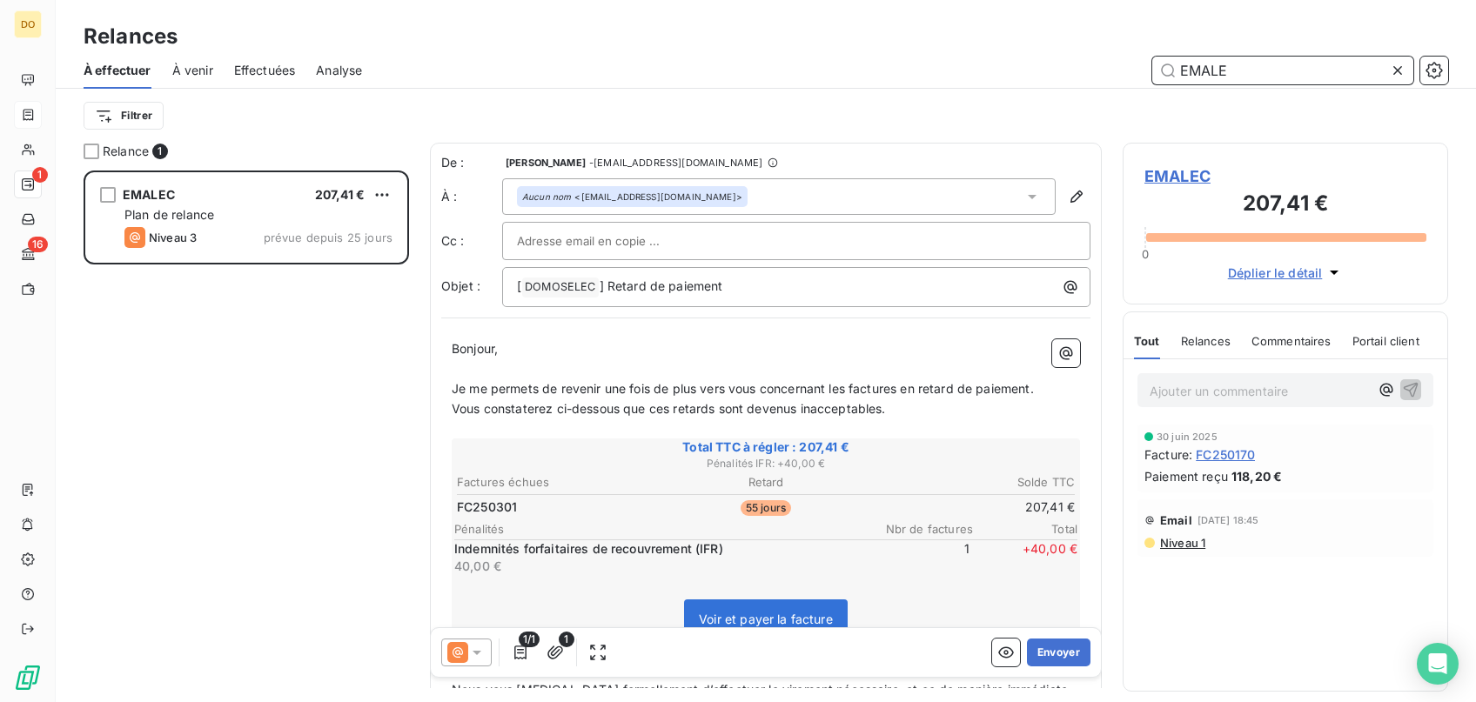
scroll to position [532, 325]
type input "EMALE"
click at [472, 654] on icon at bounding box center [476, 652] width 17 height 17
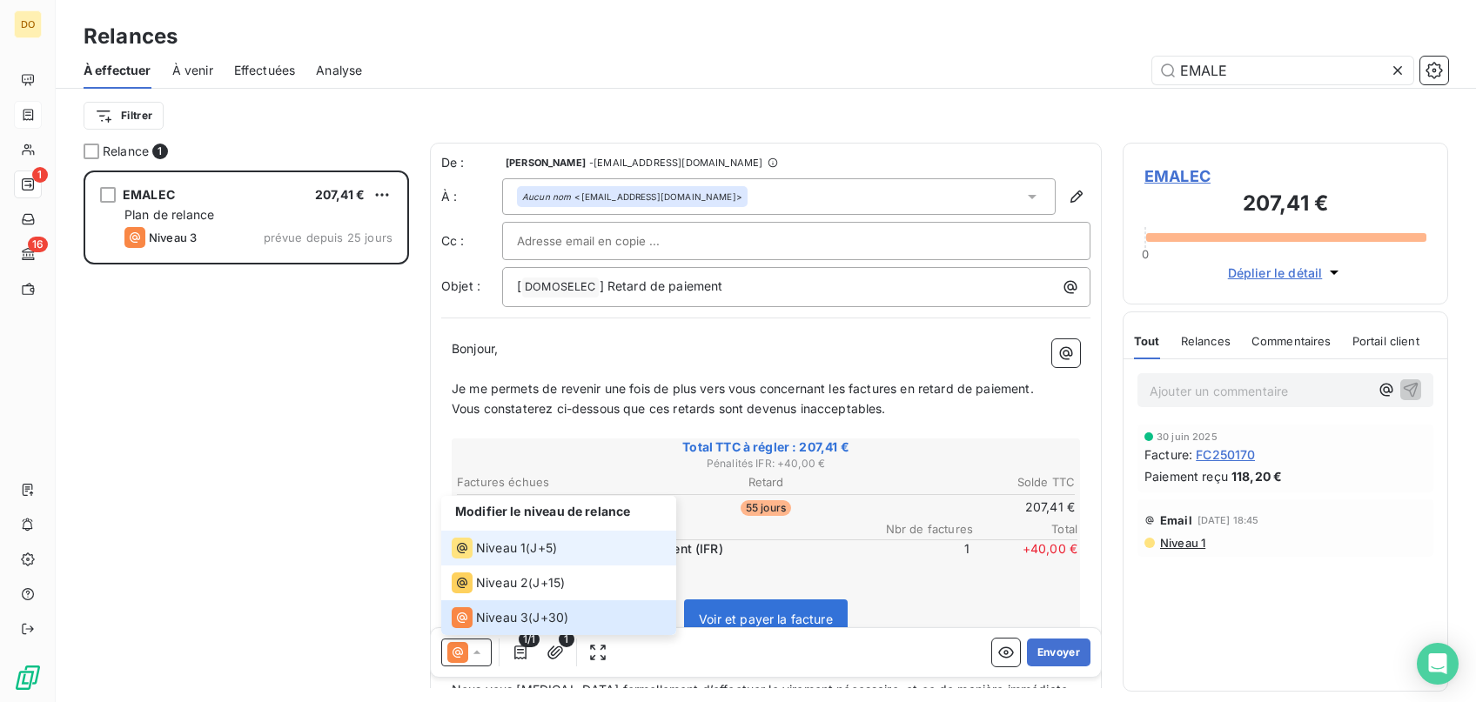
click at [491, 554] on span "Niveau 1" at bounding box center [501, 547] width 50 height 17
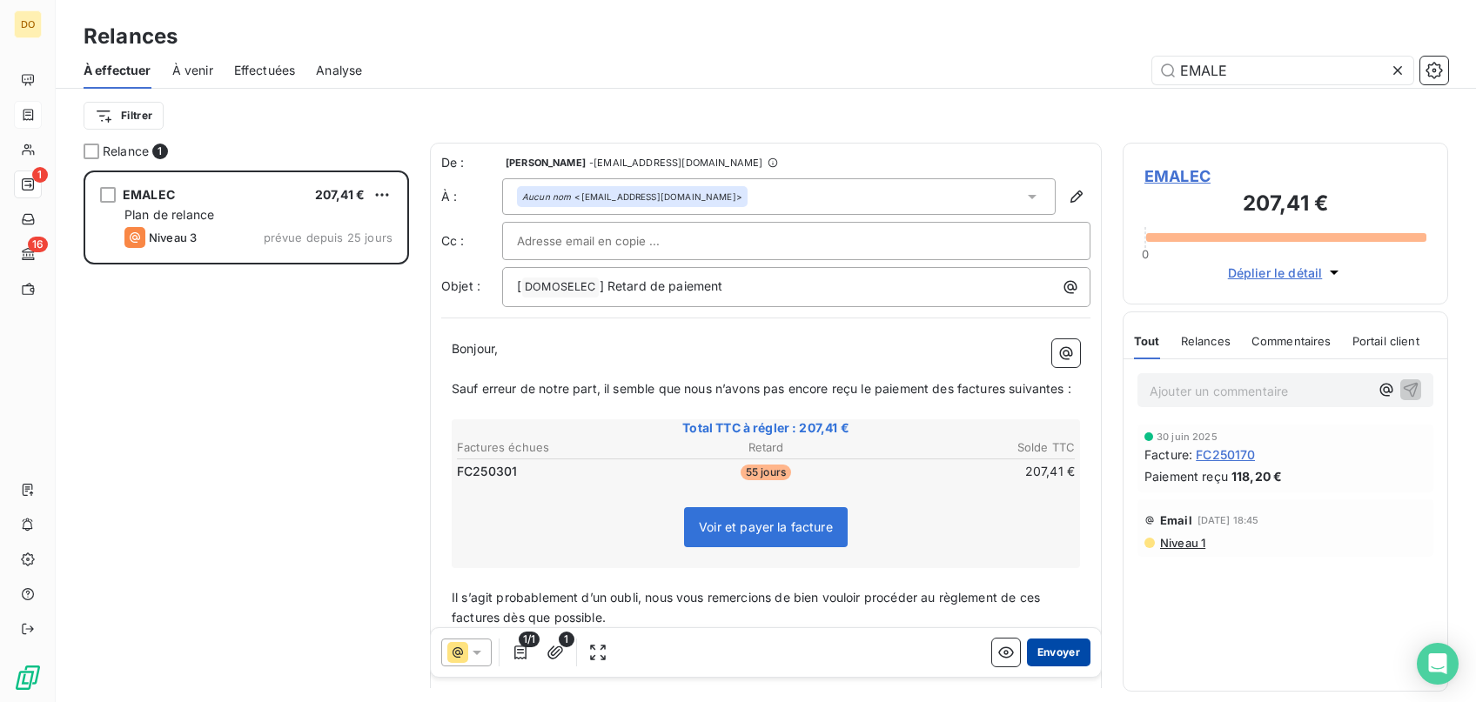
click at [1057, 653] on button "Envoyer" at bounding box center [1059, 653] width 64 height 28
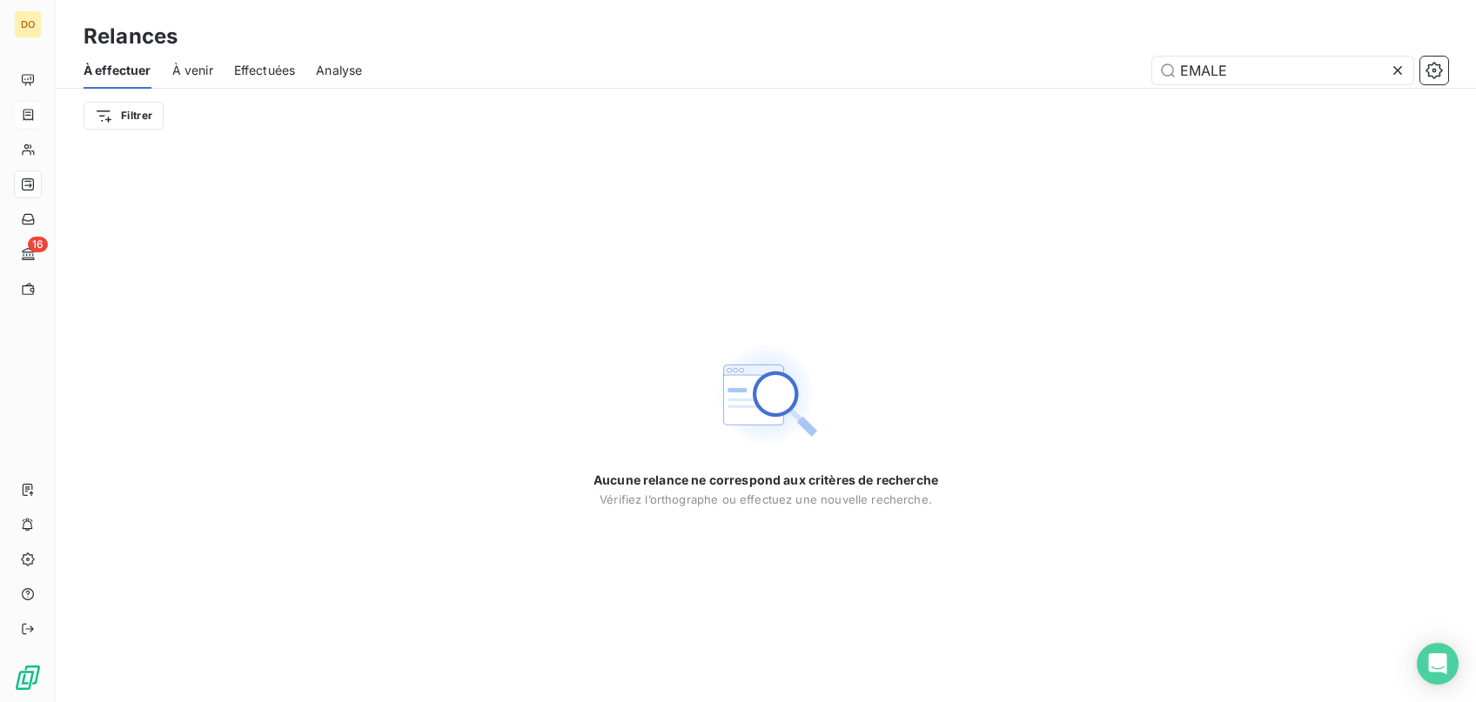
click at [1401, 70] on icon at bounding box center [1397, 70] width 17 height 17
click at [1330, 64] on input "text" at bounding box center [1282, 71] width 261 height 28
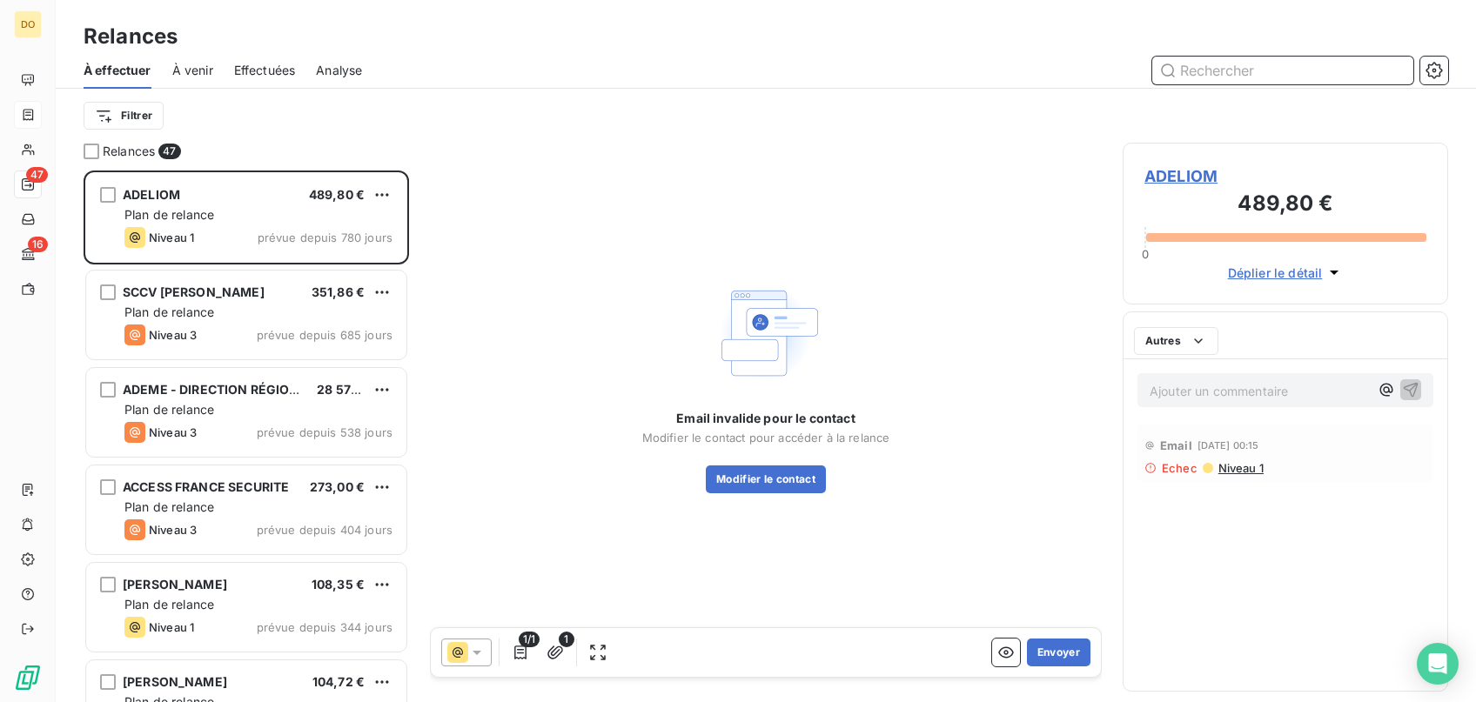
scroll to position [532, 325]
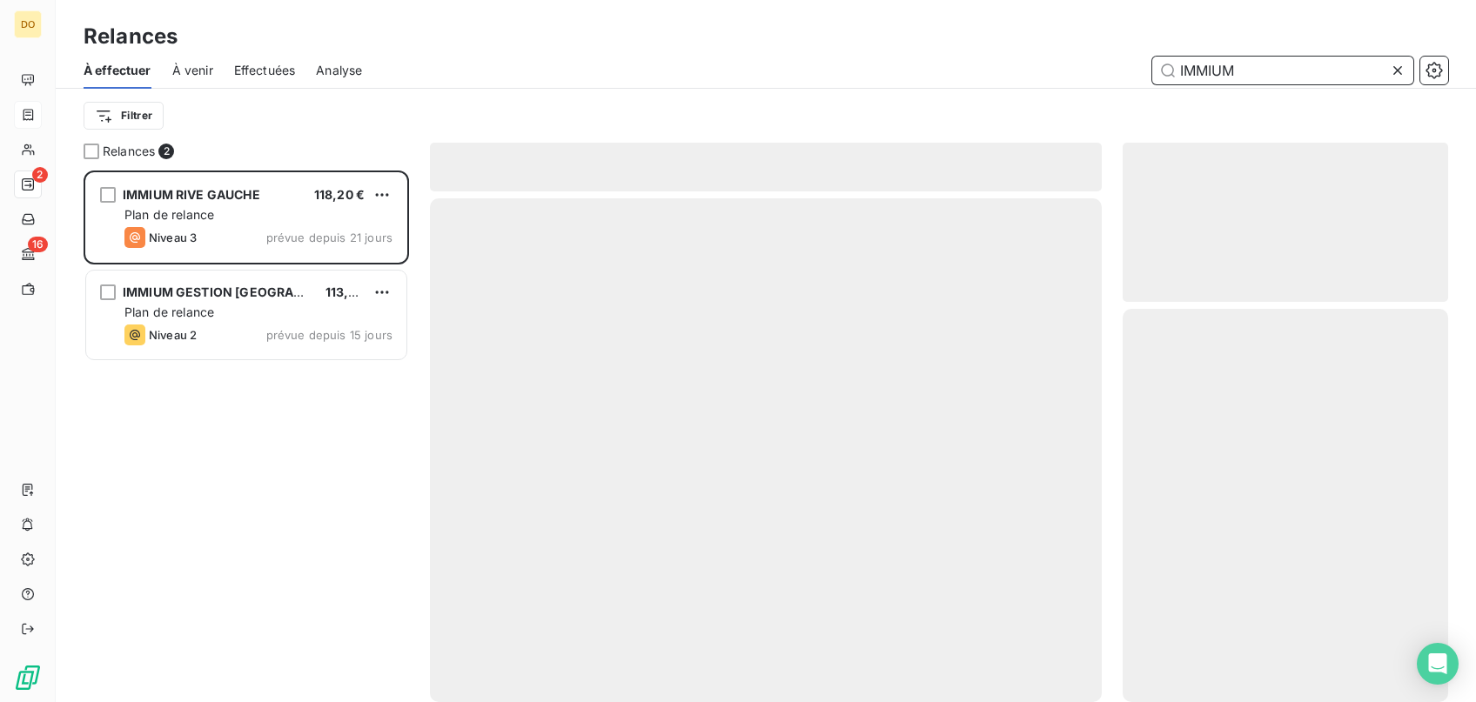
scroll to position [532, 325]
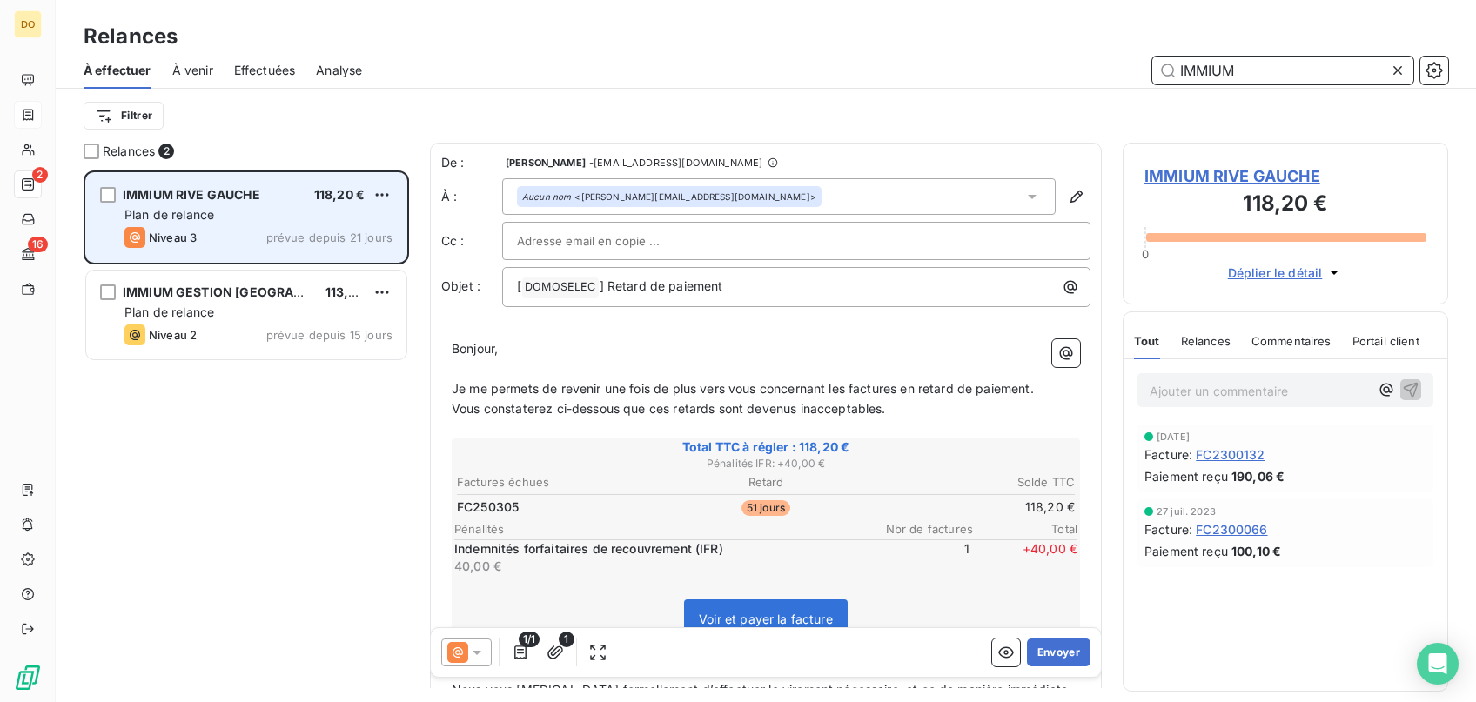
type input "IMMIUM"
click at [228, 230] on div "Niveau 3 prévue depuis 21 jours" at bounding box center [258, 237] width 268 height 21
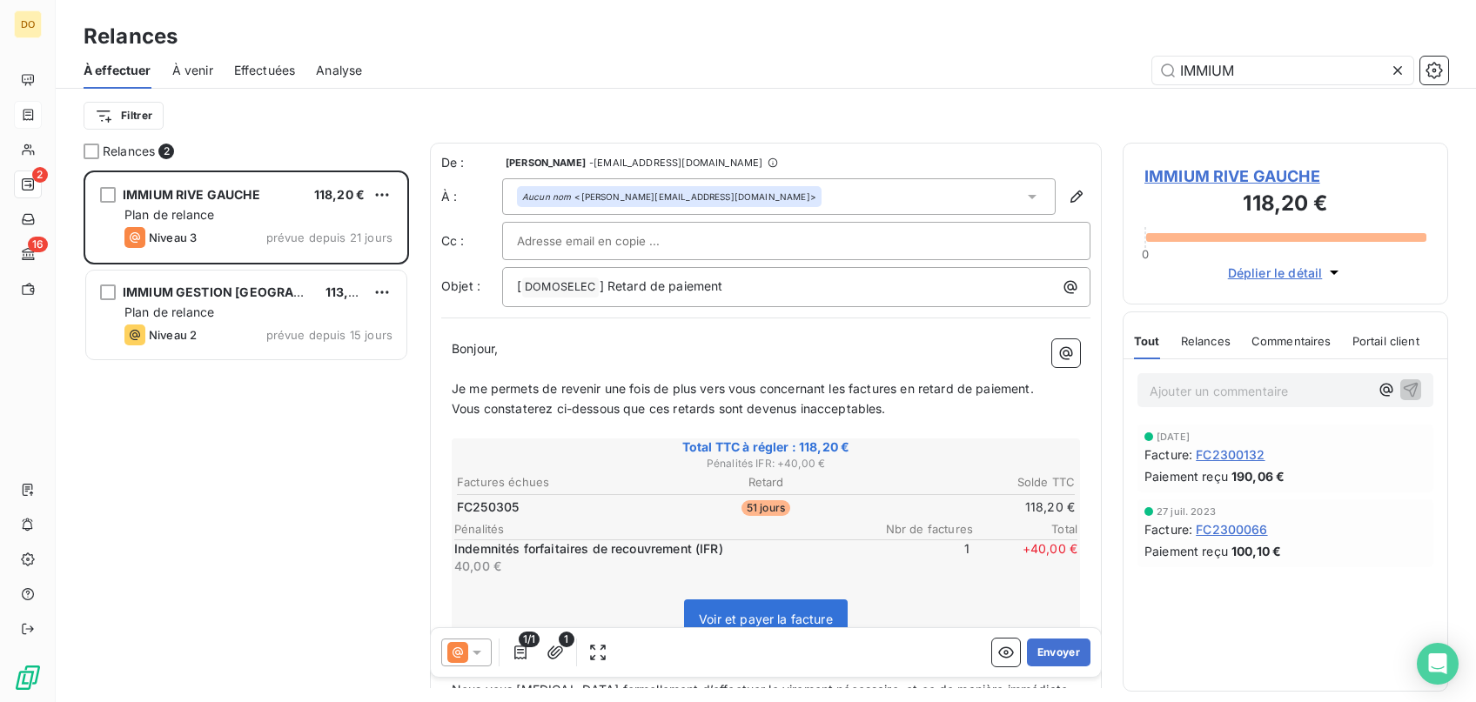
click at [461, 650] on icon at bounding box center [457, 652] width 10 height 10
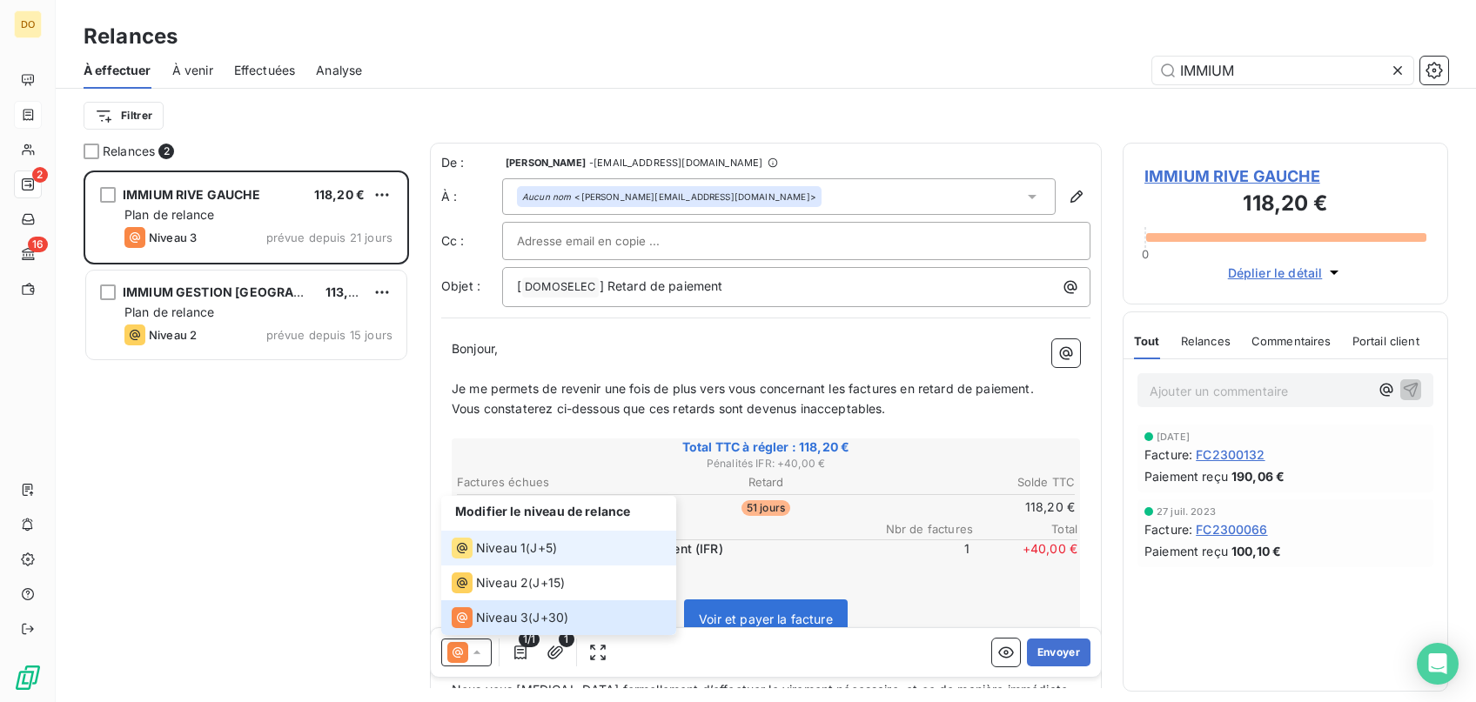
click at [491, 550] on span "Niveau 1" at bounding box center [501, 547] width 50 height 17
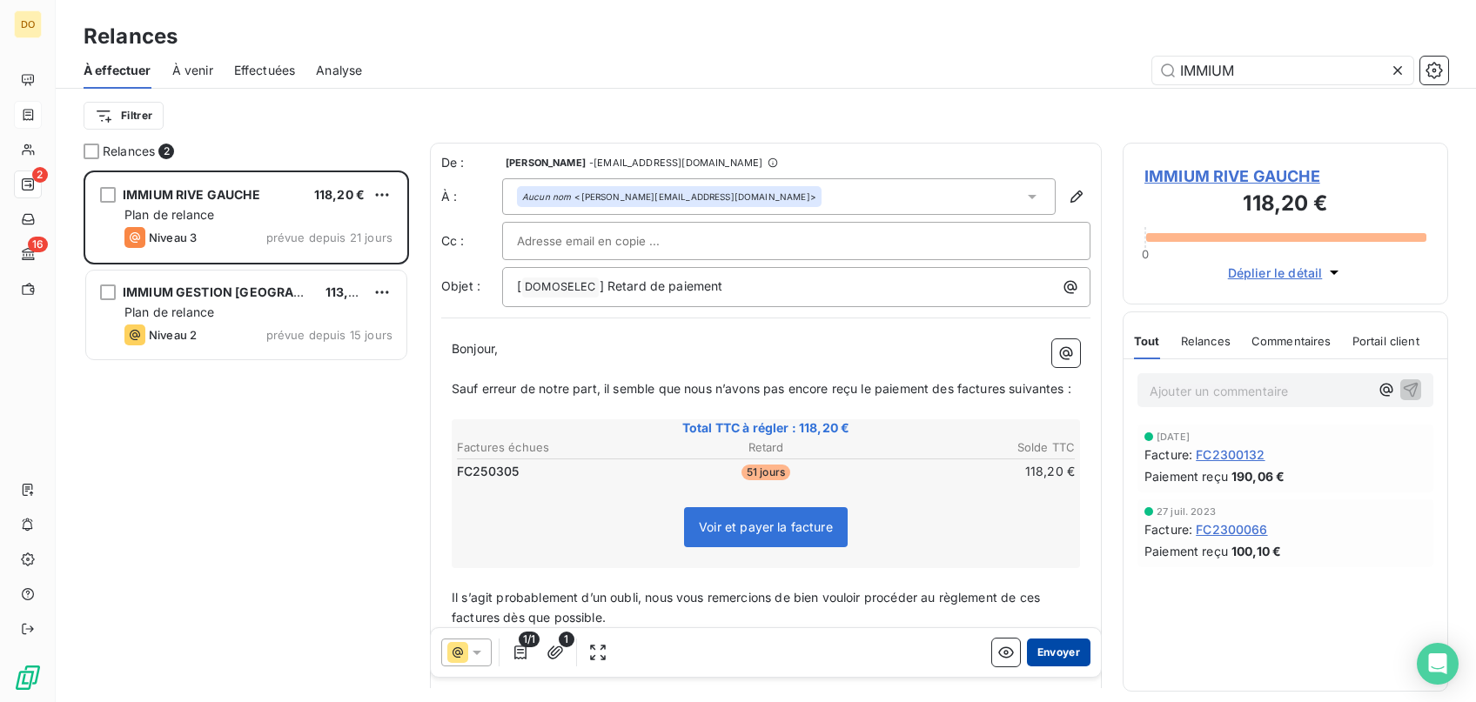
click at [1052, 649] on button "Envoyer" at bounding box center [1059, 653] width 64 height 28
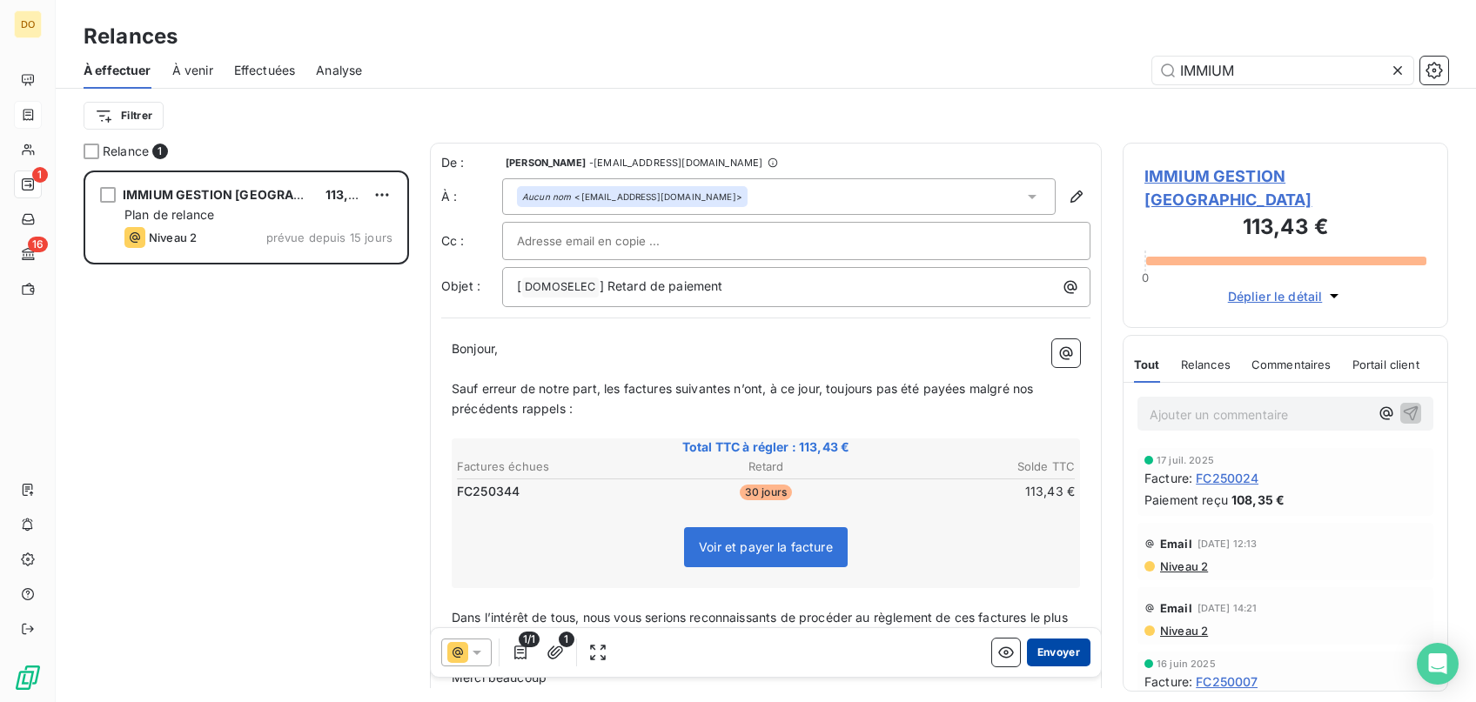
click at [1060, 655] on button "Envoyer" at bounding box center [1059, 653] width 64 height 28
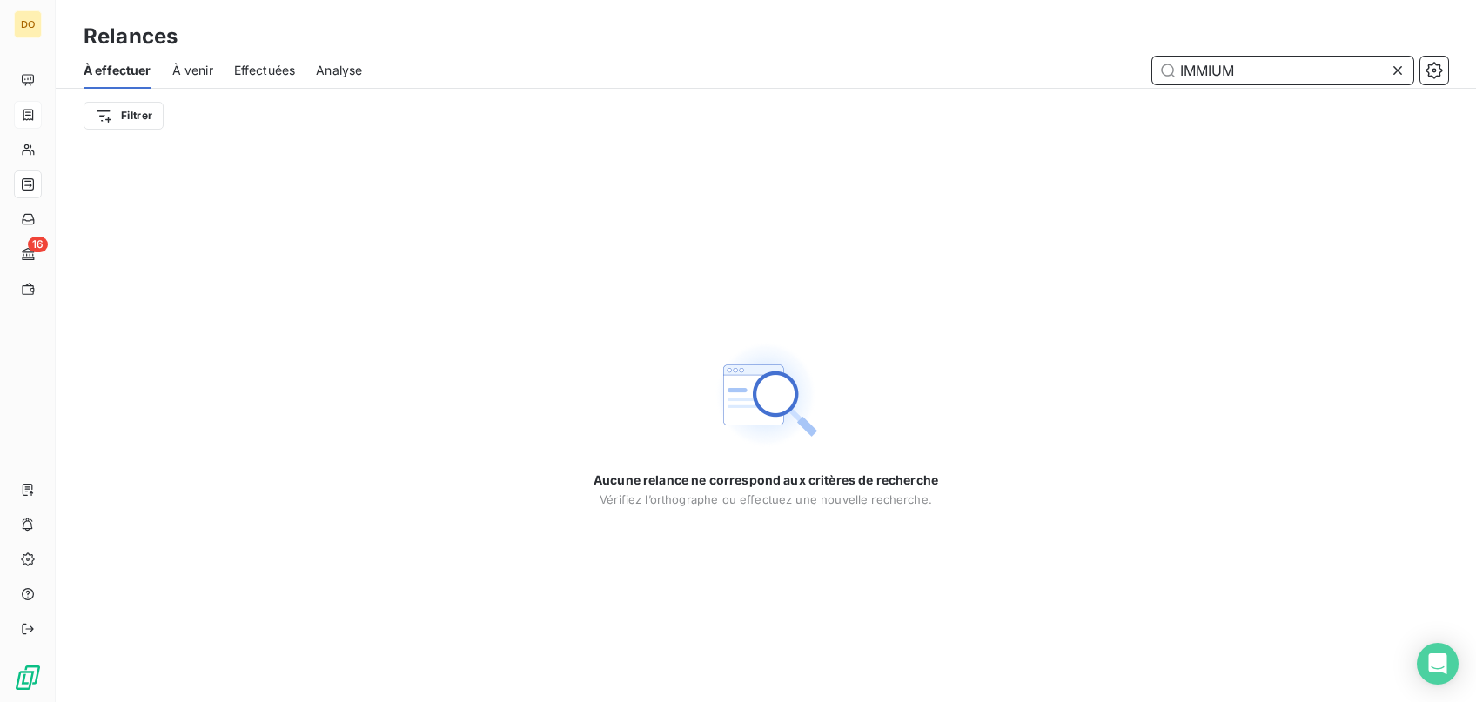
click at [1387, 70] on input "IMMIUM" at bounding box center [1282, 71] width 261 height 28
click at [1317, 72] on input "IMMIUM" at bounding box center [1282, 71] width 261 height 28
click at [1400, 73] on icon at bounding box center [1397, 70] width 17 height 17
click at [1333, 77] on input "text" at bounding box center [1282, 71] width 261 height 28
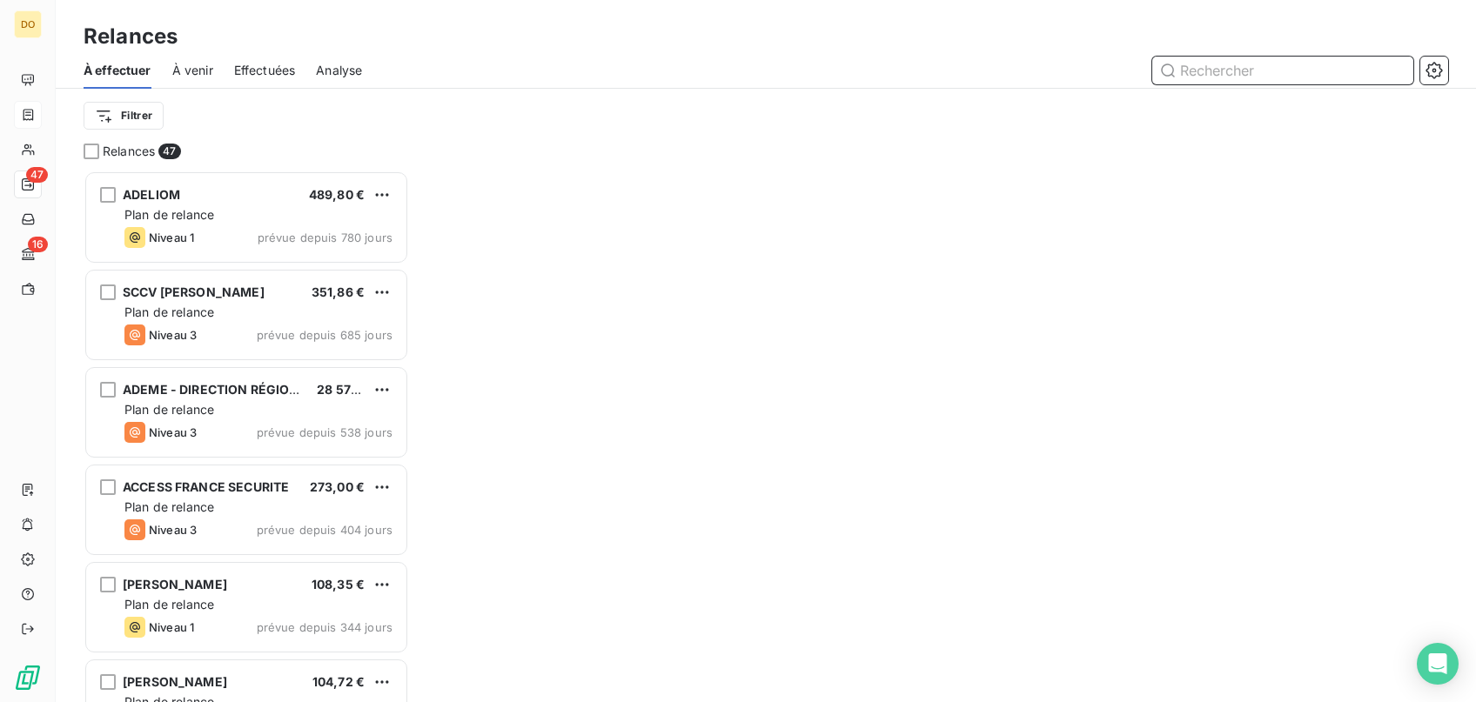
scroll to position [532, 325]
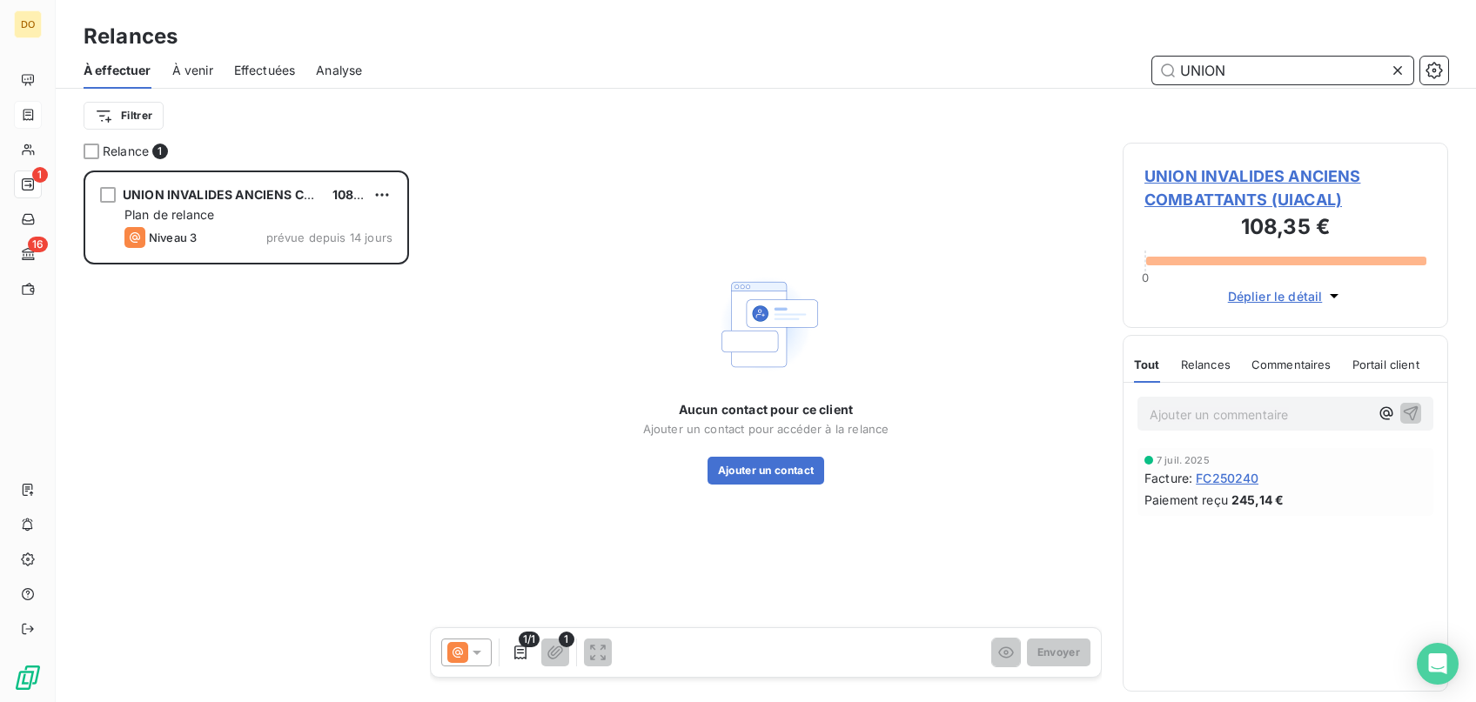
scroll to position [532, 325]
type input "UNION"
click at [779, 465] on button "Ajouter un contact" at bounding box center [765, 471] width 117 height 28
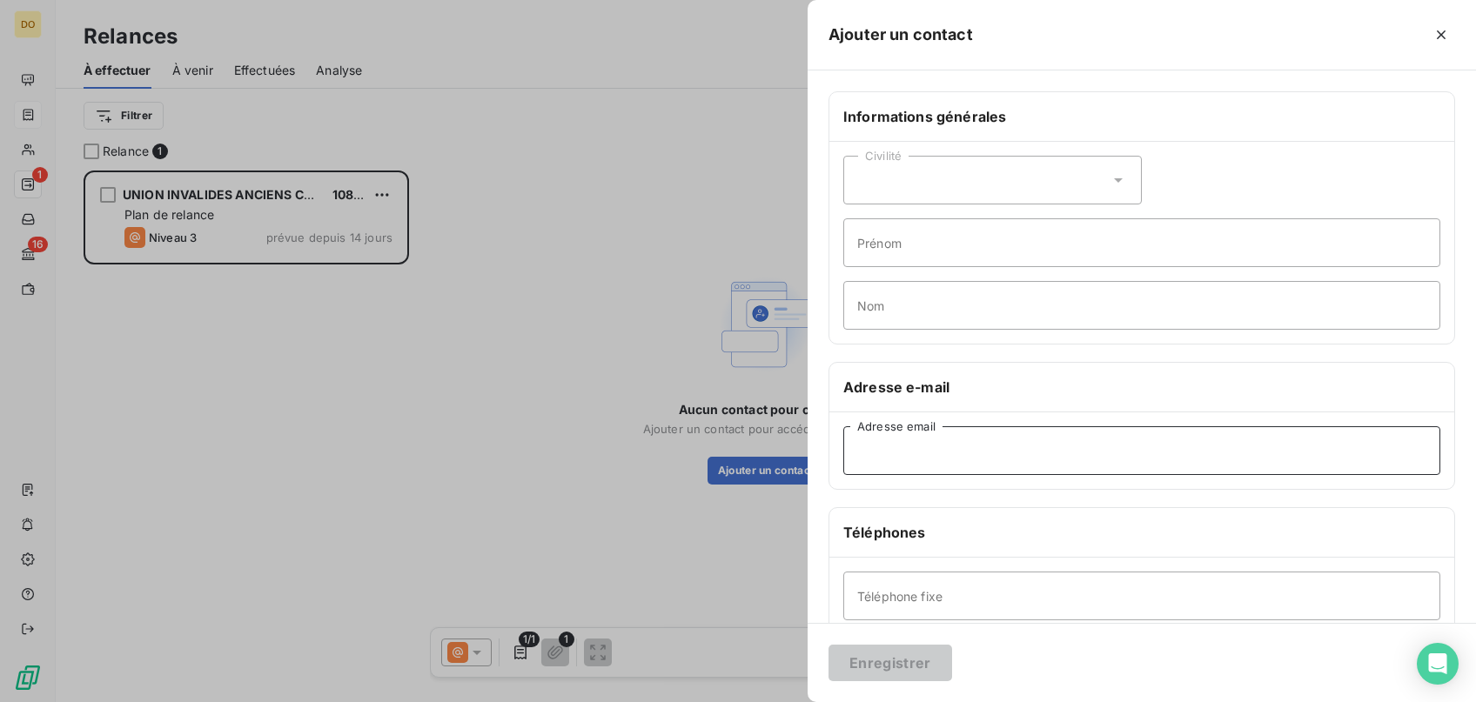
click at [873, 454] on input "Adresse email" at bounding box center [1141, 450] width 597 height 49
paste input "[EMAIL_ADDRESS][DOMAIN_NAME]"
type input "[EMAIL_ADDRESS][DOMAIN_NAME]"
click at [887, 662] on button "Enregistrer" at bounding box center [890, 663] width 124 height 37
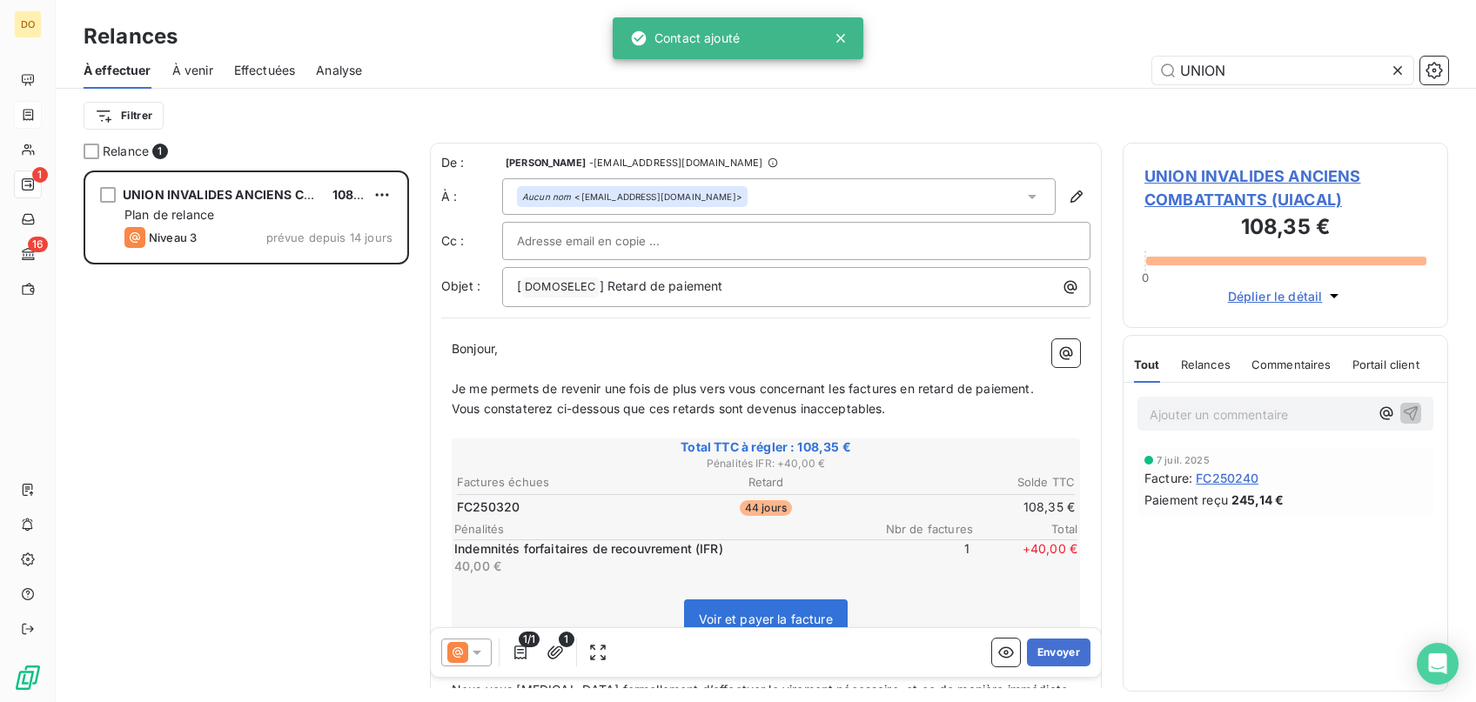
click at [460, 657] on icon at bounding box center [457, 652] width 21 height 21
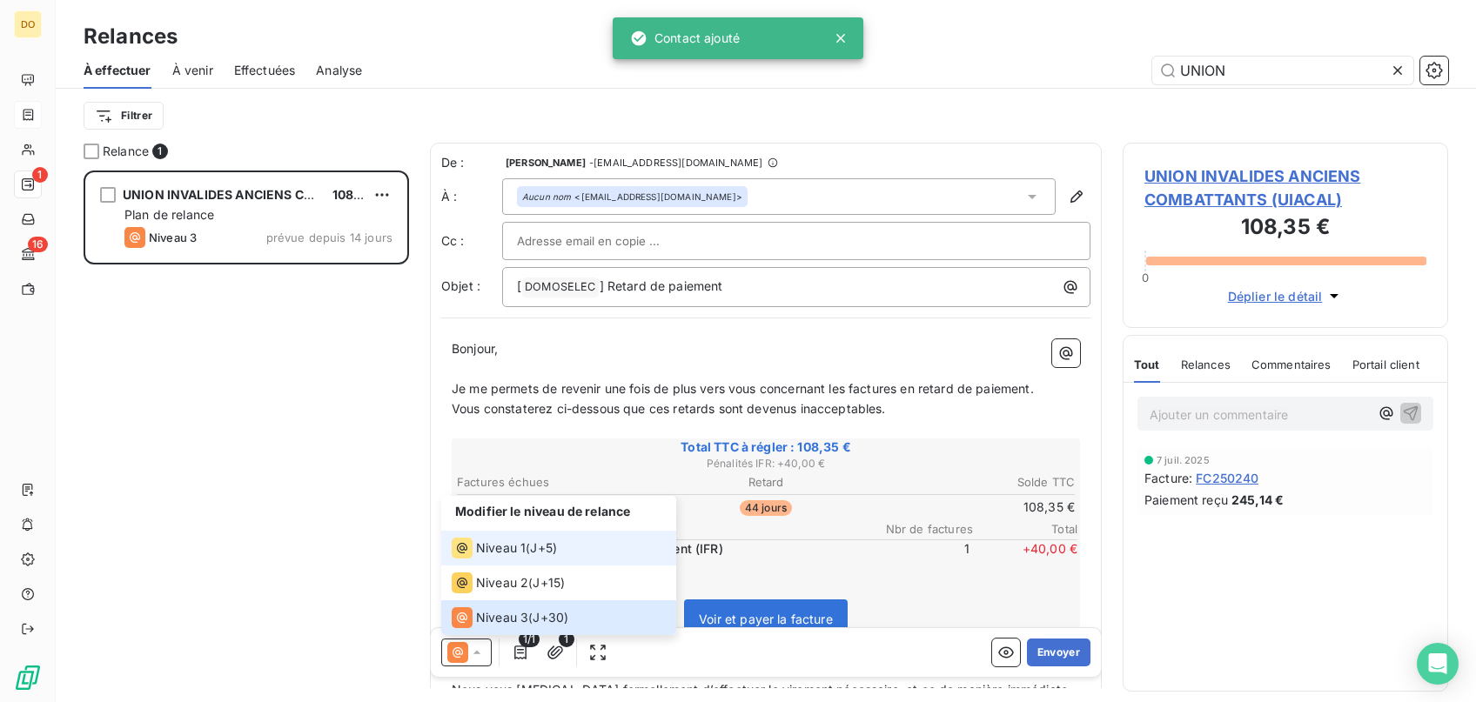
click at [496, 547] on span "Niveau 1" at bounding box center [501, 547] width 50 height 17
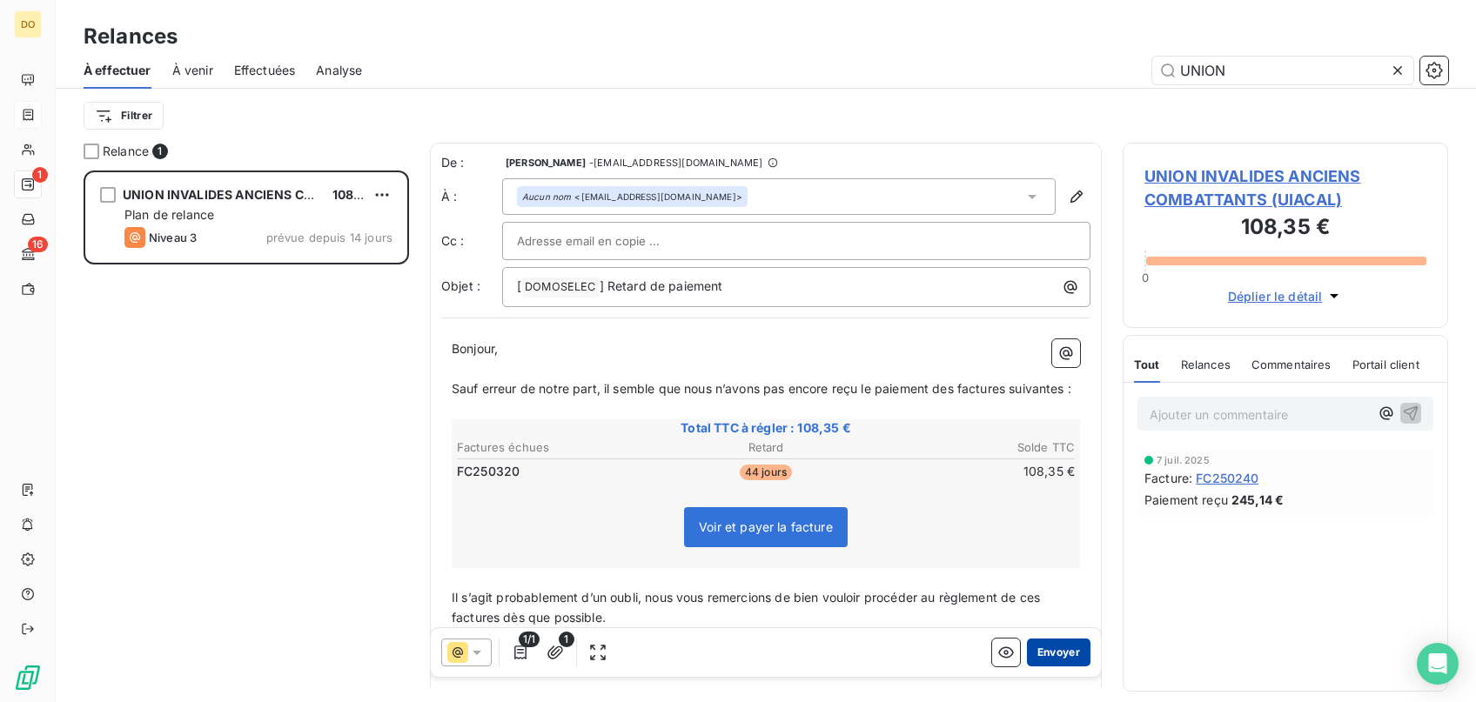
click at [1047, 652] on button "Envoyer" at bounding box center [1059, 653] width 64 height 28
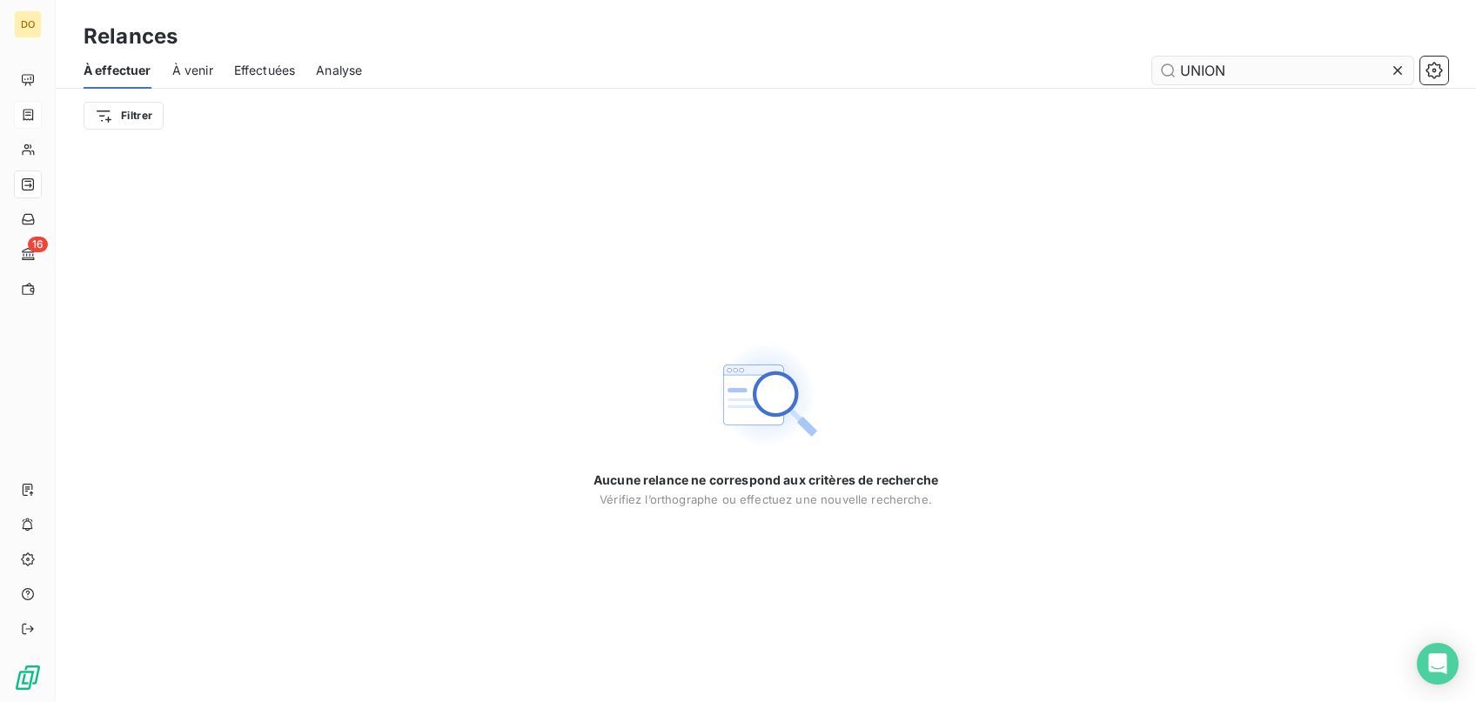
click at [1394, 70] on icon at bounding box center [1397, 70] width 17 height 17
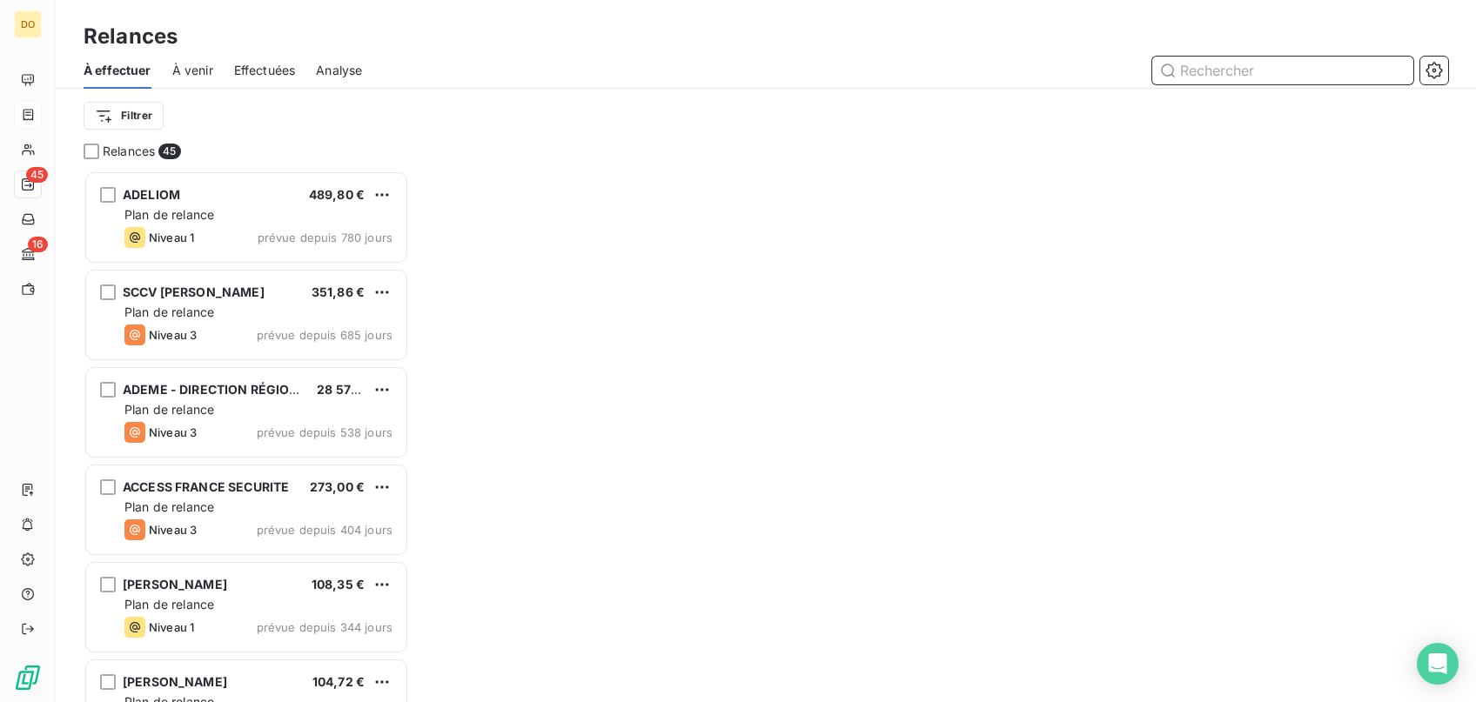
drag, startPoint x: 1294, startPoint y: 61, endPoint x: 1292, endPoint y: 50, distance: 10.6
click at [1292, 57] on input "text" at bounding box center [1282, 71] width 261 height 28
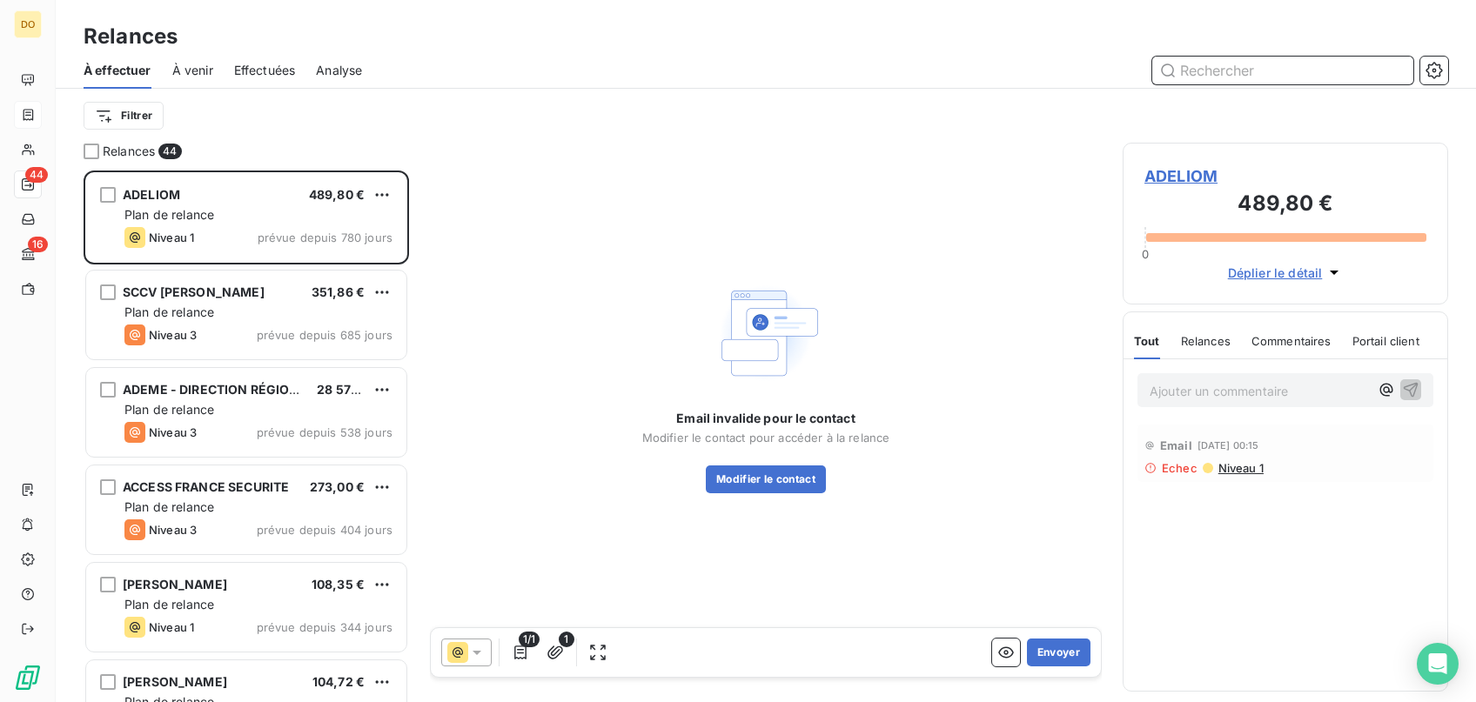
scroll to position [532, 325]
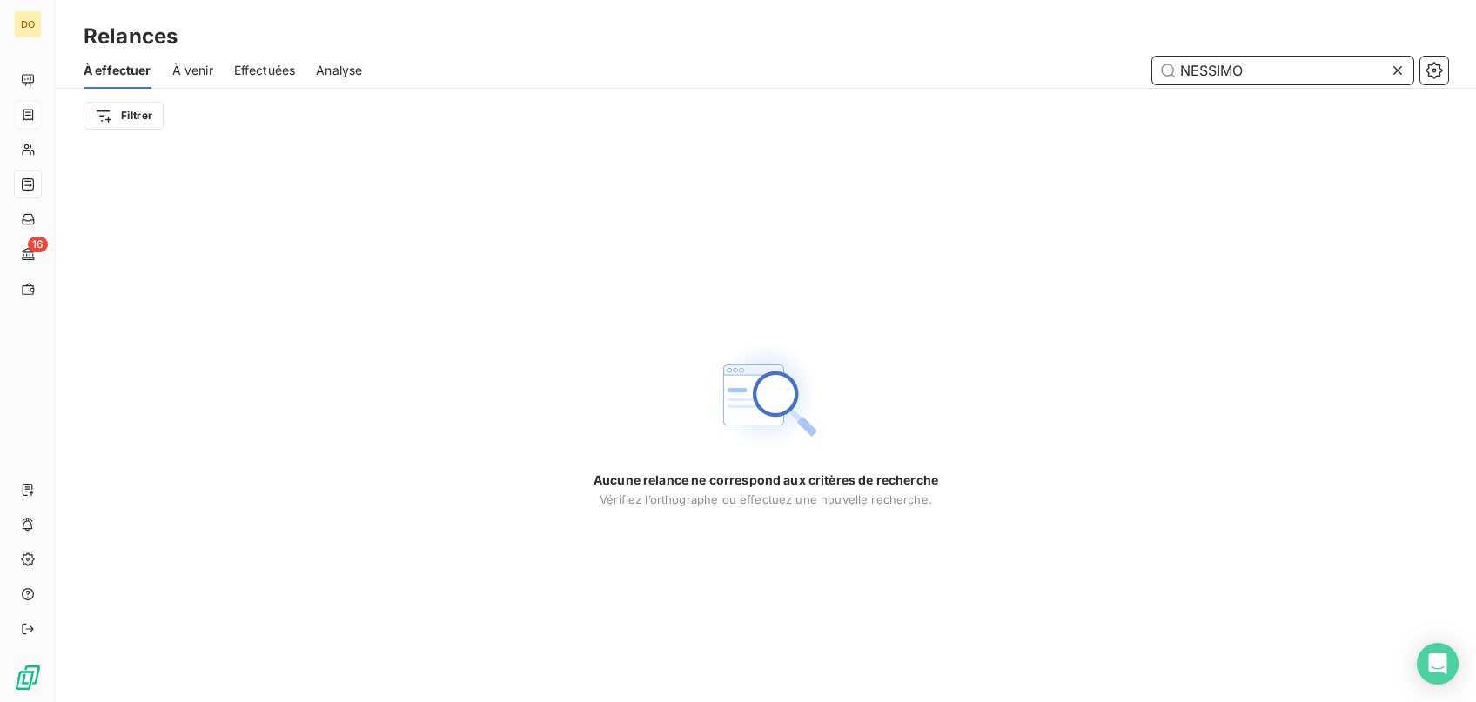
type input "NESSIMO"
click at [81, 116] on div "Filtrer" at bounding box center [766, 116] width 1420 height 54
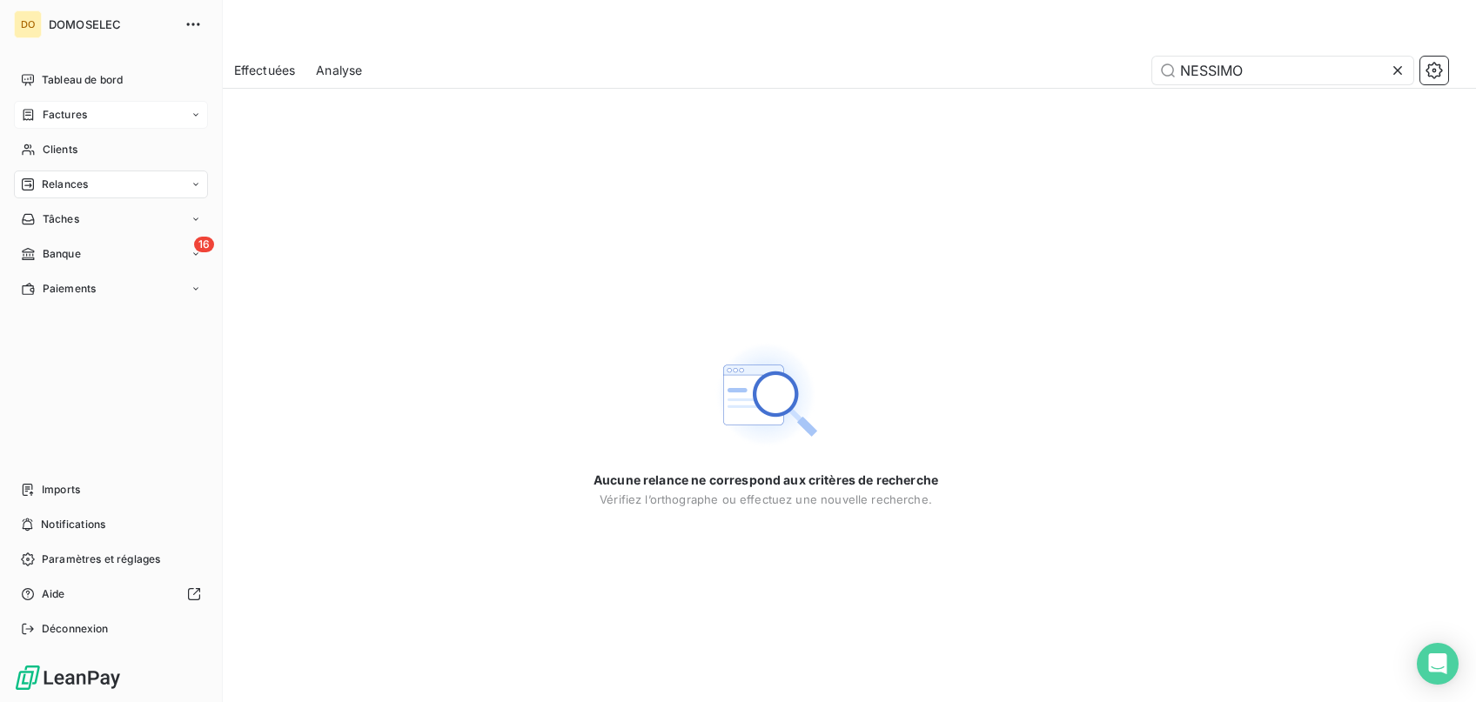
click at [48, 120] on span "Factures" at bounding box center [65, 115] width 44 height 16
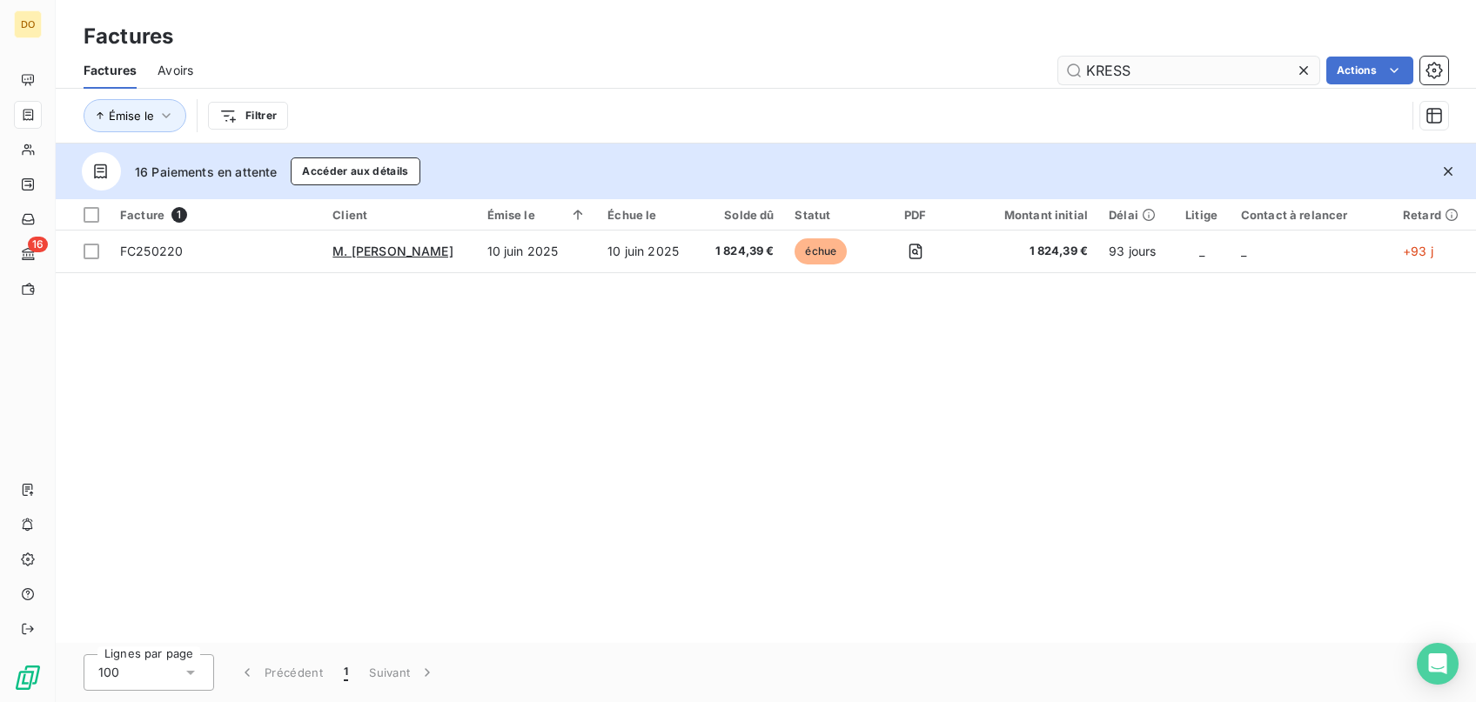
drag, startPoint x: 1193, startPoint y: 64, endPoint x: 579, endPoint y: 64, distance: 614.3
click at [1058, 64] on input "KRESS" at bounding box center [1188, 71] width 261 height 28
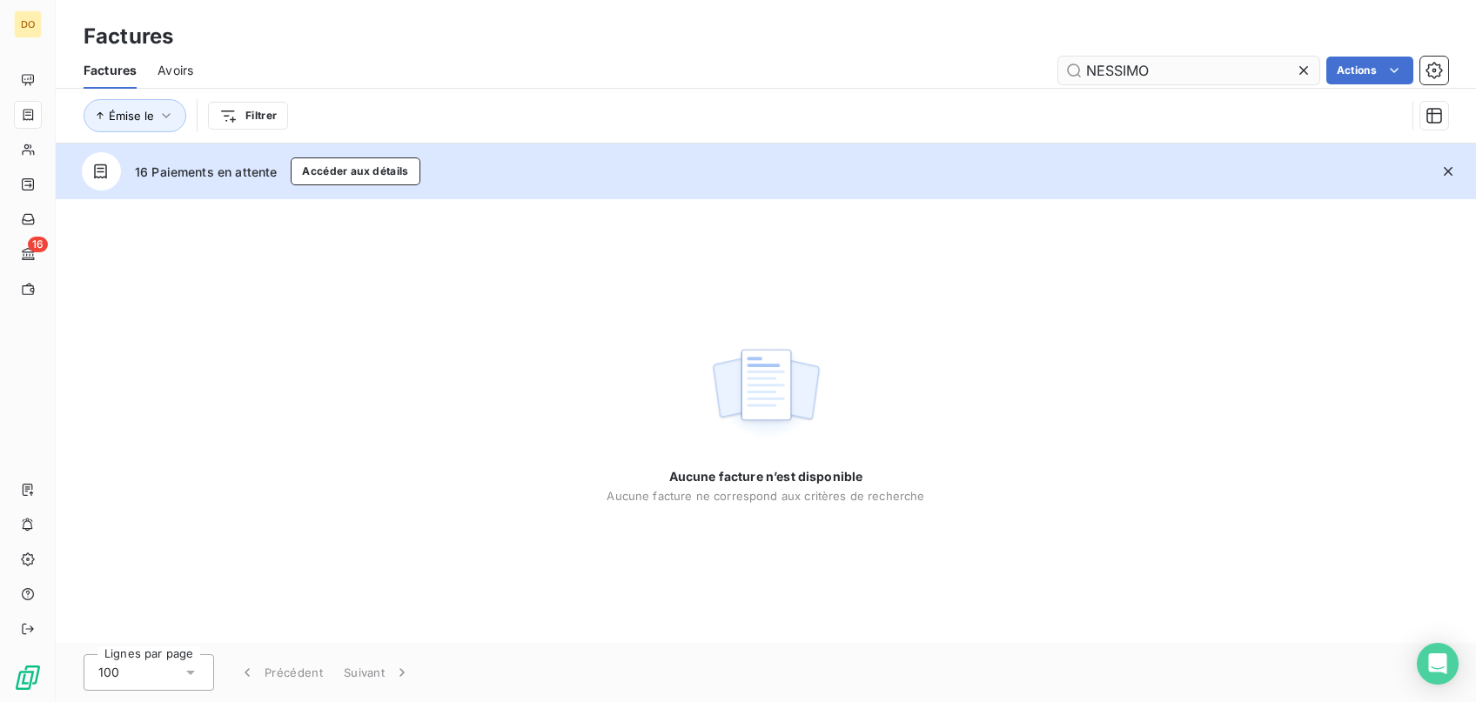
click at [1160, 83] on input "NESSIMO" at bounding box center [1188, 71] width 261 height 28
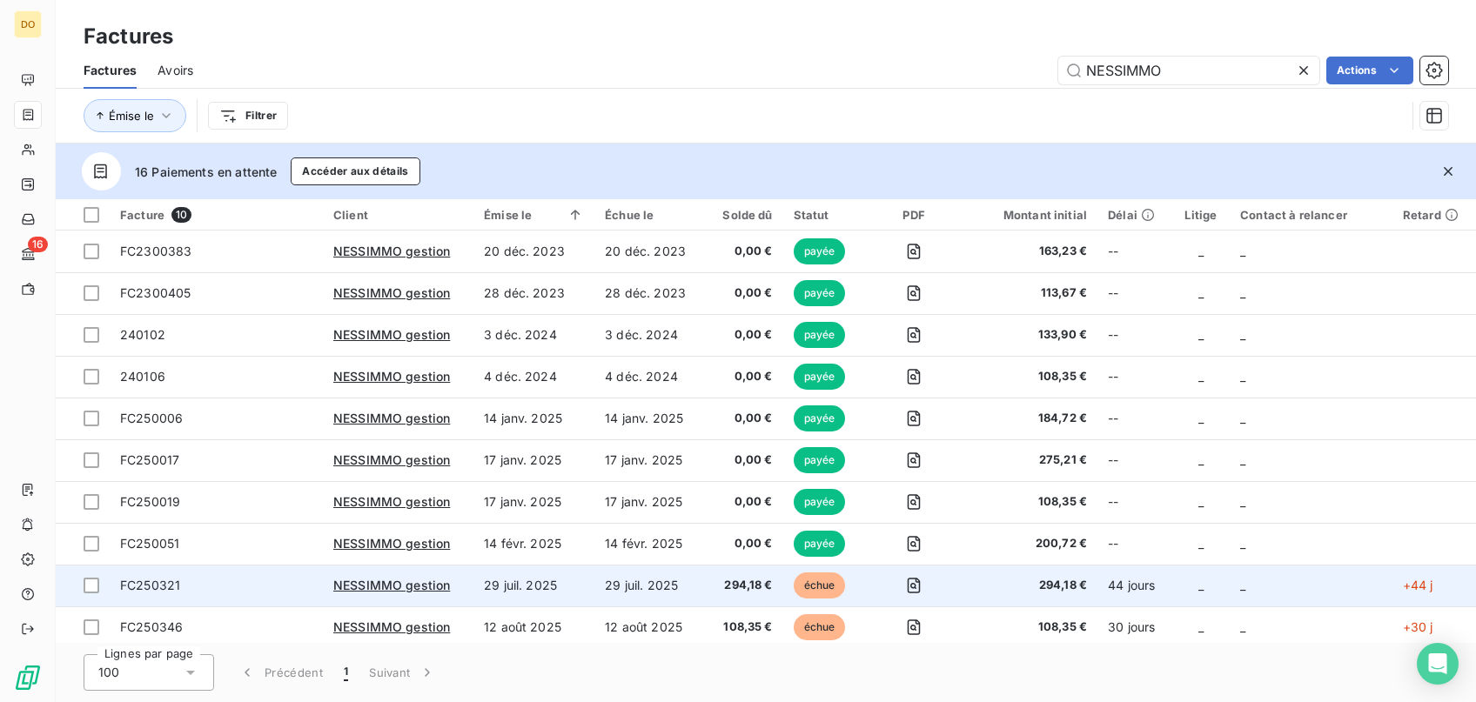
scroll to position [5, 0]
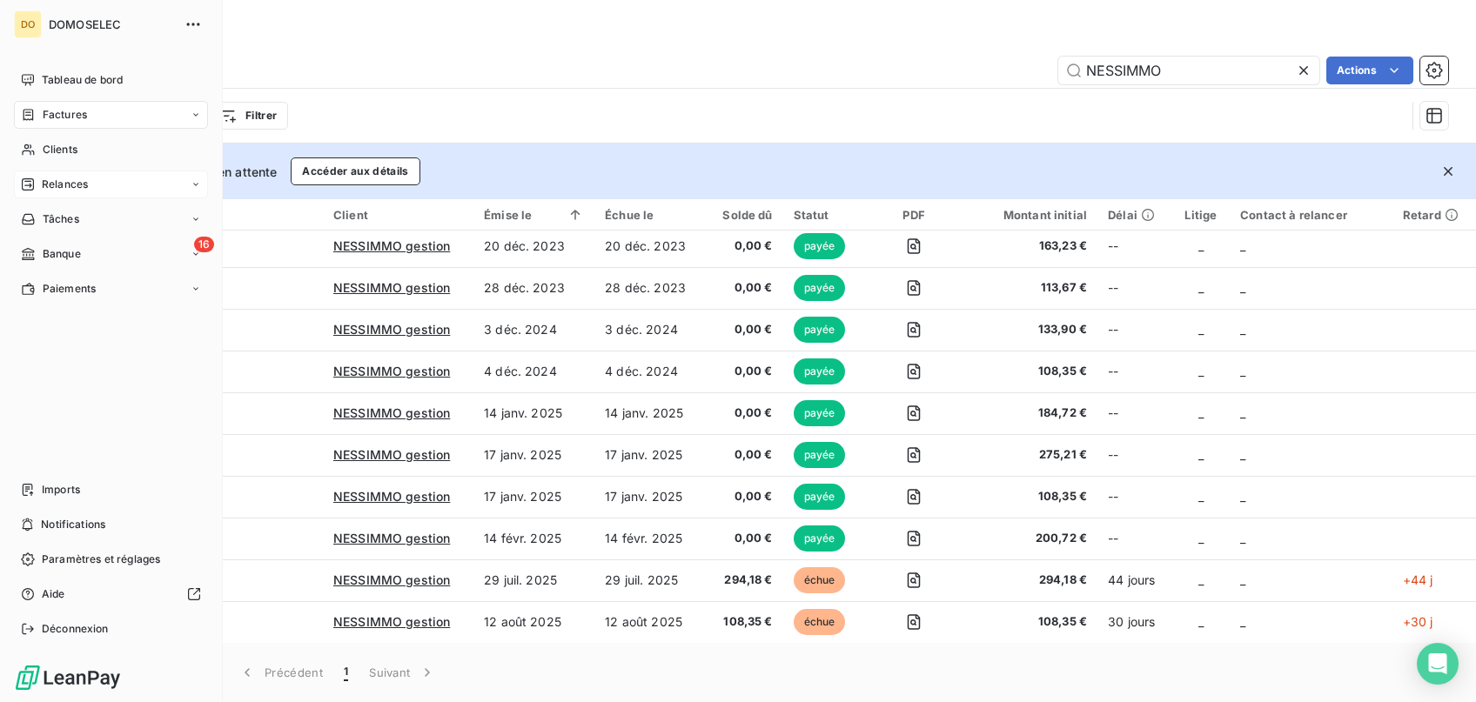
type input "NESSIMMO"
click at [54, 184] on span "Relances" at bounding box center [65, 185] width 46 height 16
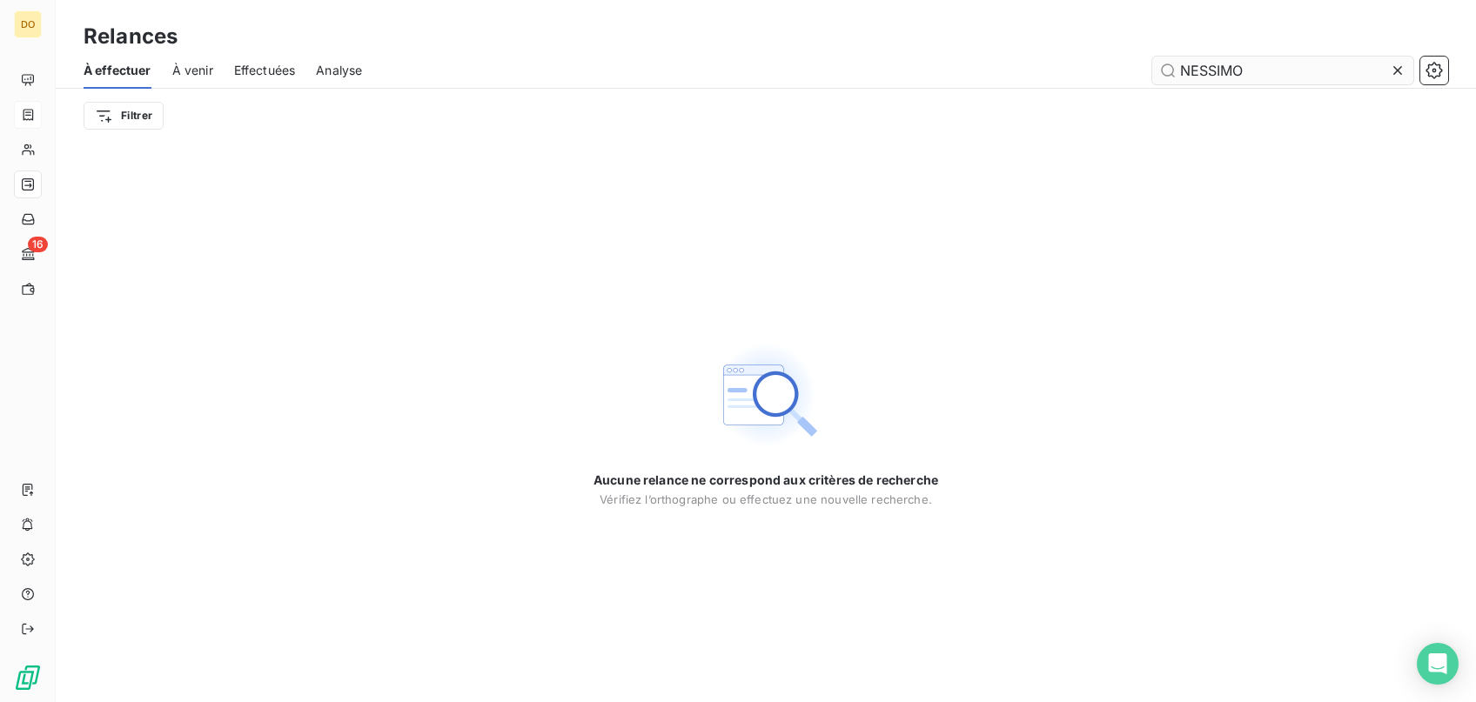
click at [1268, 77] on input "NESSIMO" at bounding box center [1282, 71] width 261 height 28
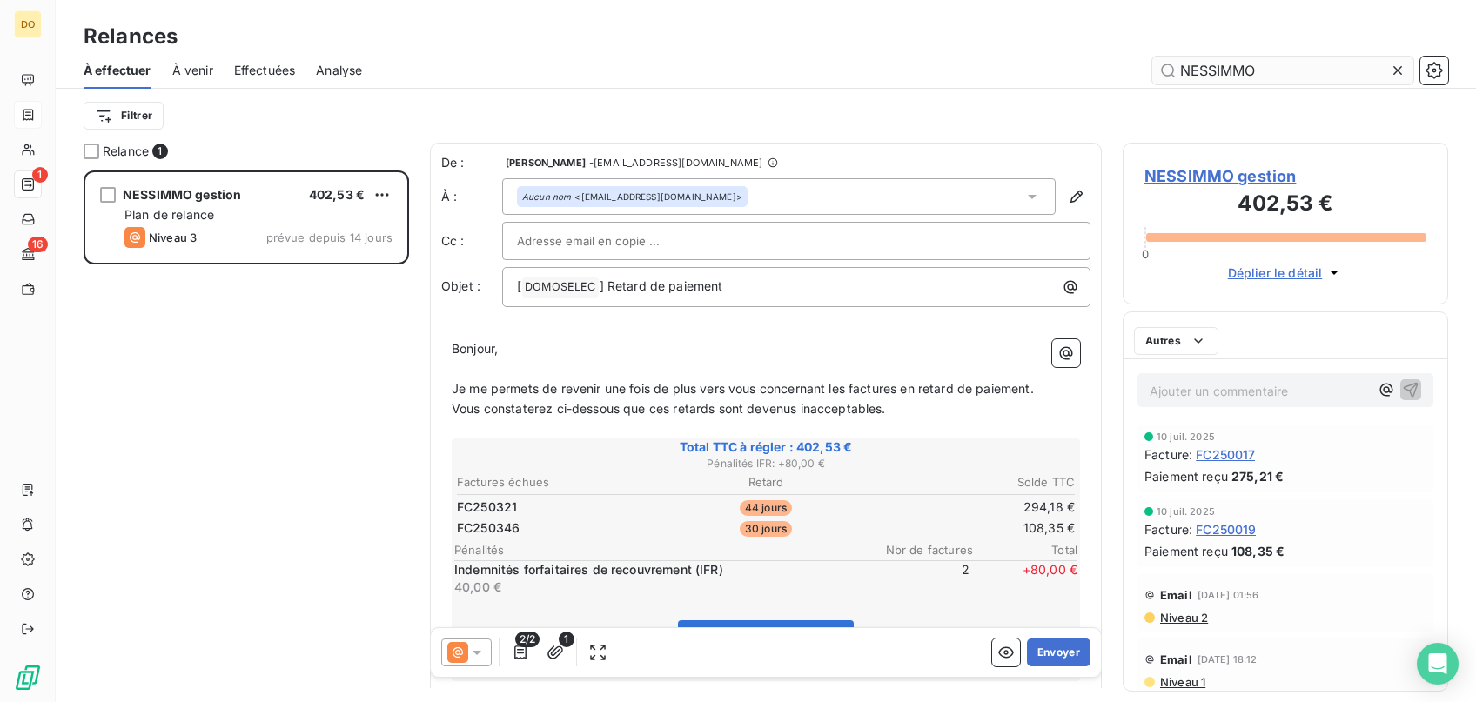
scroll to position [532, 325]
type input "NESSIMMO"
click at [478, 648] on icon at bounding box center [476, 652] width 17 height 17
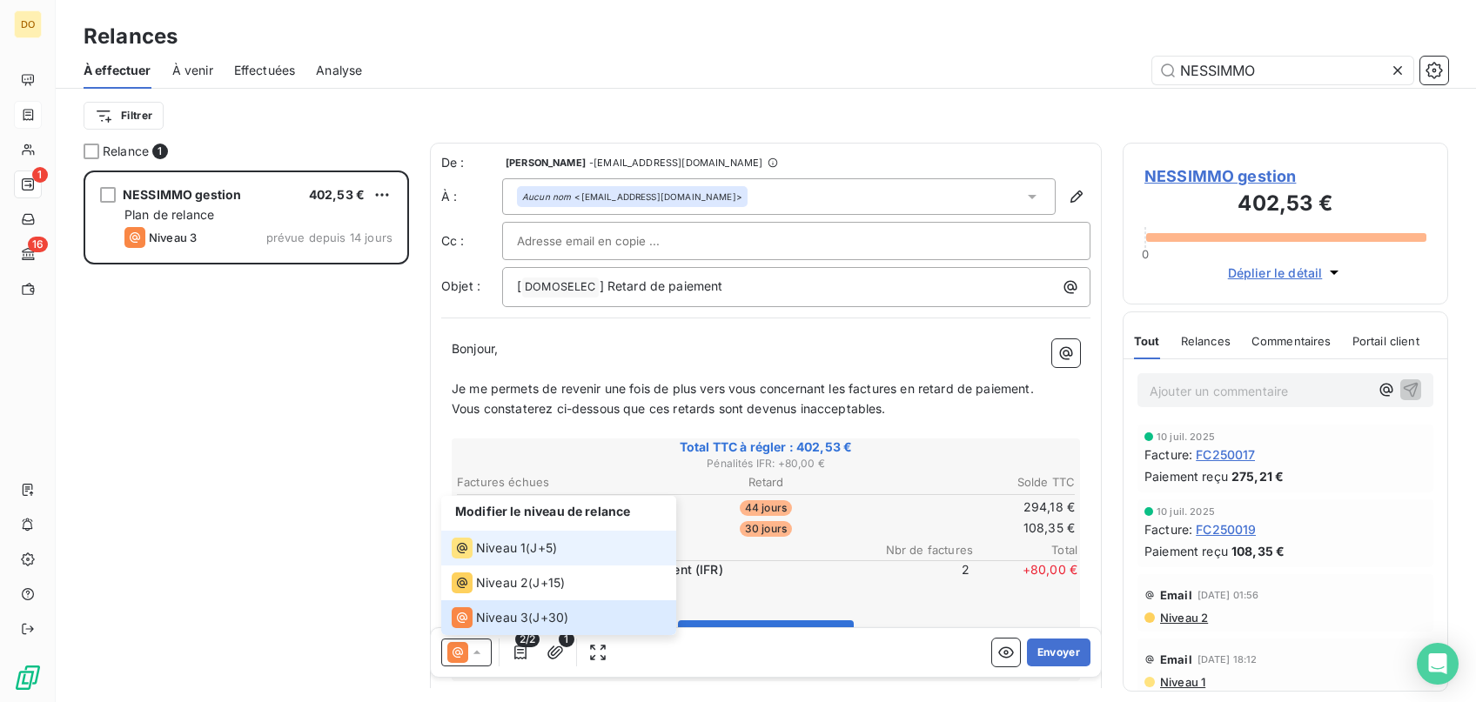
click at [489, 544] on span "Niveau 1" at bounding box center [501, 547] width 50 height 17
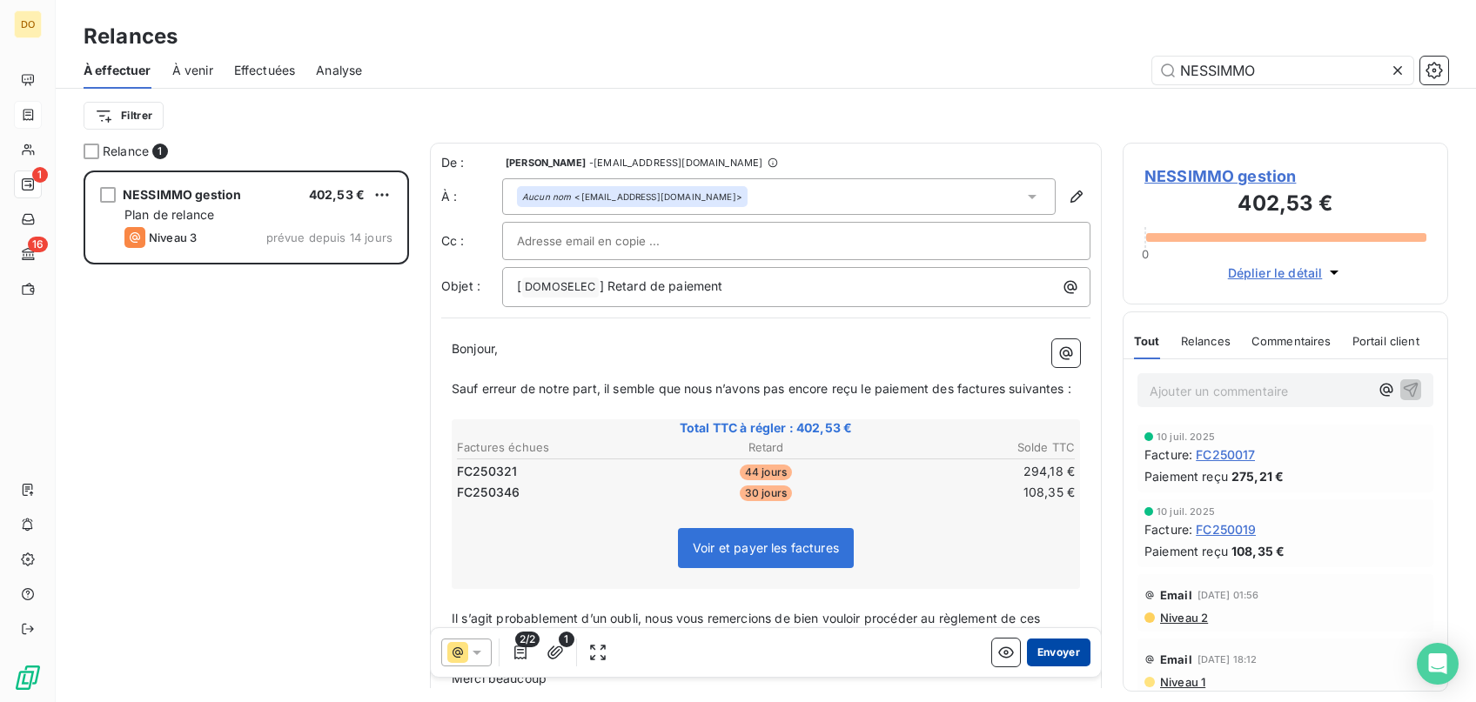
click at [1079, 647] on button "Envoyer" at bounding box center [1059, 653] width 64 height 28
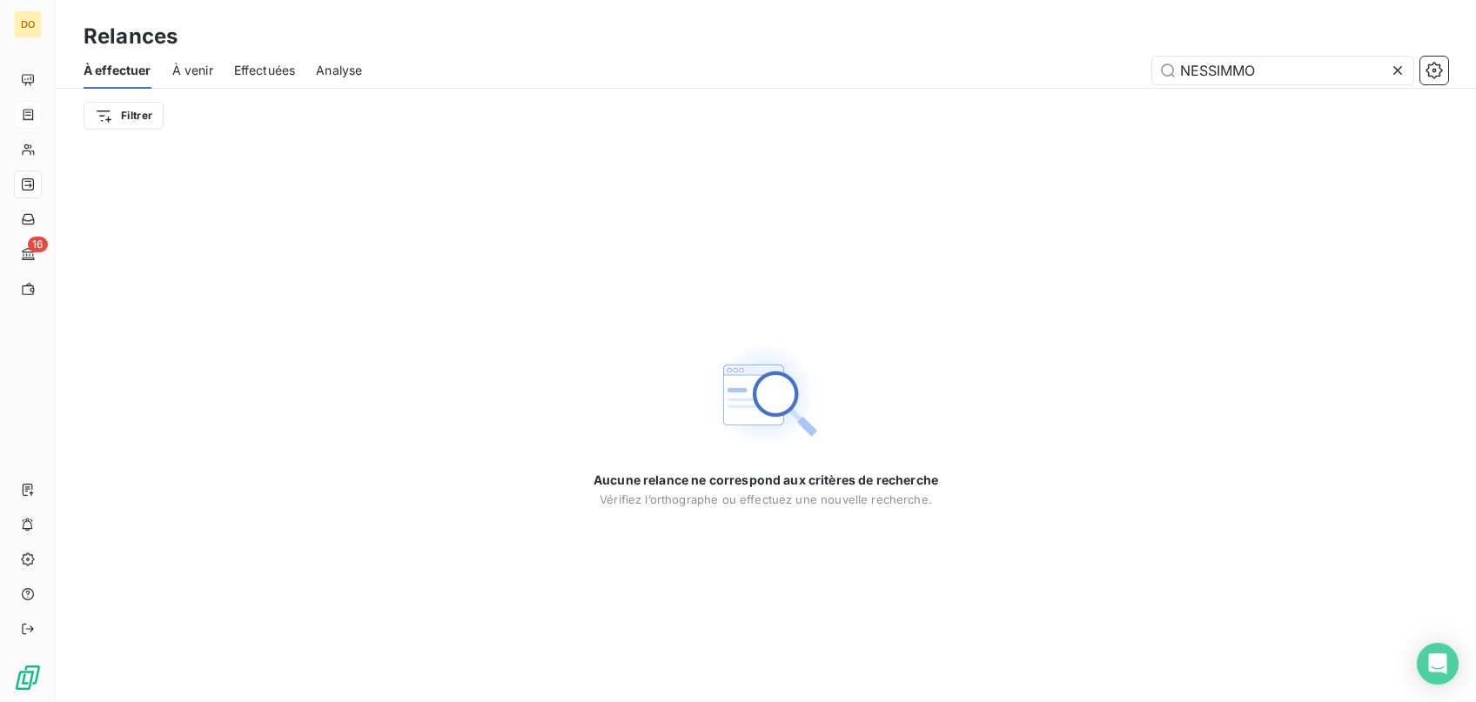
click at [1397, 68] on icon at bounding box center [1397, 70] width 17 height 17
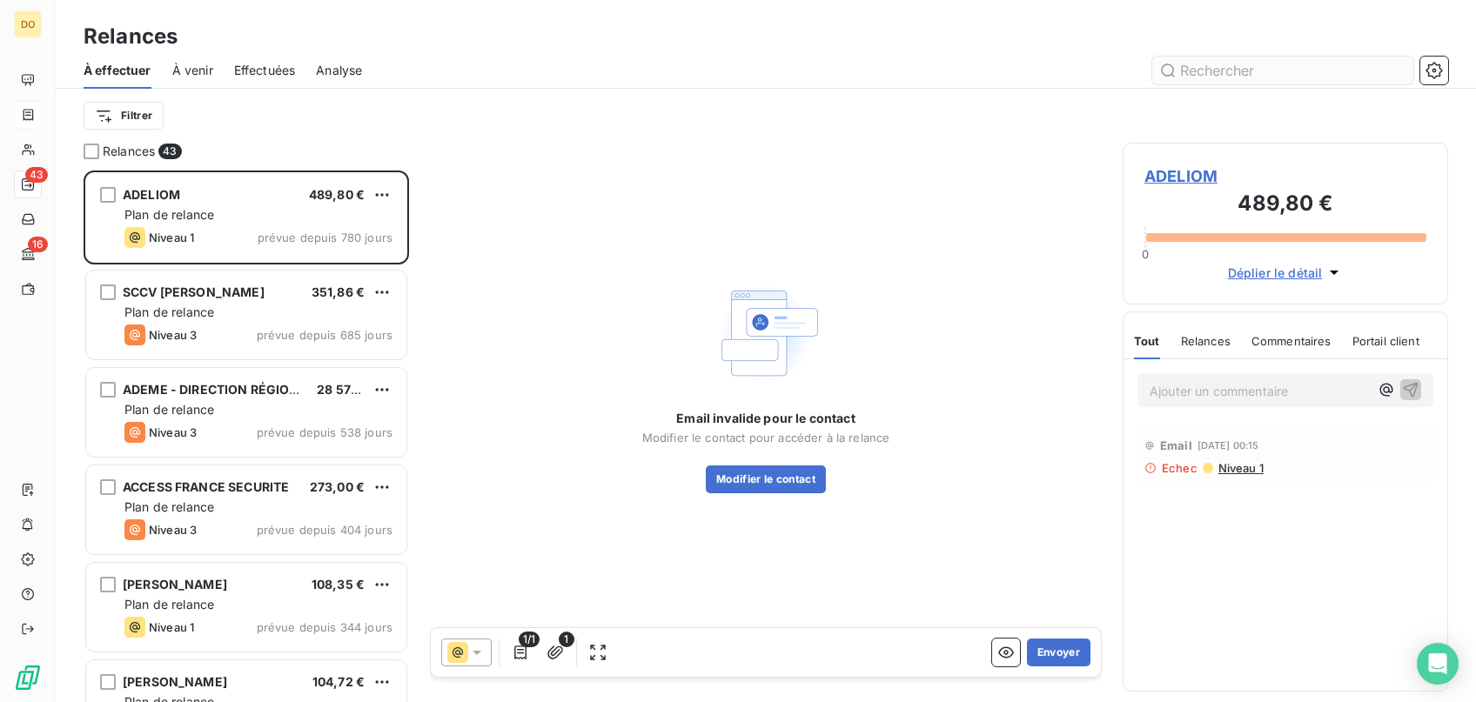
scroll to position [532, 325]
click at [1385, 77] on input "text" at bounding box center [1282, 71] width 261 height 28
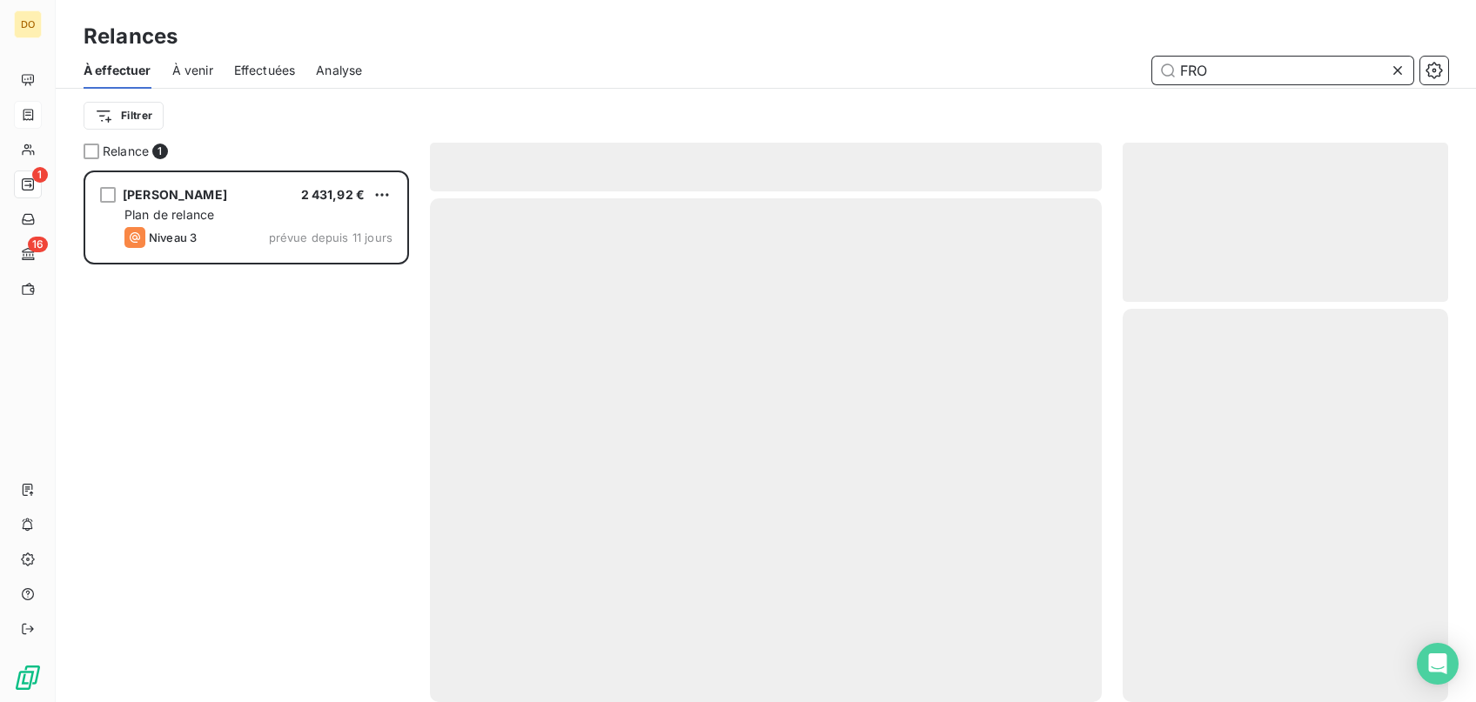
scroll to position [532, 325]
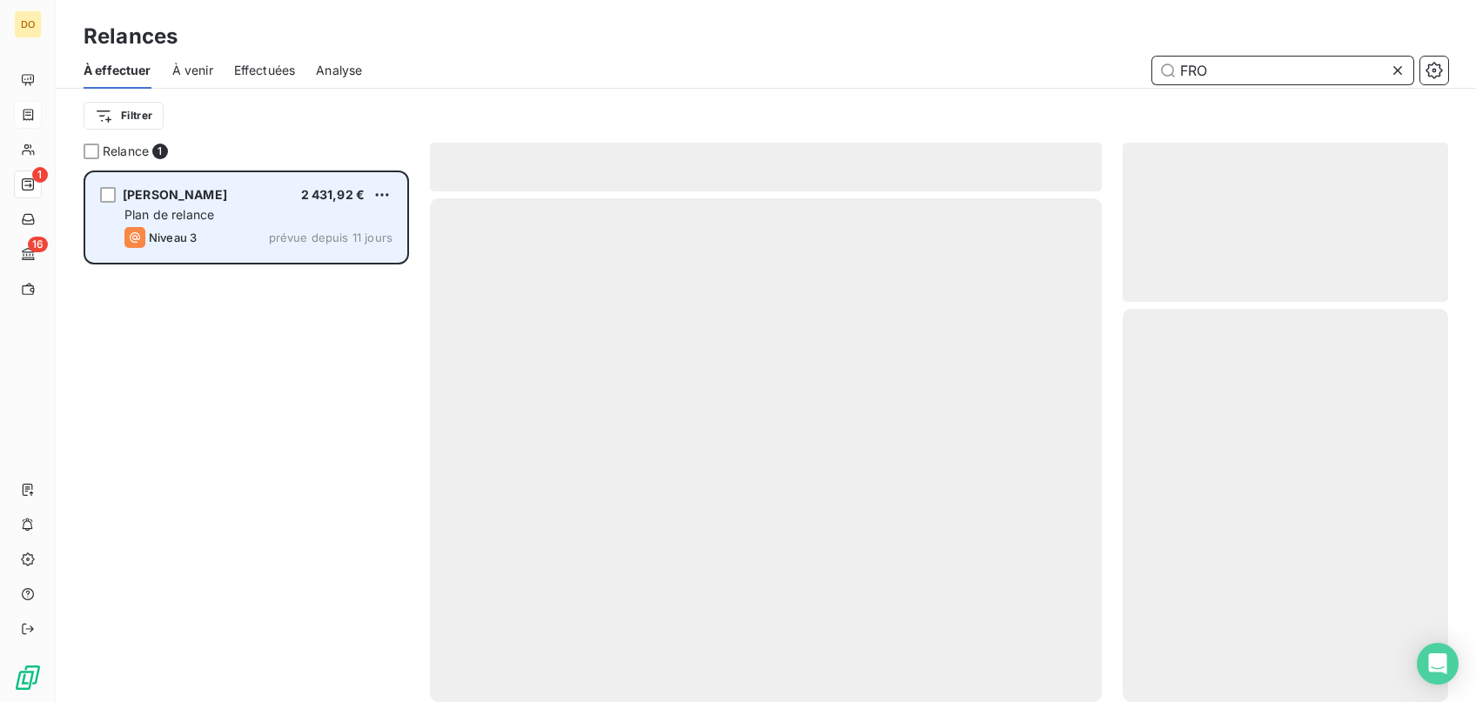
type input "FRO"
click at [171, 222] on div "Plan de relance" at bounding box center [258, 214] width 268 height 17
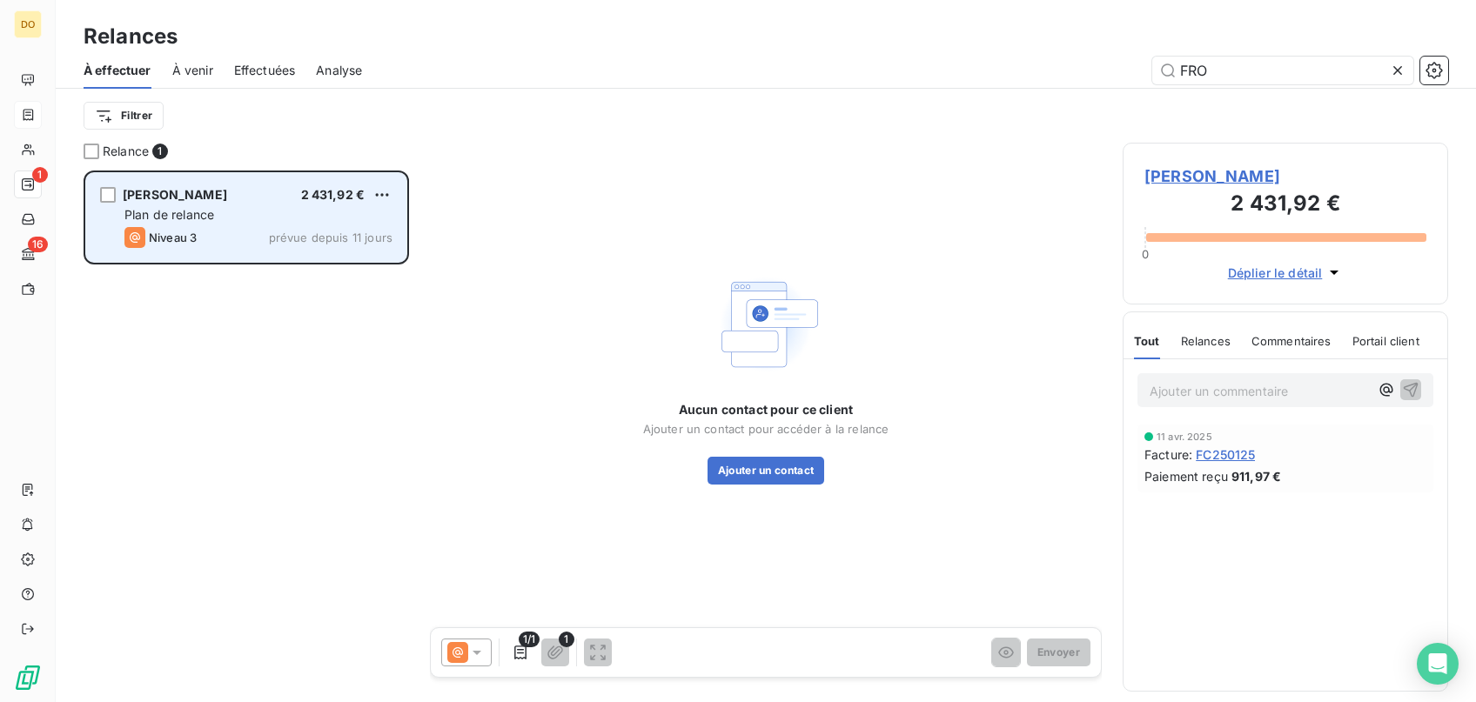
click at [227, 197] on span "[PERSON_NAME]" at bounding box center [175, 194] width 104 height 15
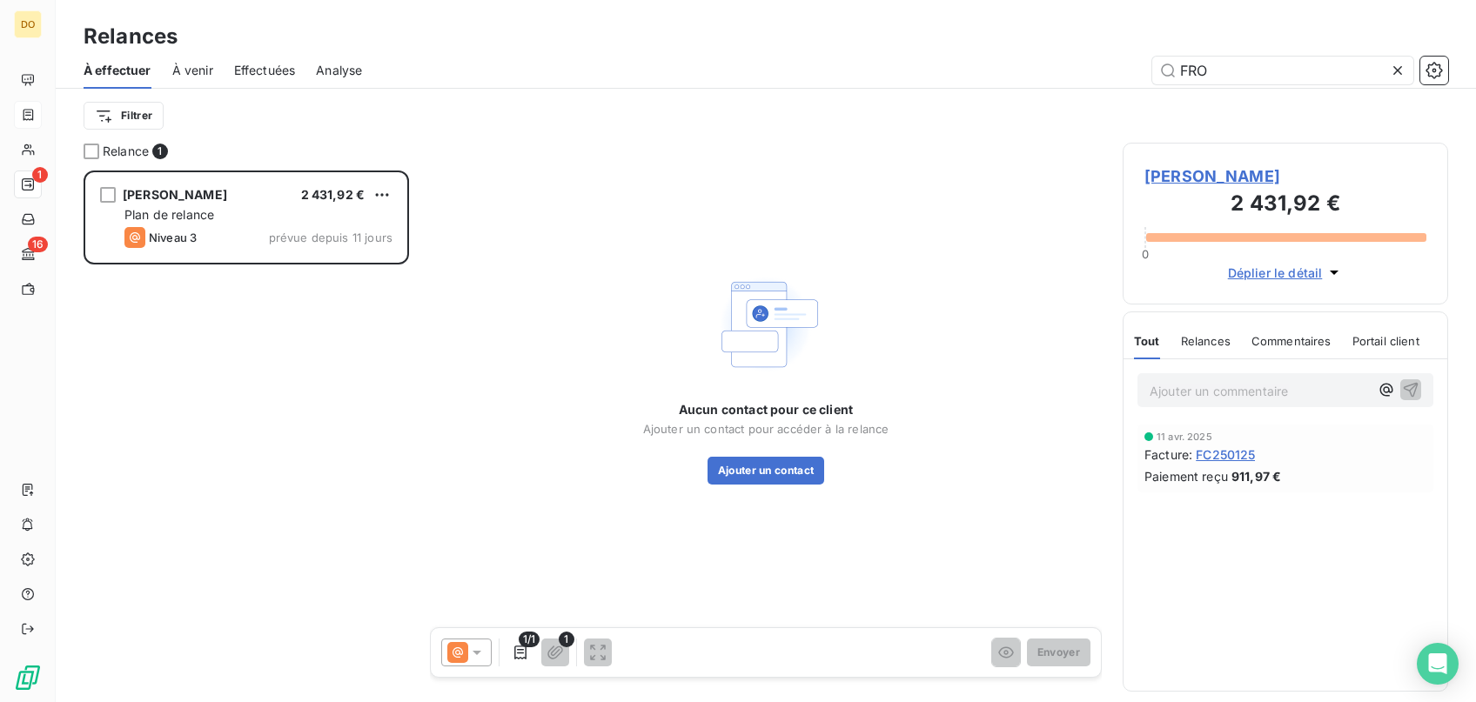
click at [760, 452] on div "Aucun contact pour ce client Ajouter un contact pour accéder à la relance Ajout…" at bounding box center [766, 443] width 246 height 84
click at [780, 465] on button "Ajouter un contact" at bounding box center [765, 471] width 117 height 28
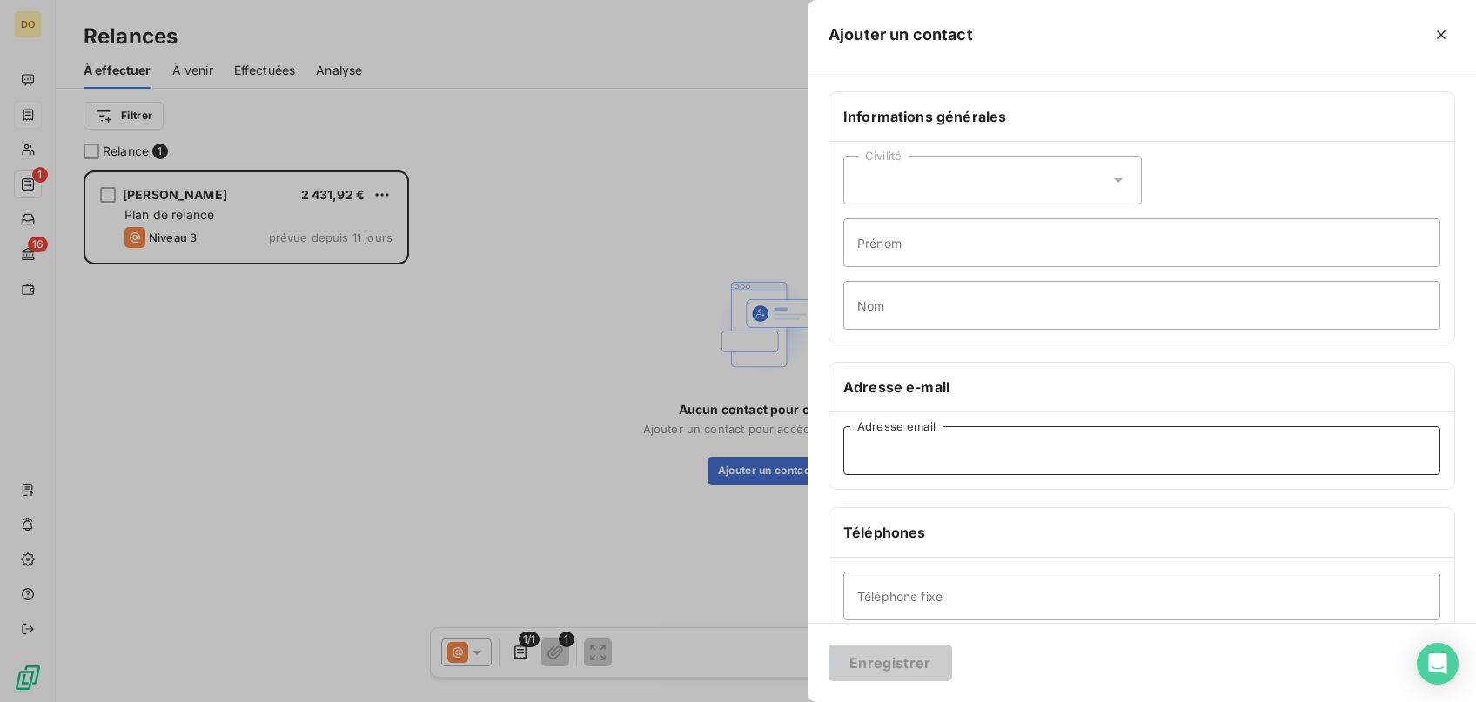
click at [921, 452] on input "Adresse email" at bounding box center [1141, 450] width 597 height 49
paste input "[EMAIL_ADDRESS][DOMAIN_NAME]"
type input "[EMAIL_ADDRESS][DOMAIN_NAME]"
click at [919, 167] on div "Civilité" at bounding box center [992, 180] width 298 height 49
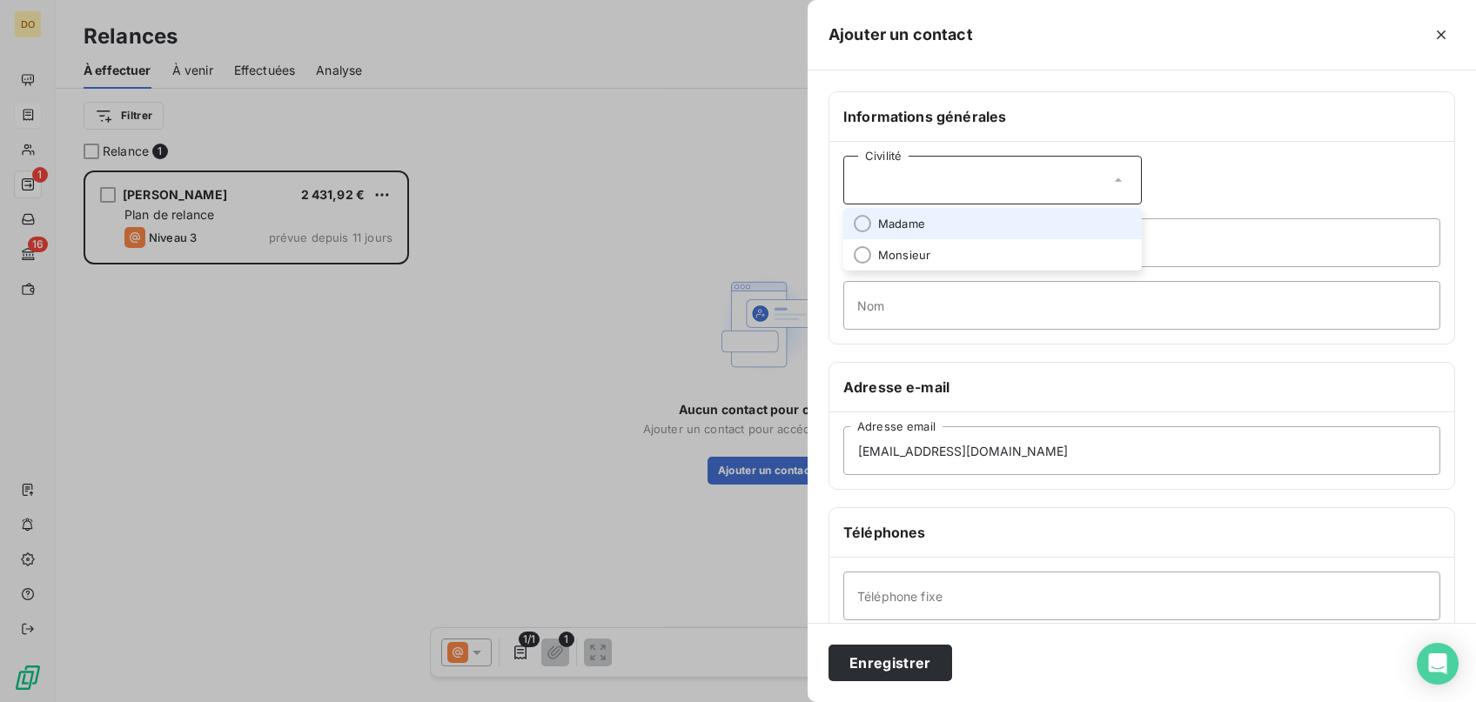
click at [906, 221] on span "Madame" at bounding box center [901, 224] width 47 height 17
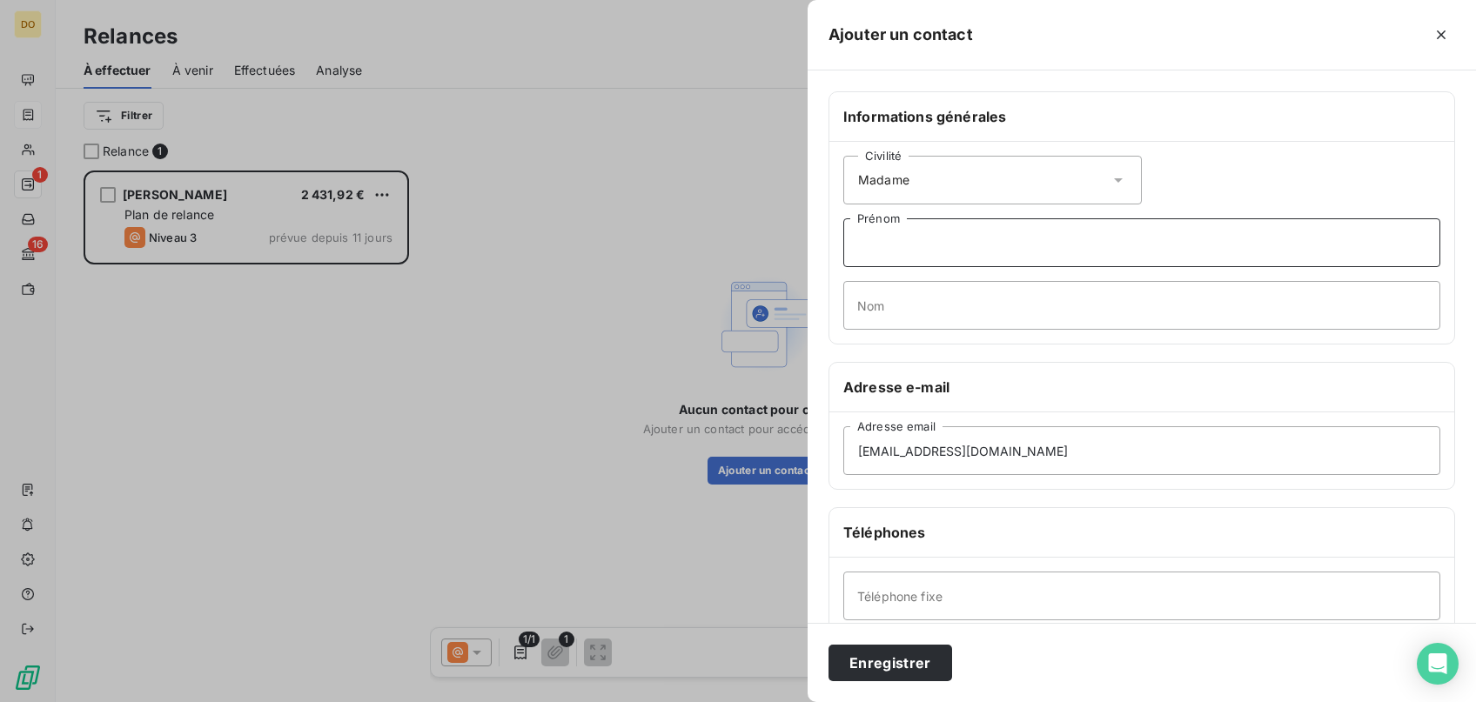
click at [939, 252] on input "Prénom" at bounding box center [1141, 242] width 597 height 49
type input "FROEHLIG"
type input "[PERSON_NAME]"
click at [876, 662] on button "Enregistrer" at bounding box center [890, 663] width 124 height 37
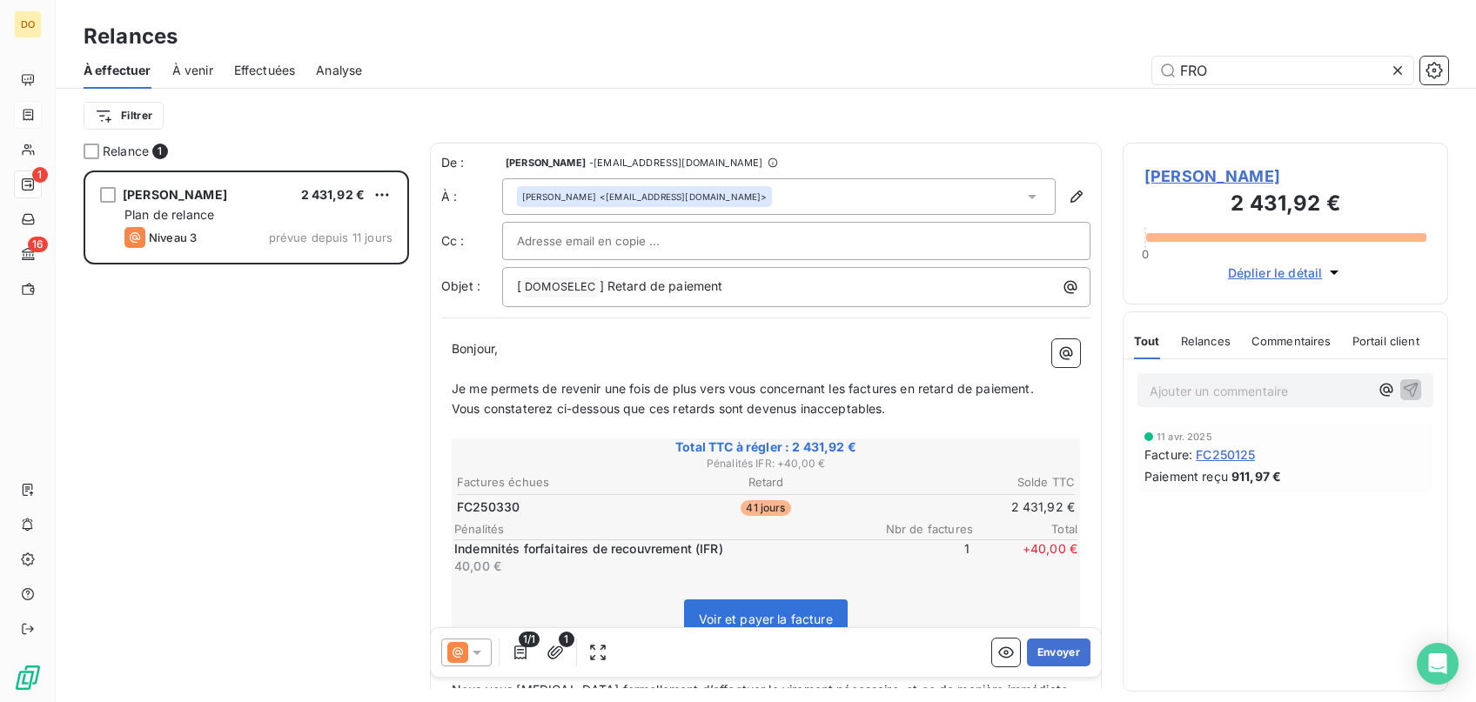
click at [466, 646] on icon at bounding box center [457, 652] width 21 height 21
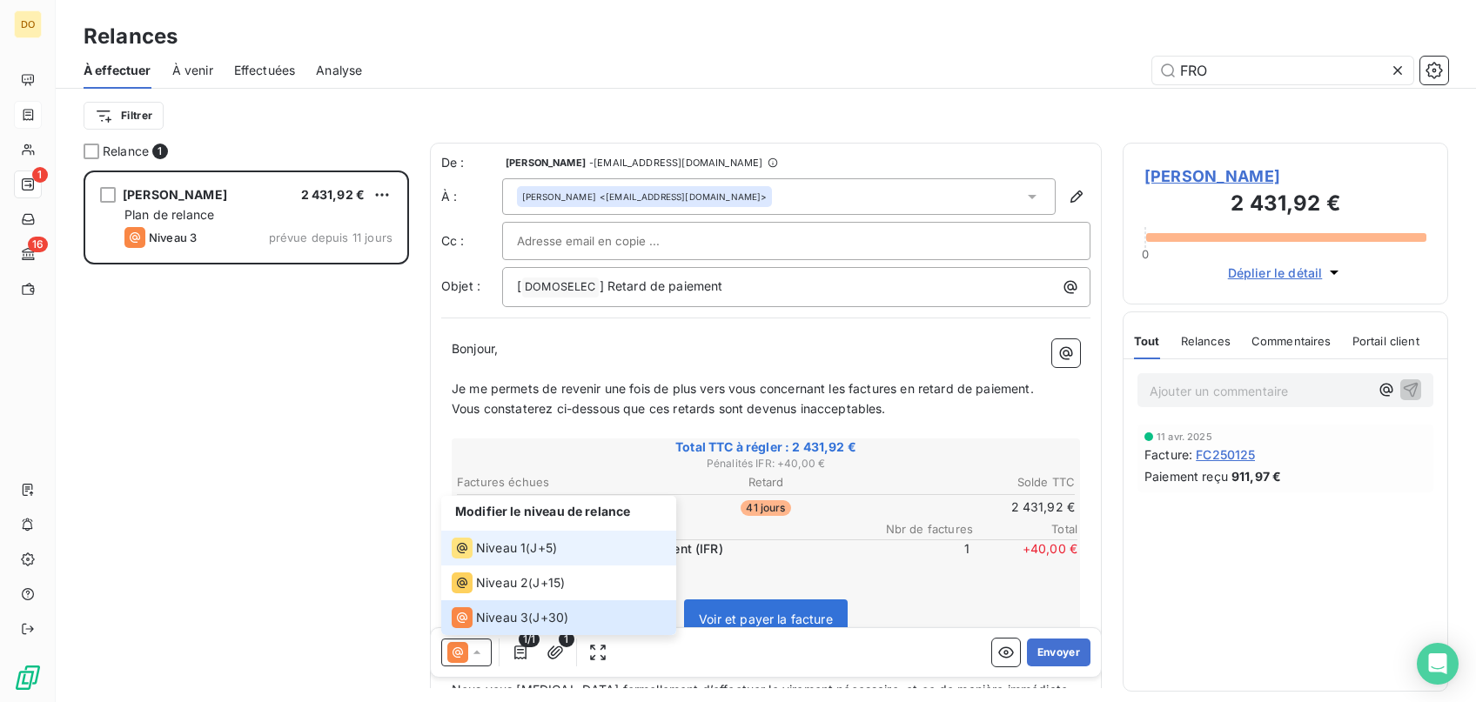
click at [506, 548] on span "Niveau 1" at bounding box center [501, 547] width 50 height 17
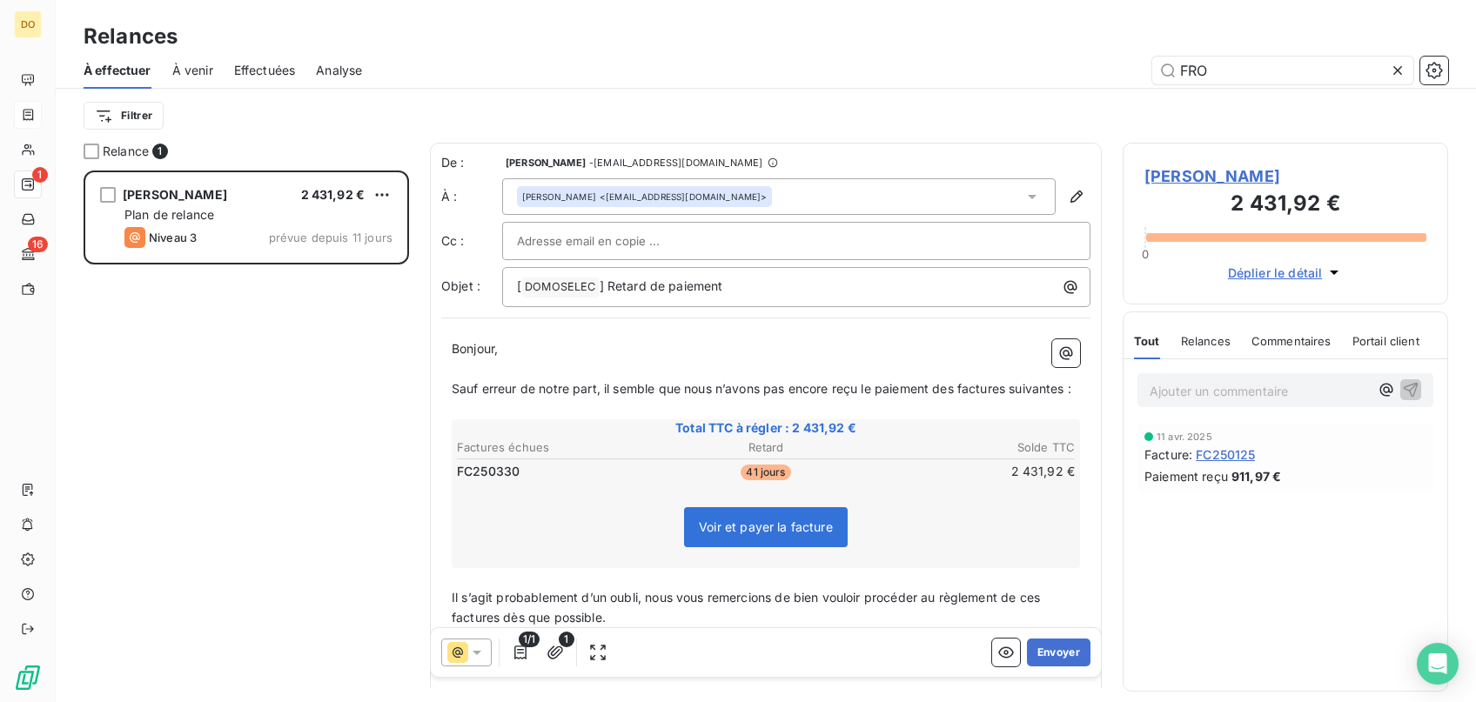
click at [1082, 638] on div "1/1 1 Envoyer" at bounding box center [766, 652] width 670 height 49
click at [1060, 655] on button "Envoyer" at bounding box center [1059, 653] width 64 height 28
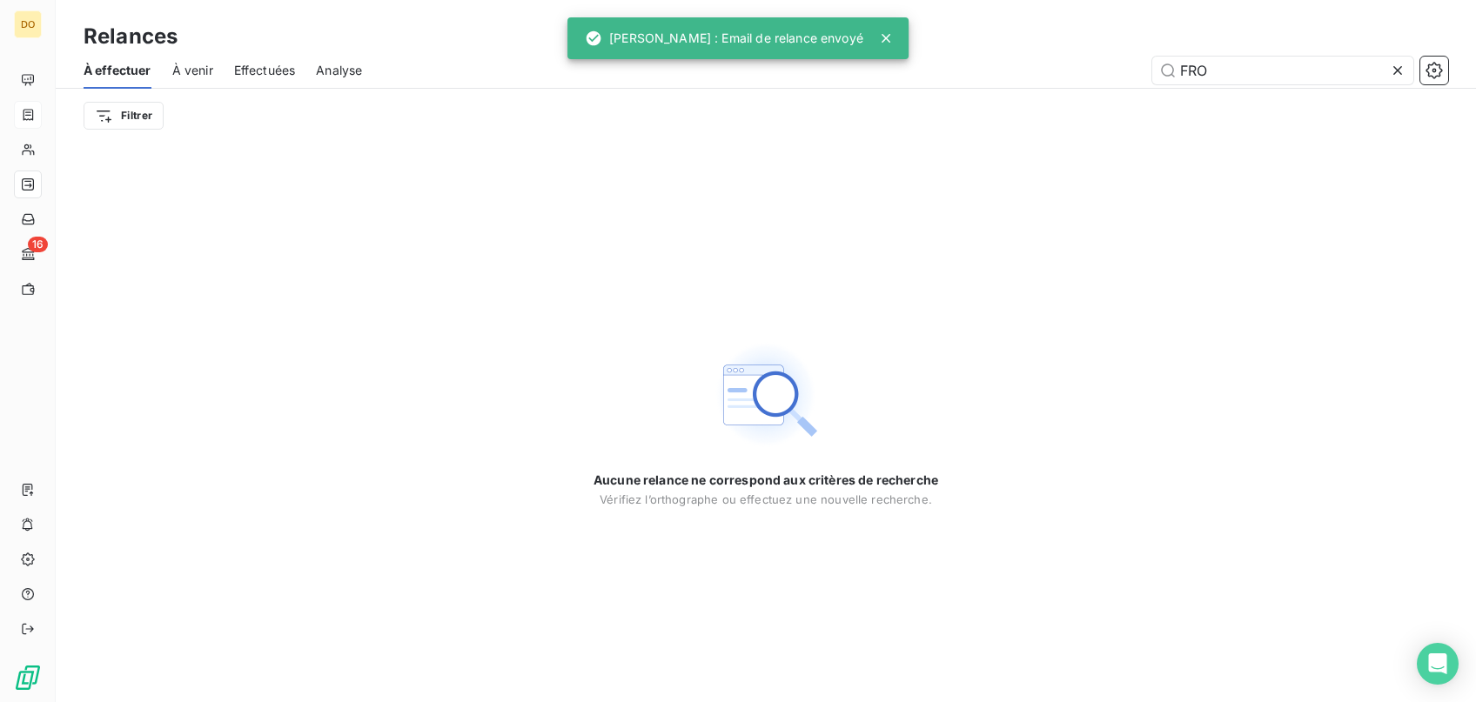
click at [1404, 75] on icon at bounding box center [1397, 70] width 17 height 17
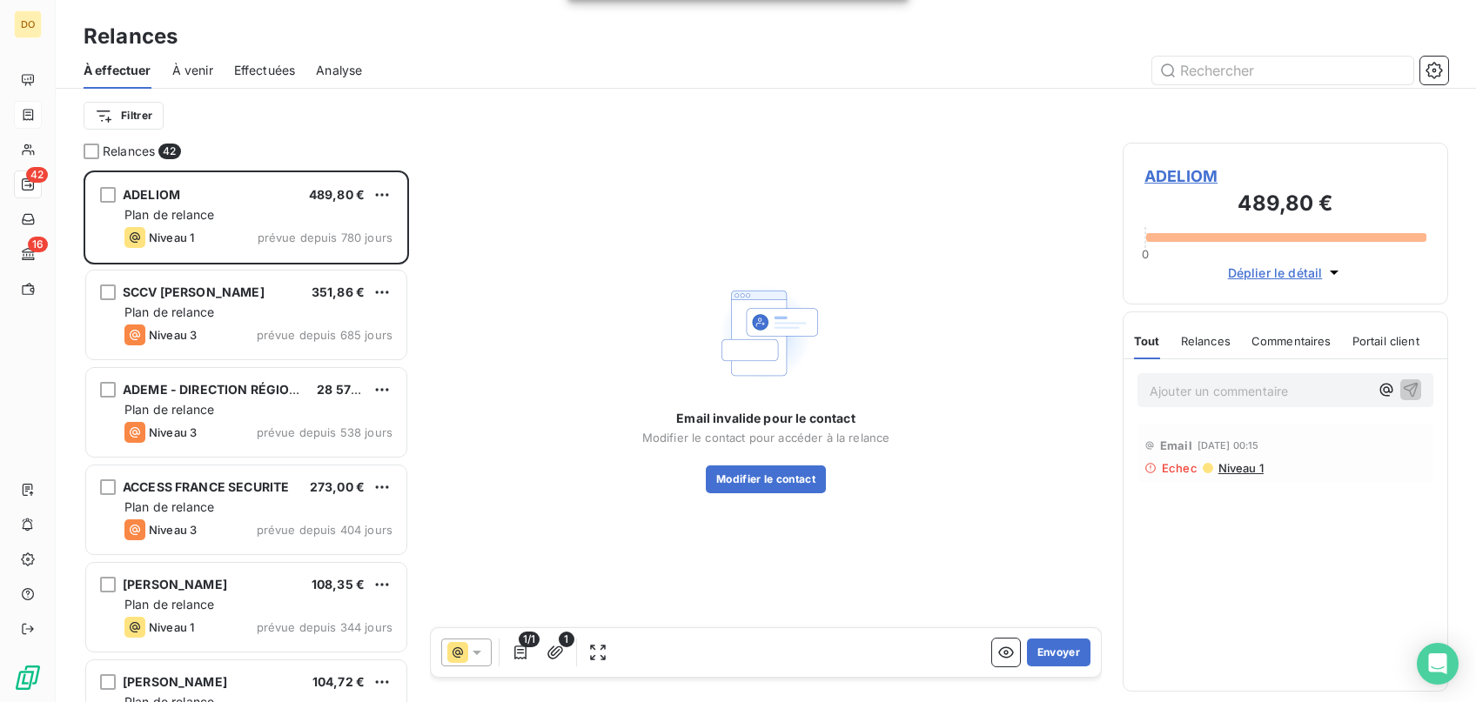
scroll to position [532, 325]
click at [1278, 64] on input "text" at bounding box center [1282, 71] width 261 height 28
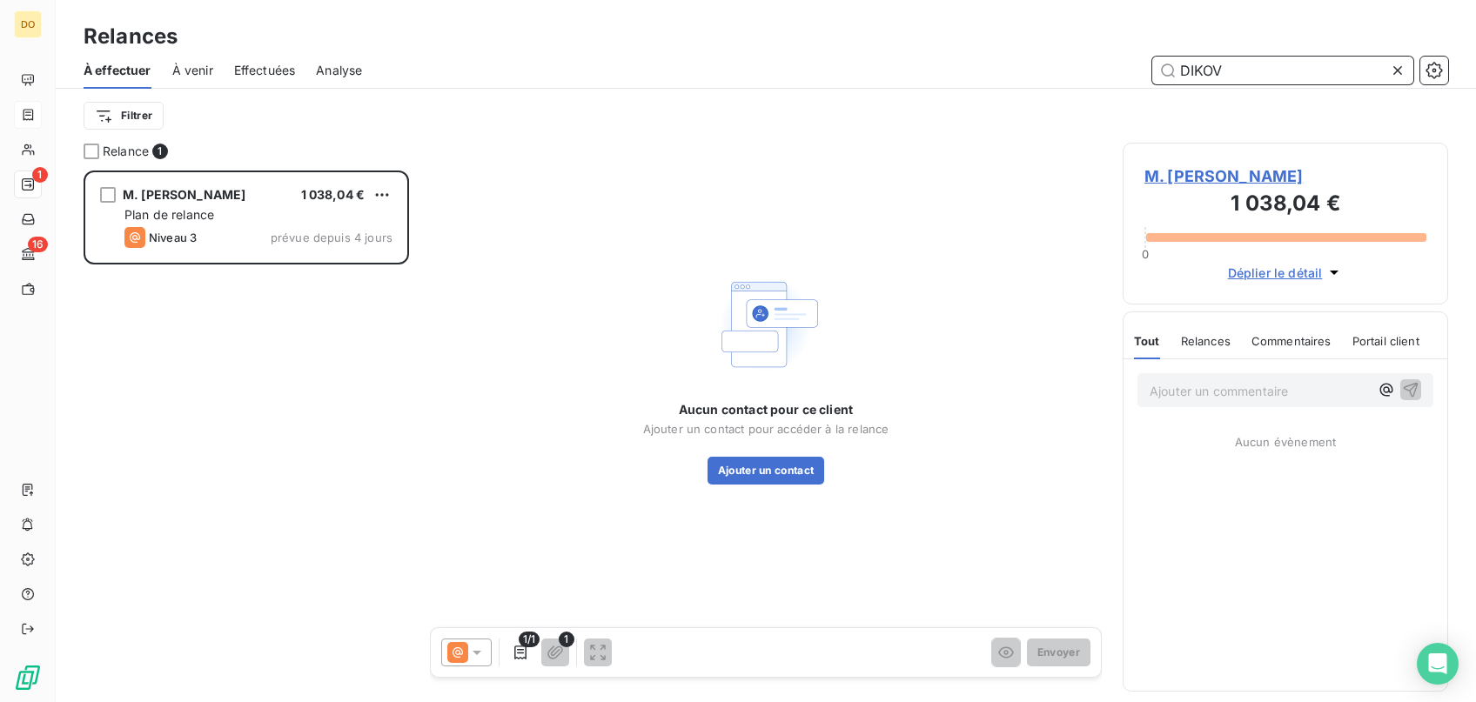
scroll to position [532, 325]
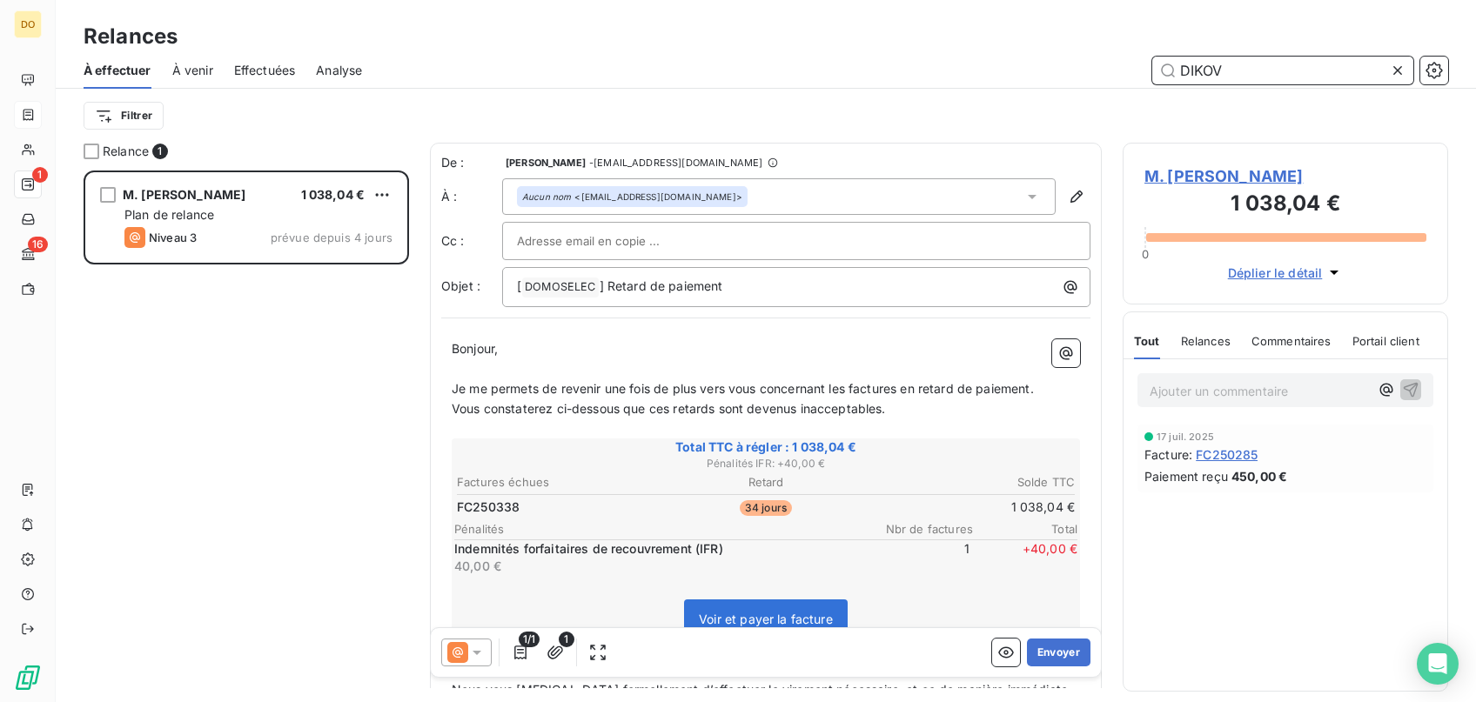
type input "DIKOV"
click at [458, 648] on icon at bounding box center [457, 652] width 21 height 21
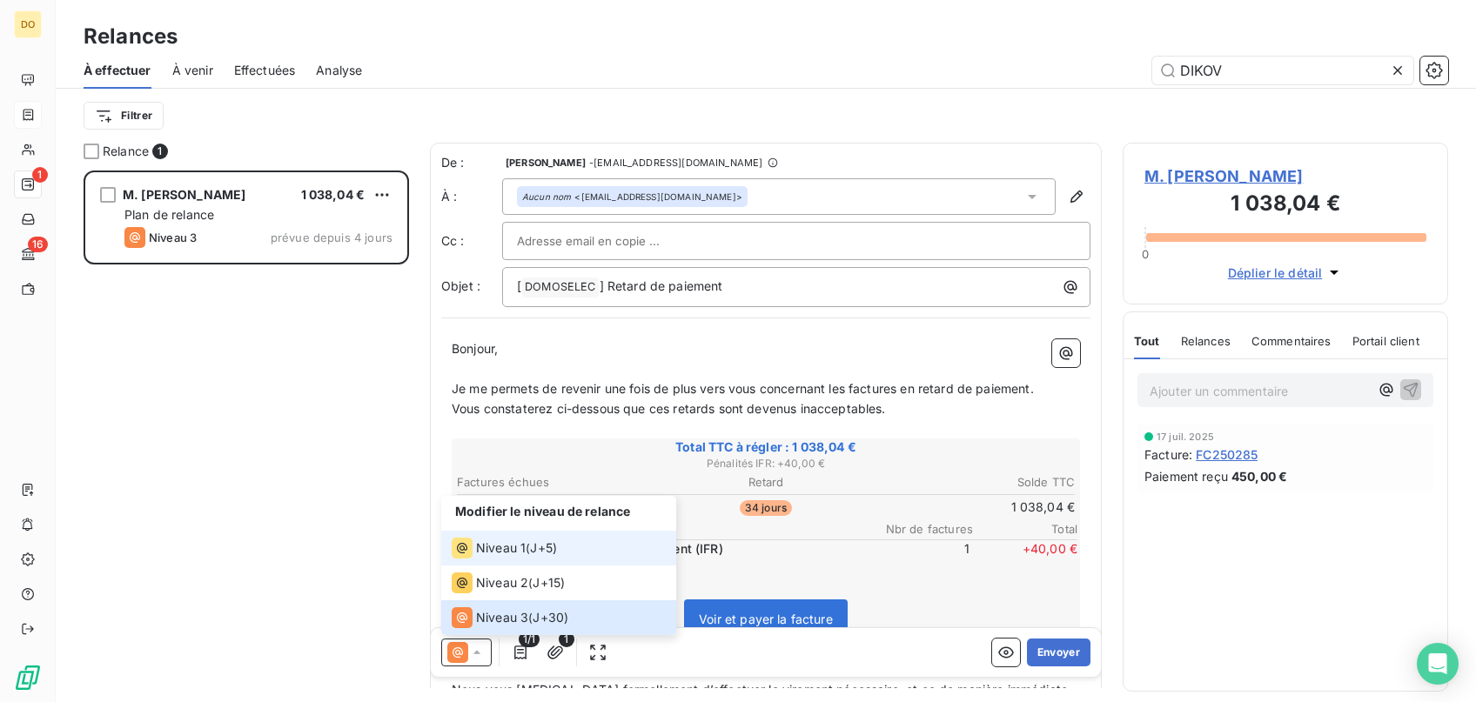
click at [499, 542] on span "Niveau 1" at bounding box center [501, 547] width 50 height 17
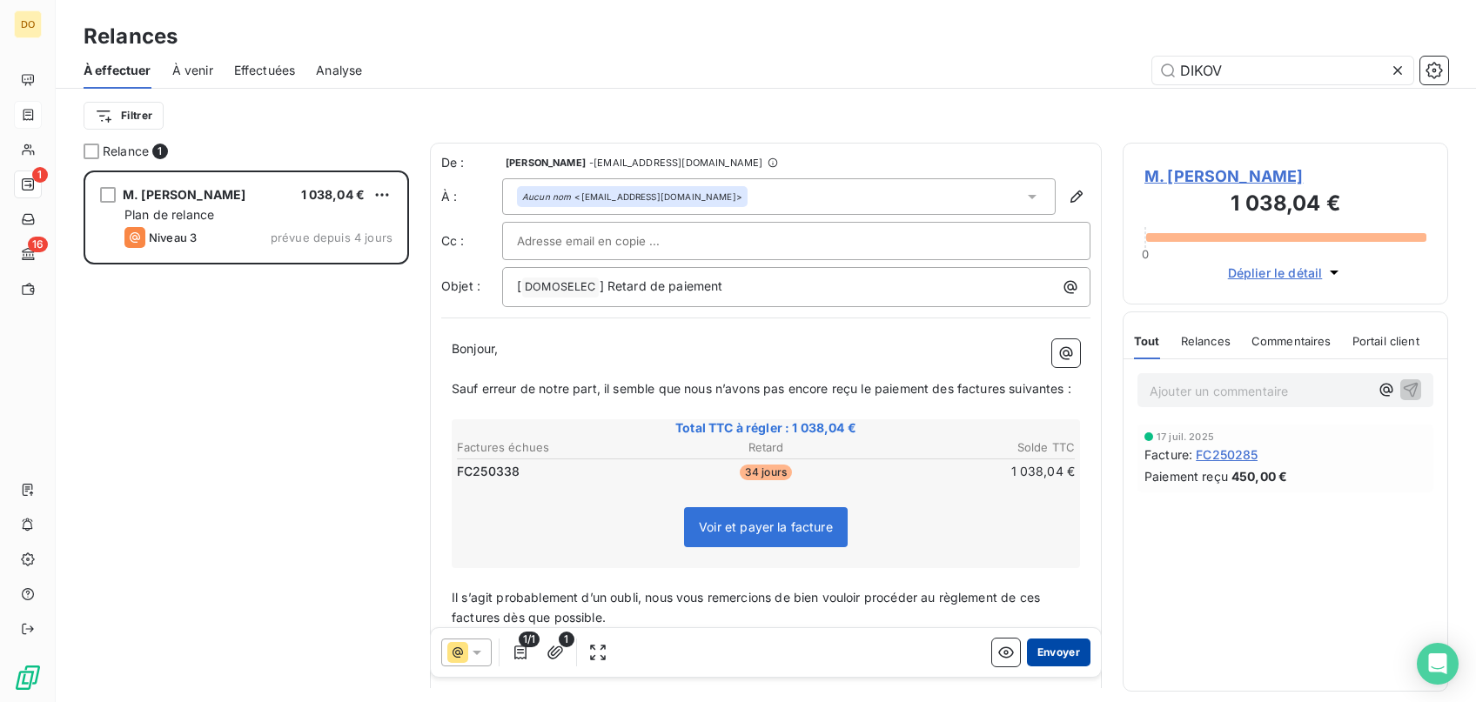
click at [1067, 650] on button "Envoyer" at bounding box center [1059, 653] width 64 height 28
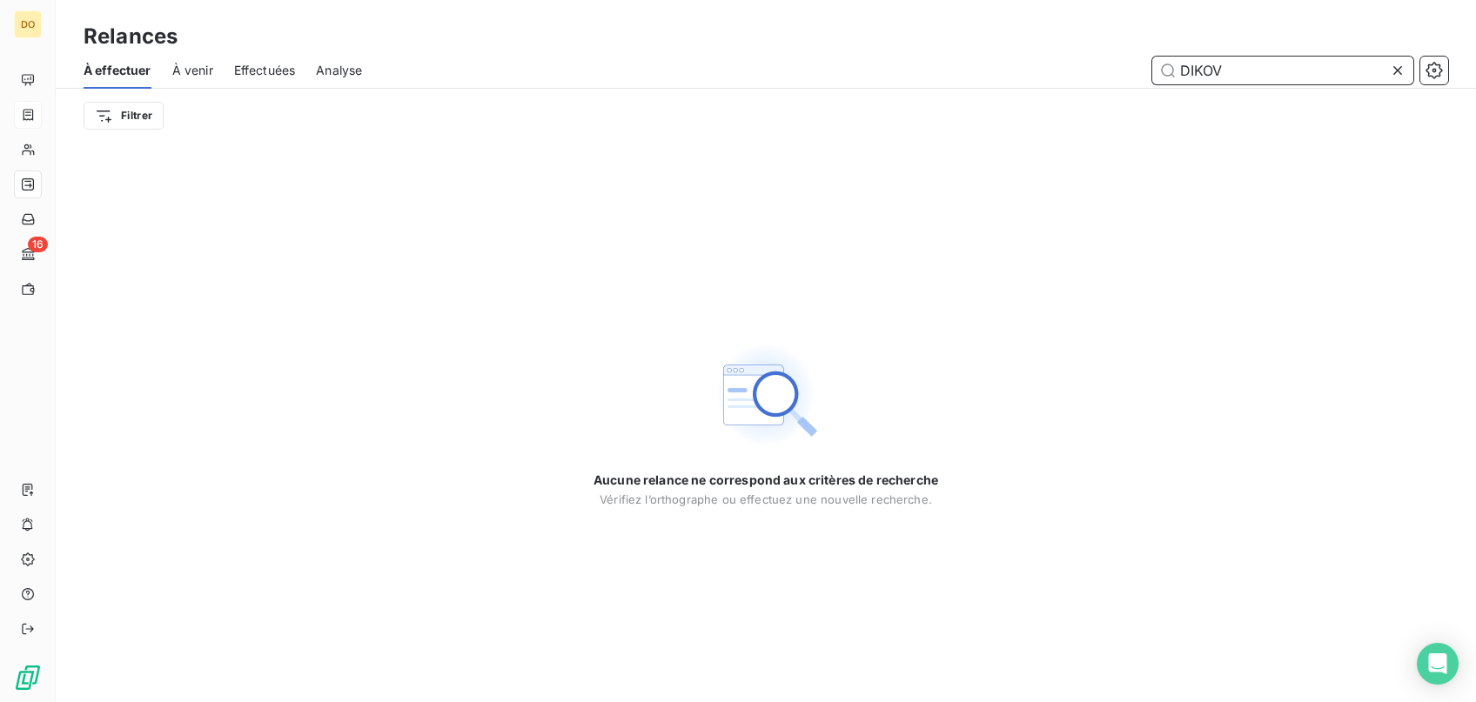
click at [1386, 66] on input "DIKOV" at bounding box center [1282, 71] width 261 height 28
click at [1405, 66] on icon at bounding box center [1397, 70] width 17 height 17
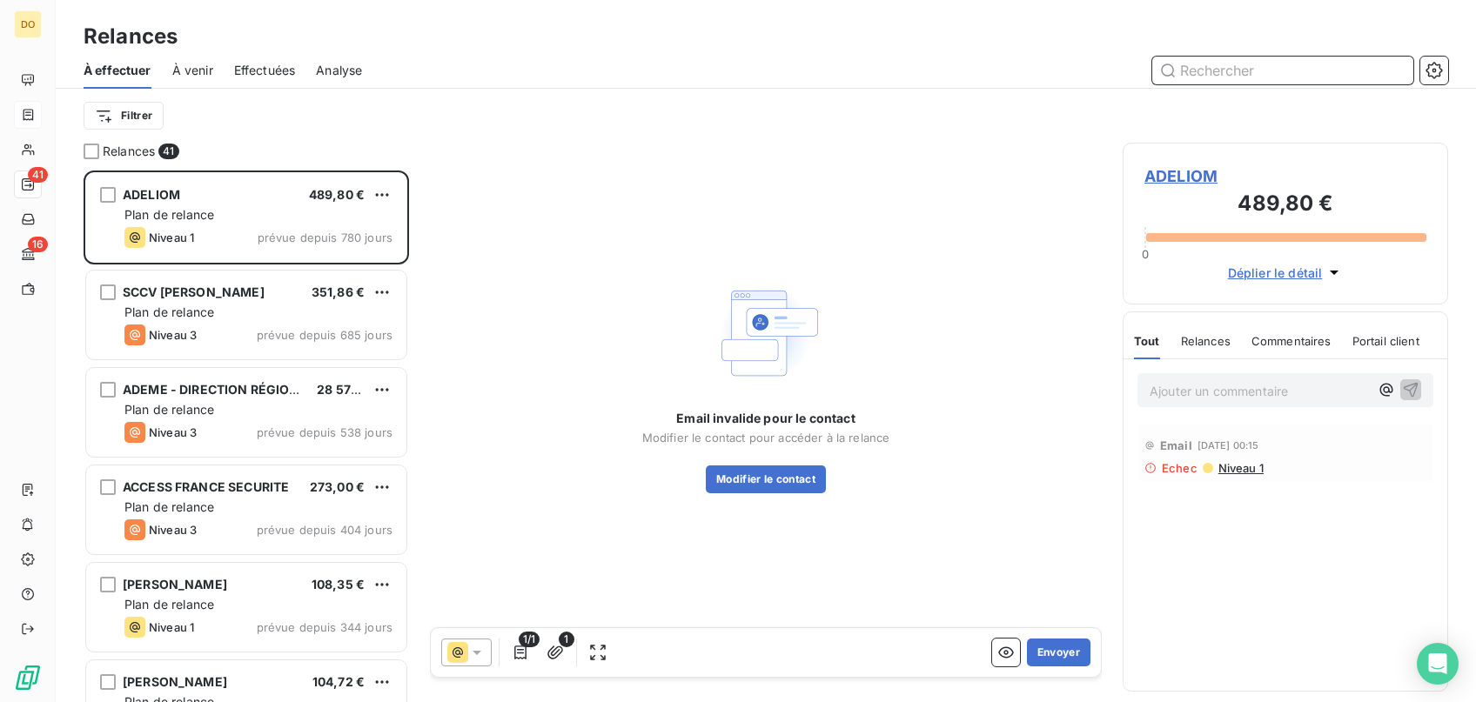
click at [1343, 69] on input "text" at bounding box center [1282, 71] width 261 height 28
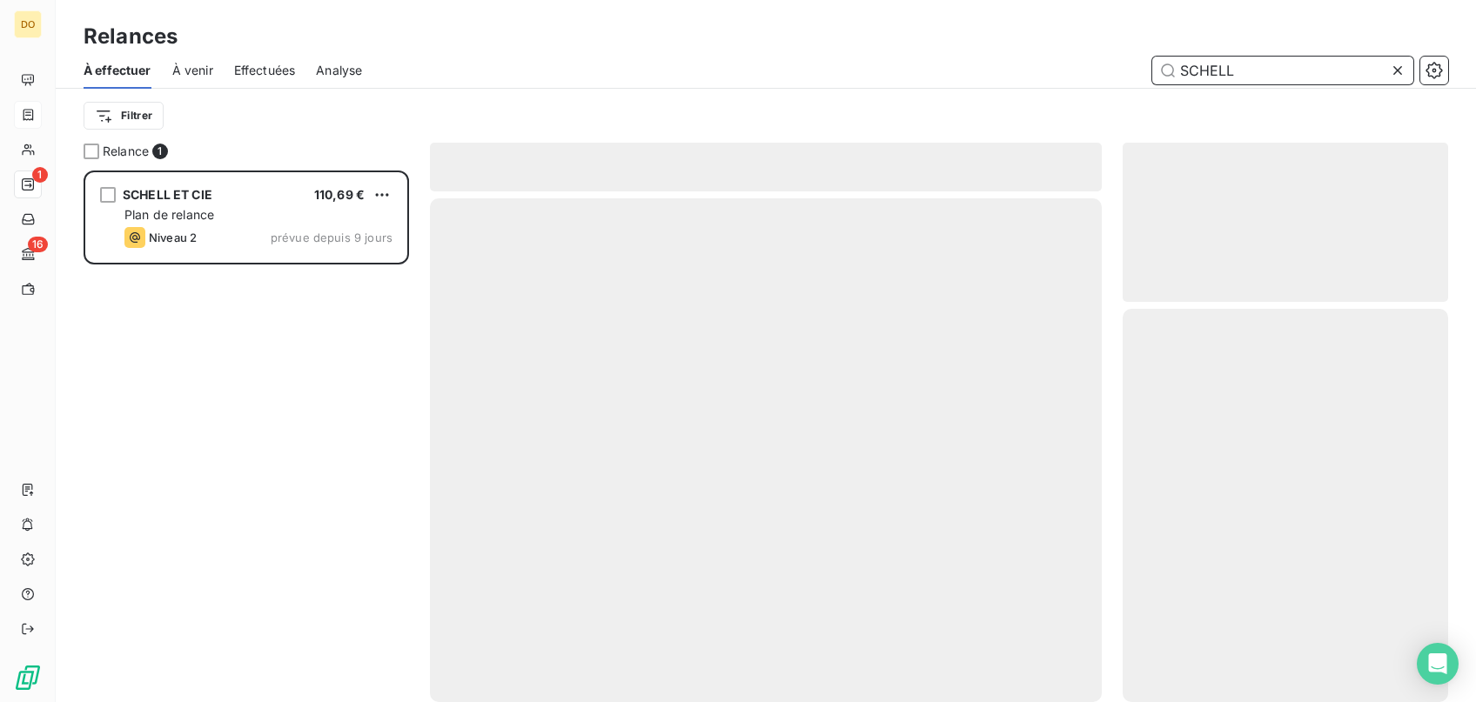
scroll to position [532, 325]
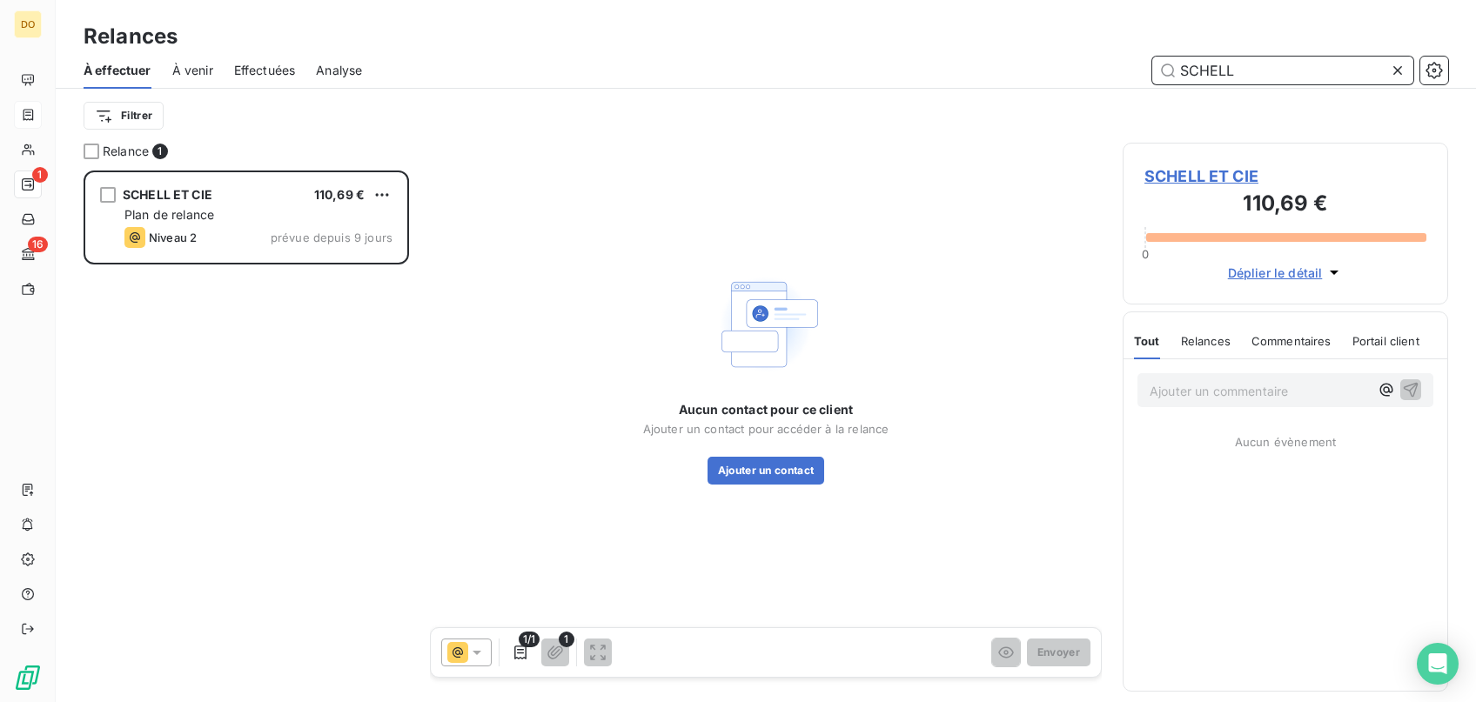
type input "SCHELL"
click at [772, 470] on button "Ajouter un contact" at bounding box center [765, 471] width 117 height 28
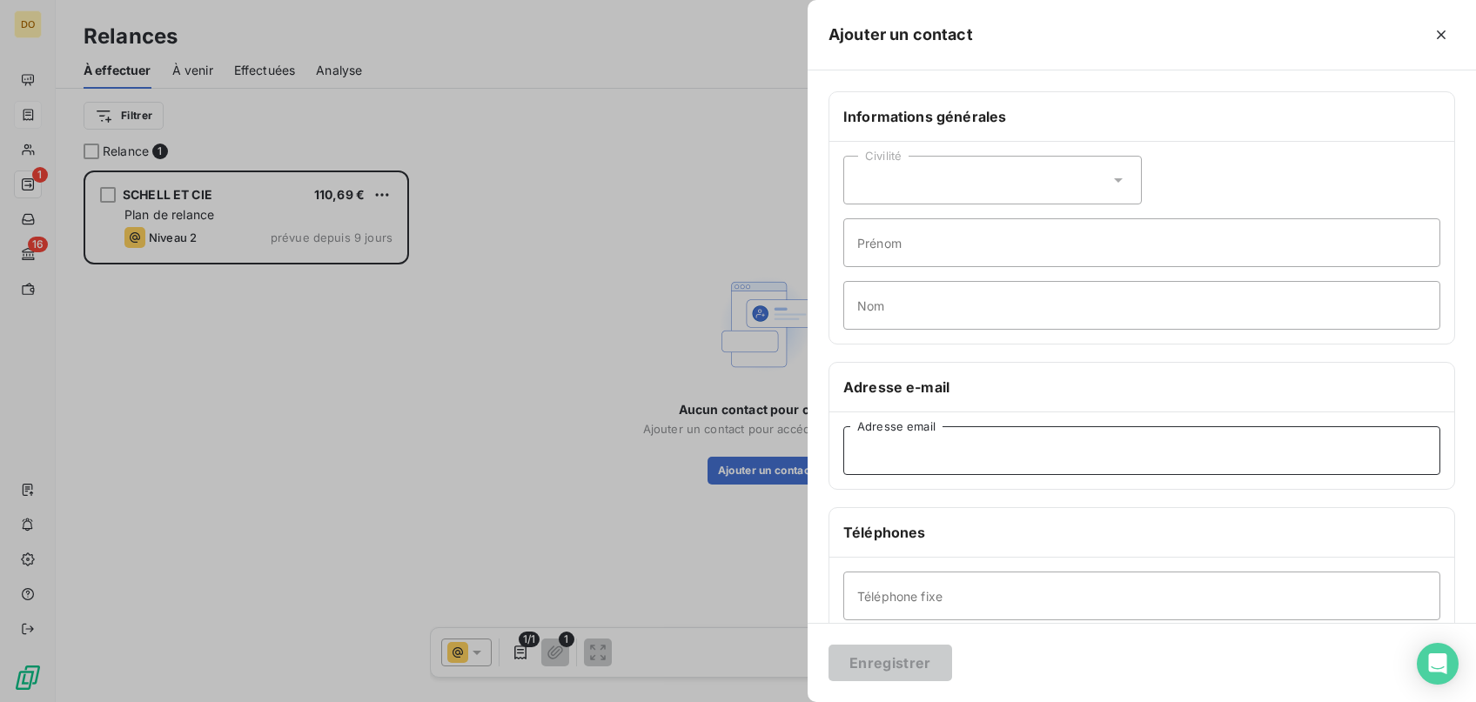
click at [998, 468] on input "Adresse email" at bounding box center [1141, 450] width 597 height 49
paste input "[EMAIL_ADDRESS][DOMAIN_NAME]"
type input "[EMAIL_ADDRESS][DOMAIN_NAME]"
click at [894, 660] on button "Enregistrer" at bounding box center [890, 663] width 124 height 37
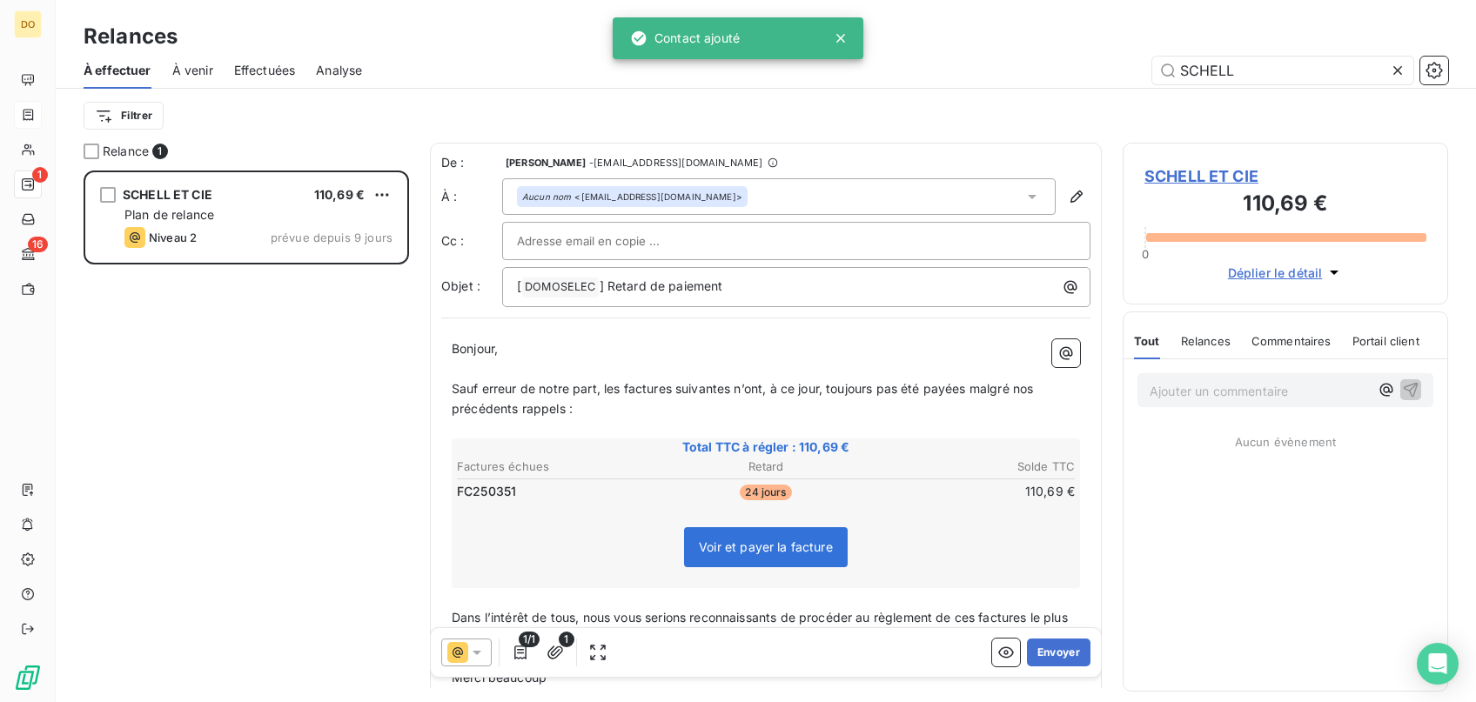
click at [455, 647] on icon at bounding box center [457, 652] width 21 height 21
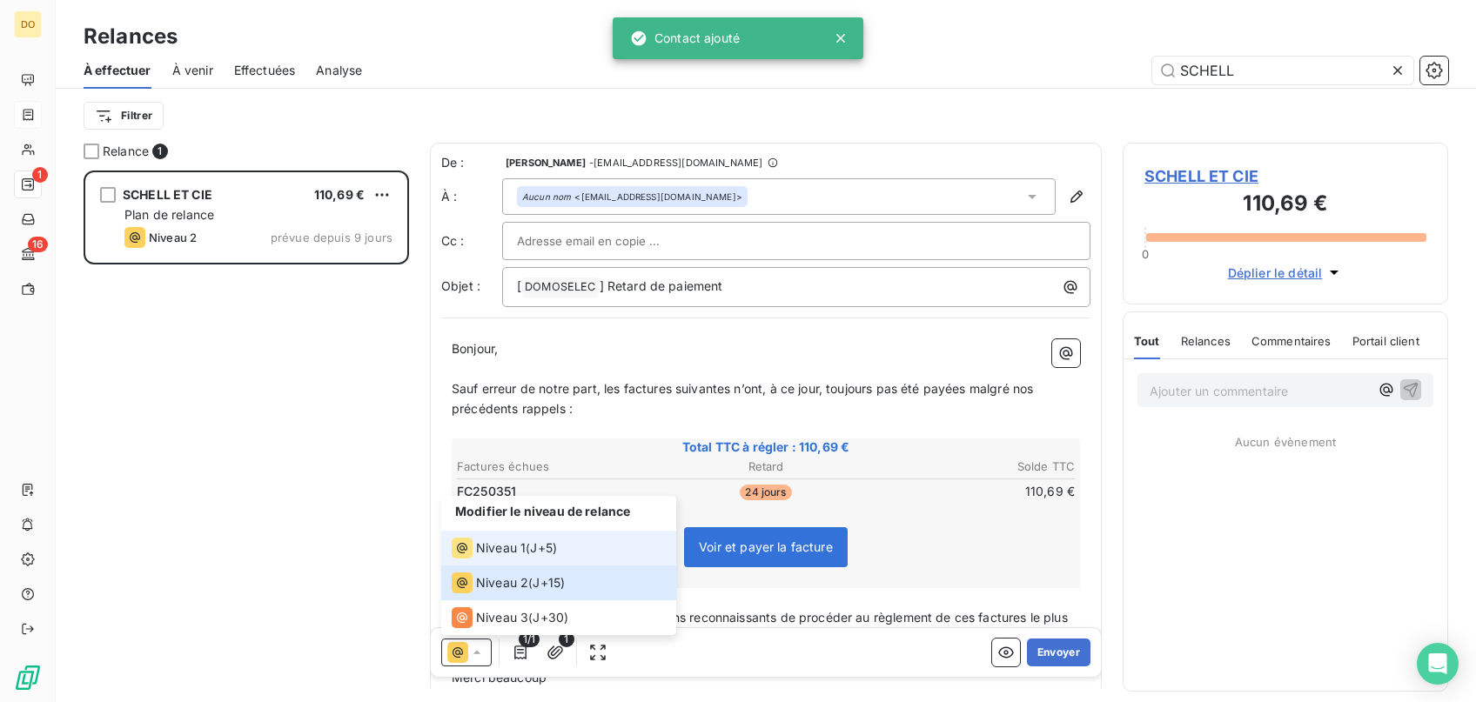
click at [468, 550] on icon at bounding box center [462, 548] width 21 height 21
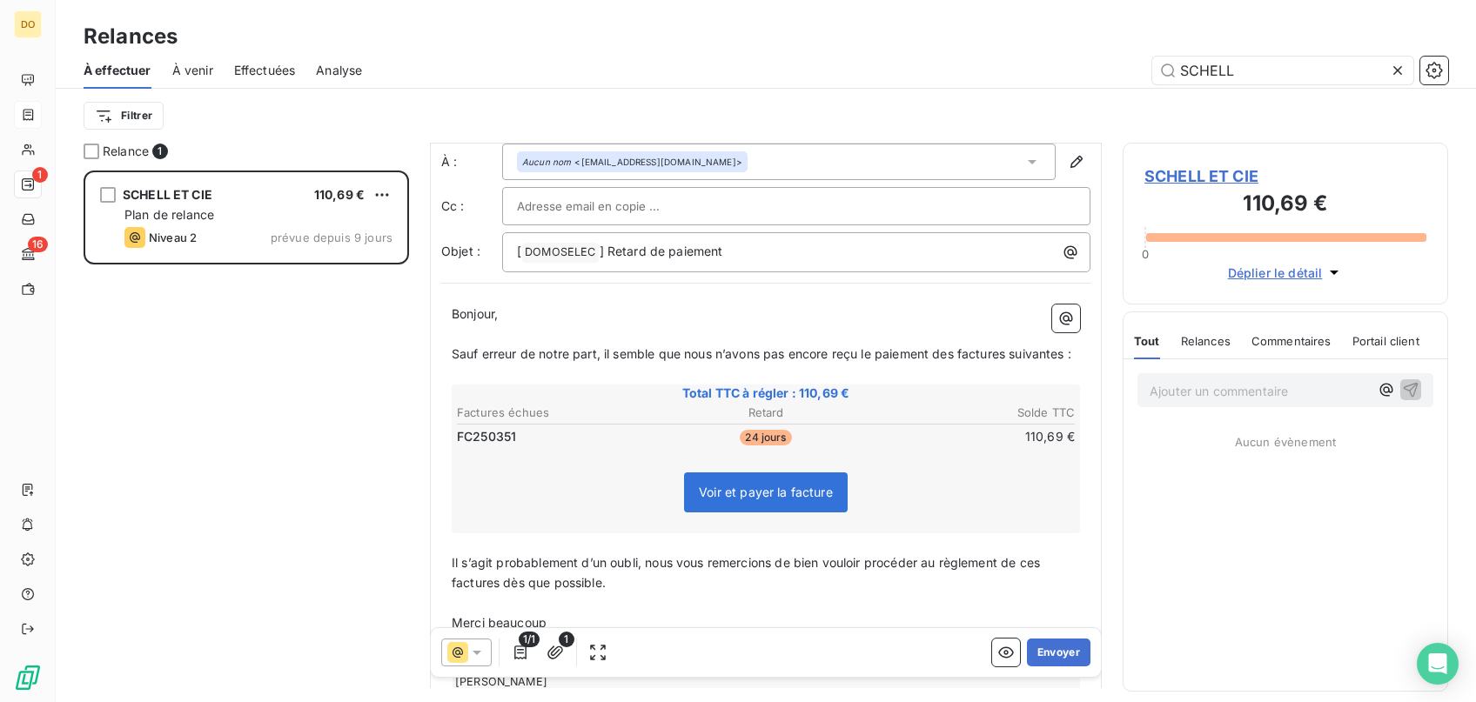
scroll to position [0, 0]
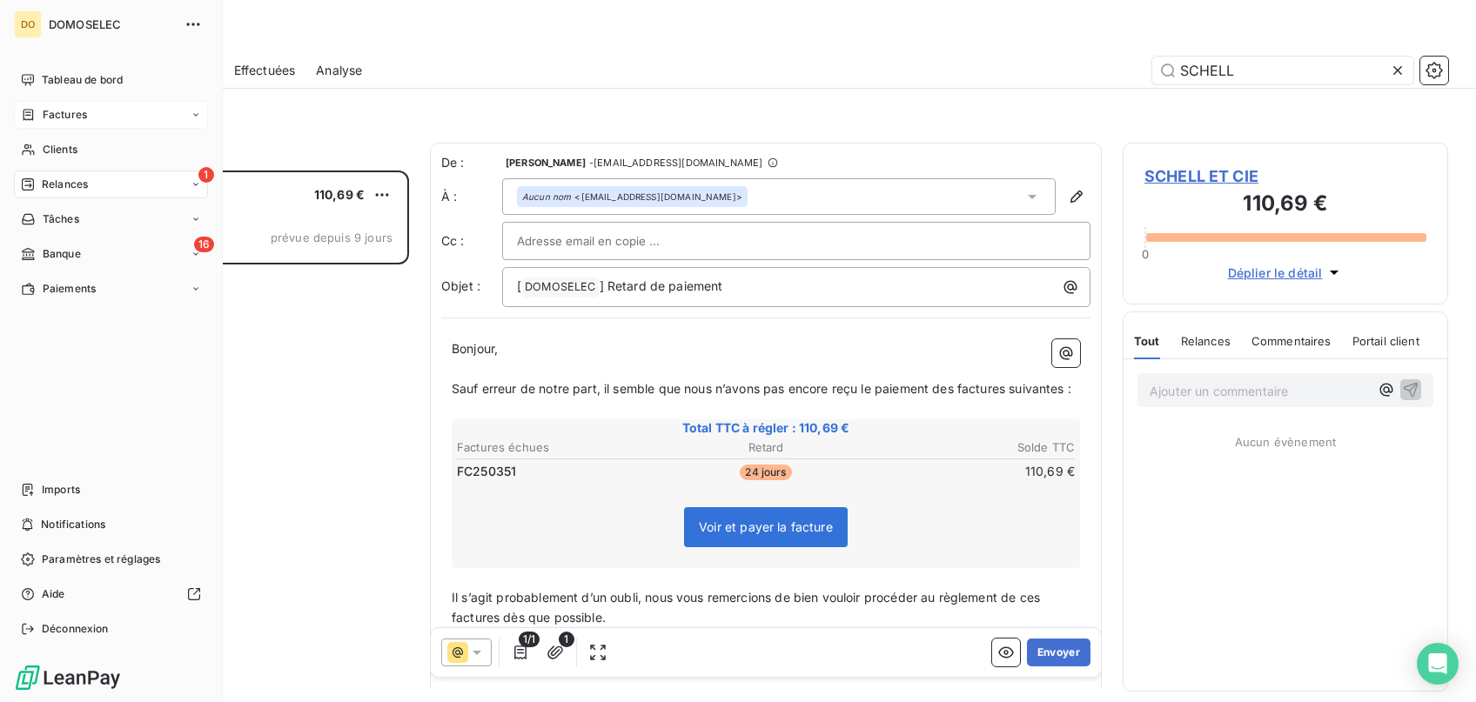
click at [79, 109] on span "Factures" at bounding box center [65, 115] width 44 height 16
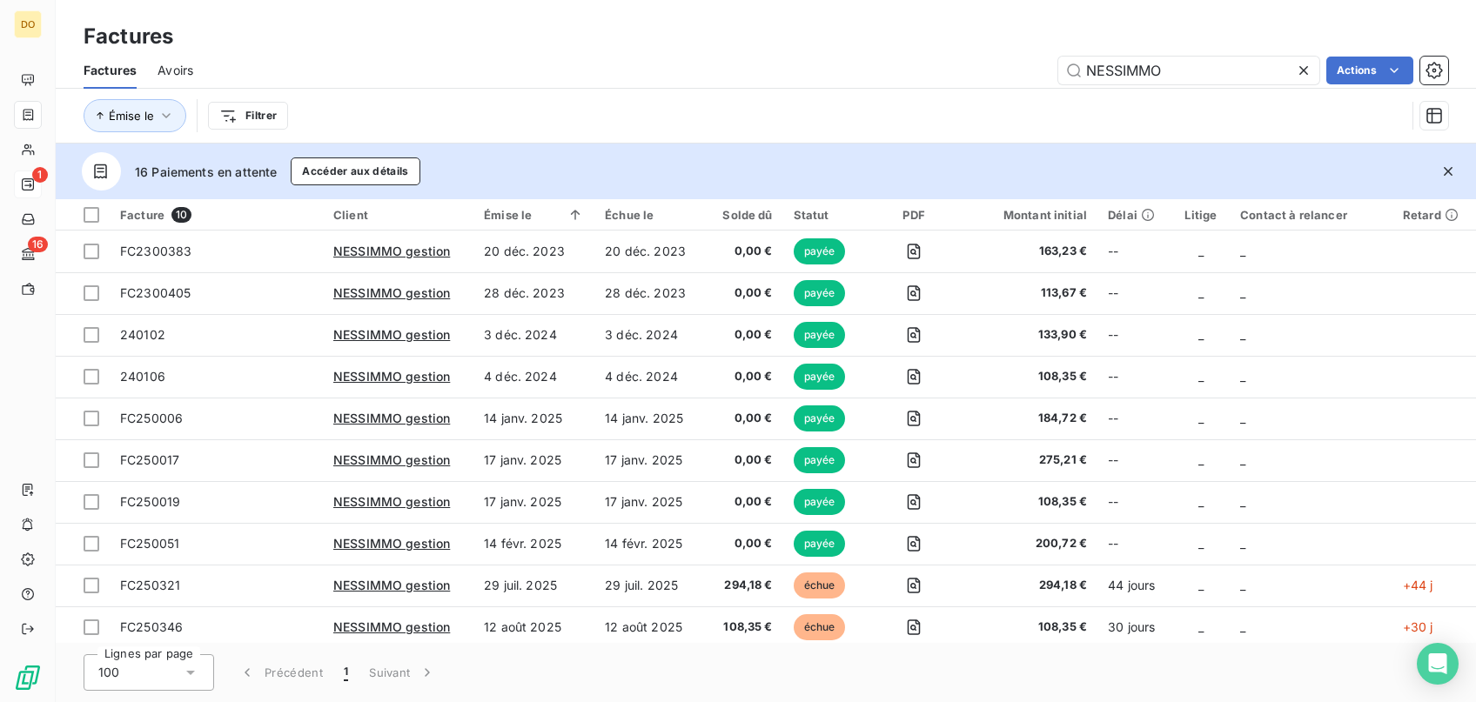
click at [1296, 72] on icon at bounding box center [1303, 70] width 17 height 17
click at [1168, 72] on input "text" at bounding box center [1188, 71] width 261 height 28
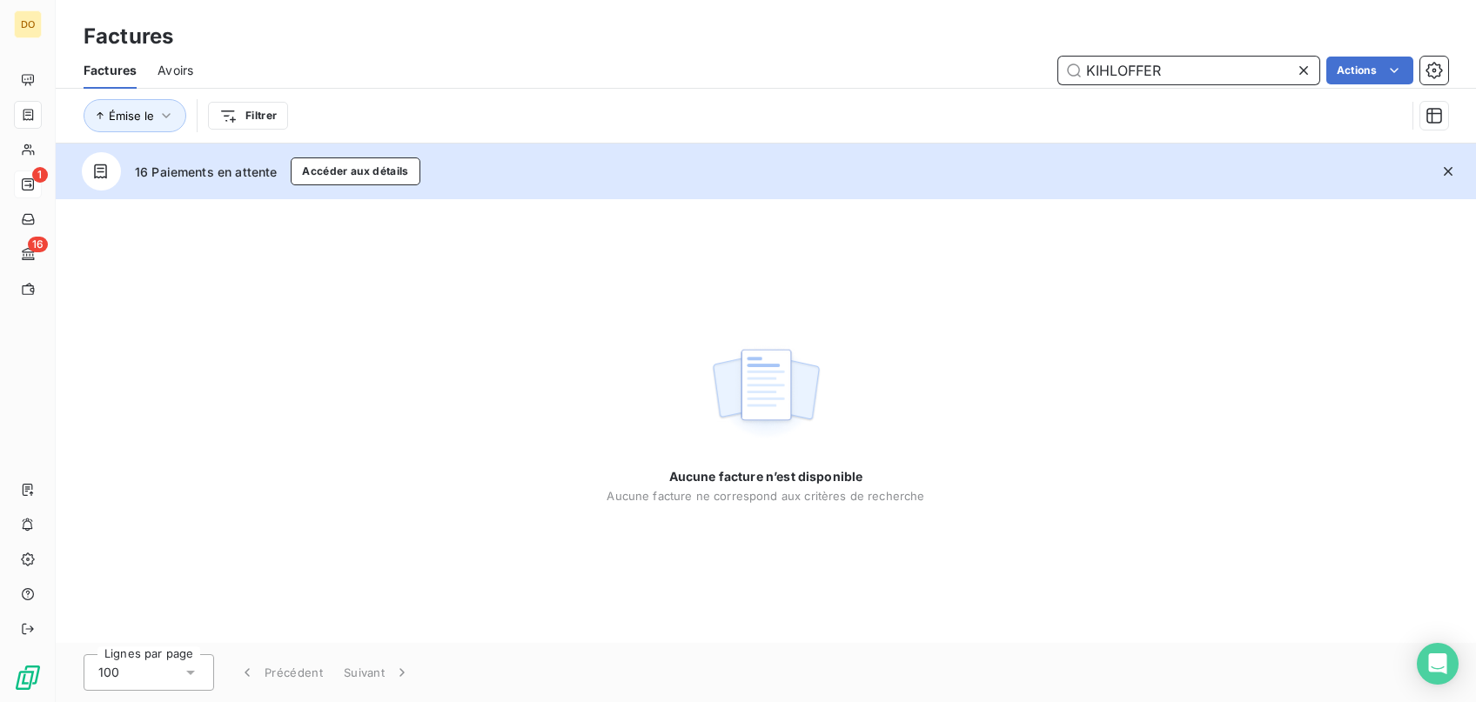
drag, startPoint x: 1171, startPoint y: 76, endPoint x: 722, endPoint y: 51, distance: 449.6
click at [1058, 58] on input "KIHLOFFER" at bounding box center [1188, 71] width 261 height 28
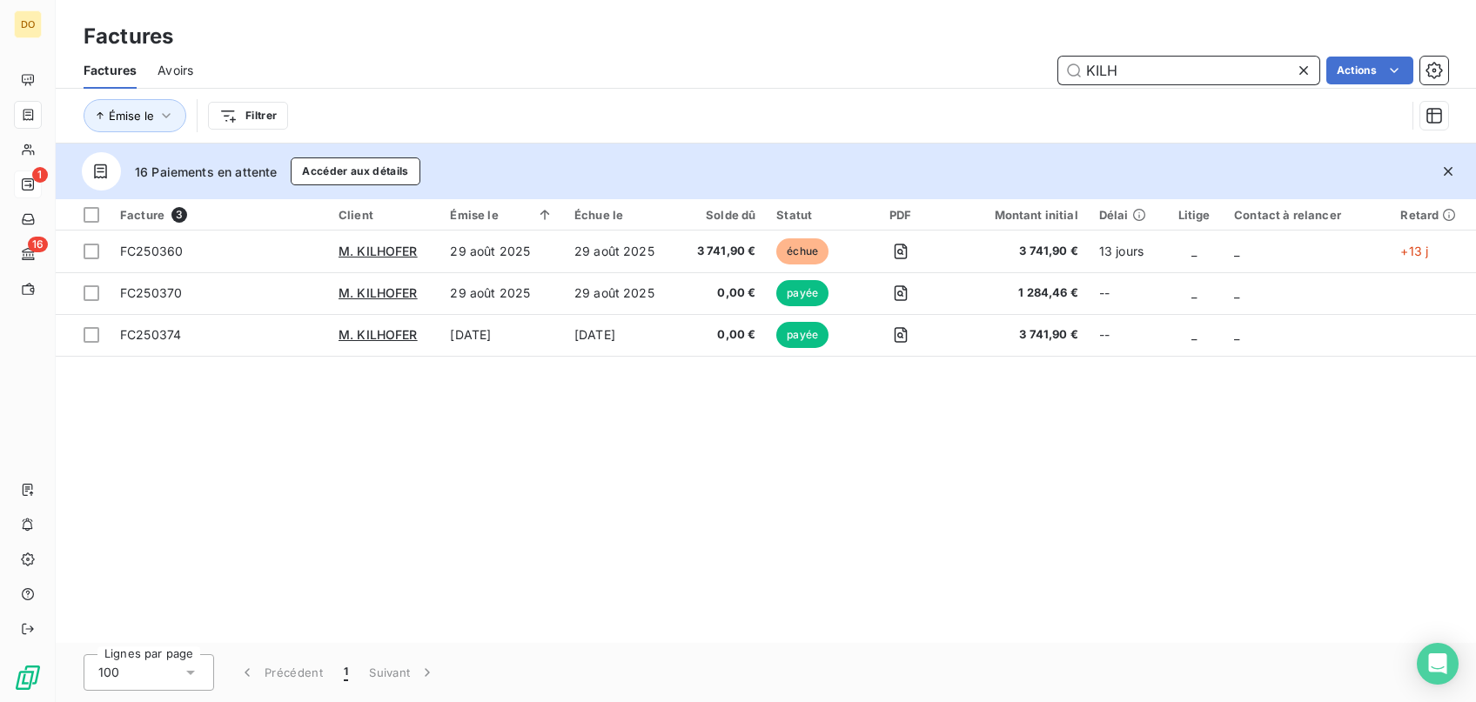
type input "KILH"
click at [1143, 209] on icon at bounding box center [1139, 215] width 14 height 14
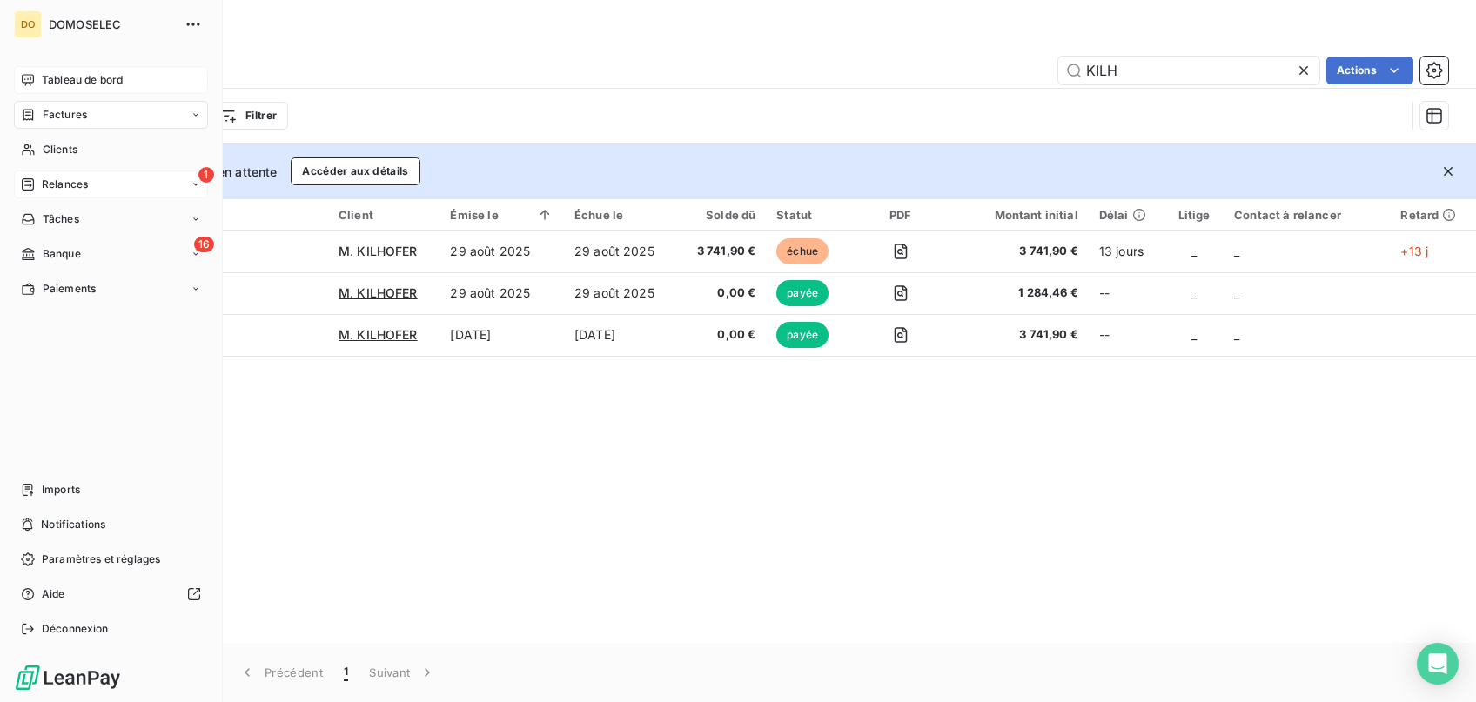
click at [43, 74] on span "Tableau de bord" at bounding box center [82, 80] width 81 height 16
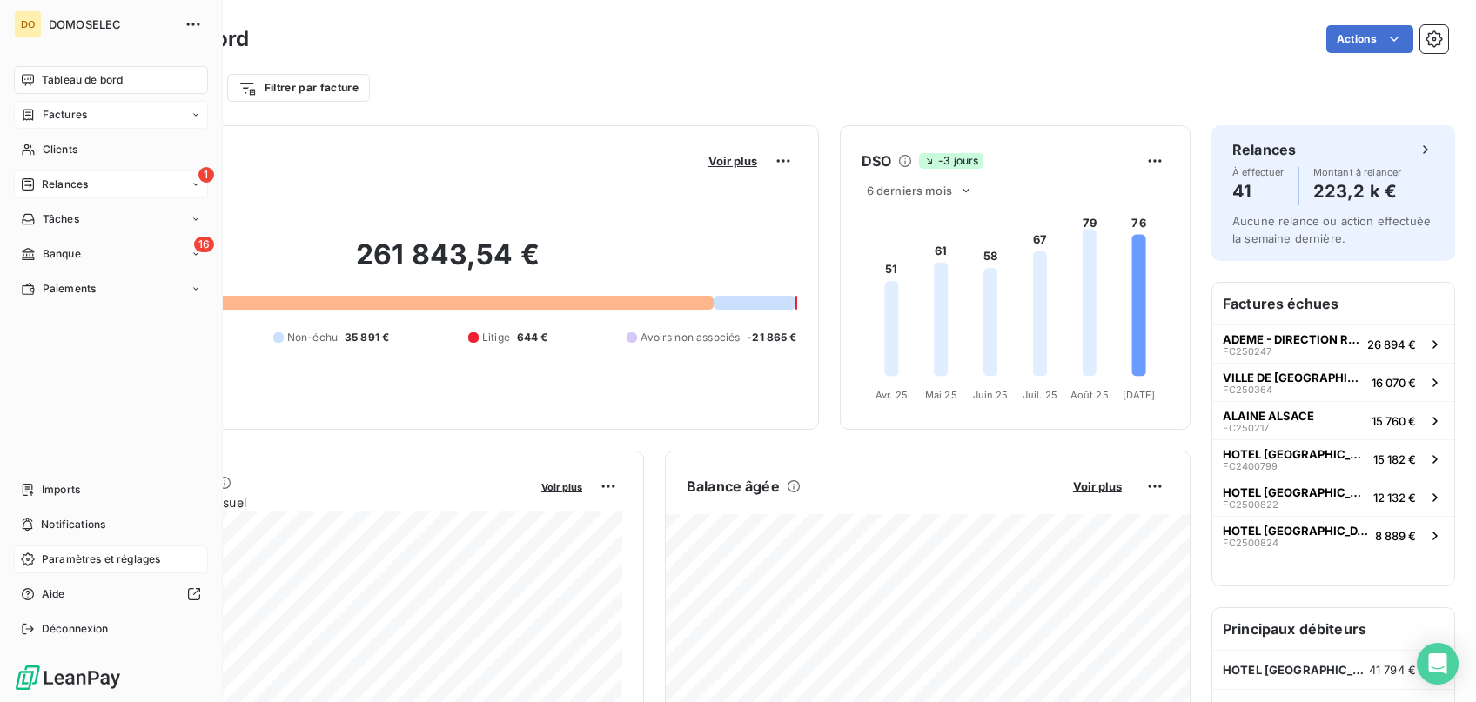
click at [97, 561] on span "Paramètres et réglages" at bounding box center [101, 560] width 118 height 16
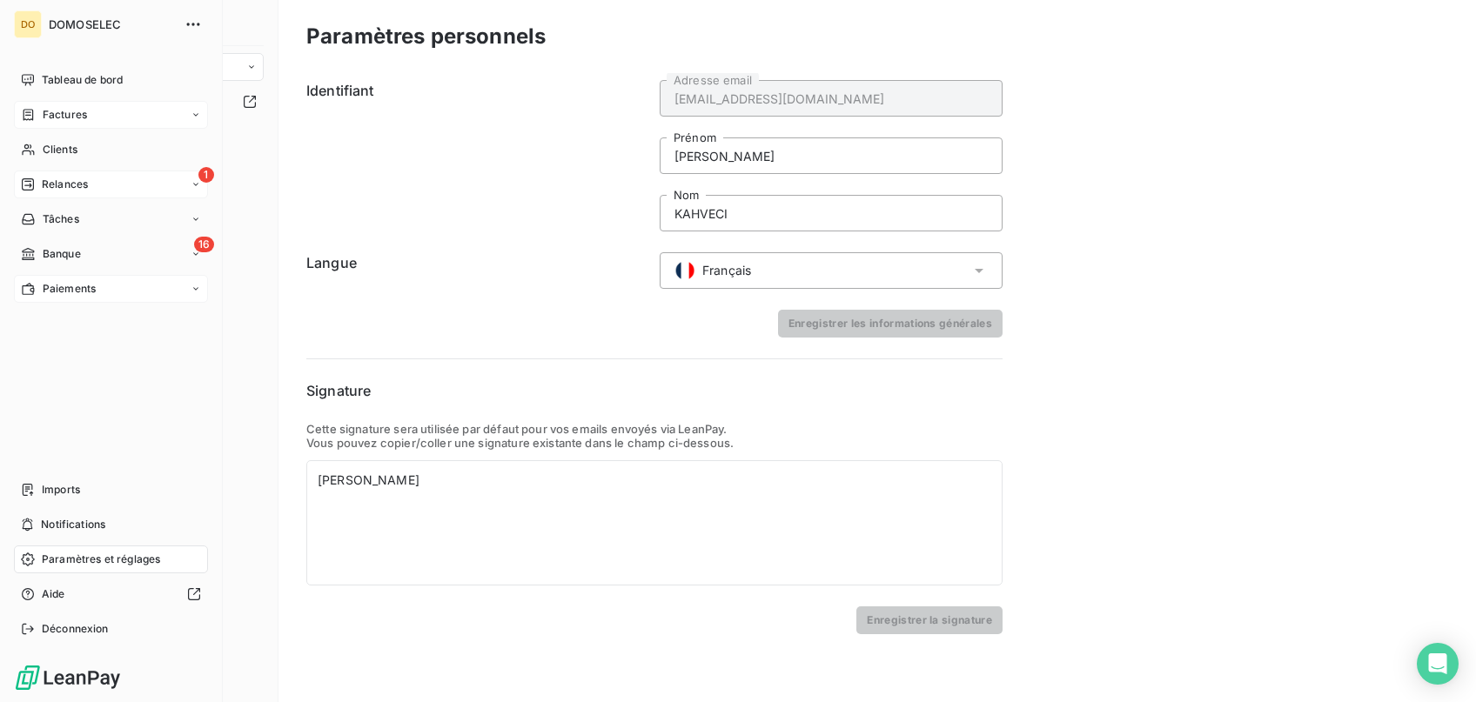
click at [77, 293] on span "Paiements" at bounding box center [69, 289] width 53 height 16
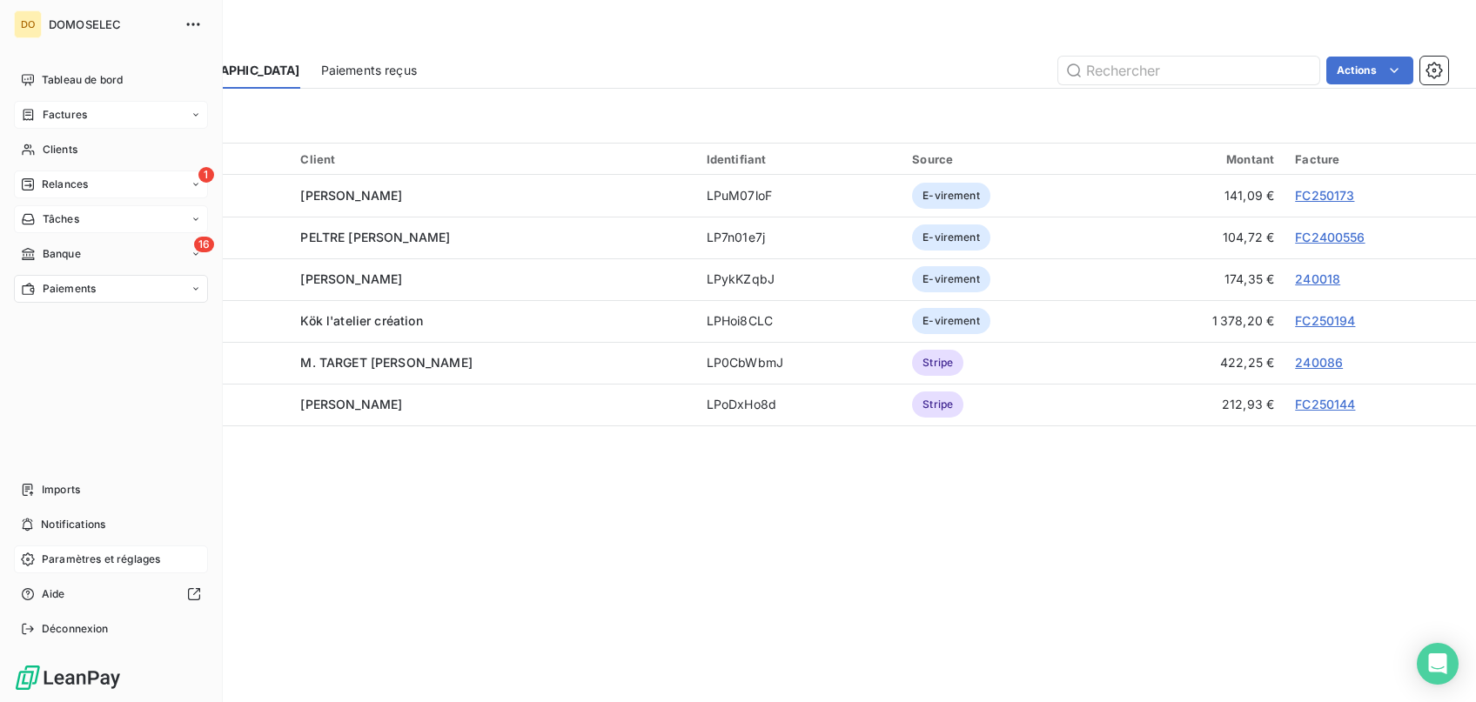
click at [96, 214] on div "Tâches" at bounding box center [111, 219] width 194 height 28
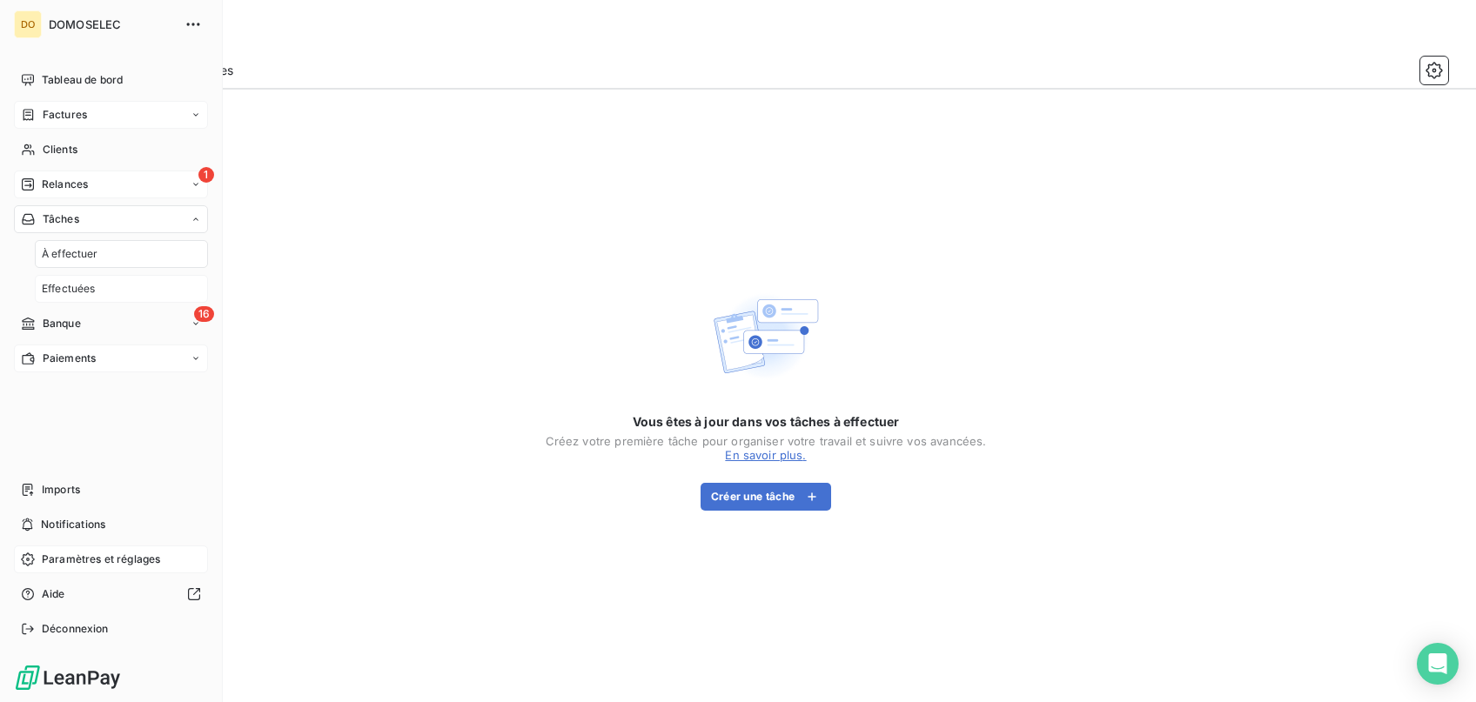
click at [111, 286] on div "Effectuées" at bounding box center [121, 289] width 173 height 28
